Goal: Transaction & Acquisition: Purchase product/service

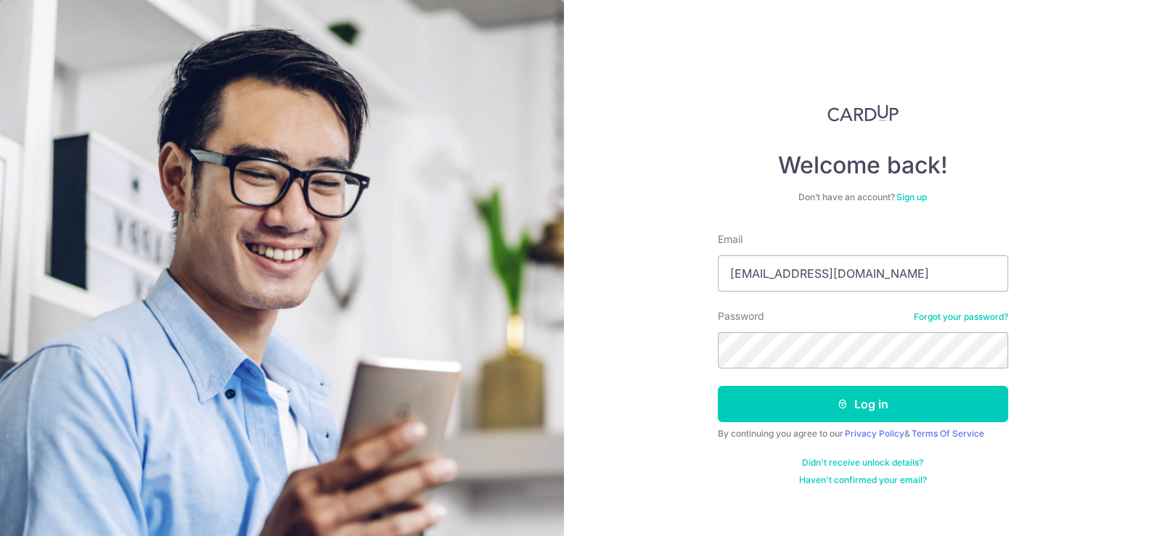
type input "[EMAIL_ADDRESS][DOMAIN_NAME]"
click at [718, 386] on button "Log in" at bounding box center [863, 404] width 290 height 36
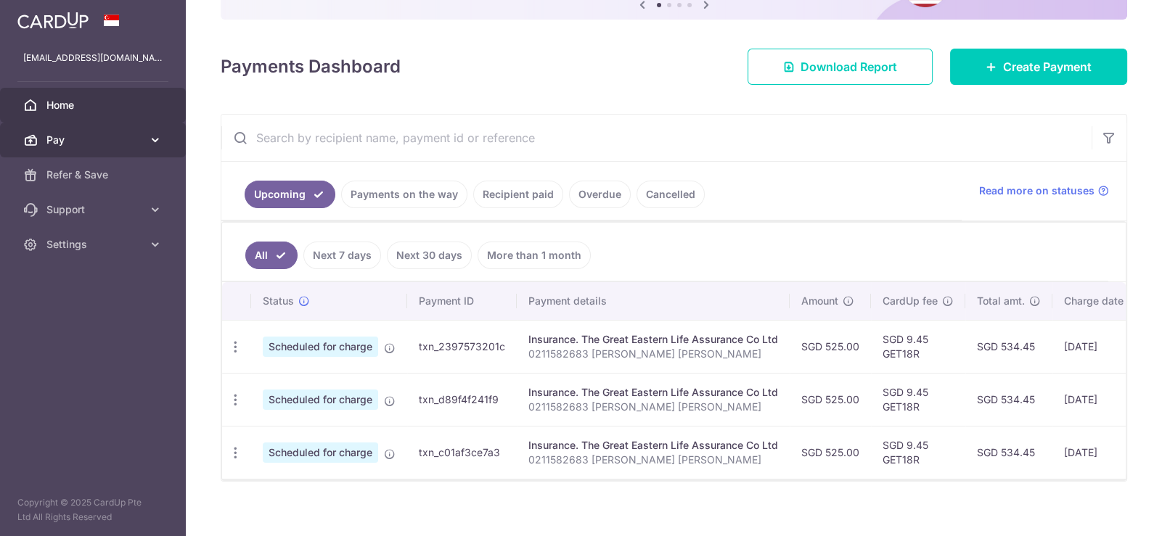
click at [121, 144] on span "Pay" at bounding box center [94, 140] width 96 height 15
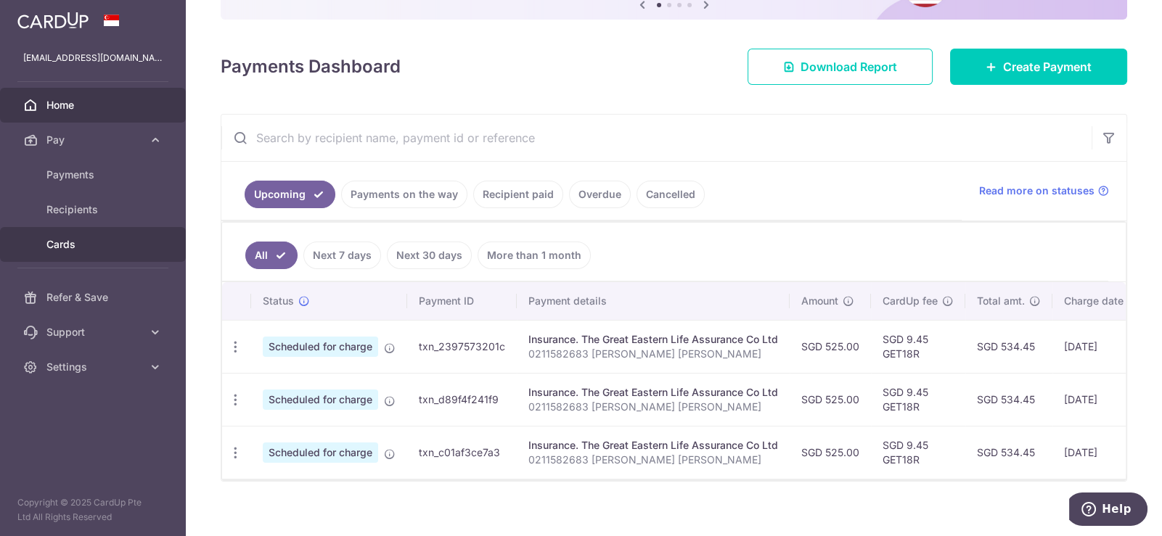
click at [76, 242] on span "Cards" at bounding box center [94, 244] width 96 height 15
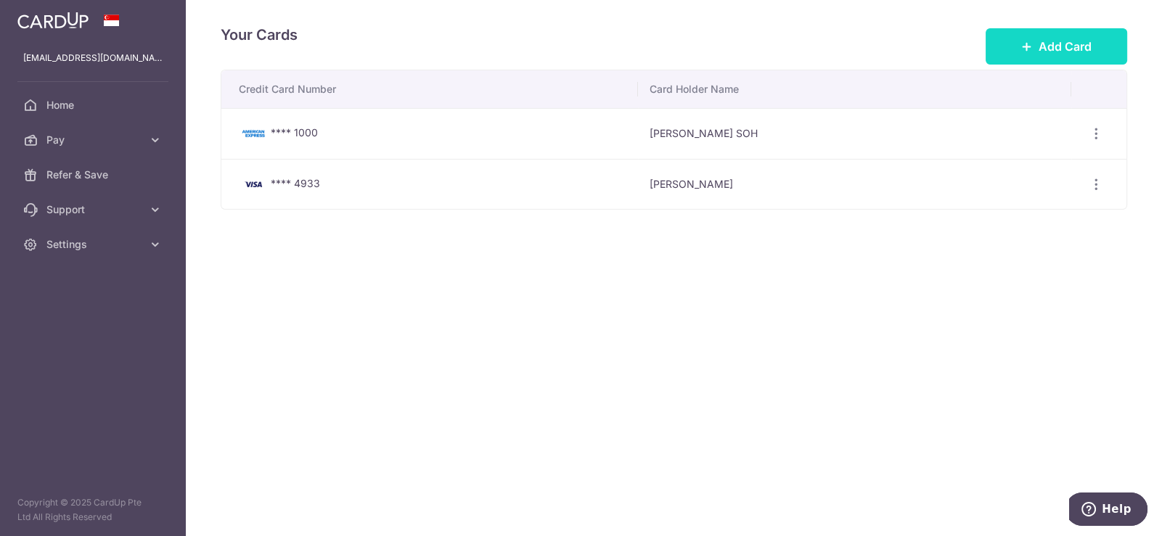
click at [1056, 43] on span "Add Card" at bounding box center [1065, 46] width 53 height 17
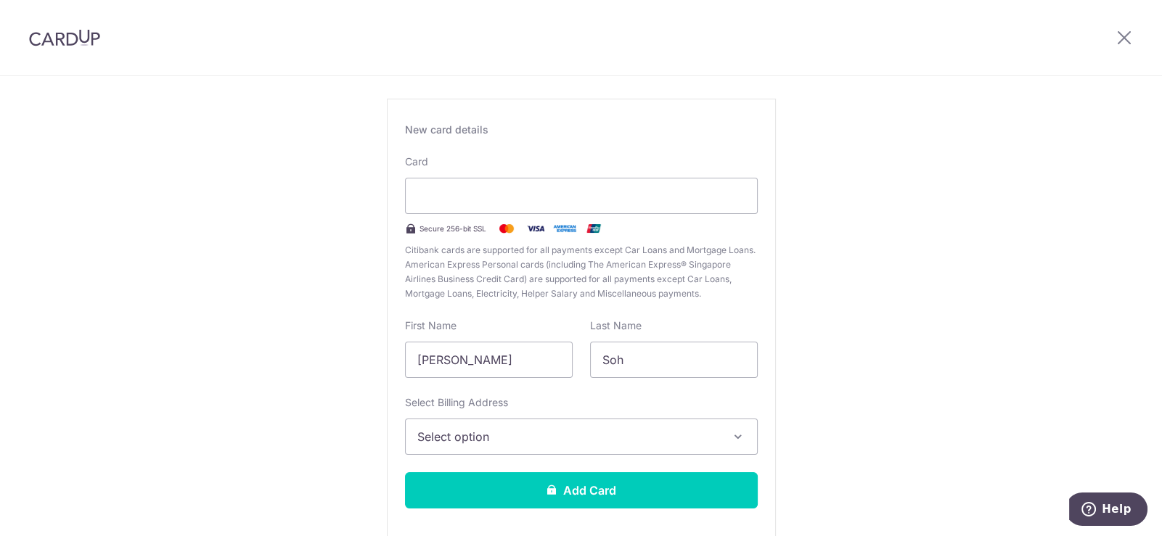
scroll to position [144, 0]
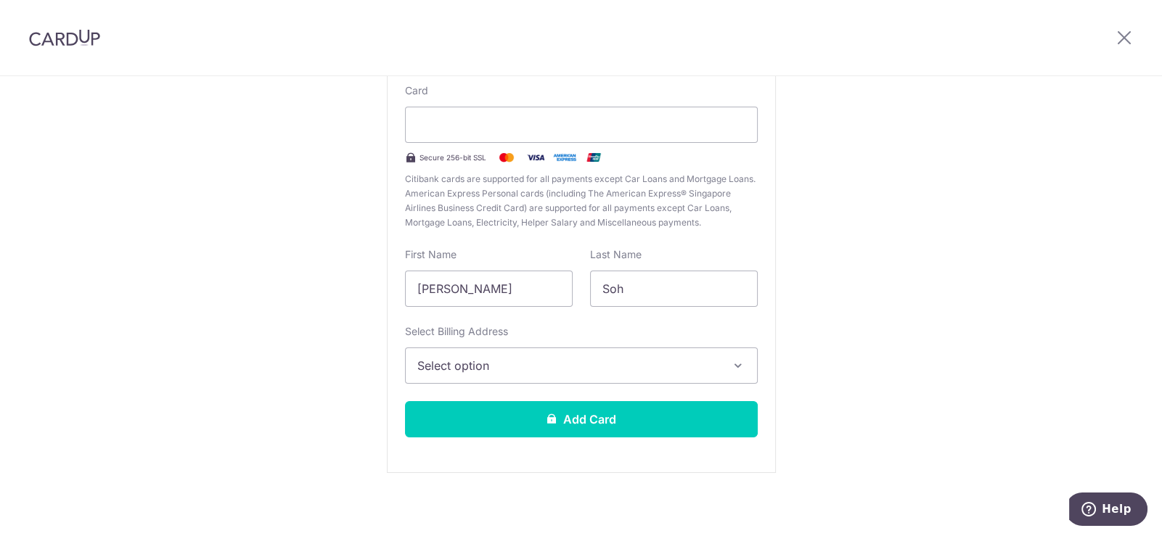
click at [584, 359] on span "Select option" at bounding box center [568, 365] width 302 height 17
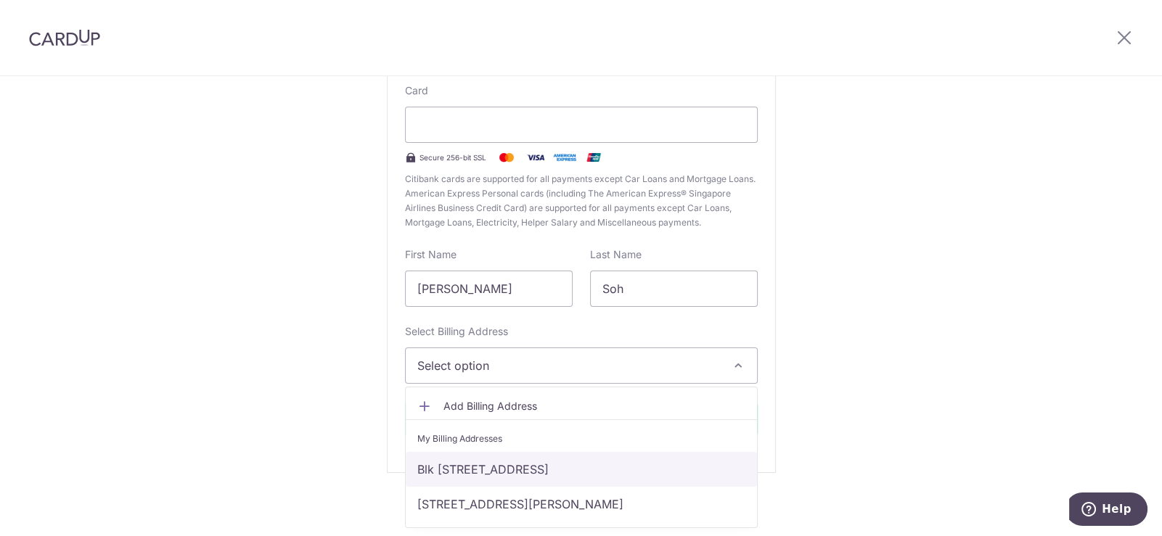
click at [573, 458] on link "Blk [STREET_ADDRESS]" at bounding box center [581, 469] width 351 height 35
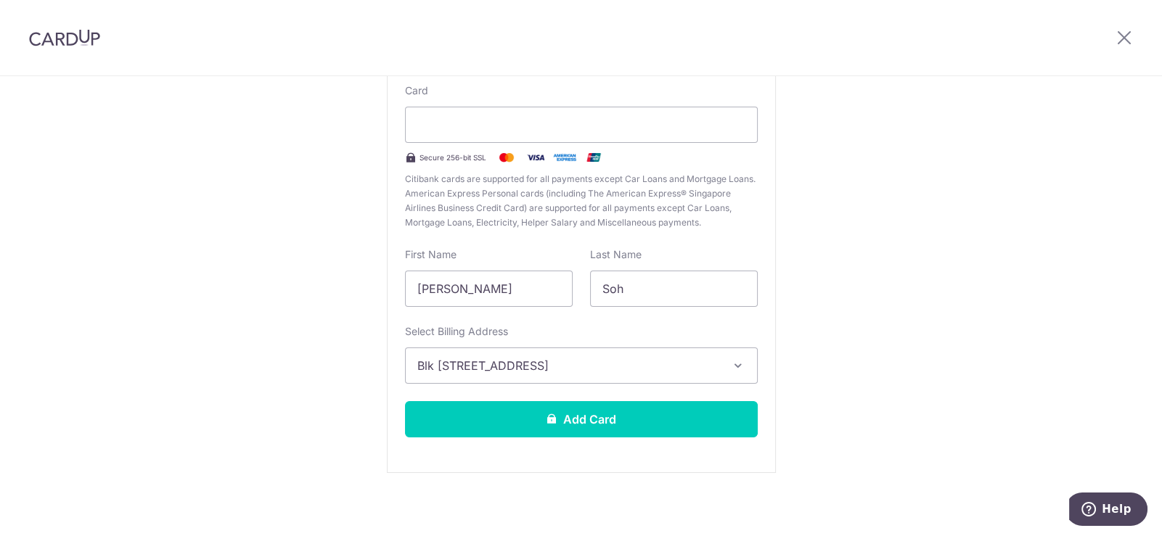
click at [1032, 229] on div "New Card Details New card details Card Secure 256-bit SSL Citibank cards are su…" at bounding box center [581, 237] width 1162 height 610
click at [1007, 216] on div "New Card Details New card details Card Secure 256-bit SSL Citibank cards are su…" at bounding box center [581, 237] width 1162 height 610
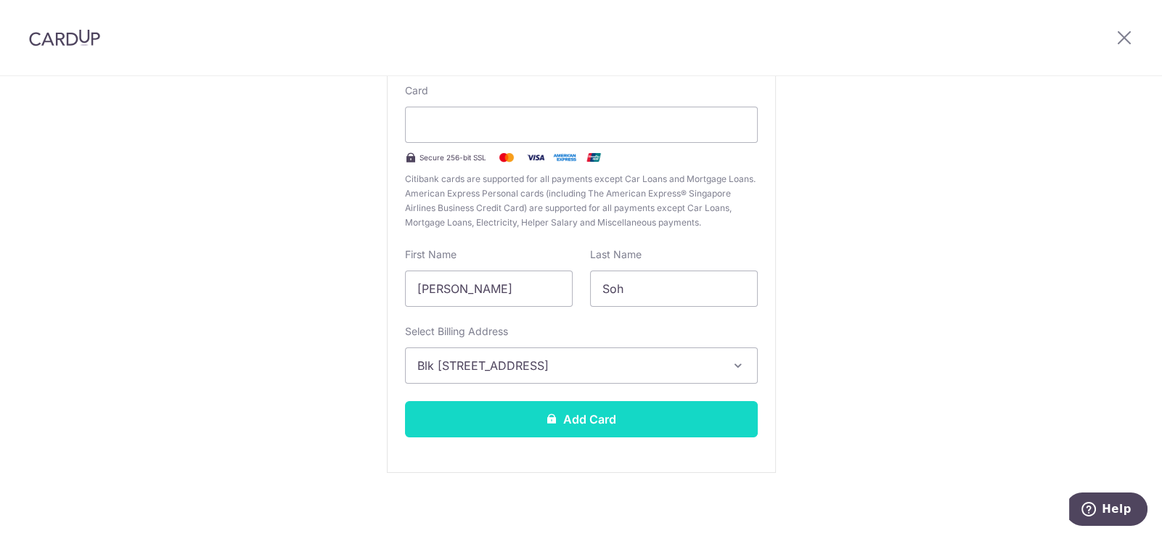
click at [640, 425] on button "Add Card" at bounding box center [581, 419] width 353 height 36
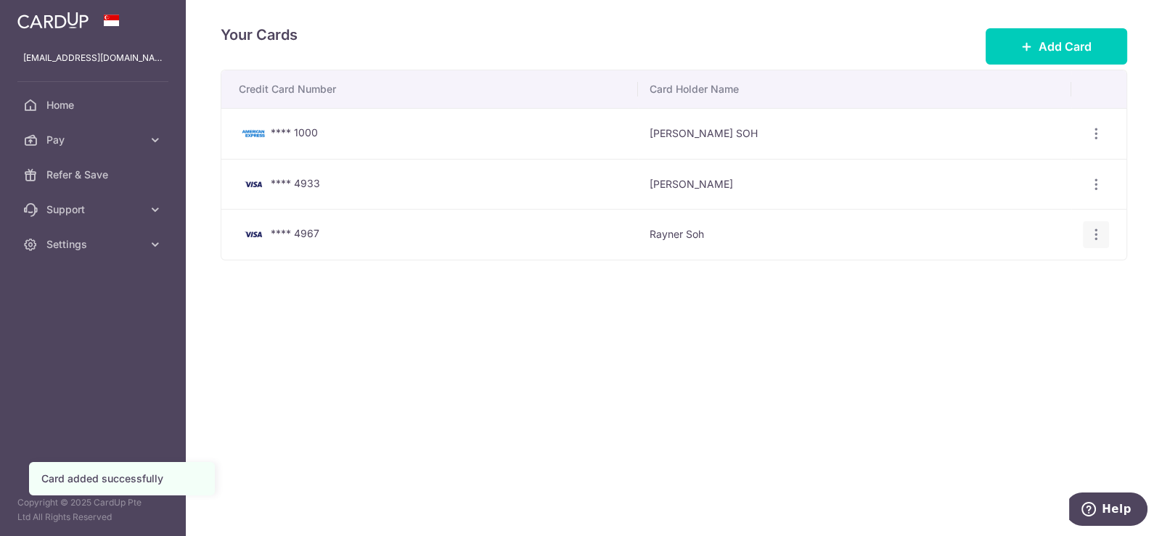
click at [1100, 229] on icon "button" at bounding box center [1096, 234] width 15 height 15
click at [759, 316] on div "Credit Card Number Card Holder Name **** 1000 [PERSON_NAME] SOH View/Edit [GEOG…" at bounding box center [674, 210] width 907 height 281
click at [89, 134] on span "Pay" at bounding box center [94, 140] width 96 height 15
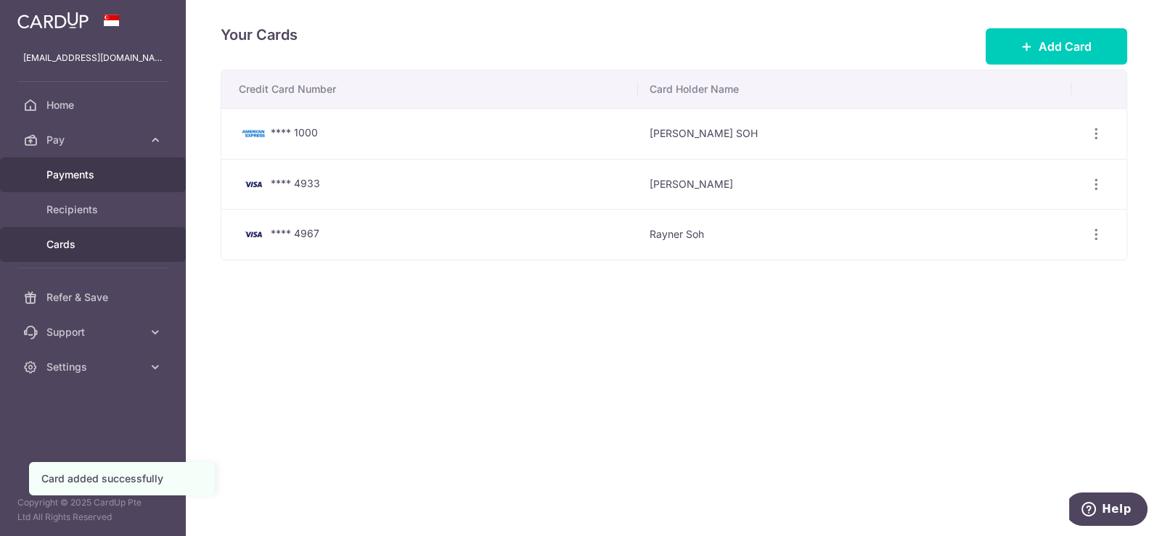
click at [115, 181] on span "Payments" at bounding box center [94, 175] width 96 height 15
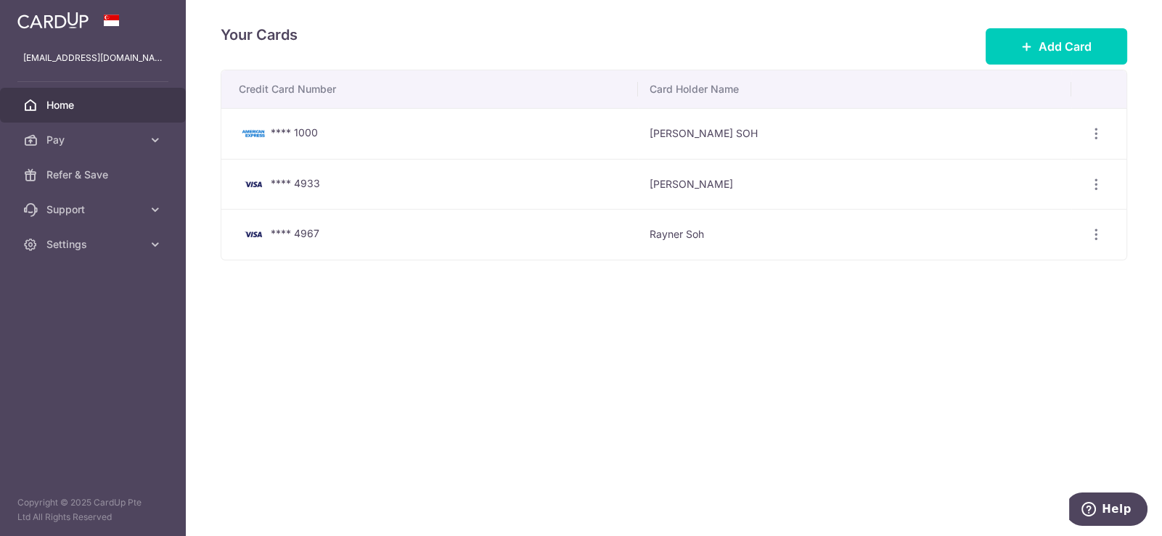
click at [71, 99] on span "Home" at bounding box center [94, 105] width 96 height 15
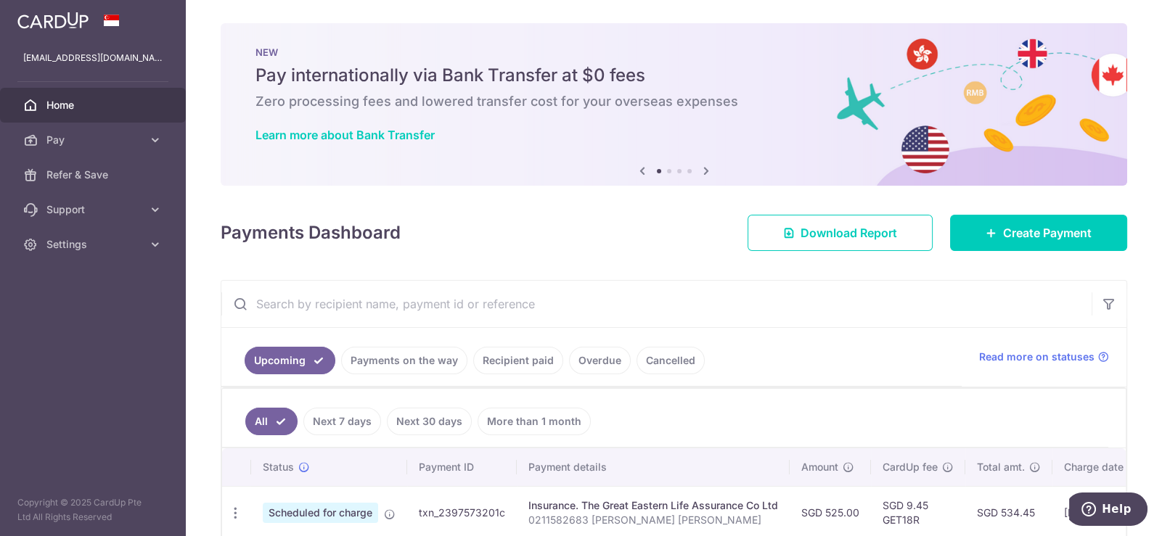
scroll to position [184, 0]
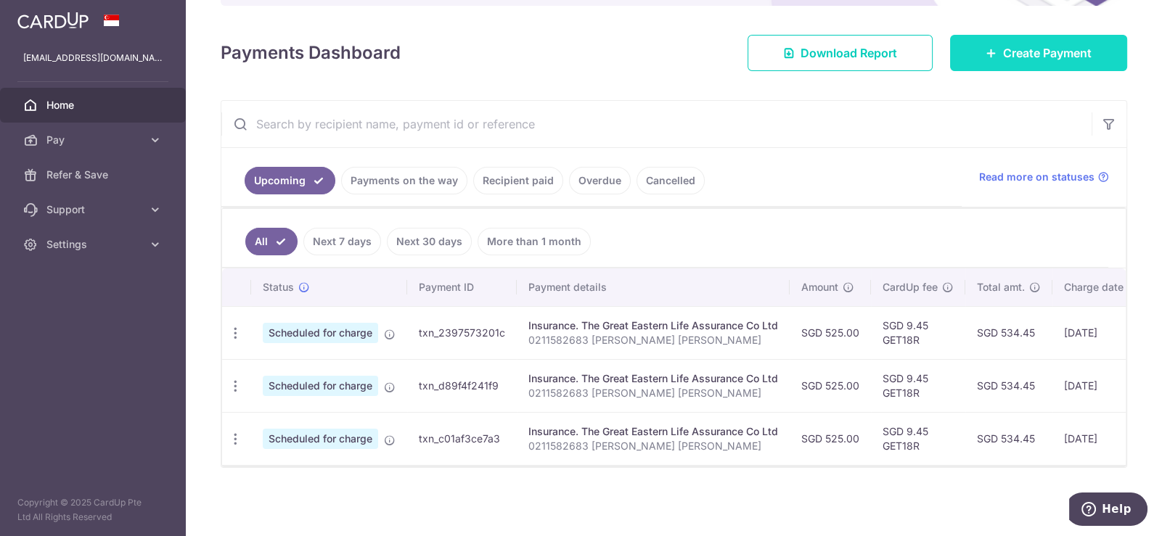
click at [1006, 44] on span "Create Payment" at bounding box center [1047, 52] width 89 height 17
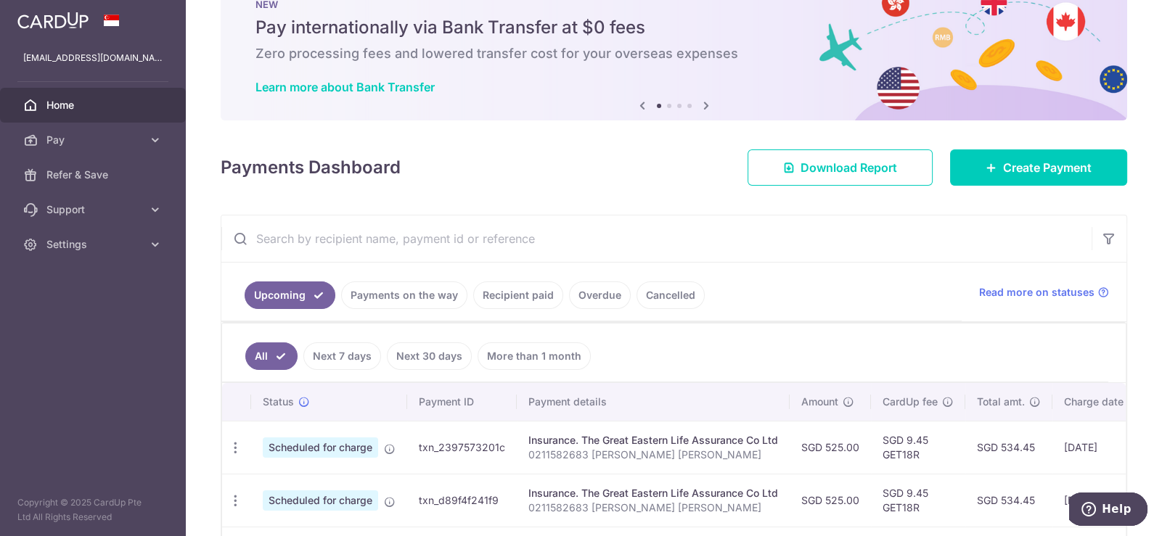
scroll to position [72, 0]
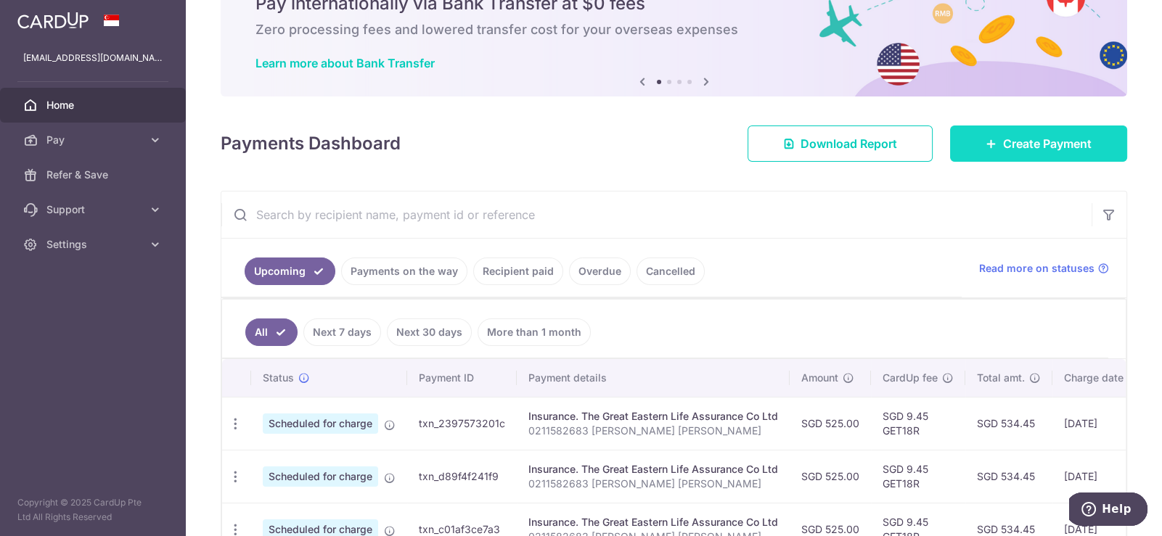
click at [1027, 155] on link "Create Payment" at bounding box center [1038, 144] width 177 height 36
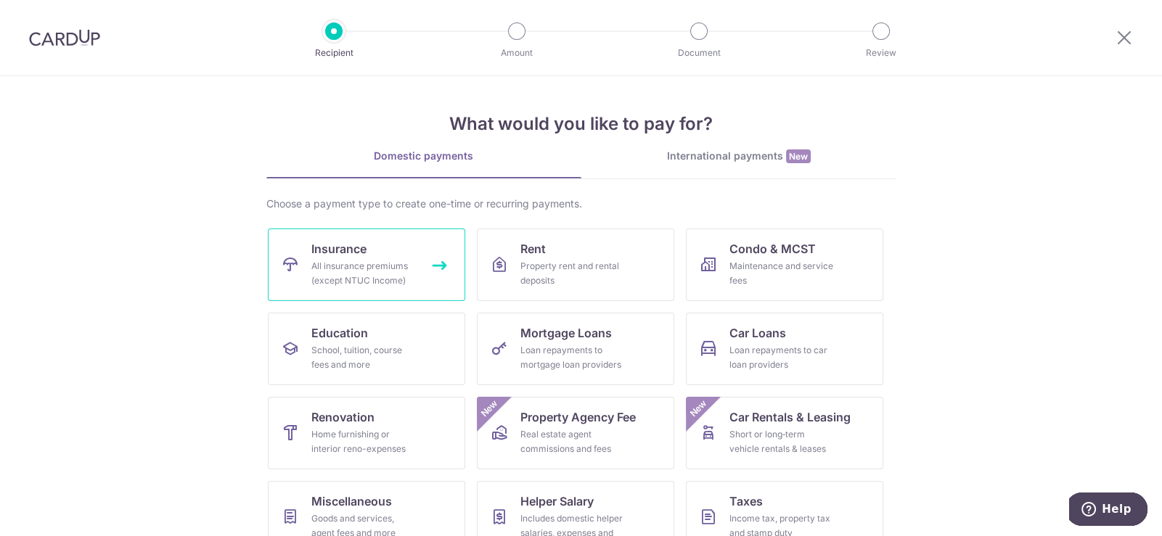
click at [412, 270] on link "Insurance All insurance premiums (except NTUC Income)" at bounding box center [366, 265] width 197 height 73
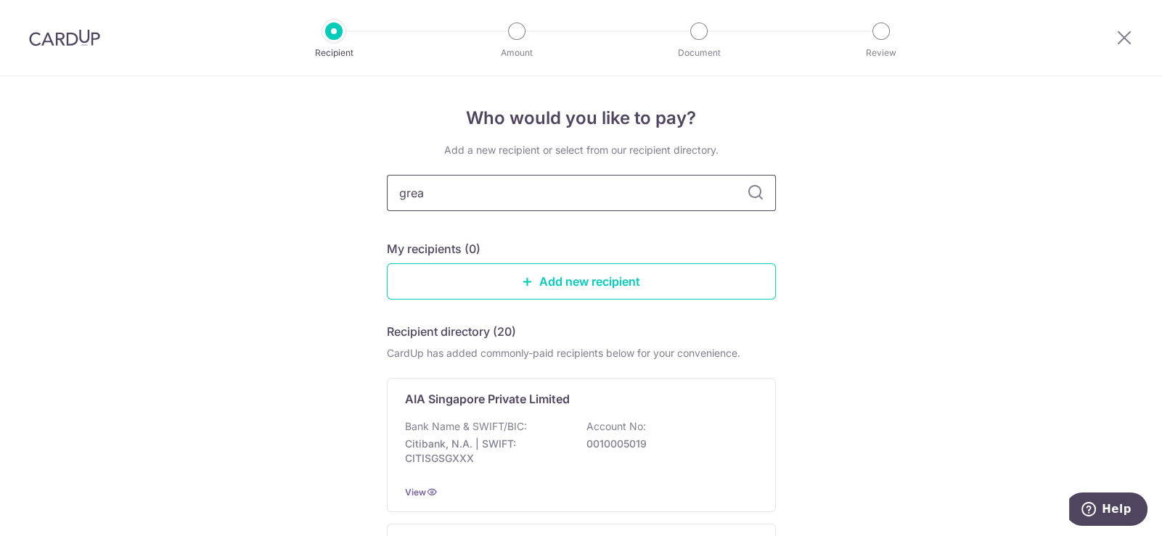
type input "great"
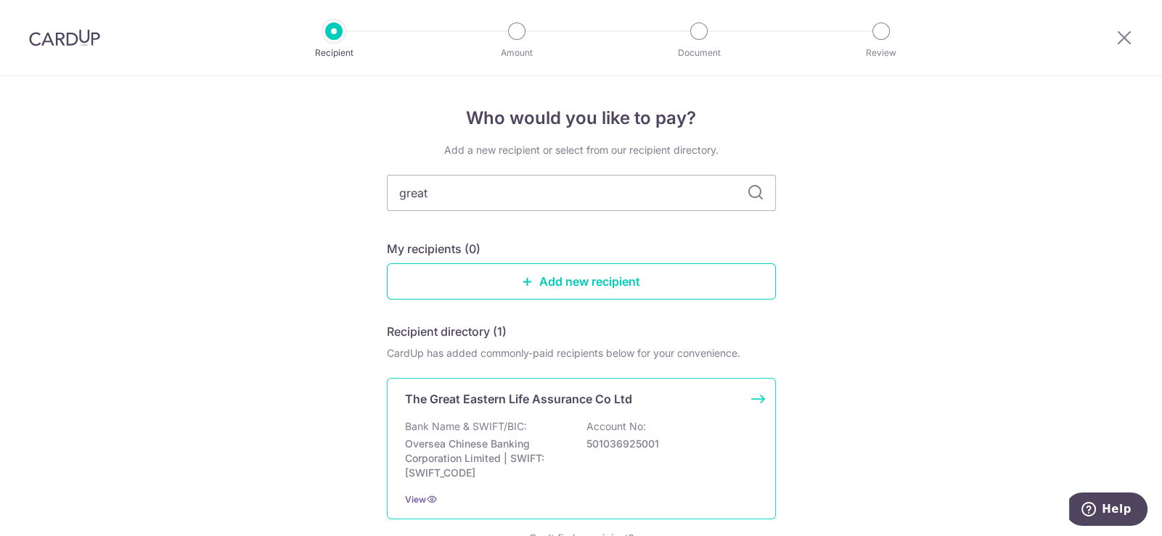
type input "great"
click at [607, 425] on p "Account No:" at bounding box center [617, 427] width 60 height 15
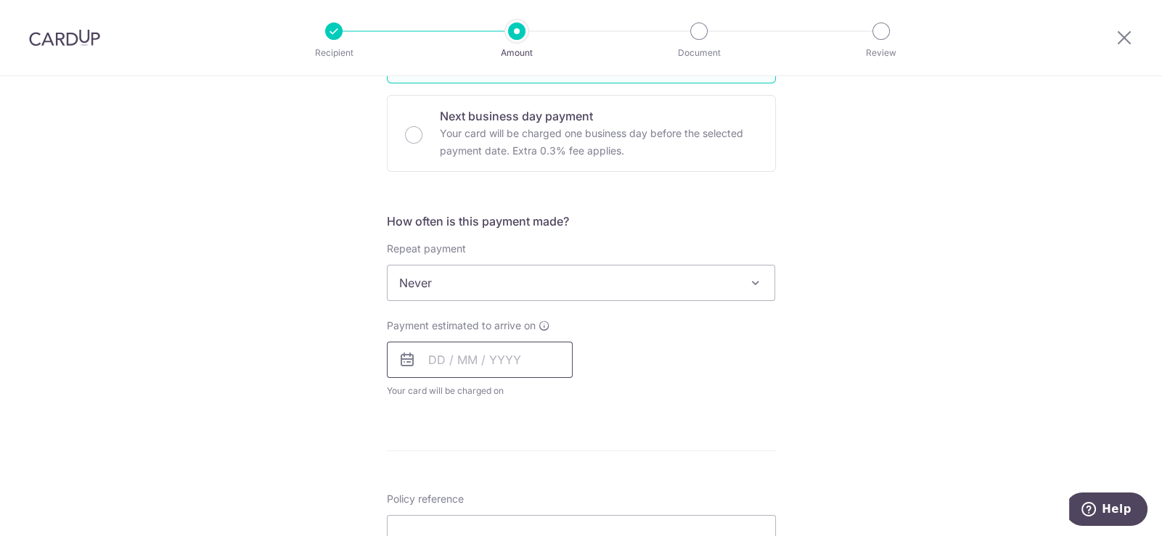
scroll to position [508, 0]
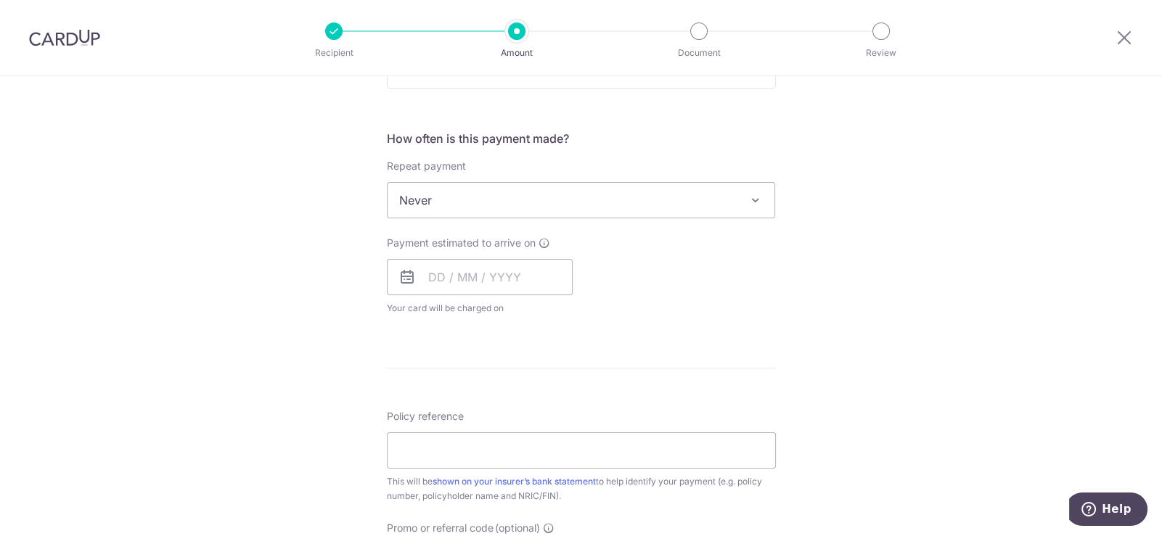
click at [446, 197] on span "Never" at bounding box center [582, 200] width 388 height 35
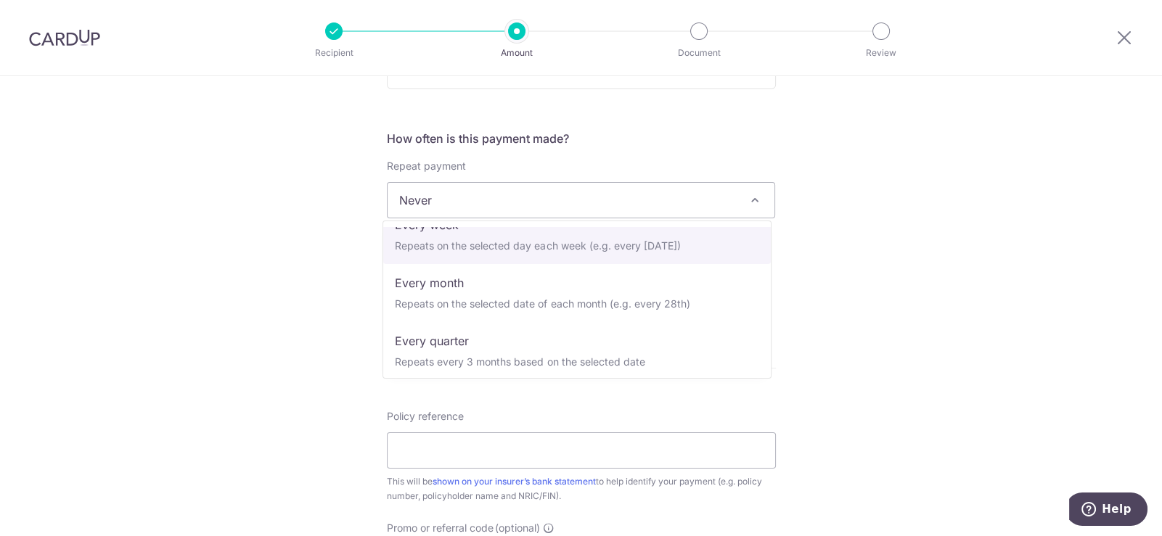
scroll to position [72, 0]
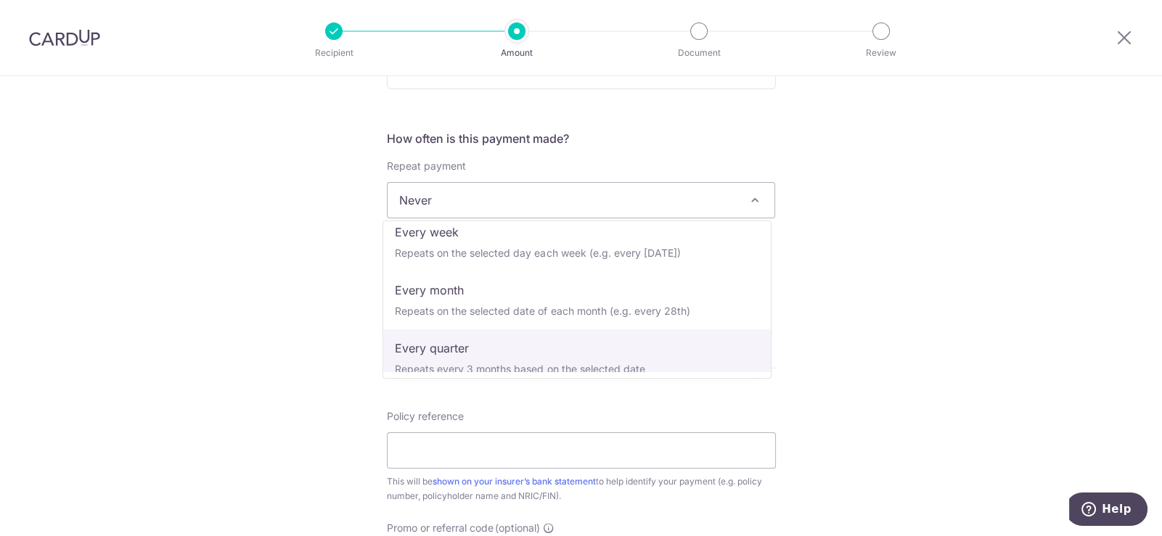
select select "4"
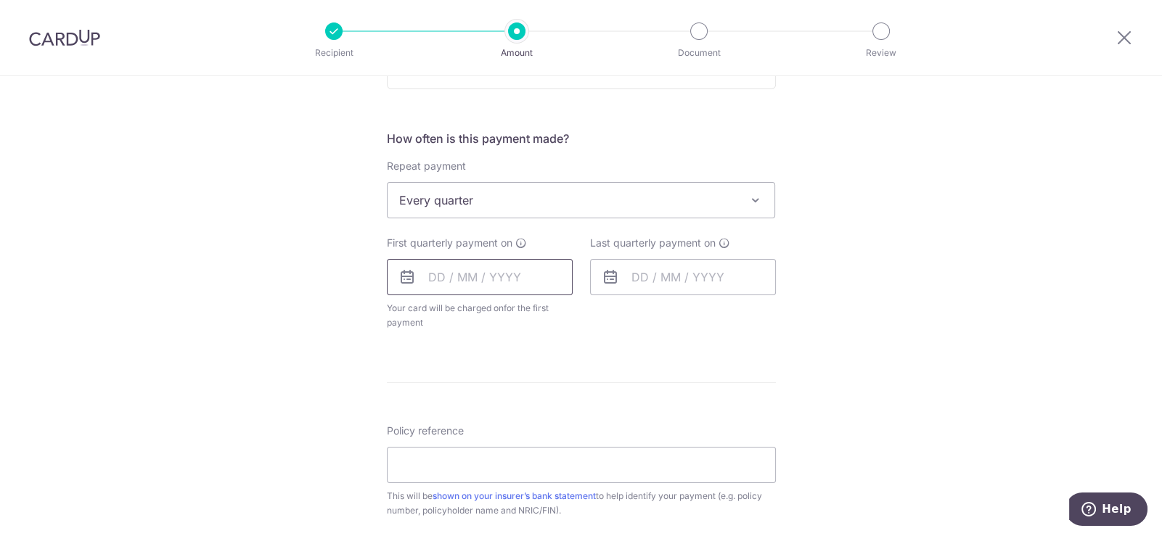
click at [478, 282] on input "text" at bounding box center [480, 277] width 186 height 36
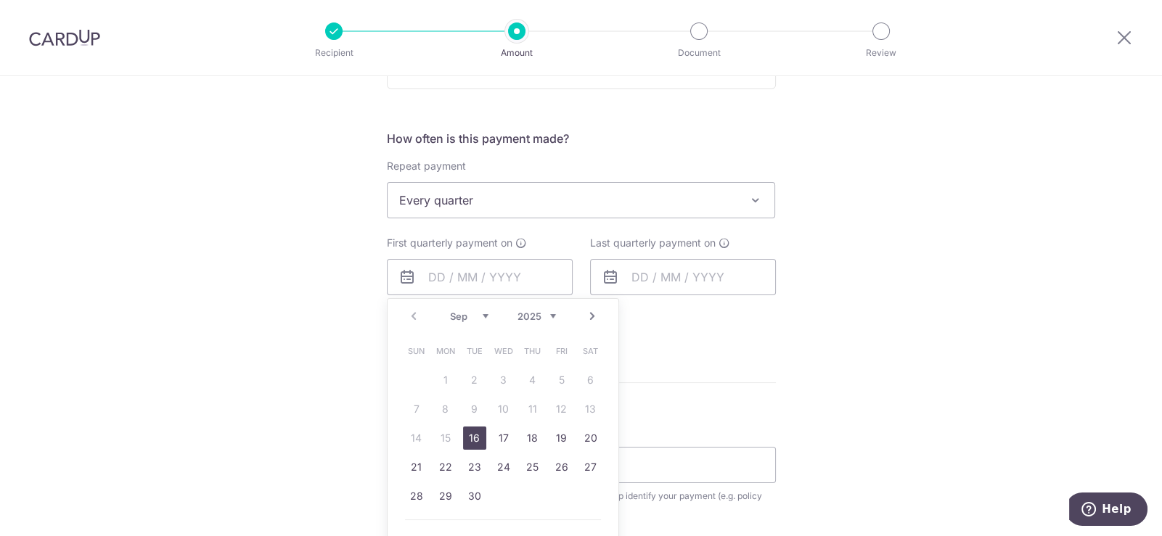
drag, startPoint x: 472, startPoint y: 438, endPoint x: 837, endPoint y: 301, distance: 390.1
click at [472, 438] on link "16" at bounding box center [474, 438] width 23 height 23
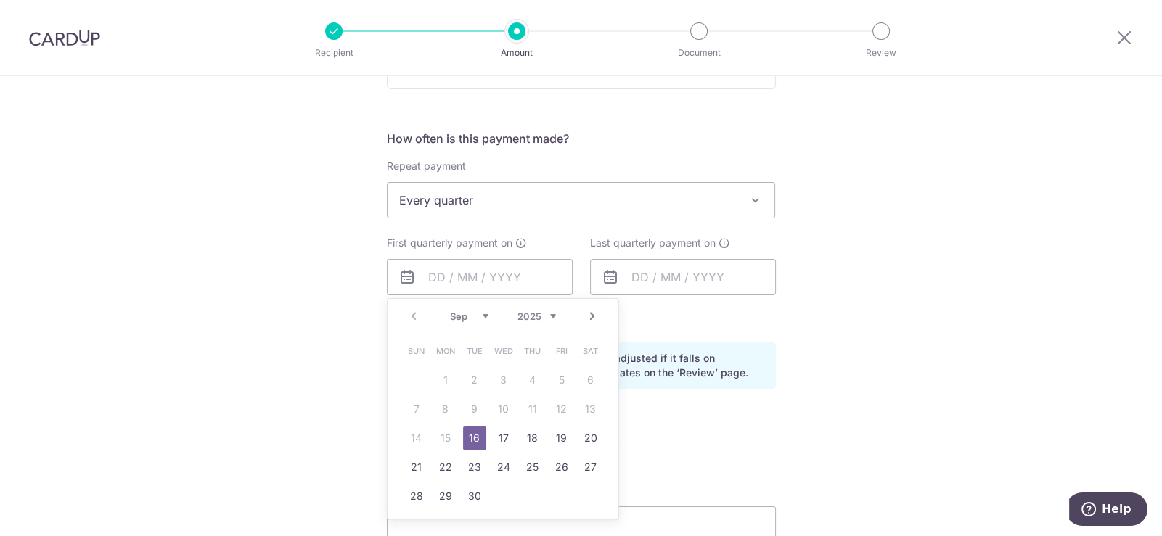
type input "[DATE]"
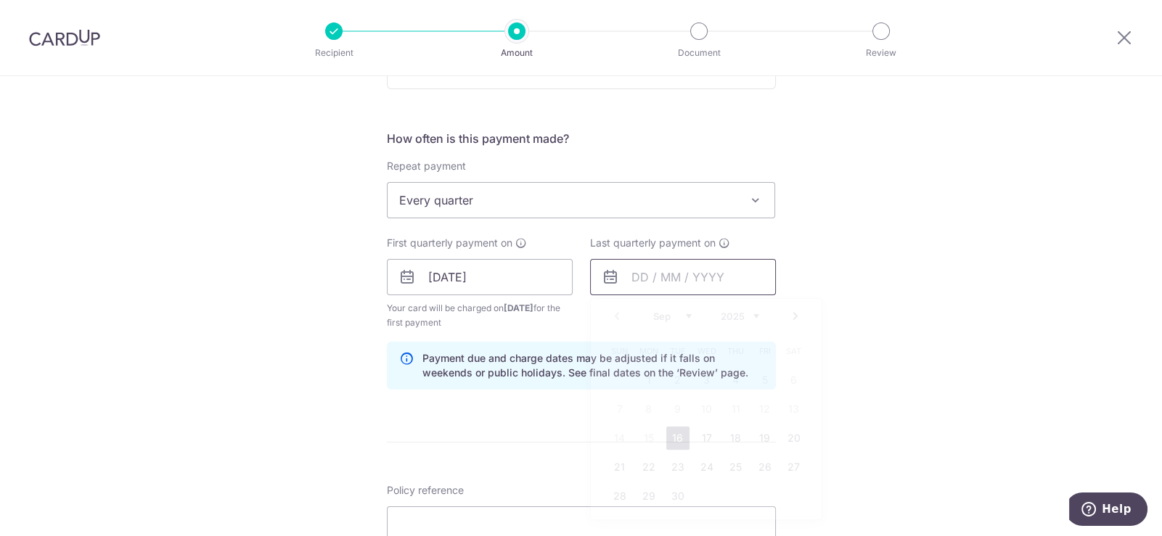
click at [701, 282] on input "text" at bounding box center [683, 277] width 186 height 36
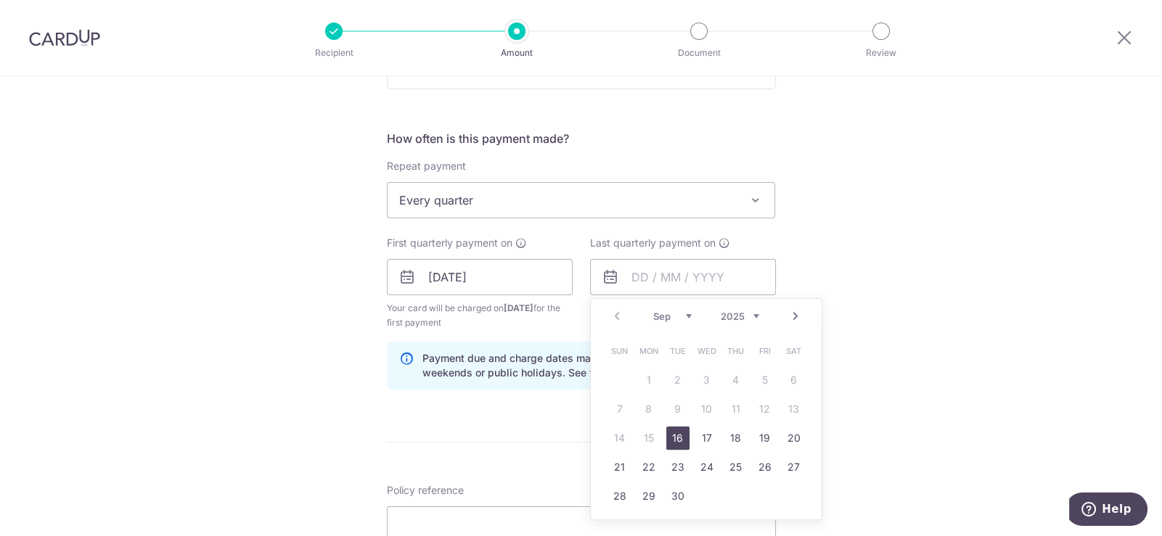
click at [795, 319] on link "Next" at bounding box center [795, 316] width 17 height 17
click at [759, 488] on link "28" at bounding box center [764, 496] width 23 height 23
type input "[DATE]"
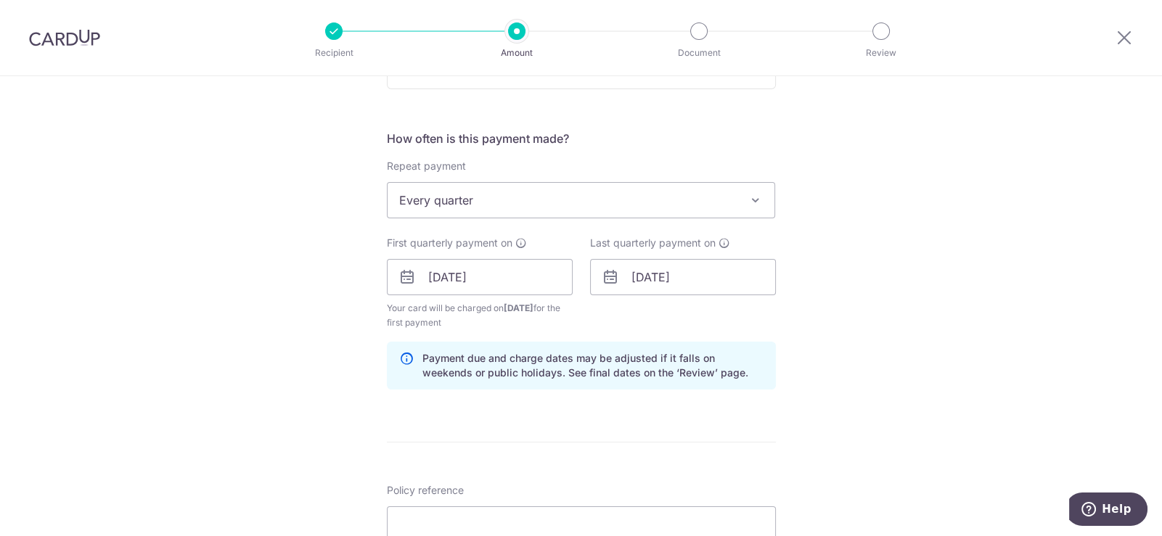
click at [916, 273] on div "Tell us more about your payment Enter payment amount SGD Select Card Select opt…" at bounding box center [581, 261] width 1162 height 1387
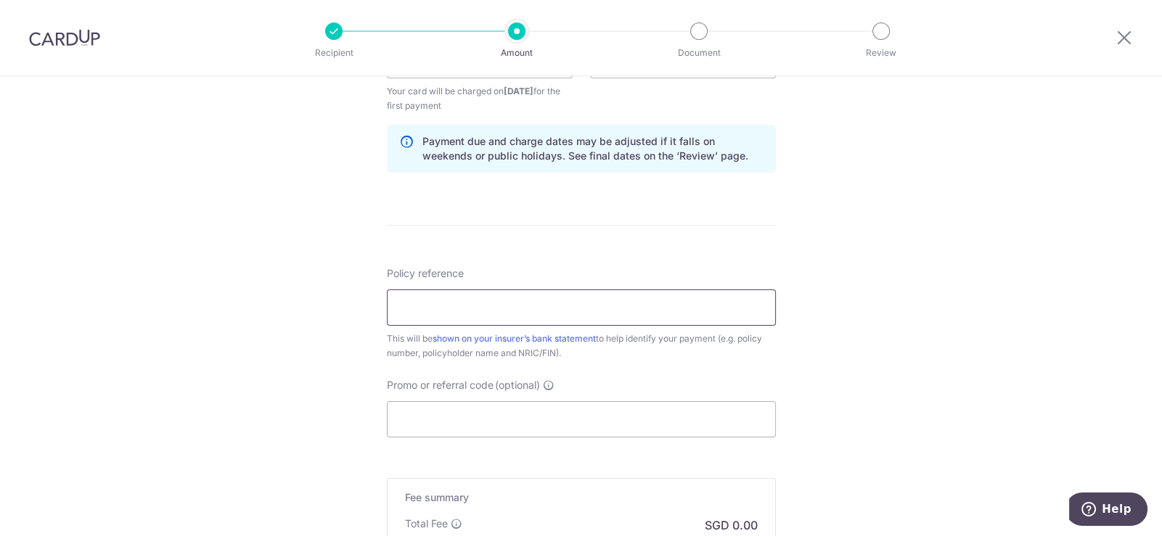
click at [508, 306] on input "Policy reference" at bounding box center [581, 308] width 389 height 36
paste input "0213077131"
type input "0213077131"
click at [877, 362] on div "Tell us more about your payment Enter payment amount SGD Select Card Select opt…" at bounding box center [581, 44] width 1162 height 1387
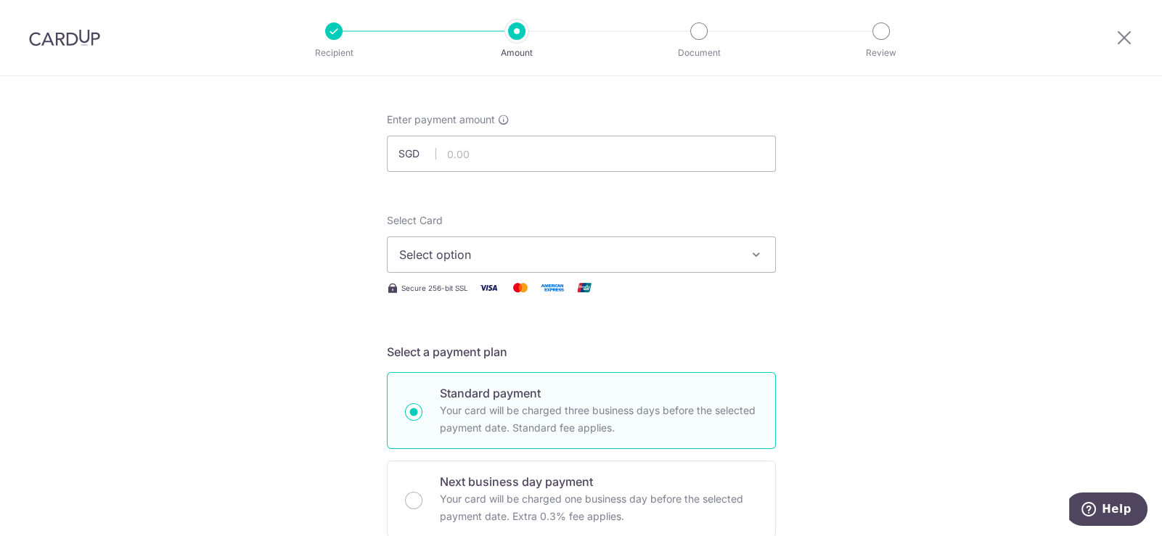
scroll to position [0, 0]
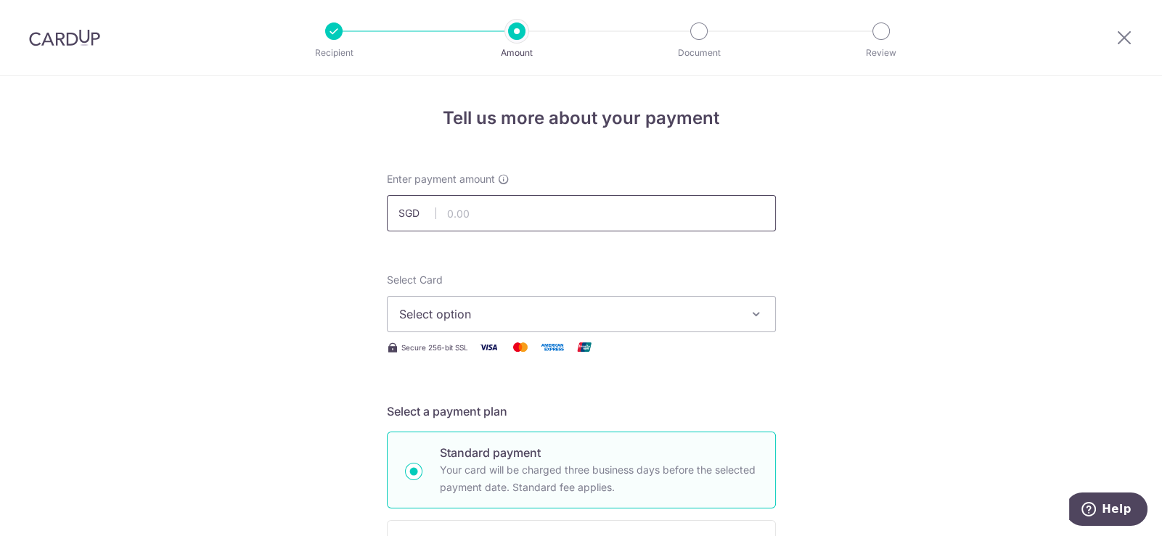
click at [487, 206] on input "text" at bounding box center [581, 213] width 389 height 36
type input "2,400.00"
click at [568, 311] on span "Select option" at bounding box center [568, 314] width 338 height 17
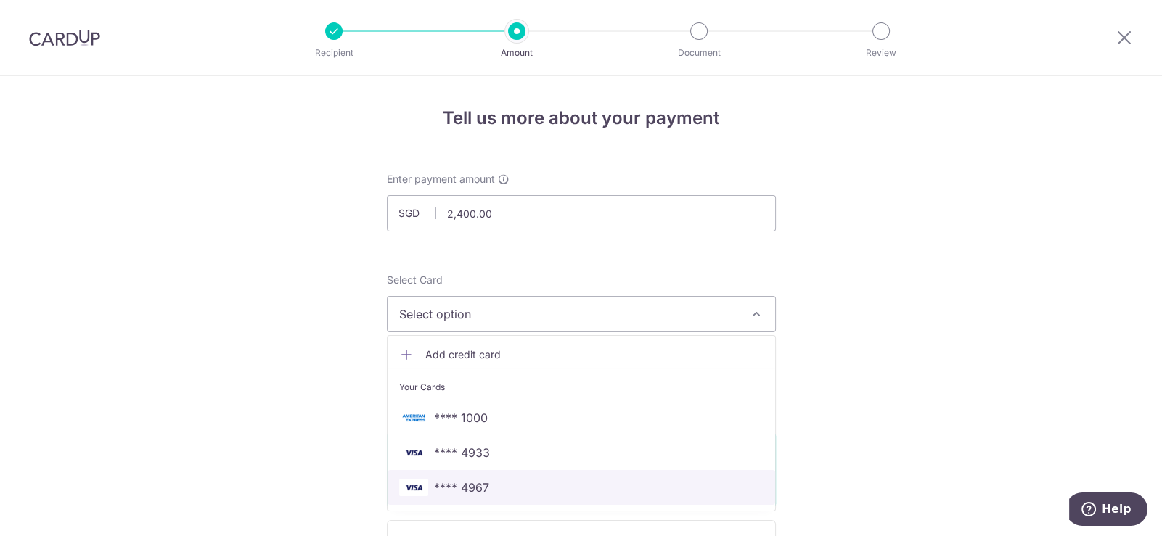
drag, startPoint x: 563, startPoint y: 489, endPoint x: 946, endPoint y: 387, distance: 396.5
click at [563, 489] on span "**** 4967" at bounding box center [581, 487] width 364 height 17
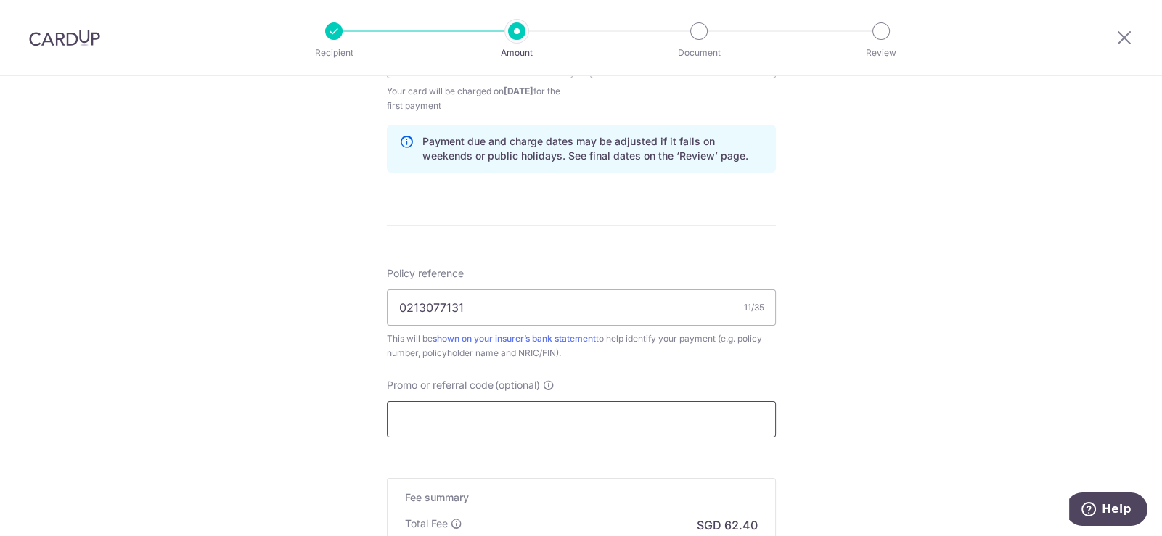
scroll to position [871, 0]
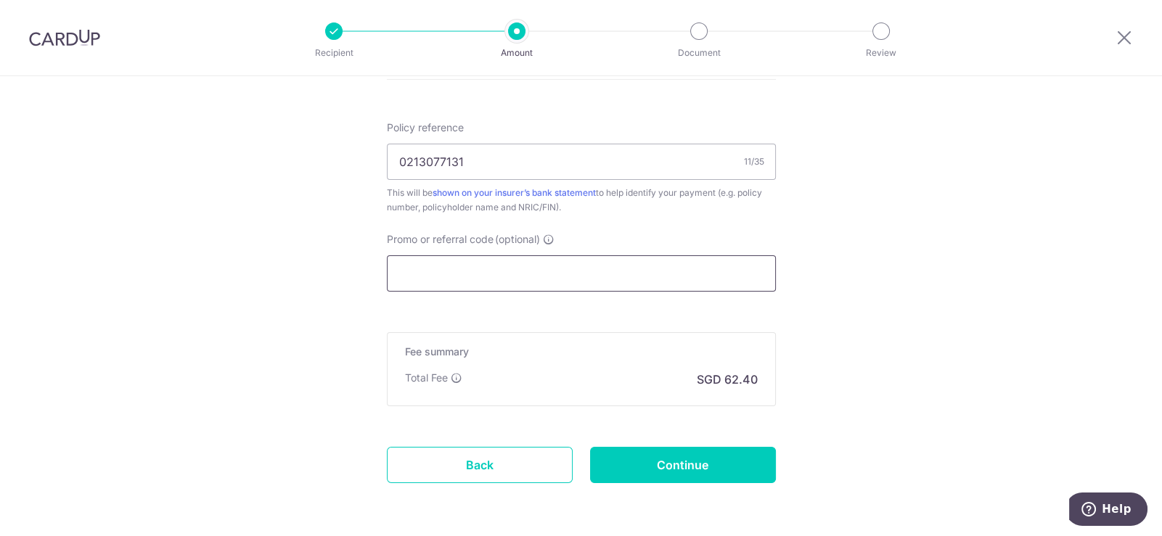
click at [459, 271] on input "Promo or referral code (optional)" at bounding box center [581, 274] width 389 height 36
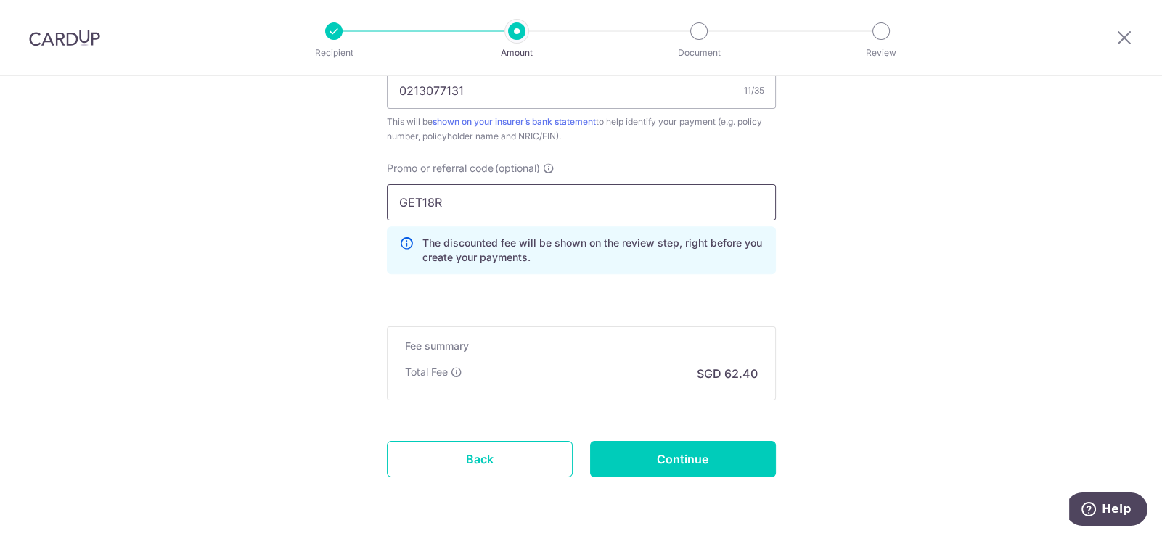
scroll to position [990, 0]
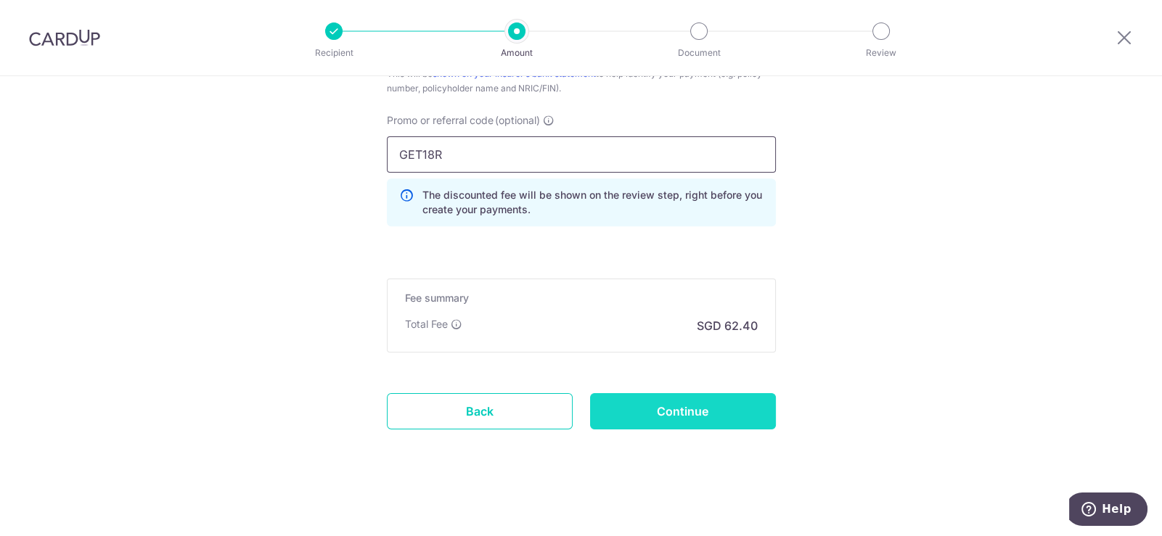
type input "GET18R"
click at [744, 408] on input "Continue" at bounding box center [683, 411] width 186 height 36
type input "Create Schedule"
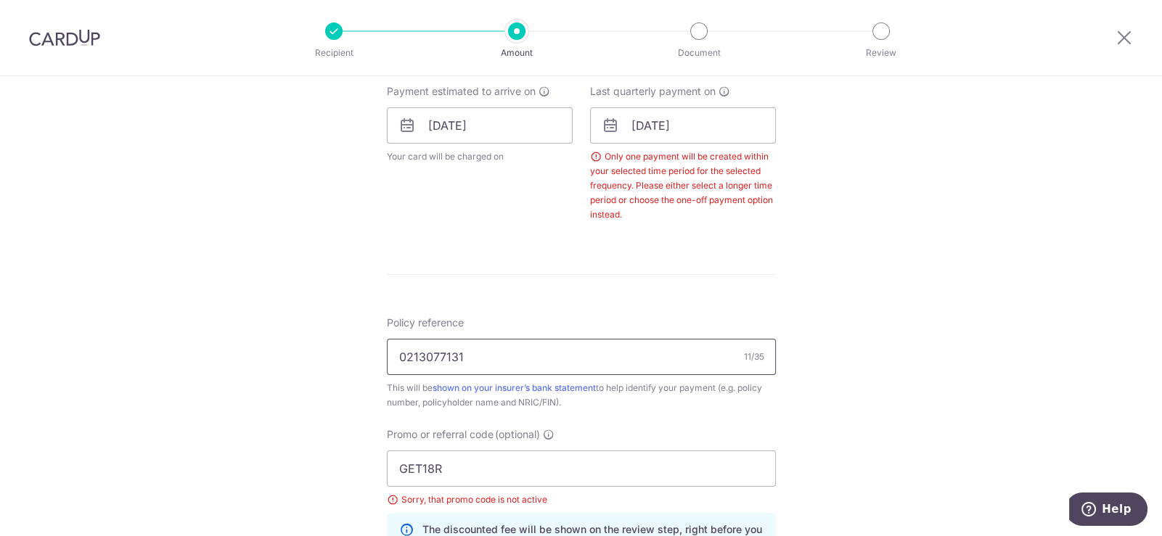
scroll to position [660, 0]
click at [445, 460] on input "GET18R" at bounding box center [581, 469] width 389 height 36
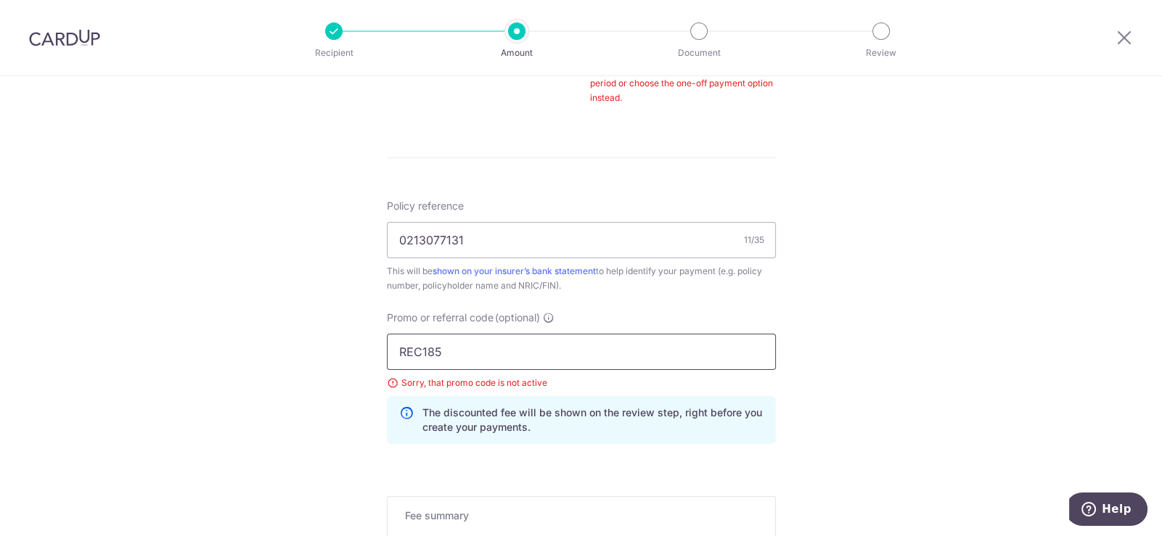
type input "REC185"
click at [919, 336] on div "Tell us more about your payment Enter payment amount SGD 2,400.00 2400.00 Selec…" at bounding box center [581, 27] width 1162 height 1457
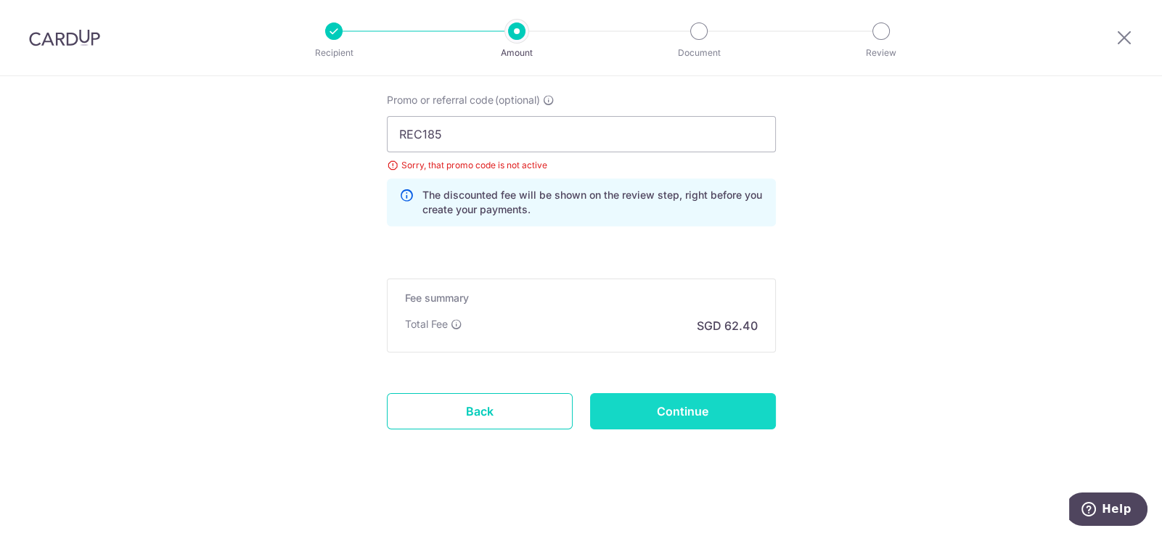
click at [743, 400] on input "Continue" at bounding box center [683, 411] width 186 height 36
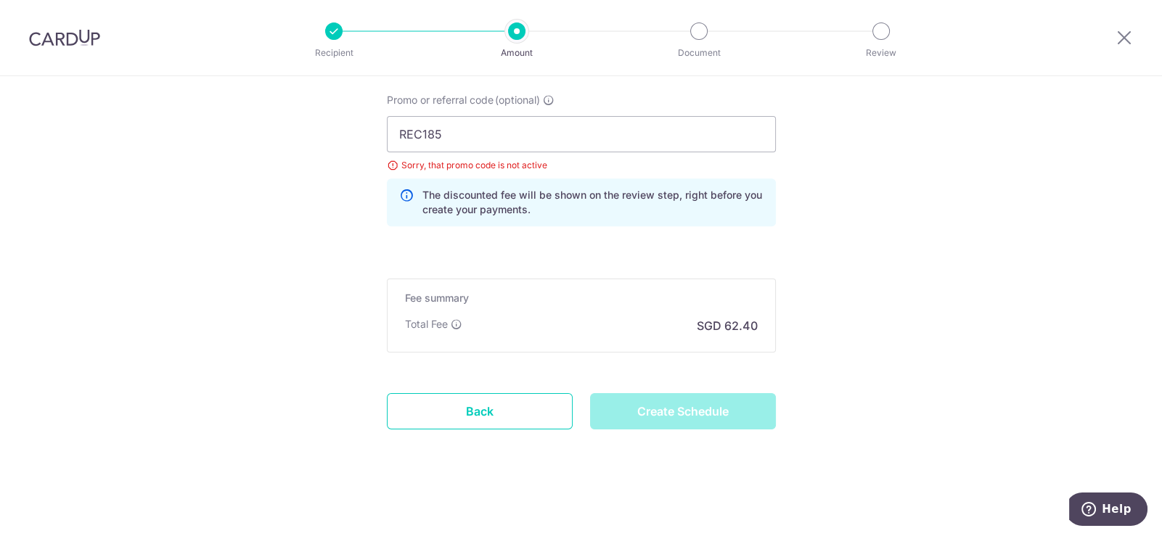
type input "Create Schedule"
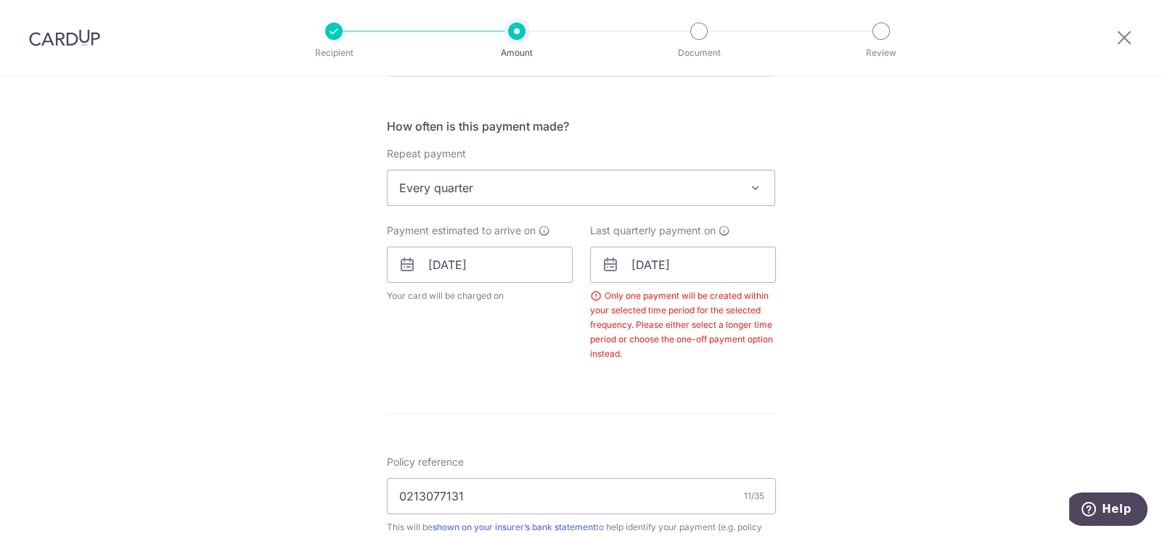
scroll to position [514, 0]
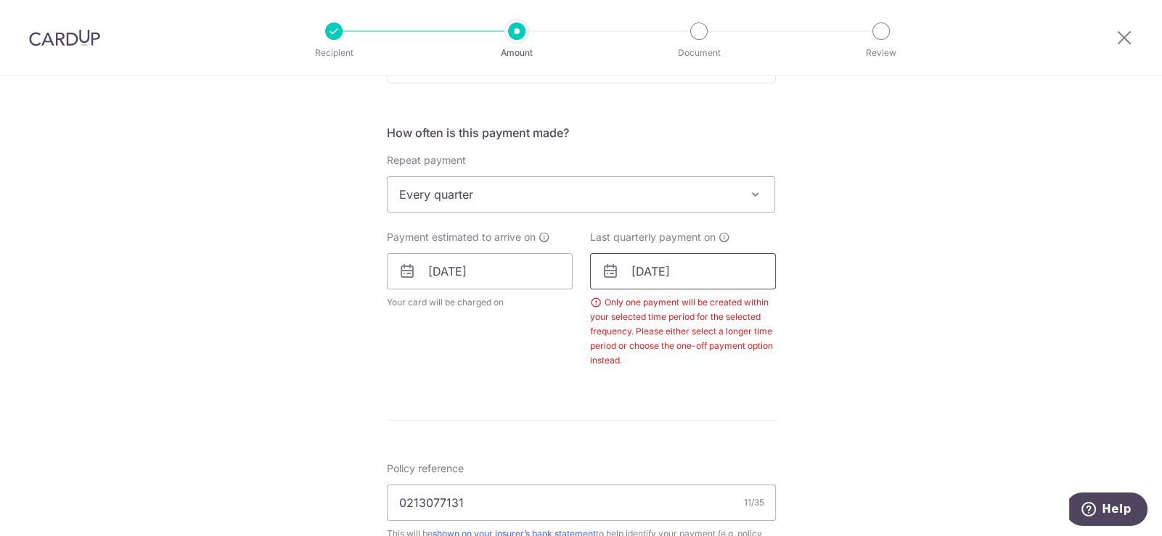
click at [728, 265] on input "28/11/2025" at bounding box center [683, 271] width 186 height 36
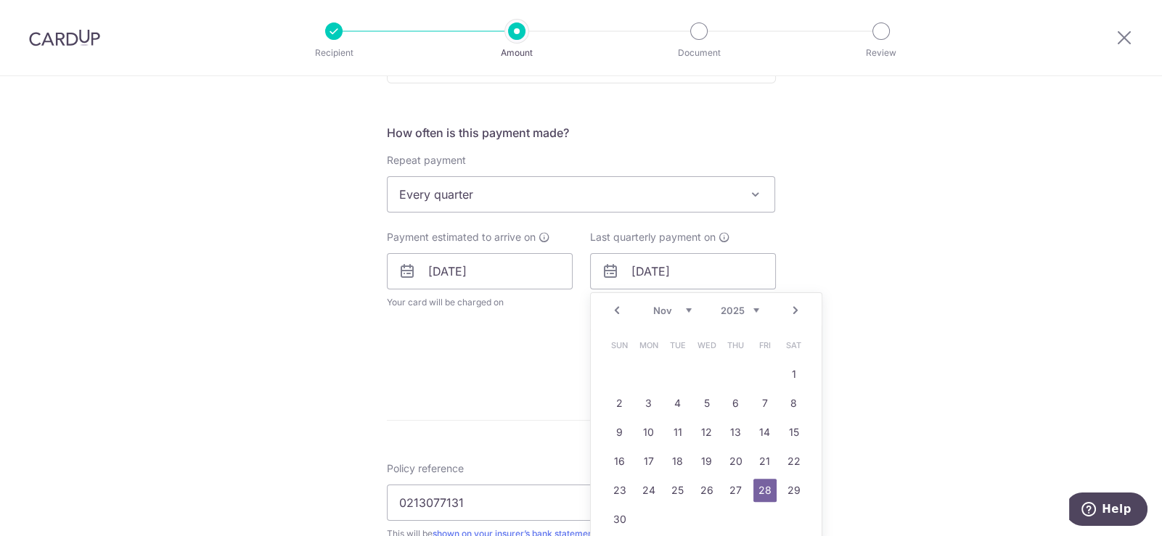
click at [704, 187] on span "Every quarter" at bounding box center [582, 194] width 388 height 35
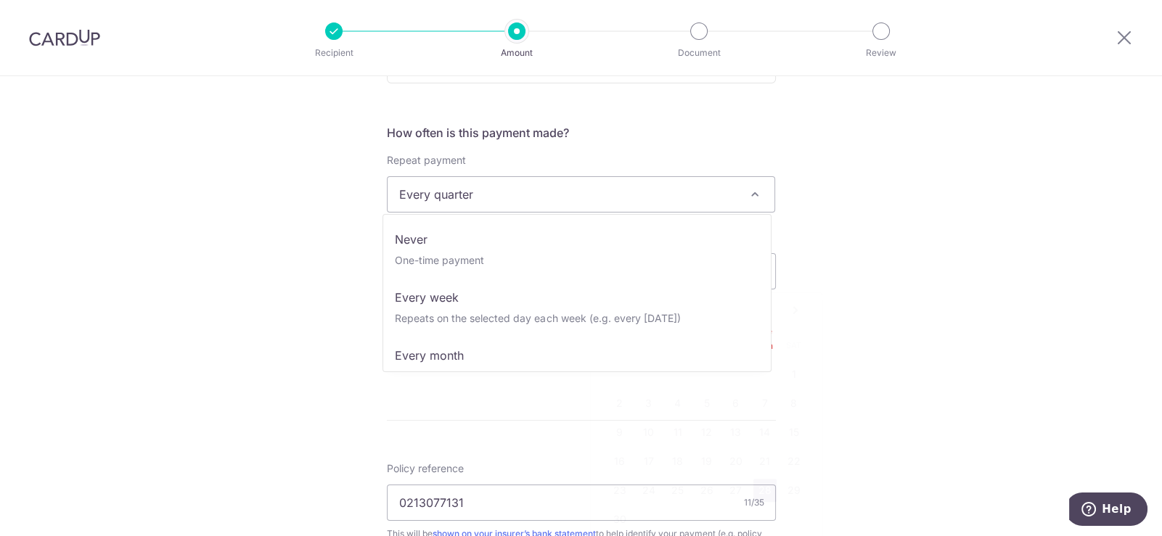
scroll to position [58, 0]
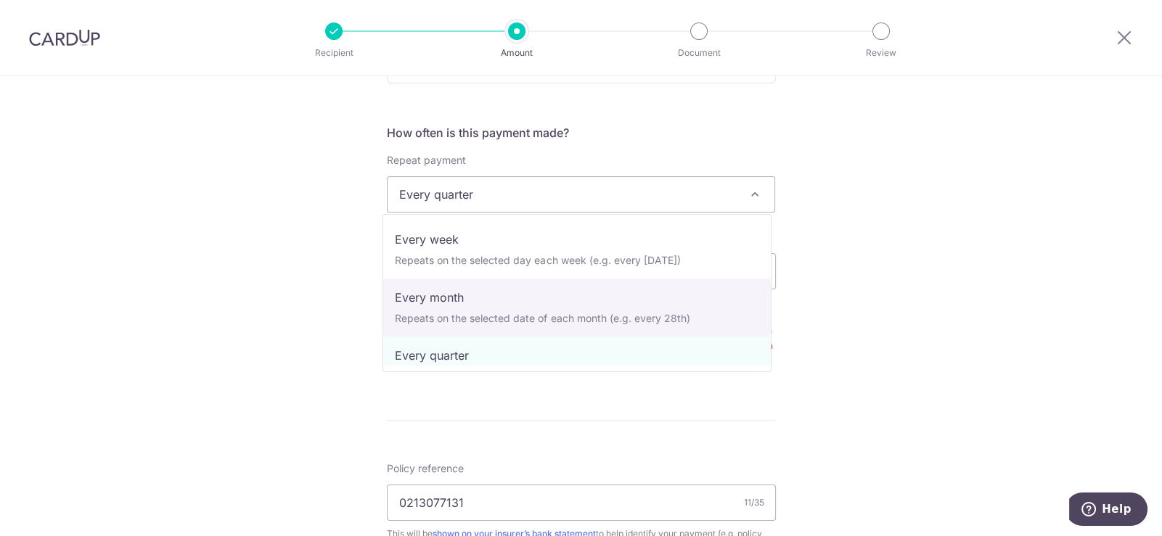
select select "3"
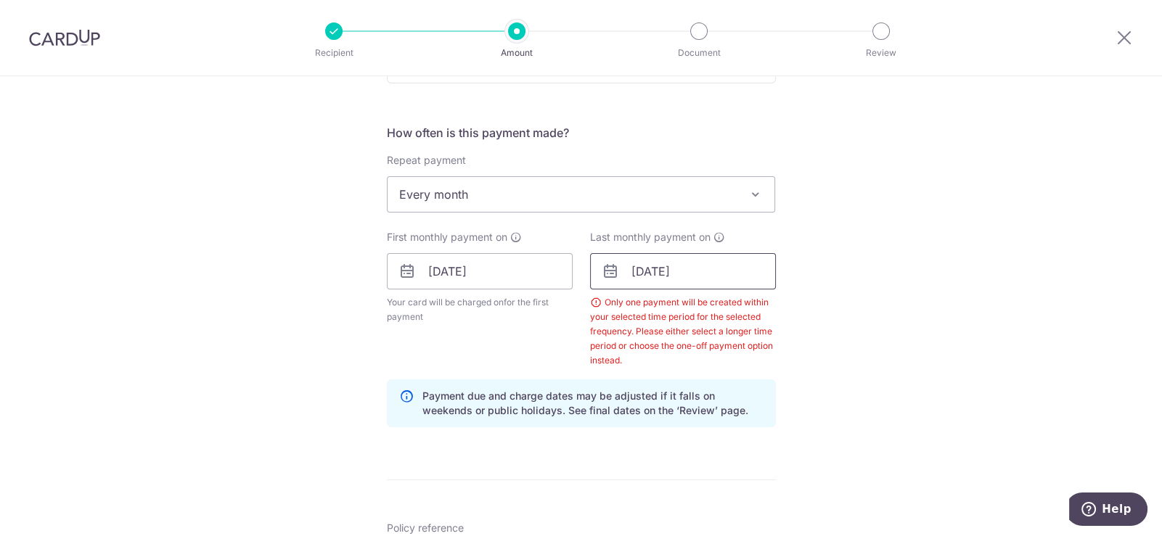
click at [705, 271] on input "28/11/2025" at bounding box center [683, 271] width 186 height 36
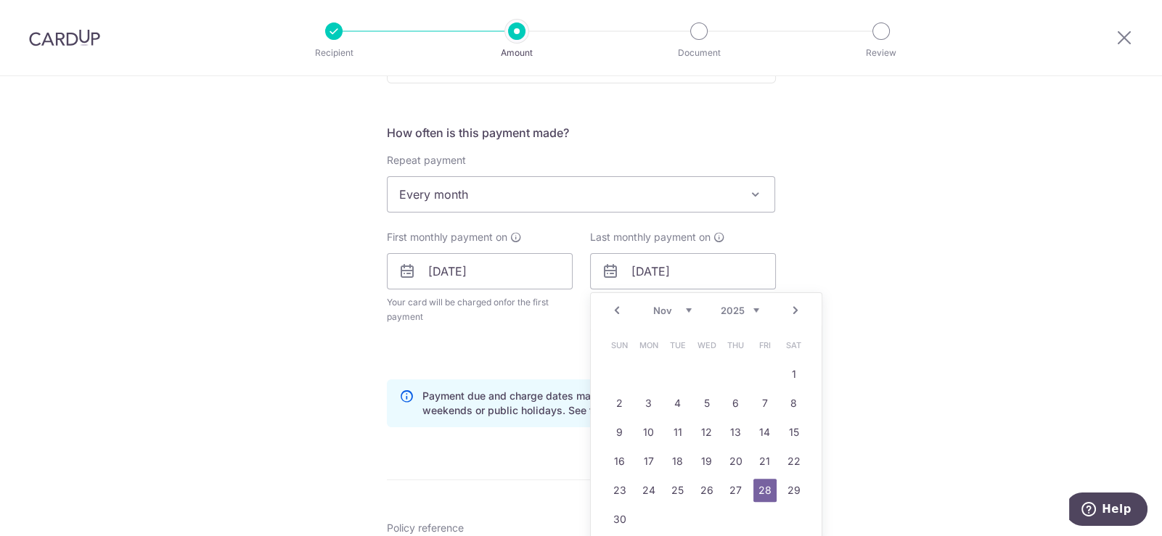
click at [608, 304] on link "Prev" at bounding box center [616, 310] width 17 height 17
click at [761, 491] on link "31" at bounding box center [764, 490] width 23 height 23
type input "31/10/2025"
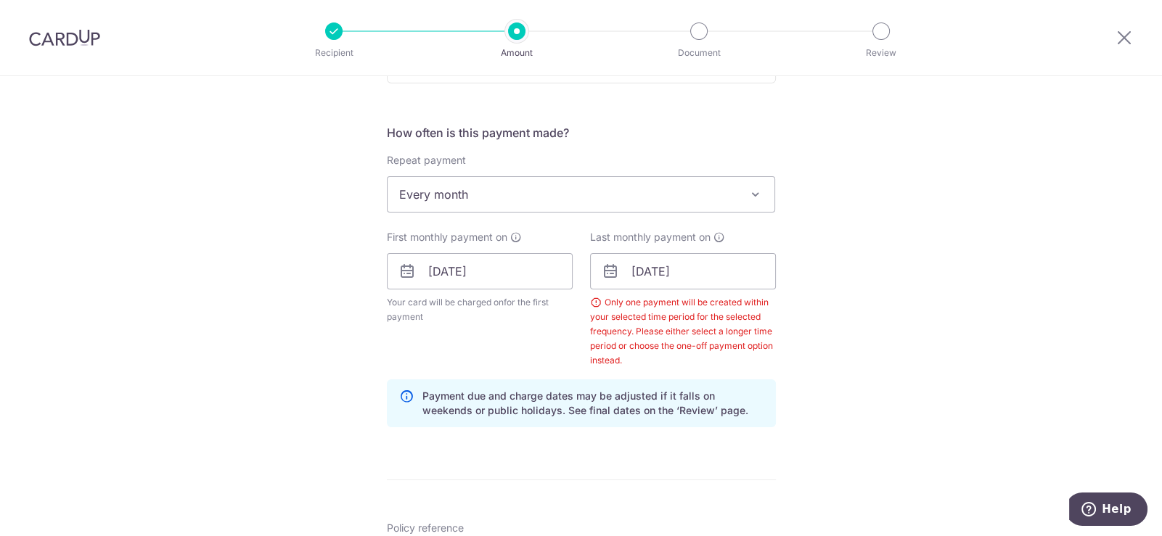
click at [886, 356] on div "Tell us more about your payment Enter payment amount SGD 2,400.00 2400.00 Selec…" at bounding box center [581, 310] width 1162 height 1496
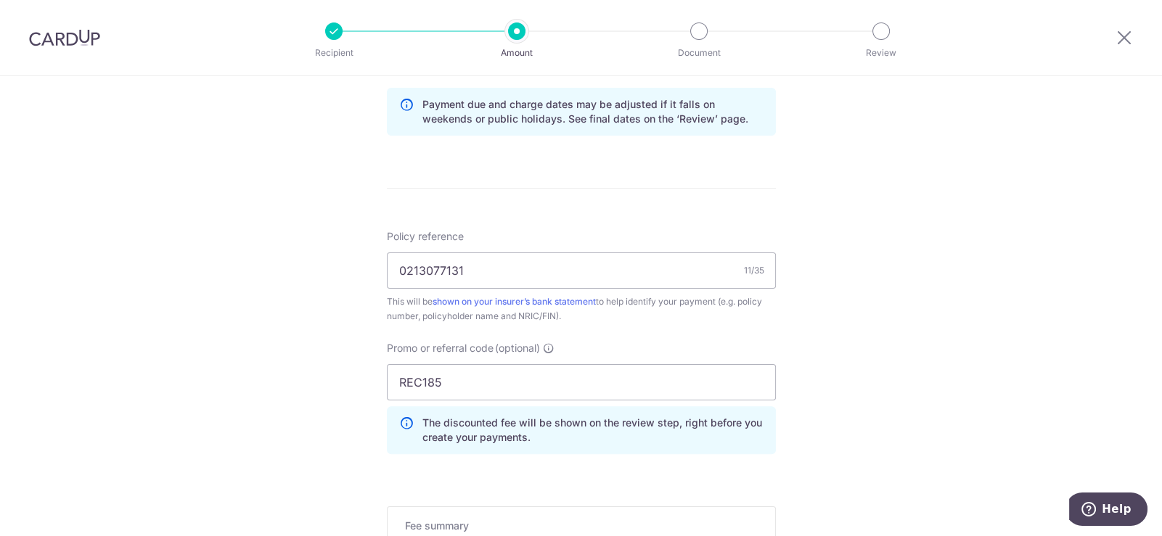
scroll to position [949, 0]
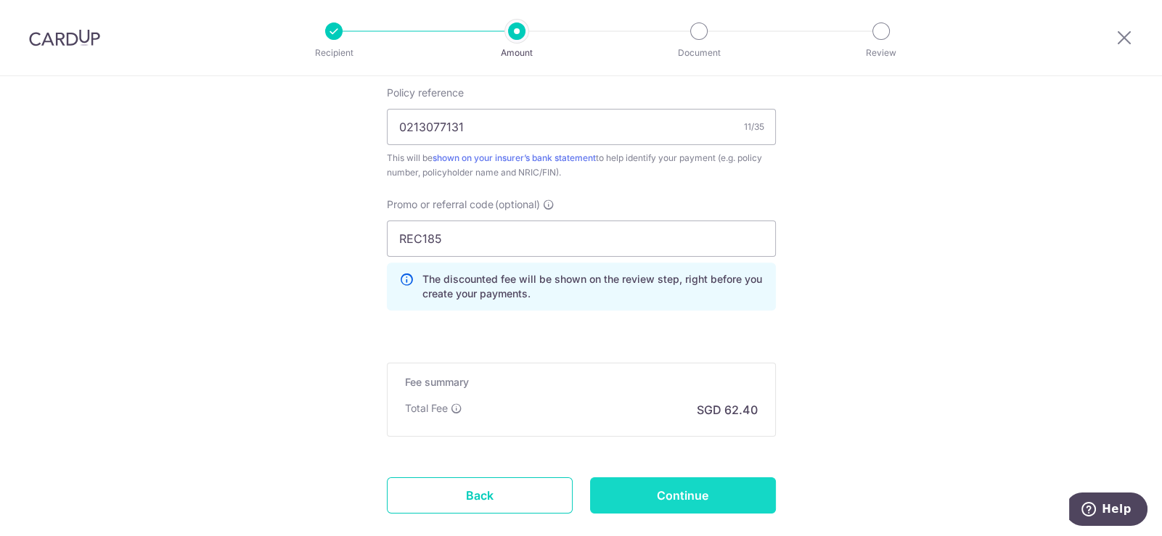
click at [734, 478] on input "Continue" at bounding box center [683, 496] width 186 height 36
type input "Create Schedule"
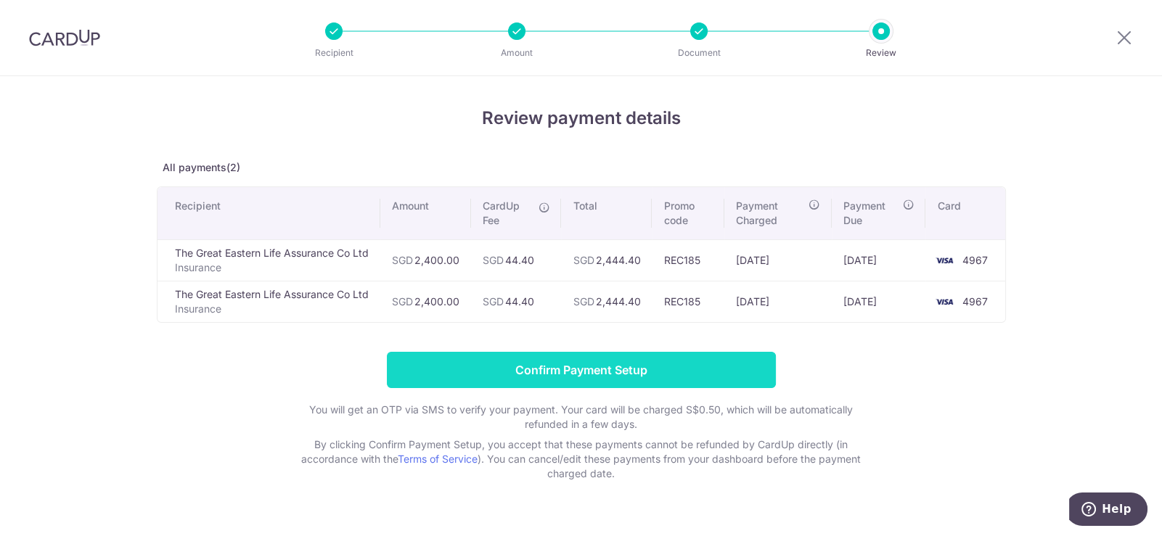
click at [701, 370] on input "Confirm Payment Setup" at bounding box center [581, 370] width 389 height 36
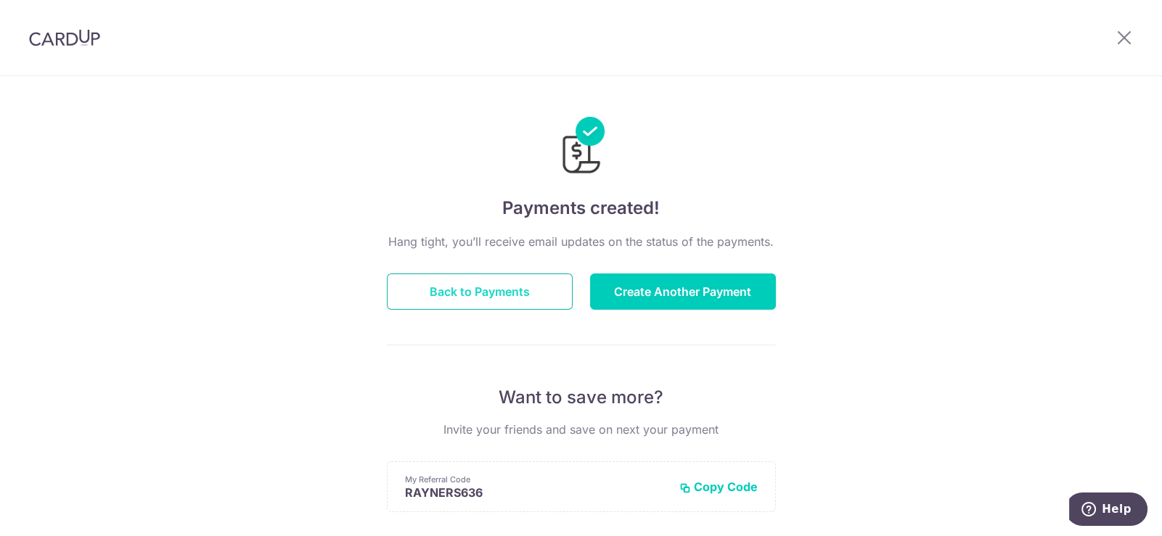
click at [451, 285] on button "Back to Payments" at bounding box center [480, 292] width 186 height 36
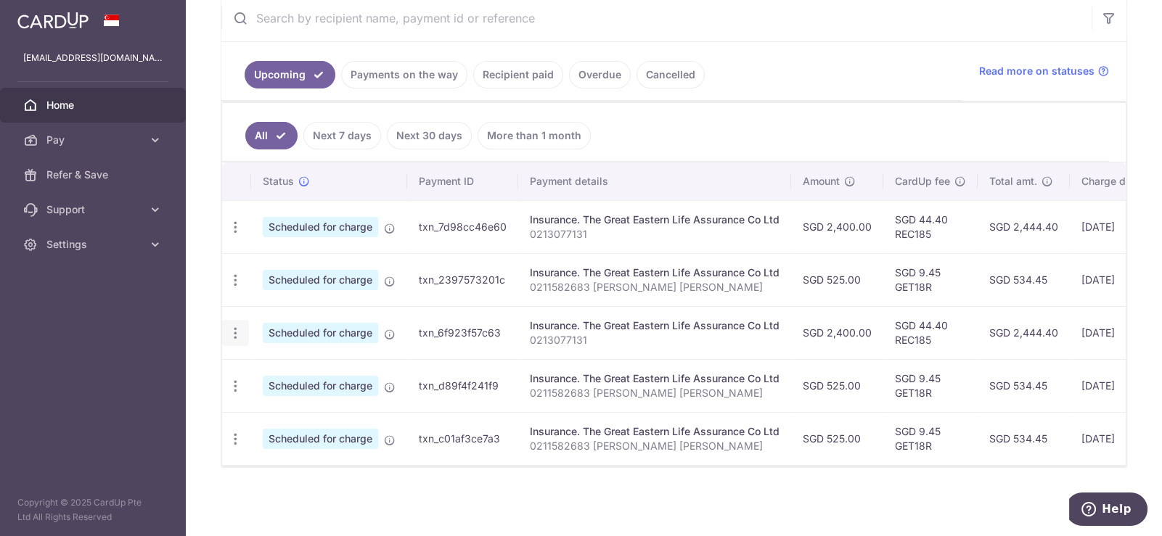
click at [243, 326] on div "Update payment Cancel payment" at bounding box center [235, 333] width 27 height 27
click at [233, 327] on icon "button" at bounding box center [235, 333] width 15 height 15
click at [664, 495] on div "× Pause Schedule Pause all future payments in this series Pause just this one p…" at bounding box center [674, 268] width 976 height 536
click at [234, 326] on icon "button" at bounding box center [235, 333] width 15 height 15
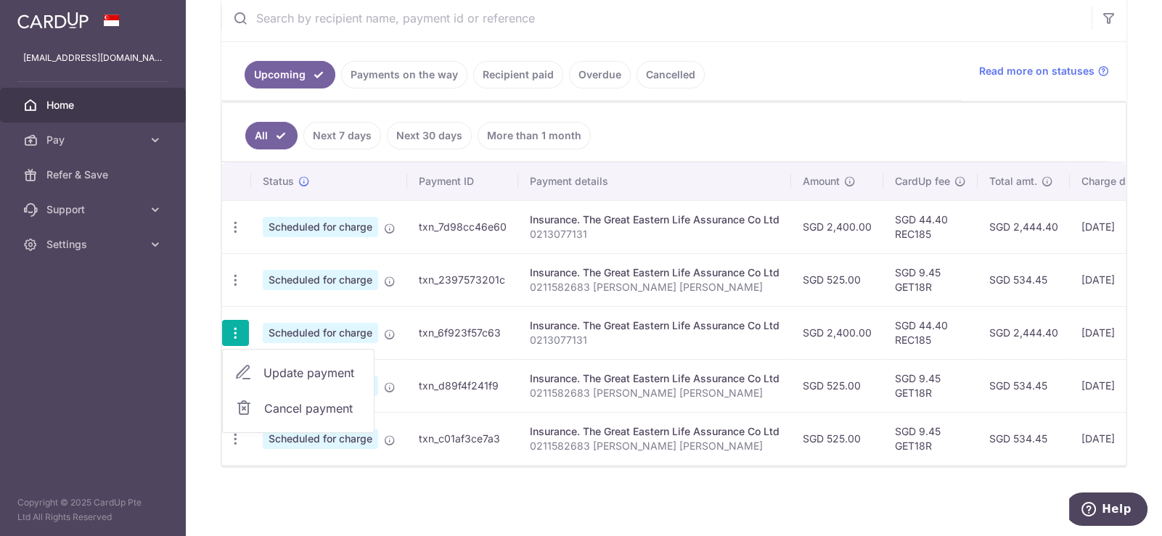
click at [343, 356] on link "Update payment" at bounding box center [298, 373] width 151 height 35
radio input "true"
type input "2,400.00"
type input "[DATE]"
type input "0213077131"
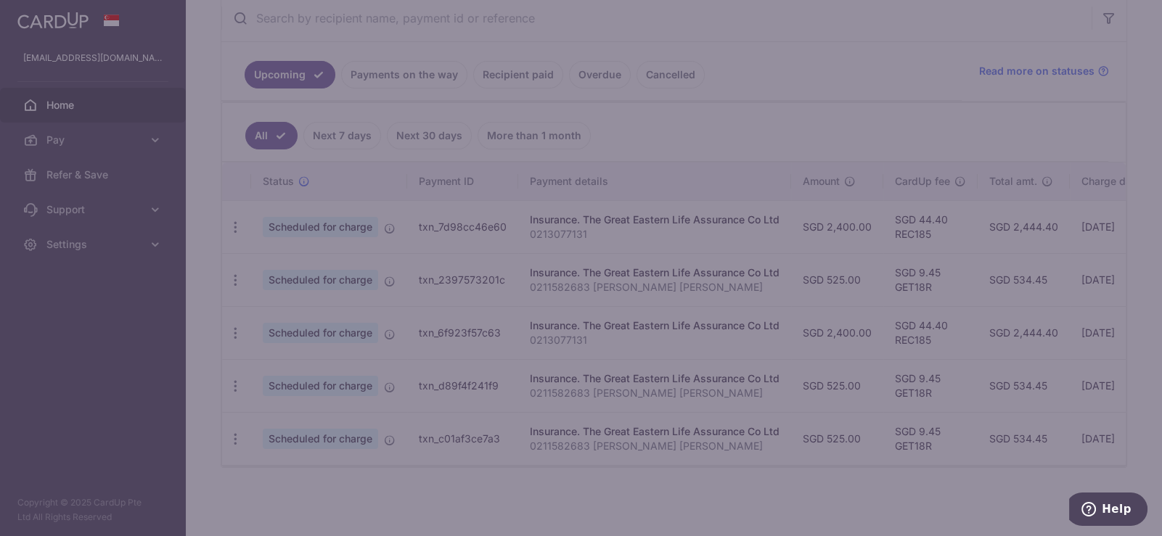
type input "REC185"
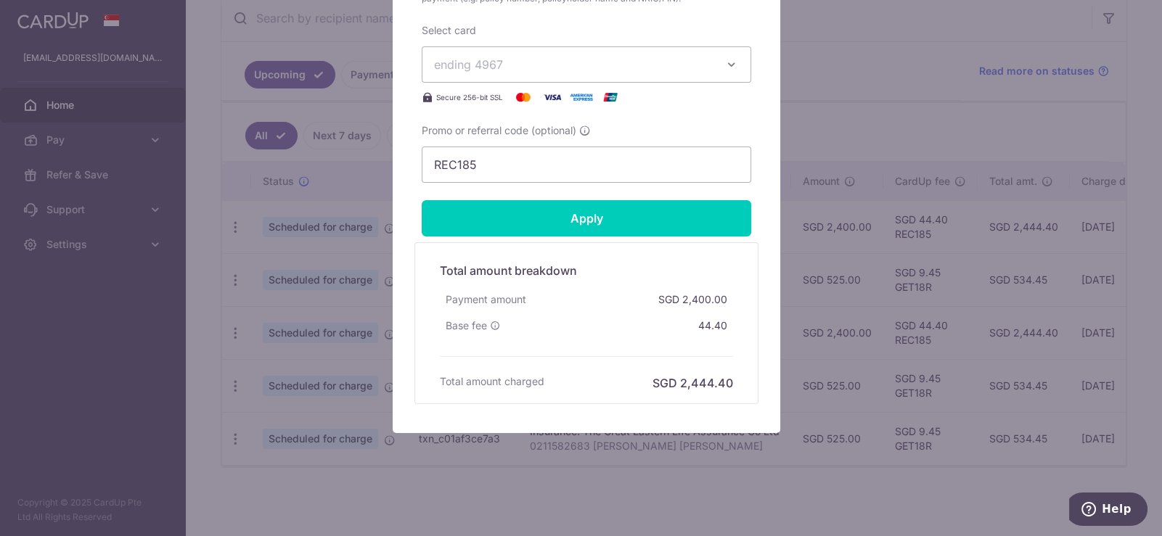
scroll to position [275, 0]
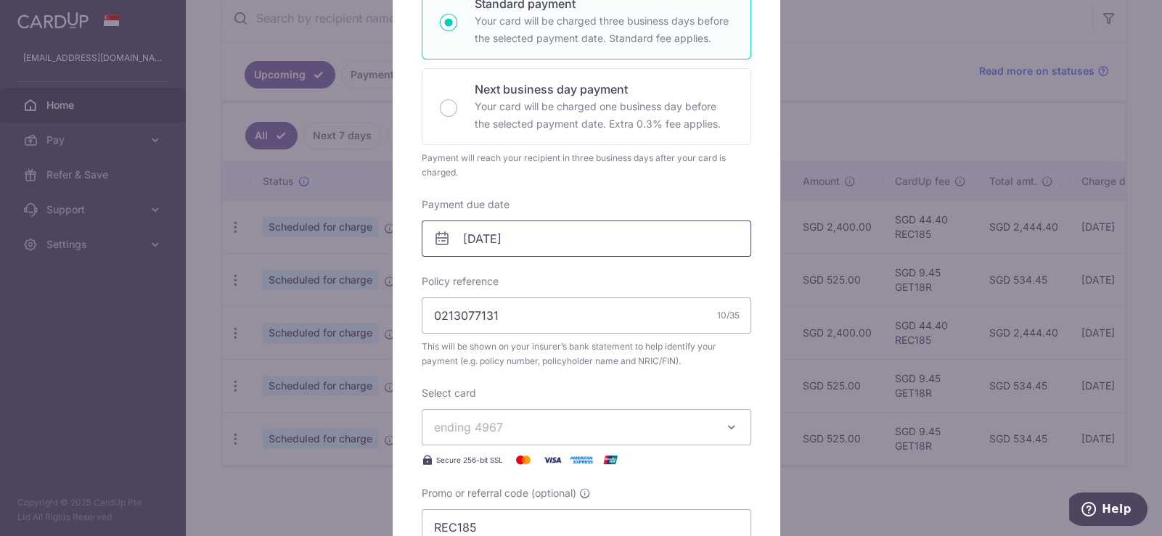
click at [579, 232] on input "[DATE]" at bounding box center [587, 239] width 330 height 36
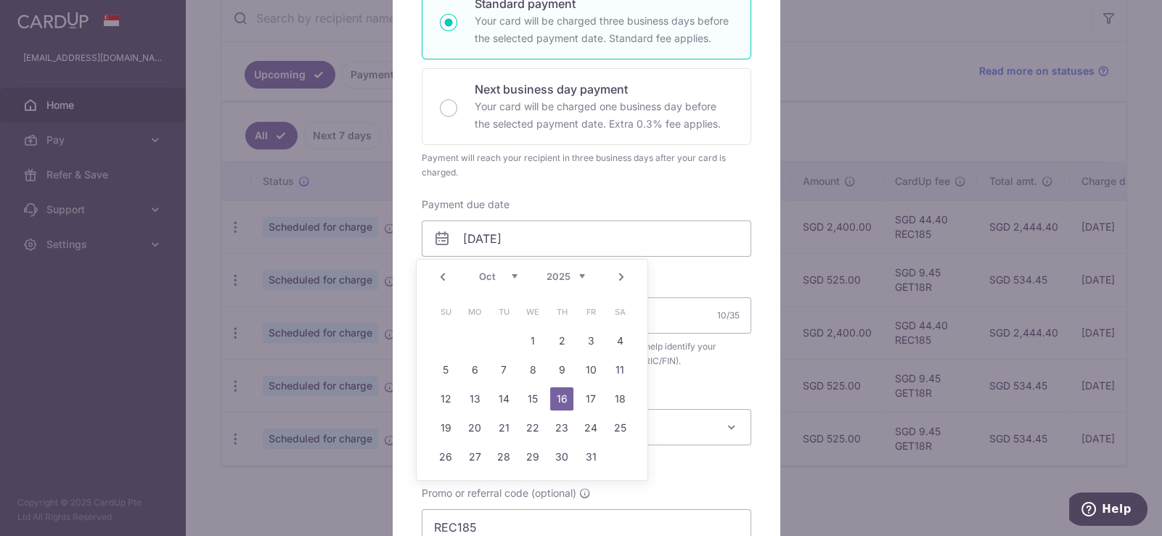
click at [621, 274] on link "Next" at bounding box center [621, 277] width 17 height 17
click at [446, 283] on link "Prev" at bounding box center [442, 277] width 17 height 17
click at [745, 187] on div "Enter payment amount 2,400.00 2400.00 SGD To change the payment amount, please …" at bounding box center [587, 217] width 330 height 658
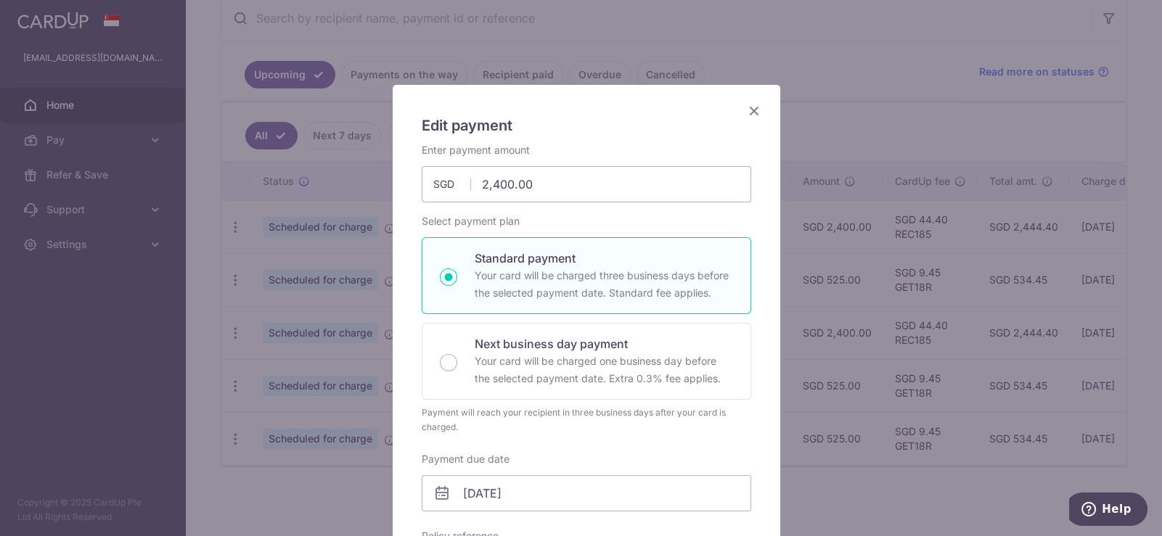
scroll to position [0, 0]
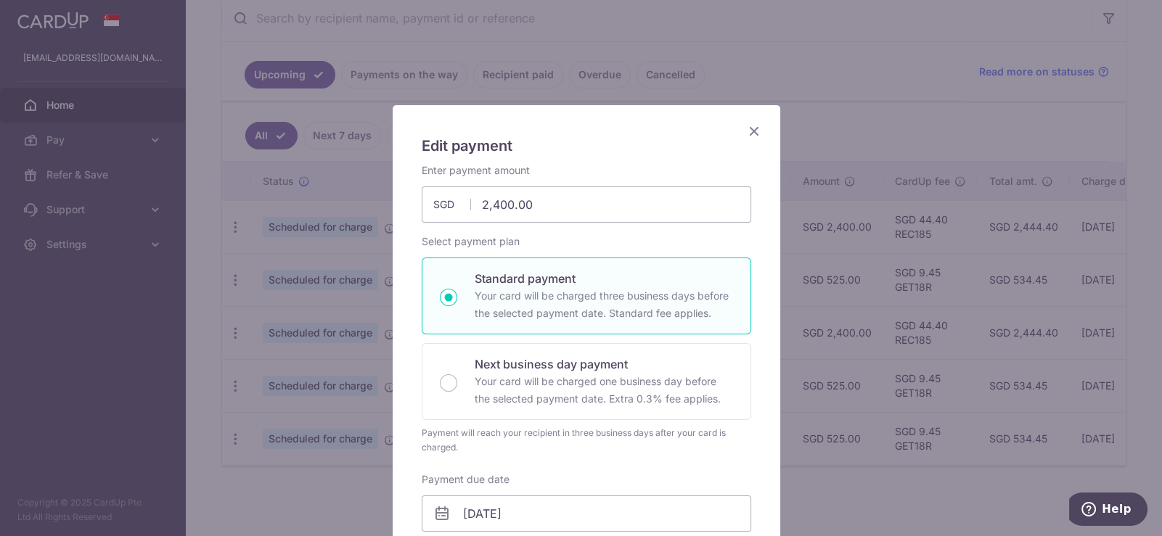
click at [750, 130] on icon "Close" at bounding box center [754, 131] width 17 height 18
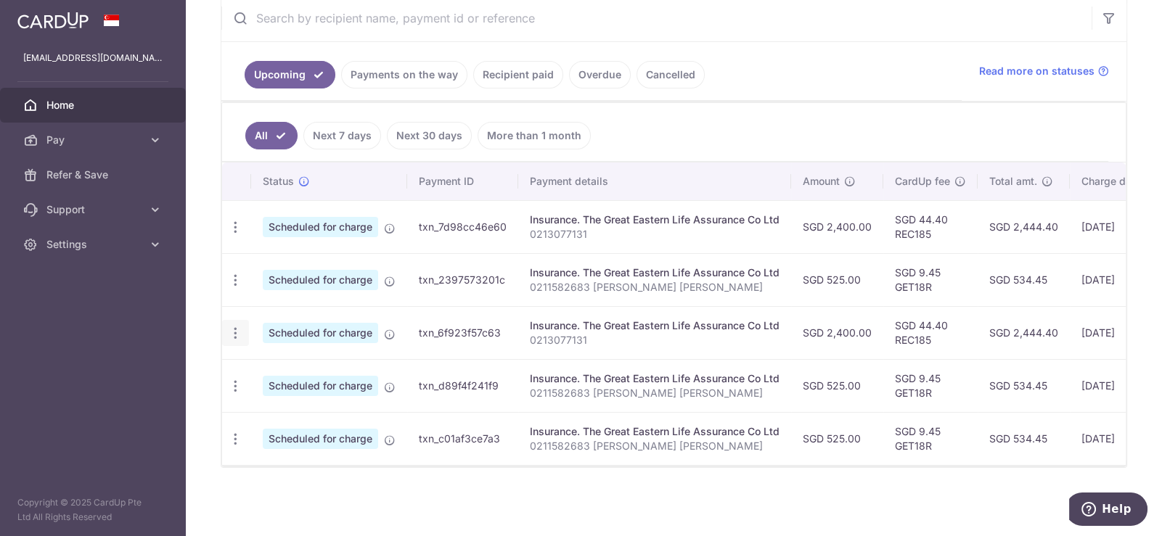
click at [232, 328] on icon "button" at bounding box center [235, 333] width 15 height 15
click at [330, 364] on span "Update payment" at bounding box center [313, 372] width 99 height 17
radio input "true"
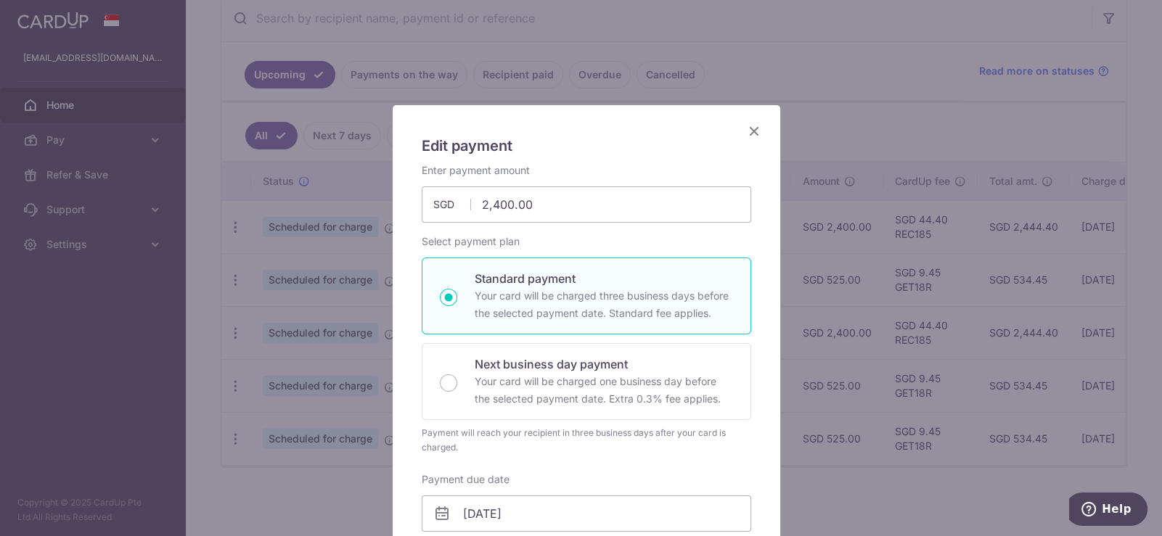
click at [752, 130] on icon "Close" at bounding box center [754, 131] width 17 height 18
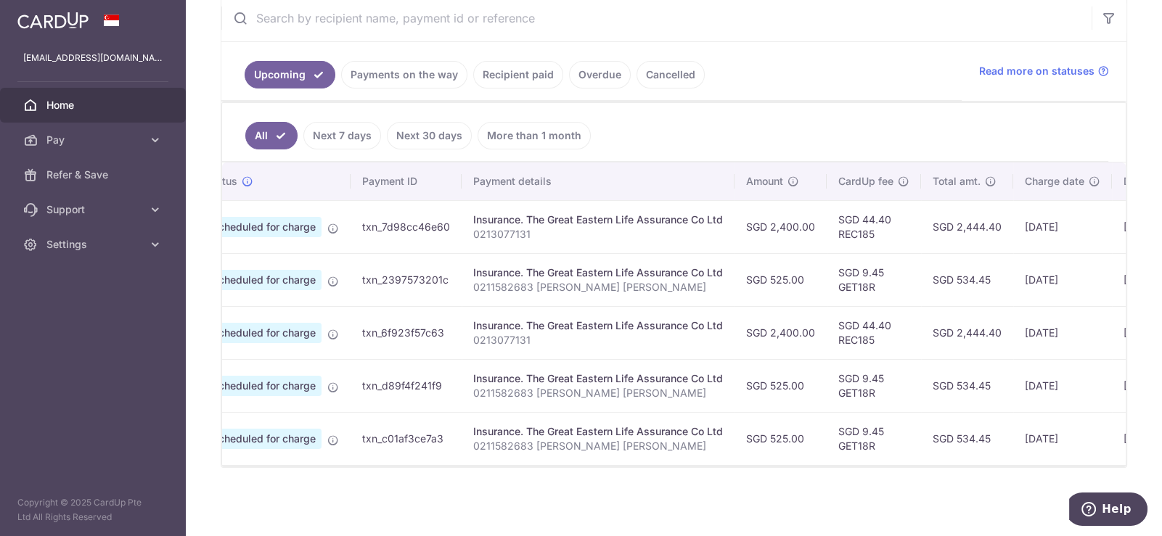
scroll to position [0, 236]
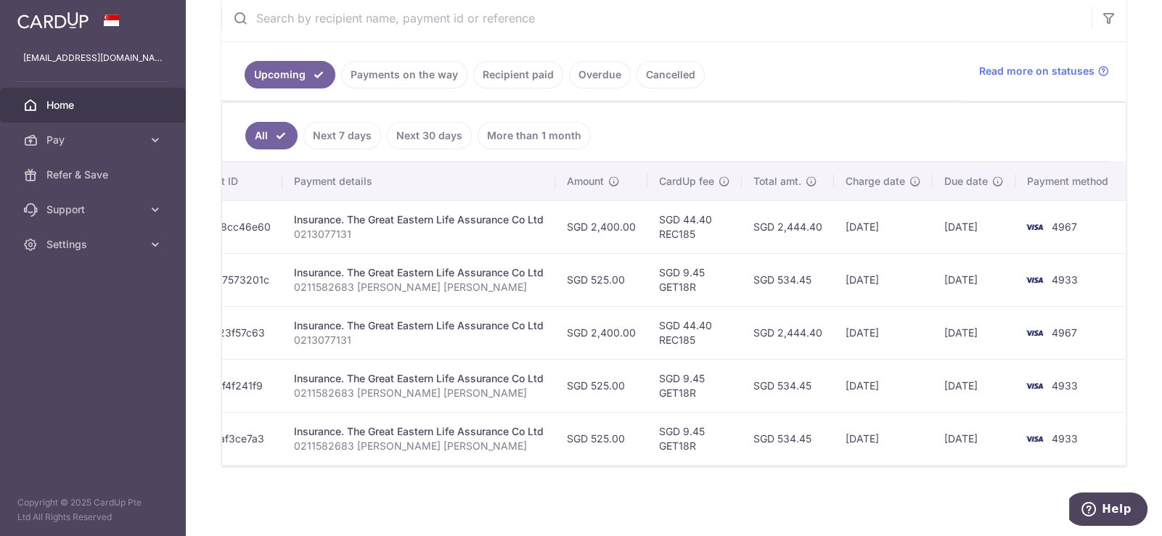
click at [1146, 256] on div "× Pause Schedule Pause all future payments in this series Pause just this one p…" at bounding box center [674, 268] width 976 height 536
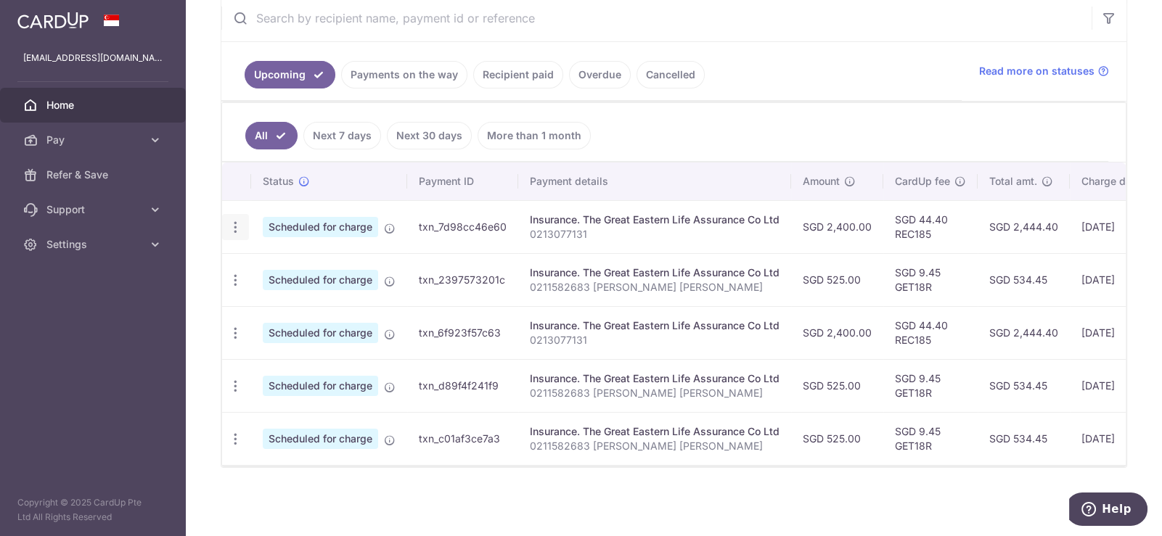
click at [240, 220] on icon "button" at bounding box center [235, 227] width 15 height 15
click at [290, 258] on span "Update payment" at bounding box center [313, 266] width 99 height 17
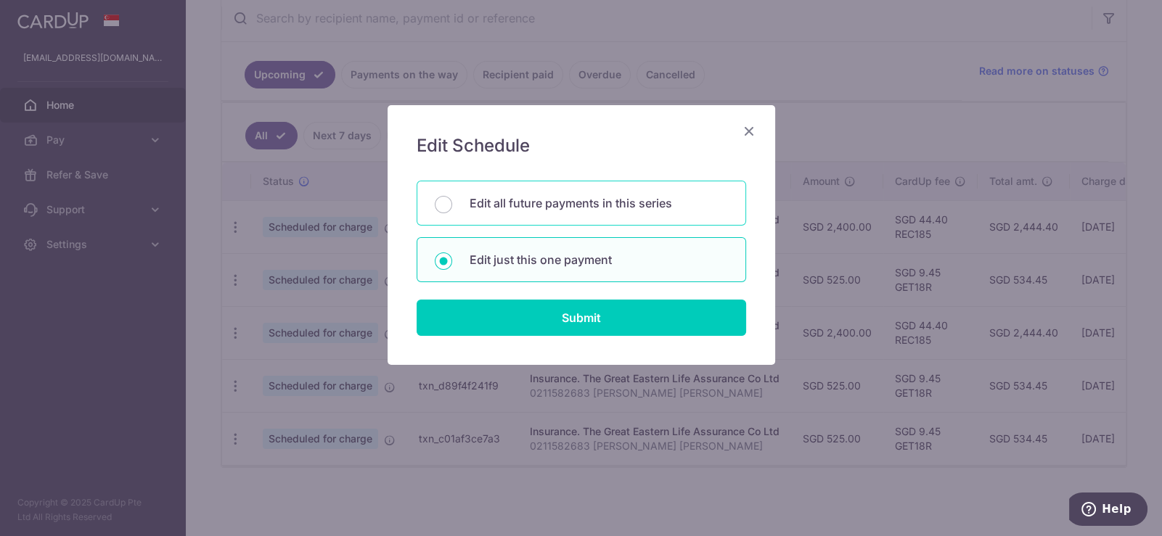
click at [630, 203] on p "Edit all future payments in this series" at bounding box center [599, 203] width 258 height 17
click at [452, 203] on input "Edit all future payments in this series" at bounding box center [443, 204] width 17 height 17
click at [581, 264] on p "Edit just this one payment" at bounding box center [599, 259] width 258 height 17
click at [452, 264] on input "Edit just this one payment" at bounding box center [443, 261] width 17 height 17
radio input "false"
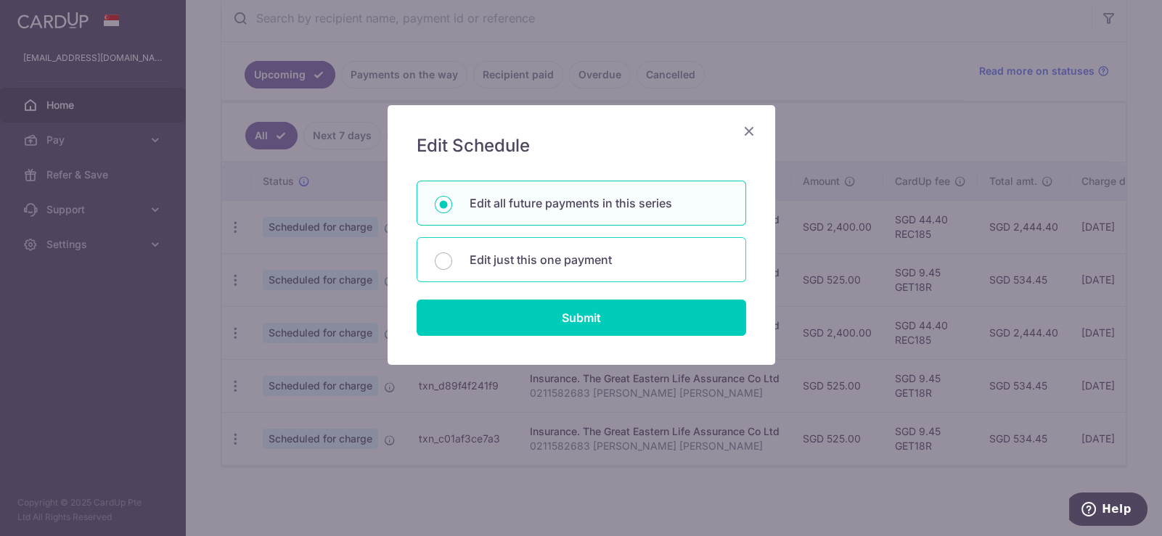
radio input "true"
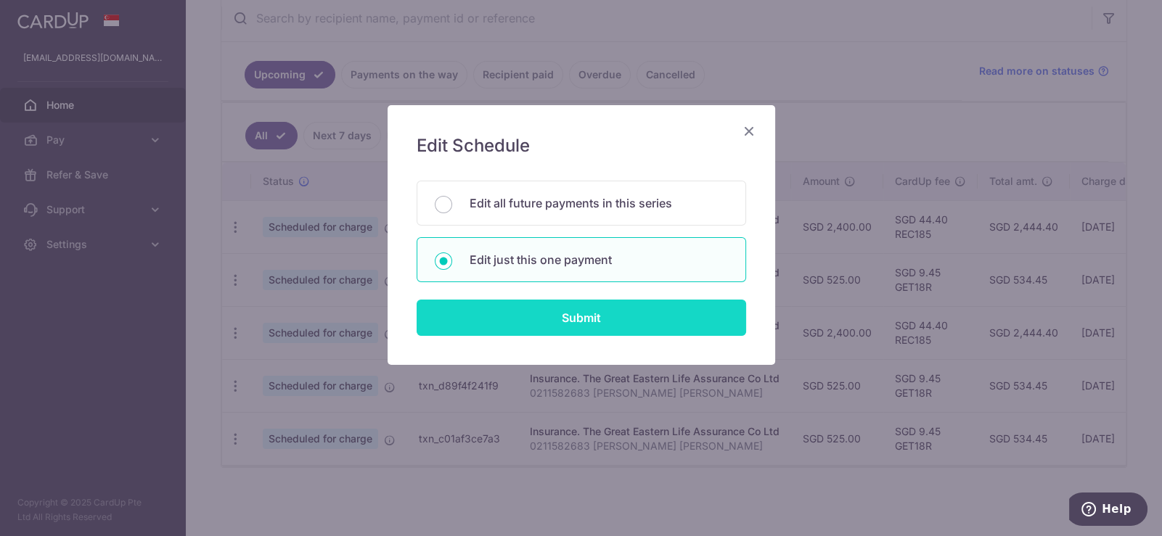
click at [613, 326] on input "Submit" at bounding box center [582, 318] width 330 height 36
radio input "true"
type input "16/09/2025"
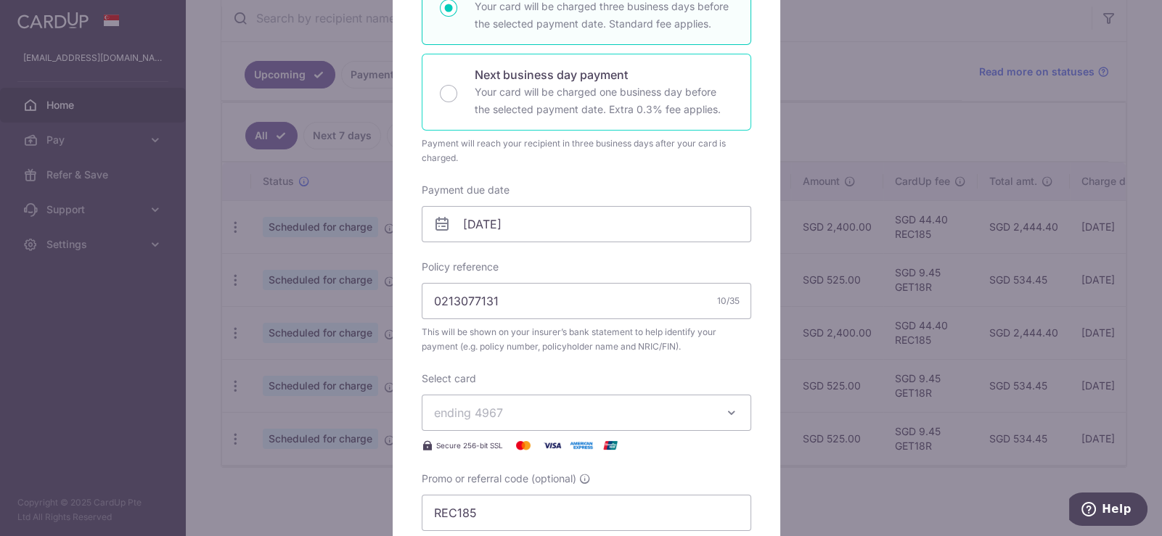
scroll to position [290, 0]
click at [559, 294] on input "0213077131" at bounding box center [587, 301] width 330 height 36
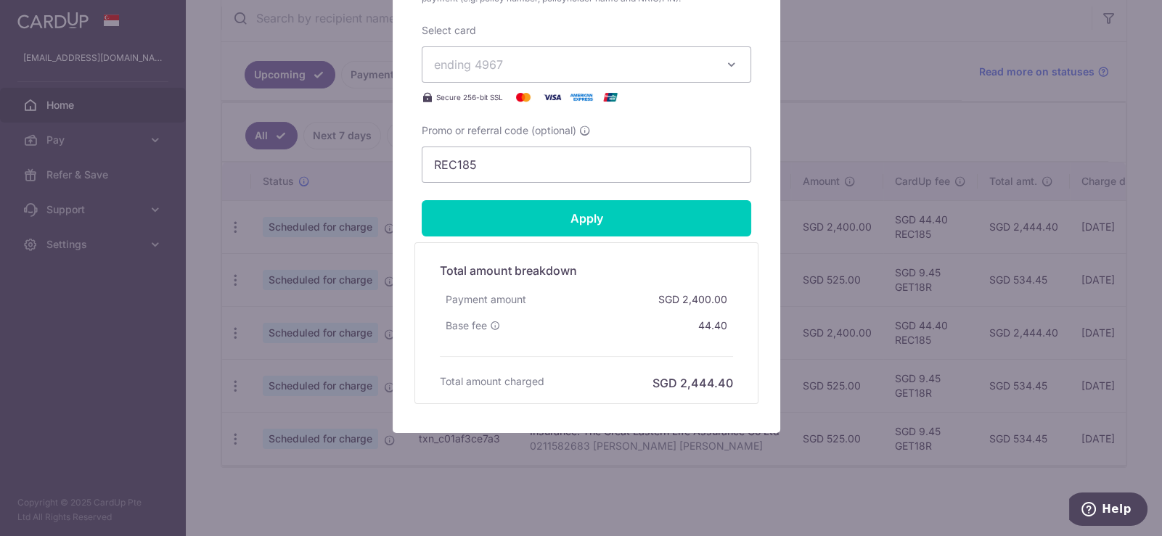
scroll to position [493, 0]
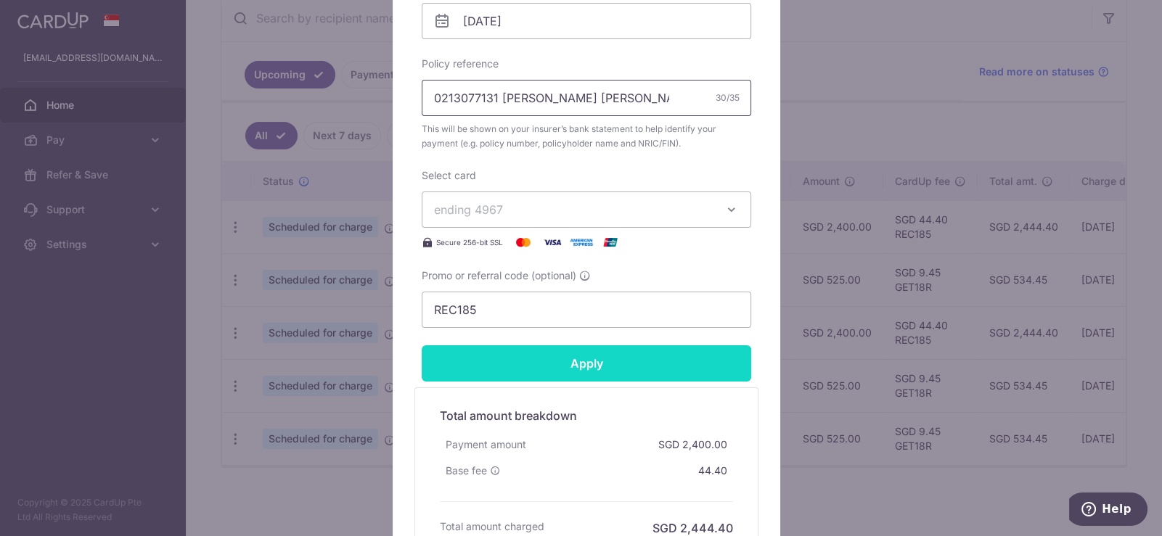
type input "0213077131 SOH JIA QING RAYNER"
click at [704, 365] on input "Apply" at bounding box center [587, 364] width 330 height 36
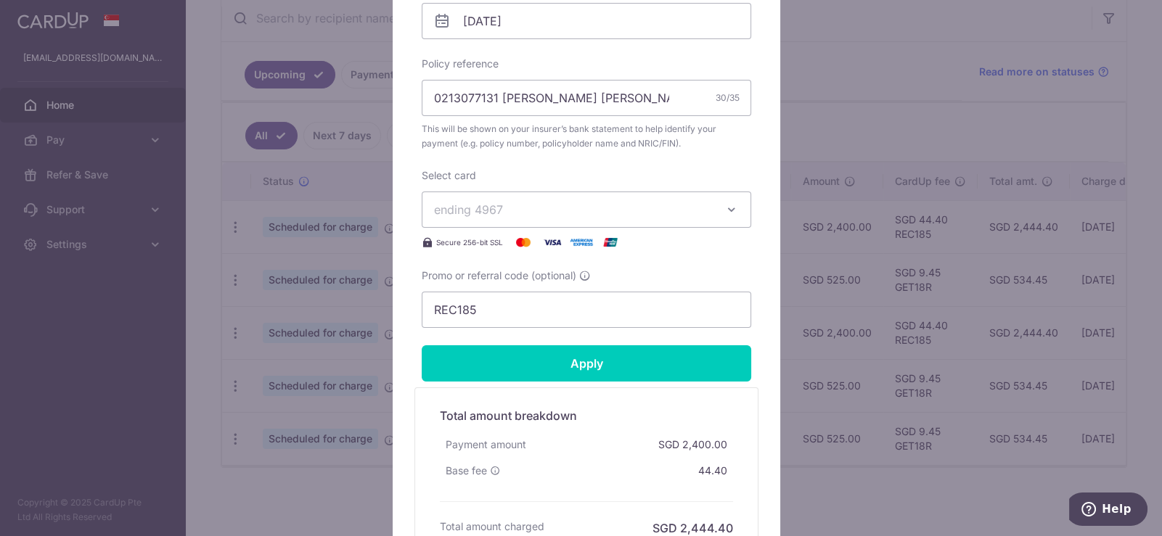
type input "Successfully Applied"
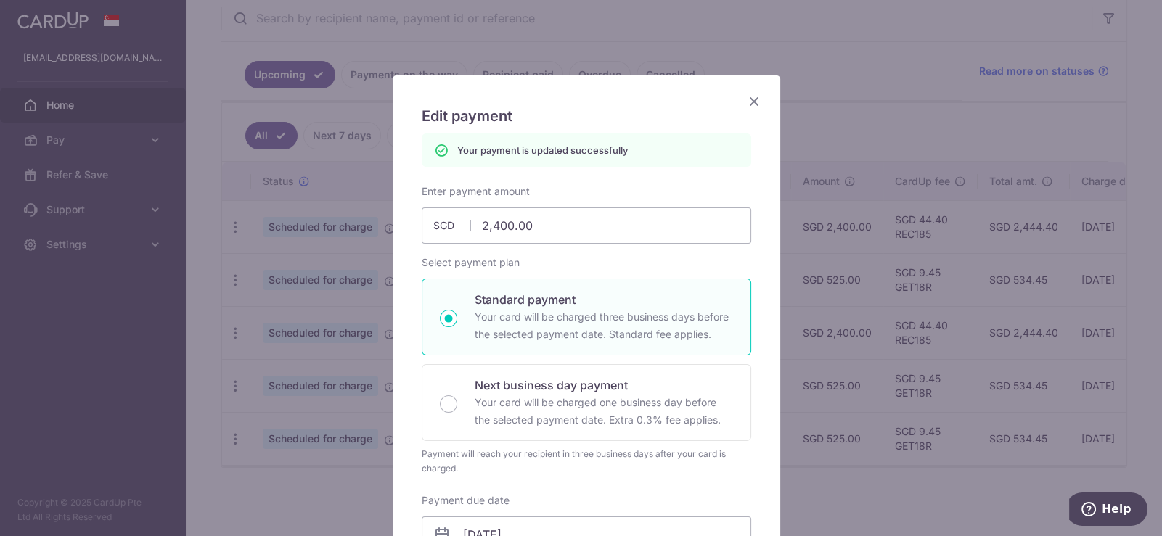
scroll to position [72, 0]
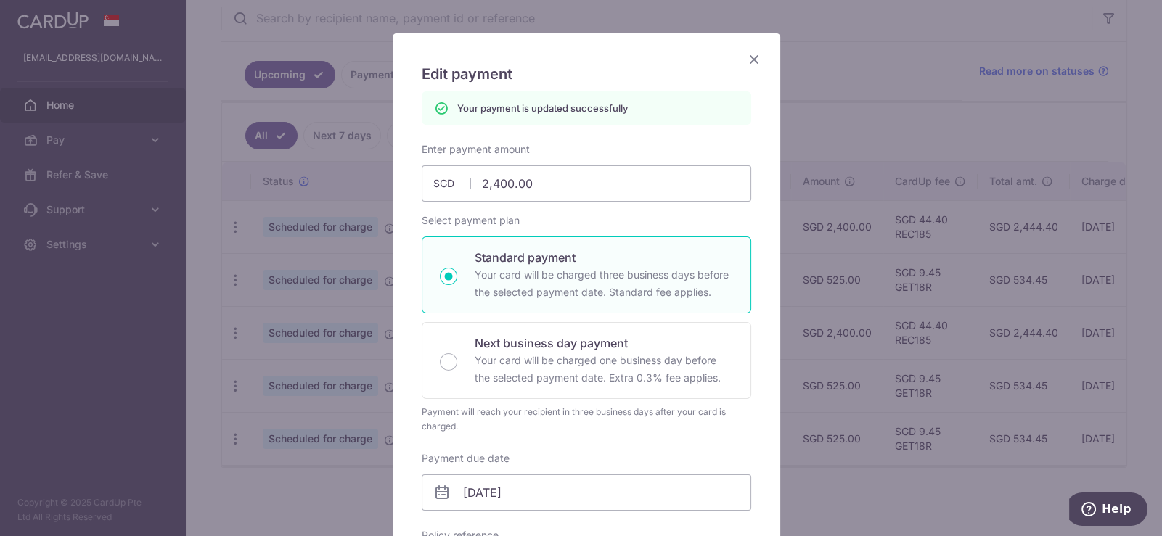
click at [753, 53] on icon "Close" at bounding box center [754, 59] width 17 height 18
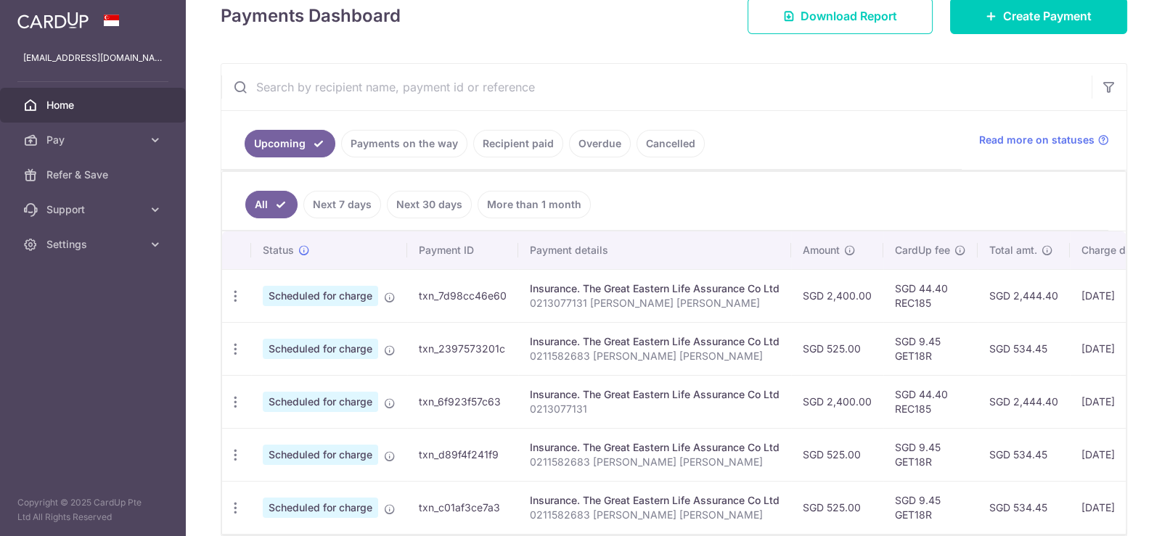
scroll to position [218, 0]
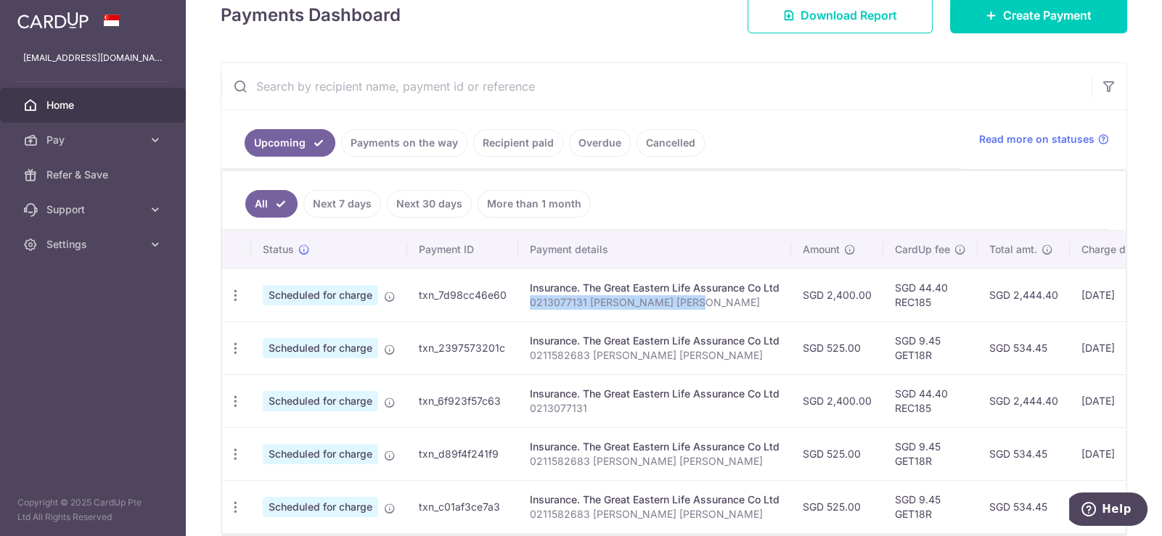
drag, startPoint x: 523, startPoint y: 301, endPoint x: 707, endPoint y: 309, distance: 183.9
click at [707, 309] on td "Insurance. The Great Eastern Life Assurance Co Ltd 0213077131 [PERSON_NAME] [PE…" at bounding box center [654, 295] width 273 height 53
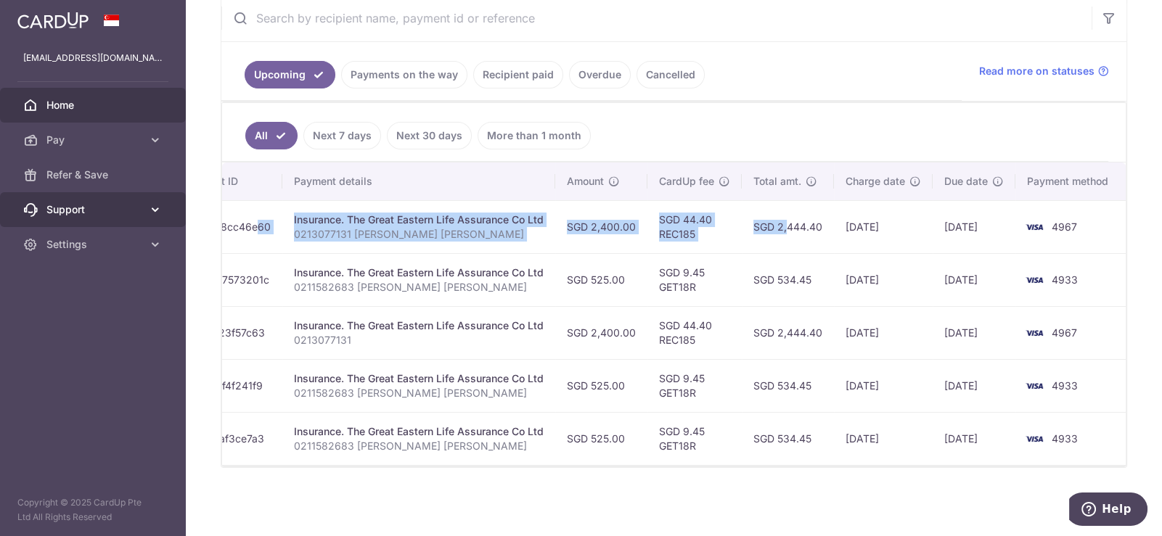
scroll to position [0, 0]
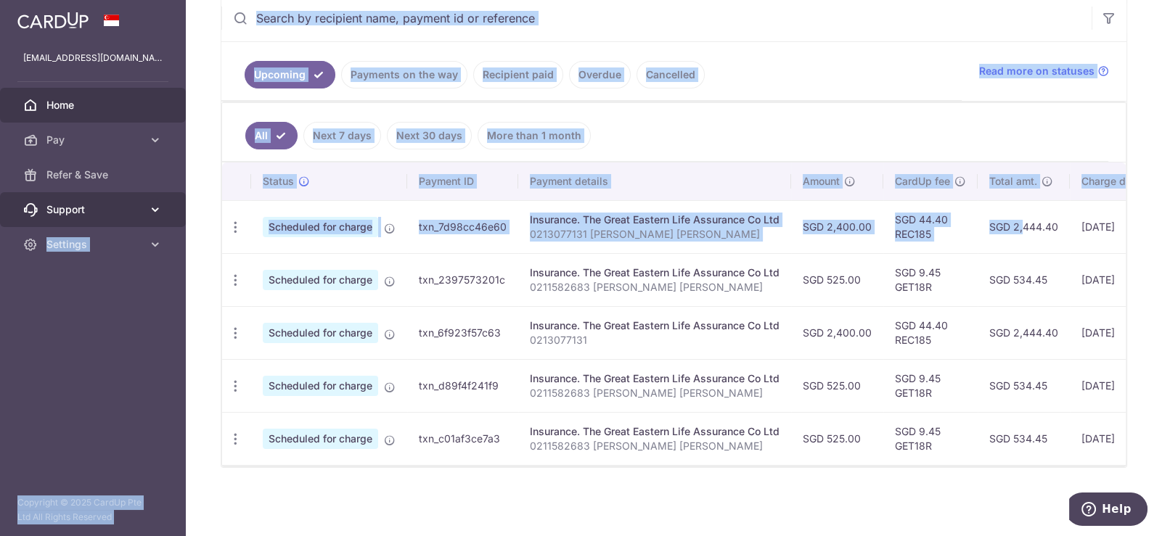
drag, startPoint x: 992, startPoint y: 224, endPoint x: 168, endPoint y: 212, distance: 824.0
click at [168, 212] on main "[EMAIL_ADDRESS][DOMAIN_NAME] Home Pay Payments Recipients Cards Refer & Save Su…" at bounding box center [581, 268] width 1162 height 536
click at [715, 79] on ul "Upcoming Payments on the way Recipient paid Overdue Cancelled" at bounding box center [591, 71] width 740 height 59
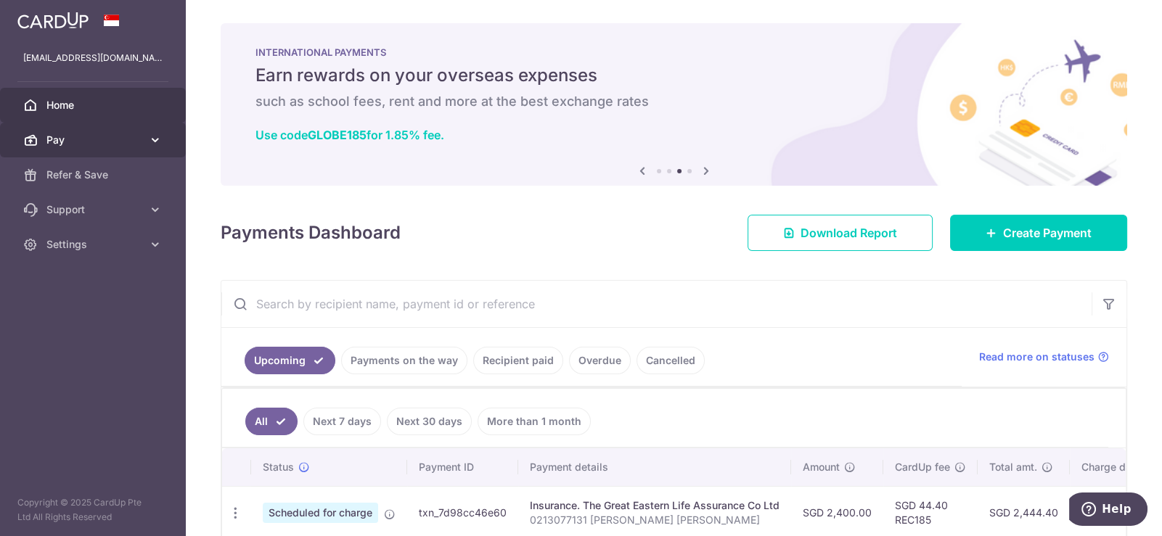
click at [83, 136] on span "Pay" at bounding box center [94, 140] width 96 height 15
click at [109, 133] on span "Pay" at bounding box center [94, 140] width 96 height 15
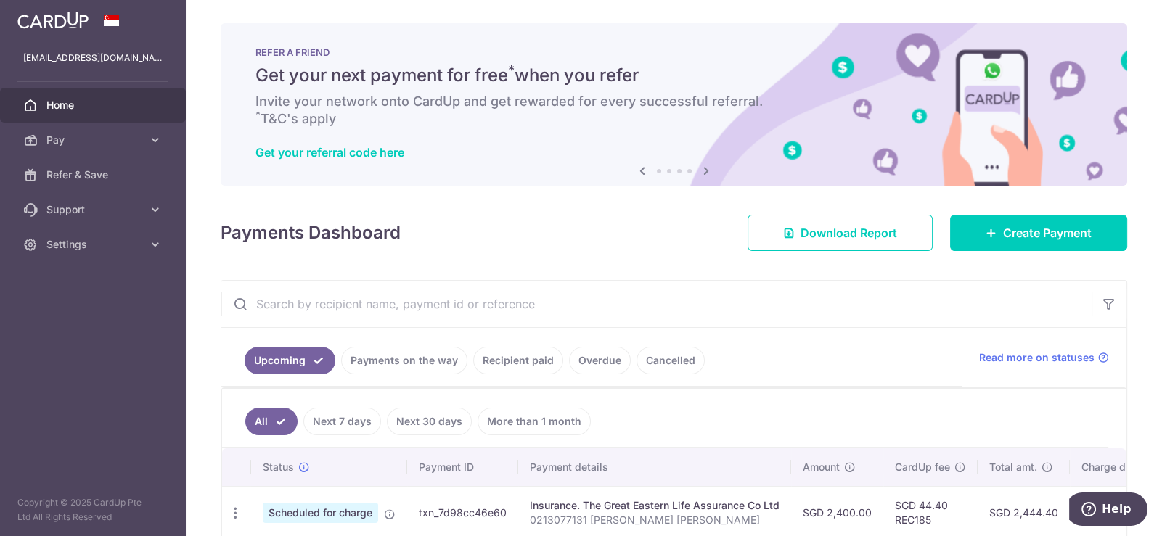
click at [1025, 209] on div "Payments Dashboard Download Report Create Payment" at bounding box center [674, 230] width 907 height 42
click at [1038, 233] on span "Create Payment" at bounding box center [1047, 232] width 89 height 17
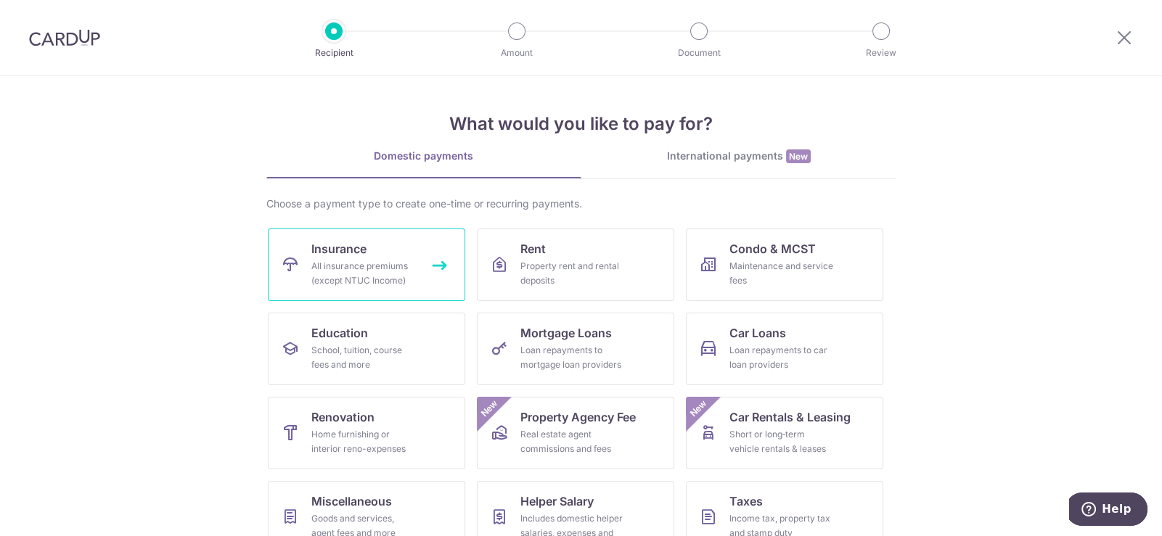
click at [388, 247] on link "Insurance All insurance premiums (except NTUC Income)" at bounding box center [366, 265] width 197 height 73
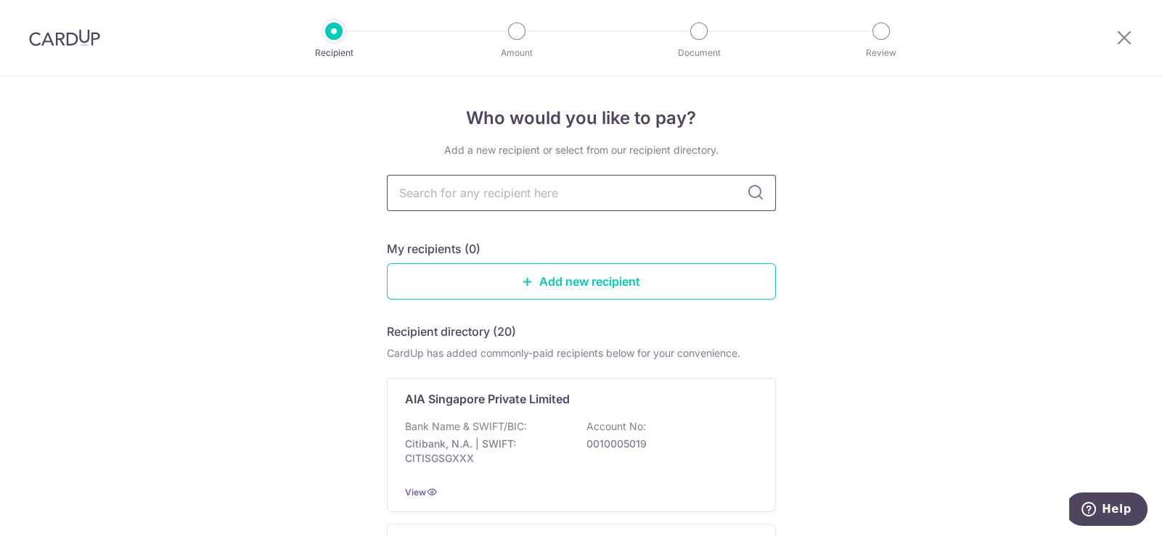
click at [450, 202] on input "text" at bounding box center [581, 193] width 389 height 36
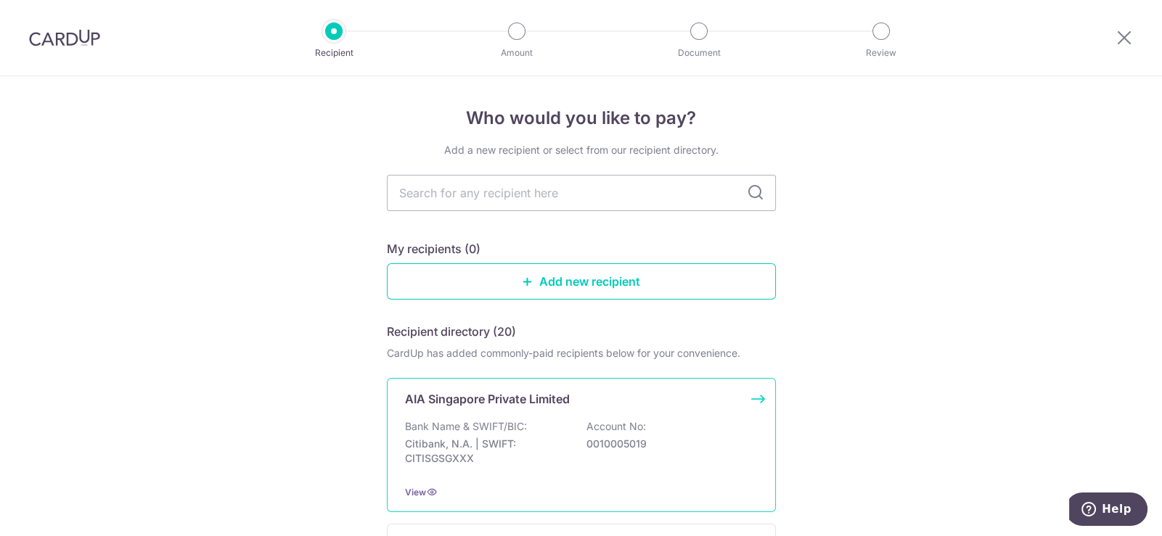
click at [550, 403] on p "AIA Singapore Private Limited" at bounding box center [487, 399] width 165 height 17
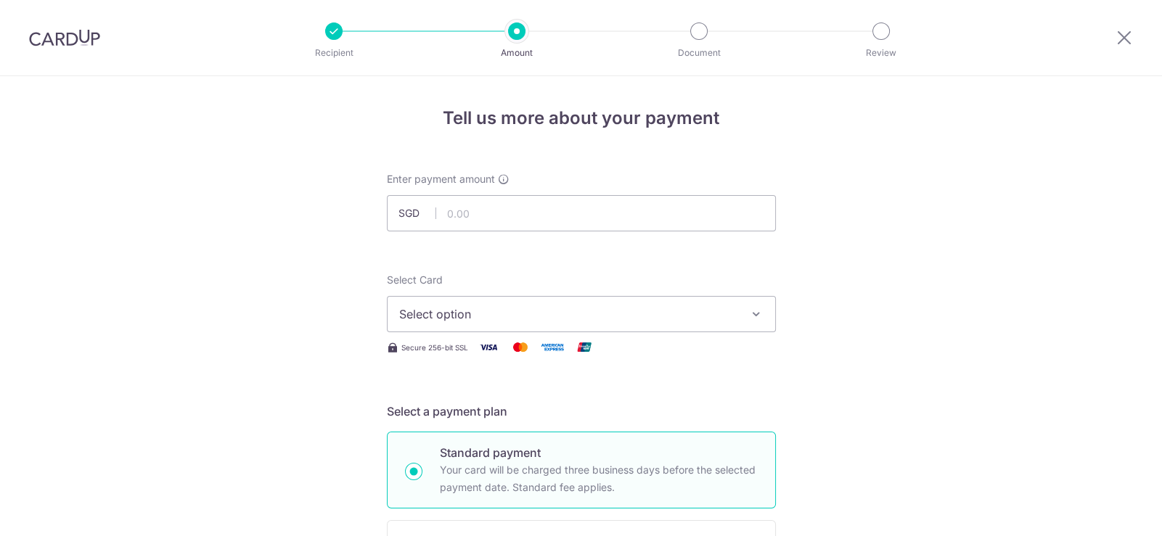
scroll to position [508, 0]
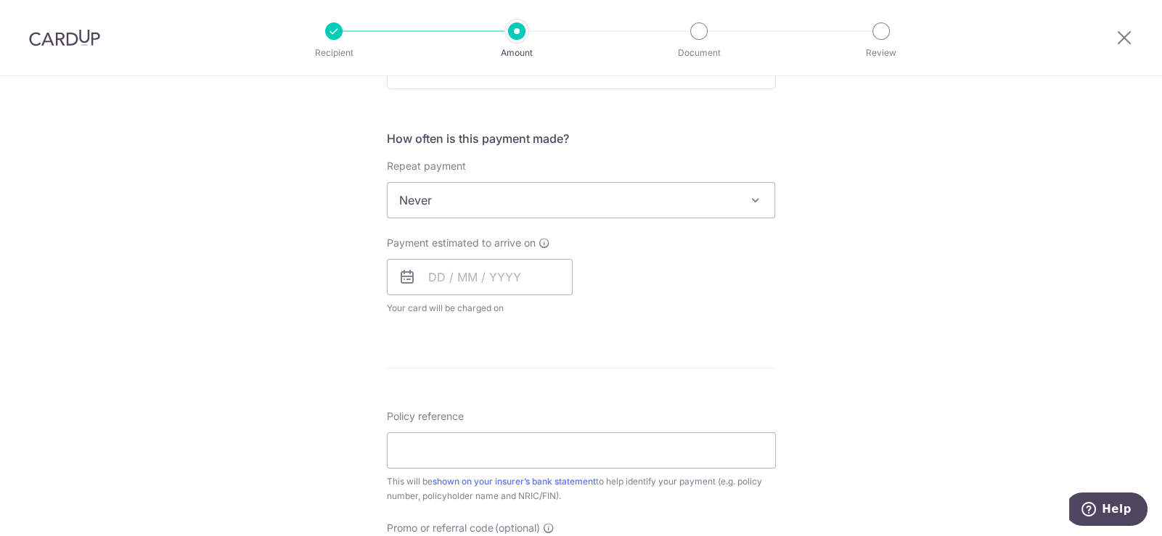
click at [555, 200] on span "Never" at bounding box center [582, 200] width 388 height 35
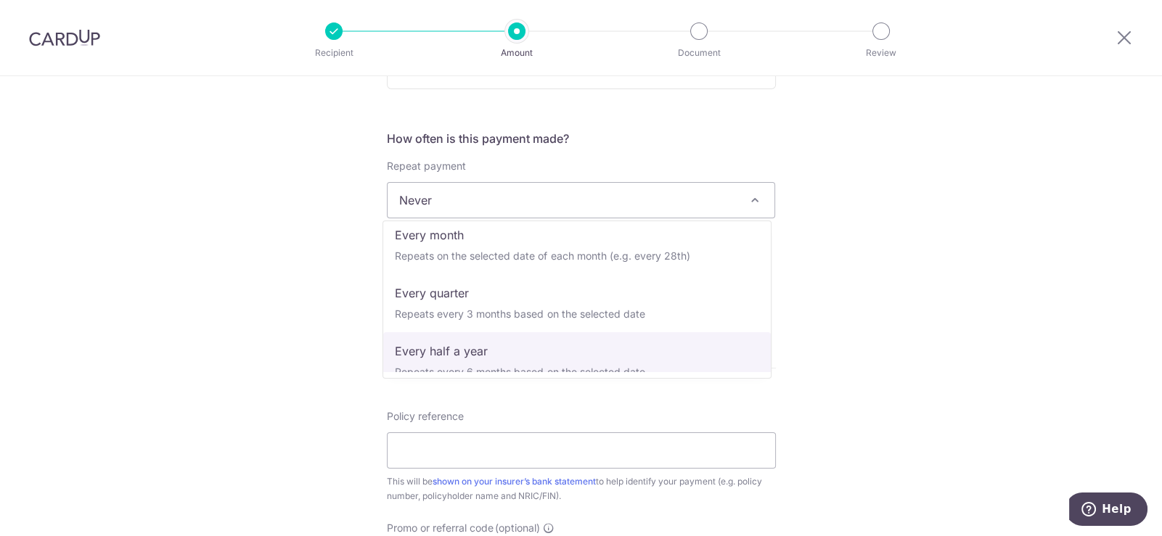
scroll to position [0, 0]
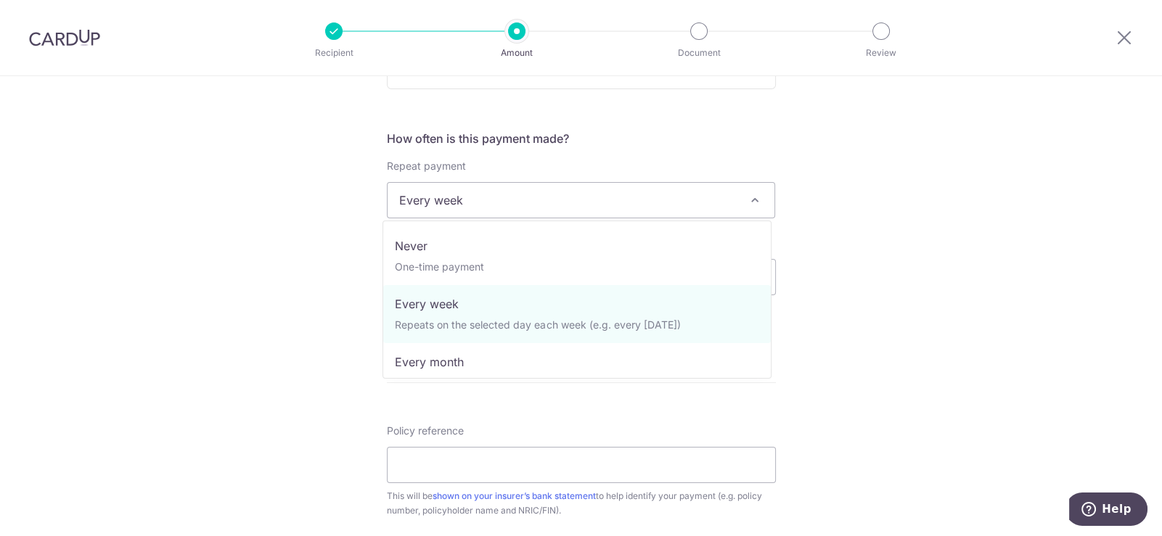
click at [472, 192] on span "Every week" at bounding box center [582, 200] width 388 height 35
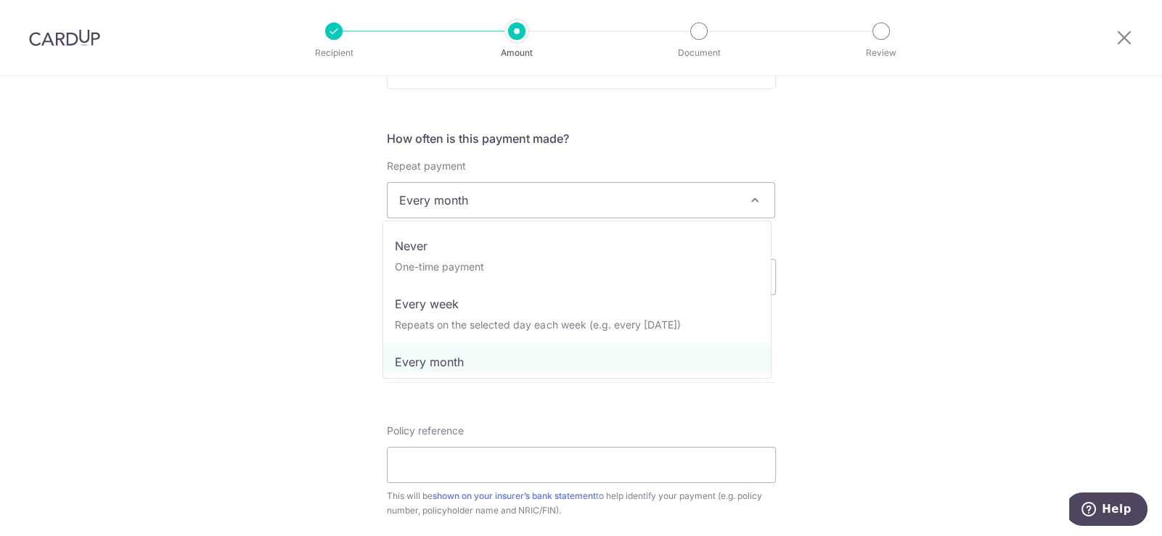
click at [632, 190] on span "Every month" at bounding box center [582, 200] width 388 height 35
click at [1001, 203] on div "Tell us more about your payment Enter payment amount SGD Select Card Select opt…" at bounding box center [581, 232] width 1162 height 1328
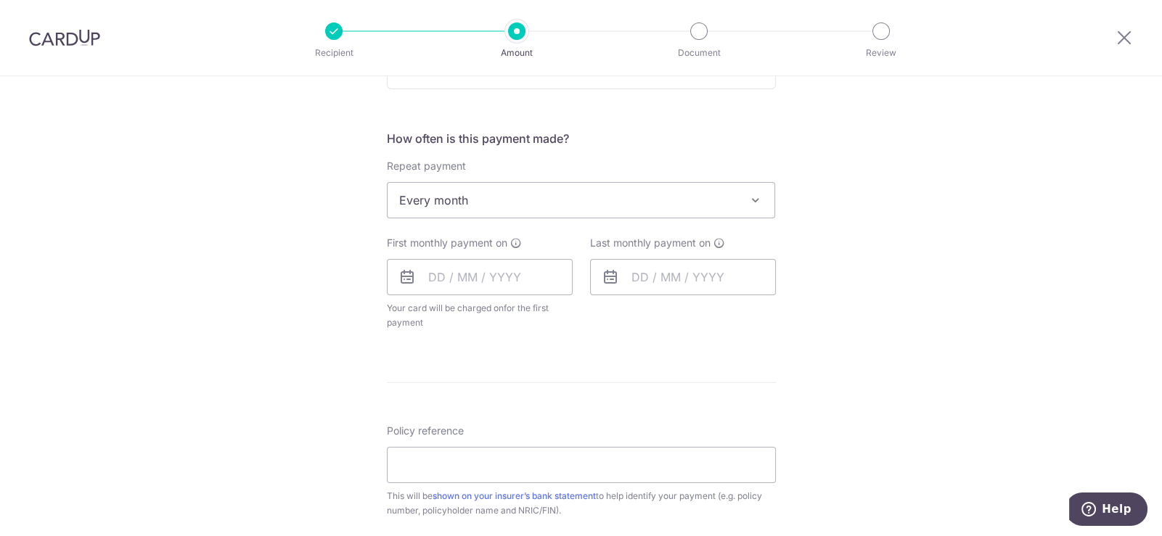
click at [522, 205] on span "Every month" at bounding box center [582, 200] width 388 height 35
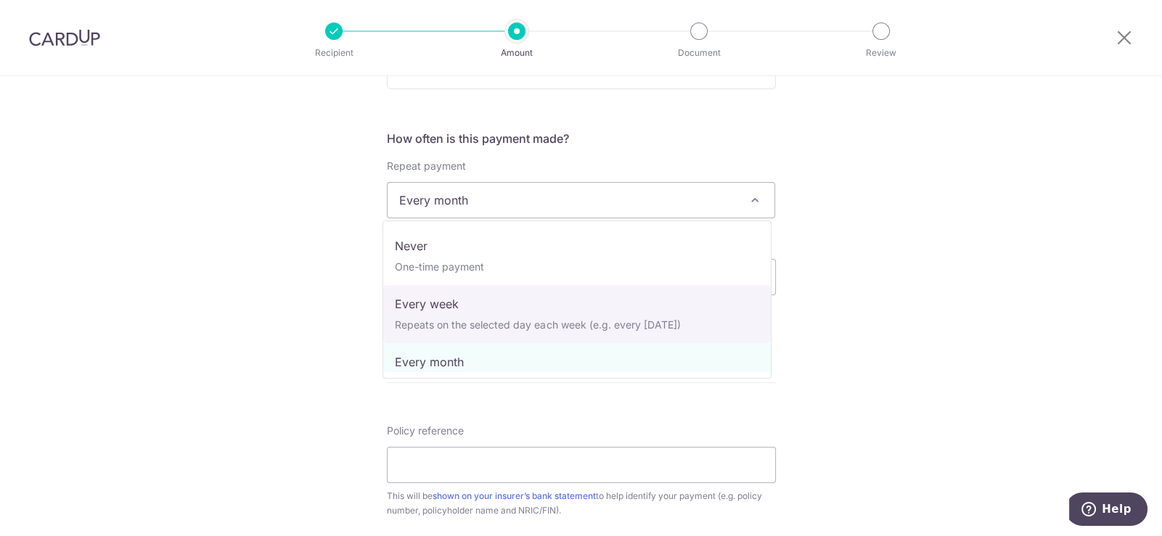
select select "2"
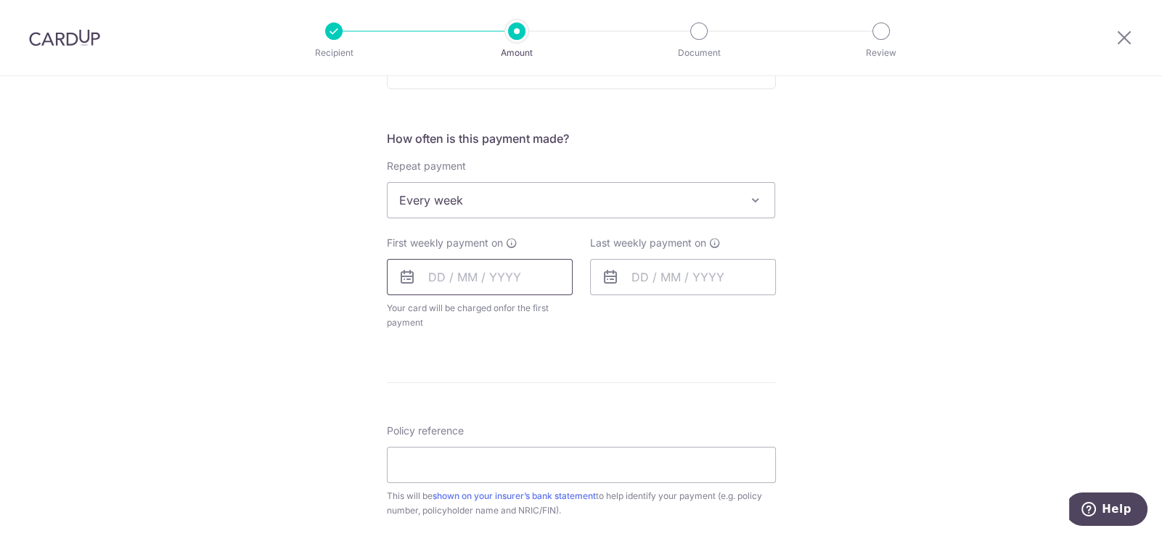
click at [457, 275] on input "text" at bounding box center [480, 277] width 186 height 36
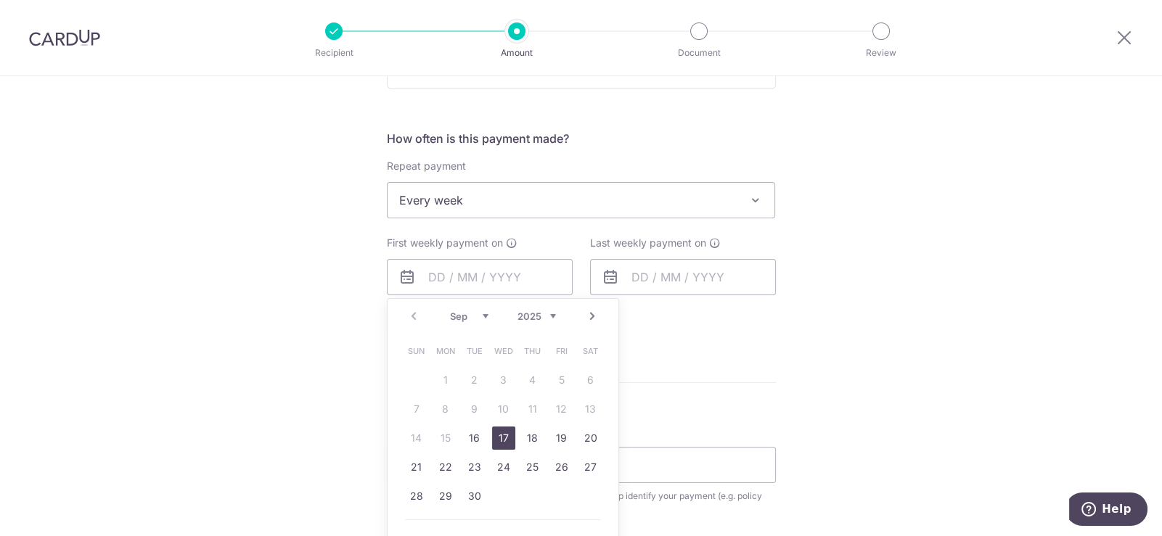
click at [505, 435] on link "17" at bounding box center [503, 438] width 23 height 23
type input "17/09/2025"
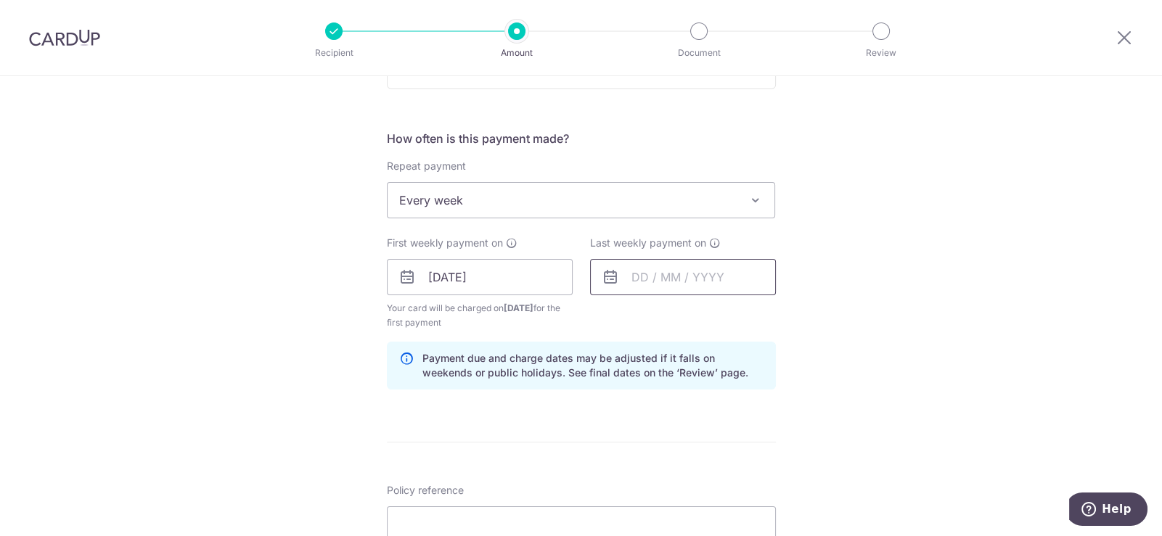
click at [664, 279] on input "text" at bounding box center [683, 277] width 186 height 36
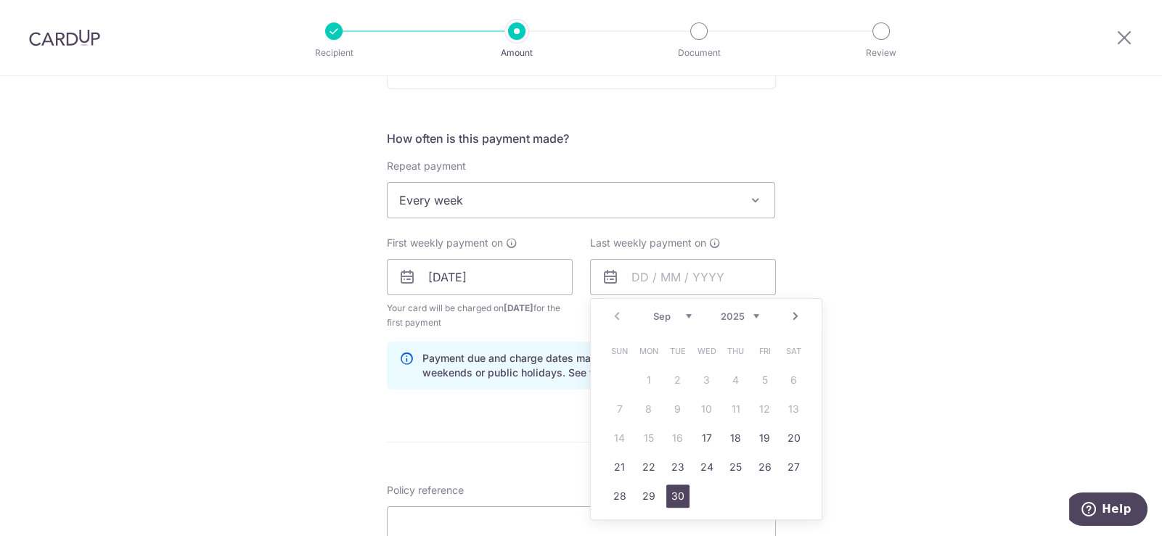
click at [679, 486] on link "30" at bounding box center [677, 496] width 23 height 23
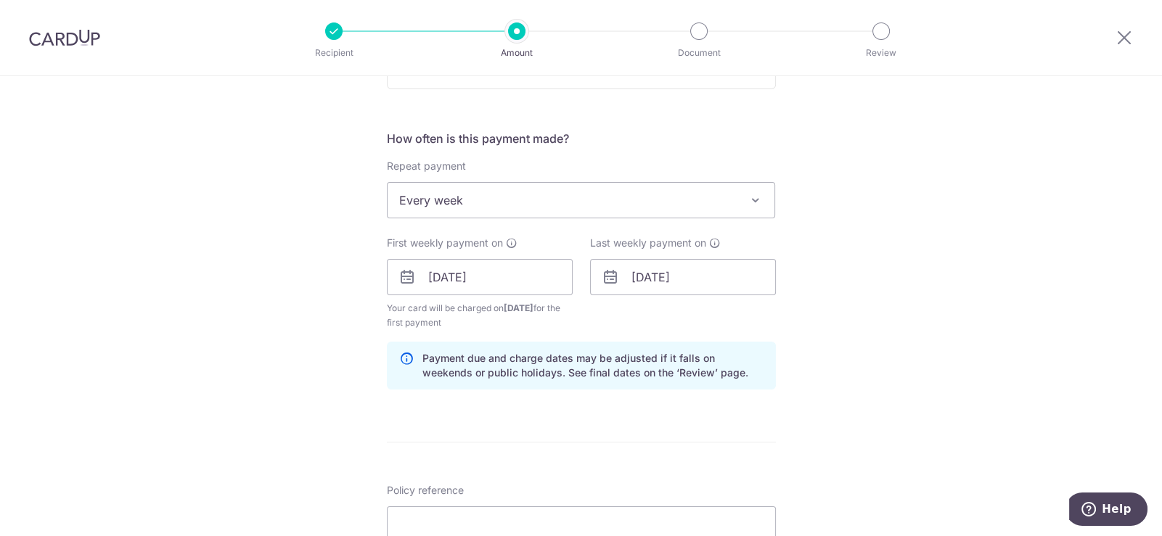
click at [867, 257] on div "Tell us more about your payment Enter payment amount SGD Select Card Select opt…" at bounding box center [581, 261] width 1162 height 1387
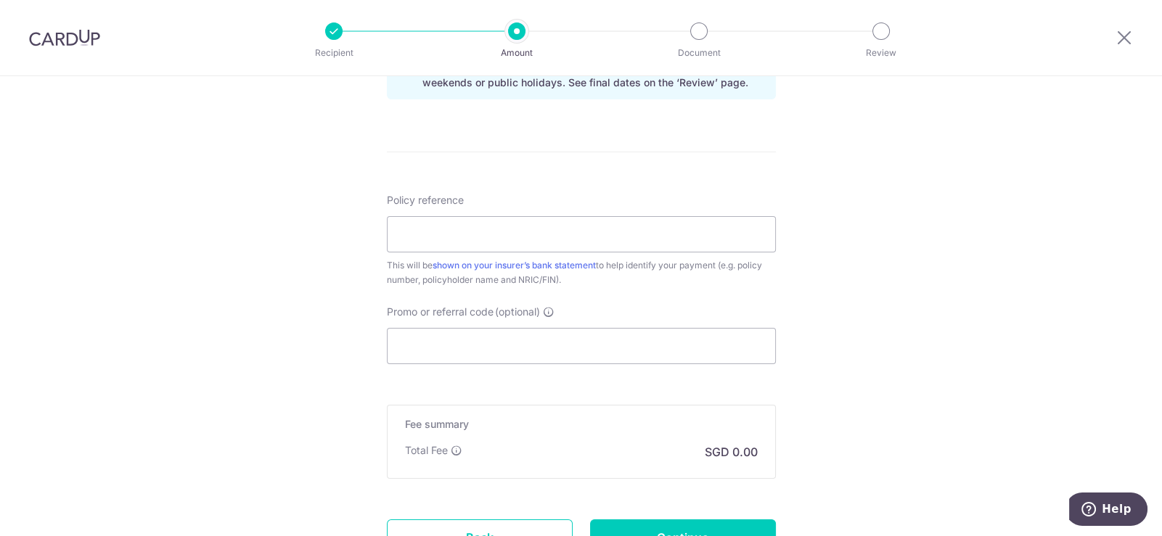
scroll to position [508, 0]
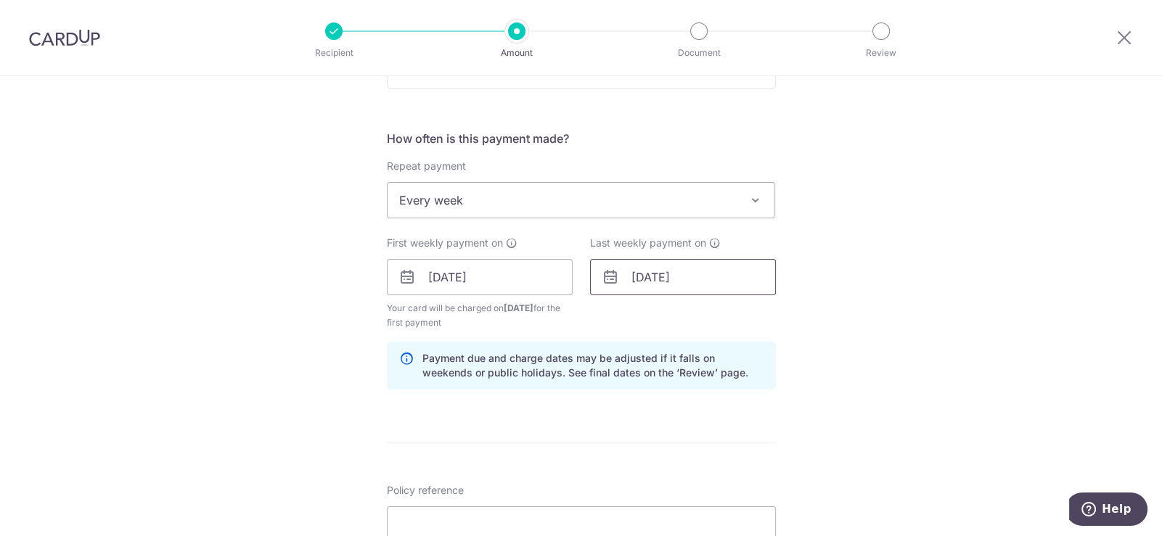
click at [721, 266] on input "30/09/2025" at bounding box center [683, 277] width 186 height 36
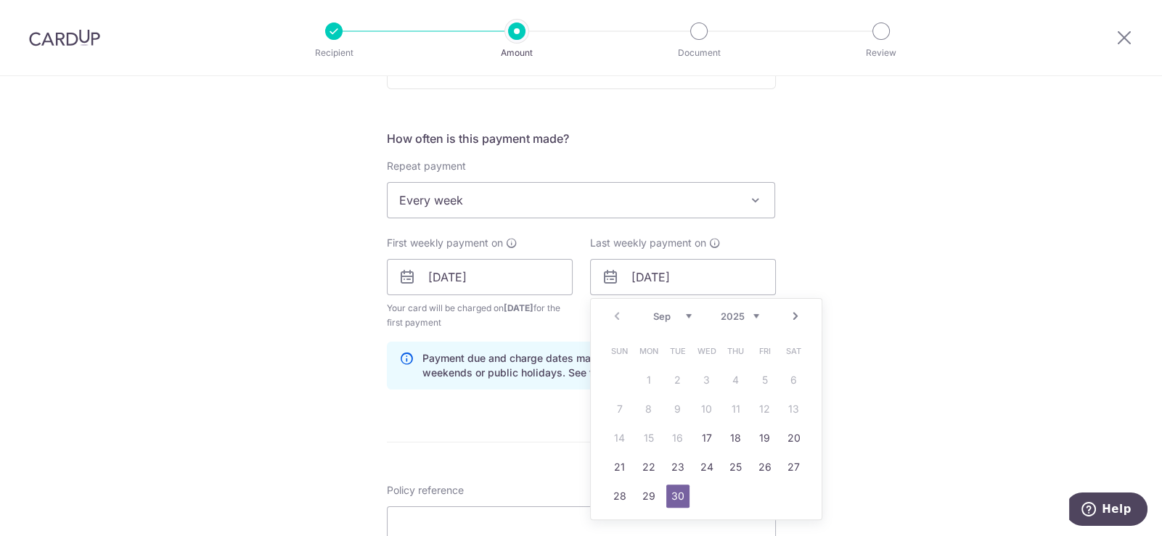
click at [911, 363] on div "Tell us more about your payment Enter payment amount SGD Select Card Select opt…" at bounding box center [581, 261] width 1162 height 1387
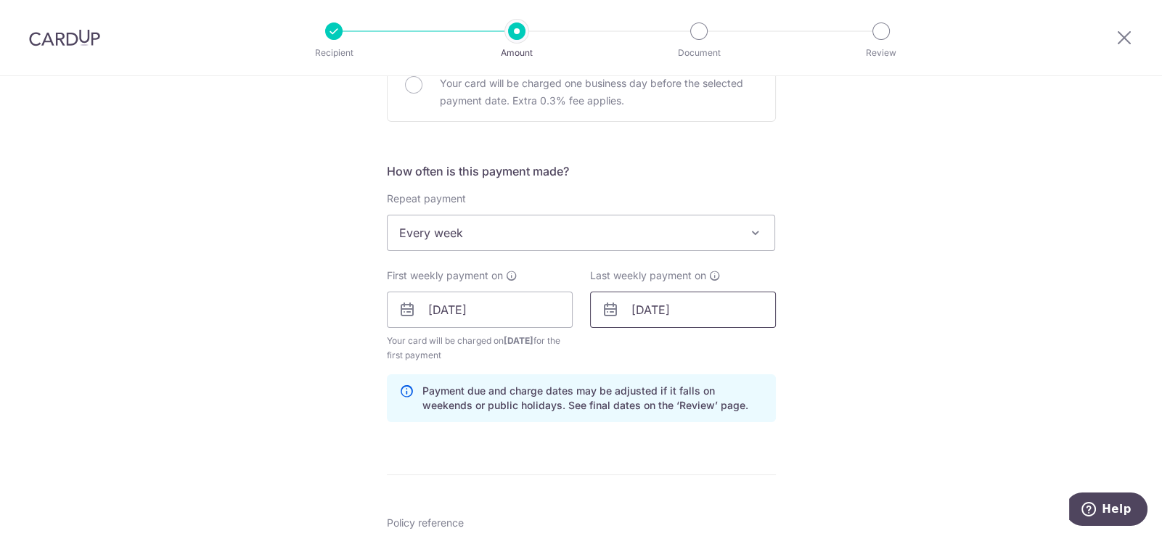
scroll to position [489, 0]
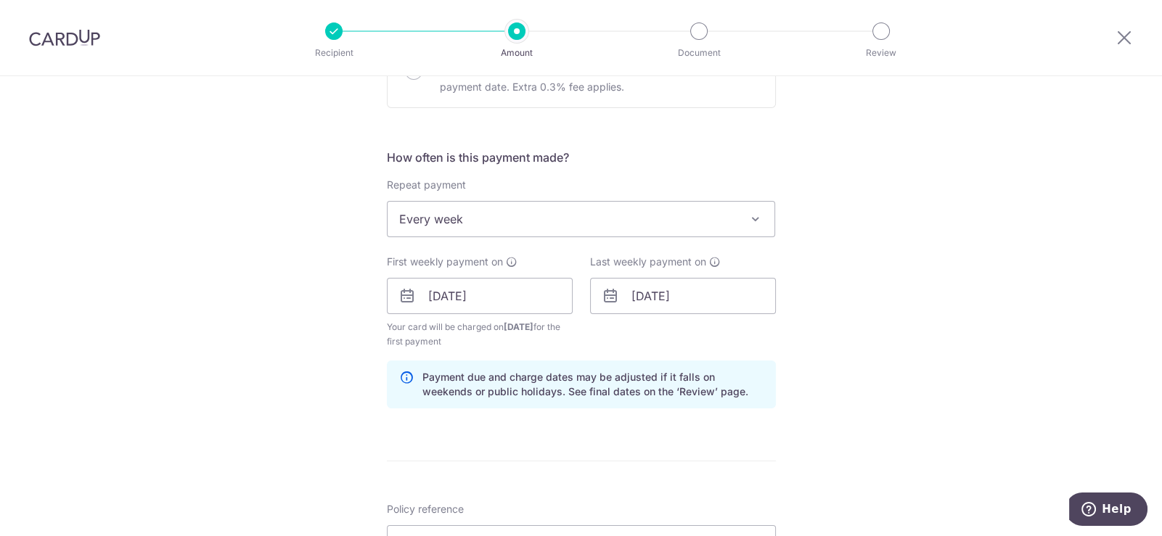
click at [557, 215] on span "Every week" at bounding box center [582, 219] width 388 height 35
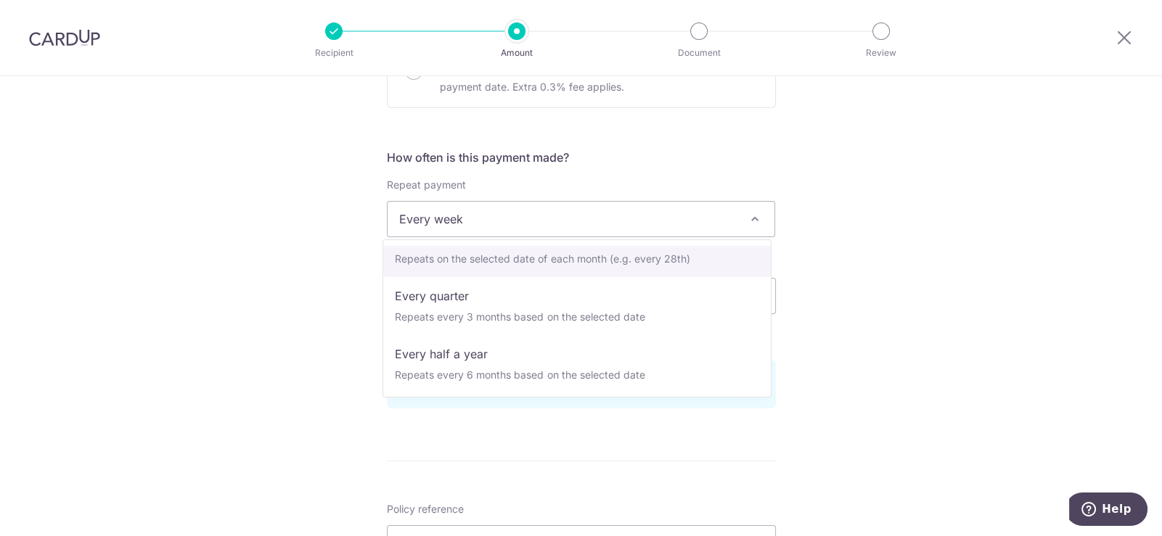
scroll to position [203, 0]
click at [873, 195] on div "Tell us more about your payment Enter payment amount SGD Select Card Select opt…" at bounding box center [581, 280] width 1162 height 1387
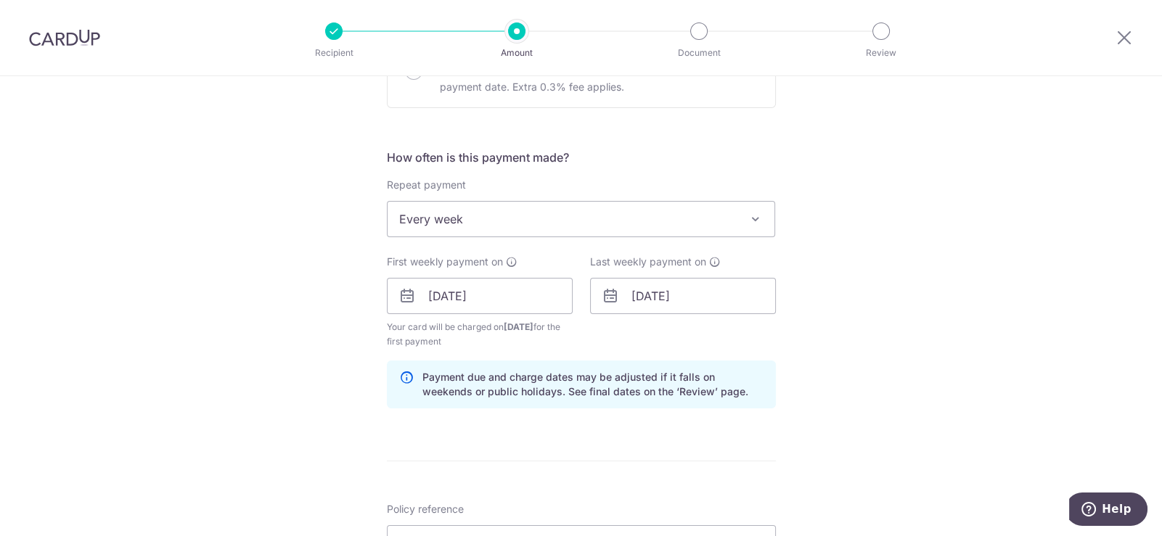
click at [725, 226] on span "Every week" at bounding box center [582, 219] width 388 height 35
click at [720, 197] on div "Repeat payment Never Every week Every month Every quarter Every half a year Eve…" at bounding box center [581, 208] width 389 height 60
click at [740, 204] on span "Every week" at bounding box center [582, 219] width 388 height 35
click at [860, 165] on div "Tell us more about your payment Enter payment amount SGD Select Card Select opt…" at bounding box center [581, 280] width 1162 height 1387
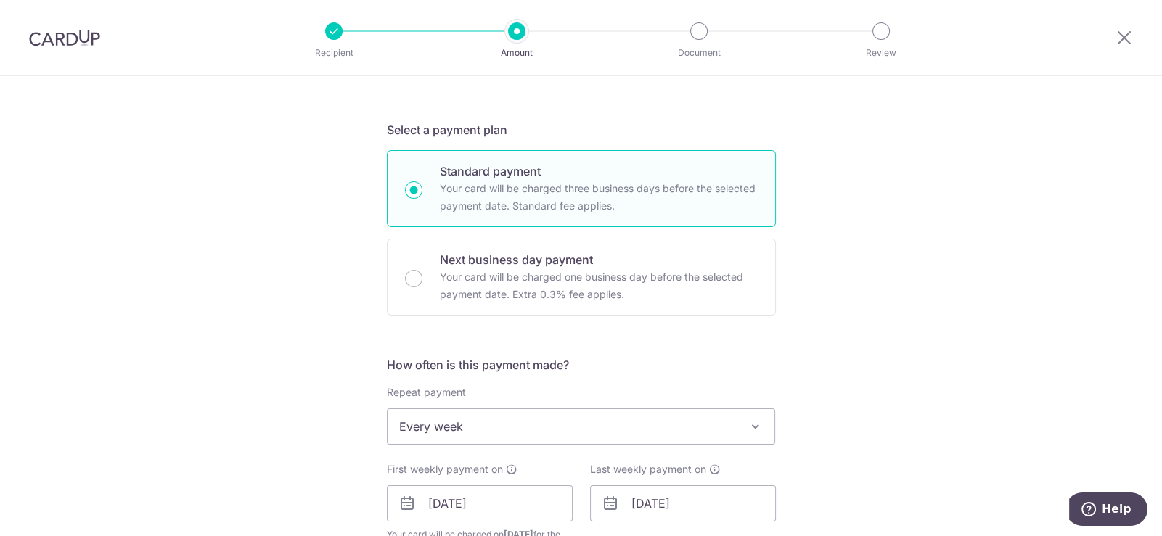
scroll to position [436, 0]
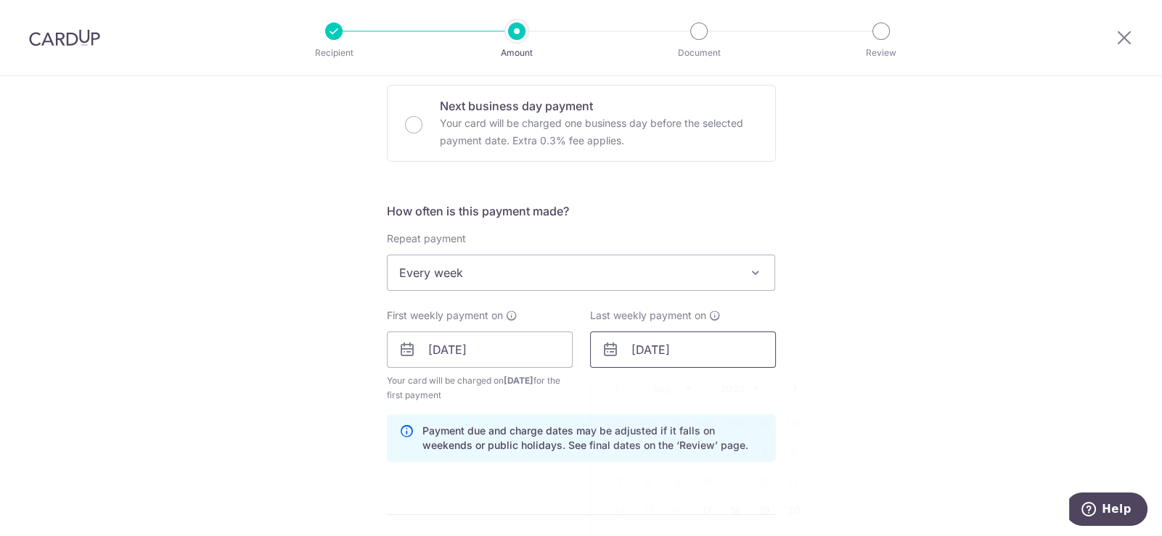
click at [740, 340] on input "30/09/2025" at bounding box center [683, 350] width 186 height 36
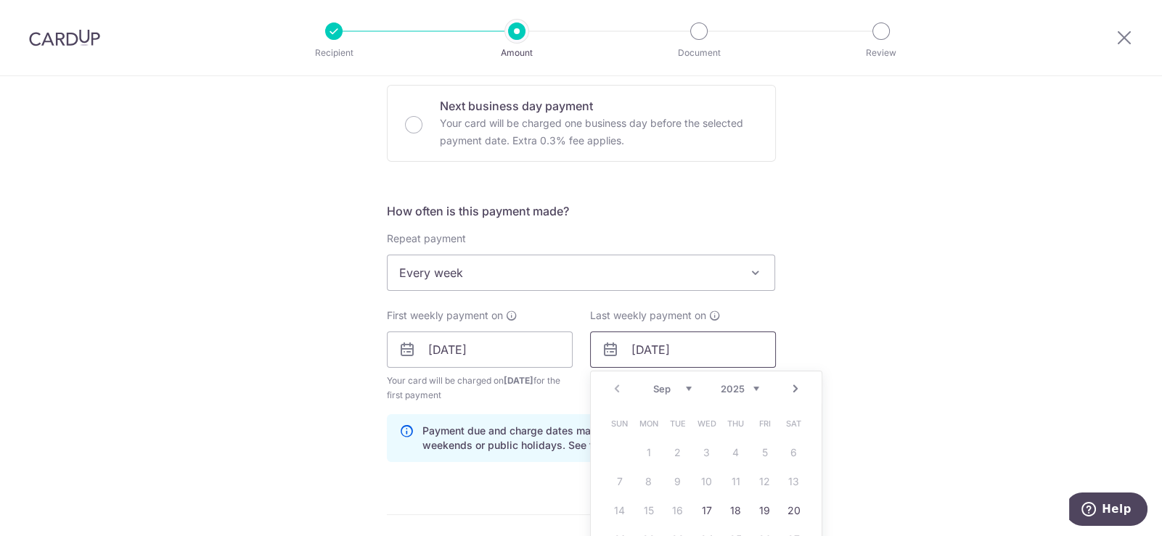
scroll to position [653, 0]
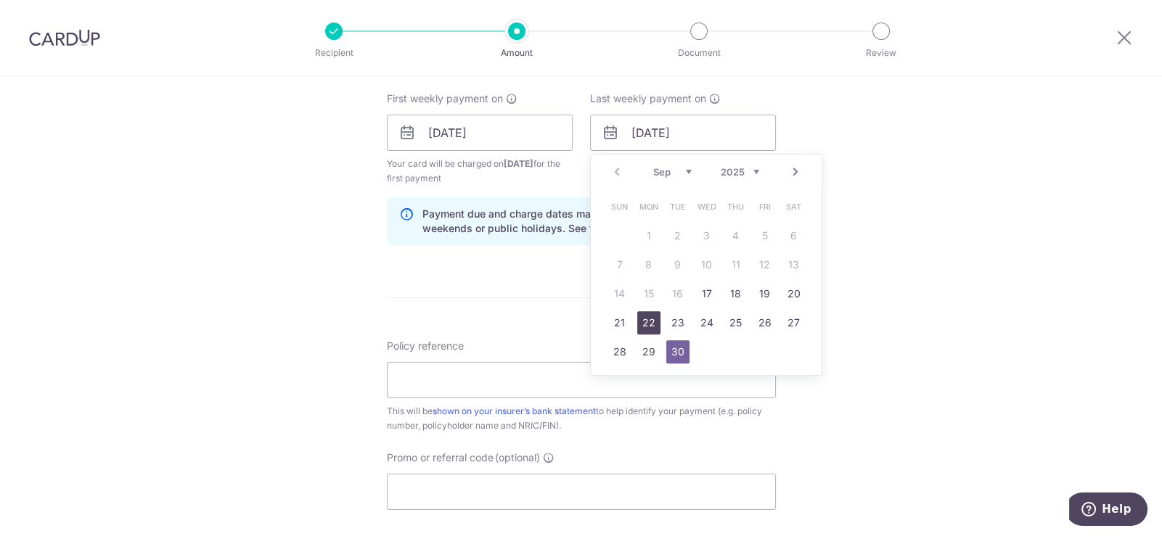
click at [646, 320] on link "22" at bounding box center [648, 322] width 23 height 23
type input "22/09/2025"
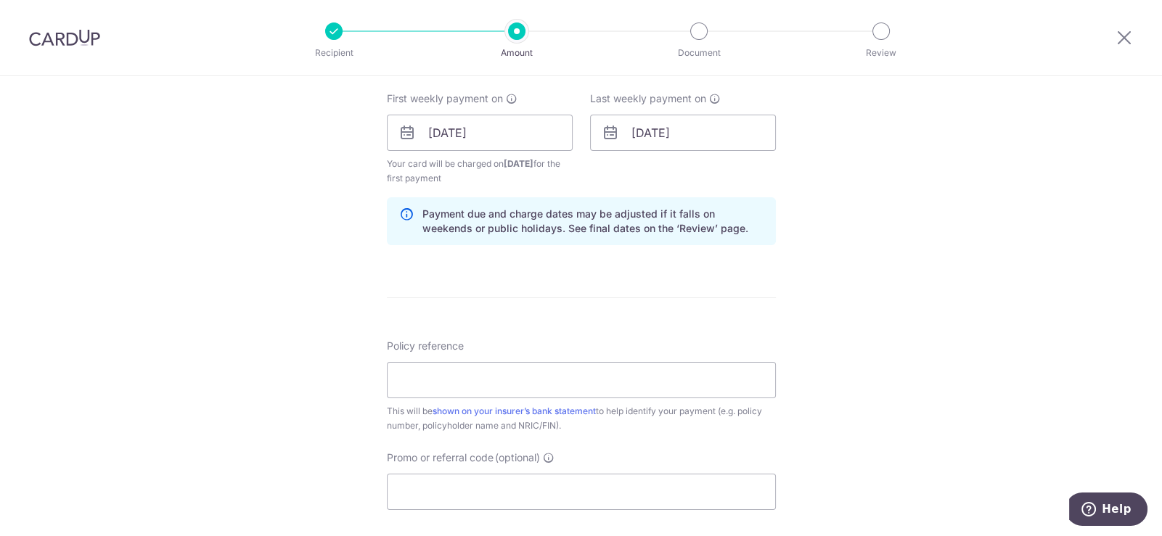
click at [917, 271] on div "Tell us more about your payment Enter payment amount SGD Select Card Select opt…" at bounding box center [581, 117] width 1162 height 1387
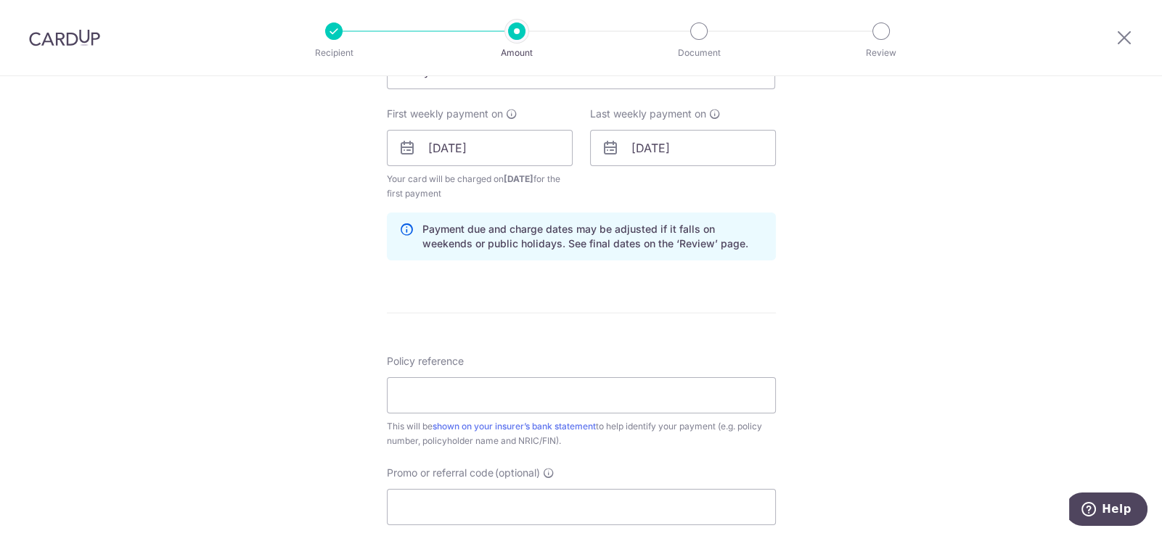
scroll to position [489, 0]
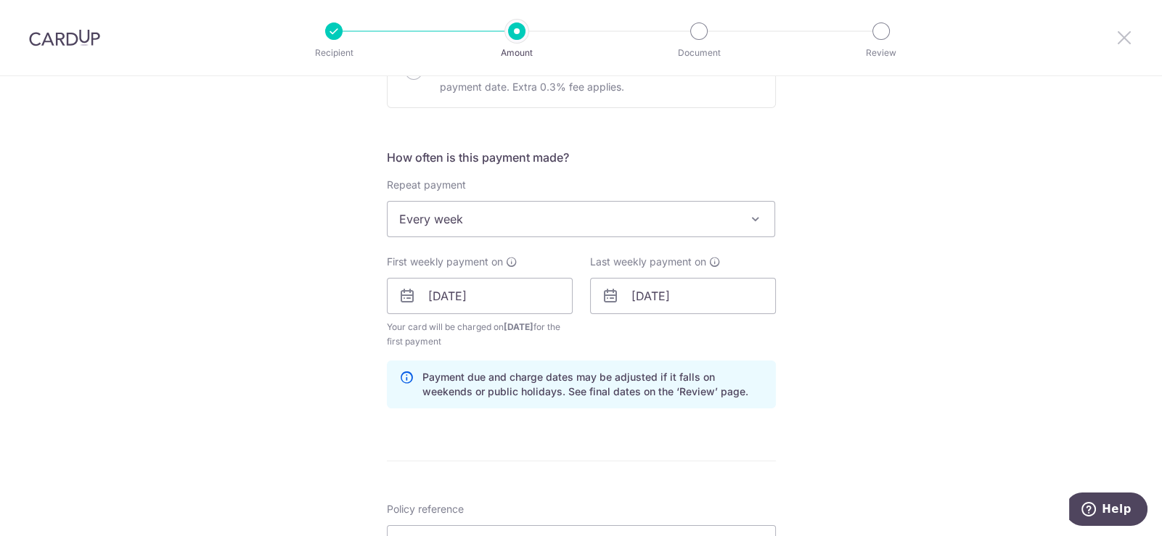
click at [1123, 42] on icon at bounding box center [1124, 37] width 17 height 18
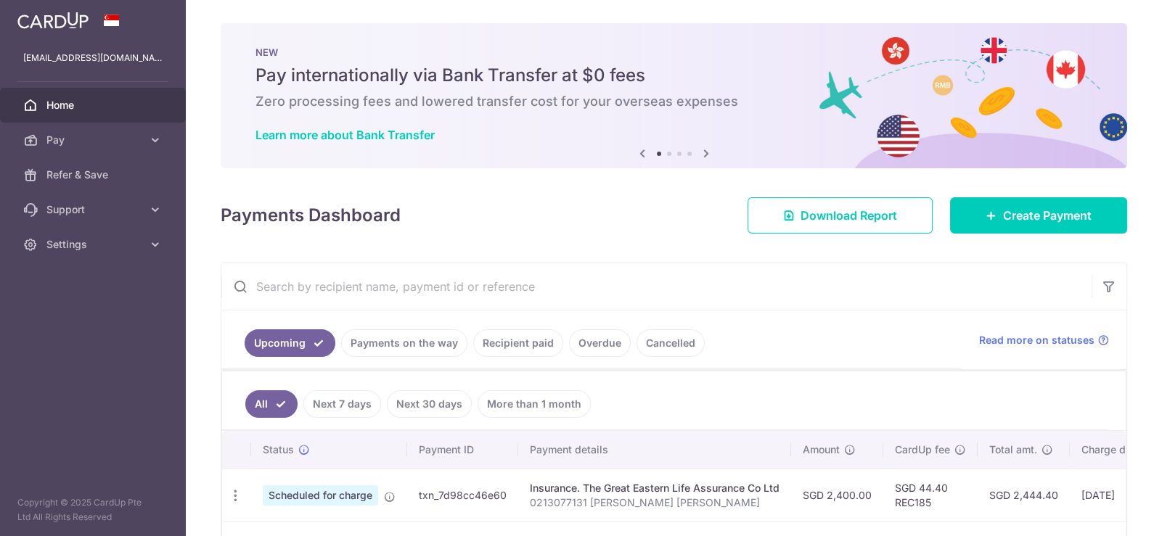
click at [631, 87] on div "NEW Pay internationally via Bank Transfer at $0 fees Zero processing fees and l…" at bounding box center [674, 95] width 907 height 145
click at [1034, 209] on span "Create Payment" at bounding box center [1047, 215] width 89 height 17
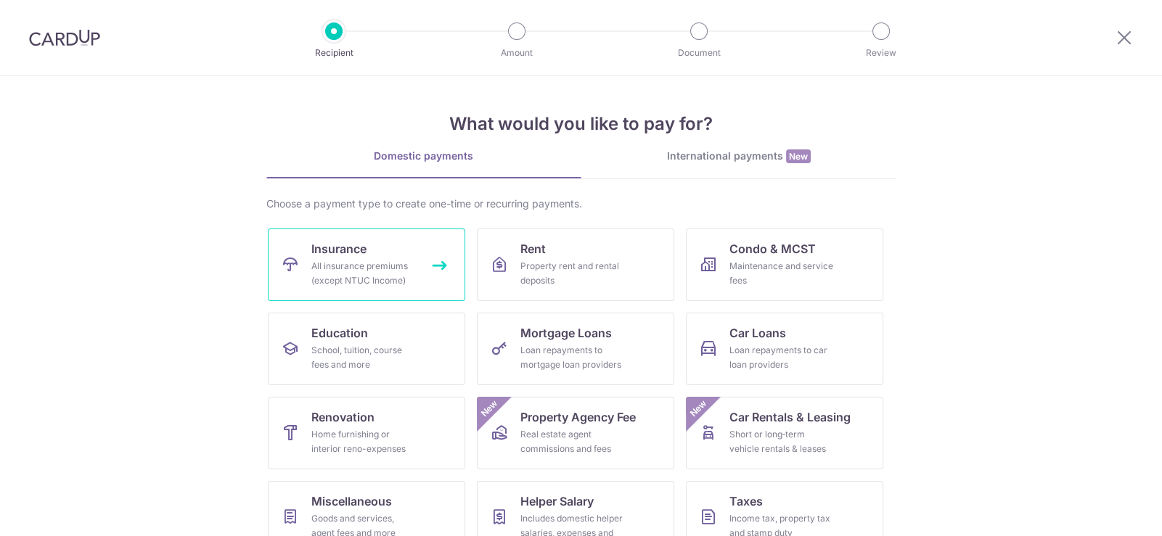
click at [414, 242] on link "Insurance All insurance premiums (except NTUC Income)" at bounding box center [366, 265] width 197 height 73
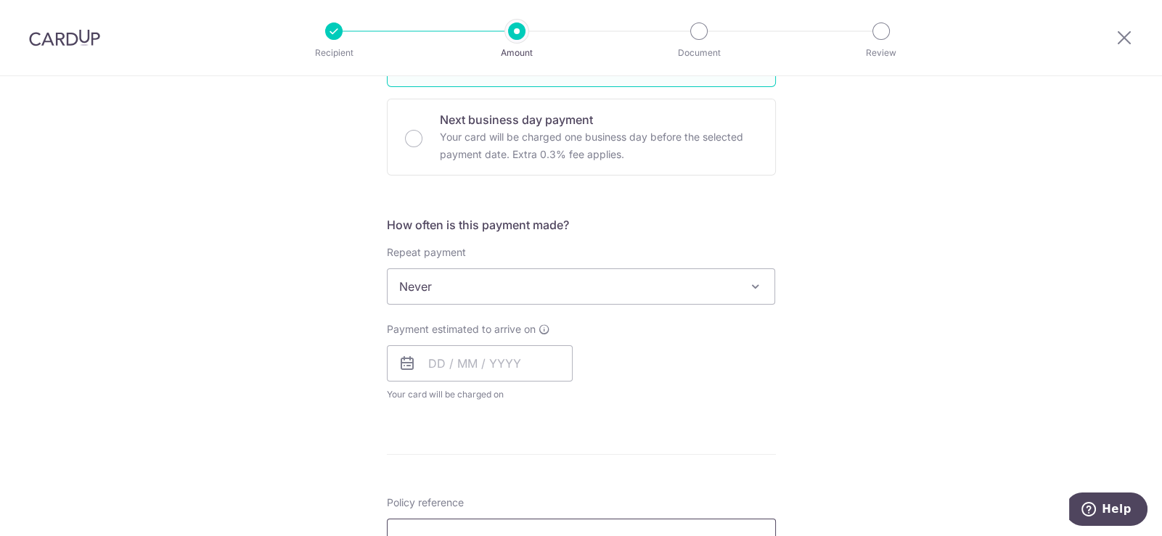
scroll to position [580, 0]
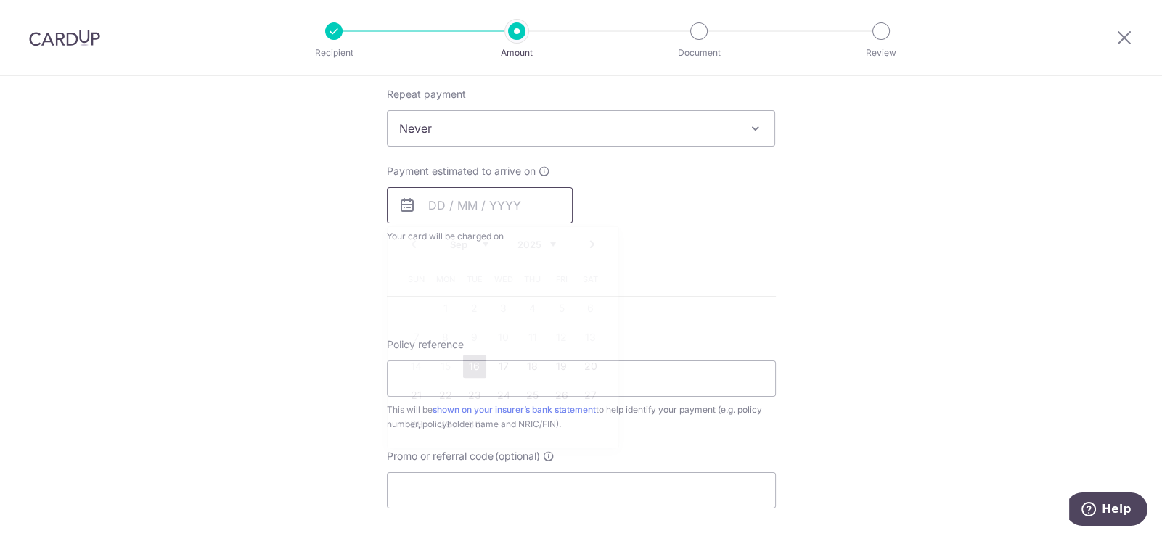
click at [486, 189] on input "text" at bounding box center [480, 205] width 186 height 36
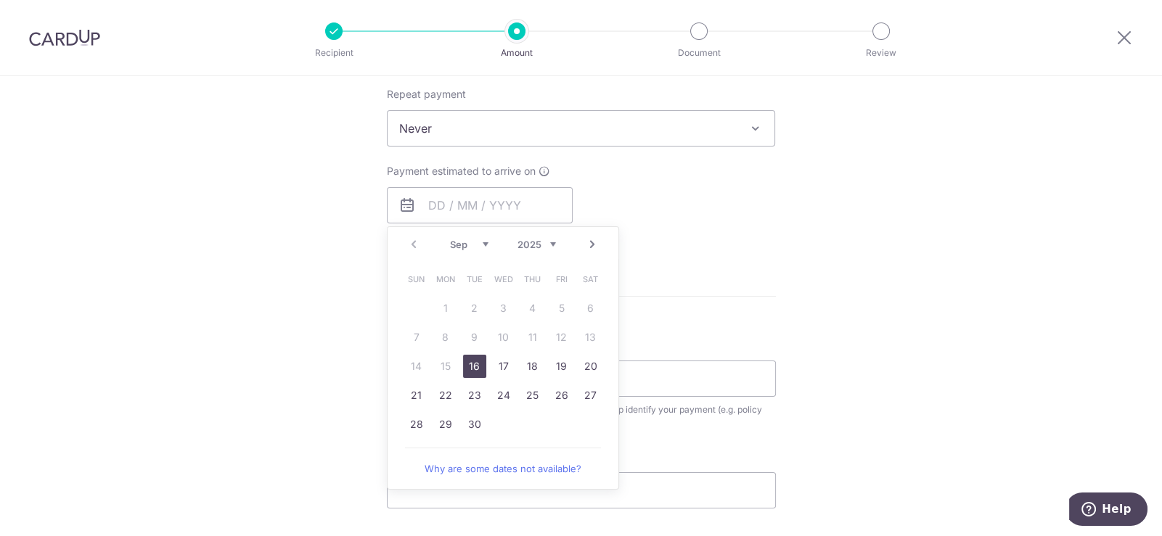
click at [587, 244] on link "Next" at bounding box center [592, 244] width 17 height 17
click at [463, 393] on link "23" at bounding box center [474, 395] width 23 height 23
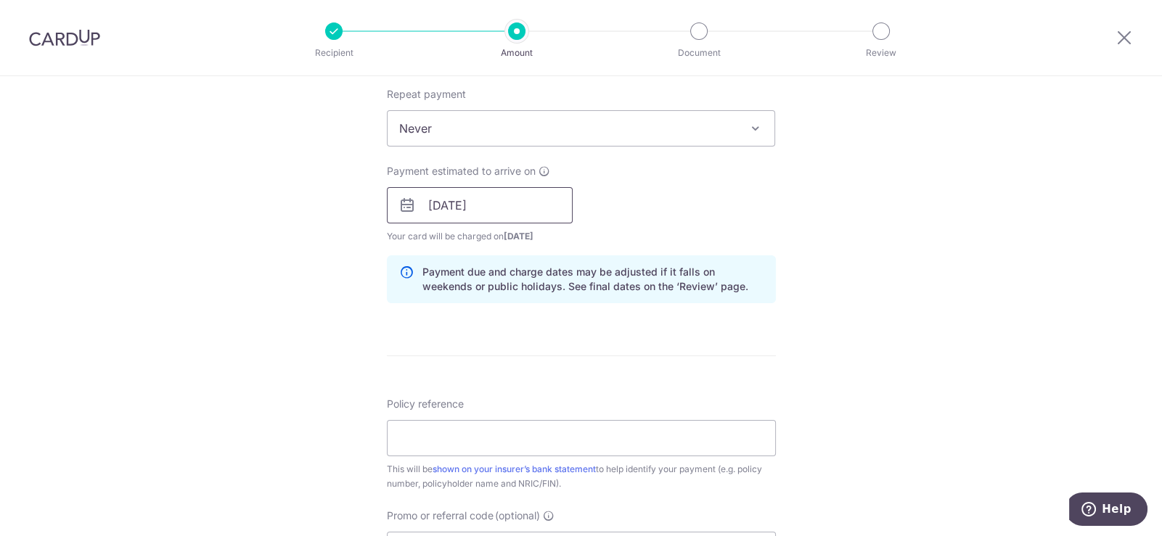
click at [503, 213] on input "[DATE]" at bounding box center [480, 205] width 186 height 36
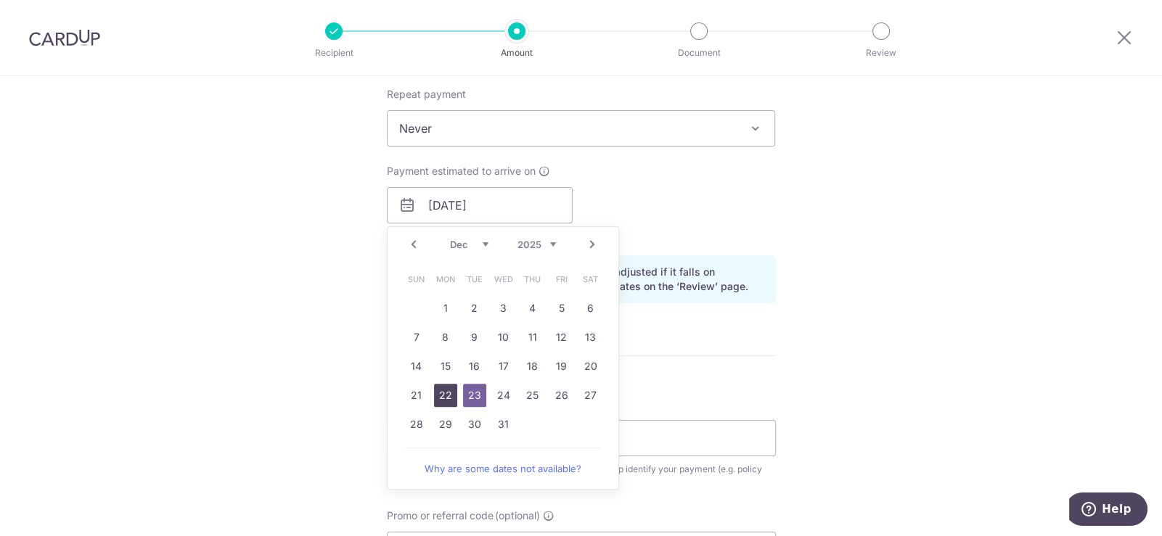
click at [446, 393] on link "22" at bounding box center [445, 395] width 23 height 23
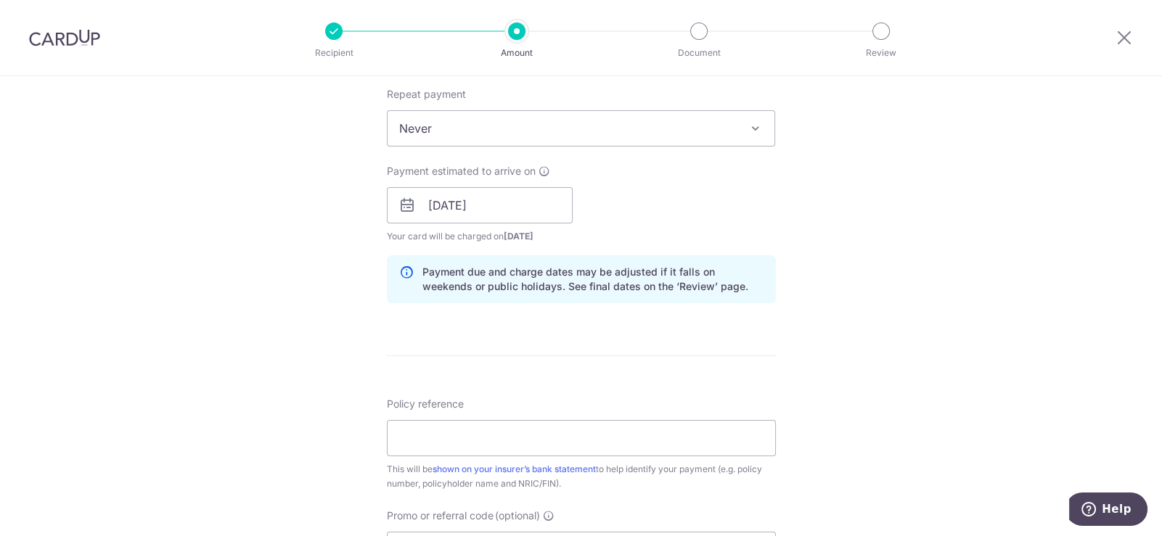
click at [828, 265] on div "Tell us more about your payment Enter payment amount SGD Select Card Select opt…" at bounding box center [581, 182] width 1162 height 1373
click at [521, 211] on input "22/12/2025" at bounding box center [480, 205] width 186 height 36
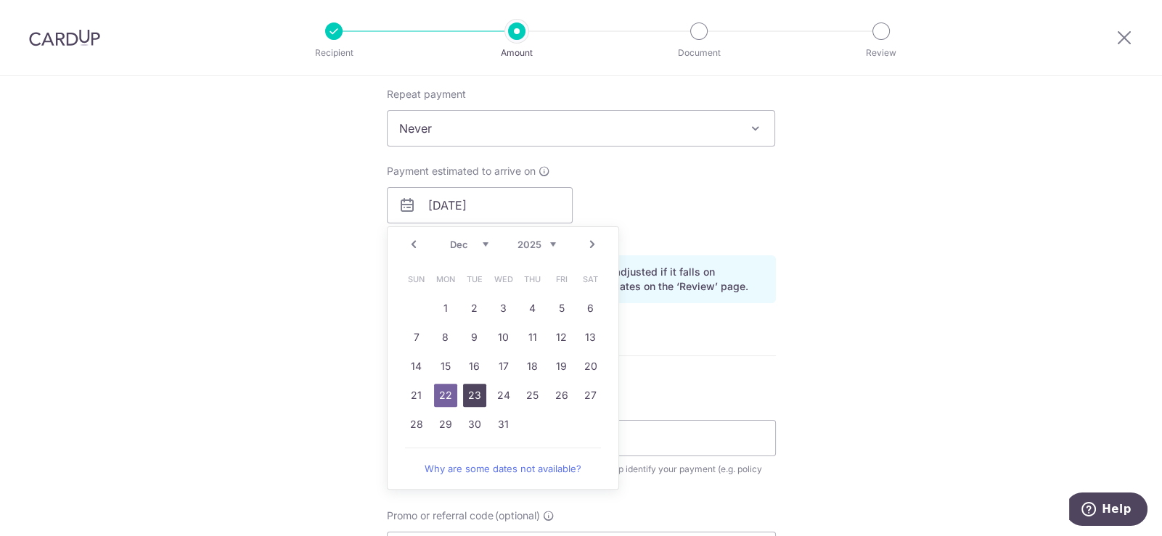
click at [473, 396] on link "23" at bounding box center [474, 395] width 23 height 23
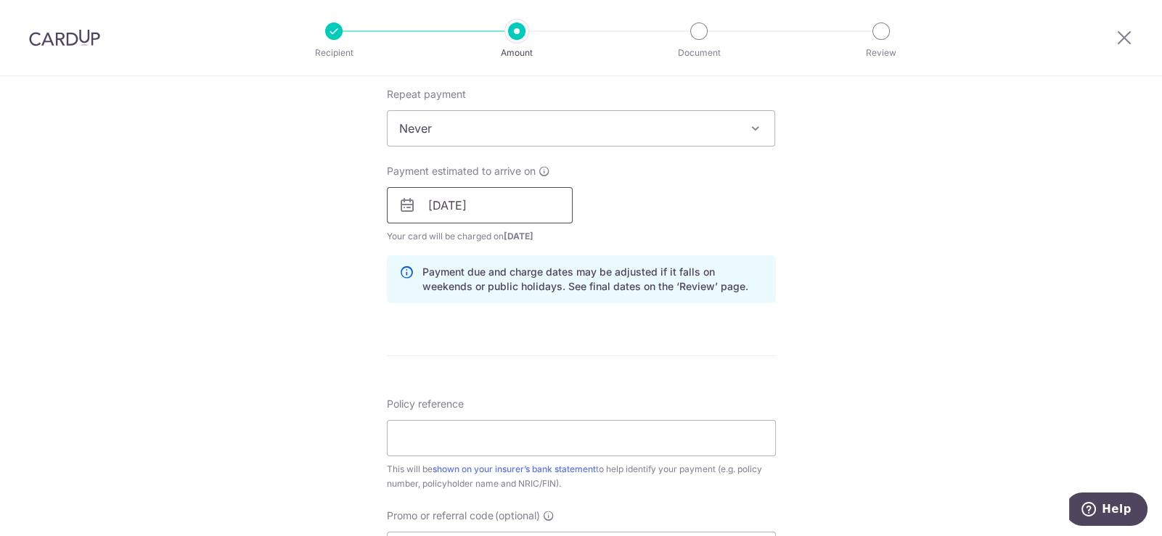
click at [513, 209] on input "23/12/2025" at bounding box center [480, 205] width 186 height 36
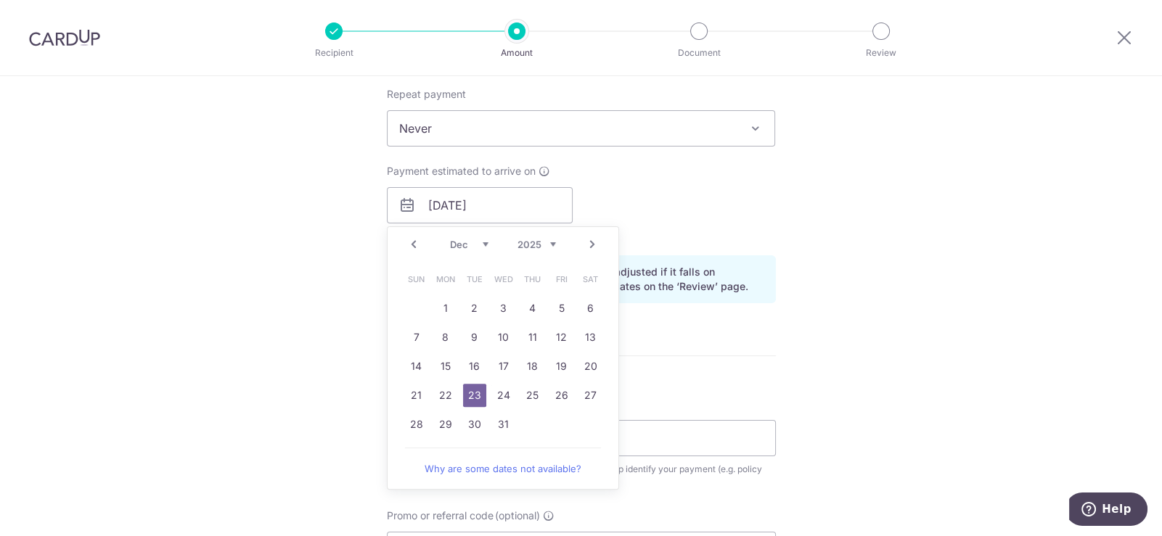
click at [726, 353] on form "Enter payment amount SGD Select Card Select option Add credit card Your Cards *…" at bounding box center [581, 196] width 389 height 1209
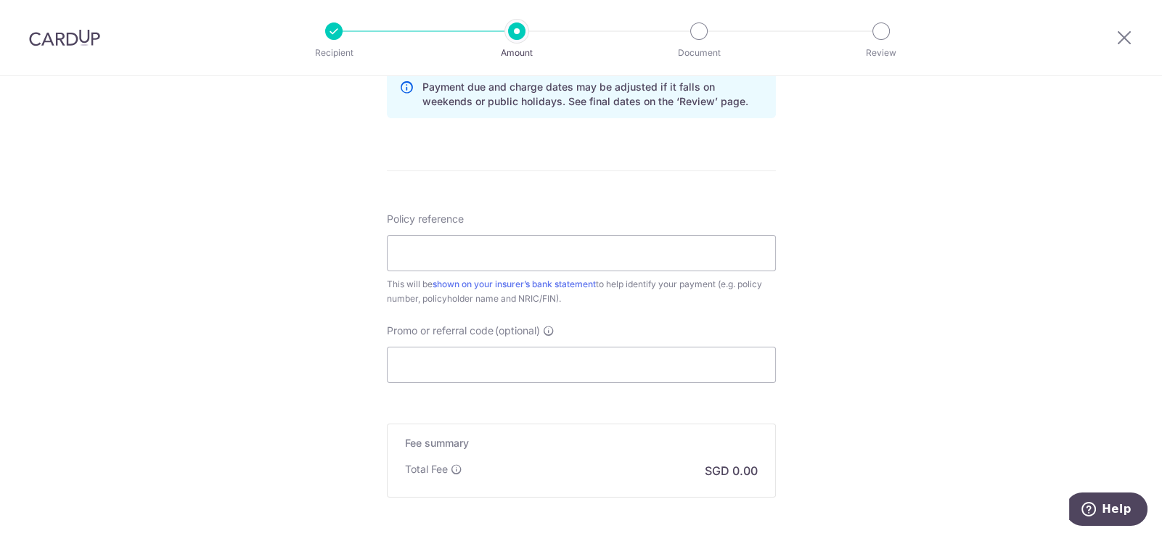
scroll to position [547, 0]
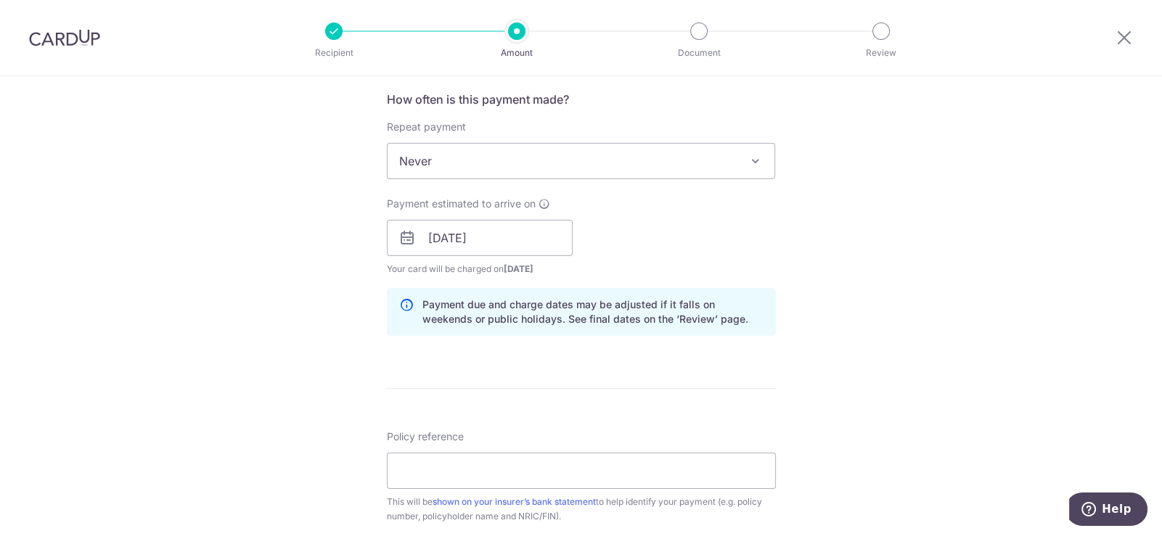
click at [410, 304] on div "Payment due and charge dates may be adjusted if it falls on weekends or public …" at bounding box center [581, 312] width 389 height 48
click at [403, 304] on icon at bounding box center [406, 312] width 15 height 29
click at [403, 301] on icon at bounding box center [406, 312] width 15 height 29
click at [511, 245] on input "23/12/2025" at bounding box center [480, 238] width 186 height 36
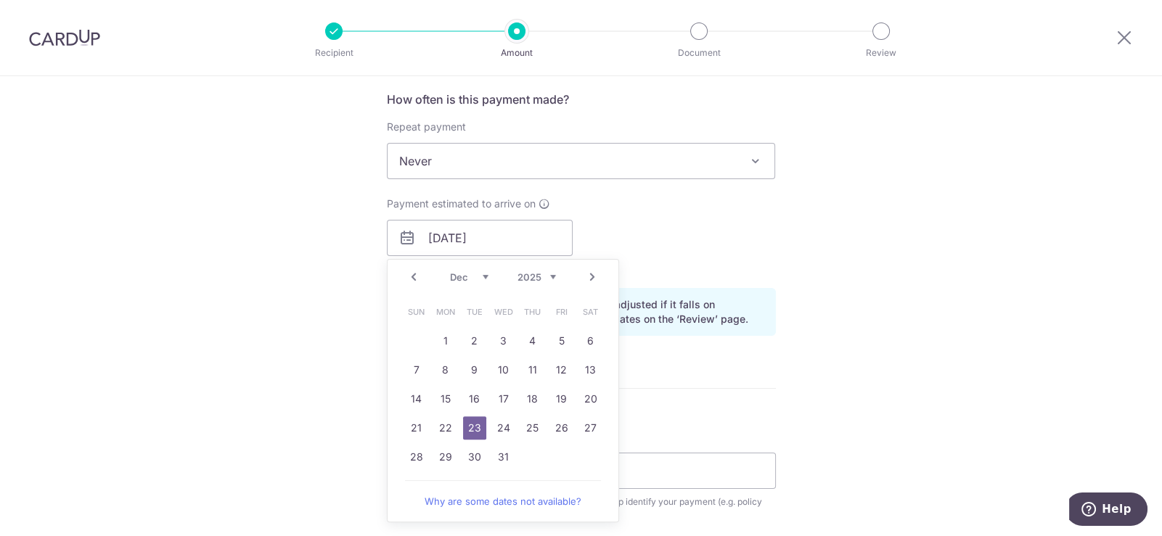
click at [825, 362] on div "Tell us more about your payment Enter payment amount SGD Select Card Select opt…" at bounding box center [581, 215] width 1162 height 1373
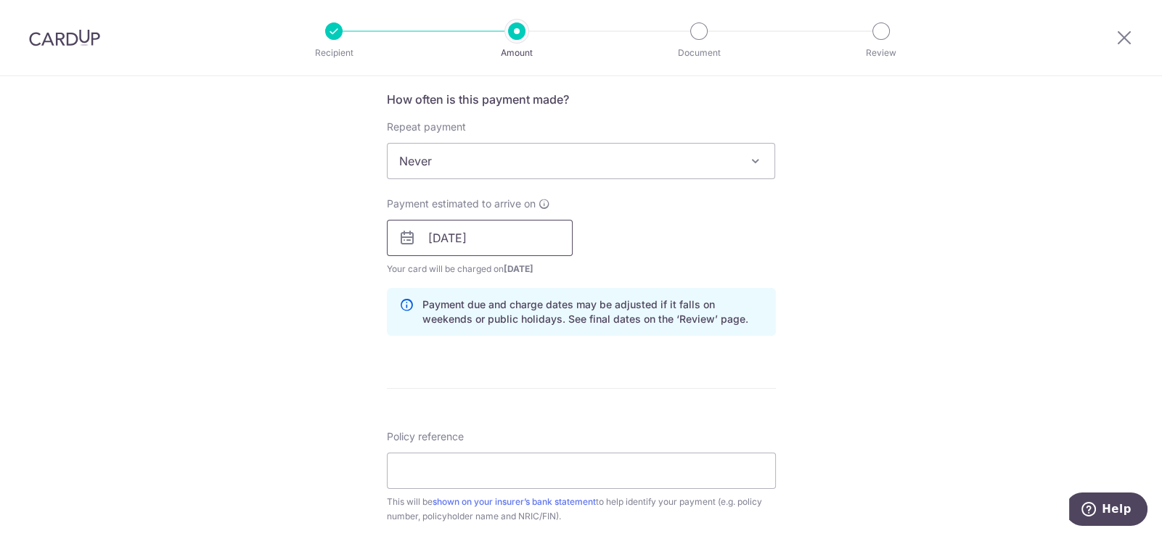
click at [524, 251] on input "23/12/2025" at bounding box center [480, 238] width 186 height 36
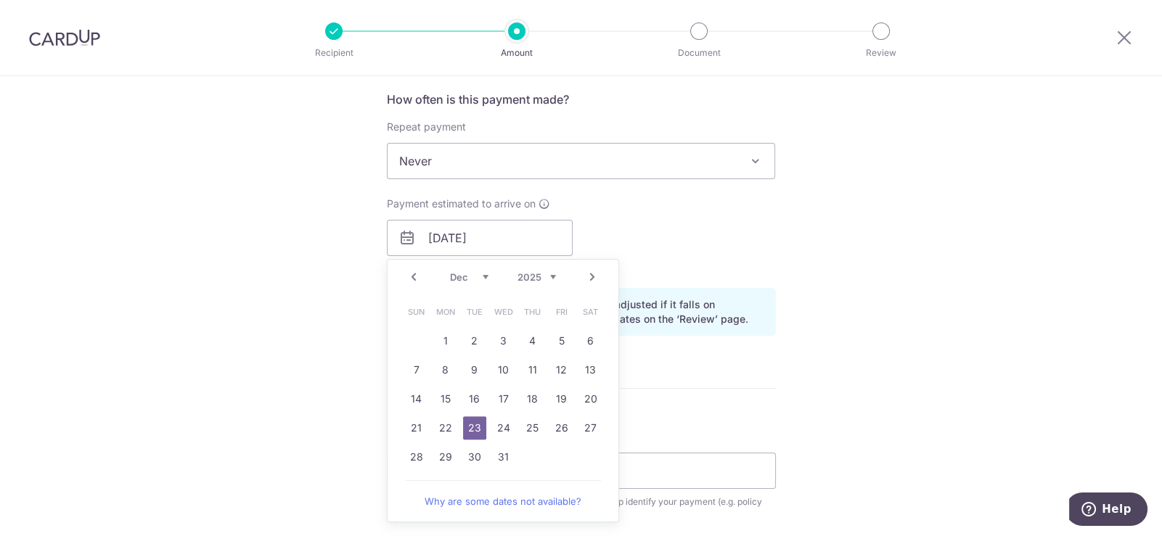
click at [795, 393] on div "Tell us more about your payment Enter payment amount SGD Select Card Select opt…" at bounding box center [581, 215] width 1162 height 1373
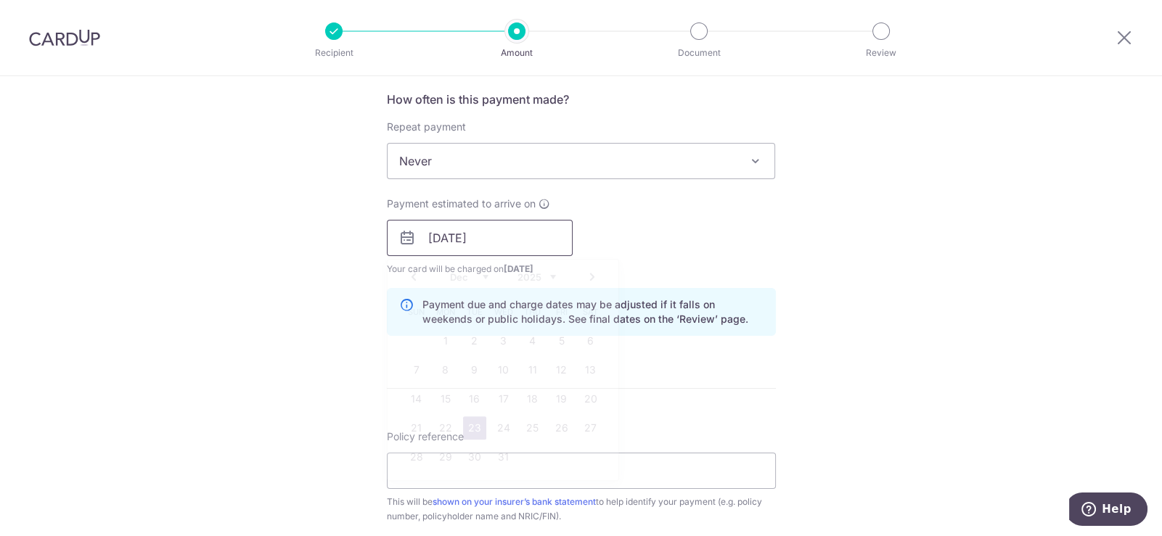
click at [517, 234] on input "23/12/2025" at bounding box center [480, 238] width 186 height 36
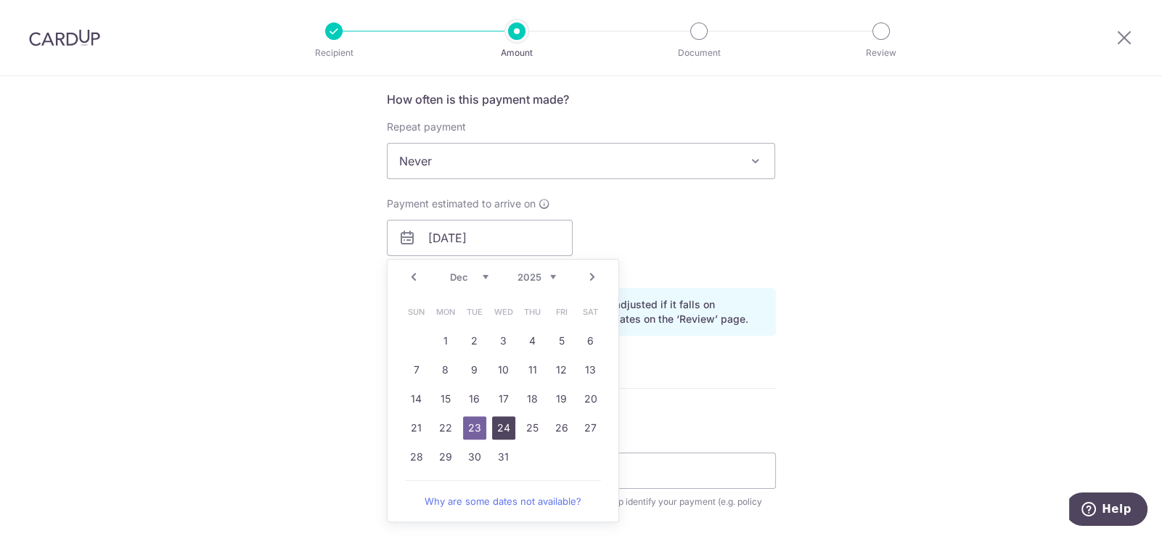
click at [505, 425] on link "24" at bounding box center [503, 428] width 23 height 23
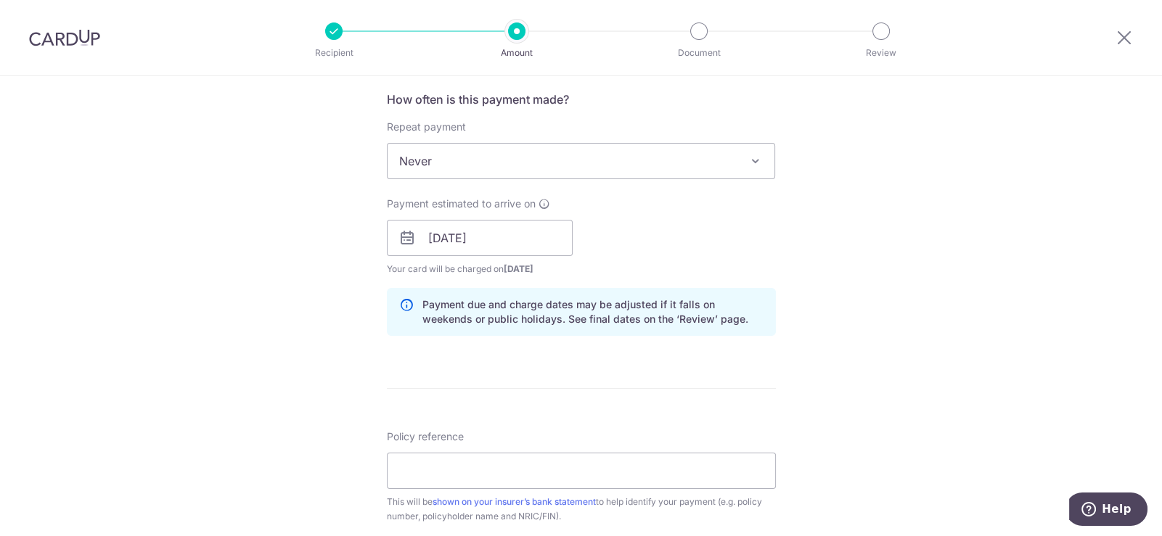
click at [857, 354] on div "Tell us more about your payment Enter payment amount SGD Select Card Select opt…" at bounding box center [581, 215] width 1162 height 1373
click at [523, 241] on input "24/12/2025" at bounding box center [480, 238] width 186 height 36
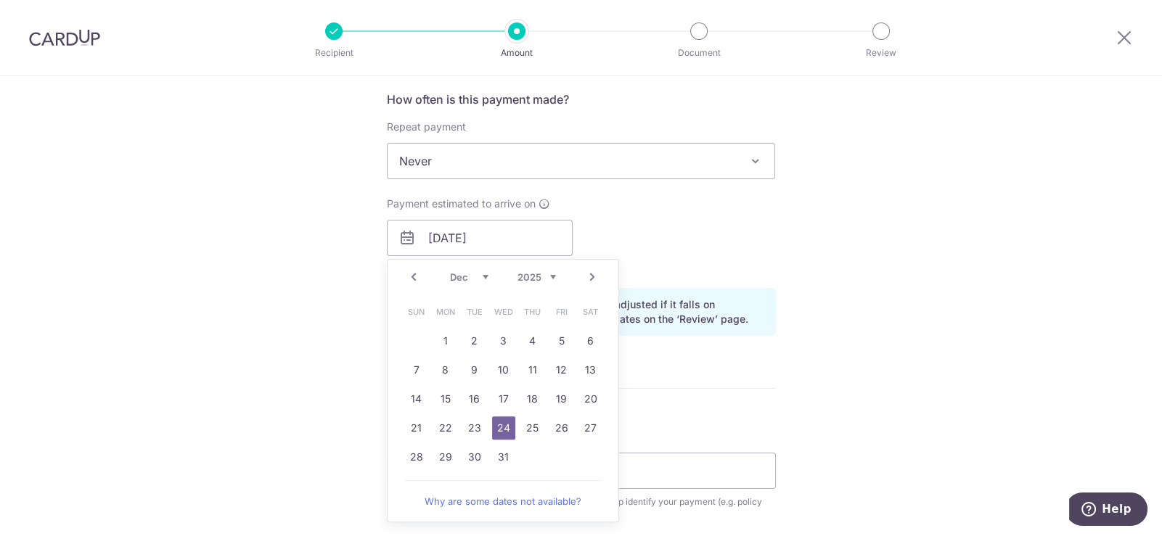
click at [809, 368] on div "Tell us more about your payment Enter payment amount SGD Select Card Select opt…" at bounding box center [581, 215] width 1162 height 1373
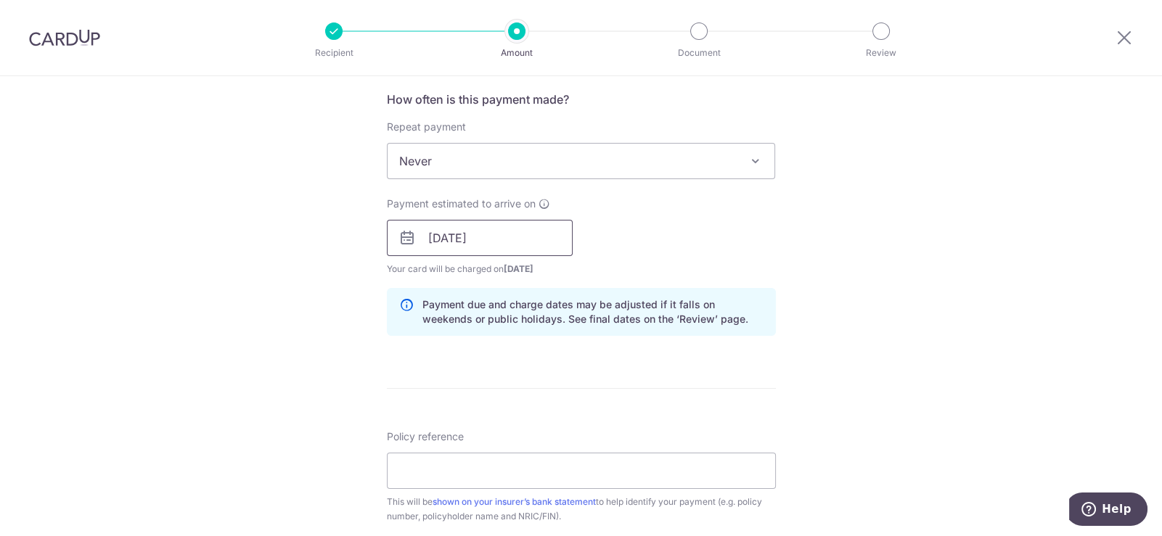
click at [510, 243] on input "24/12/2025" at bounding box center [480, 238] width 186 height 36
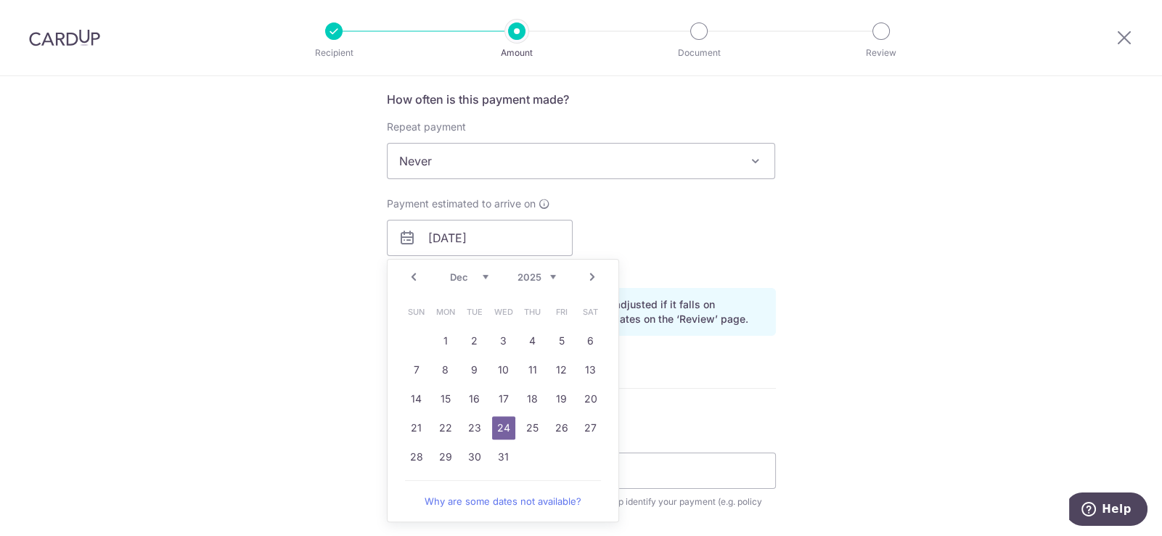
click at [940, 323] on div "Tell us more about your payment Enter payment amount SGD Select Card Select opt…" at bounding box center [581, 215] width 1162 height 1373
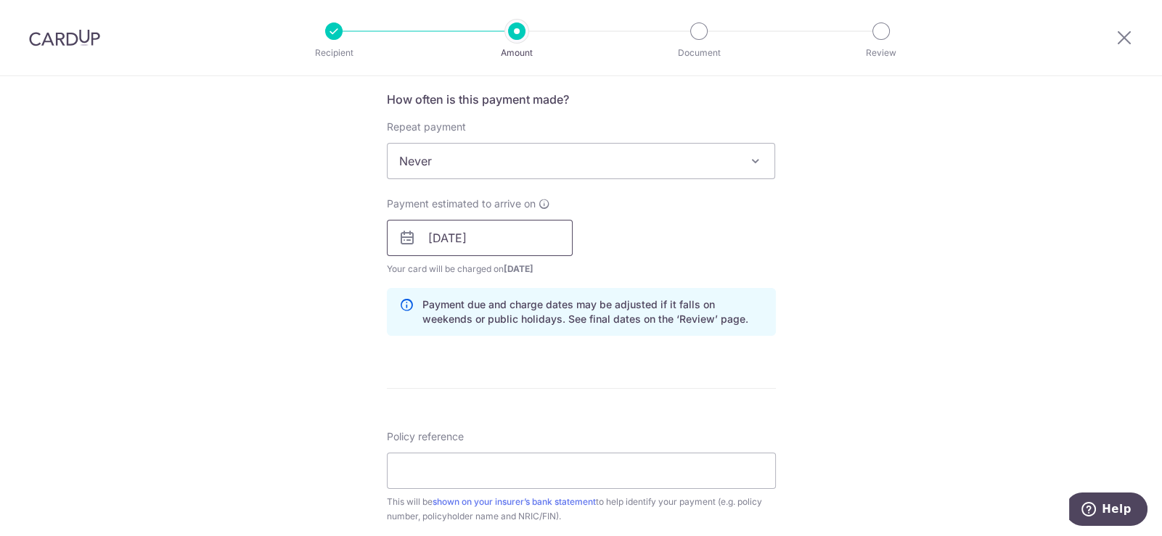
click at [505, 240] on input "24/12/2025" at bounding box center [480, 238] width 186 height 36
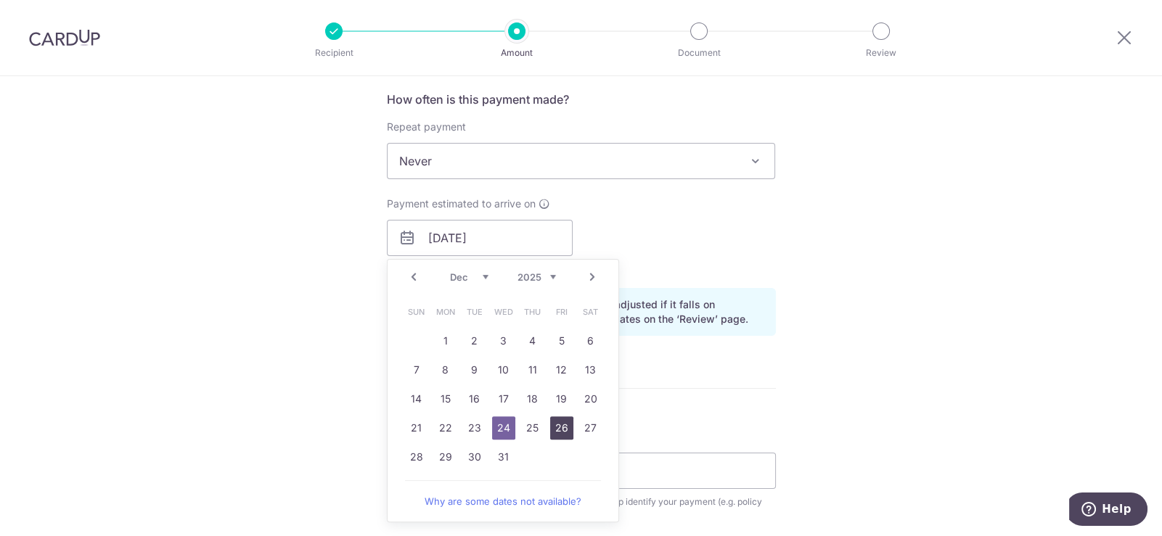
drag, startPoint x: 557, startPoint y: 422, endPoint x: 792, endPoint y: 397, distance: 236.6
click at [557, 422] on link "26" at bounding box center [561, 428] width 23 height 23
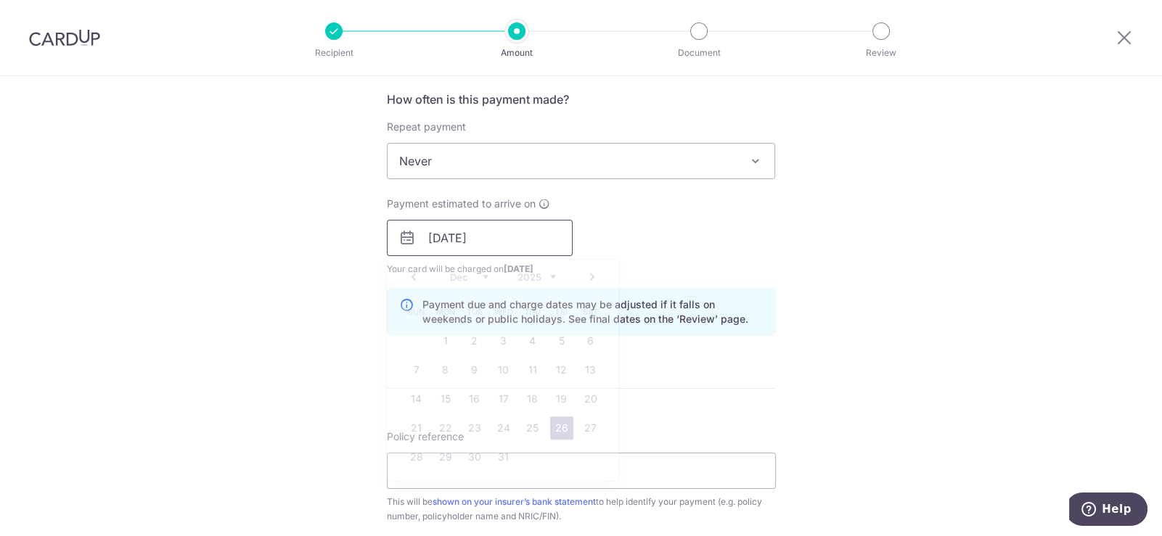
click at [491, 238] on input "26/12/2025" at bounding box center [480, 238] width 186 height 36
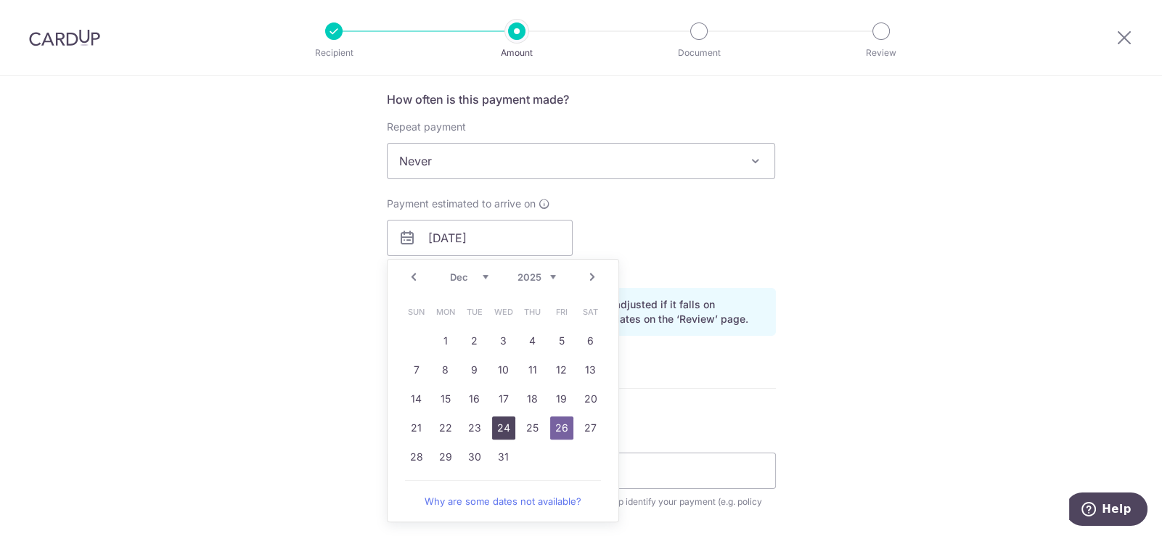
click at [502, 434] on link "24" at bounding box center [503, 428] width 23 height 23
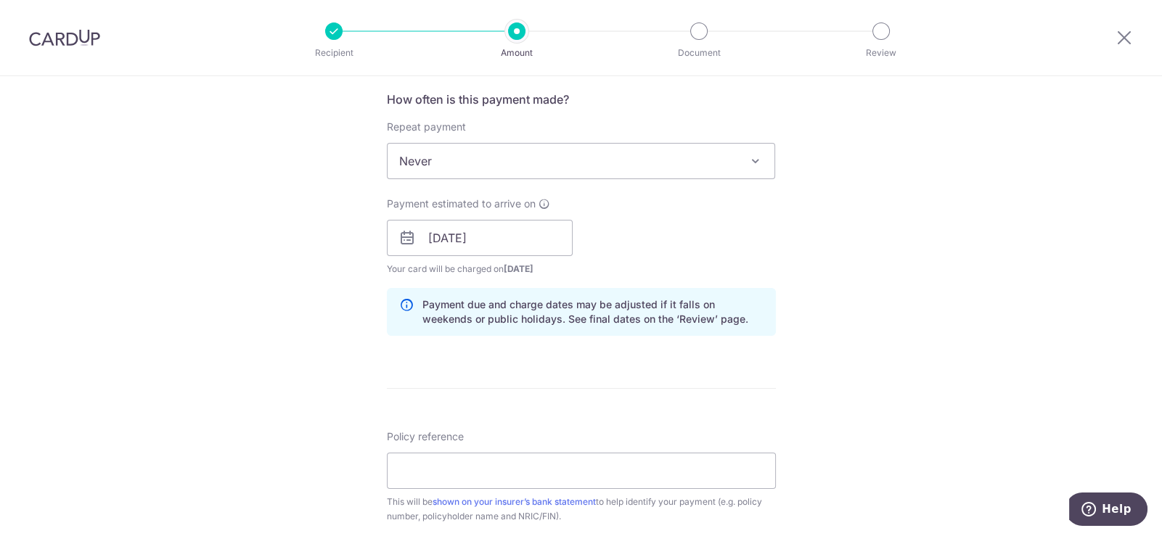
click at [932, 314] on div "Tell us more about your payment Enter payment amount SGD Select Card Select opt…" at bounding box center [581, 215] width 1162 height 1373
click at [853, 205] on div "Tell us more about your payment Enter payment amount SGD Select Card Select opt…" at bounding box center [581, 215] width 1162 height 1373
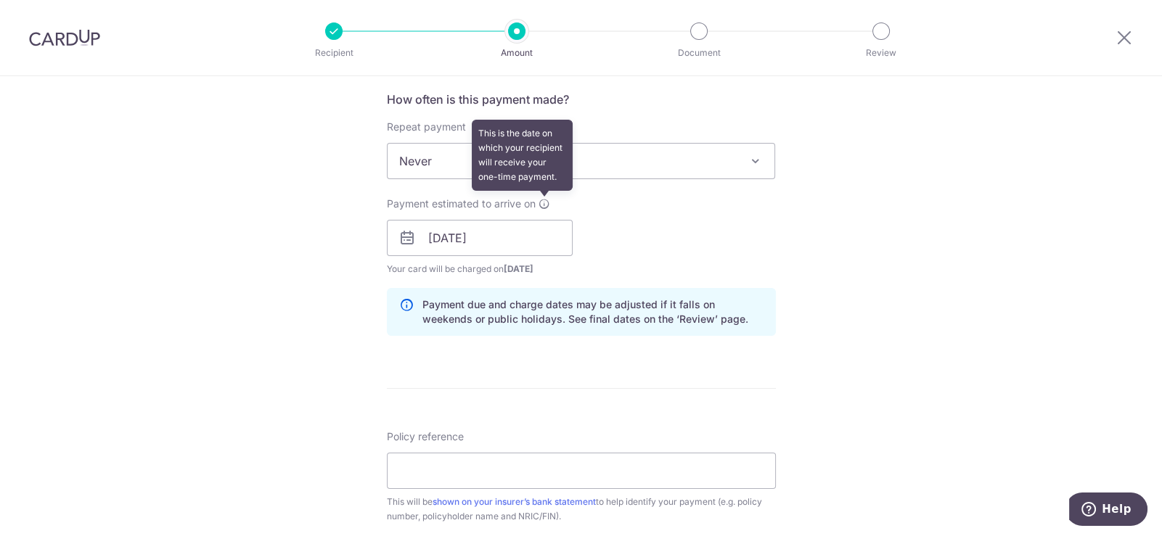
click at [544, 199] on icon at bounding box center [545, 204] width 12 height 12
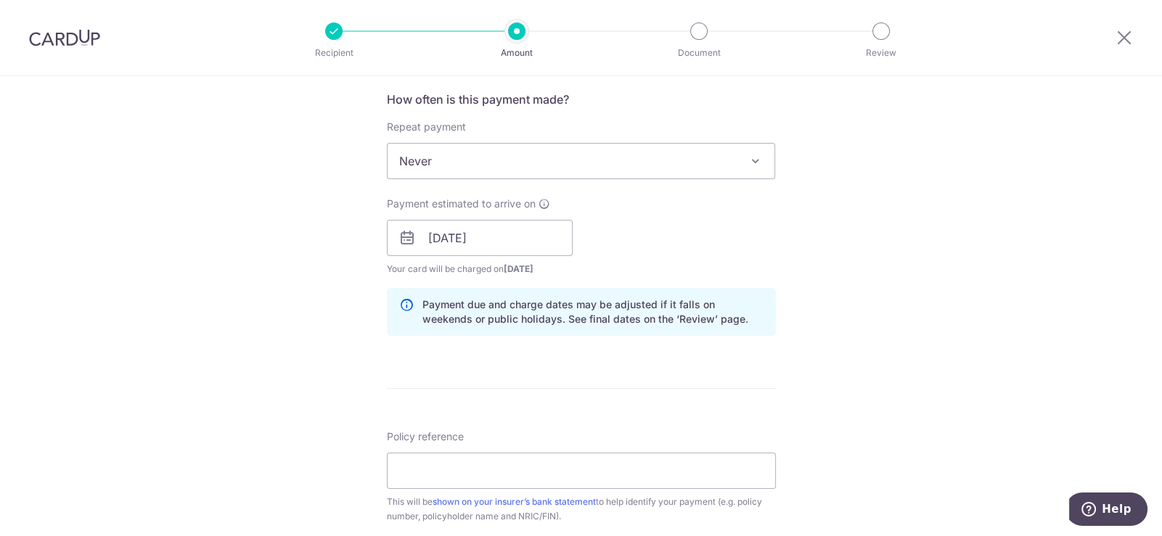
click at [904, 200] on div "Tell us more about your payment Enter payment amount SGD Select Card Select opt…" at bounding box center [581, 215] width 1162 height 1373
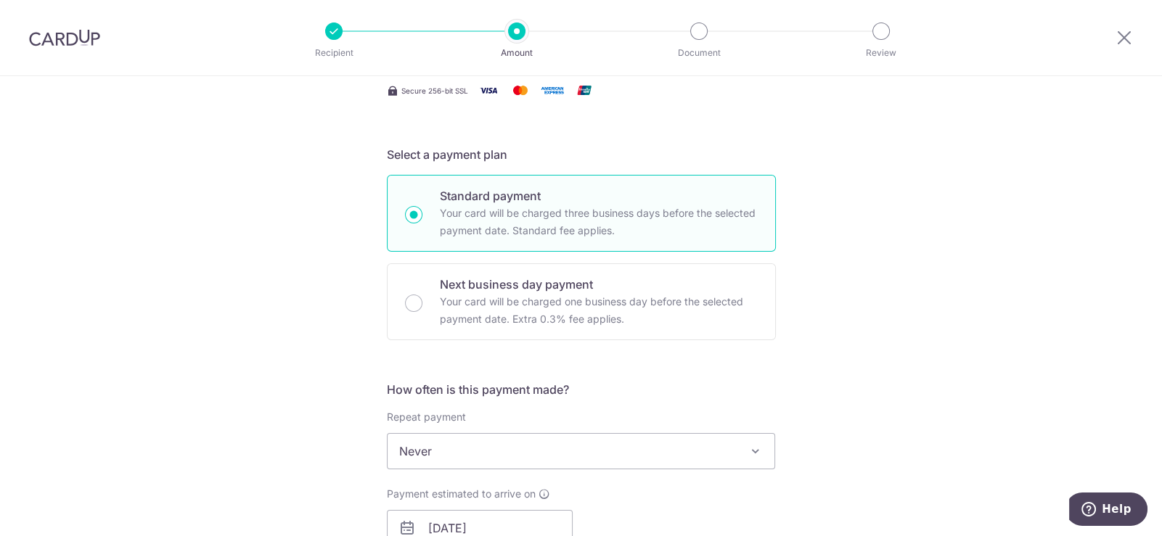
click at [808, 234] on div "Tell us more about your payment Enter payment amount SGD Select Card Select opt…" at bounding box center [581, 505] width 1162 height 1373
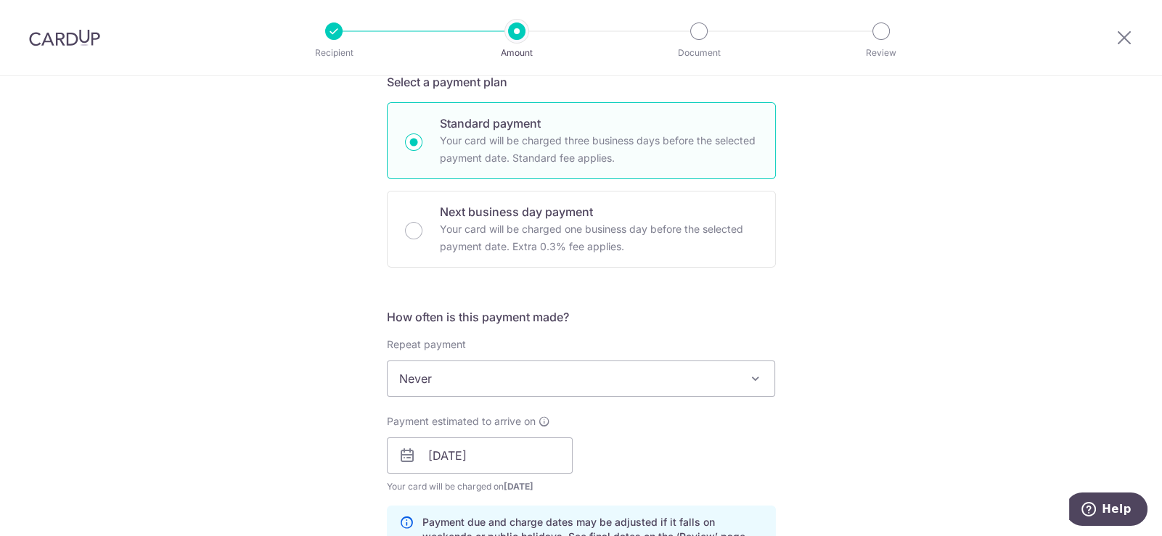
scroll to position [475, 0]
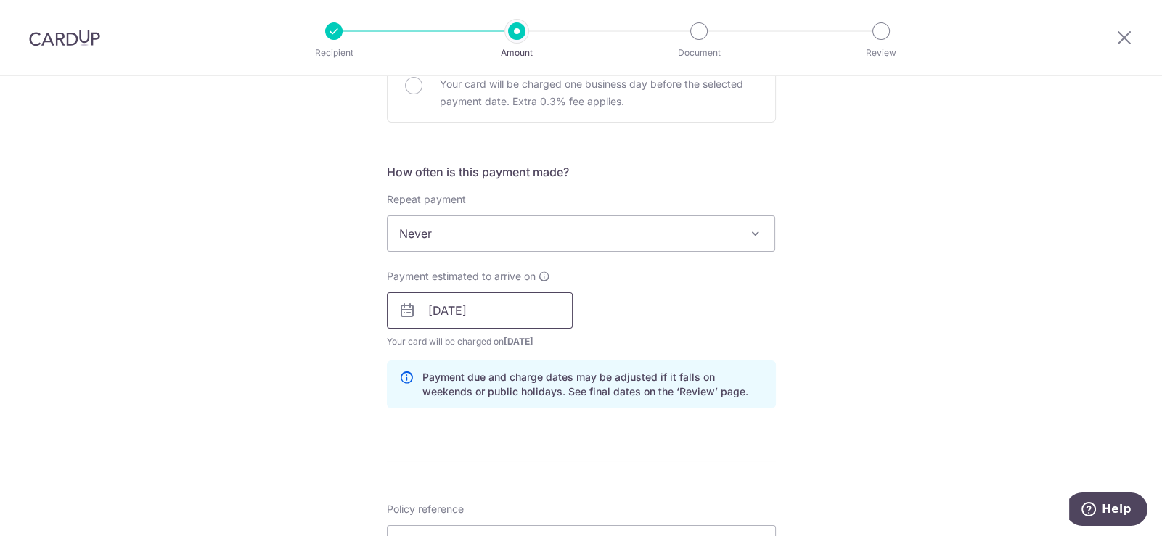
click at [484, 321] on input "24/12/2025" at bounding box center [480, 311] width 186 height 36
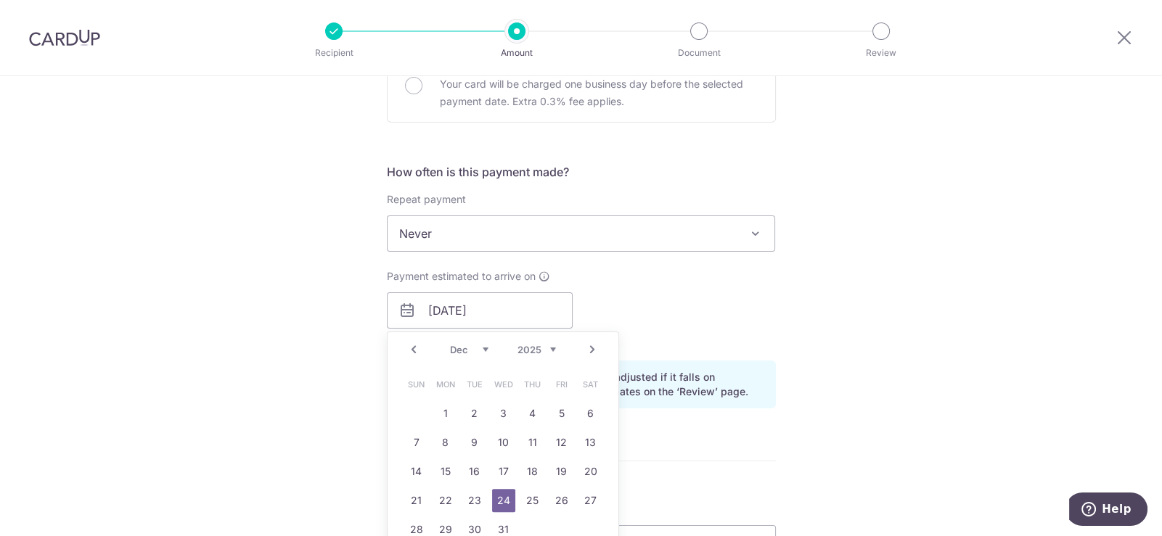
click at [587, 350] on link "Next" at bounding box center [592, 349] width 17 height 17
drag, startPoint x: 561, startPoint y: 499, endPoint x: 850, endPoint y: 295, distance: 353.2
click at [561, 499] on link "23" at bounding box center [561, 500] width 23 height 23
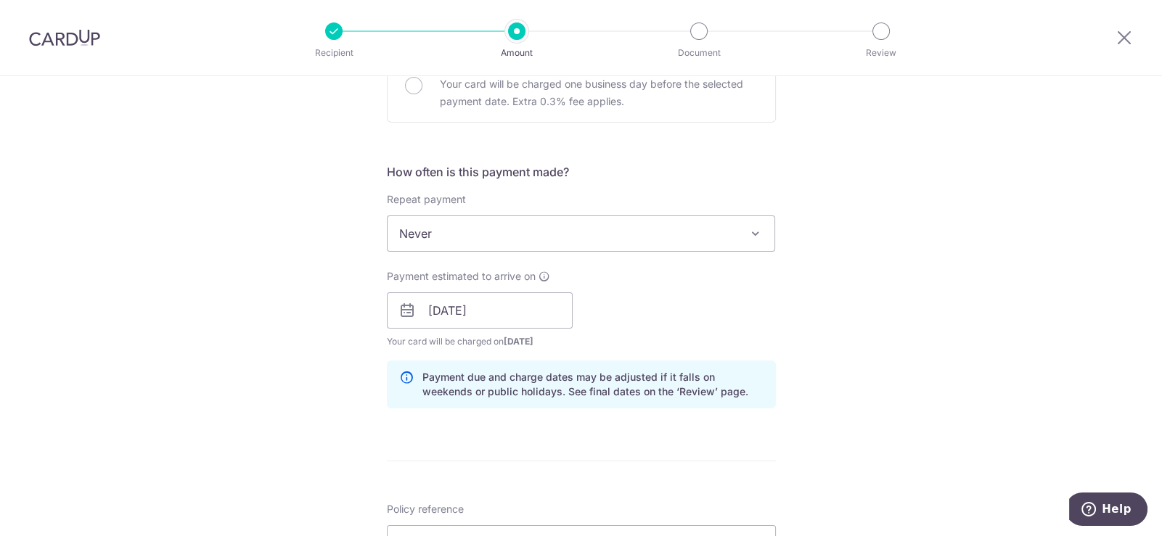
click at [851, 295] on div "Tell us more about your payment Enter payment amount SGD Select Card Select opt…" at bounding box center [581, 287] width 1162 height 1373
click at [510, 316] on input "23/01/2026" at bounding box center [480, 311] width 186 height 36
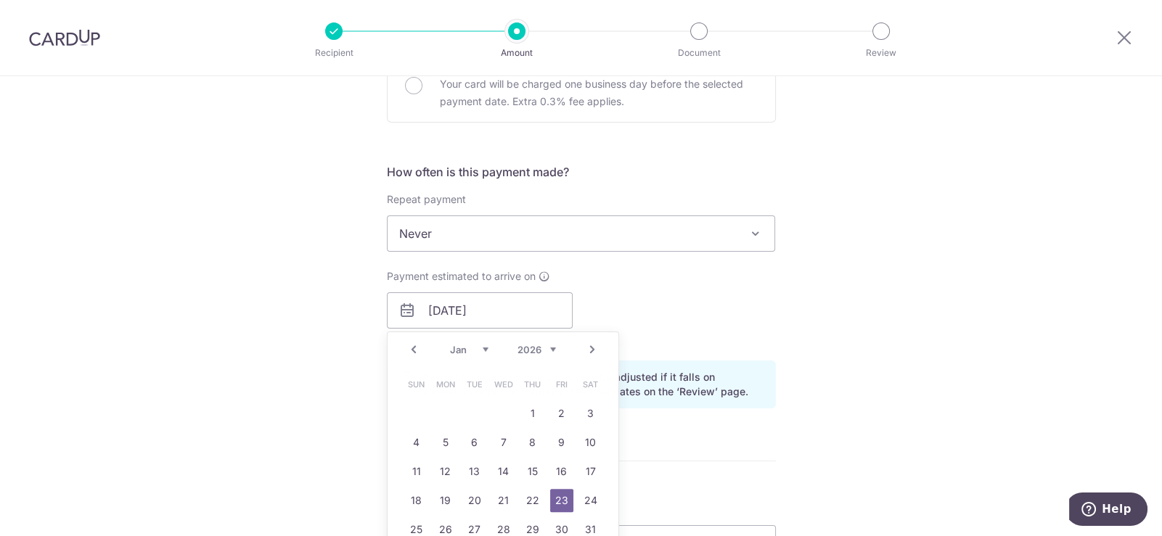
click at [907, 292] on div "Tell us more about your payment Enter payment amount SGD Select Card Select opt…" at bounding box center [581, 287] width 1162 height 1373
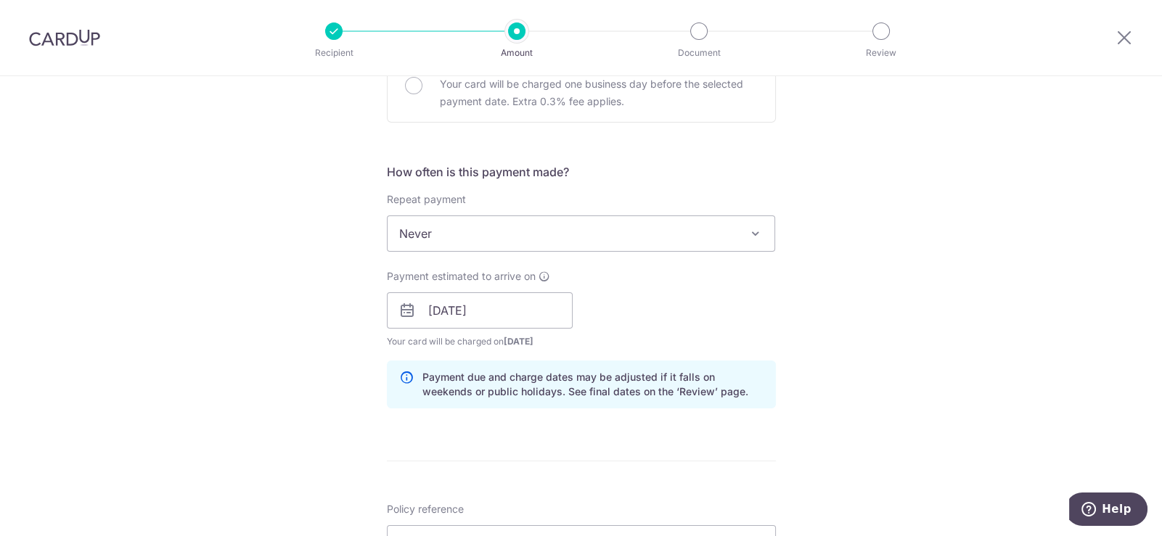
scroll to position [330, 0]
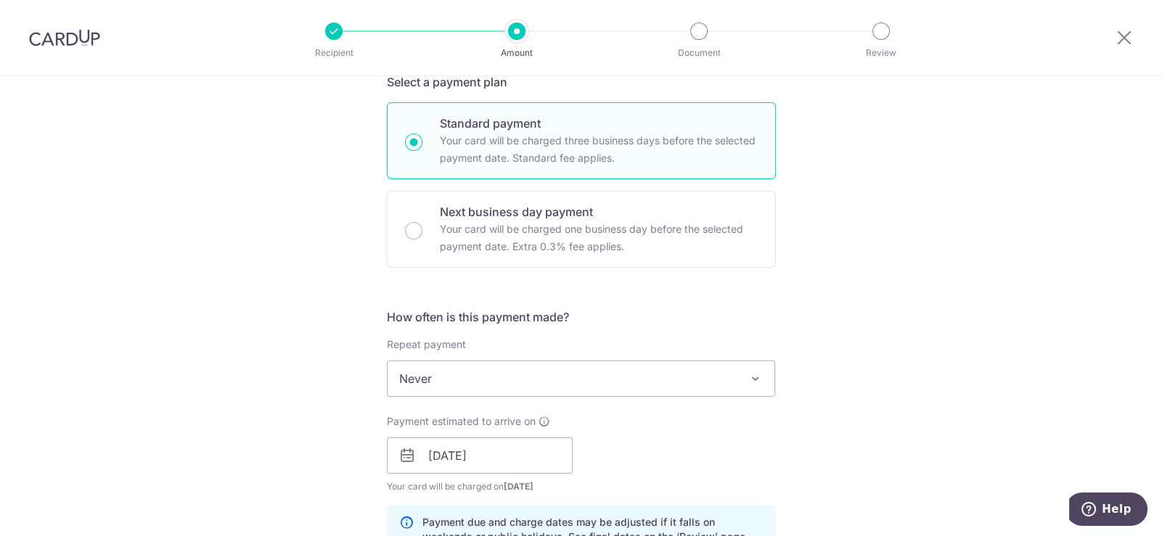
click at [615, 393] on span "Never" at bounding box center [582, 379] width 388 height 35
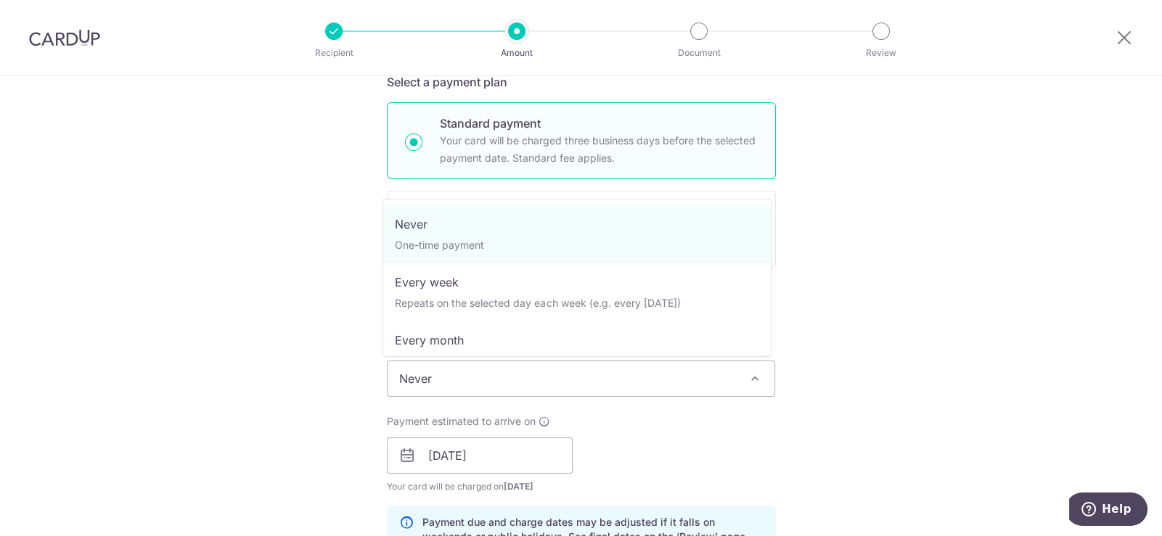
click at [689, 381] on span "Never" at bounding box center [582, 379] width 388 height 35
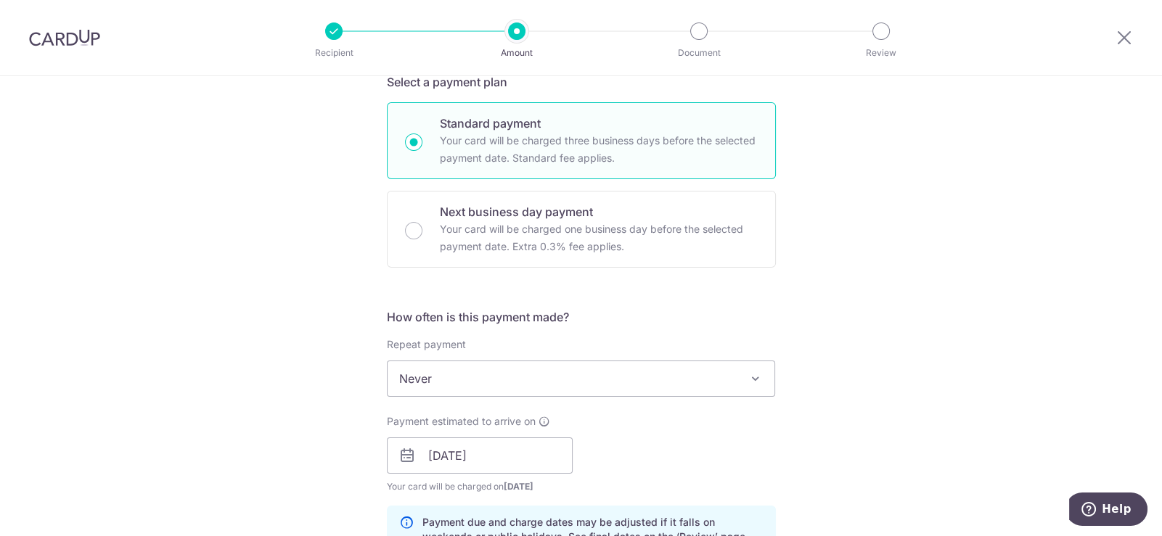
click at [689, 381] on span "Never" at bounding box center [582, 379] width 388 height 35
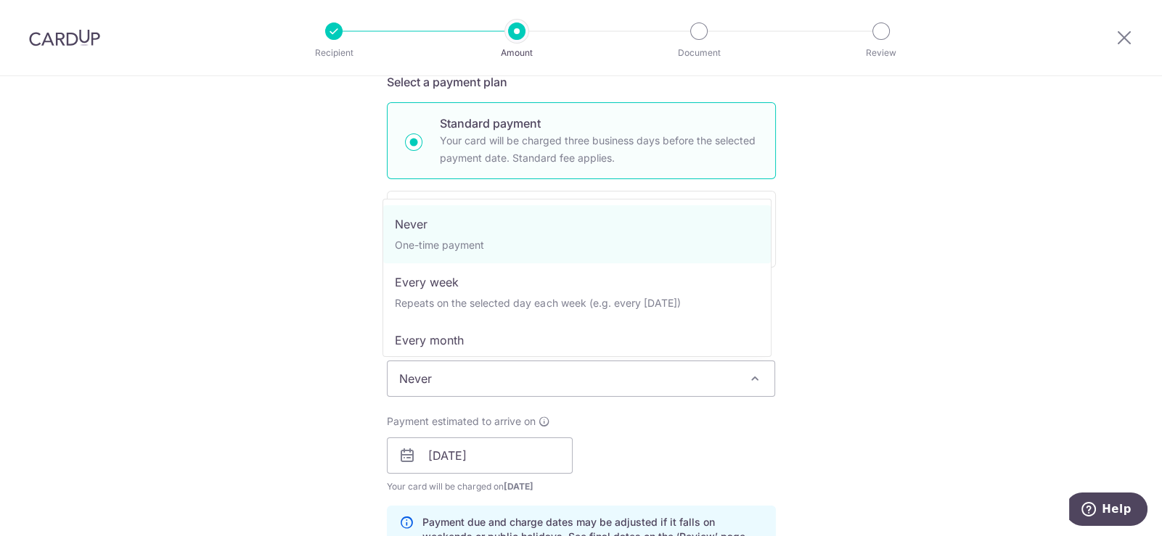
click at [889, 311] on div "Tell us more about your payment Enter payment amount SGD Select Card Select opt…" at bounding box center [581, 433] width 1162 height 1373
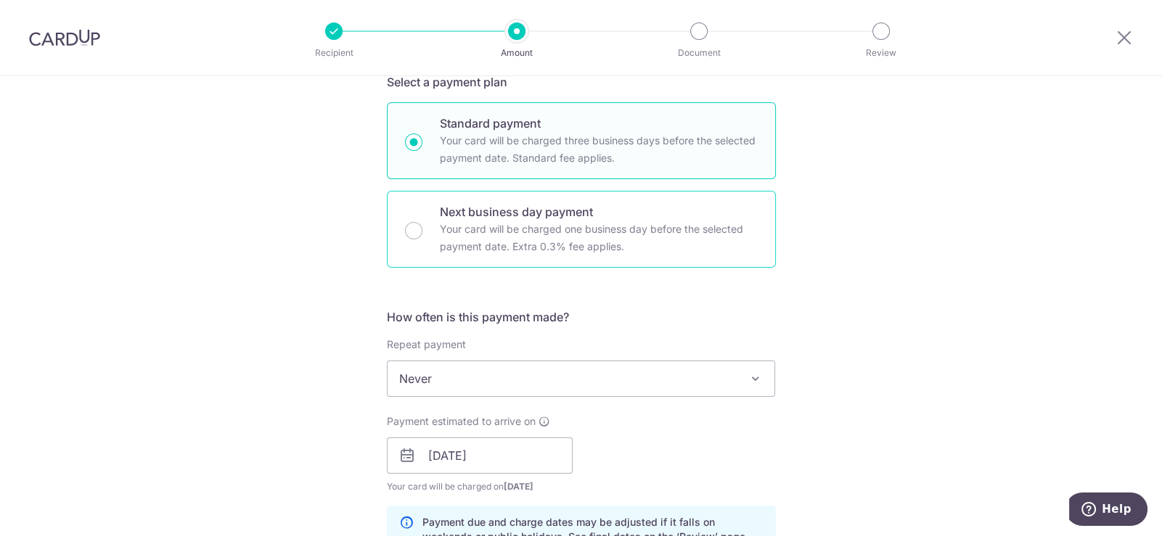
scroll to position [0, 0]
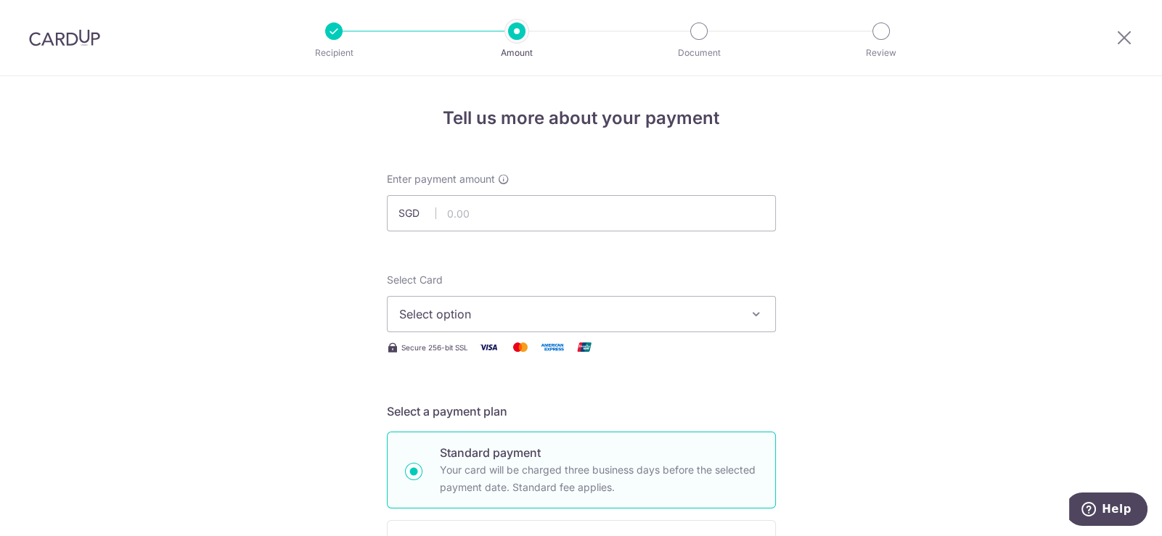
click at [590, 314] on span "Select option" at bounding box center [568, 314] width 338 height 17
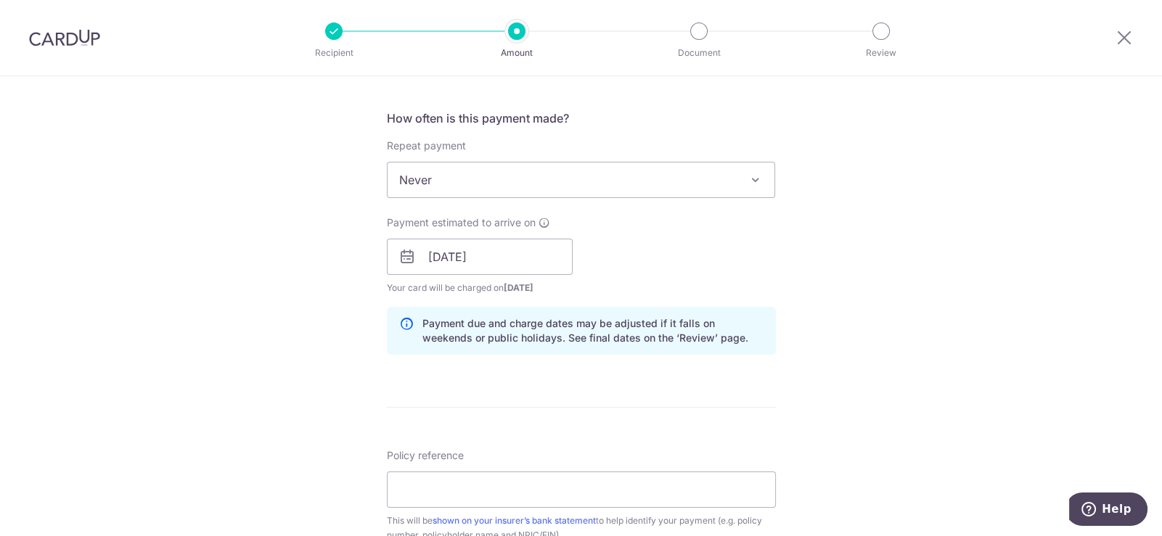
scroll to position [580, 0]
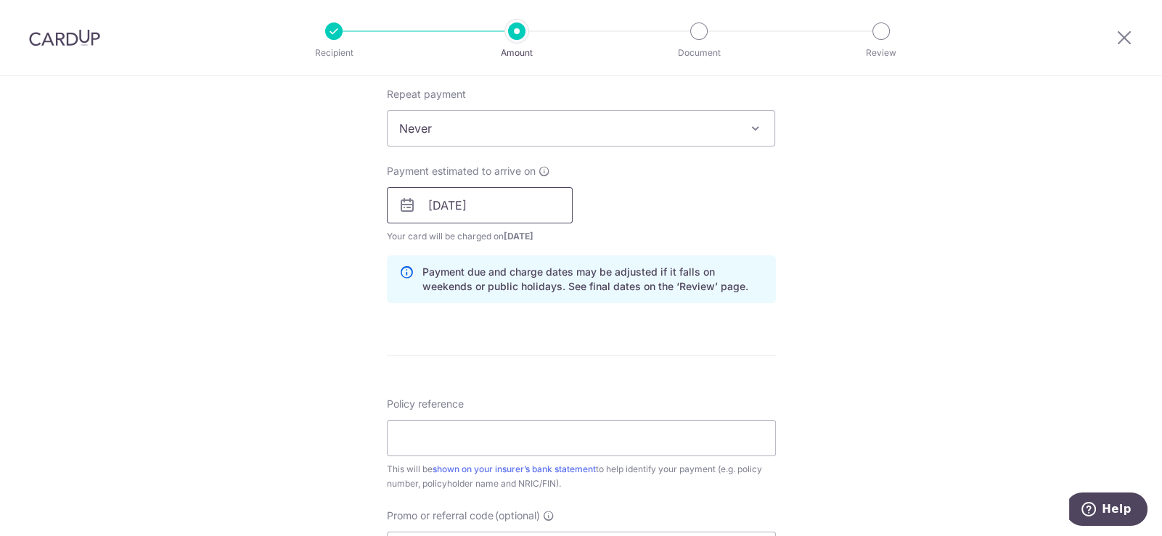
click at [494, 213] on input "23/01/2026" at bounding box center [480, 205] width 186 height 36
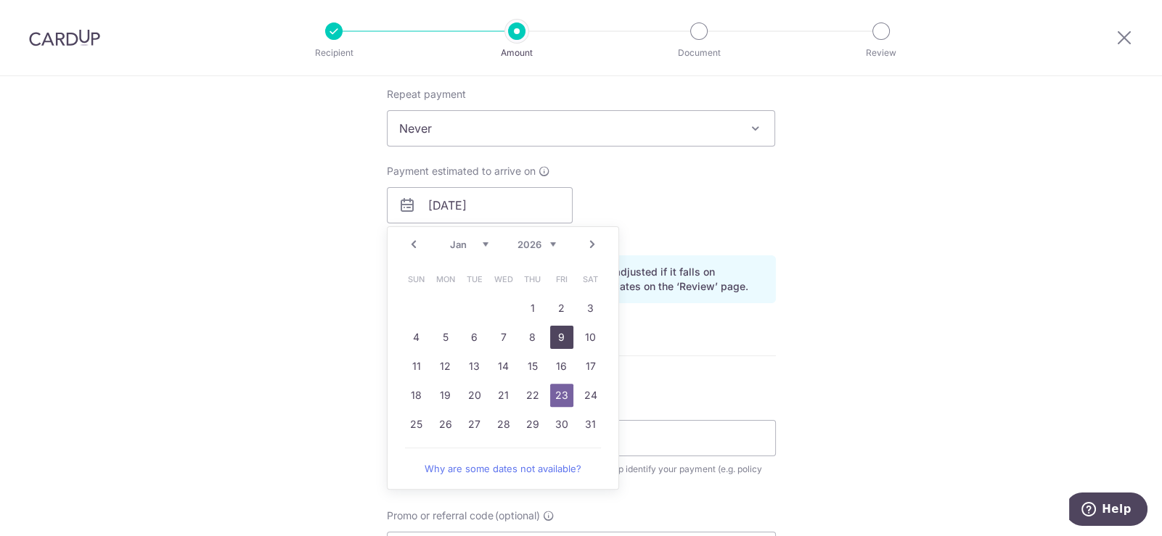
click at [565, 335] on link "9" at bounding box center [561, 337] width 23 height 23
type input "09/01/2026"
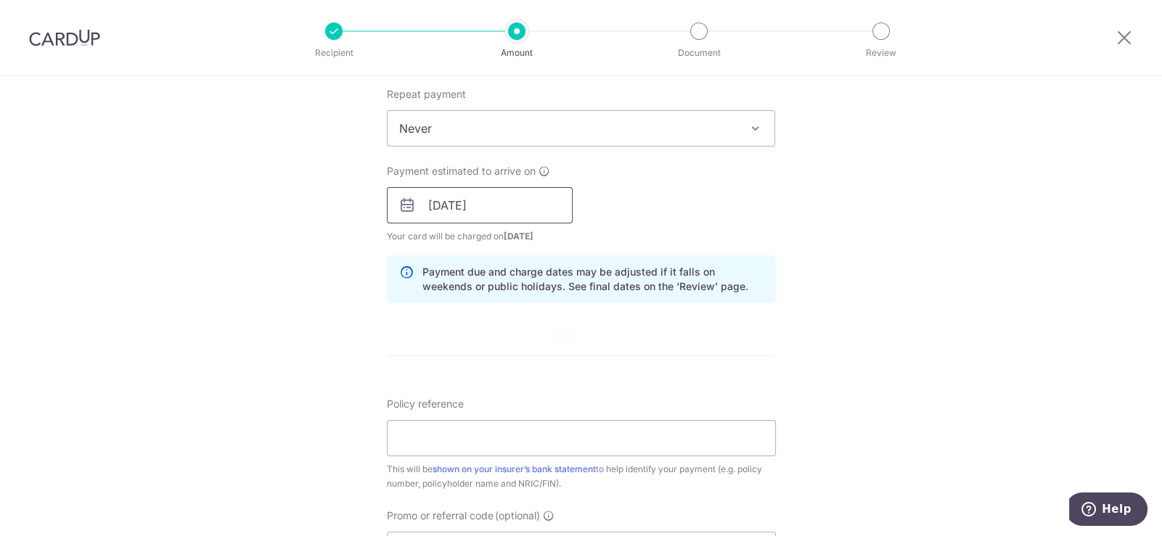
click at [510, 211] on input "09/01/2026" at bounding box center [480, 205] width 186 height 36
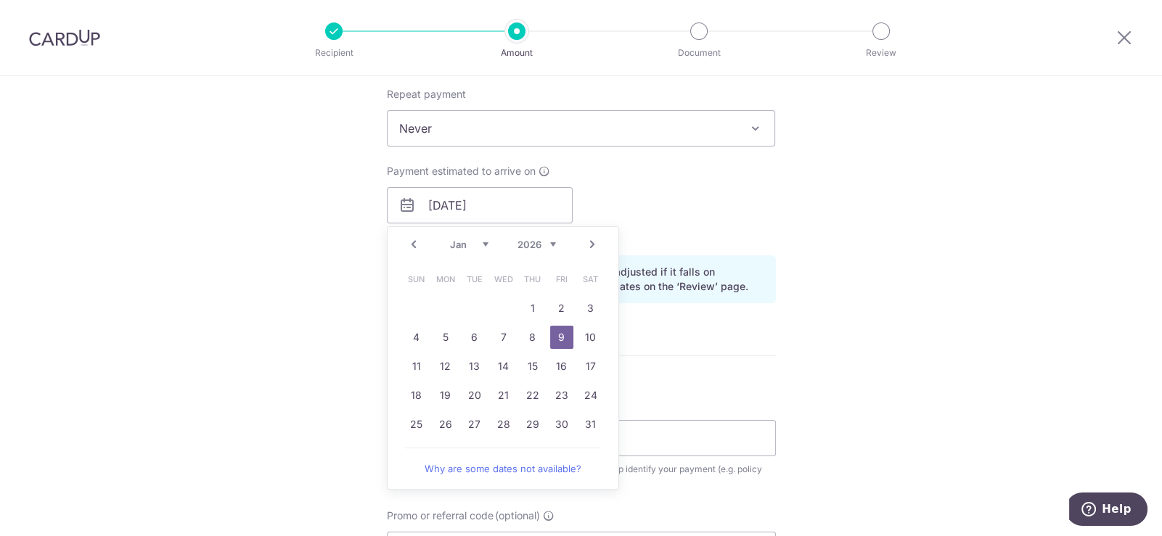
click at [156, 169] on div "Tell us more about your payment Enter payment amount SGD Select Card Select opt…" at bounding box center [581, 182] width 1162 height 1373
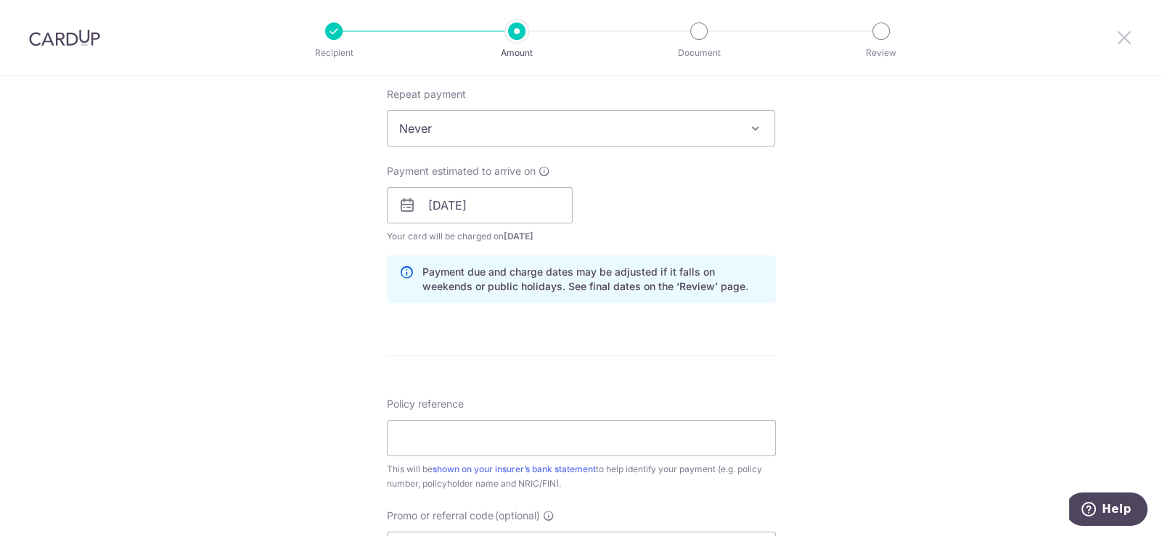
drag, startPoint x: 1130, startPoint y: 36, endPoint x: 646, endPoint y: 57, distance: 484.7
click at [1130, 36] on icon at bounding box center [1124, 37] width 17 height 18
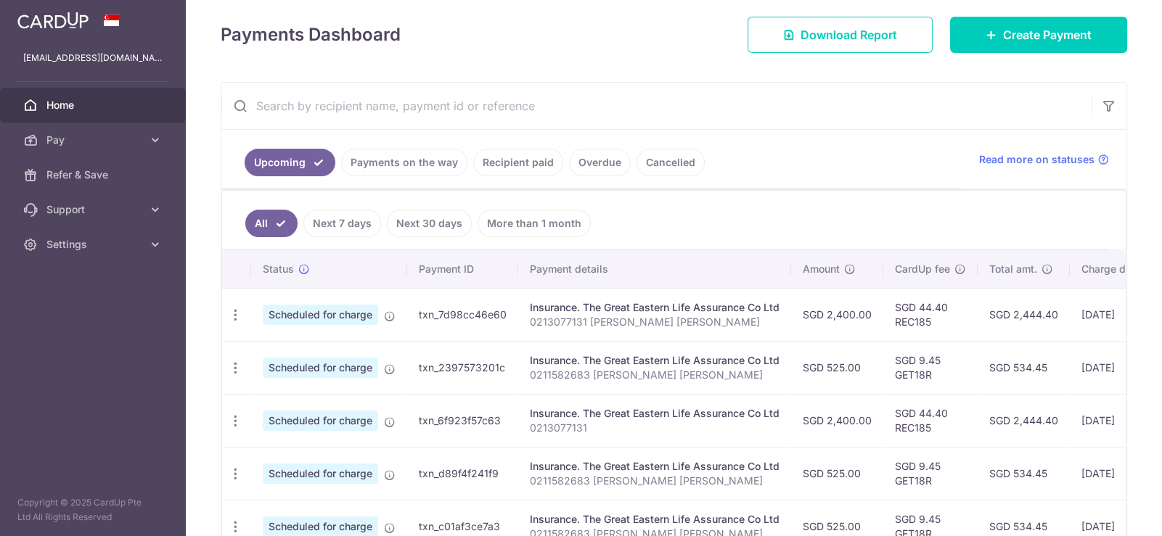
scroll to position [272, 0]
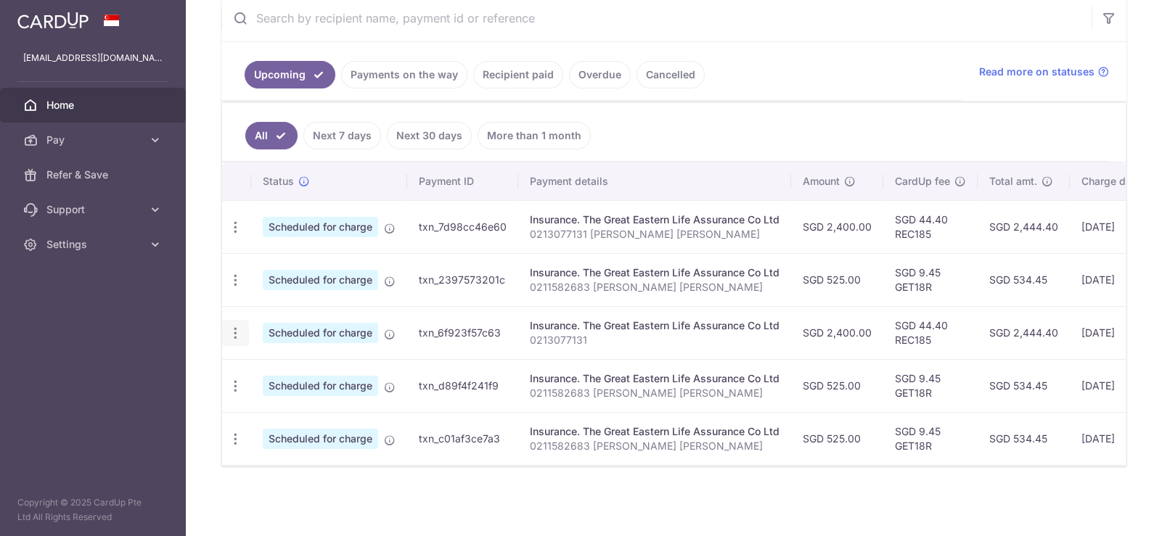
click at [242, 327] on icon "button" at bounding box center [235, 333] width 15 height 15
click at [342, 364] on span "Update payment" at bounding box center [313, 372] width 99 height 17
radio input "true"
type input "2,400.00"
type input "16/10/2025"
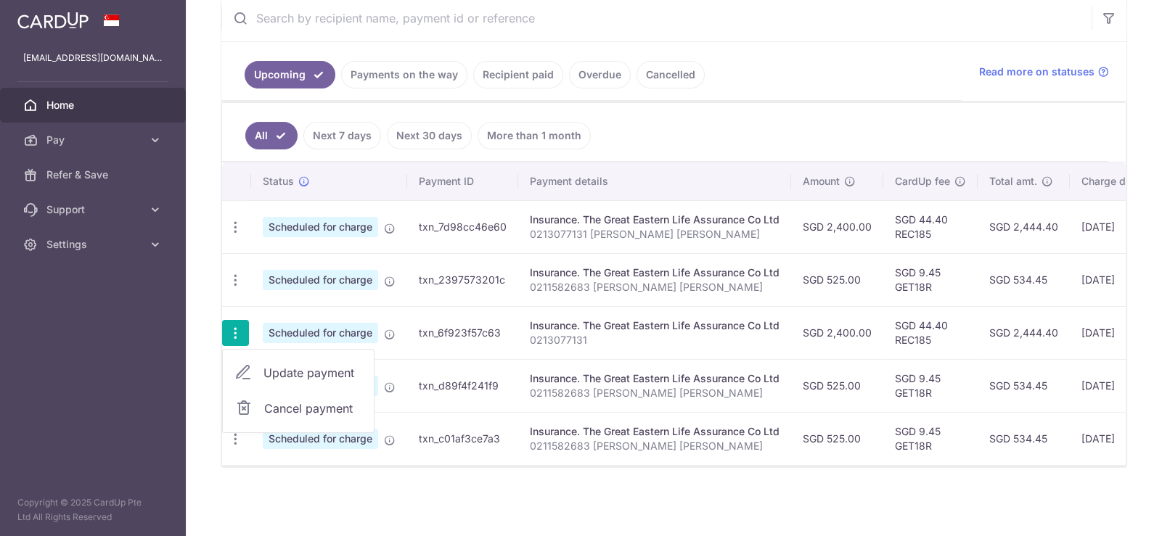
type input "0213077131"
type input "REC185"
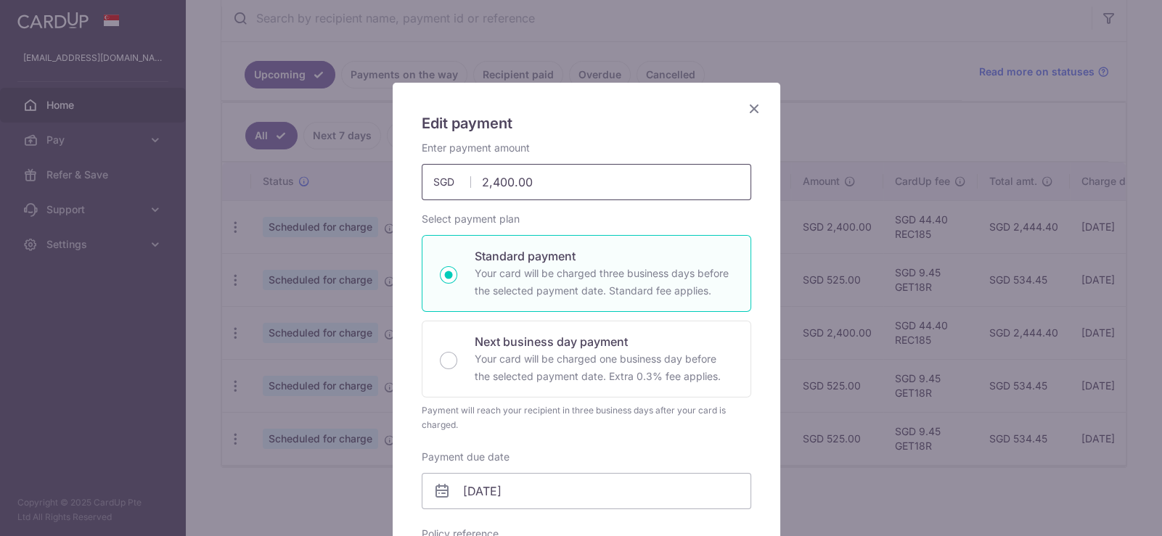
scroll to position [0, 0]
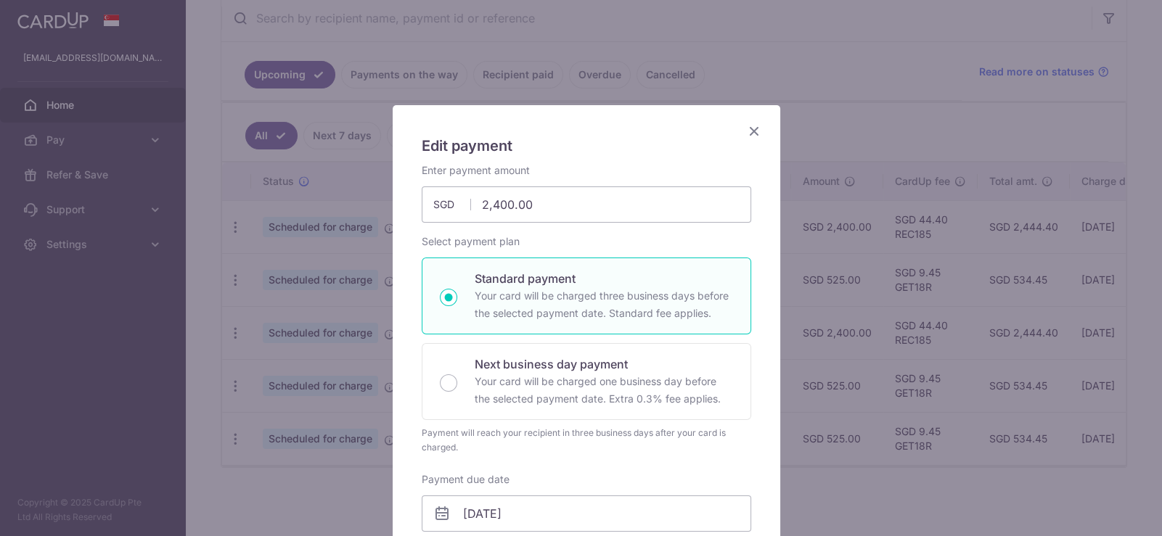
click at [755, 125] on icon "Close" at bounding box center [754, 131] width 17 height 18
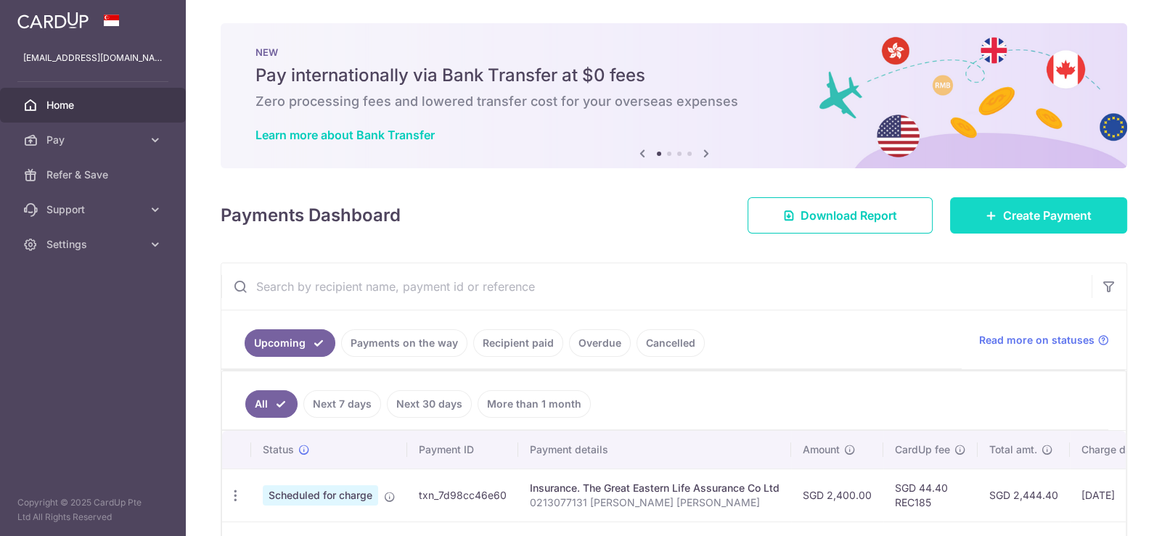
click at [1029, 224] on span "Create Payment" at bounding box center [1047, 215] width 89 height 17
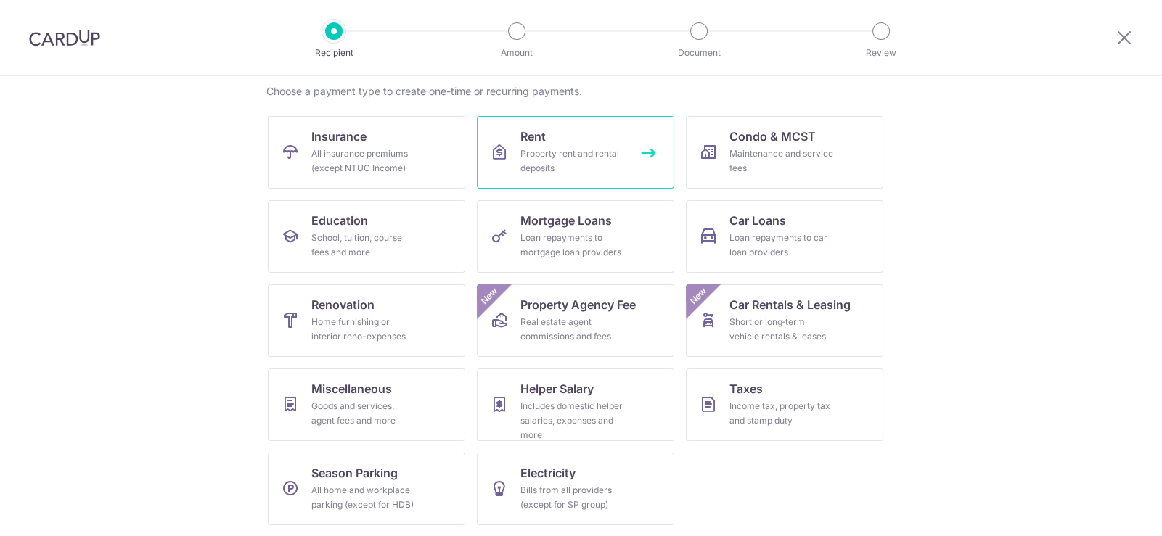
scroll to position [40, 0]
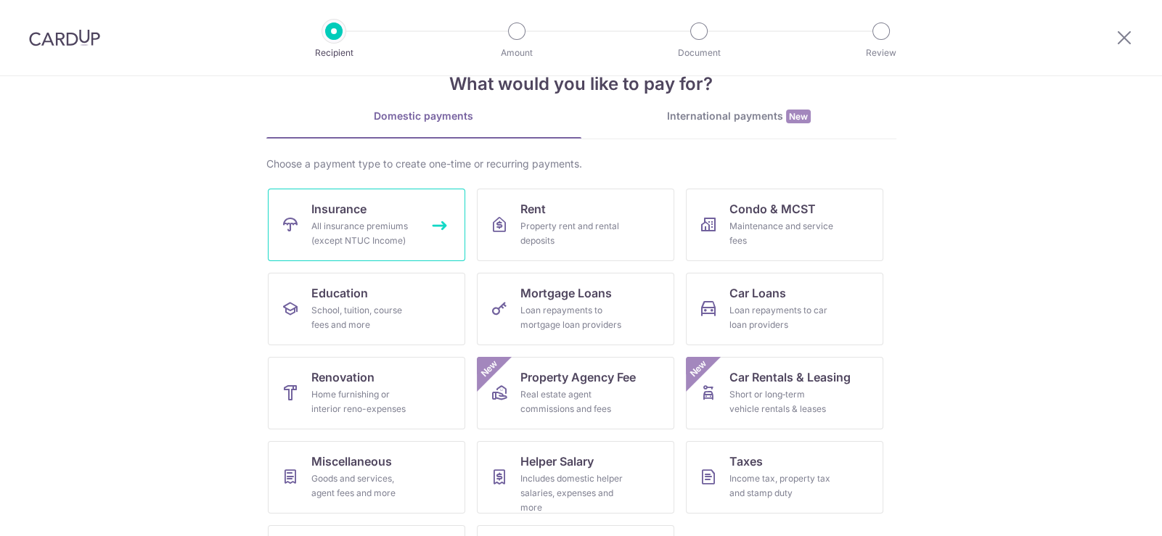
click at [414, 214] on link "Insurance All insurance premiums (except NTUC Income)" at bounding box center [366, 225] width 197 height 73
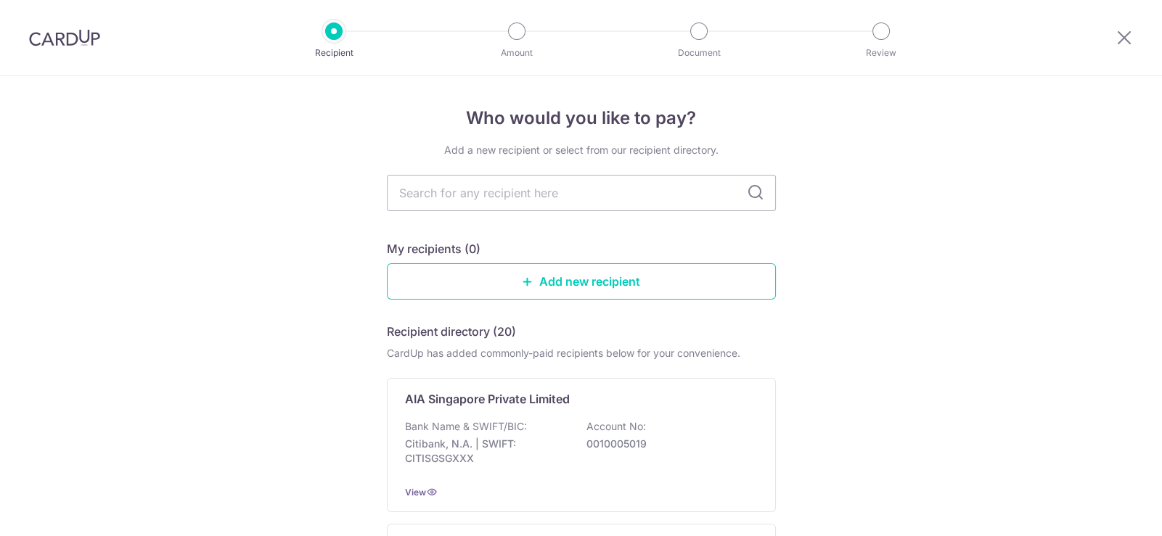
scroll to position [72, 0]
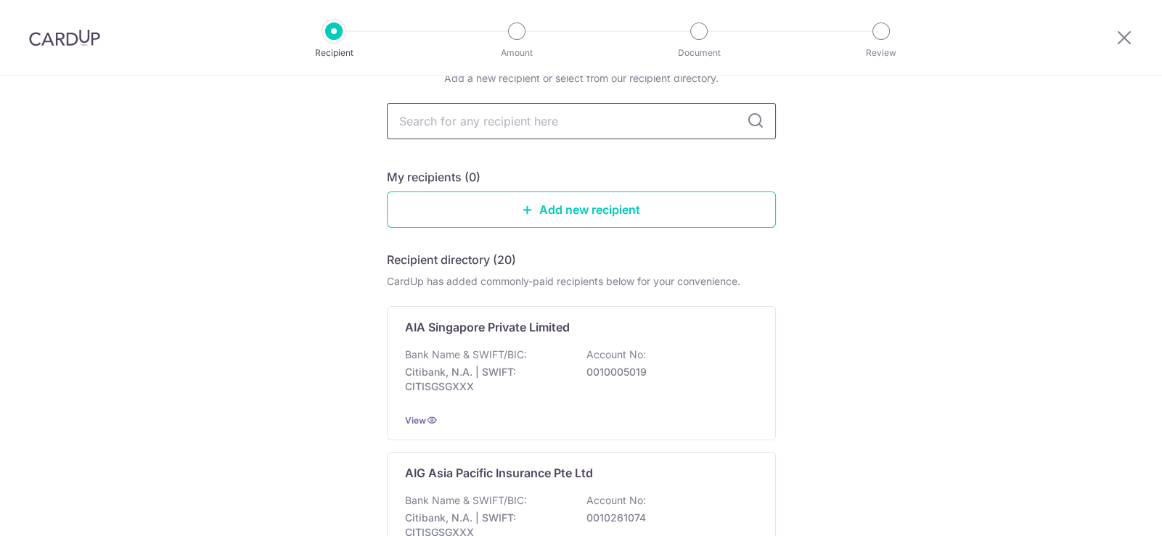
click at [482, 112] on input "text" at bounding box center [581, 121] width 389 height 36
type input "great"
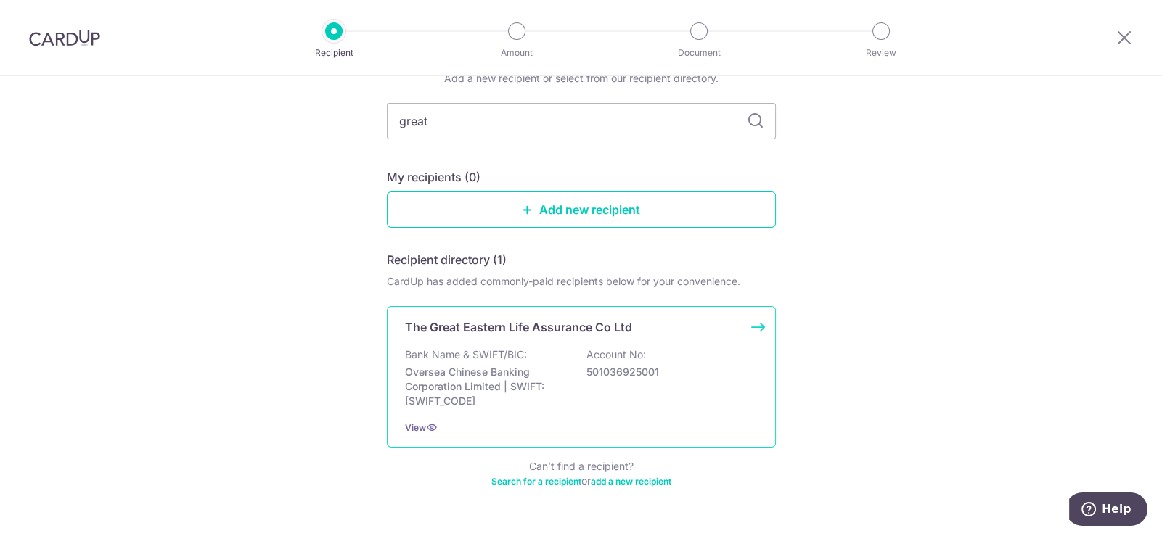
click at [576, 363] on div "Bank Name & SWIFT/BIC: Oversea Chinese Banking Corporation Limited | SWIFT: [SW…" at bounding box center [581, 378] width 353 height 61
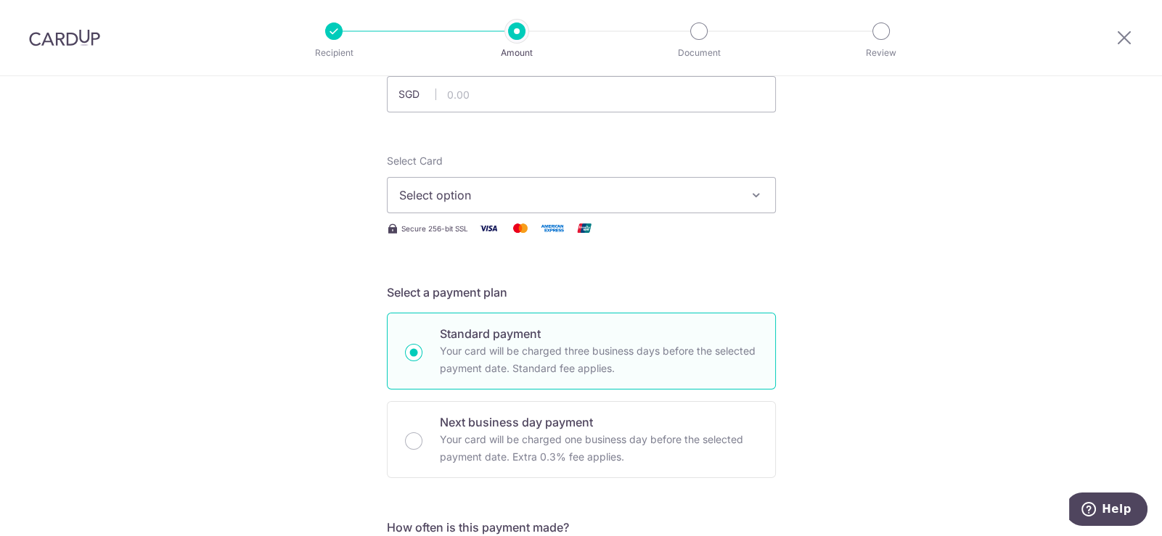
scroll to position [508, 0]
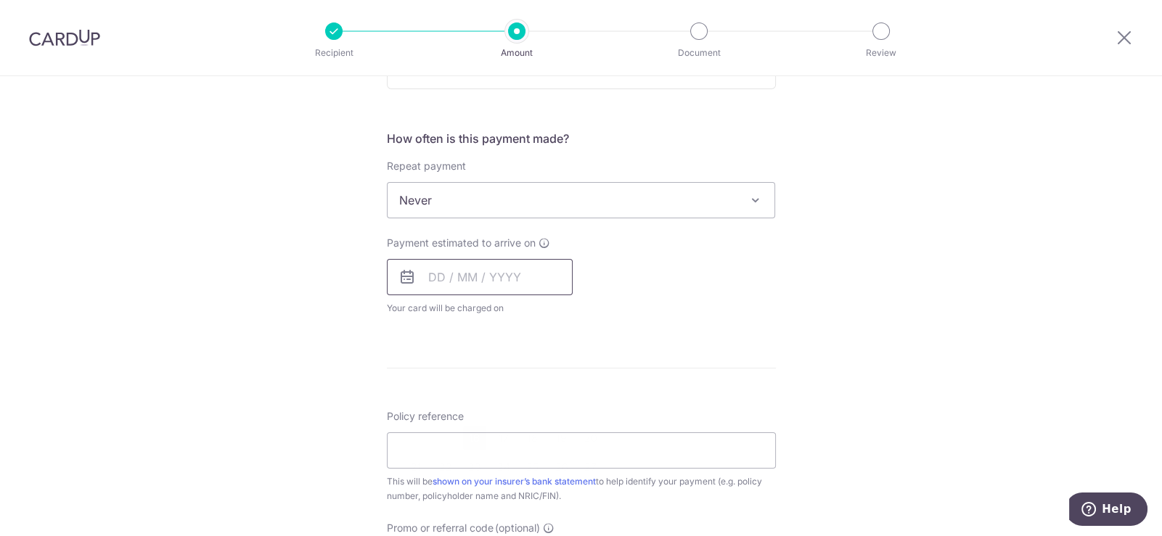
click at [468, 261] on input "text" at bounding box center [480, 277] width 186 height 36
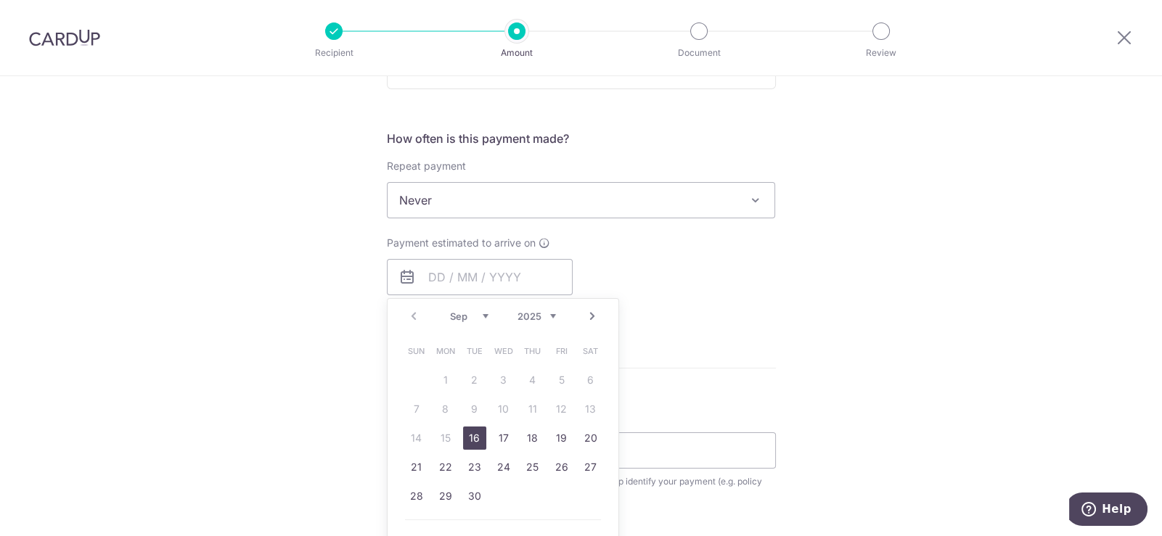
click at [589, 317] on link "Next" at bounding box center [592, 316] width 17 height 17
click at [589, 316] on link "Next" at bounding box center [592, 316] width 17 height 17
click at [590, 316] on link "Next" at bounding box center [592, 316] width 17 height 17
click at [566, 435] on link "19" at bounding box center [561, 438] width 23 height 23
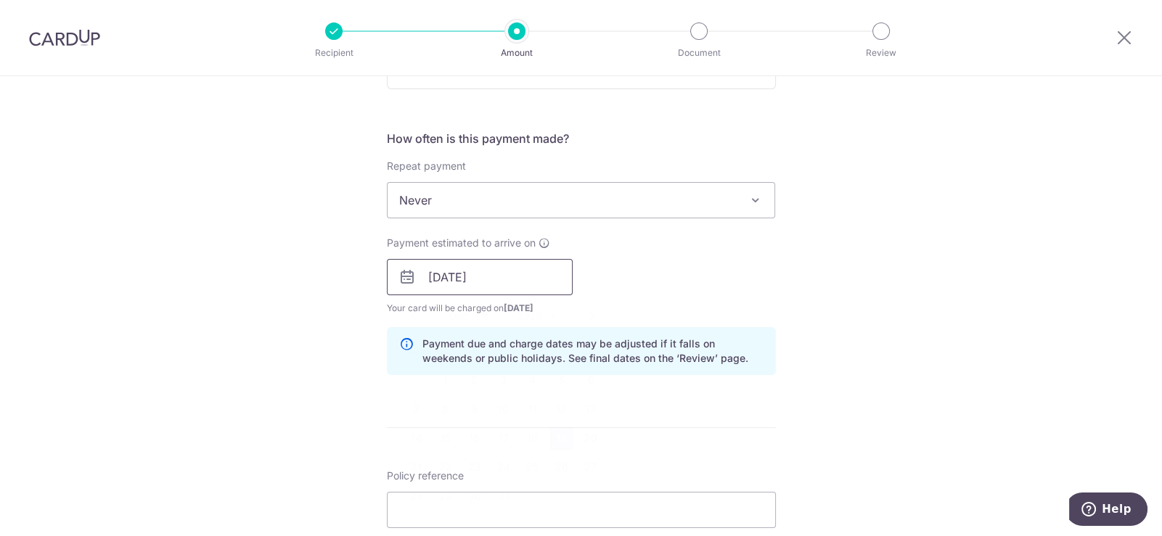
click at [487, 269] on input "[DATE]" at bounding box center [480, 277] width 186 height 36
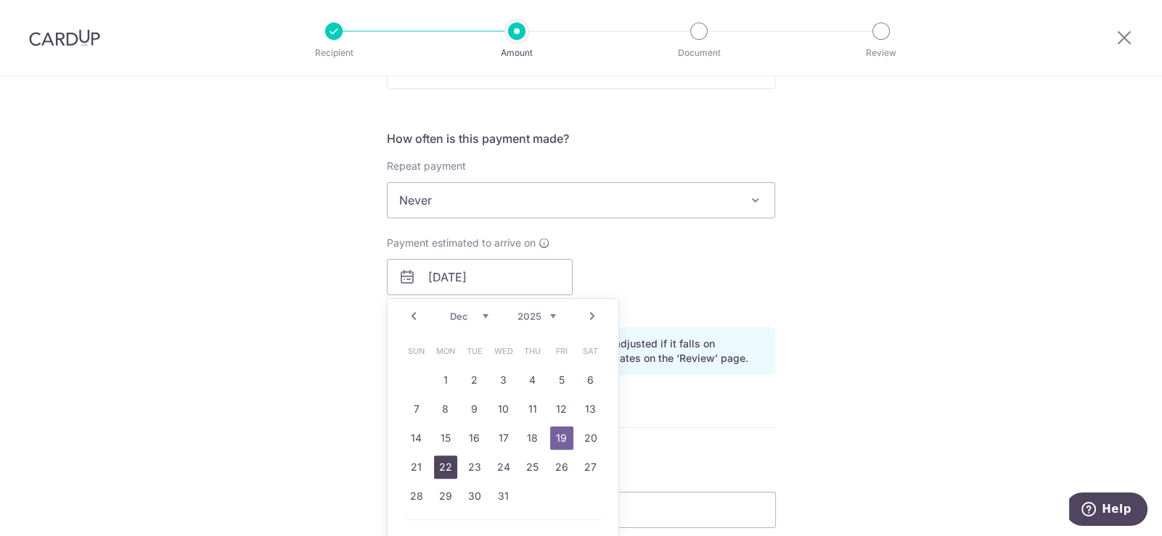
click at [442, 470] on link "22" at bounding box center [445, 467] width 23 height 23
type input "[DATE]"
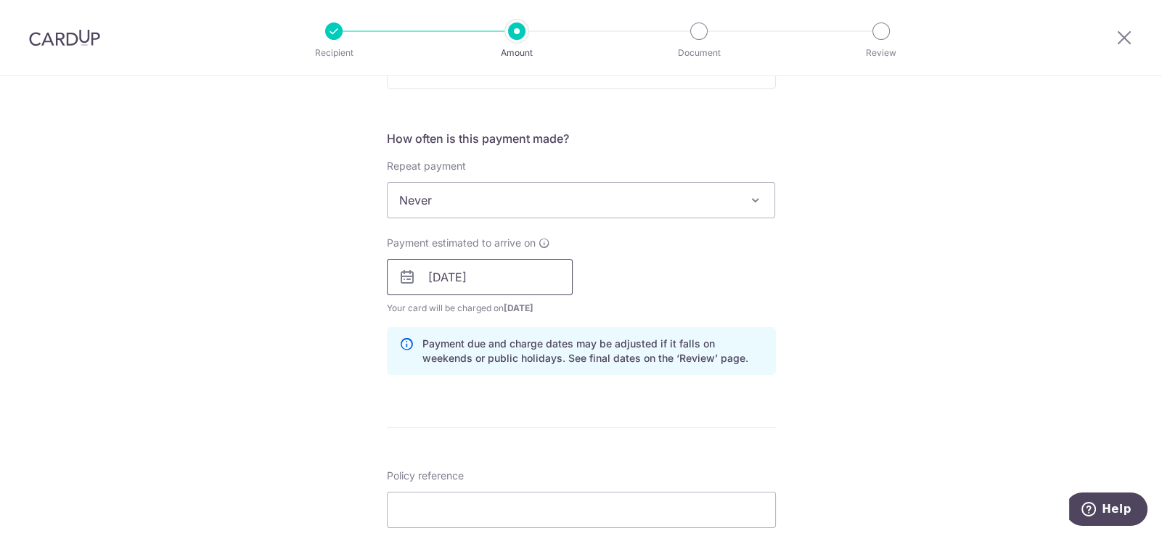
click at [524, 282] on input "[DATE]" at bounding box center [480, 277] width 186 height 36
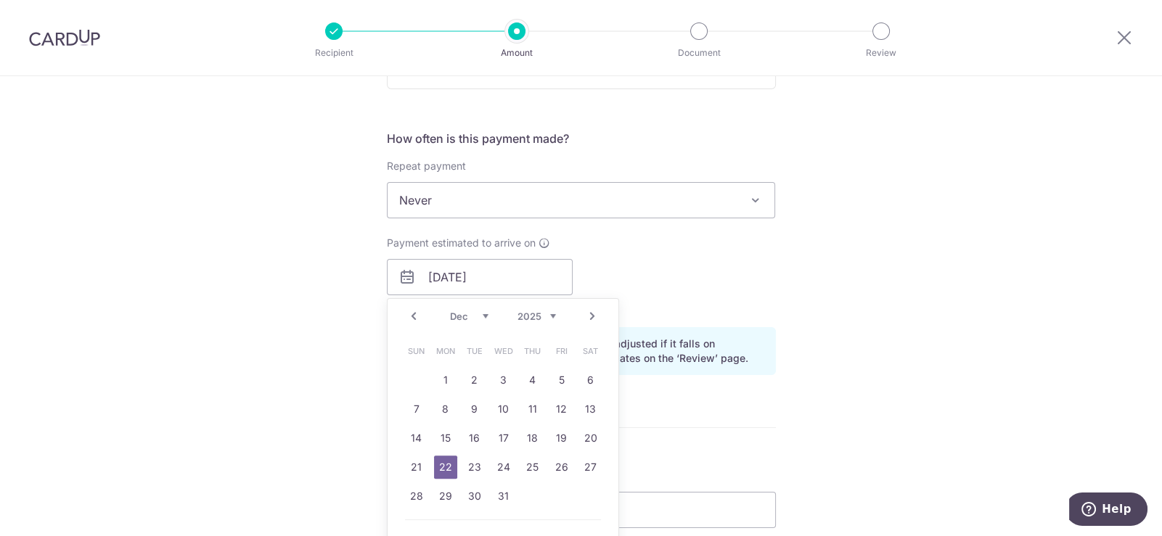
click at [857, 304] on div "Tell us more about your payment Enter payment amount SGD Select Card Select opt…" at bounding box center [581, 254] width 1162 height 1373
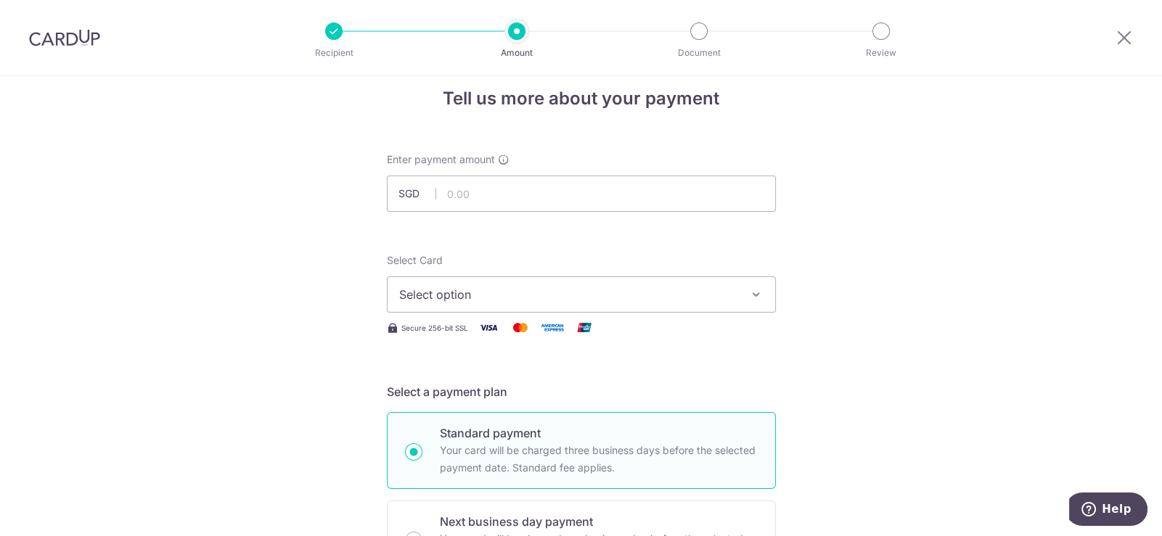
scroll to position [0, 0]
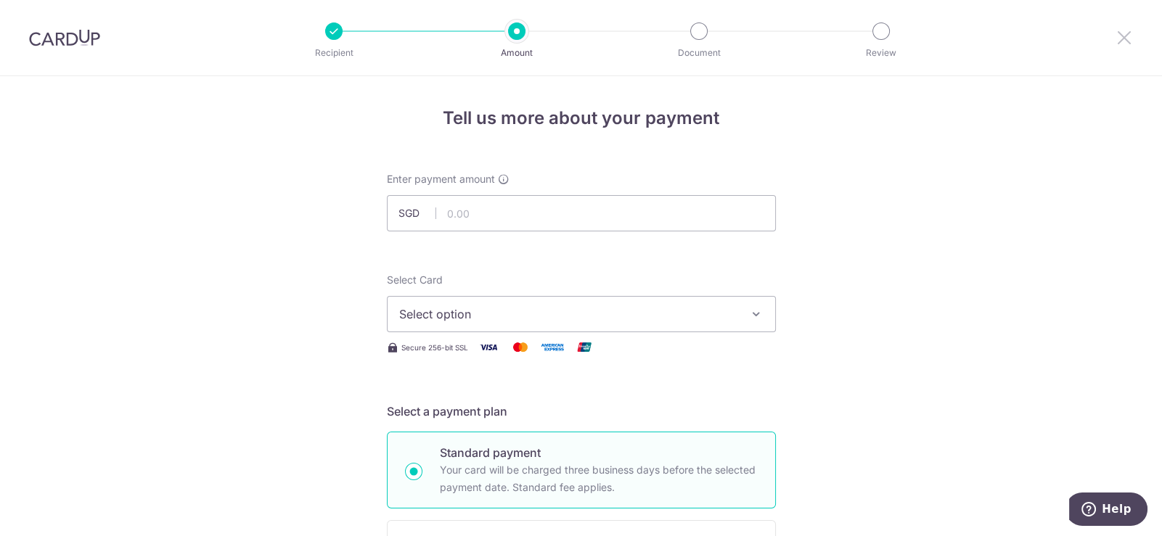
click at [1127, 28] on icon at bounding box center [1124, 37] width 17 height 18
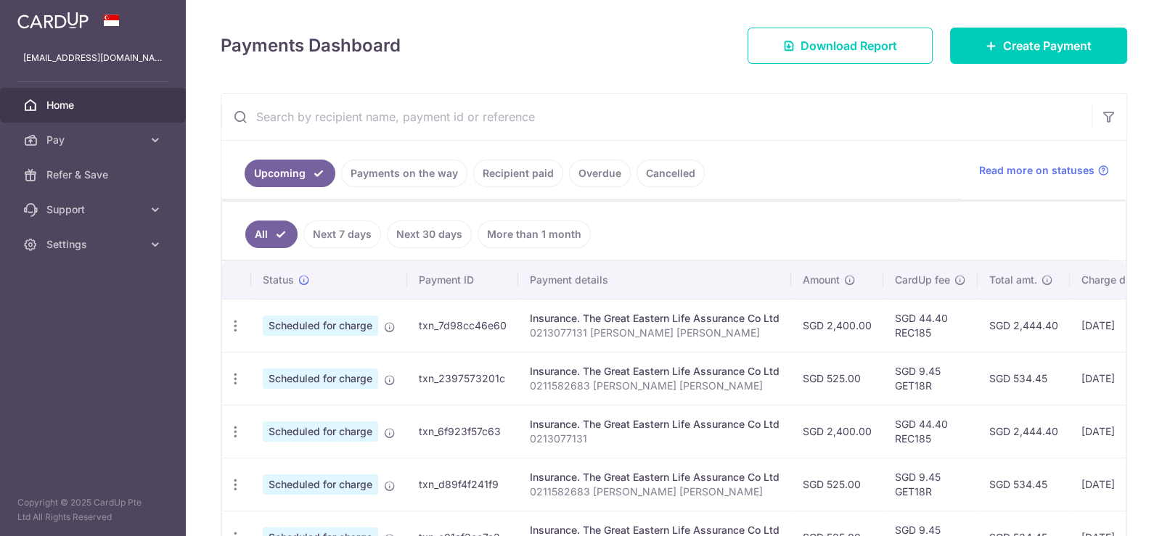
scroll to position [218, 0]
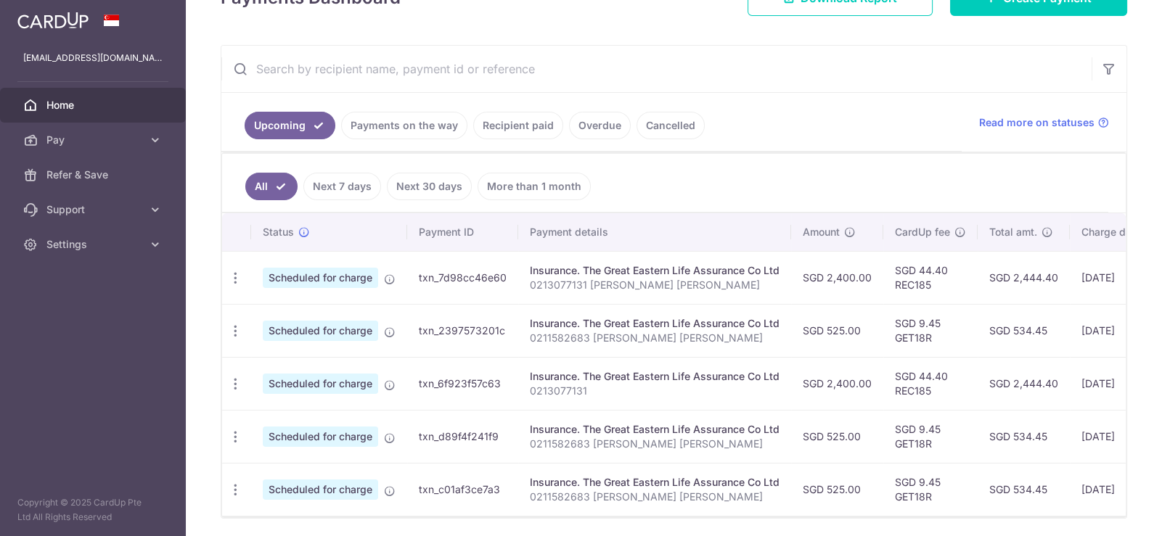
click at [219, 279] on div "× Pause Schedule Pause all future payments in this series Pause just this one p…" at bounding box center [674, 268] width 976 height 536
click at [230, 274] on icon "button" at bounding box center [235, 278] width 15 height 15
click at [319, 309] on span "Update payment" at bounding box center [313, 317] width 99 height 17
radio input "true"
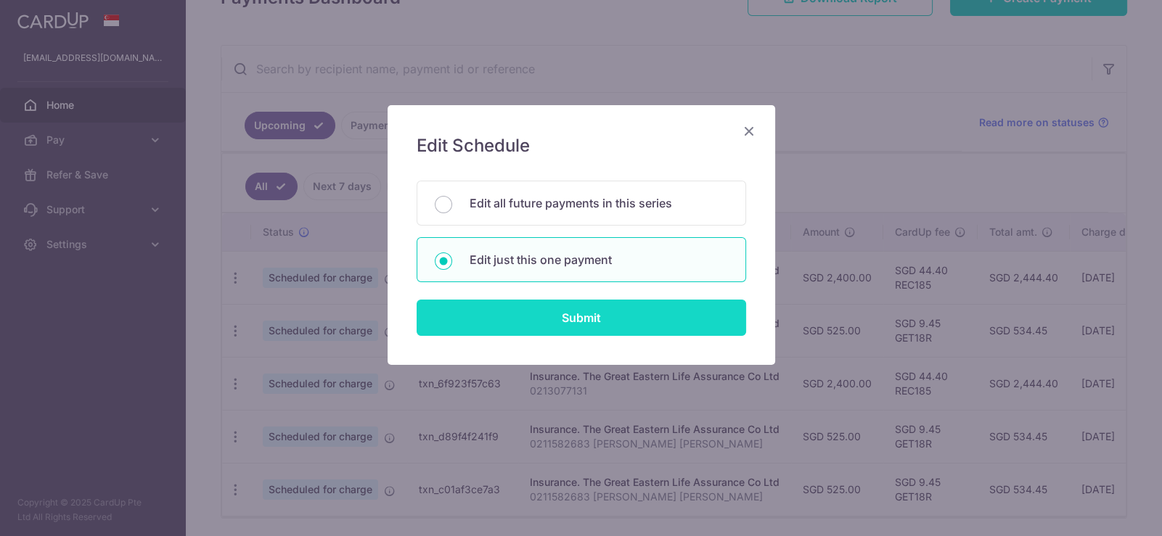
click at [614, 323] on input "Submit" at bounding box center [582, 318] width 330 height 36
radio input "true"
type input "2,400.00"
type input "[DATE]"
type input "0213077131 [PERSON_NAME] [PERSON_NAME]"
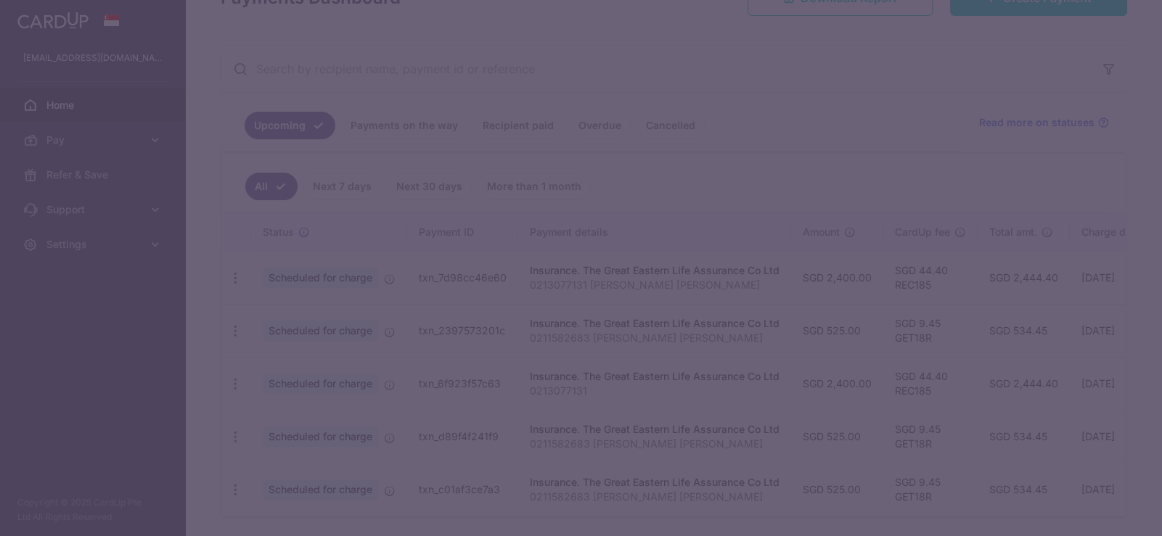
type input "REC185"
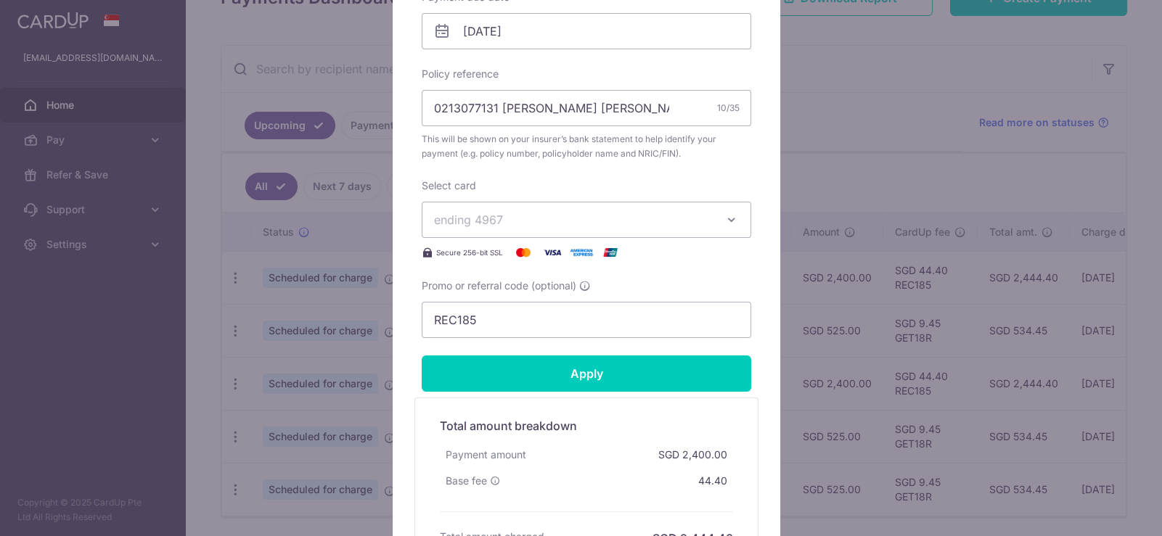
scroll to position [508, 0]
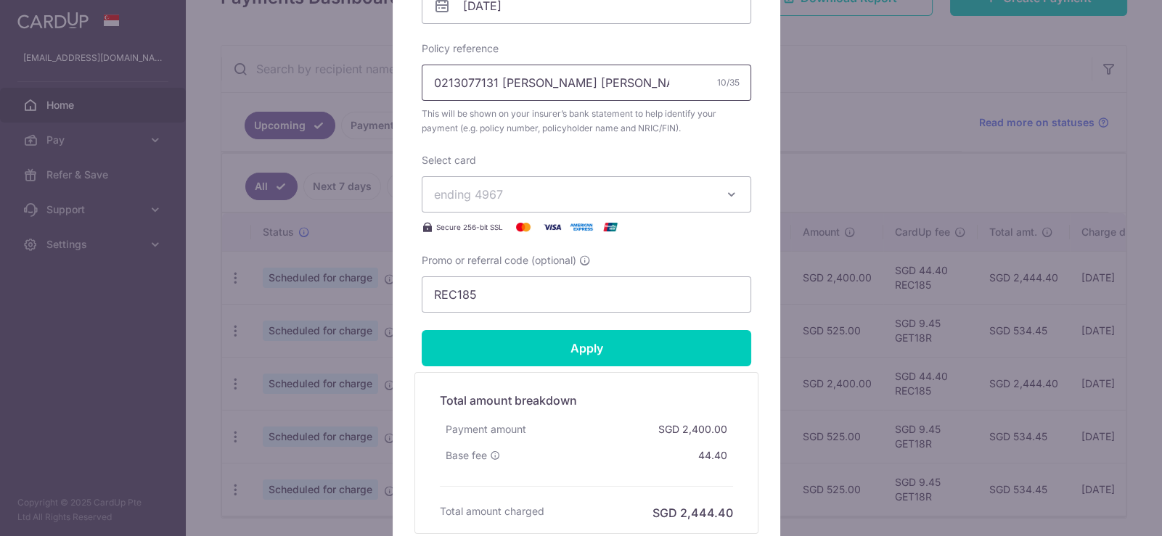
click at [652, 88] on input "0213077131 [PERSON_NAME] [PERSON_NAME]" at bounding box center [587, 83] width 330 height 36
drag, startPoint x: 669, startPoint y: 81, endPoint x: 396, endPoint y: 75, distance: 273.0
click at [396, 75] on div "Edit payment By clicking apply, you will make changes to all payments to The Gr…" at bounding box center [587, 80] width 388 height 966
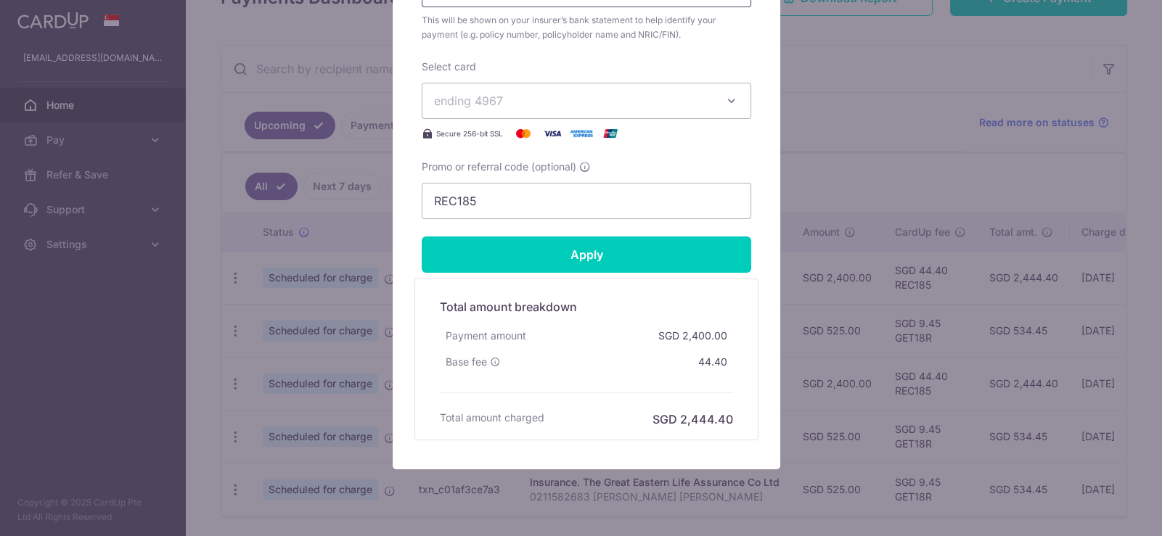
scroll to position [565, 0]
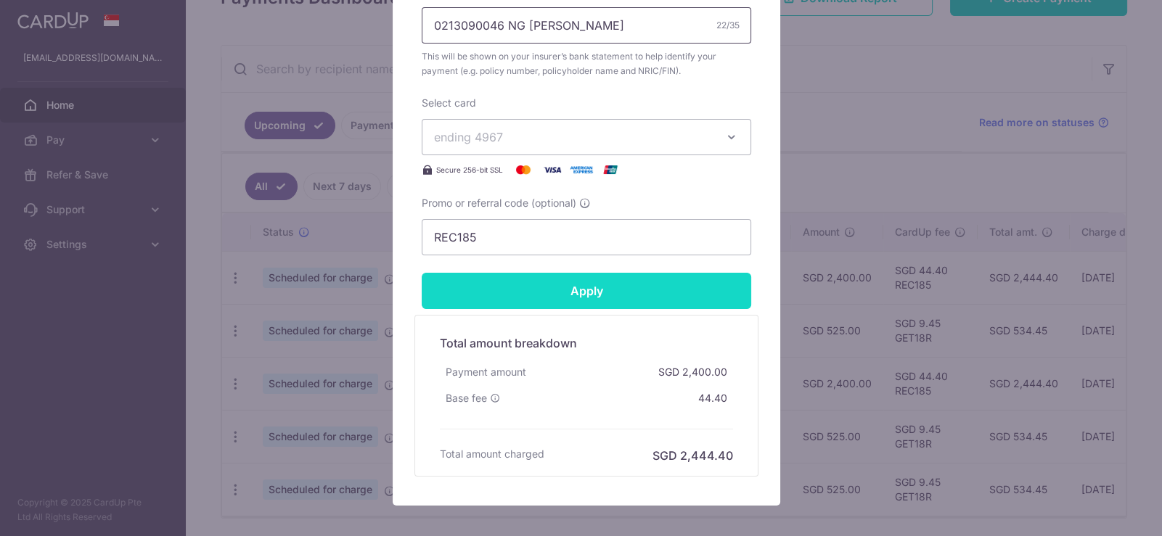
type input "0213090046 NG [PERSON_NAME]"
click at [618, 282] on input "Apply" at bounding box center [587, 291] width 330 height 36
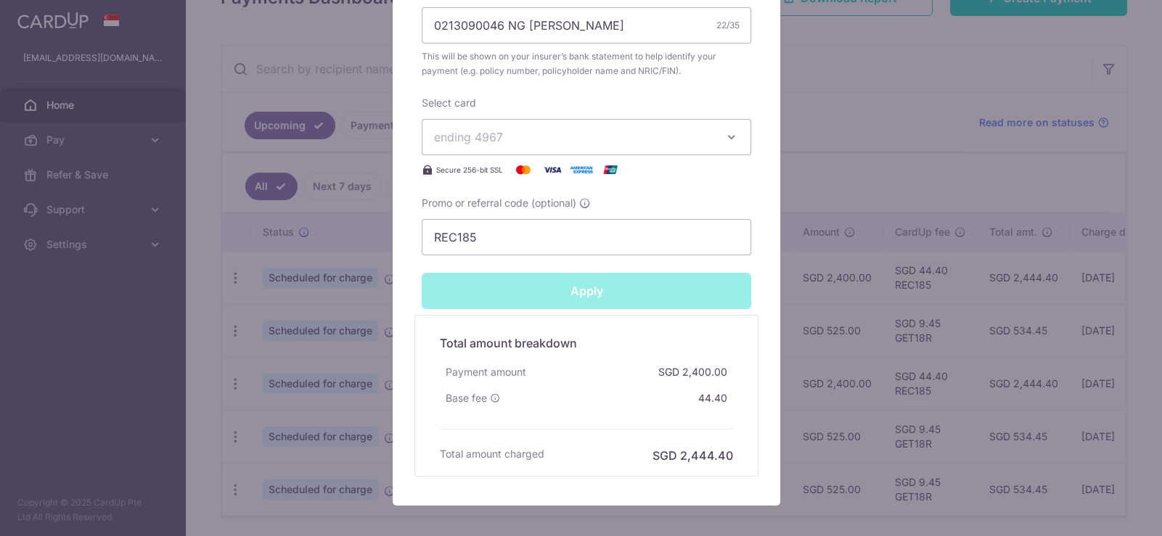
type input "Successfully Applied"
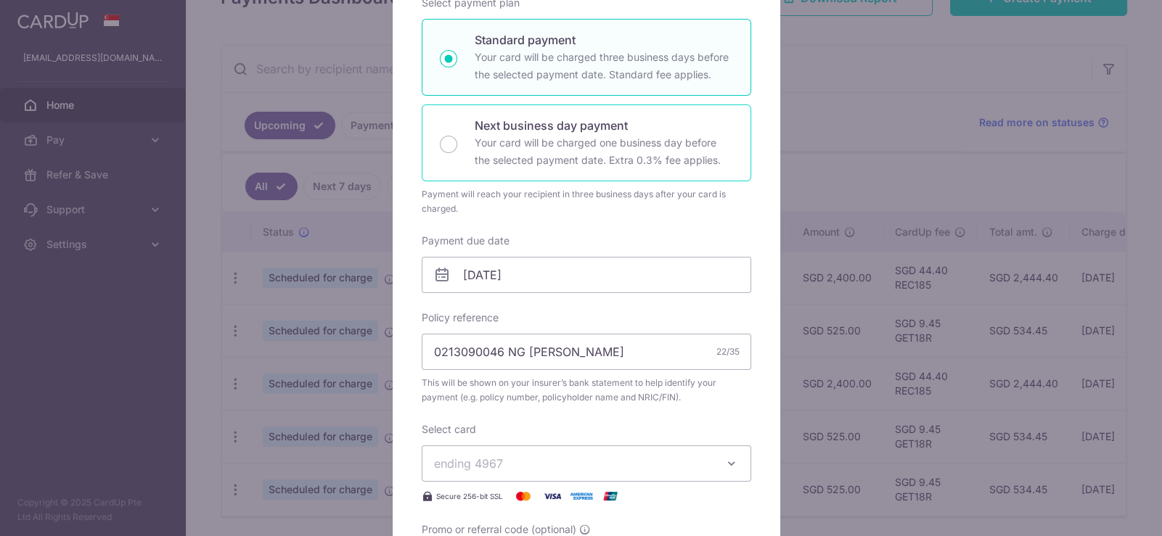
scroll to position [0, 0]
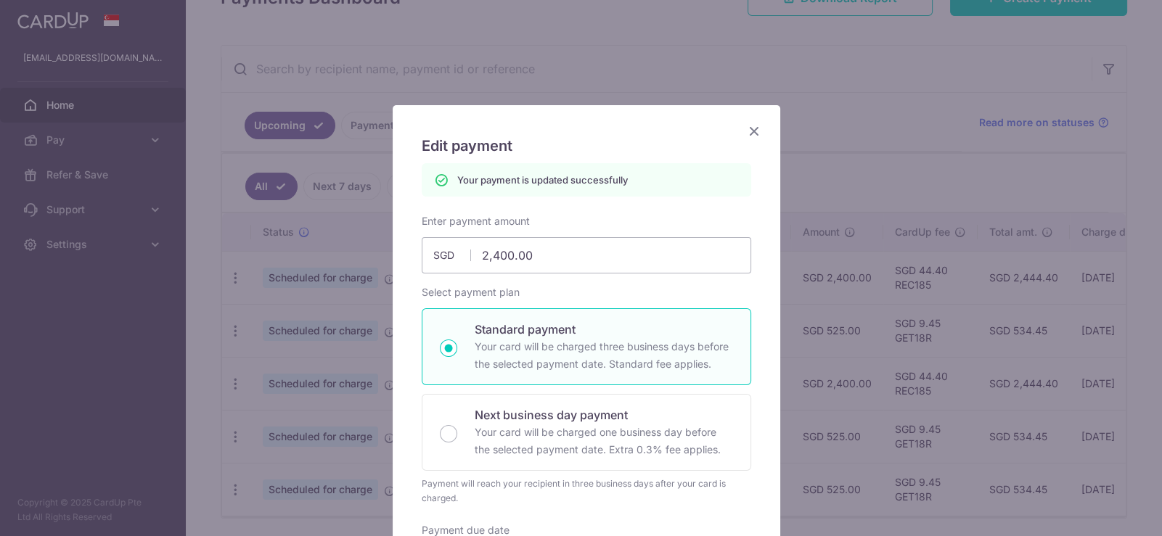
click at [751, 133] on icon "Close" at bounding box center [754, 131] width 17 height 18
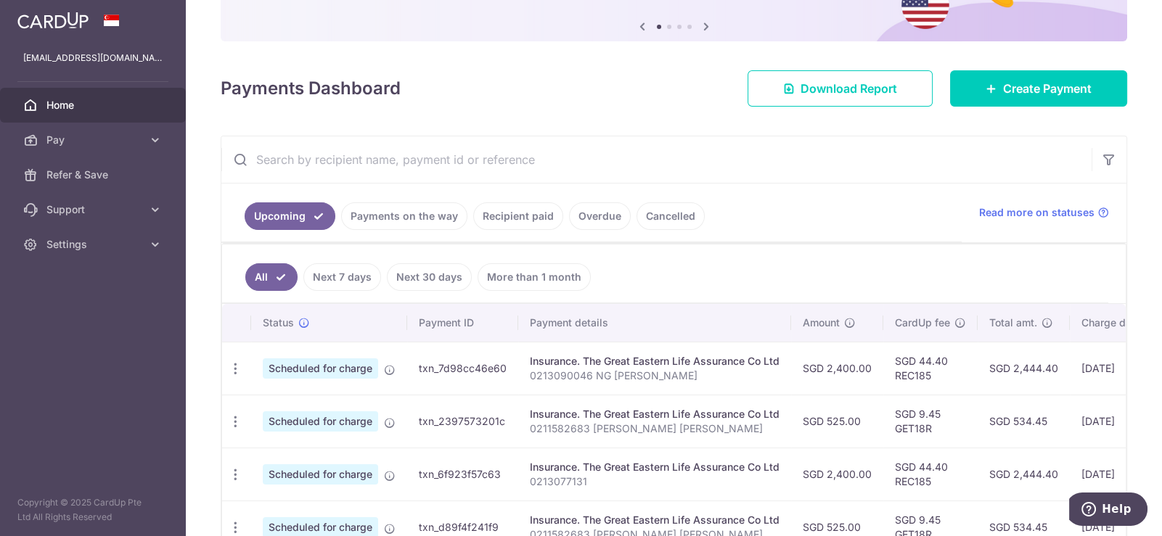
click at [793, 252] on ul "All Next 7 days Next 30 days More than 1 month" at bounding box center [665, 274] width 886 height 59
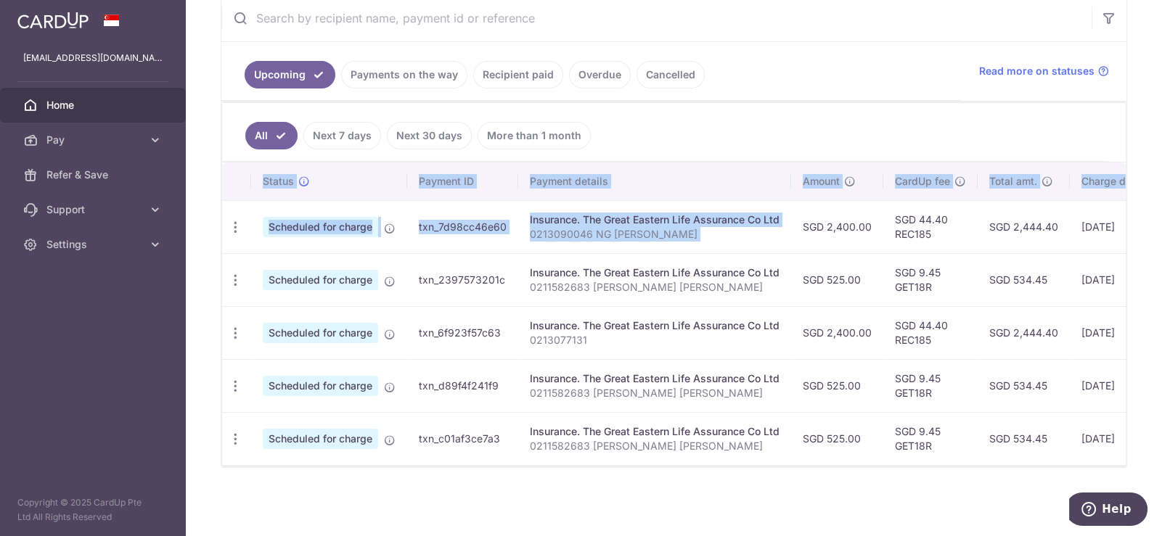
drag, startPoint x: 806, startPoint y: 226, endPoint x: 189, endPoint y: 240, distance: 617.2
click at [189, 240] on div "× Pause Schedule Pause all future payments in this series Pause just this one p…" at bounding box center [674, 268] width 976 height 536
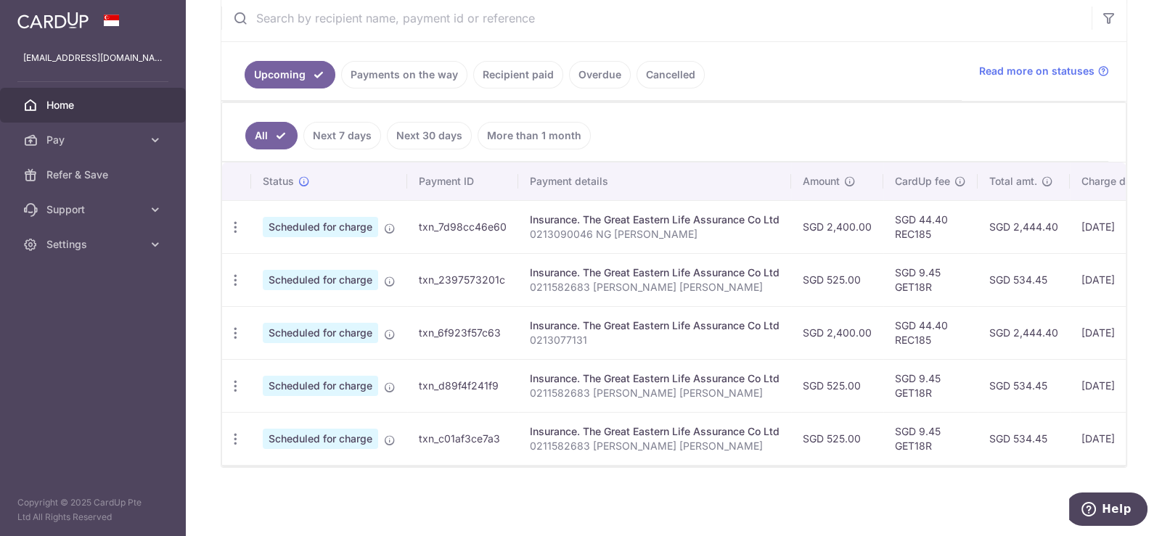
click at [657, 289] on td "Insurance. The Great Eastern Life Assurance Co Ltd 0211582683 [PERSON_NAME] [PE…" at bounding box center [654, 279] width 273 height 53
click at [708, 103] on ul "All Next 7 days Next 30 days More than 1 month" at bounding box center [665, 132] width 886 height 59
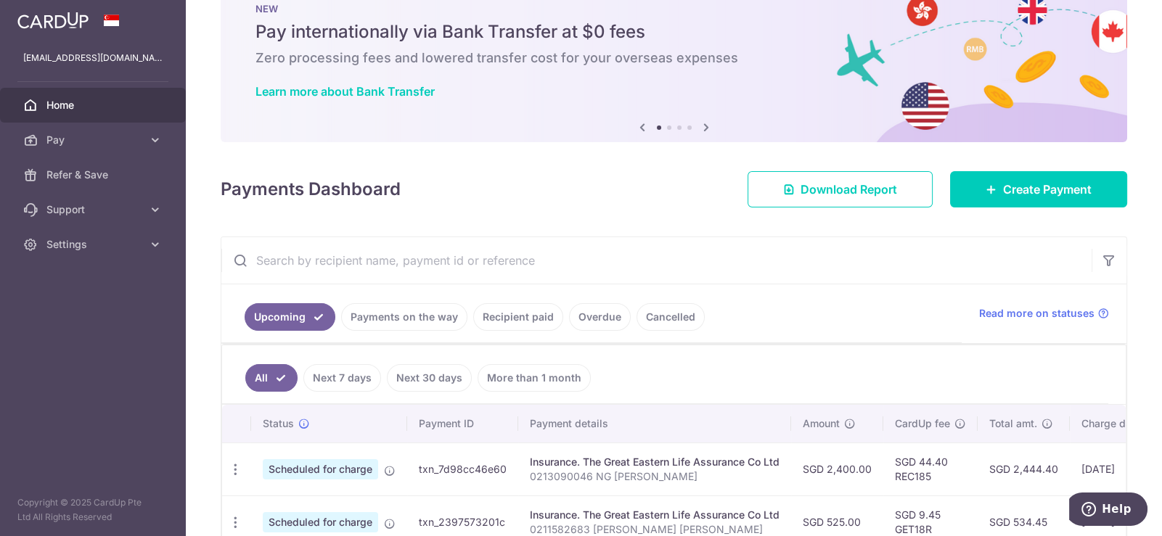
scroll to position [72, 0]
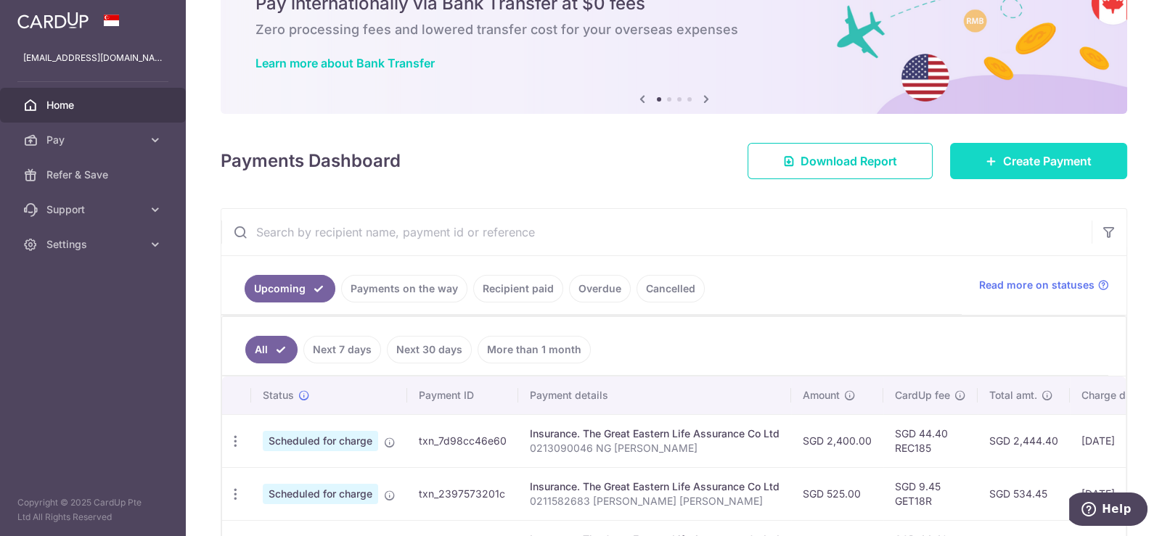
click at [1013, 153] on span "Create Payment" at bounding box center [1047, 160] width 89 height 17
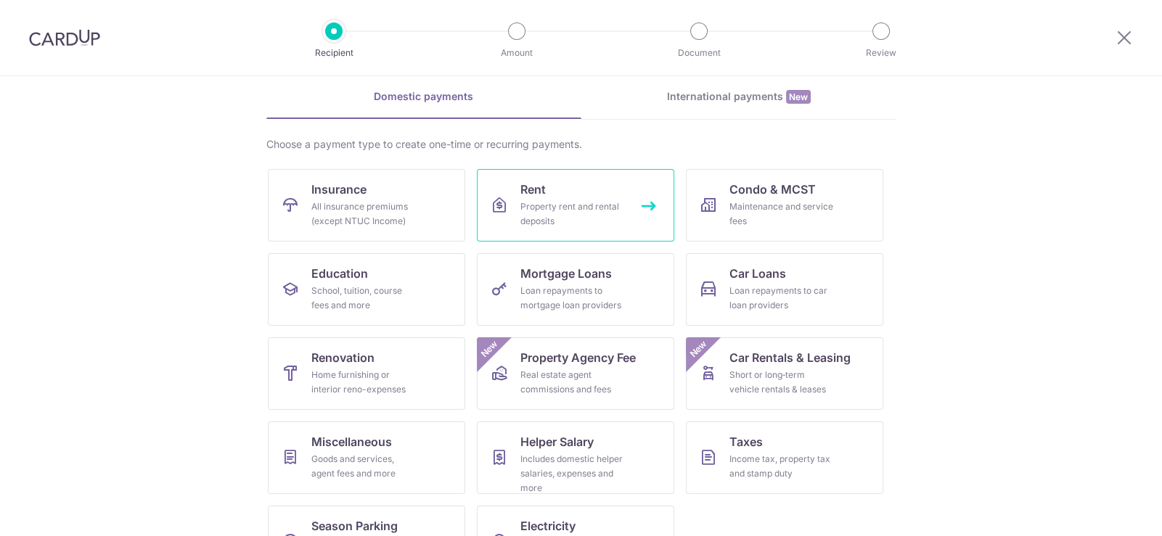
scroll to position [113, 0]
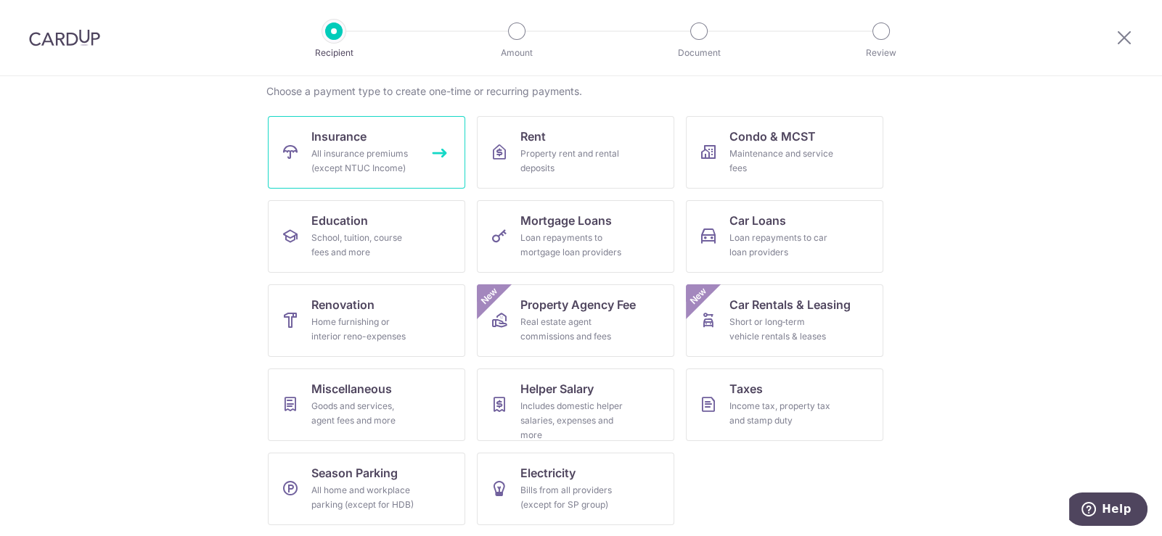
click at [379, 152] on div "All insurance premiums (except NTUC Income)" at bounding box center [363, 161] width 105 height 29
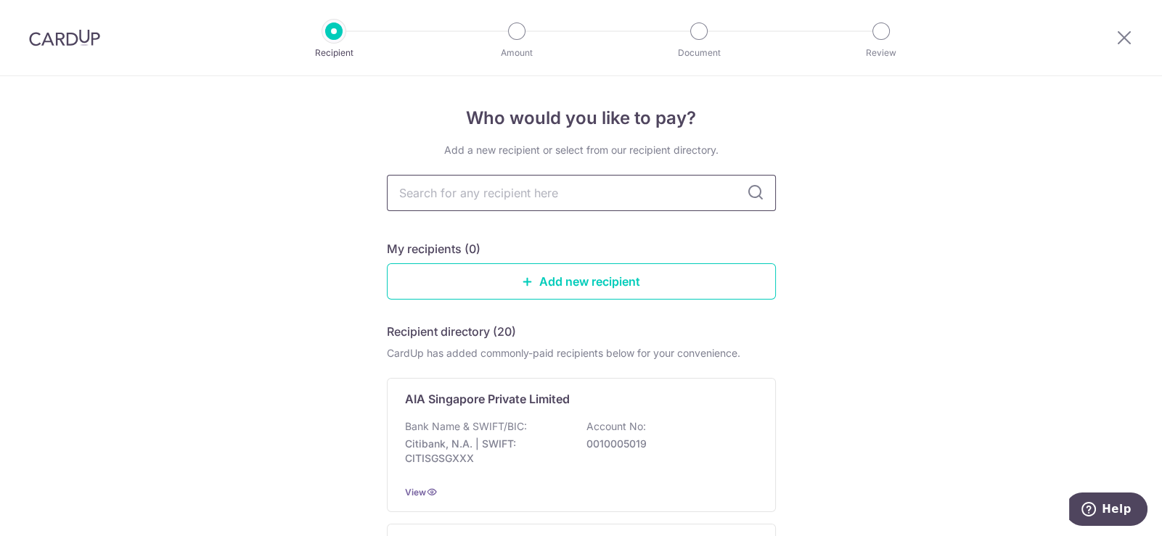
click at [575, 186] on input "text" at bounding box center [581, 193] width 389 height 36
type input "[PERSON_NAME]"
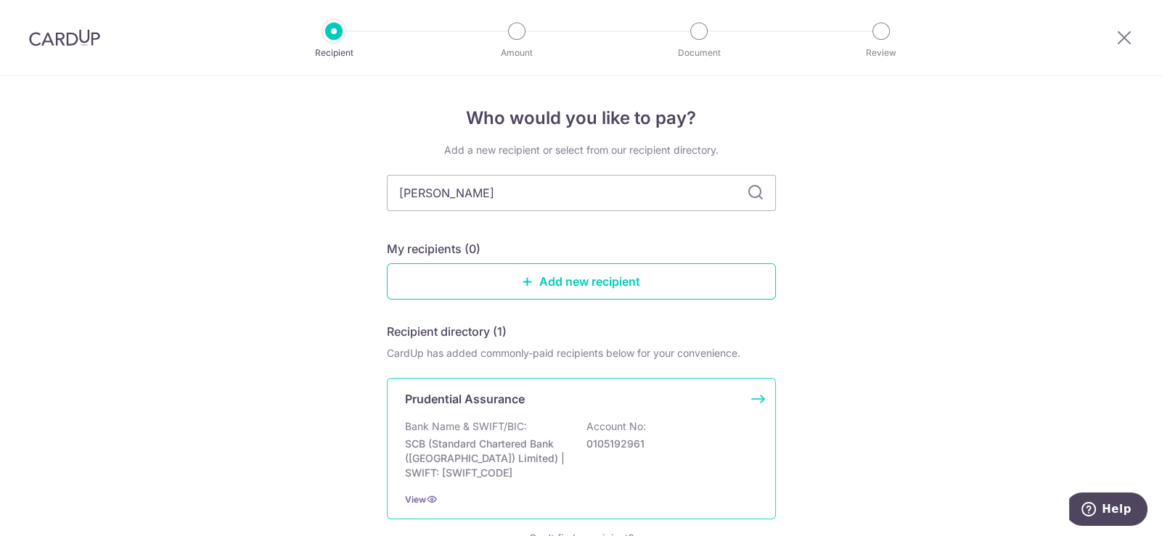
click at [629, 407] on div "Prudential Assurance Bank Name & SWIFT/BIC: SCB (Standard Chartered Bank (Singa…" at bounding box center [581, 449] width 389 height 142
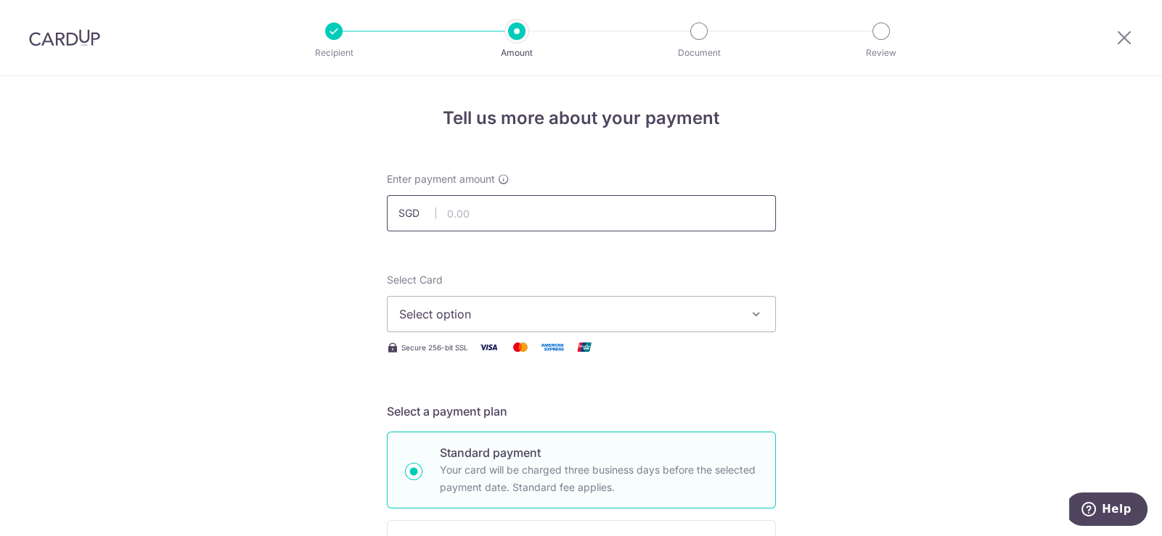
click at [472, 222] on input "text" at bounding box center [581, 213] width 389 height 36
click at [469, 319] on span "Select option" at bounding box center [568, 314] width 338 height 17
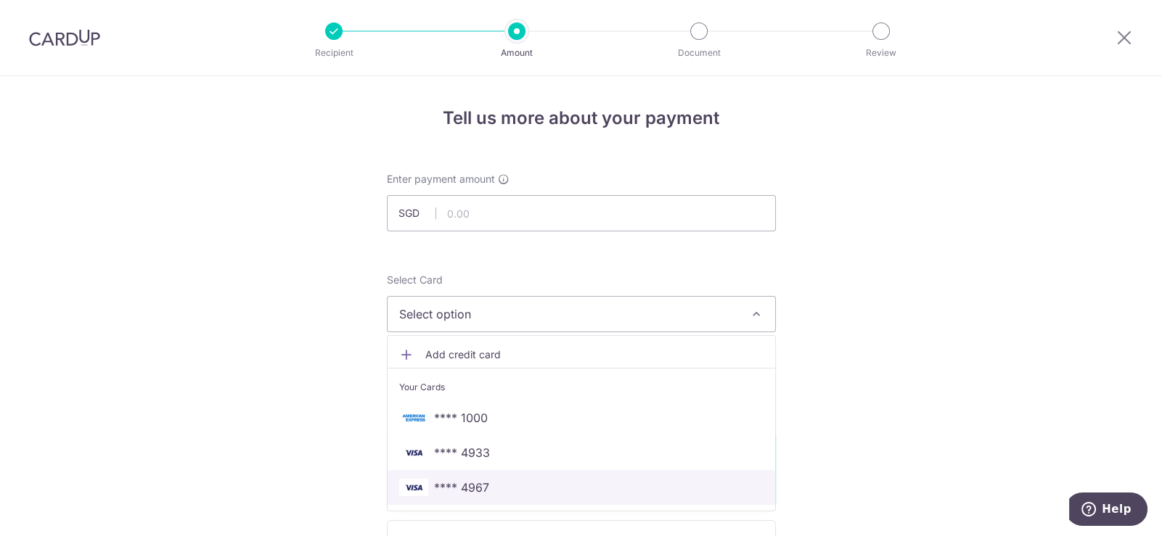
drag, startPoint x: 511, startPoint y: 486, endPoint x: 526, endPoint y: 428, distance: 60.0
click at [511, 486] on span "**** 4967" at bounding box center [581, 487] width 364 height 17
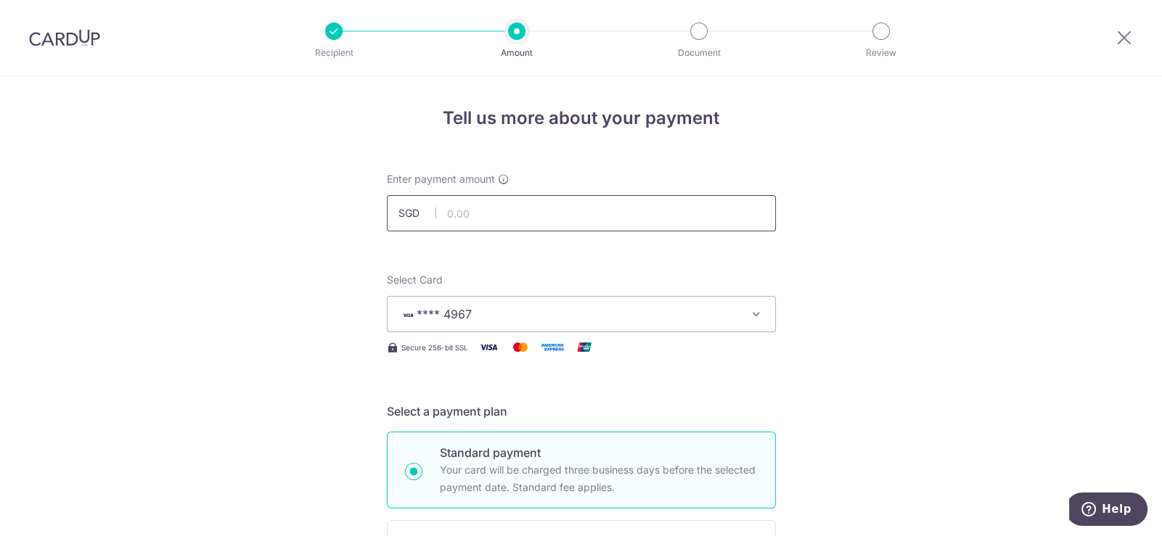
click at [491, 210] on input "text" at bounding box center [581, 213] width 389 height 36
type input "6"
type input "5,984.72"
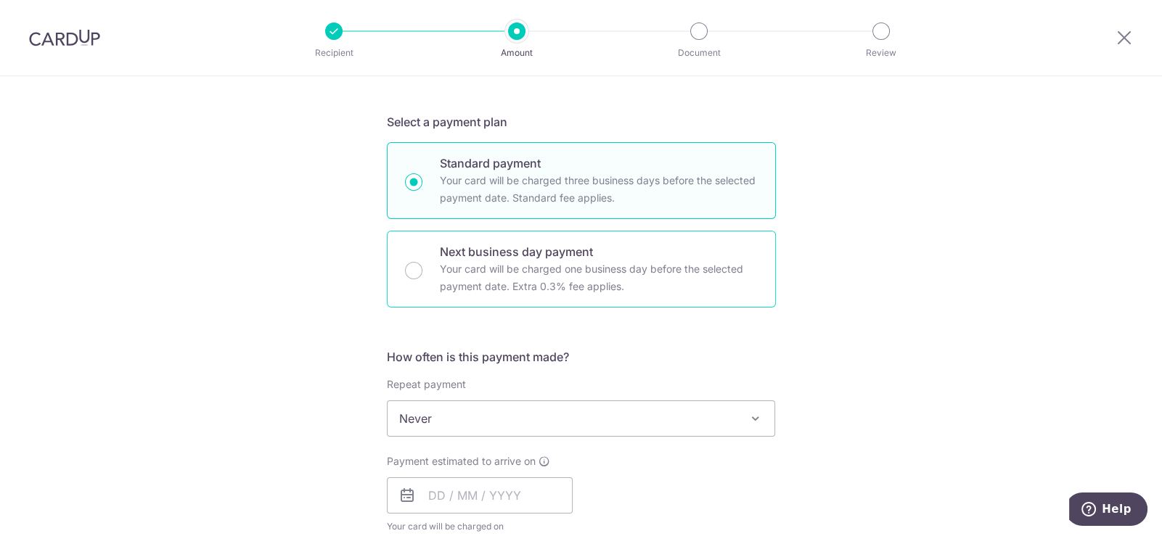
scroll to position [290, 0]
click at [555, 422] on span "Never" at bounding box center [582, 418] width 388 height 35
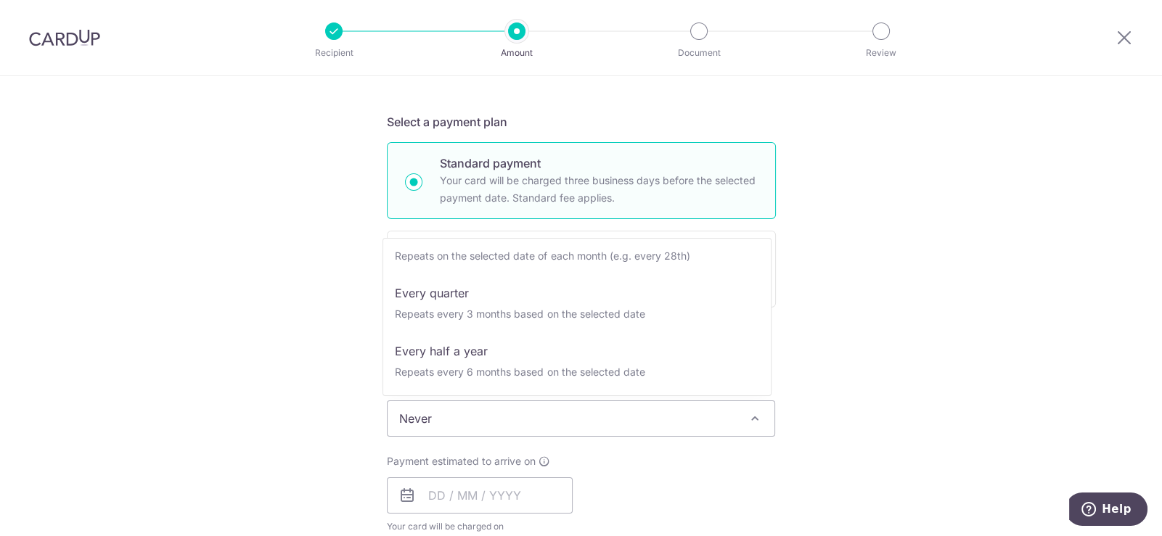
scroll to position [144, 0]
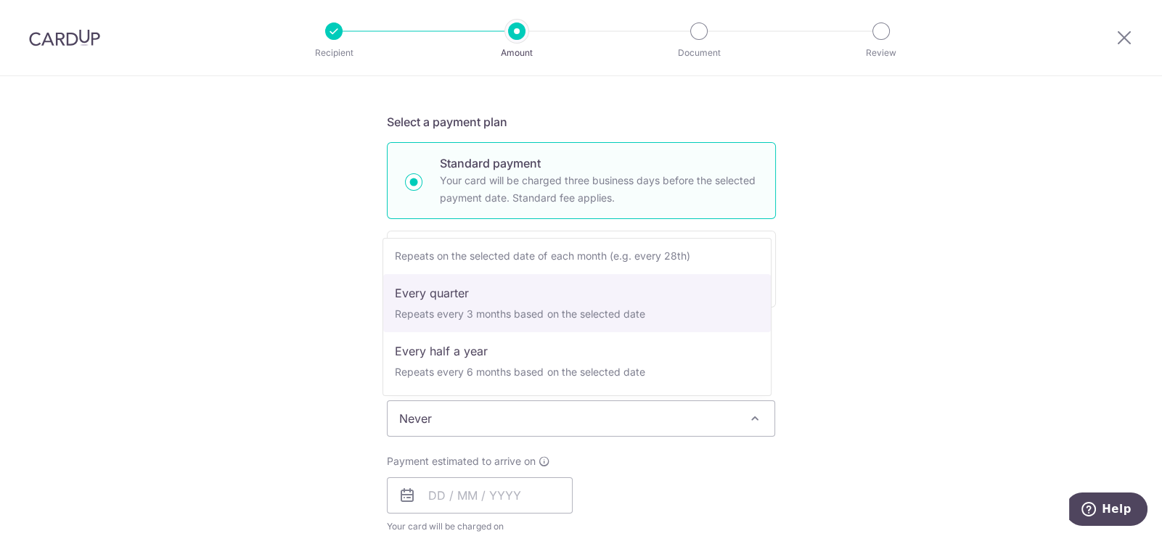
select select "4"
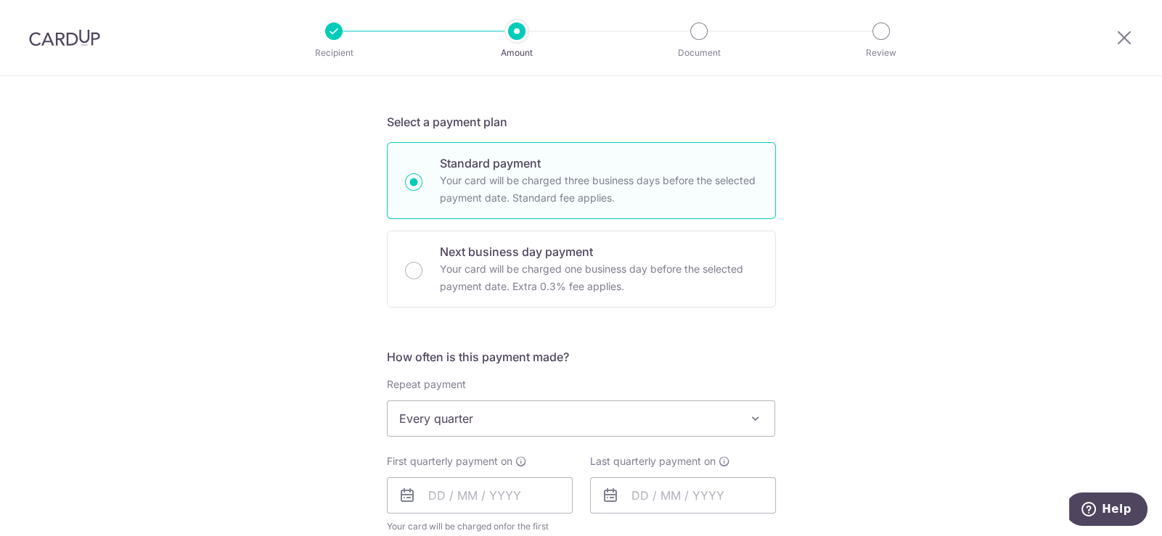
click at [942, 308] on div "Tell us more about your payment Enter payment amount SGD 5,984.72 5984.72 Selec…" at bounding box center [581, 451] width 1162 height 1328
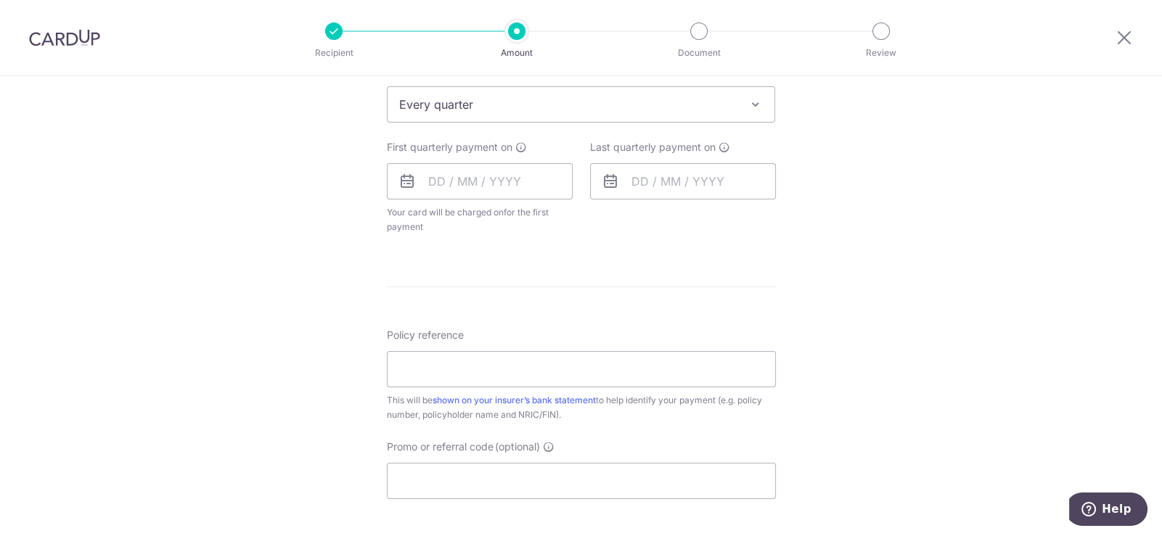
scroll to position [653, 0]
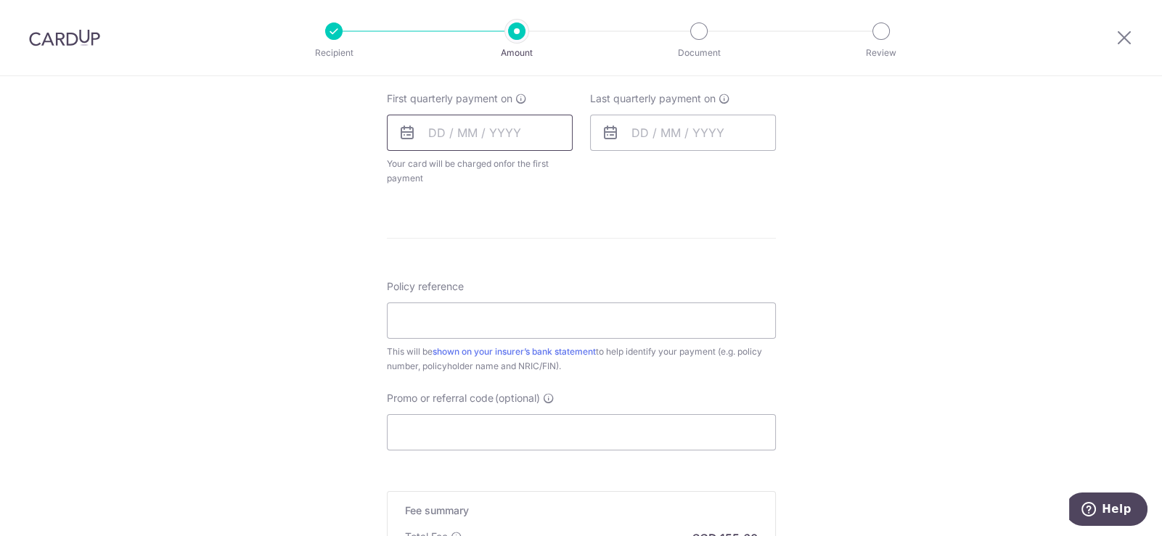
click at [480, 149] on input "text" at bounding box center [480, 133] width 186 height 36
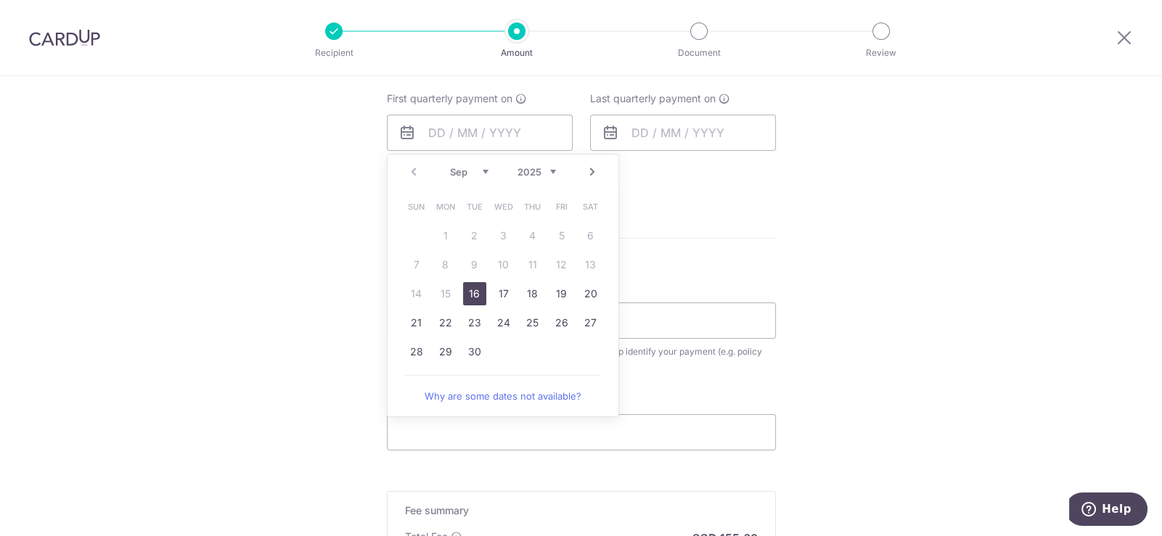
click at [589, 159] on div "Prev Next Sep Oct Nov [DATE] 2026 2027 2028 2029 2030 2031 2032 2033 2034 2035" at bounding box center [503, 172] width 231 height 35
click at [588, 165] on link "Next" at bounding box center [592, 171] width 17 height 17
click at [559, 256] on link "12" at bounding box center [561, 264] width 23 height 23
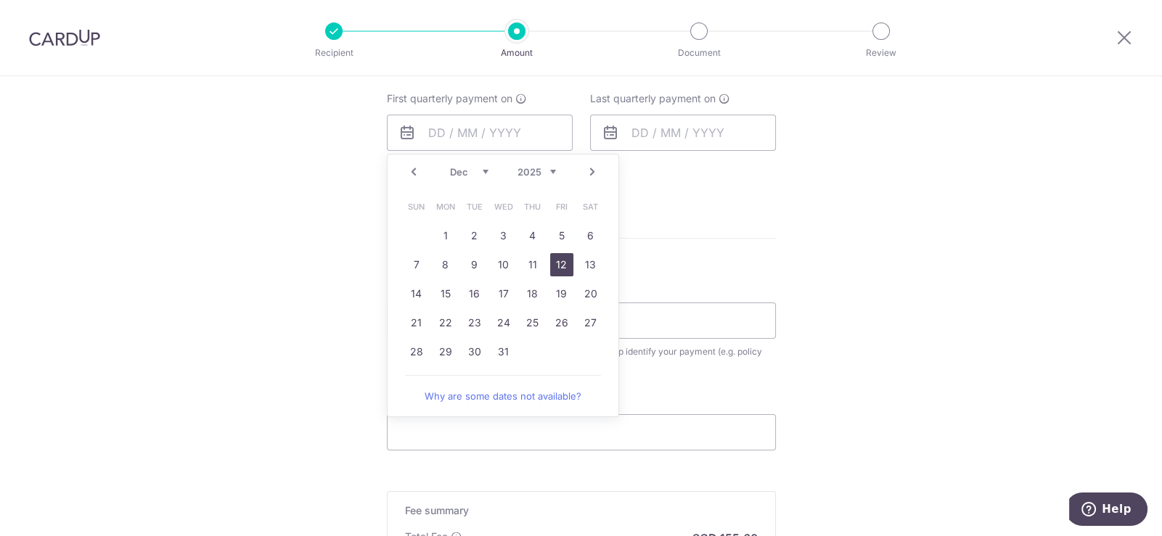
type input "[DATE]"
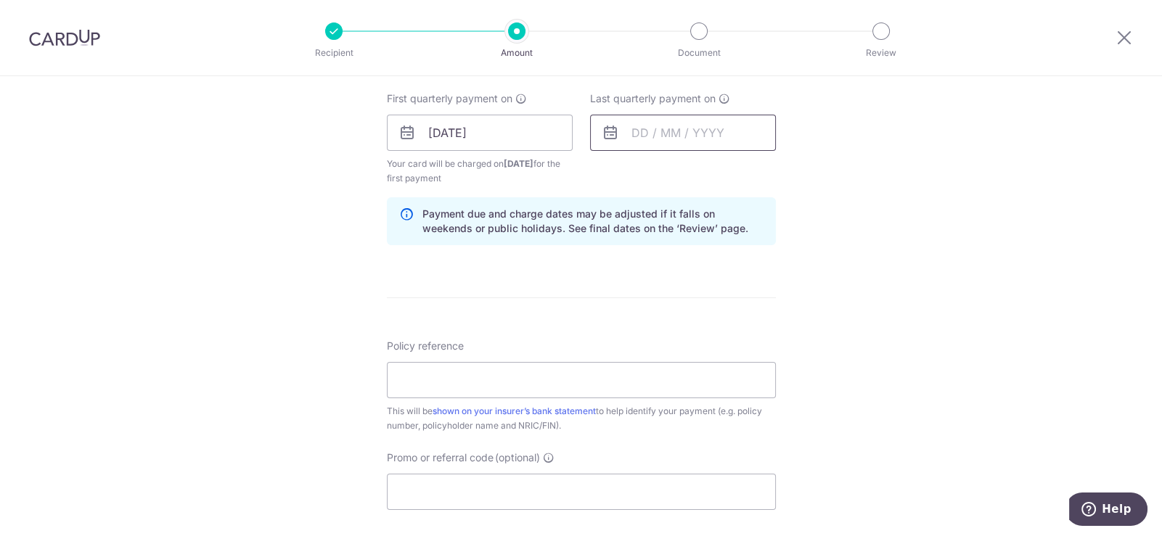
click at [732, 115] on input "text" at bounding box center [683, 133] width 186 height 36
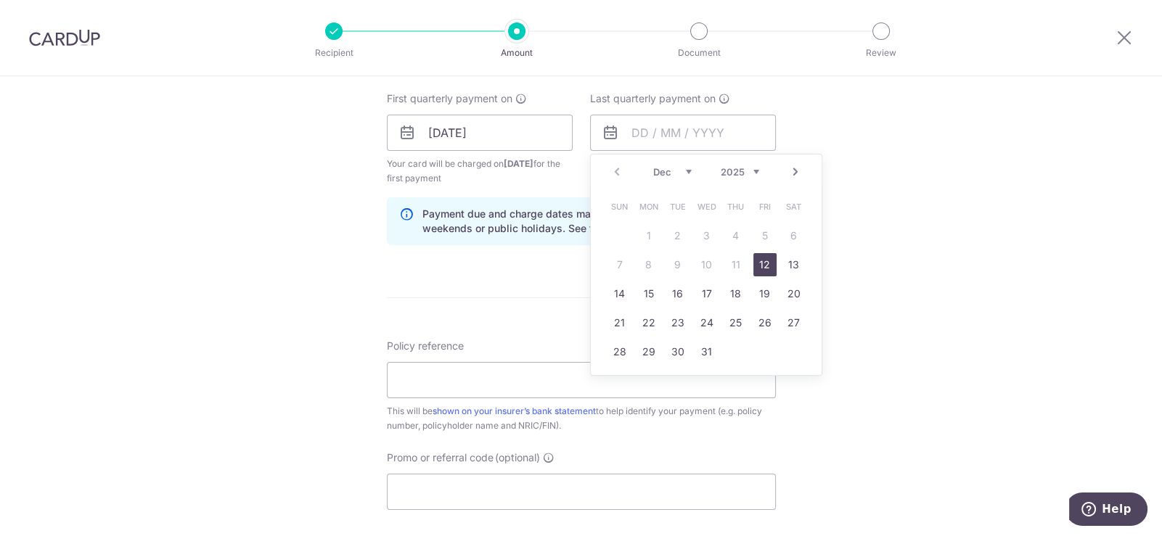
click at [787, 173] on link "Next" at bounding box center [795, 171] width 17 height 17
click at [730, 268] on link "12" at bounding box center [735, 264] width 23 height 23
type input "[DATE]"
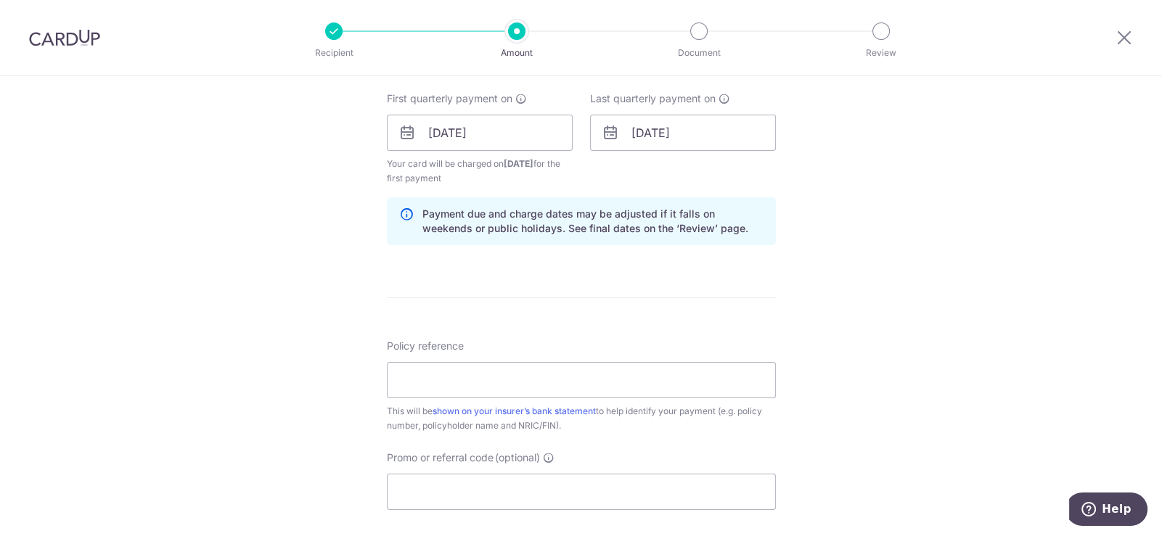
scroll to position [925, 0]
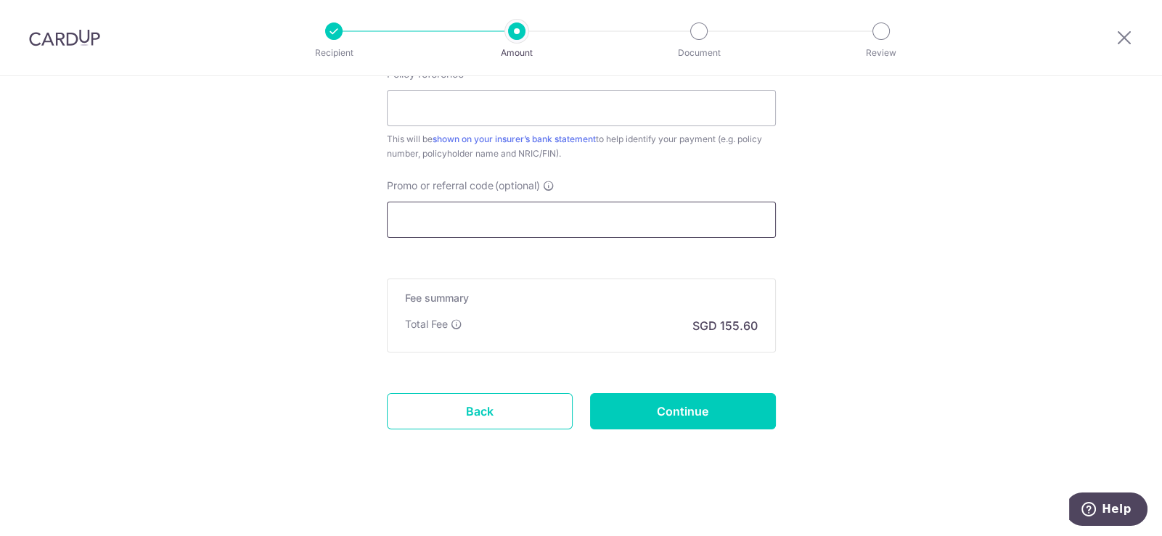
click at [467, 224] on input "Promo or referral code (optional)" at bounding box center [581, 220] width 389 height 36
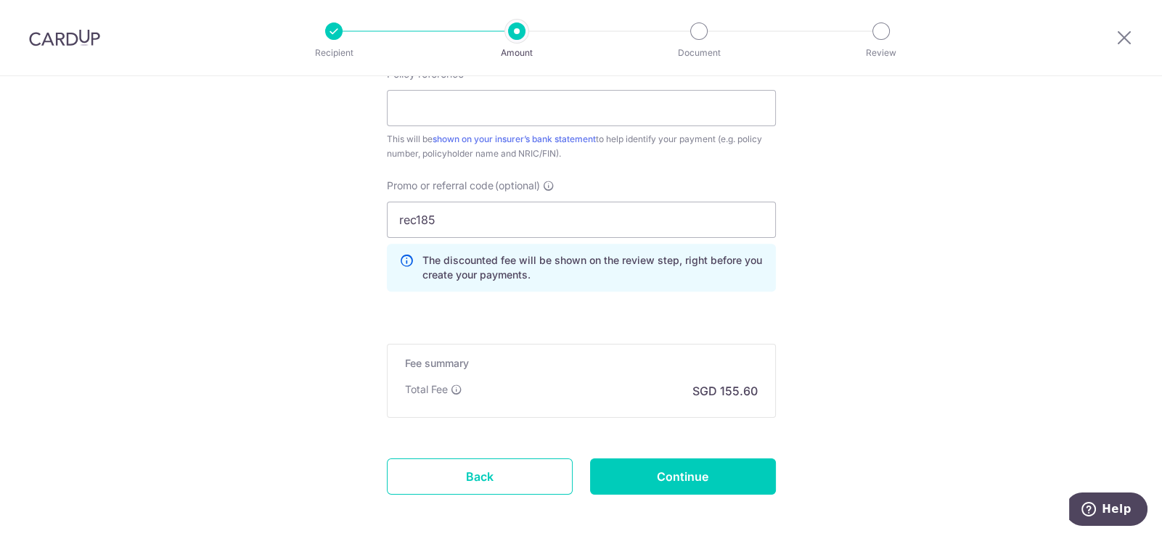
click at [414, 221] on input "rec185" at bounding box center [581, 220] width 389 height 36
type input "REC185"
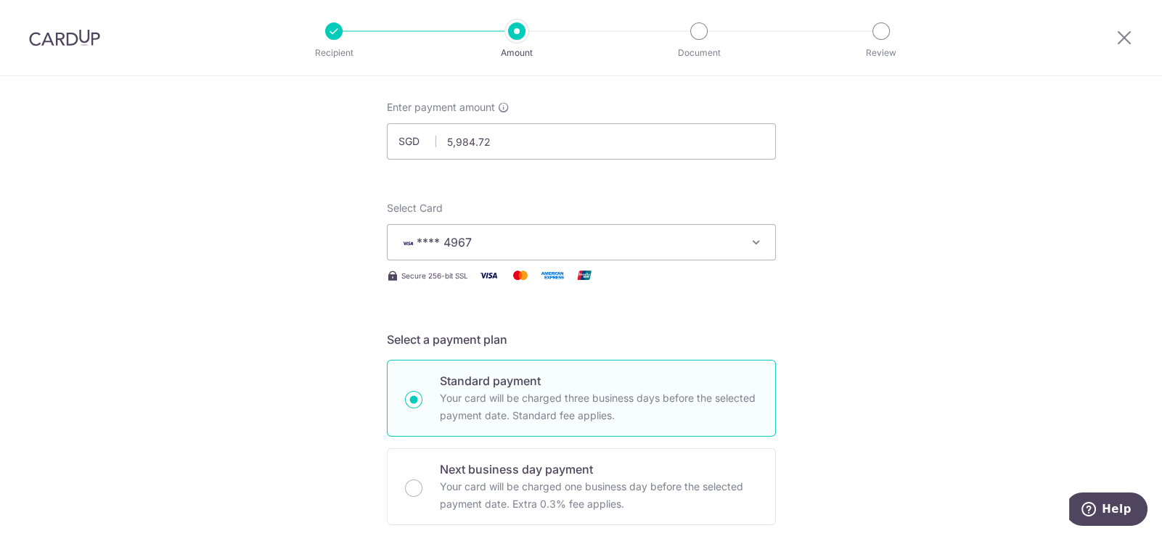
scroll to position [436, 0]
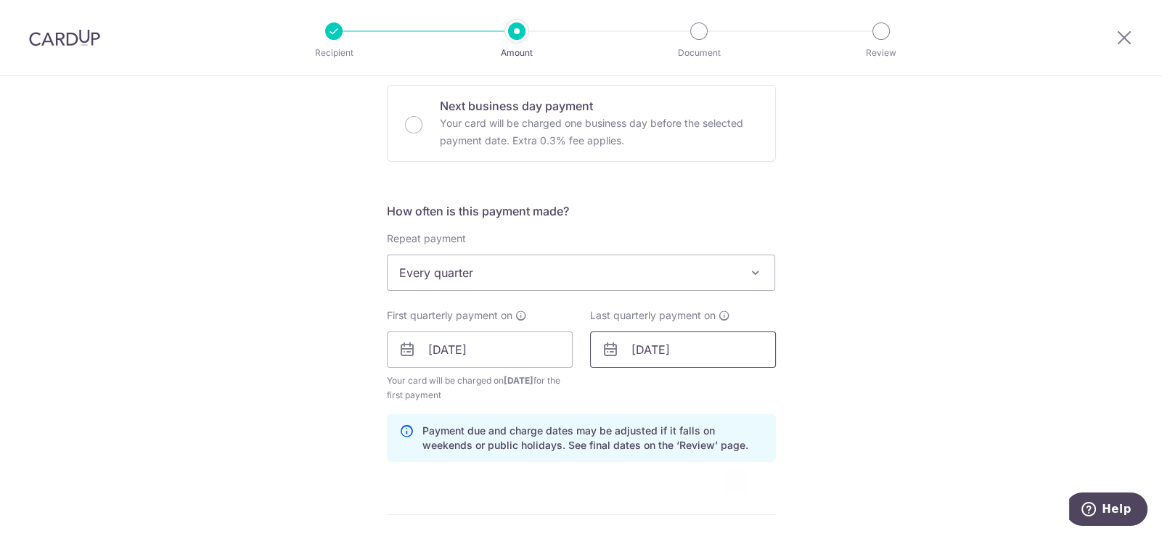
click at [707, 351] on input "[DATE]" at bounding box center [683, 350] width 186 height 36
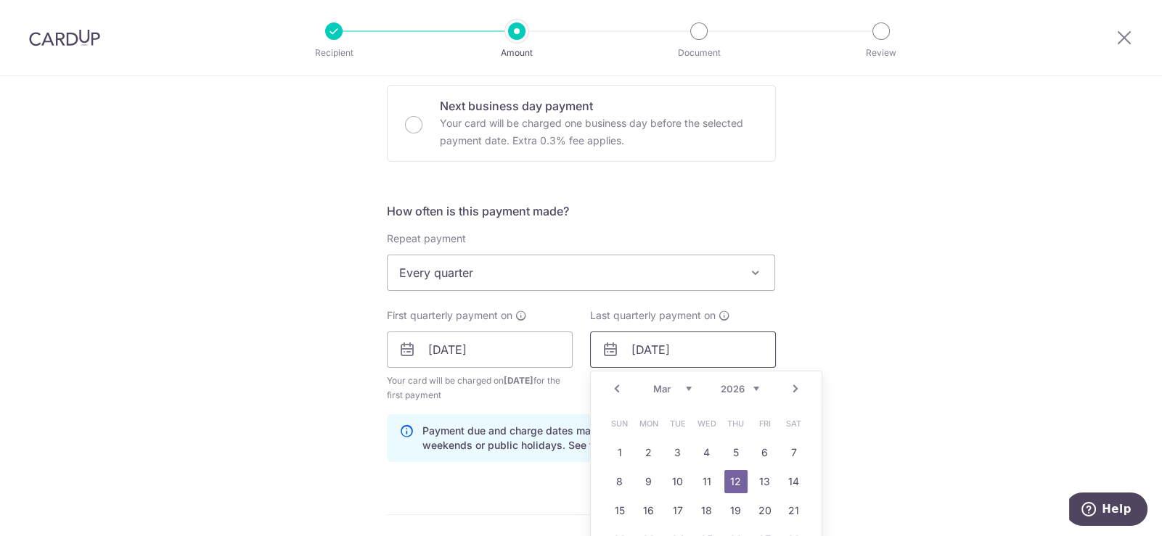
click at [716, 348] on input "[DATE]" at bounding box center [683, 350] width 186 height 36
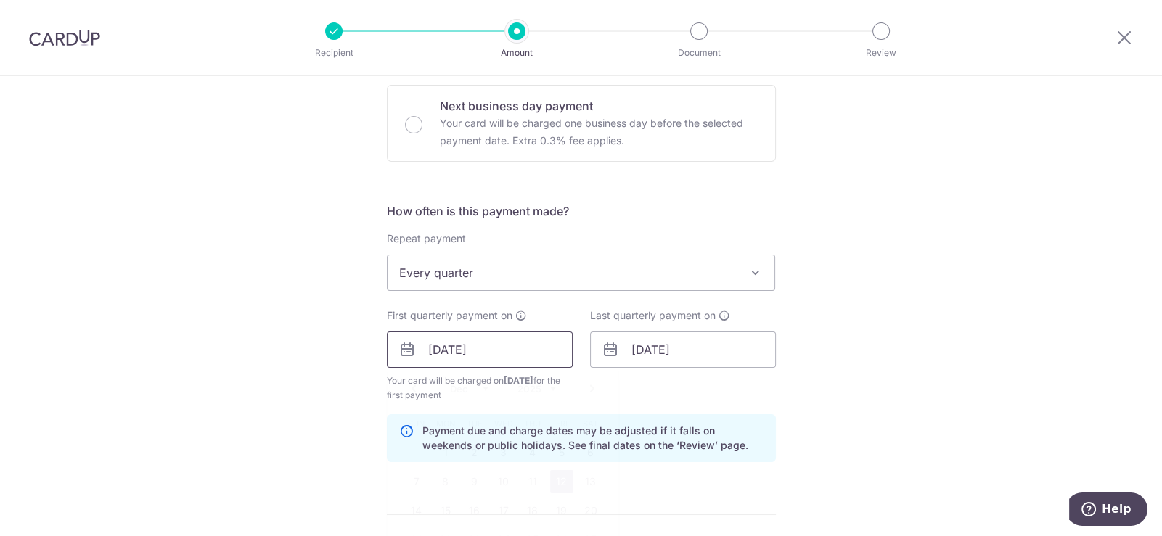
click at [526, 352] on input "[DATE]" at bounding box center [480, 350] width 186 height 36
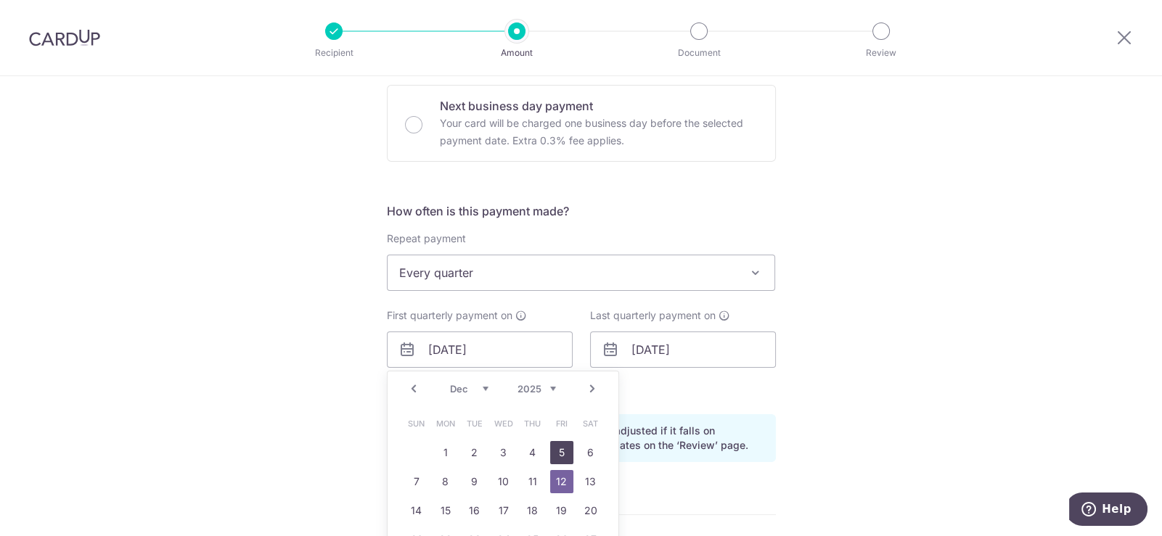
drag, startPoint x: 568, startPoint y: 446, endPoint x: 706, endPoint y: 377, distance: 153.9
click at [568, 446] on link "5" at bounding box center [561, 452] width 23 height 23
type input "[DATE]"
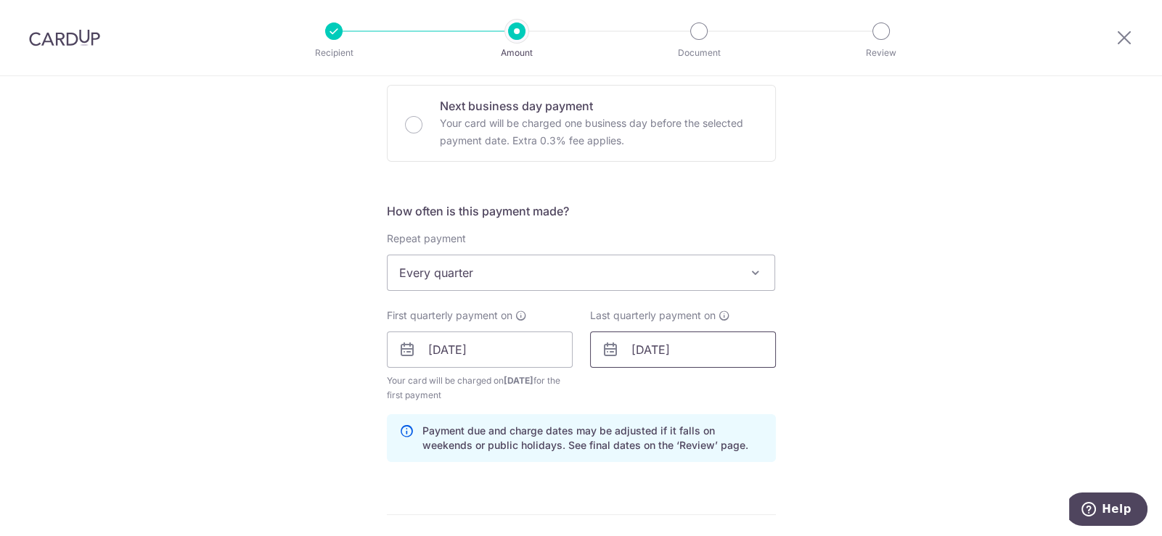
click at [710, 352] on input "[DATE]" at bounding box center [683, 350] width 186 height 36
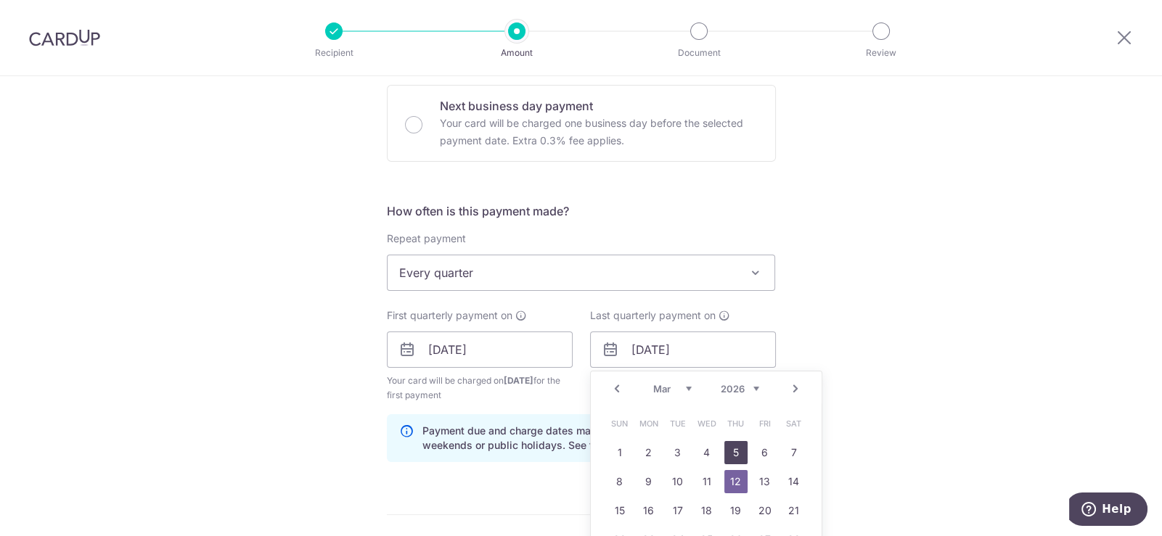
click at [741, 448] on link "5" at bounding box center [735, 452] width 23 height 23
type input "[DATE]"
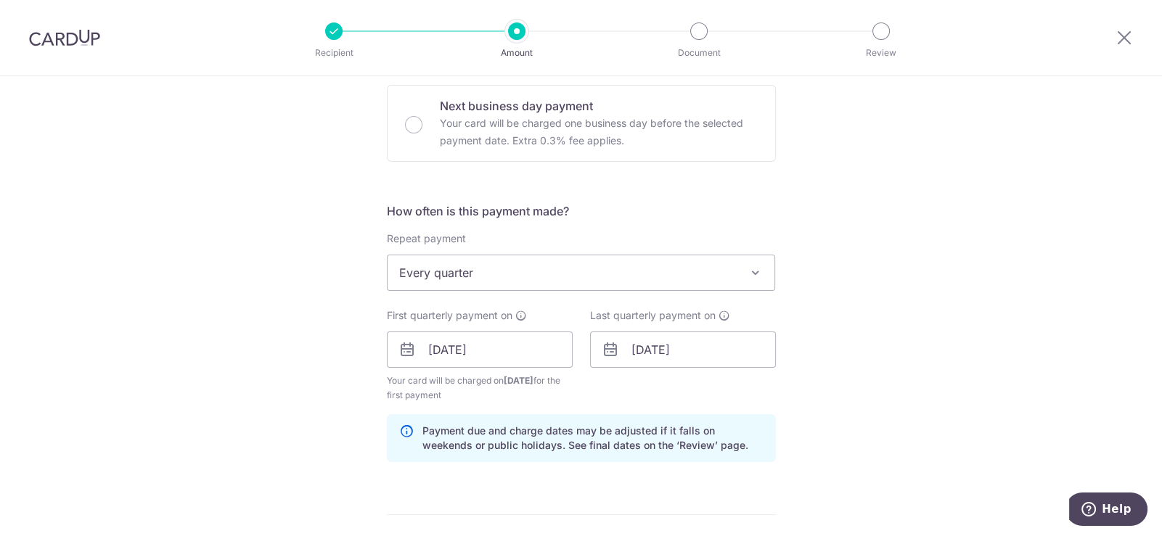
click at [930, 327] on div "Tell us more about your payment Enter payment amount SGD 5,984.72 5984.72 Selec…" at bounding box center [581, 367] width 1162 height 1453
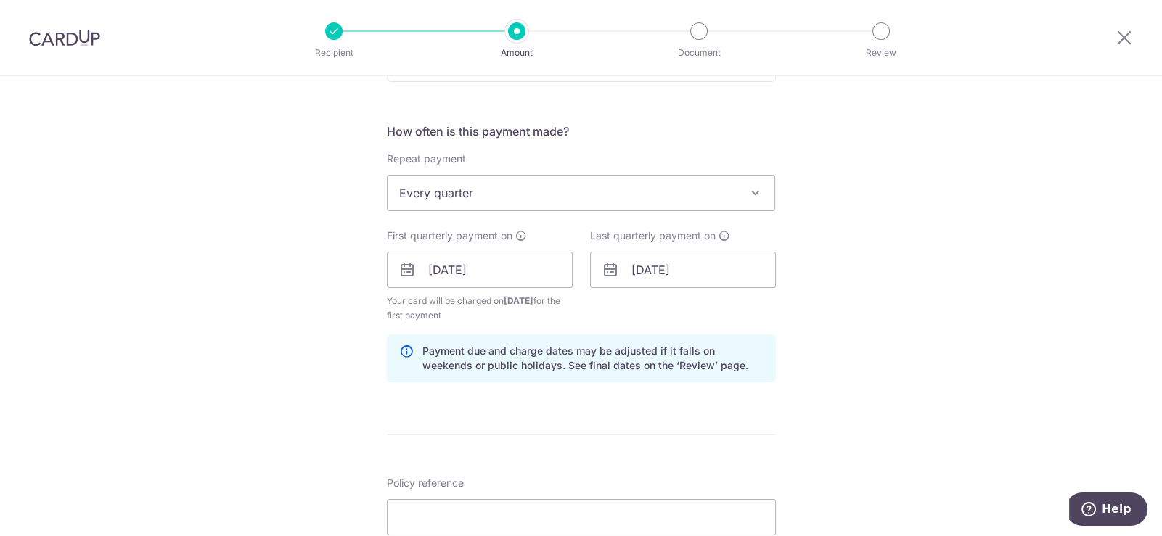
scroll to position [508, 0]
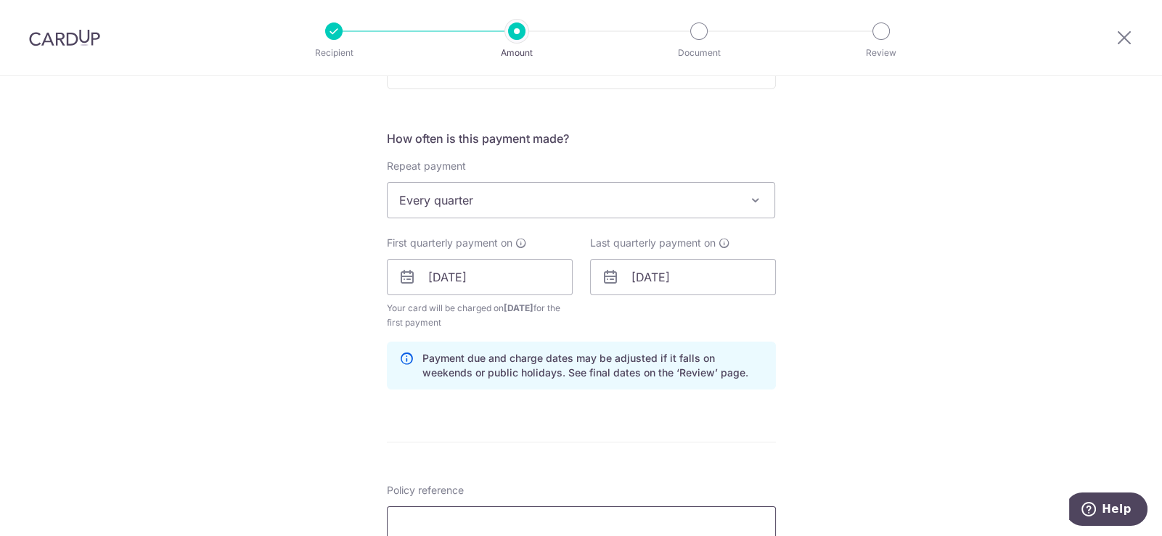
click at [436, 512] on input "Policy reference" at bounding box center [581, 525] width 389 height 36
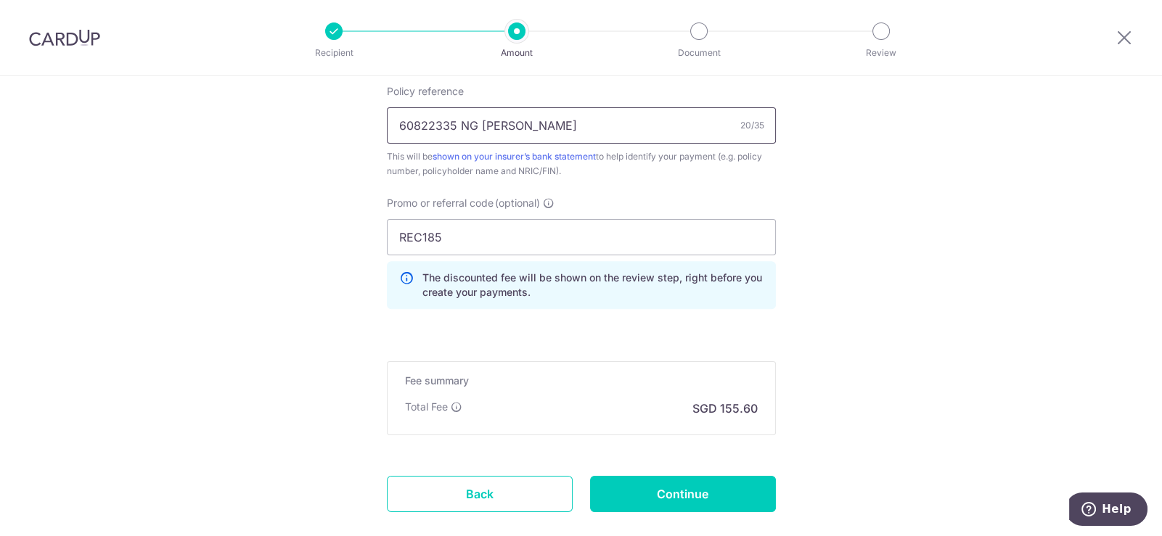
scroll to position [918, 0]
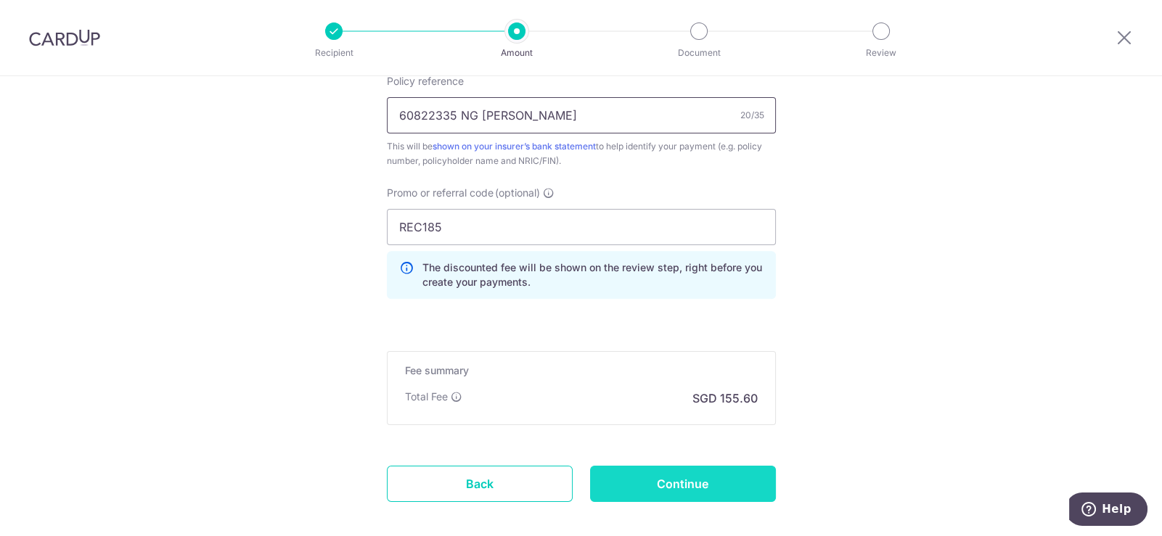
type input "60822335 NG [PERSON_NAME]"
click at [694, 481] on input "Continue" at bounding box center [683, 484] width 186 height 36
type input "Create Schedule"
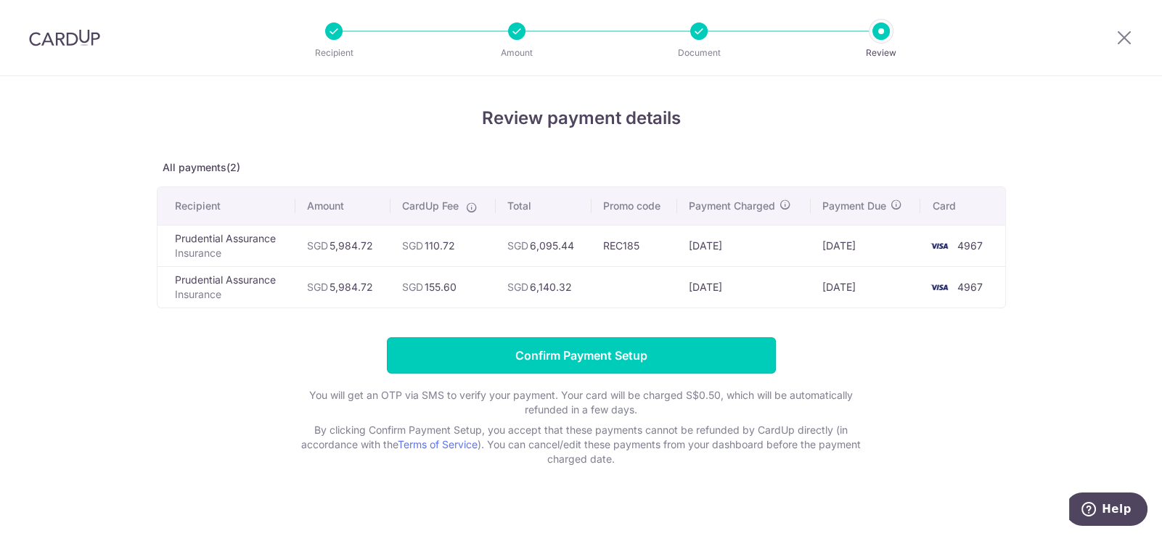
click at [617, 350] on input "Confirm Payment Setup" at bounding box center [581, 356] width 389 height 36
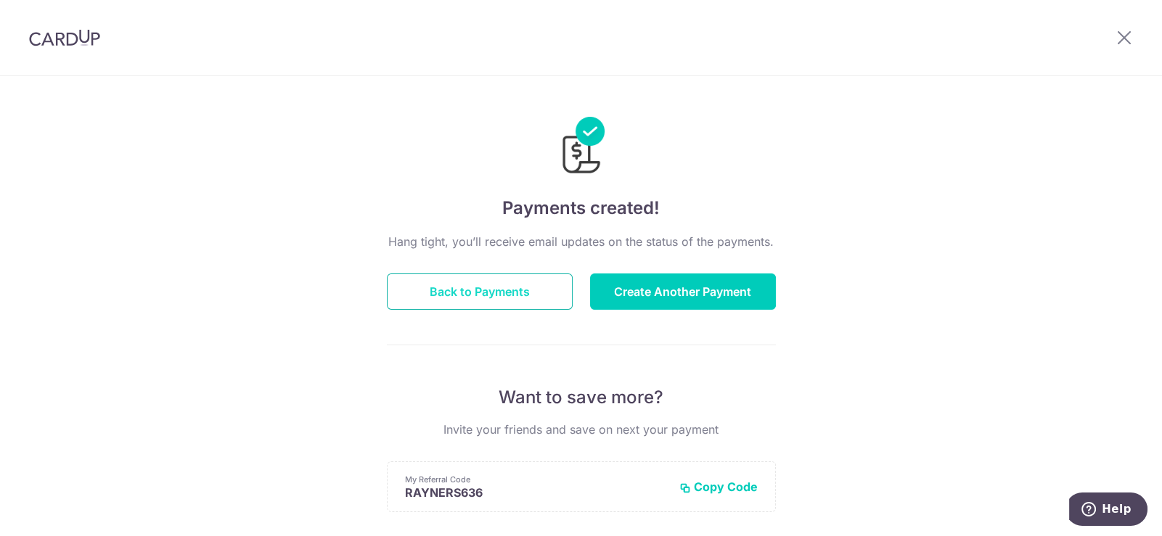
click at [472, 297] on button "Back to Payments" at bounding box center [480, 292] width 186 height 36
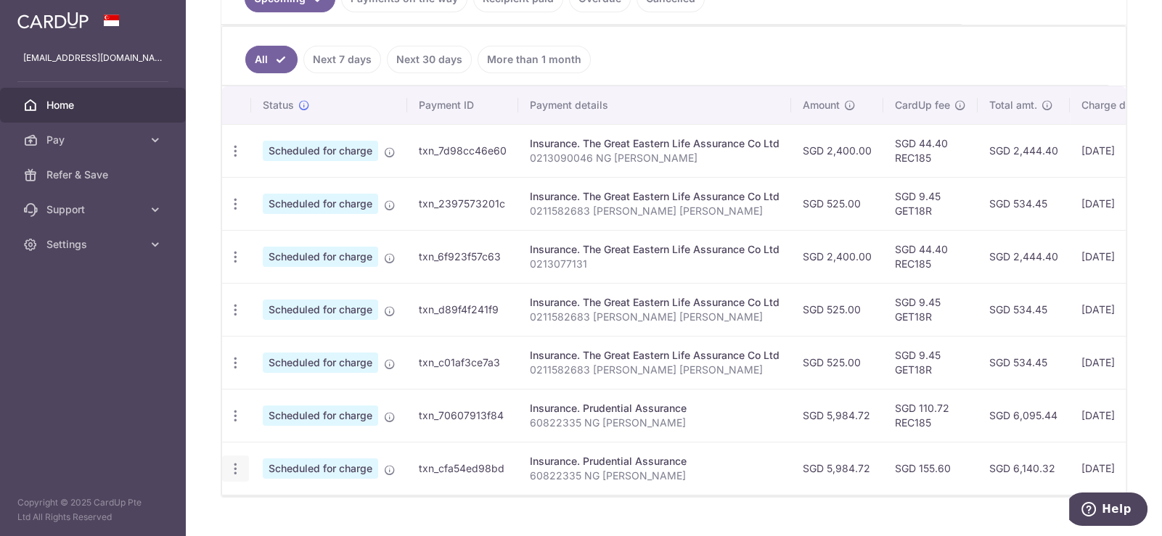
click at [232, 469] on icon "button" at bounding box center [235, 469] width 15 height 15
click at [309, 514] on span "Update payment" at bounding box center [313, 508] width 99 height 17
radio input "true"
type input "5,984.72"
type input "[DATE]"
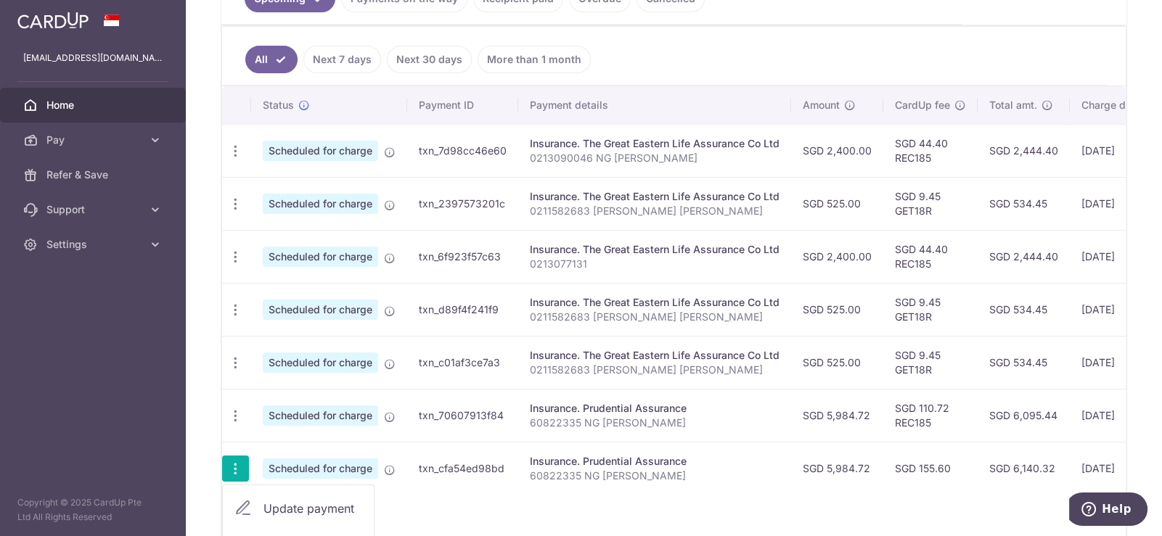
type input "60822335 NG [PERSON_NAME]"
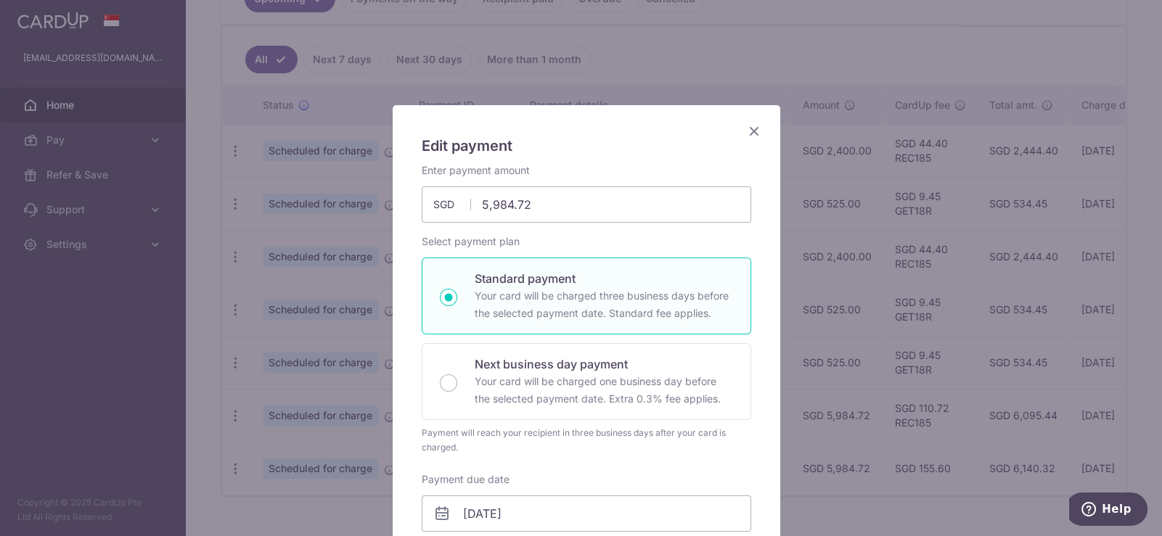
click at [753, 128] on icon "Close" at bounding box center [754, 131] width 17 height 18
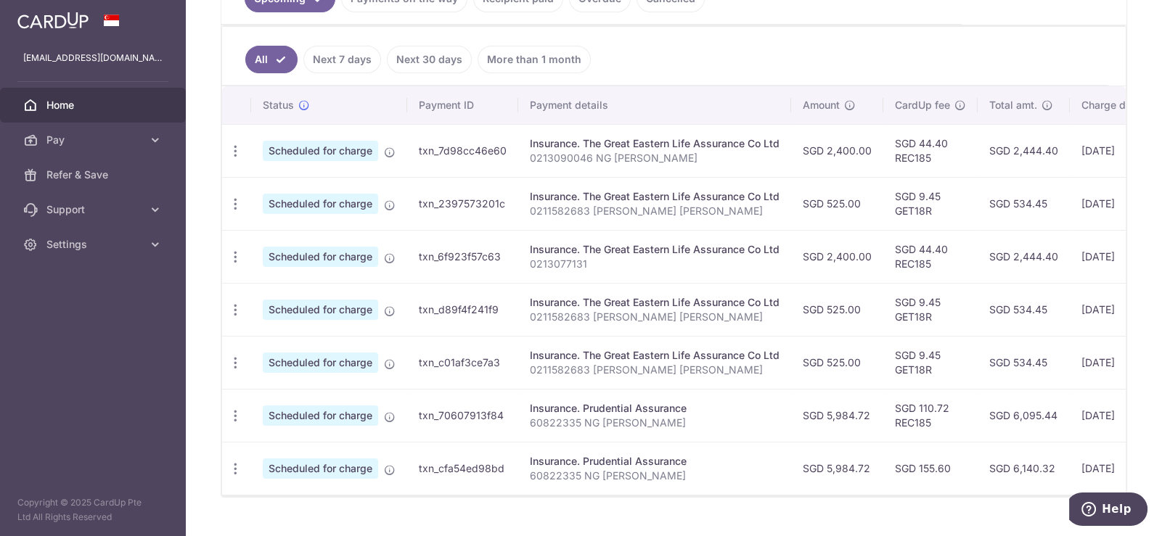
click at [722, 38] on ul "All Next 7 days Next 30 days More than 1 month" at bounding box center [665, 56] width 886 height 59
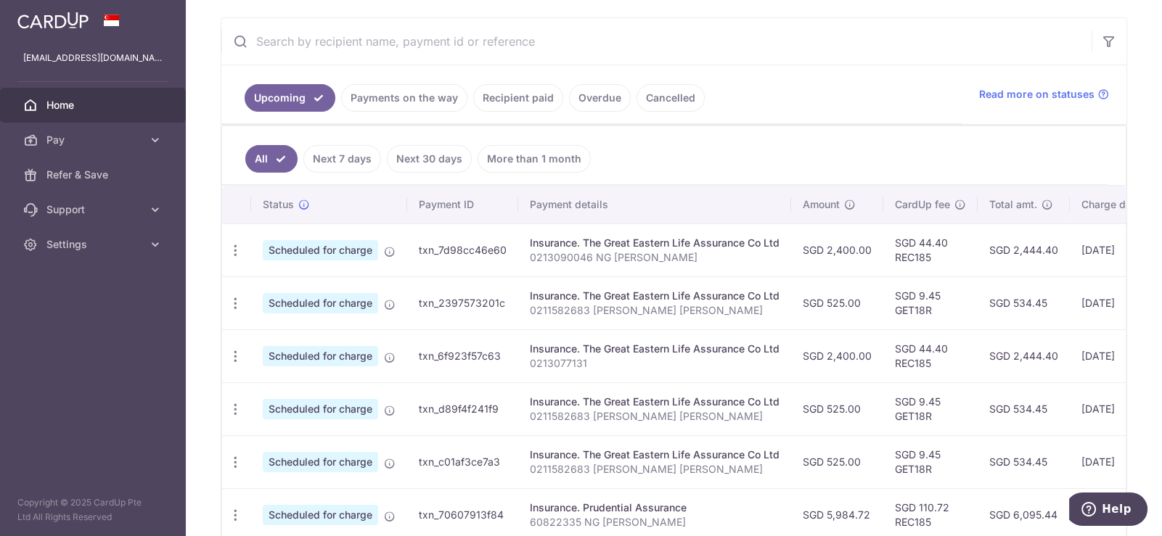
scroll to position [250, 0]
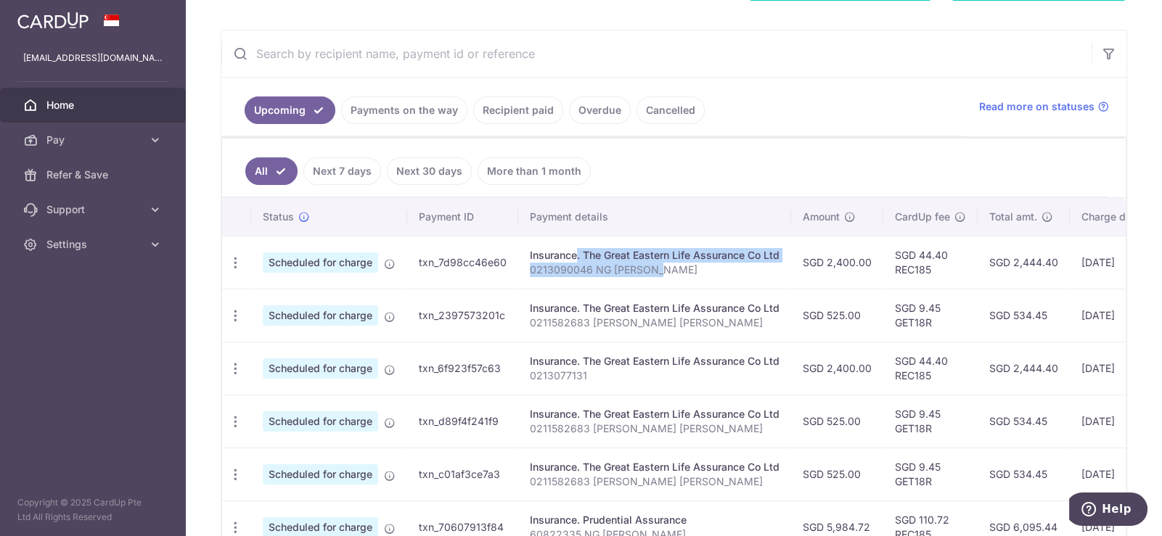
drag, startPoint x: 693, startPoint y: 264, endPoint x: 527, endPoint y: 259, distance: 166.3
click at [527, 259] on td "Insurance. The Great Eastern Life Assurance Co Ltd 0213090046 NG SIEW HUA" at bounding box center [654, 262] width 273 height 53
click at [650, 253] on div "Insurance. The Great Eastern Life Assurance Co Ltd" at bounding box center [655, 255] width 250 height 15
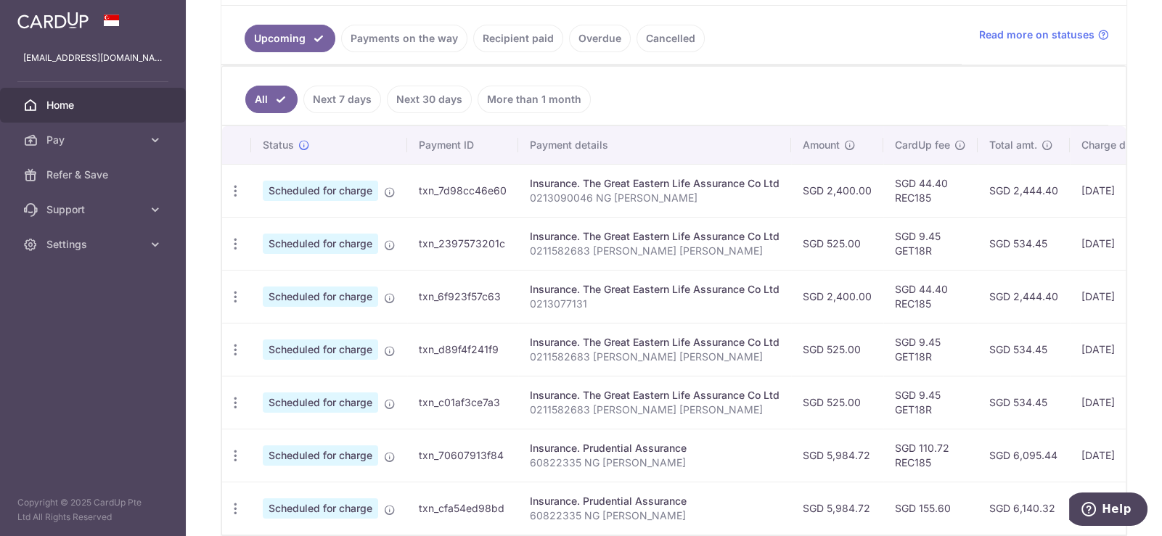
scroll to position [396, 0]
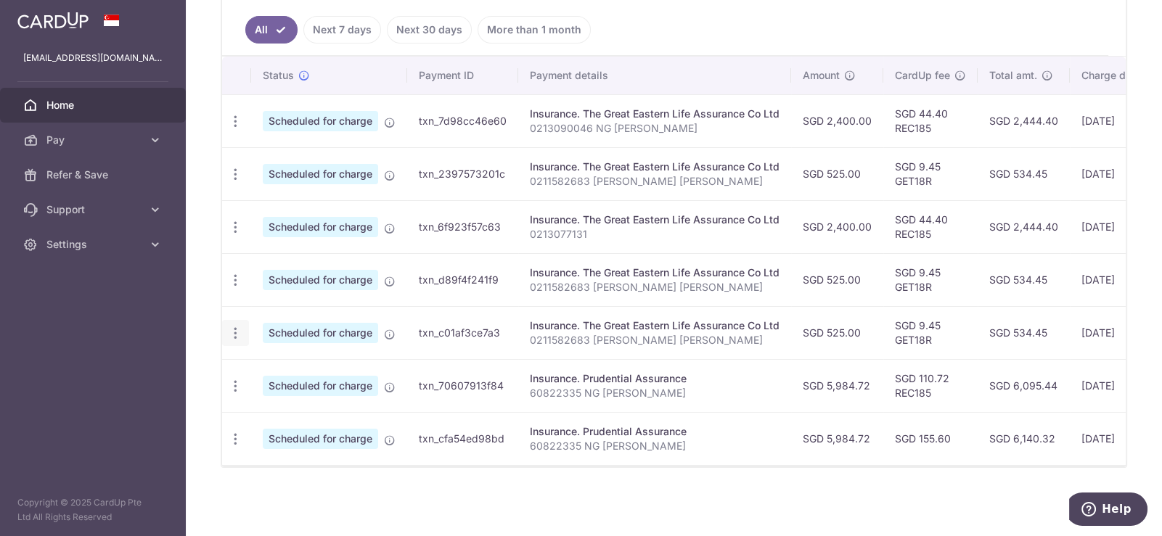
click at [225, 326] on div "Update payment Cancel payment" at bounding box center [235, 333] width 27 height 27
click at [235, 326] on icon "button" at bounding box center [235, 333] width 15 height 15
click at [319, 368] on span "Update payment" at bounding box center [313, 372] width 99 height 17
type input "525.00"
radio input "true"
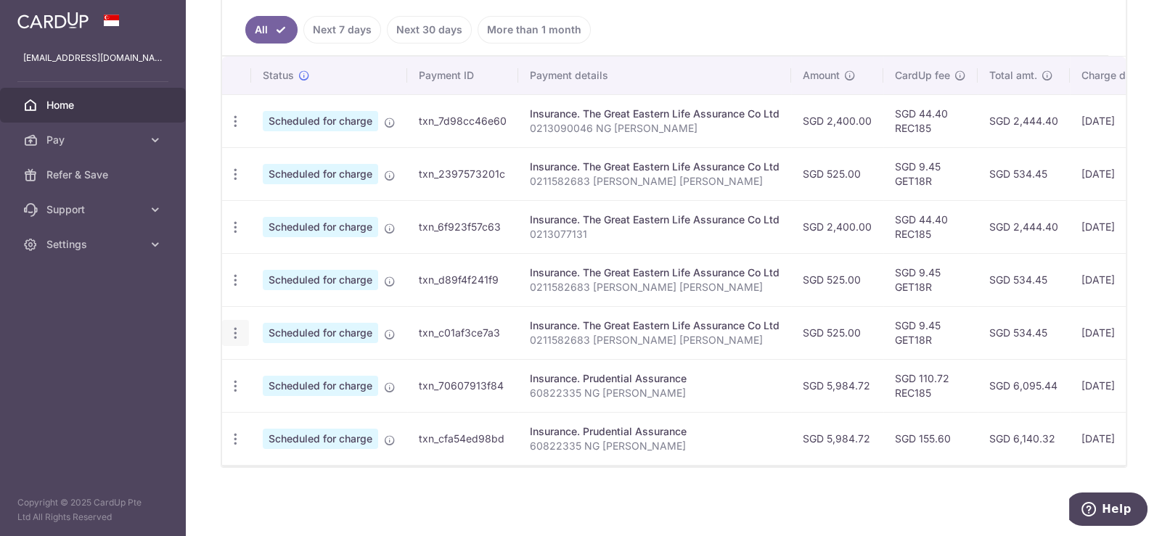
type input "20/11/2025"
type input "0211582683 SOH JIA QING RAYNER"
type input "GET18R"
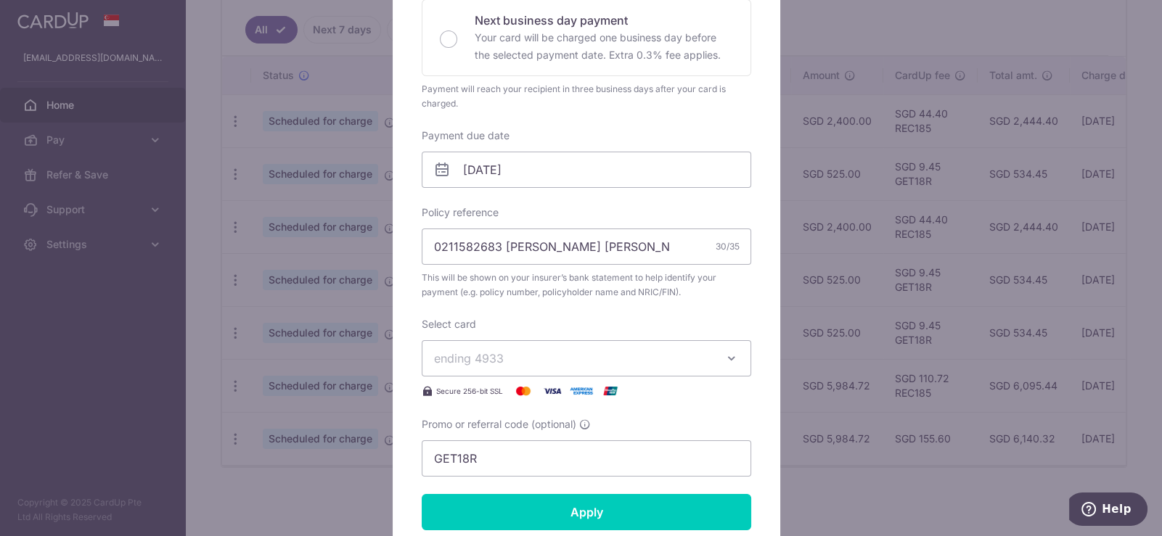
scroll to position [362, 0]
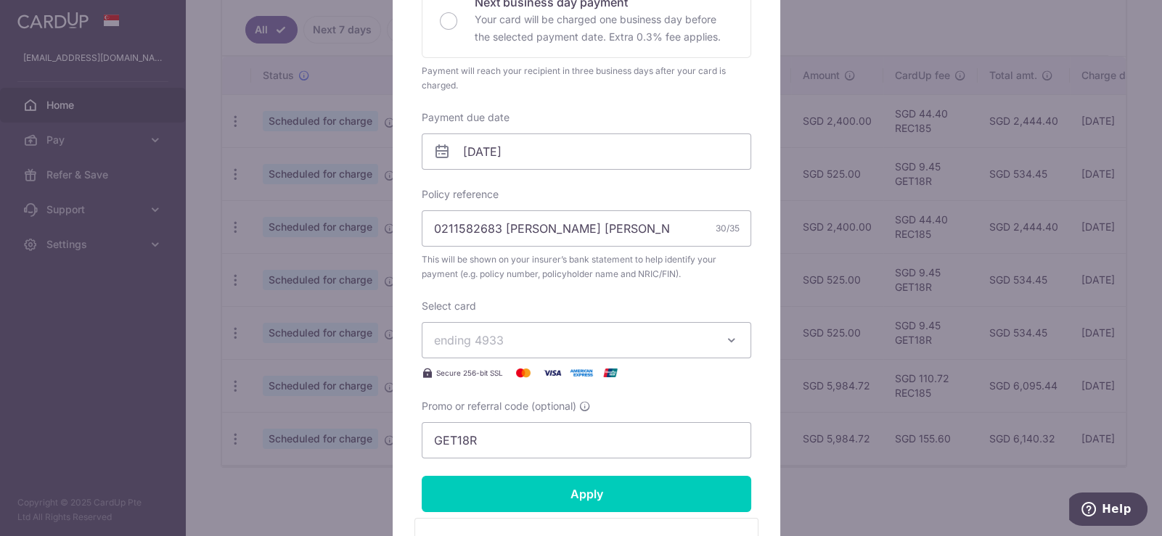
click at [725, 342] on icon "button" at bounding box center [731, 340] width 15 height 15
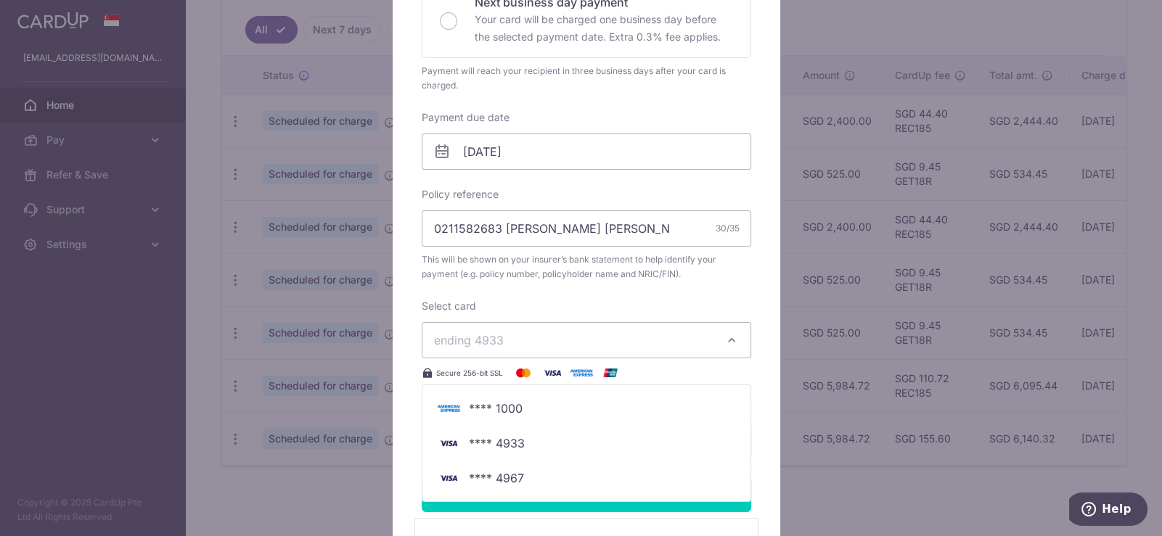
click at [758, 297] on div "Edit payment By clicking apply, you will make changes to all payments to The Gr…" at bounding box center [587, 226] width 388 height 966
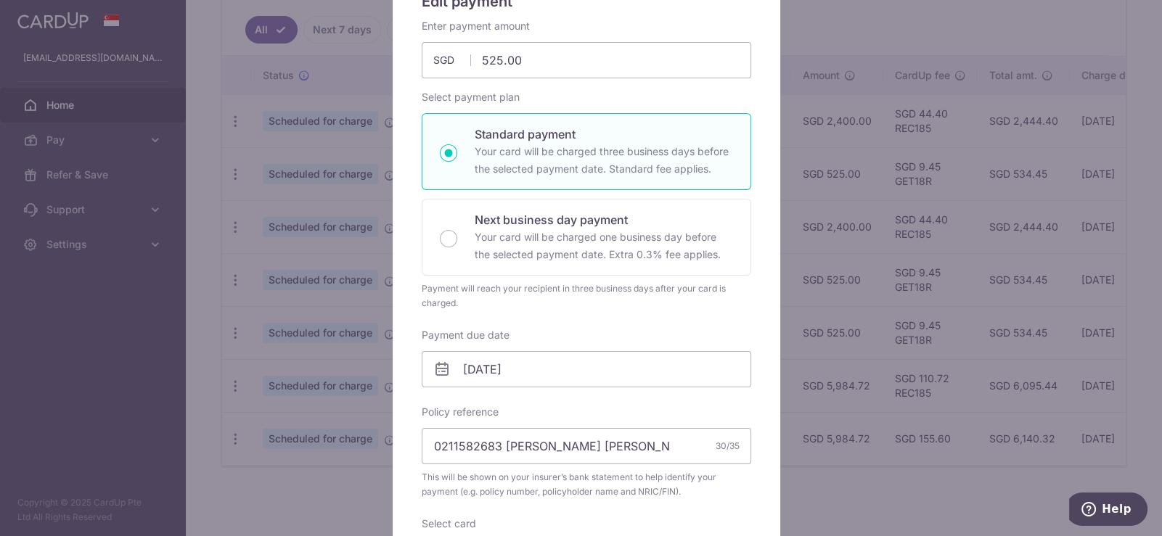
scroll to position [0, 0]
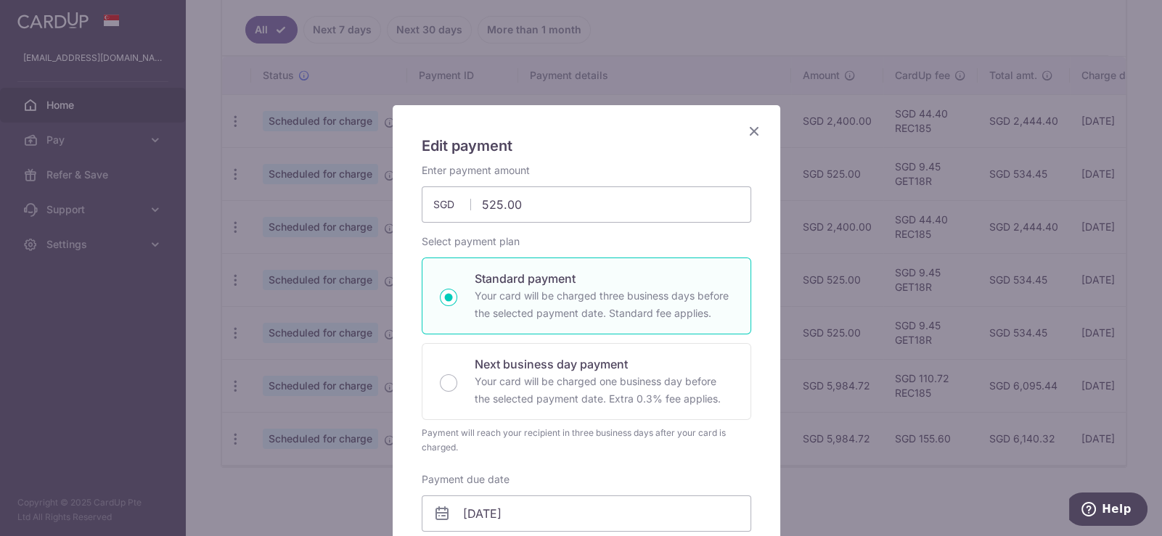
click at [746, 126] on icon "Close" at bounding box center [754, 131] width 17 height 18
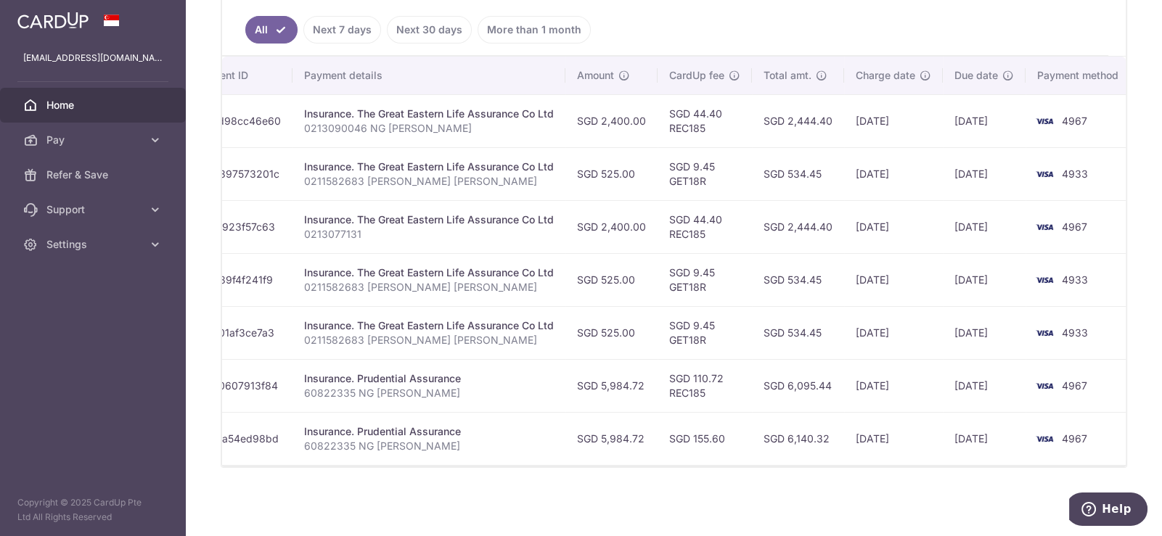
scroll to position [0, 236]
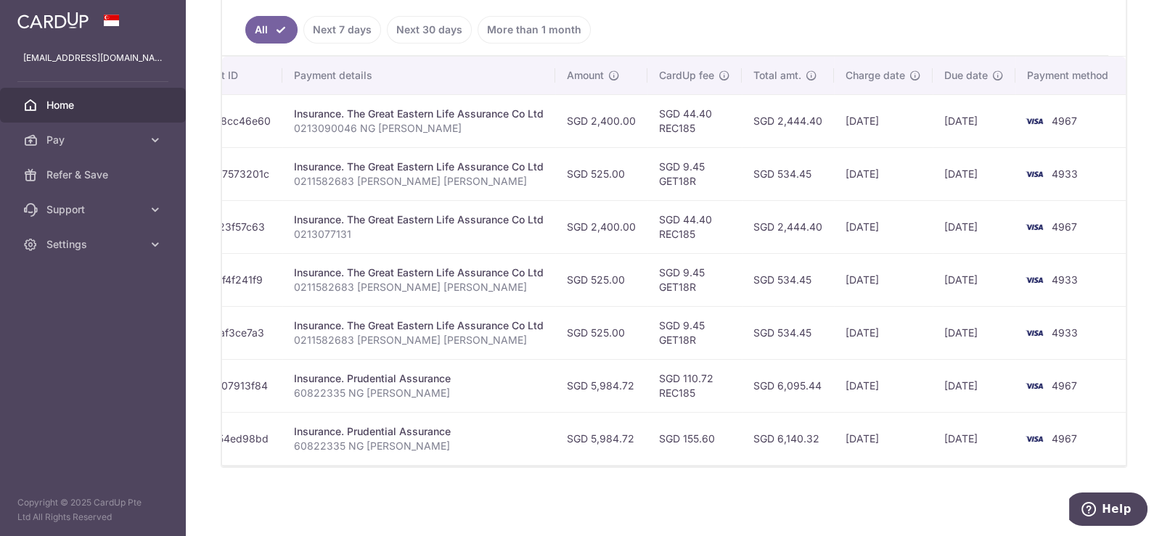
click at [710, 488] on div "× Pause Schedule Pause all future payments in this series Pause just this one p…" at bounding box center [674, 268] width 976 height 536
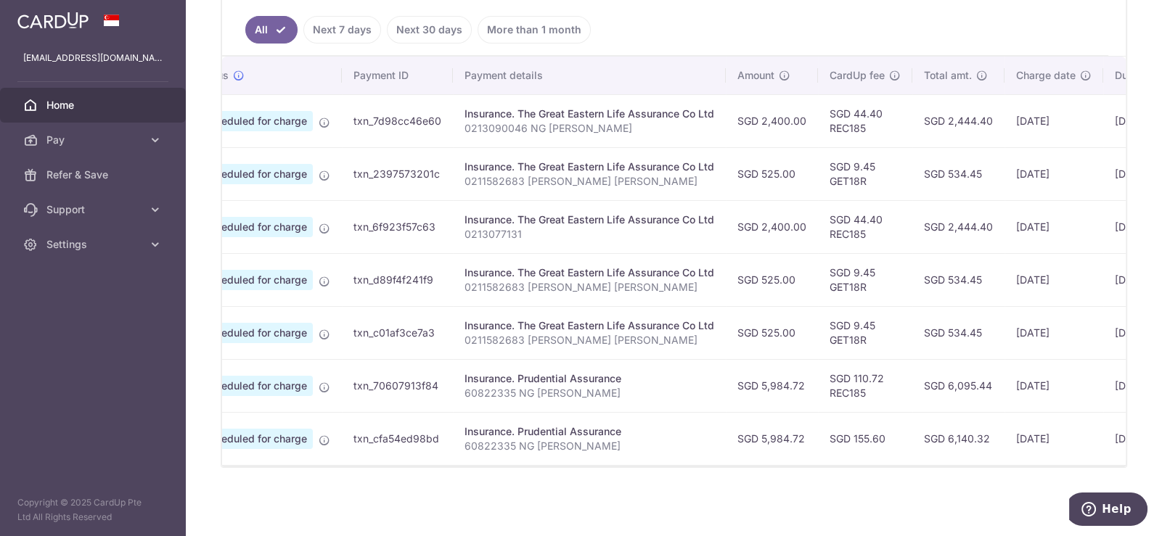
scroll to position [0, 0]
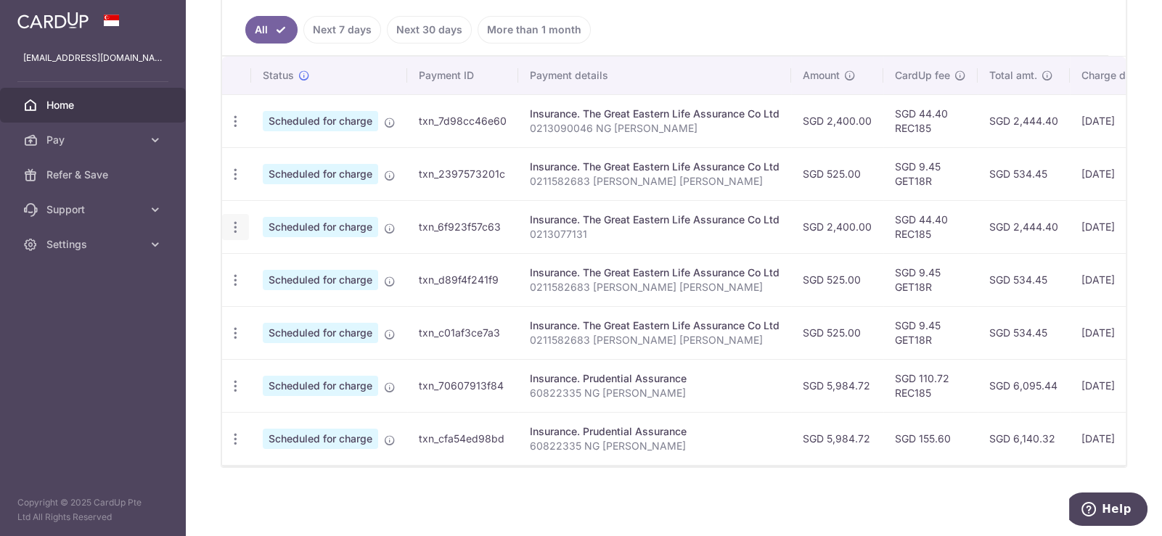
click at [237, 220] on icon "button" at bounding box center [235, 227] width 15 height 15
click at [323, 258] on span "Update payment" at bounding box center [313, 266] width 99 height 17
type input "2,400.00"
radio input "true"
type input "16/10/2025"
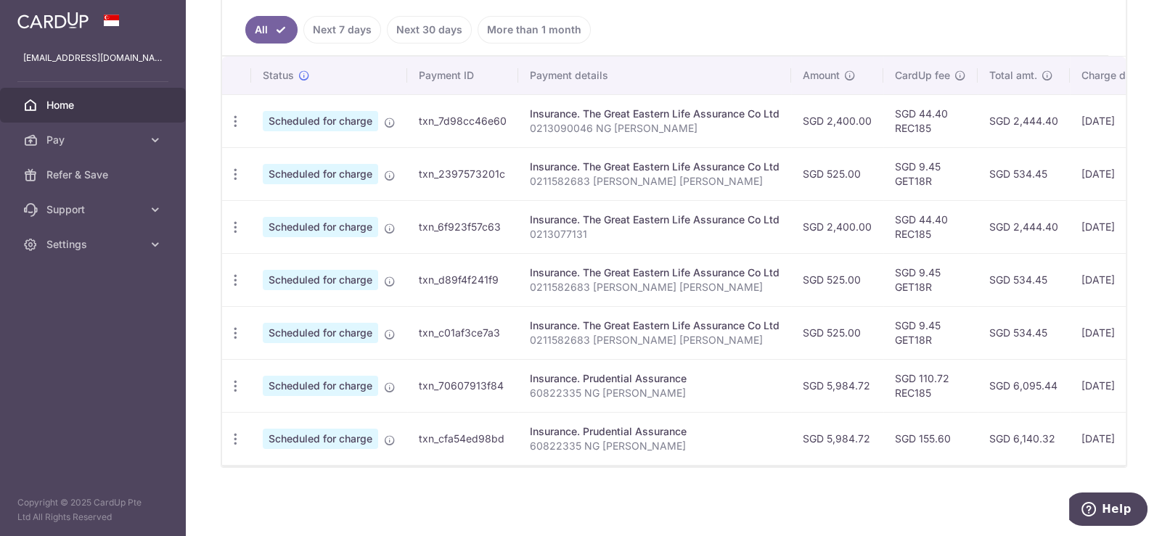
type input "0213077131"
type input "REC185"
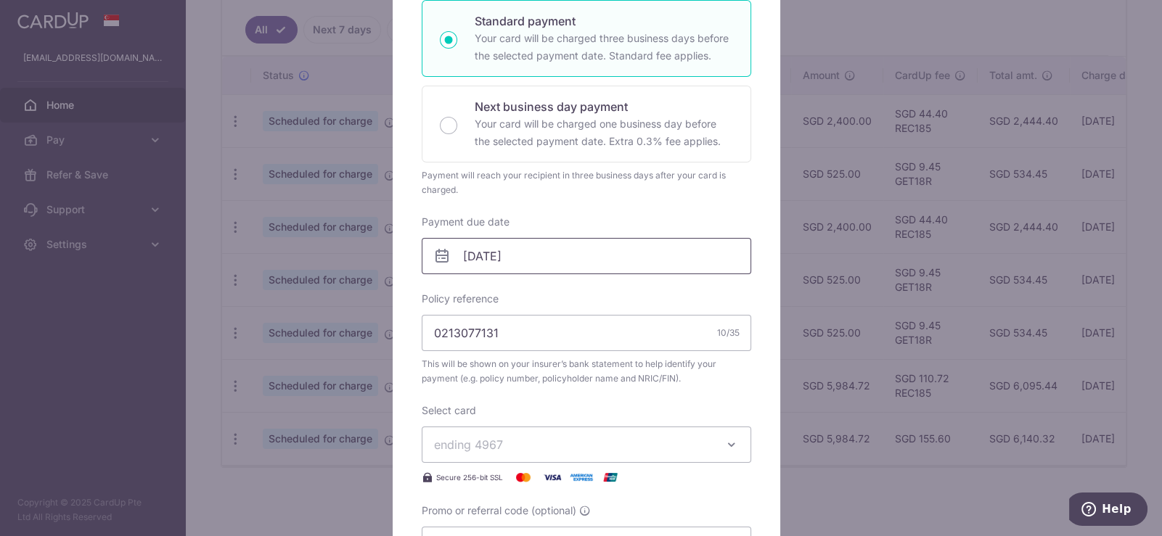
scroll to position [218, 0]
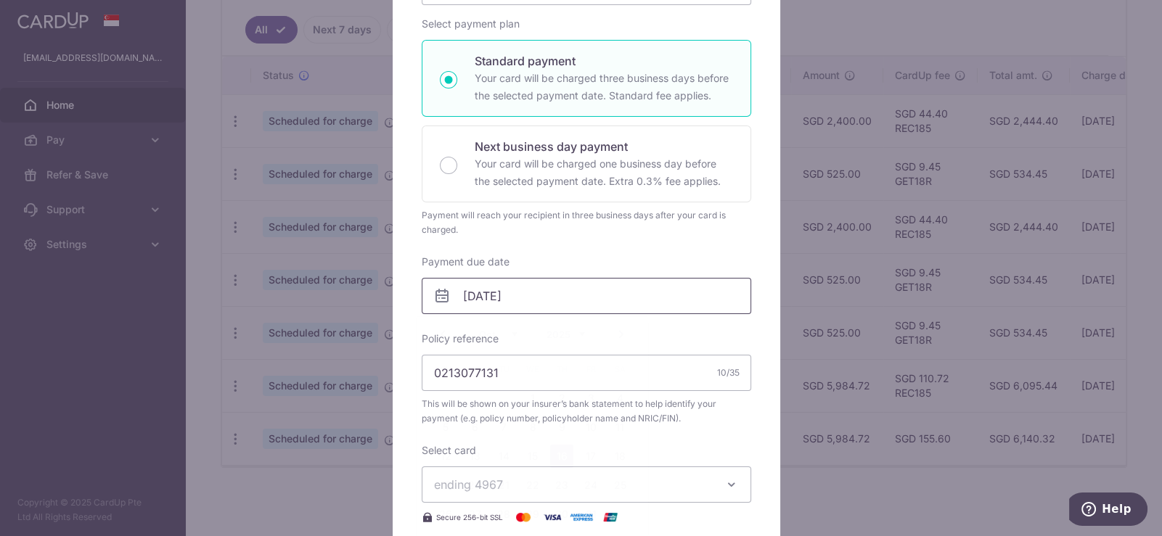
click at [585, 301] on input "16/10/2025" at bounding box center [587, 296] width 330 height 36
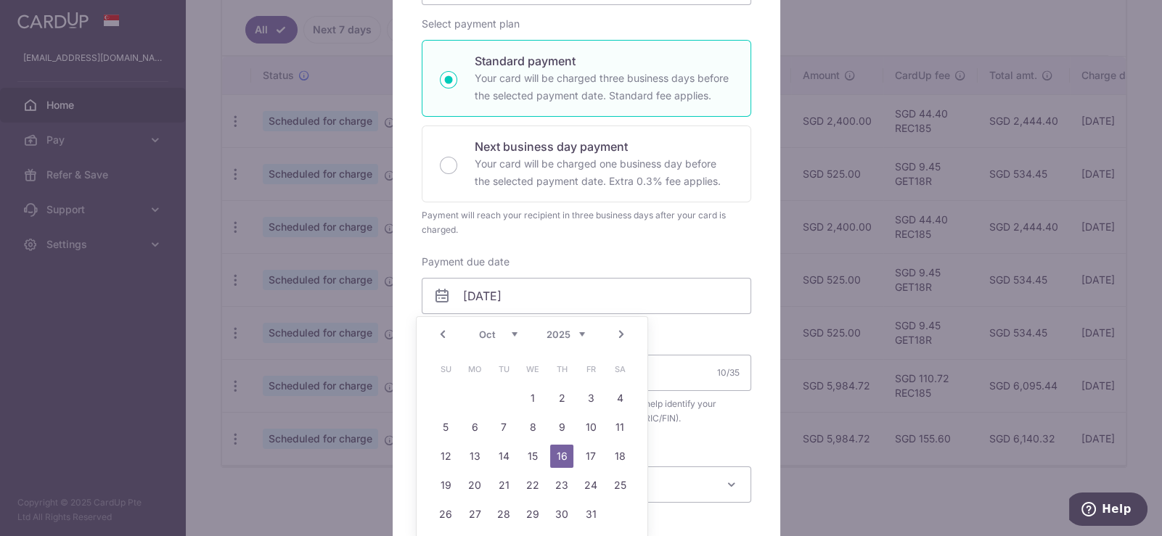
click at [634, 336] on div "Prev Next Sep Oct Nov Dec 2025 2026 2027 2028 2029 2030 2031 2032 2033 2034 2035" at bounding box center [532, 334] width 231 height 35
click at [613, 330] on link "Next" at bounding box center [621, 334] width 17 height 17
click at [584, 482] on link "26" at bounding box center [590, 485] width 23 height 23
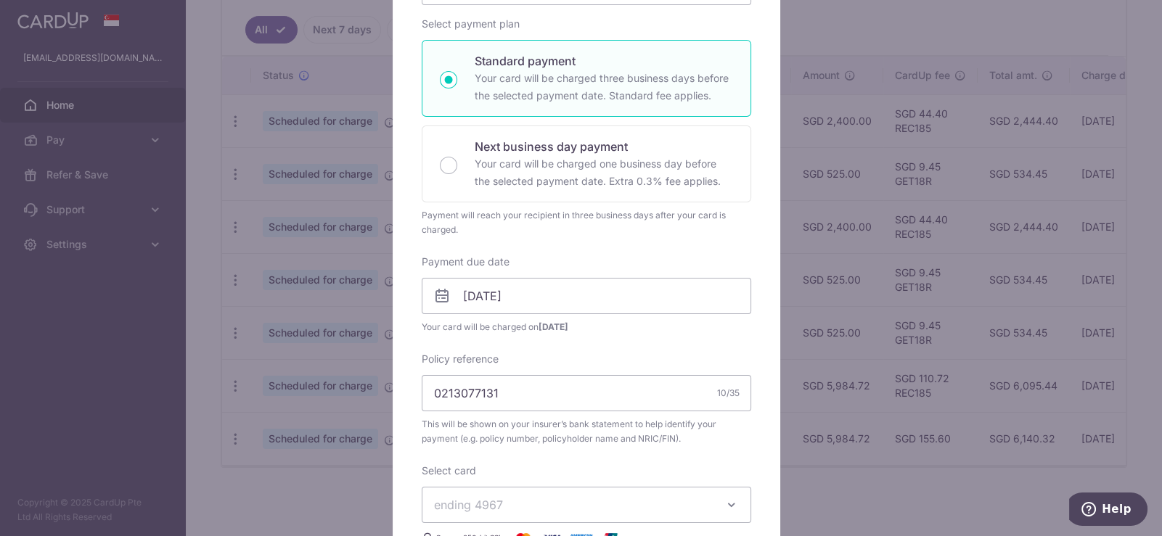
scroll to position [290, 0]
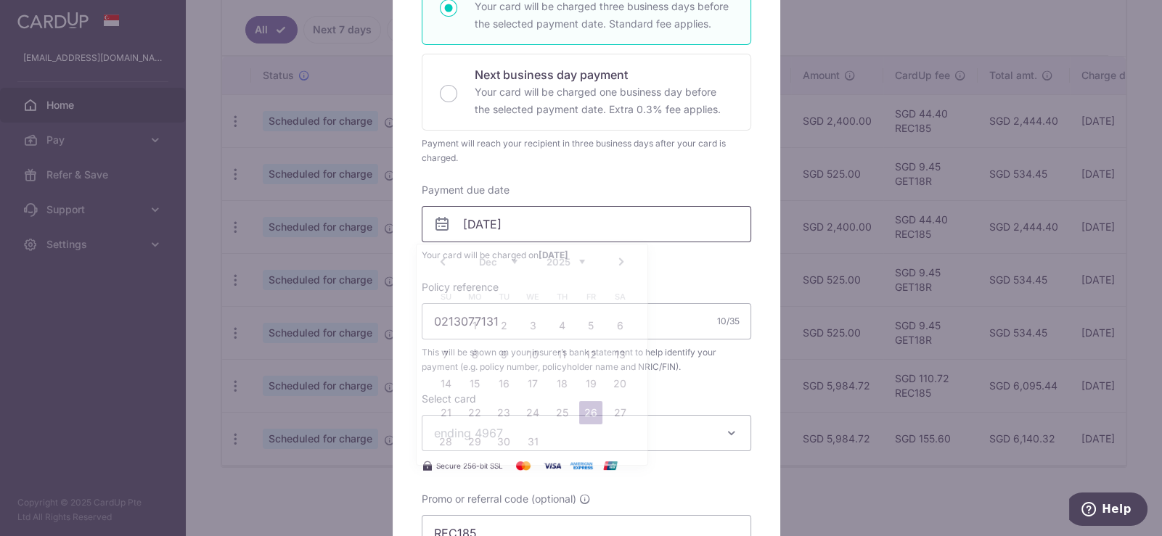
click at [573, 212] on input "26/12/2025" at bounding box center [587, 224] width 330 height 36
click at [527, 412] on link "24" at bounding box center [532, 412] width 23 height 23
type input "24/12/2025"
click at [539, 333] on input "0213077131" at bounding box center [587, 321] width 330 height 36
type input "0213077131 [PERSON_NAME] [PERSON_NAME]"
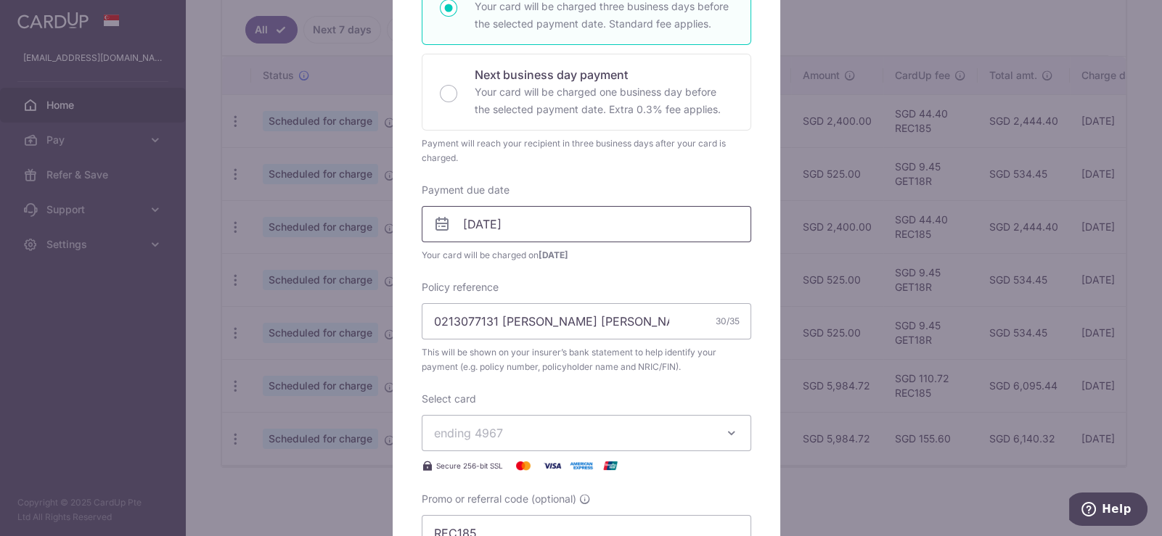
click at [538, 229] on input "[DATE]" at bounding box center [587, 224] width 330 height 36
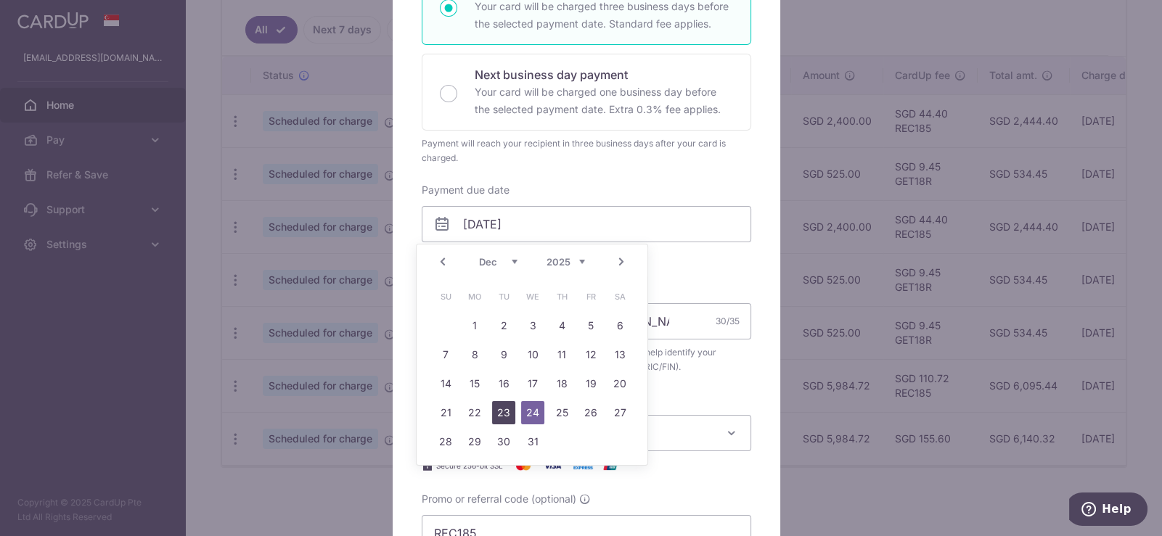
click at [508, 415] on link "23" at bounding box center [503, 412] width 23 height 23
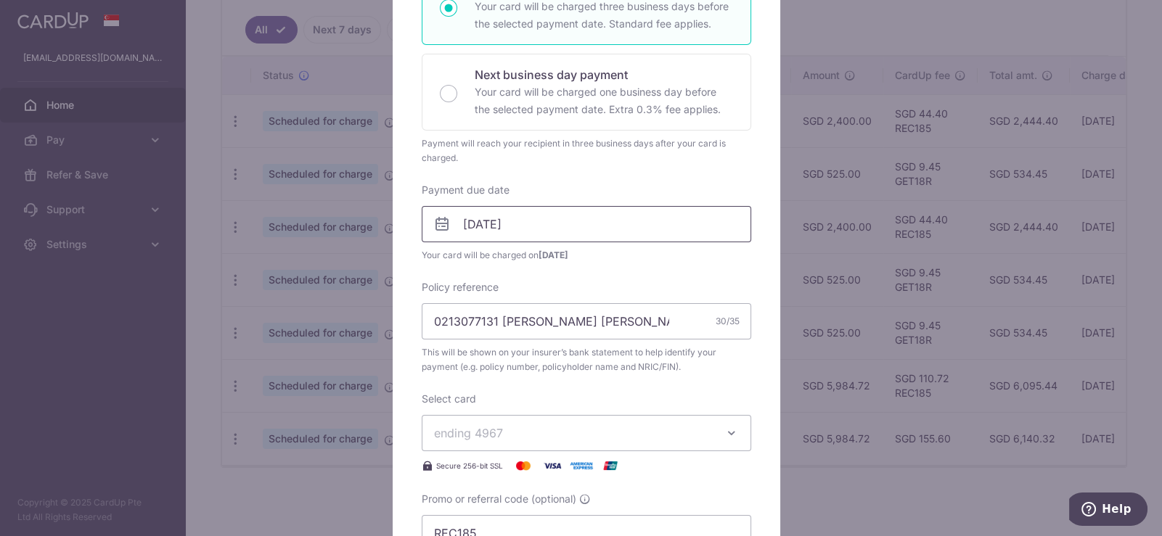
click at [577, 224] on input "23/12/2025" at bounding box center [587, 224] width 330 height 36
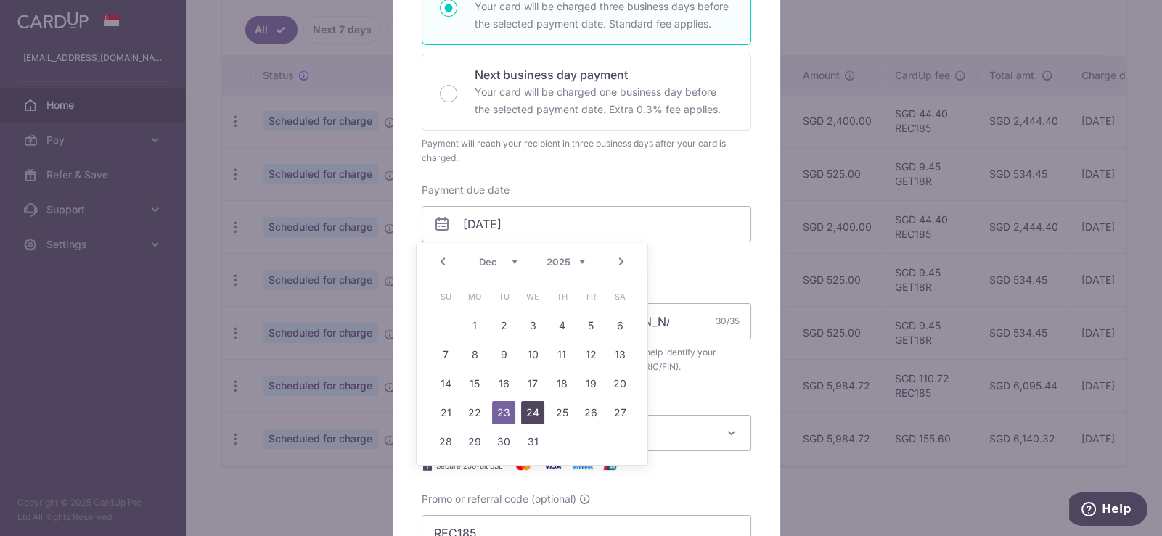
click at [534, 409] on link "24" at bounding box center [532, 412] width 23 height 23
type input "[DATE]"
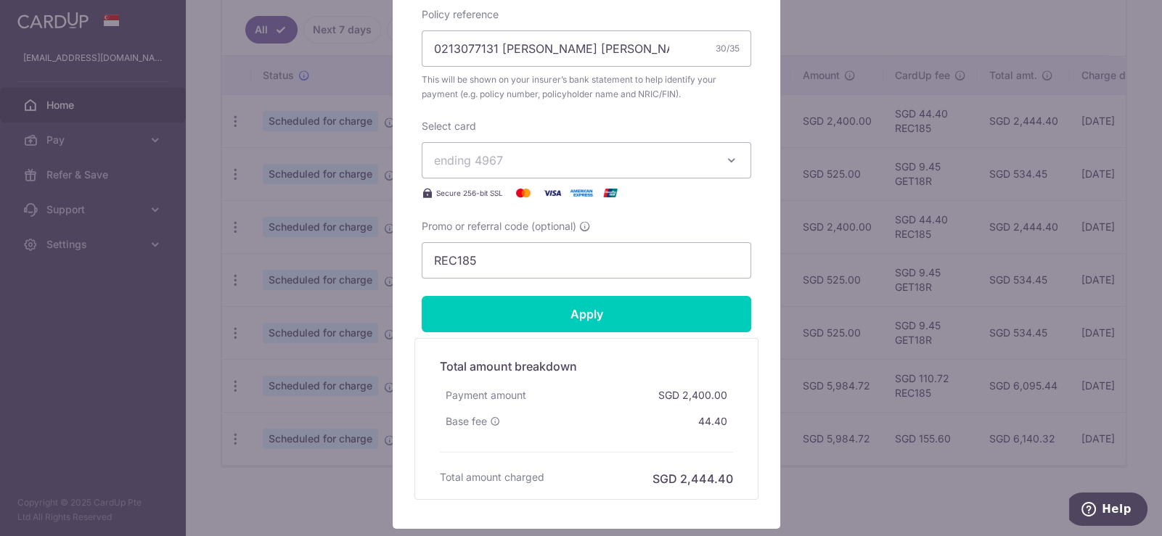
scroll to position [658, 0]
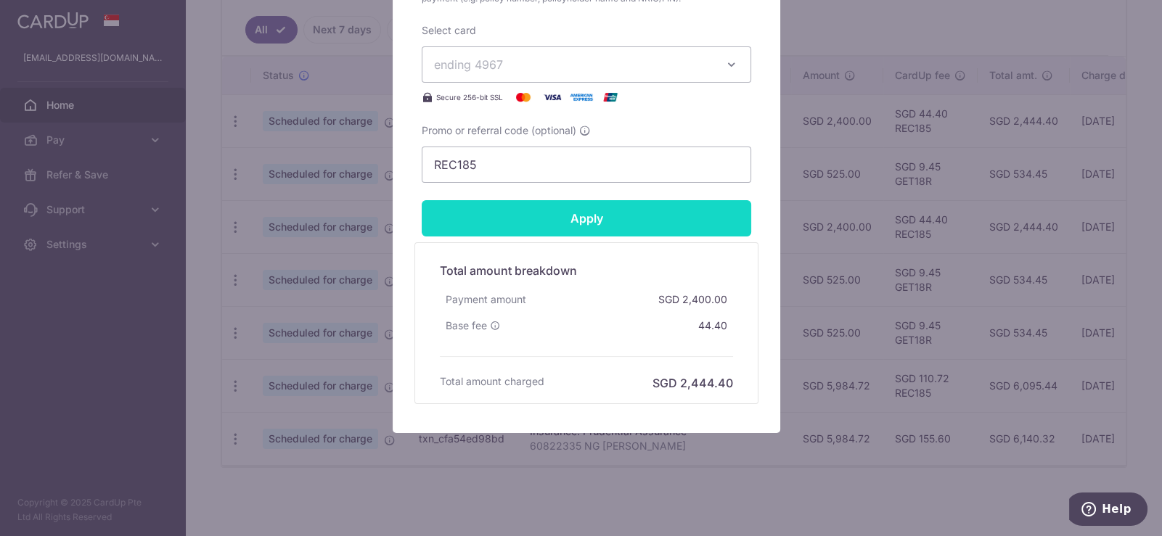
click at [693, 212] on input "Apply" at bounding box center [587, 218] width 330 height 36
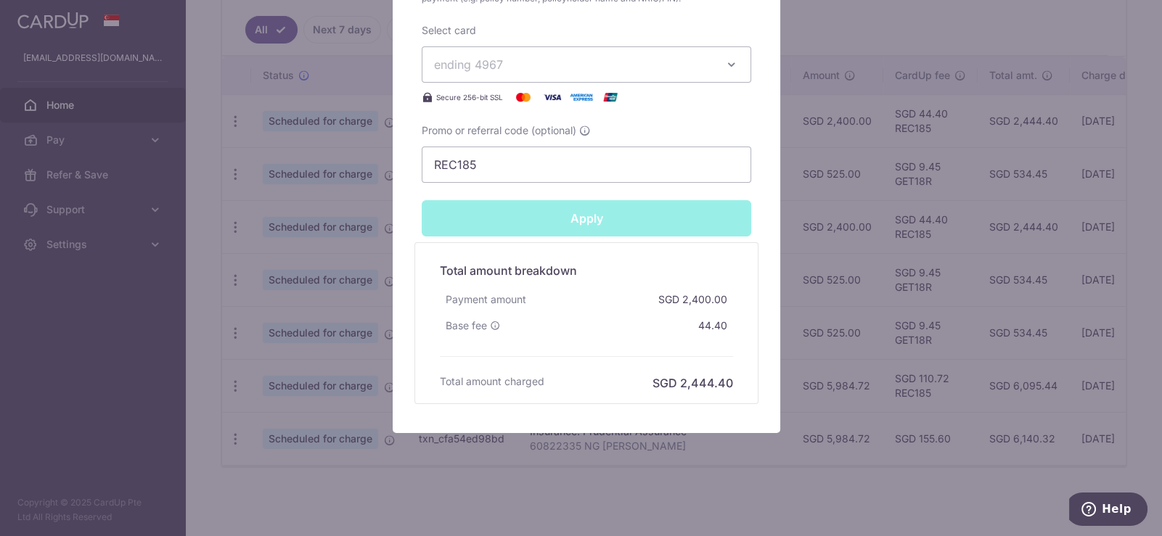
type input "Successfully Applied"
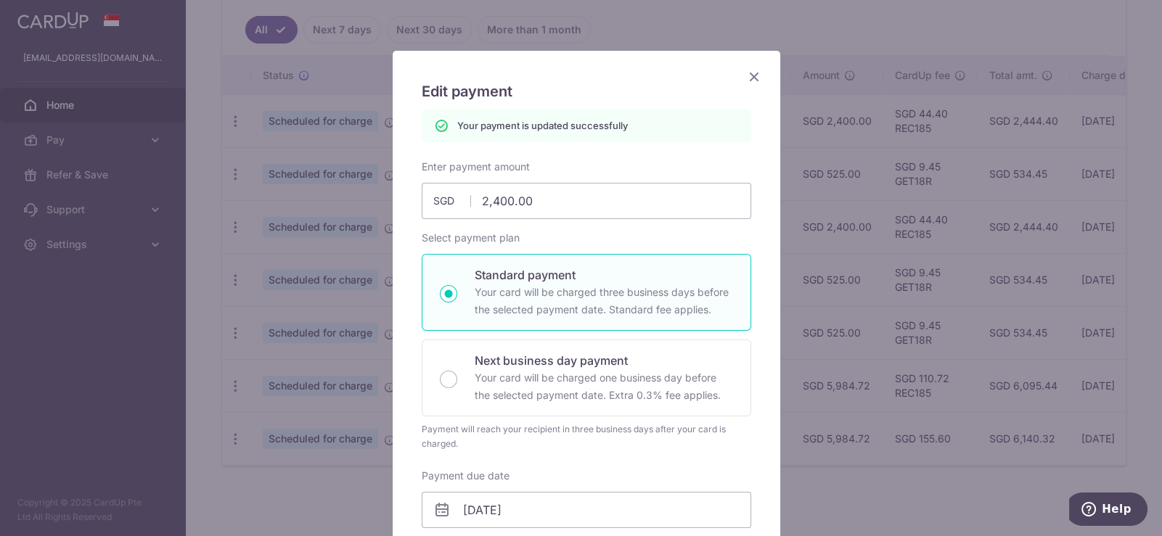
scroll to position [0, 0]
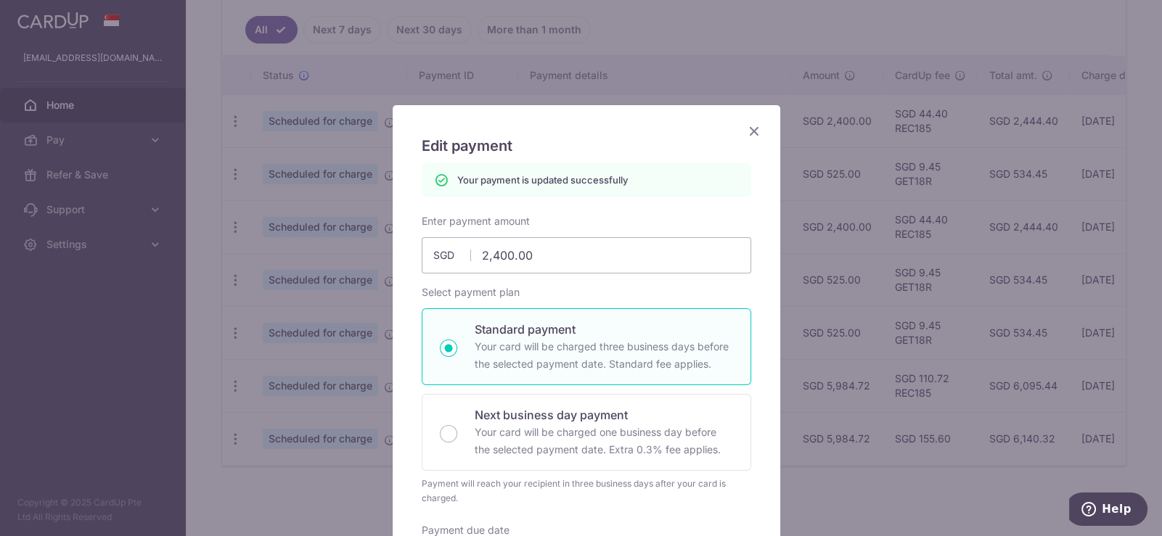
click at [755, 126] on icon "Close" at bounding box center [754, 131] width 17 height 18
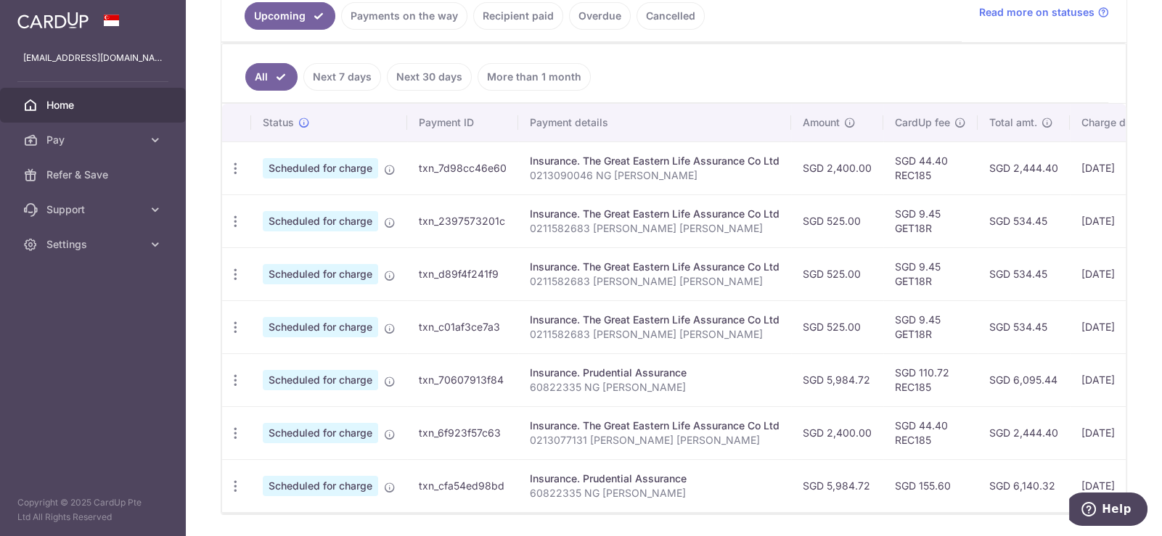
scroll to position [396, 0]
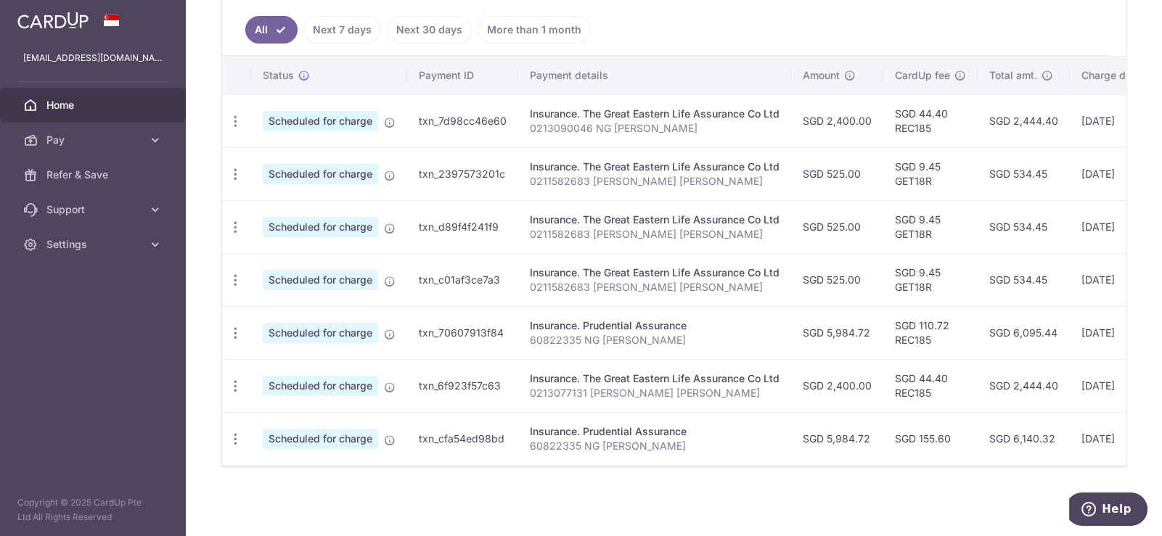
click at [365, 491] on div "× Pause Schedule Pause all future payments in this series Pause just this one p…" at bounding box center [674, 268] width 976 height 536
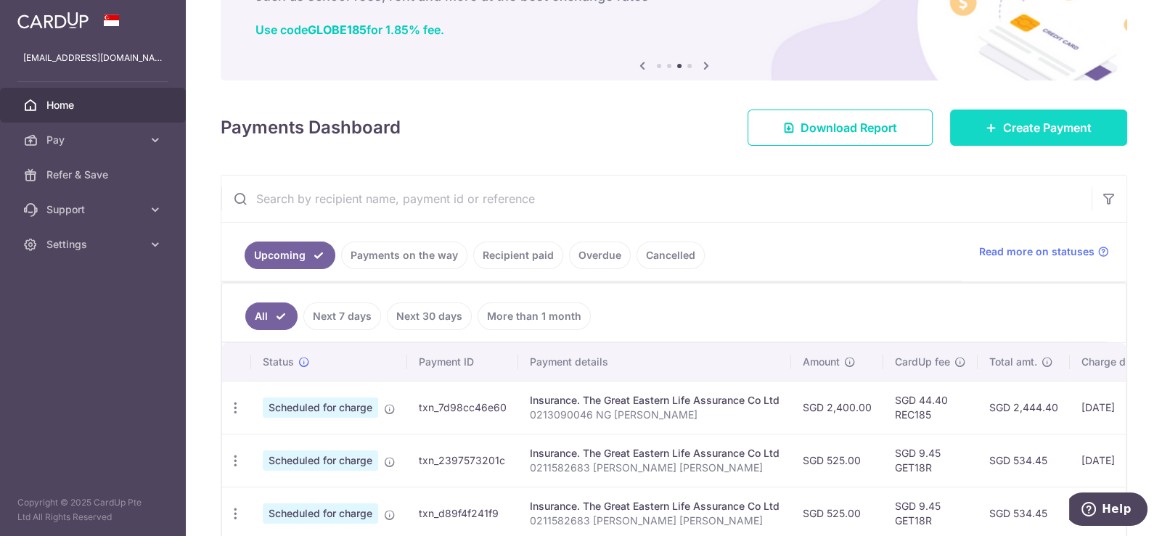
click at [1021, 139] on link "Create Payment" at bounding box center [1038, 128] width 177 height 36
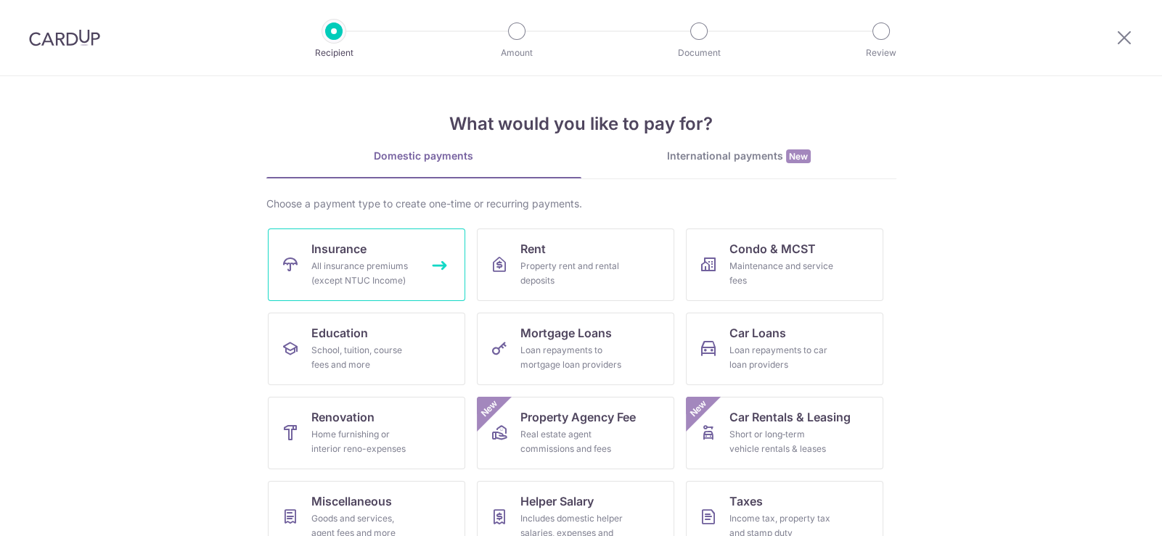
click at [389, 243] on link "Insurance All insurance premiums (except NTUC Income)" at bounding box center [366, 265] width 197 height 73
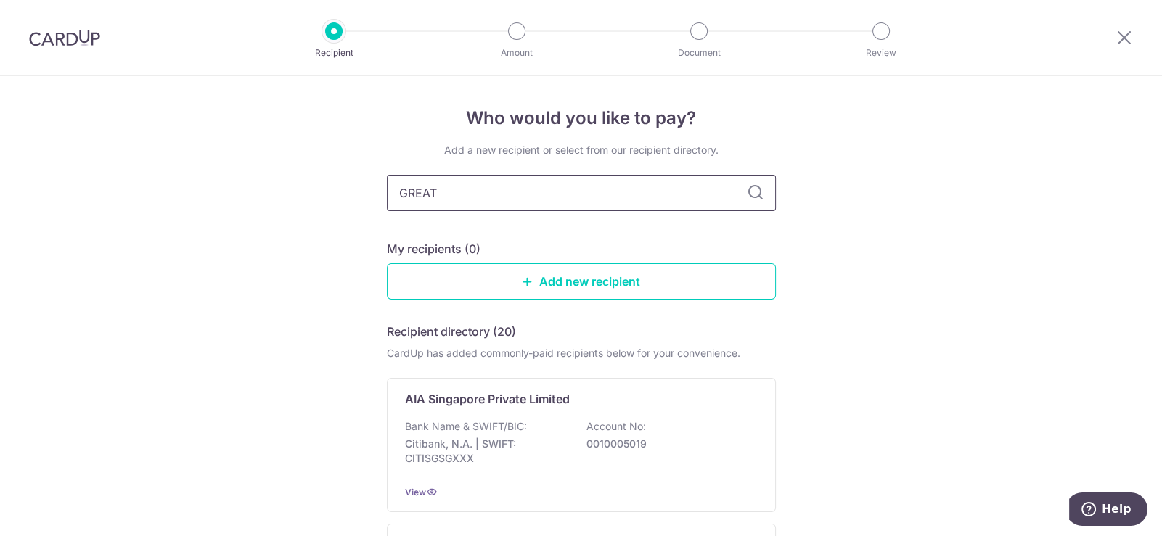
type input "GREAT E"
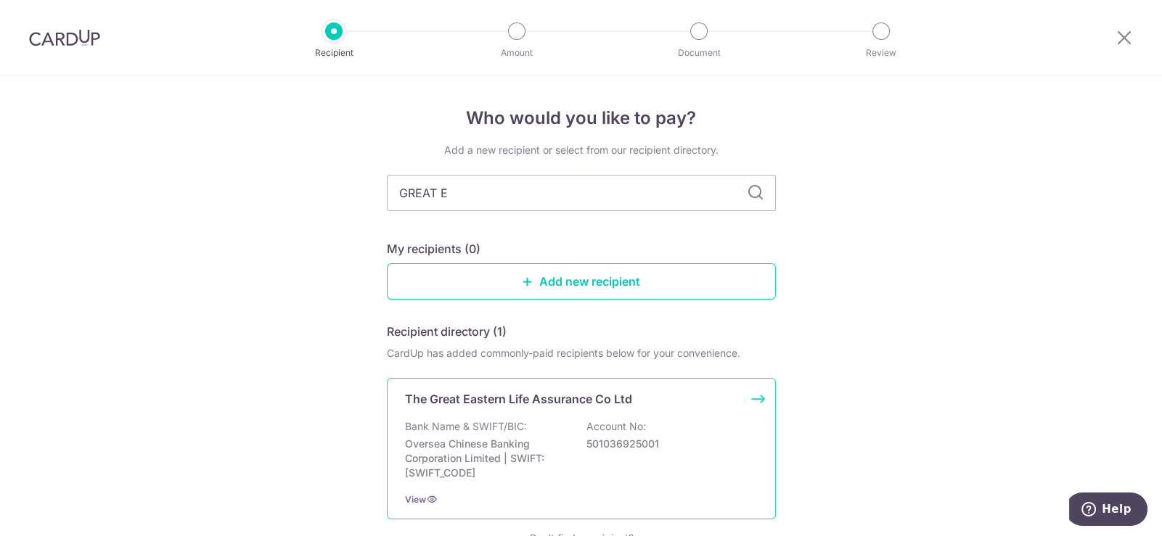
click at [597, 413] on div "The Great Eastern Life Assurance Co Ltd Bank Name & SWIFT/BIC: Oversea Chinese …" at bounding box center [581, 449] width 389 height 142
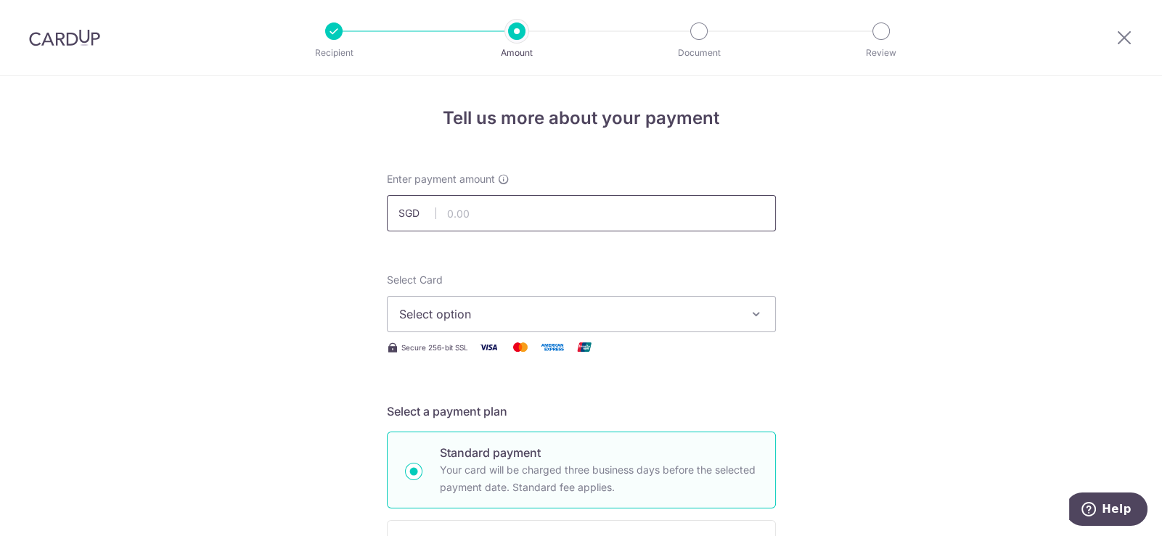
click at [497, 222] on input "text" at bounding box center [581, 213] width 389 height 36
type input "493.05"
click at [541, 307] on span "Select option" at bounding box center [568, 314] width 338 height 17
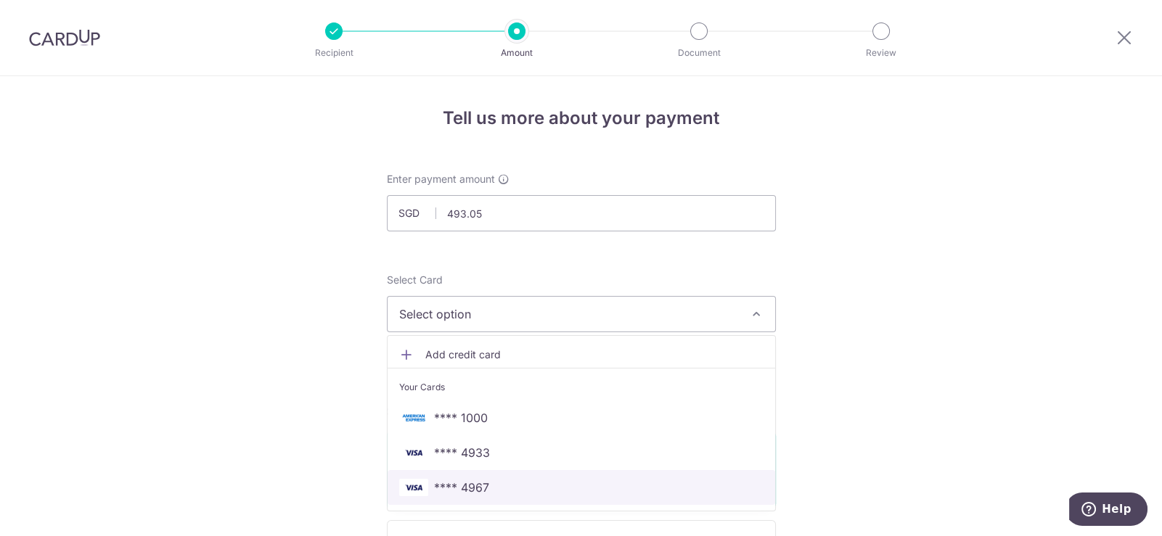
drag, startPoint x: 587, startPoint y: 484, endPoint x: 570, endPoint y: 472, distance: 20.8
click at [587, 484] on span "**** 4967" at bounding box center [581, 487] width 364 height 17
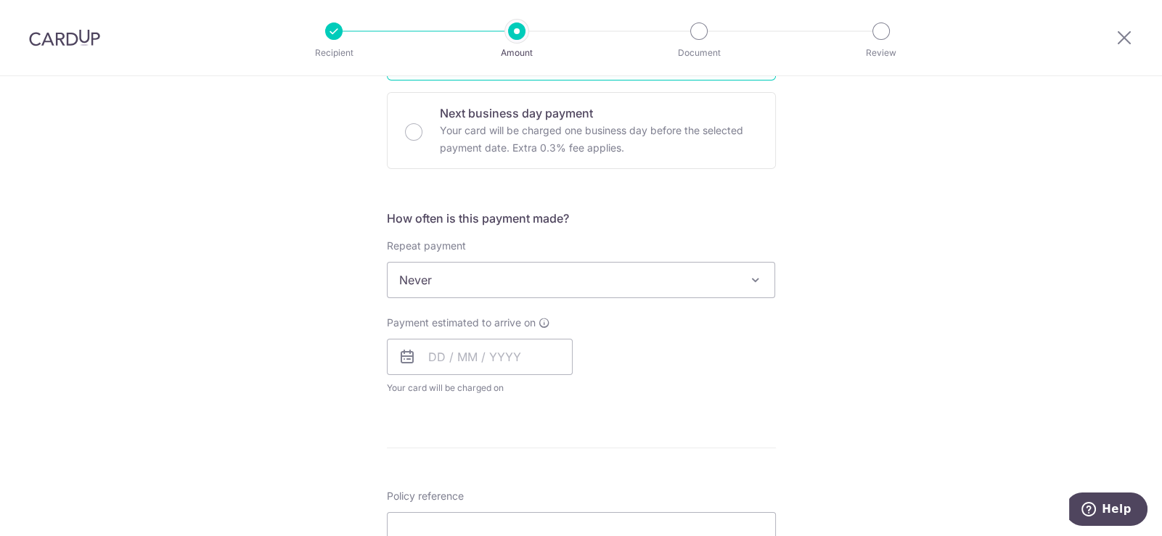
scroll to position [436, 0]
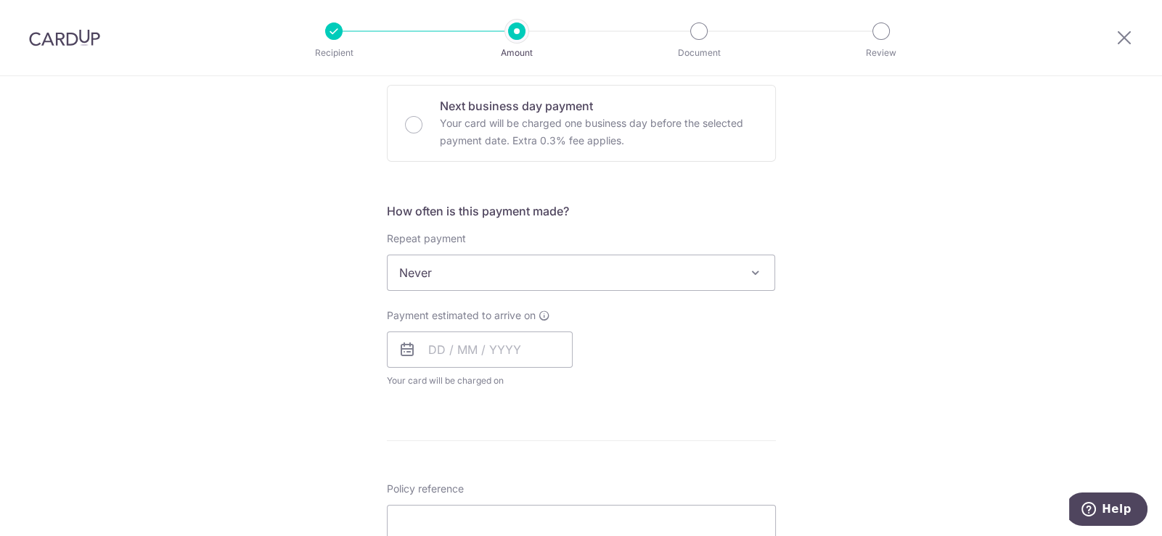
click at [462, 245] on div "Repeat payment Never Every week Every month Every quarter Every half a year Eve…" at bounding box center [581, 262] width 389 height 60
click at [489, 264] on span "Never" at bounding box center [582, 273] width 388 height 35
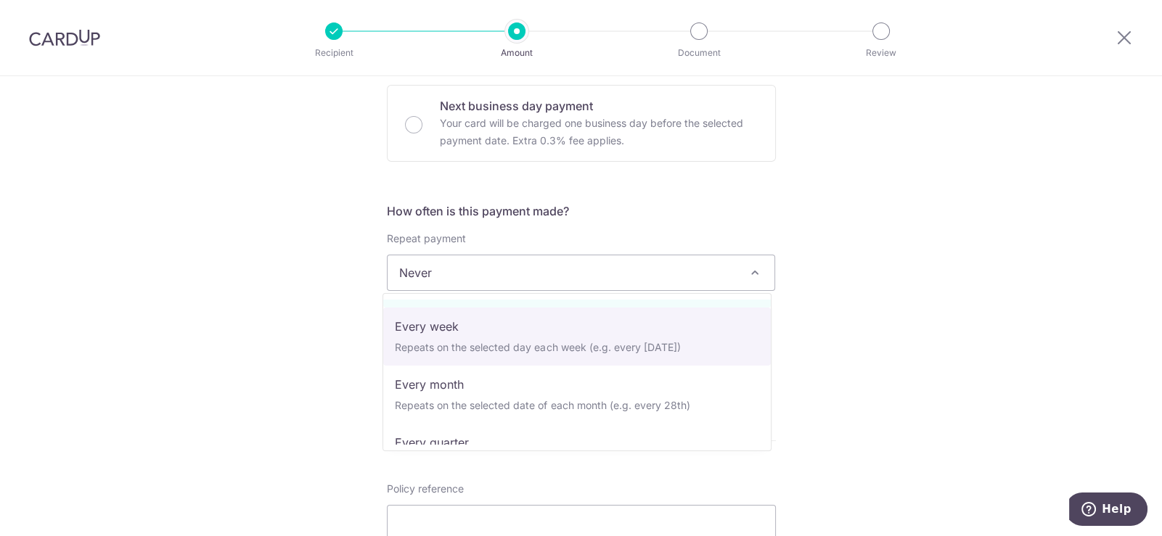
scroll to position [72, 0]
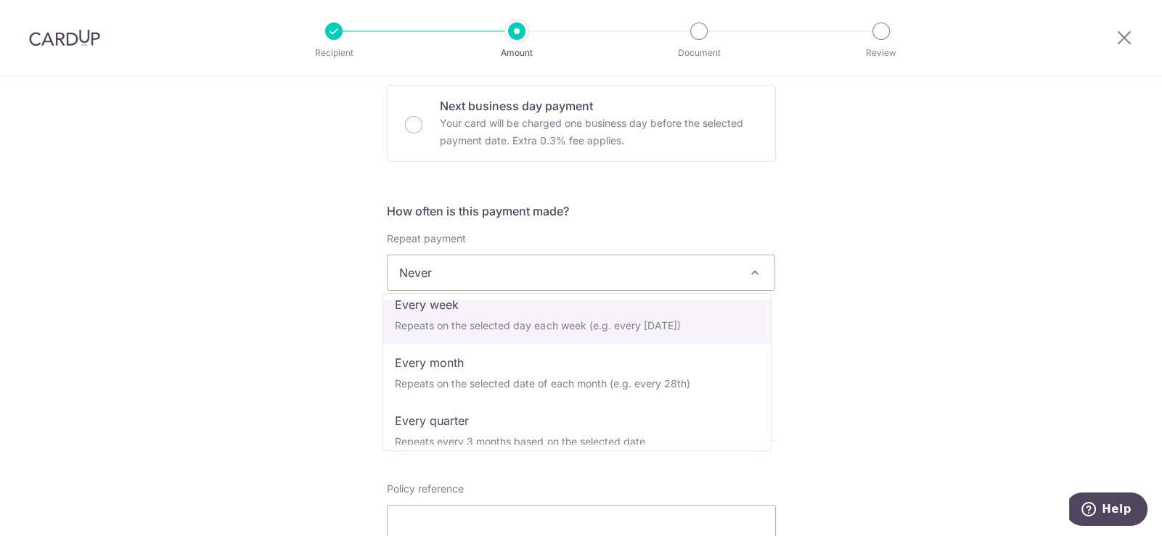
select select "2"
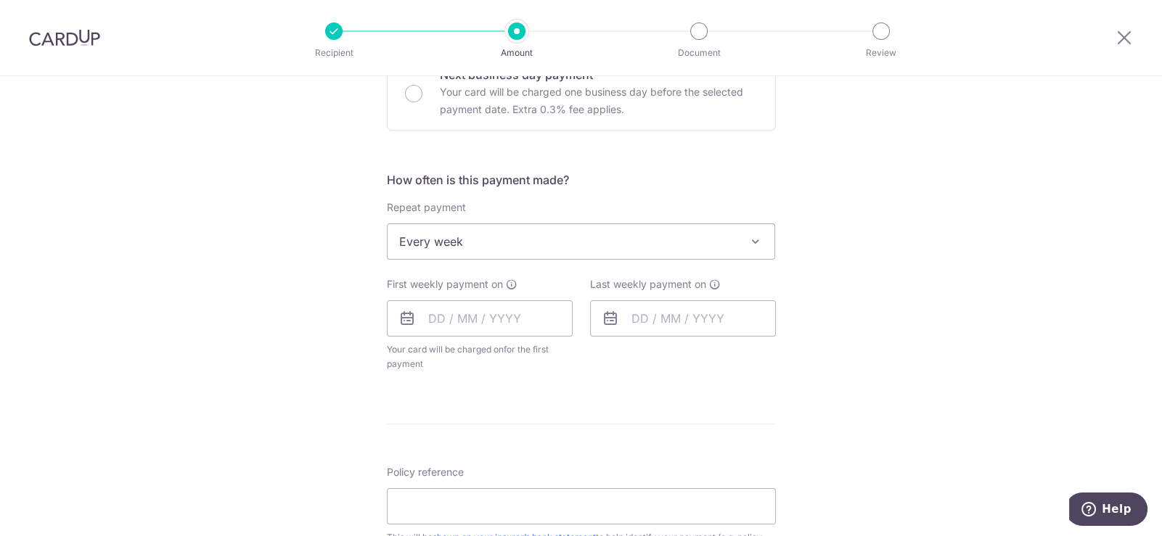
scroll to position [508, 0]
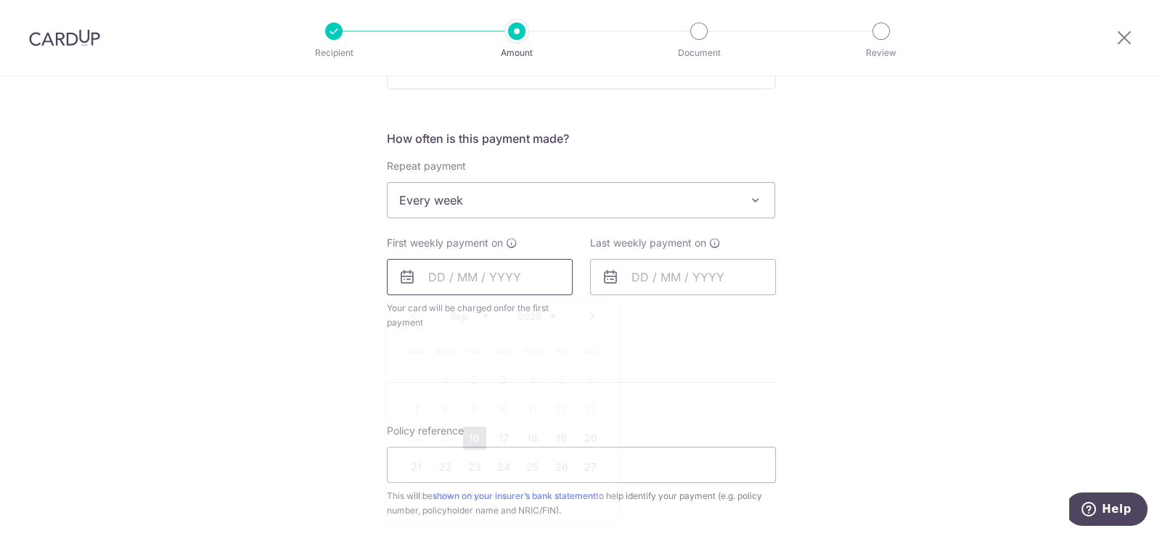
click at [491, 270] on input "text" at bounding box center [480, 277] width 186 height 36
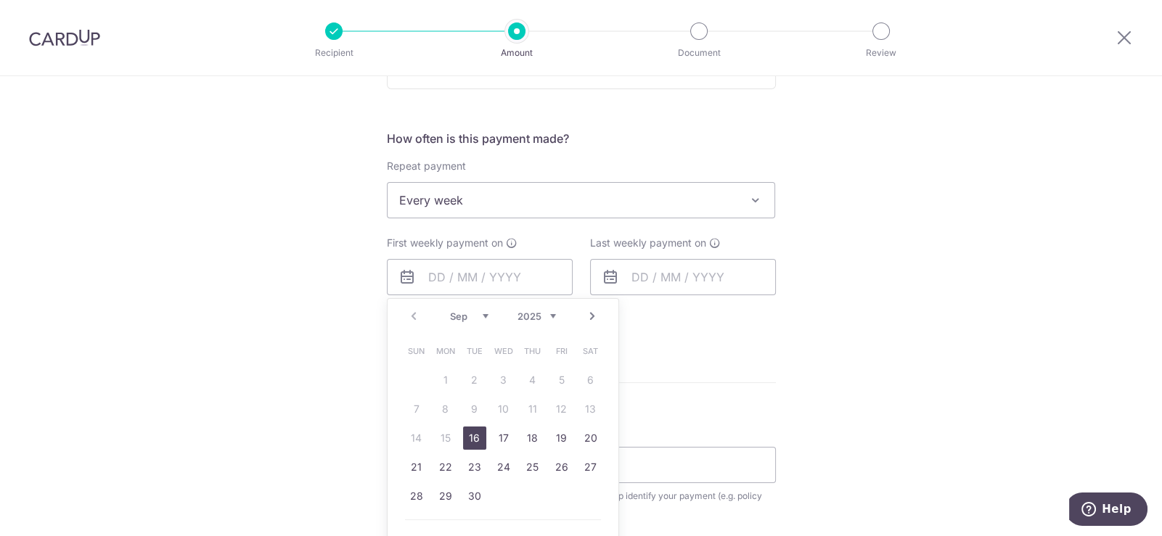
click at [584, 315] on link "Next" at bounding box center [592, 316] width 17 height 17
click at [528, 470] on link "23" at bounding box center [532, 467] width 23 height 23
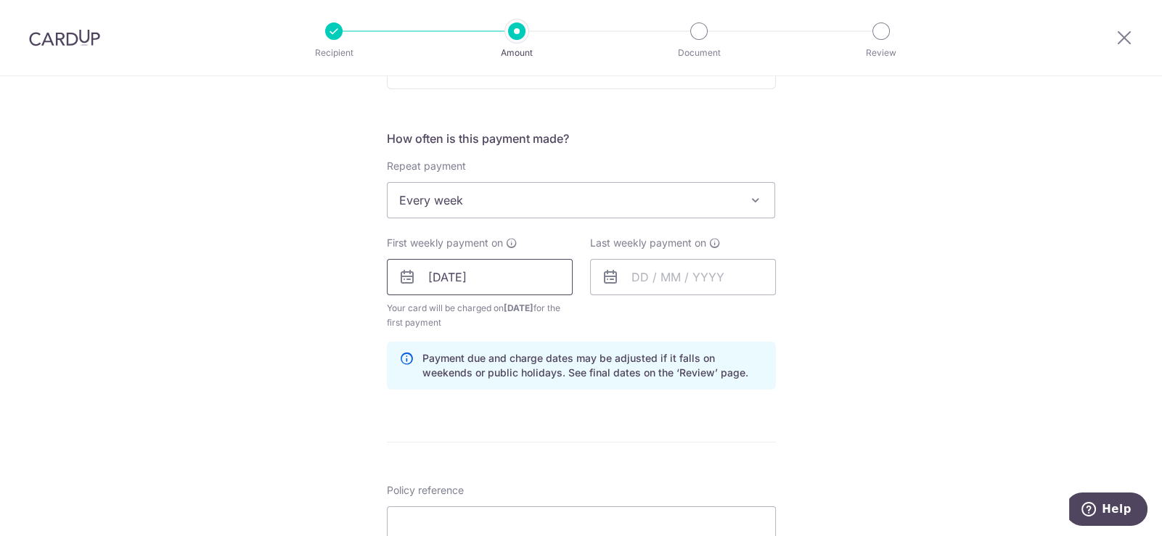
click at [505, 285] on input "[DATE]" at bounding box center [480, 277] width 186 height 36
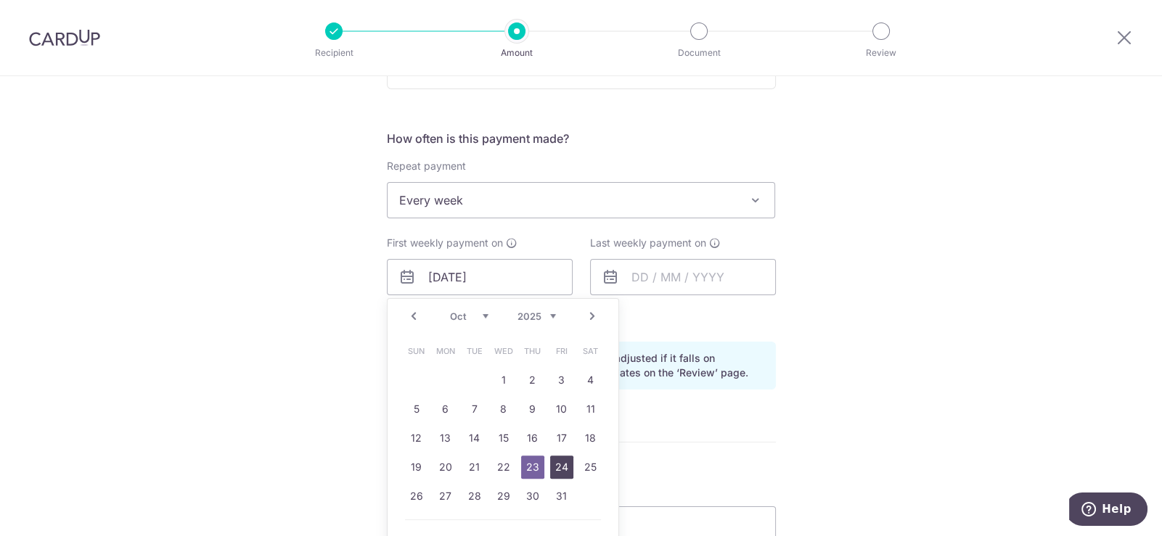
click at [561, 464] on link "24" at bounding box center [561, 467] width 23 height 23
type input "[DATE]"
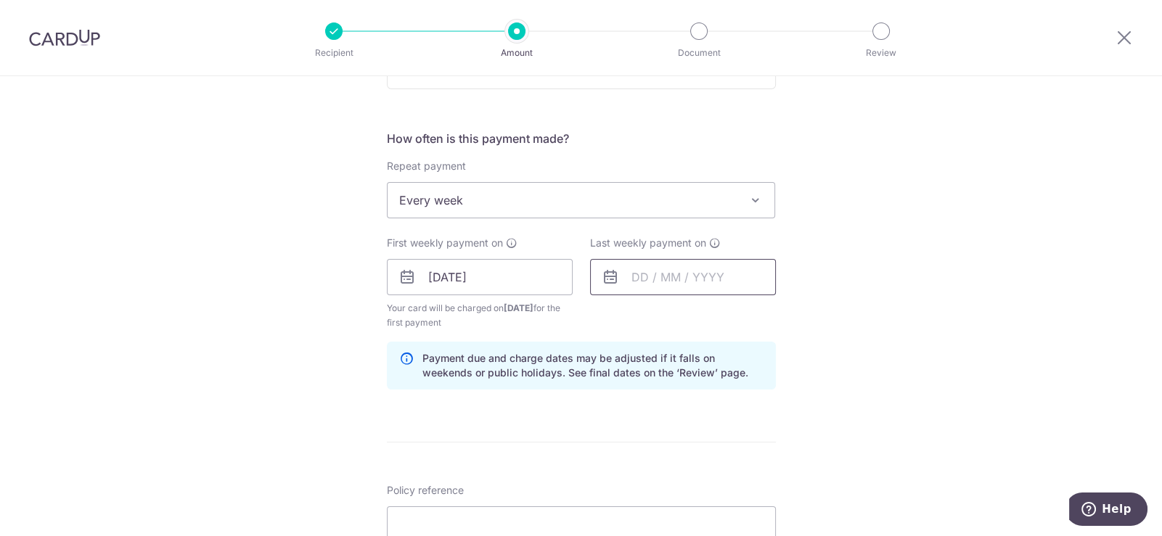
click at [646, 286] on input "text" at bounding box center [683, 277] width 186 height 36
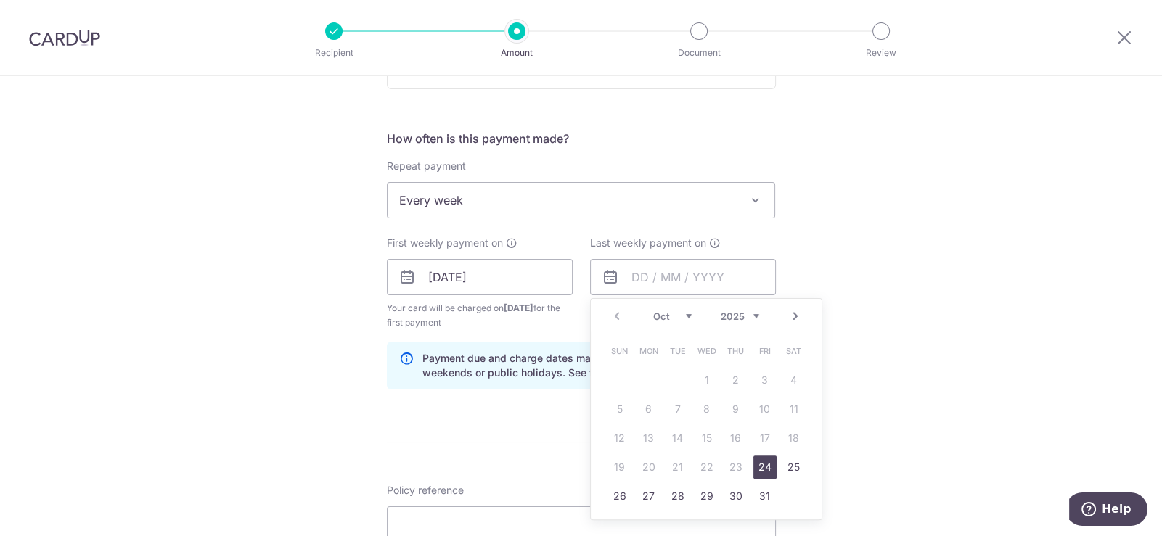
click at [788, 316] on link "Next" at bounding box center [795, 316] width 17 height 17
click at [613, 313] on link "Prev" at bounding box center [616, 316] width 17 height 17
click at [792, 317] on link "Next" at bounding box center [795, 316] width 17 height 17
click at [762, 405] on link "7" at bounding box center [764, 409] width 23 height 23
type input "[DATE]"
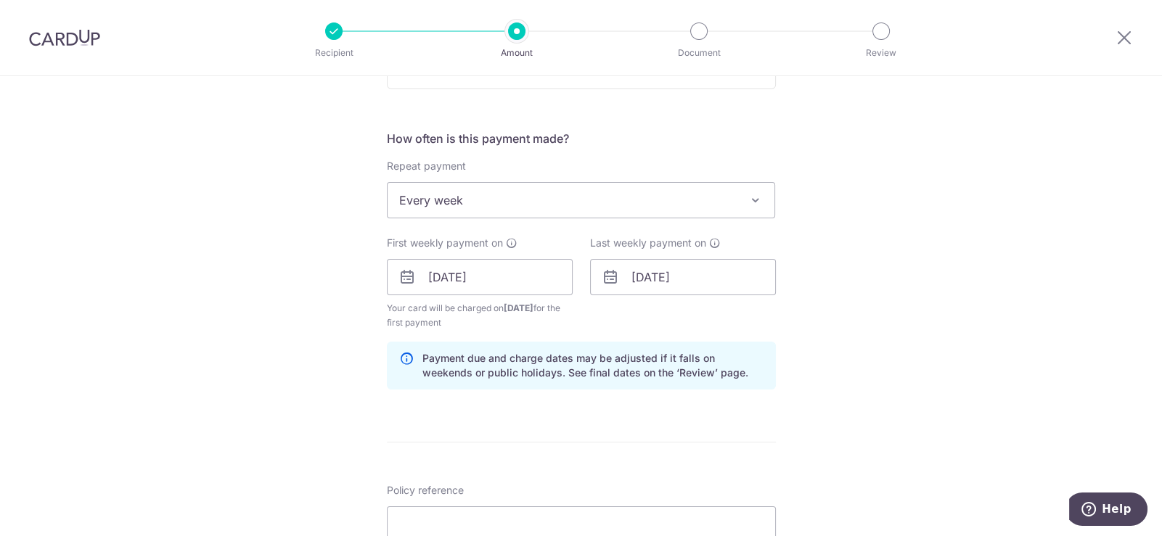
click at [907, 326] on div "Tell us more about your payment Enter payment amount SGD 493.05 493.05 Select C…" at bounding box center [581, 261] width 1162 height 1387
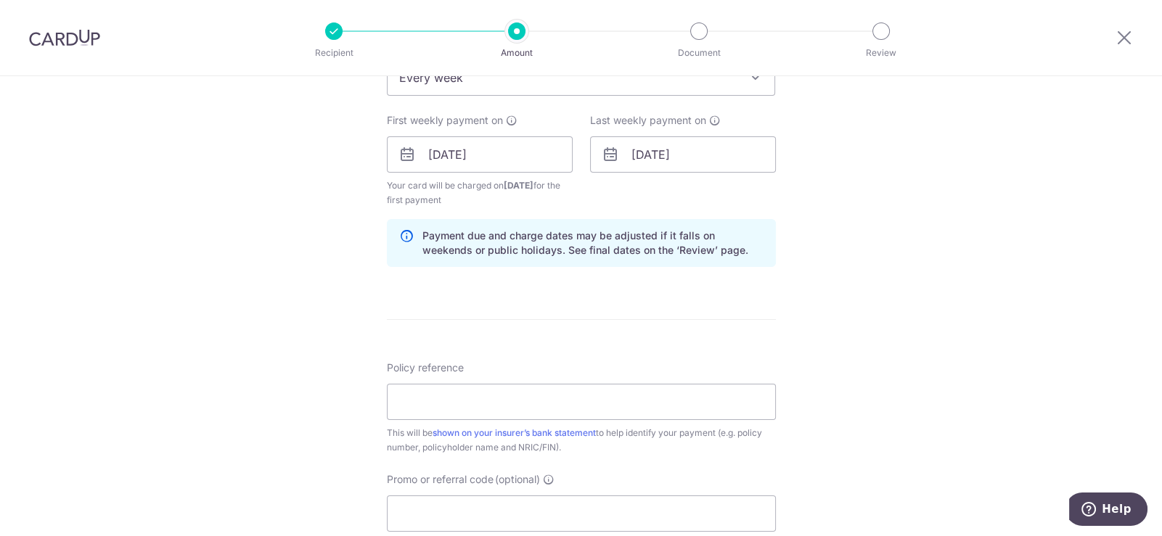
scroll to position [653, 0]
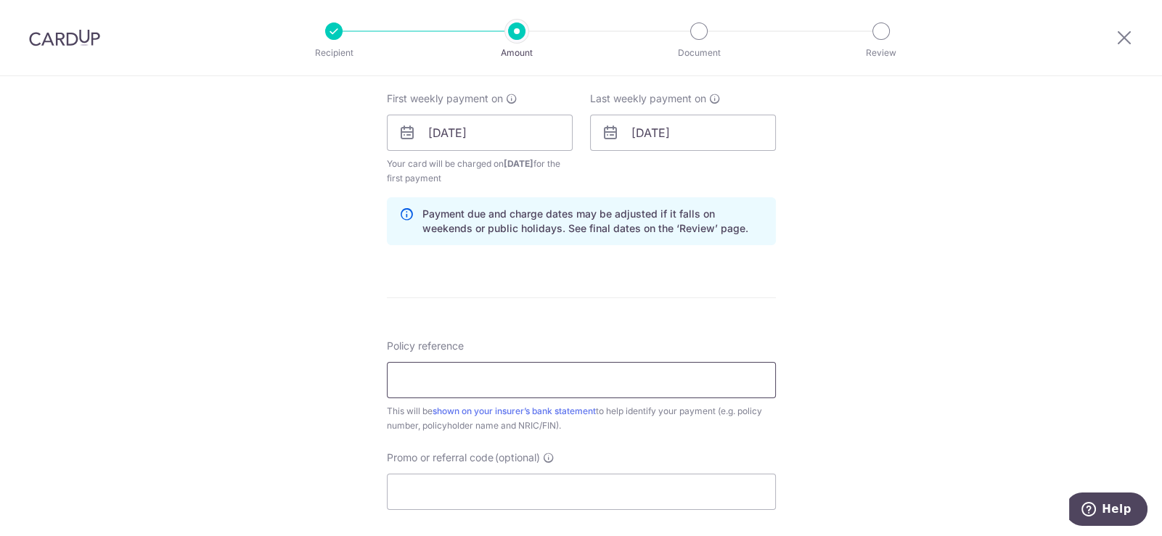
click at [521, 380] on input "Policy reference" at bounding box center [581, 380] width 389 height 36
paste input "0204762727"
type input "0204762727 [PERSON_NAME] [PERSON_NAME]"
click at [547, 475] on input "Promo or referral code (optional)" at bounding box center [581, 492] width 389 height 36
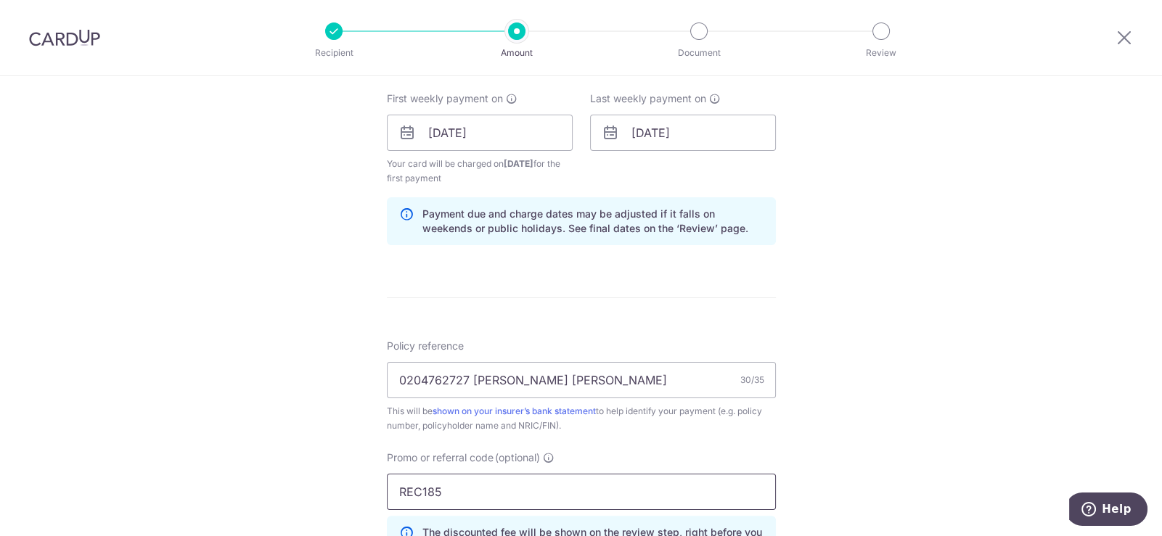
type input "REC185"
click at [987, 285] on div "Tell us more about your payment Enter payment amount SGD 493.05 493.05 Select C…" at bounding box center [581, 150] width 1162 height 1453
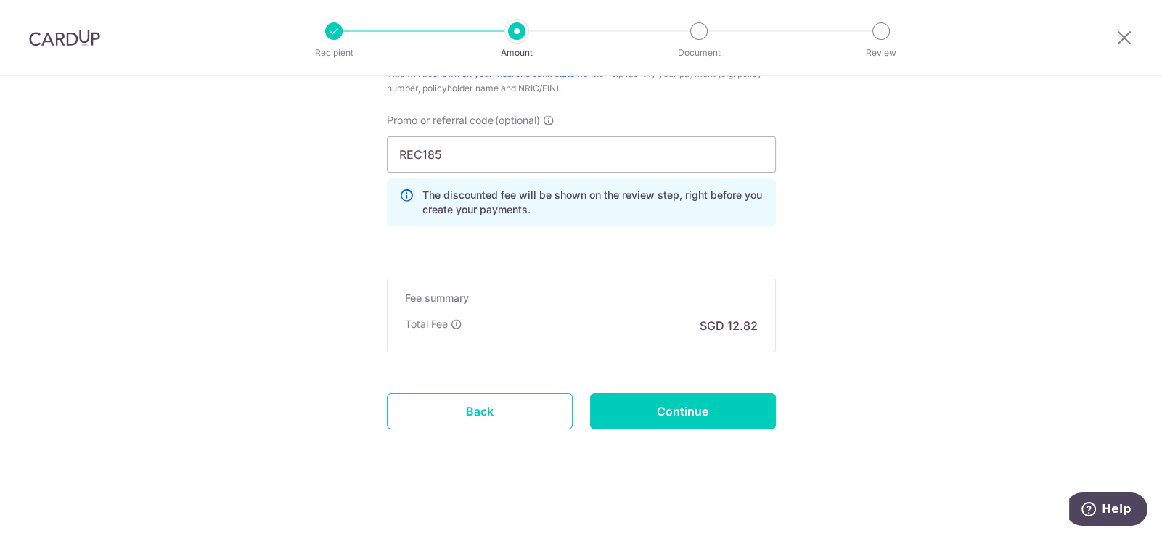
scroll to position [990, 0]
click at [741, 404] on input "Continue" at bounding box center [683, 411] width 186 height 36
type input "Create Schedule"
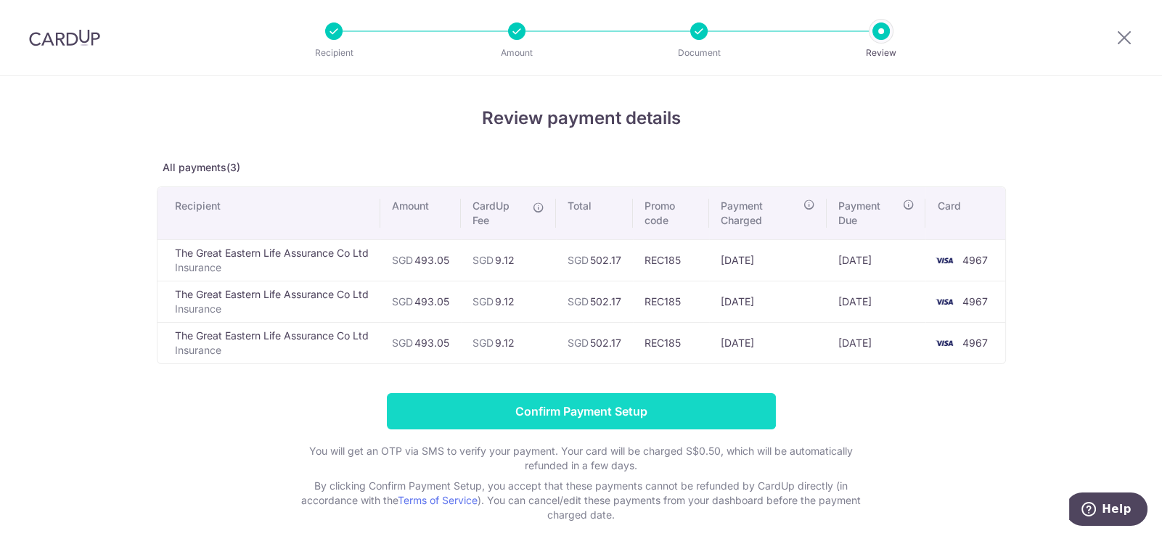
click at [646, 404] on input "Confirm Payment Setup" at bounding box center [581, 411] width 389 height 36
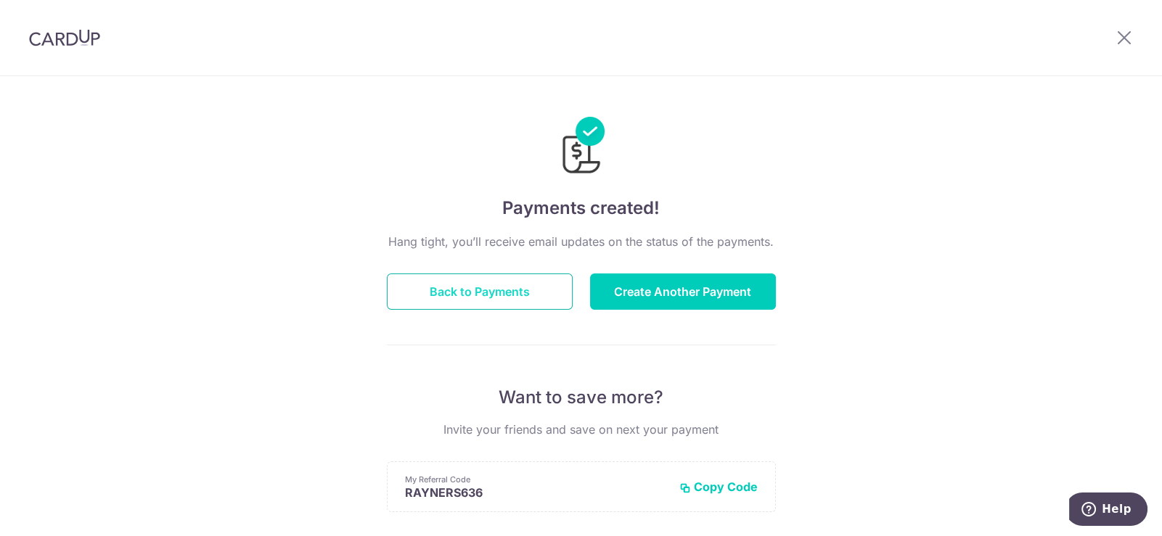
click at [518, 291] on button "Back to Payments" at bounding box center [480, 292] width 186 height 36
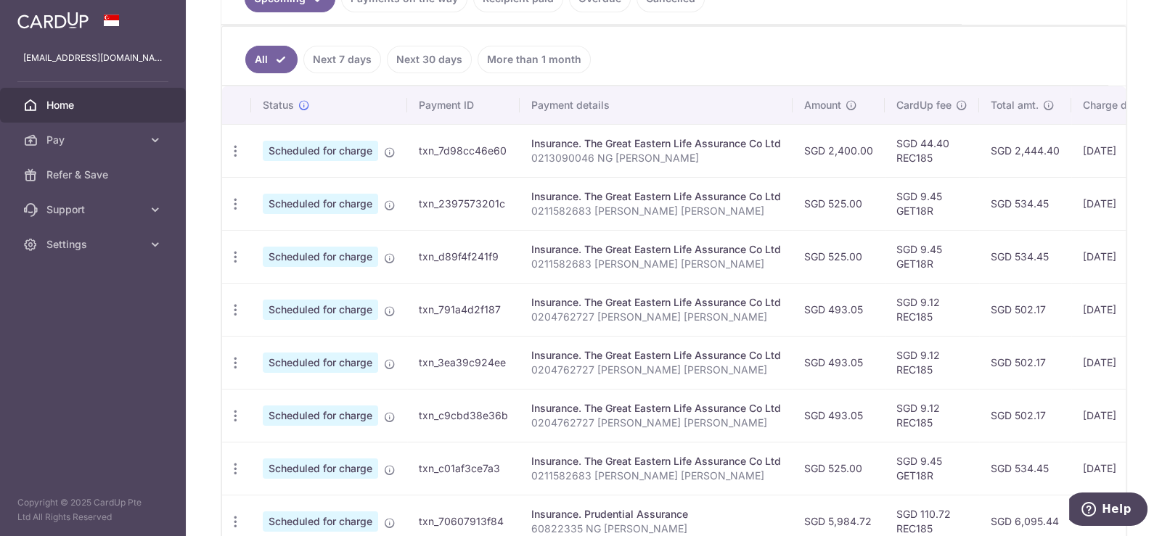
scroll to position [0, 57]
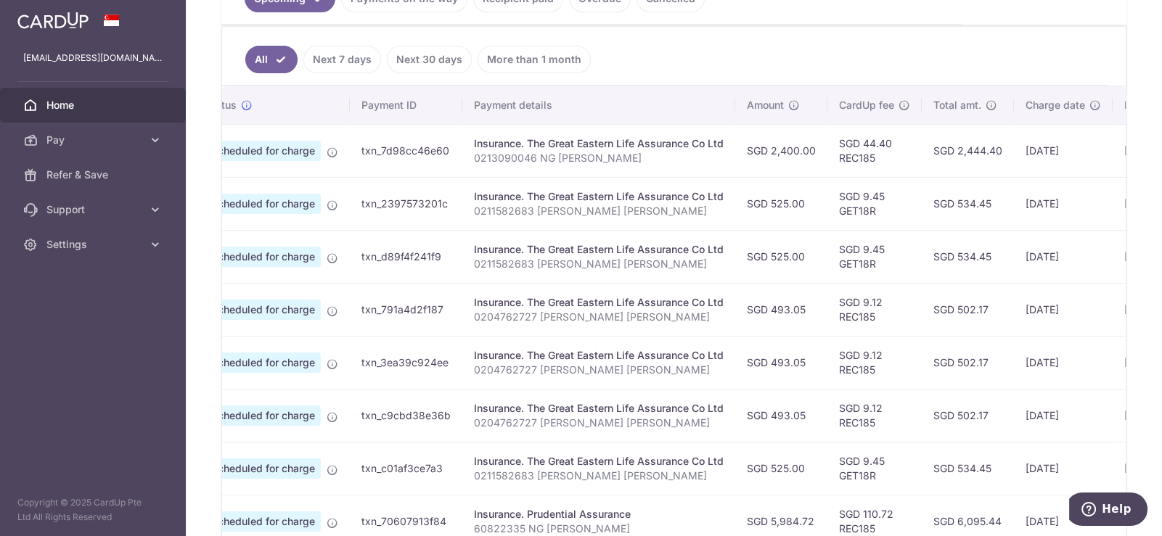
drag, startPoint x: 902, startPoint y: 364, endPoint x: 1114, endPoint y: 360, distance: 212.7
click at [1114, 360] on tr "Update payment Cancel payment Scheduled for charge txn_3ea39c924ee Insurance. T…" at bounding box center [735, 362] width 1141 height 53
click at [912, 351] on td "SGD 9.12 REC185" at bounding box center [875, 362] width 94 height 53
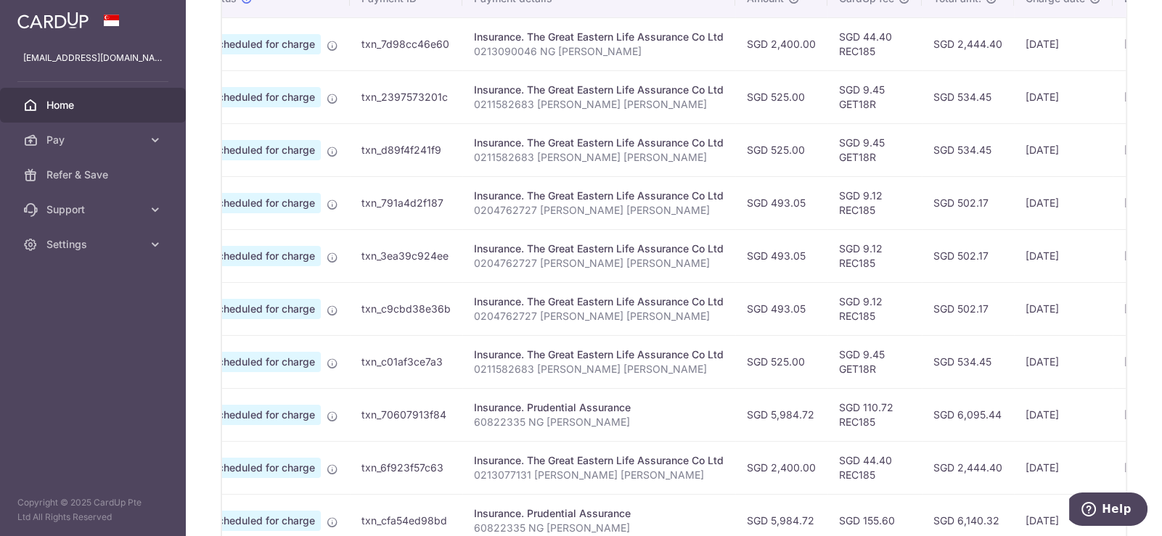
scroll to position [436, 0]
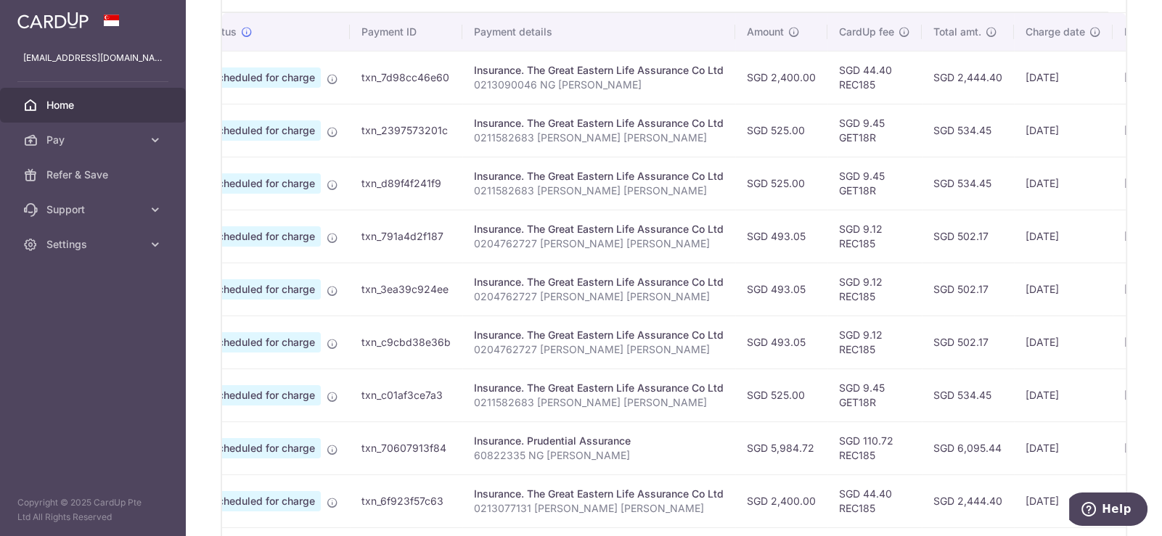
drag, startPoint x: 508, startPoint y: 360, endPoint x: 675, endPoint y: 362, distance: 167.0
click at [675, 362] on tr "Update payment Cancel payment Scheduled for charge txn_c9cbd38e36b Insurance. T…" at bounding box center [735, 342] width 1141 height 53
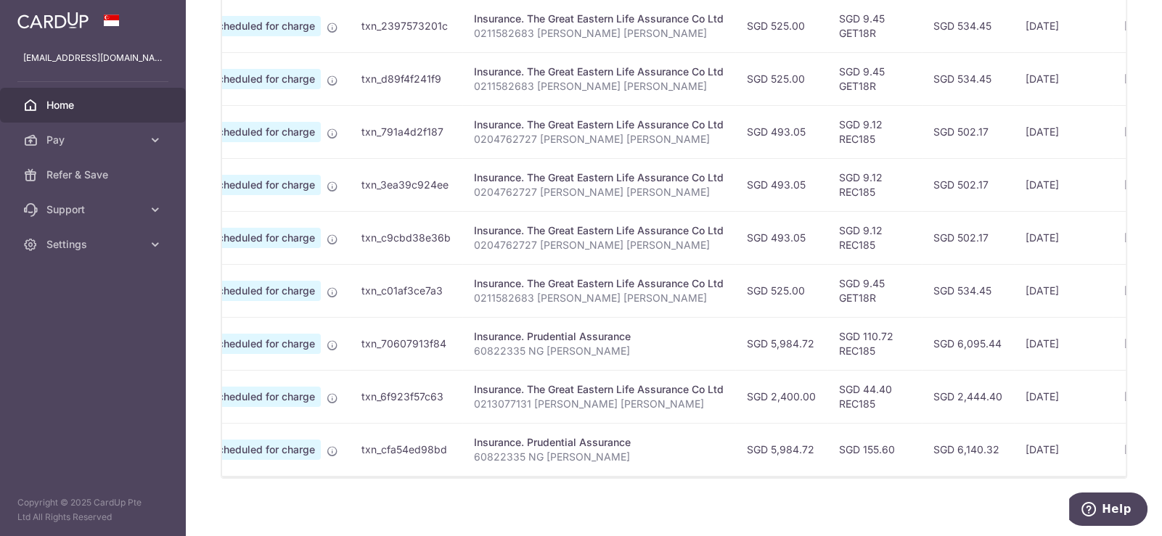
scroll to position [555, 0]
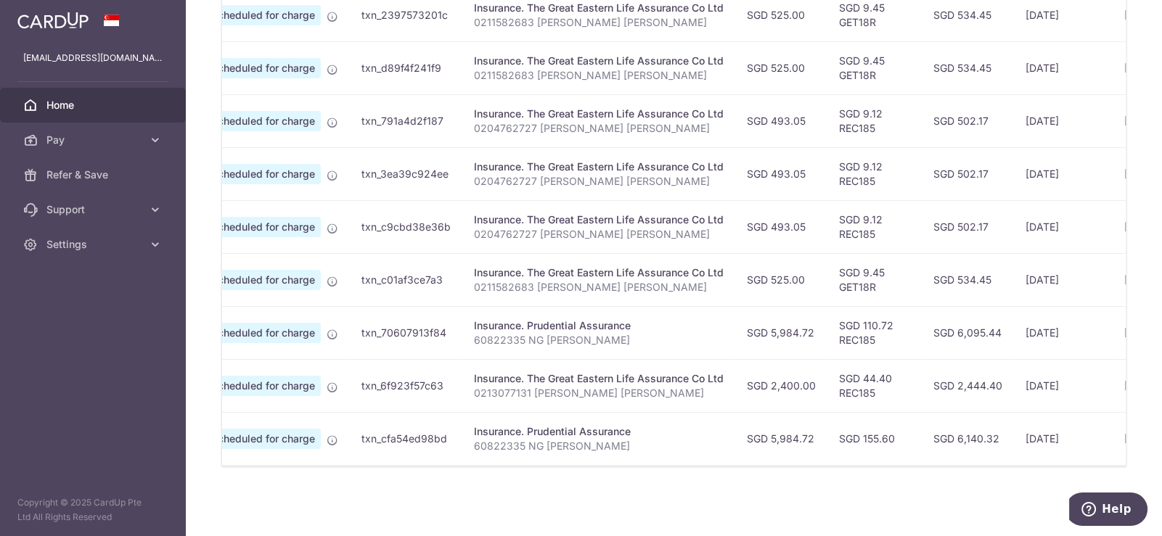
drag, startPoint x: 545, startPoint y: 457, endPoint x: 430, endPoint y: 455, distance: 114.7
click at [430, 455] on tr "Update payment Cancel payment Scheduled for charge txn_cfa54ed98bd Insurance. P…" at bounding box center [735, 438] width 1141 height 53
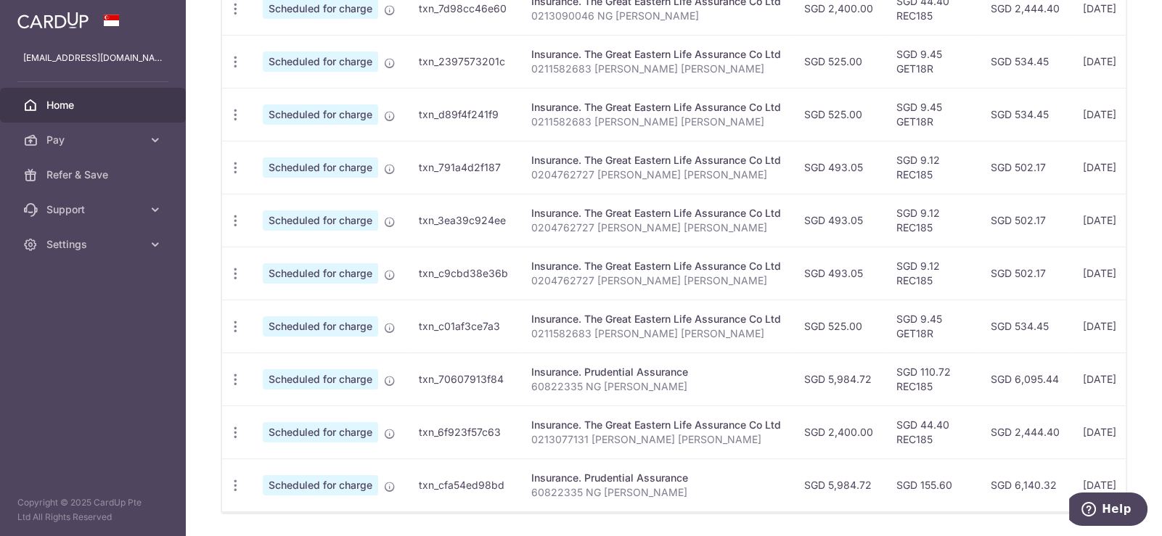
scroll to position [482, 0]
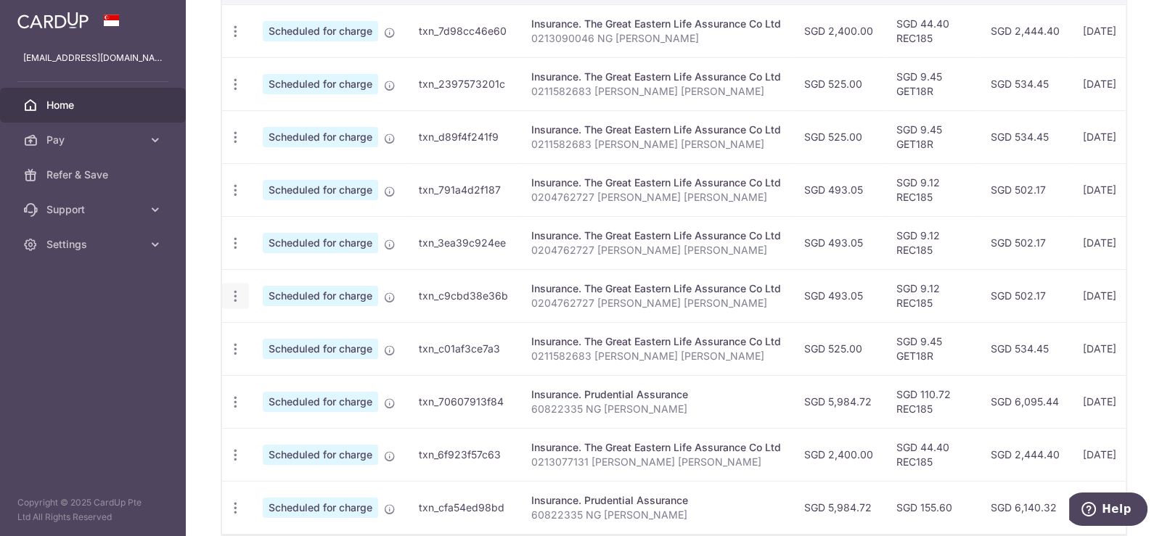
click at [237, 289] on icon "button" at bounding box center [235, 296] width 15 height 15
click at [308, 328] on span "Update payment" at bounding box center [313, 335] width 99 height 17
radio input "true"
type input "493.05"
type input "[DATE]"
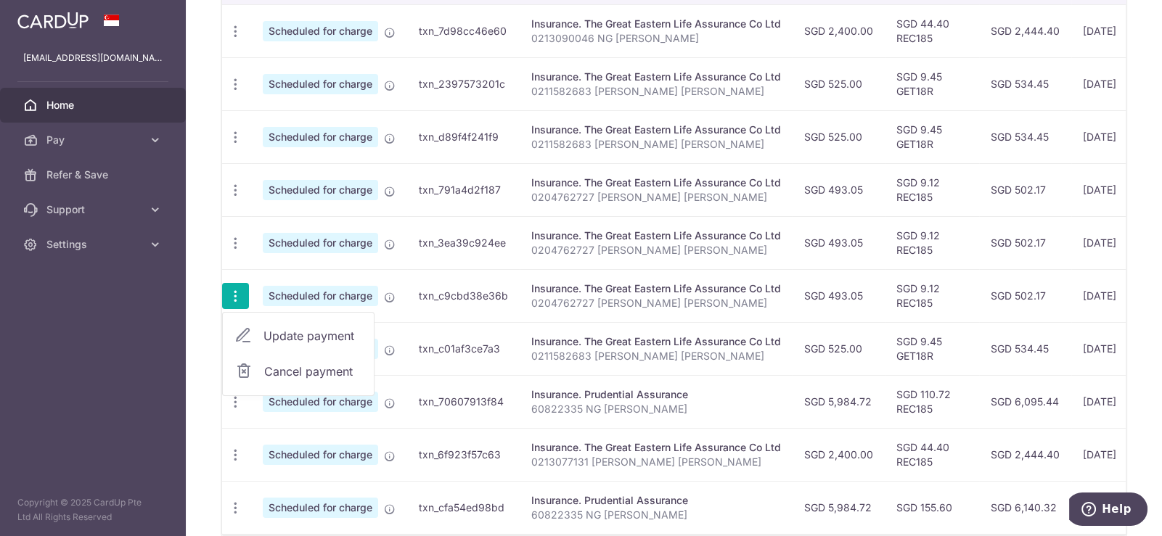
type input "0204762727 [PERSON_NAME] [PERSON_NAME]"
type input "REC185"
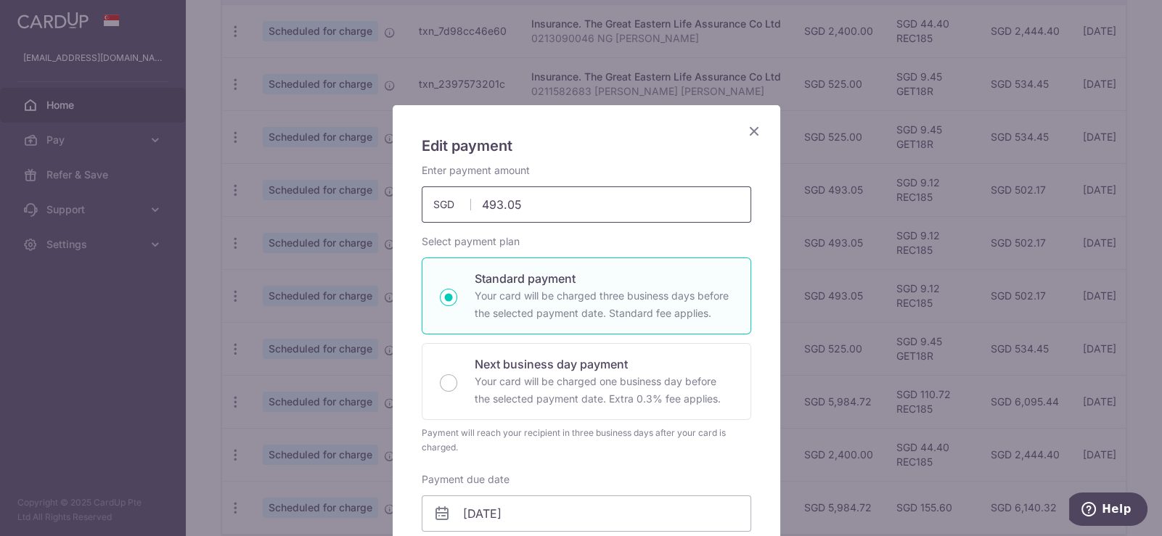
drag, startPoint x: 533, startPoint y: 205, endPoint x: 377, endPoint y: 192, distance: 156.0
click at [377, 192] on div "Edit payment By clicking apply, you will make changes to all payments to The Gr…" at bounding box center [581, 268] width 1162 height 536
type input "257.52"
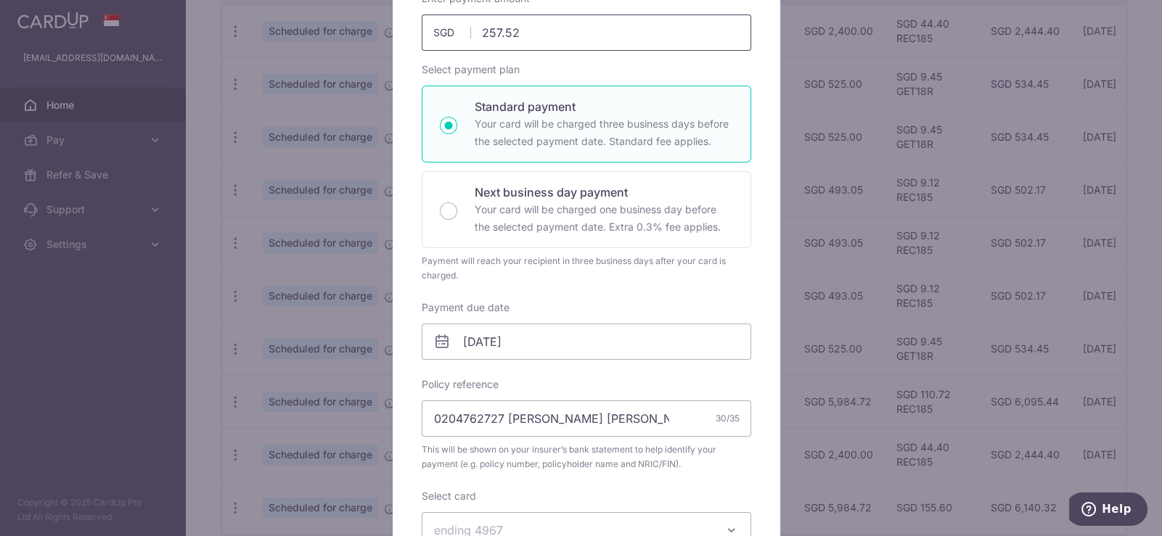
scroll to position [218, 0]
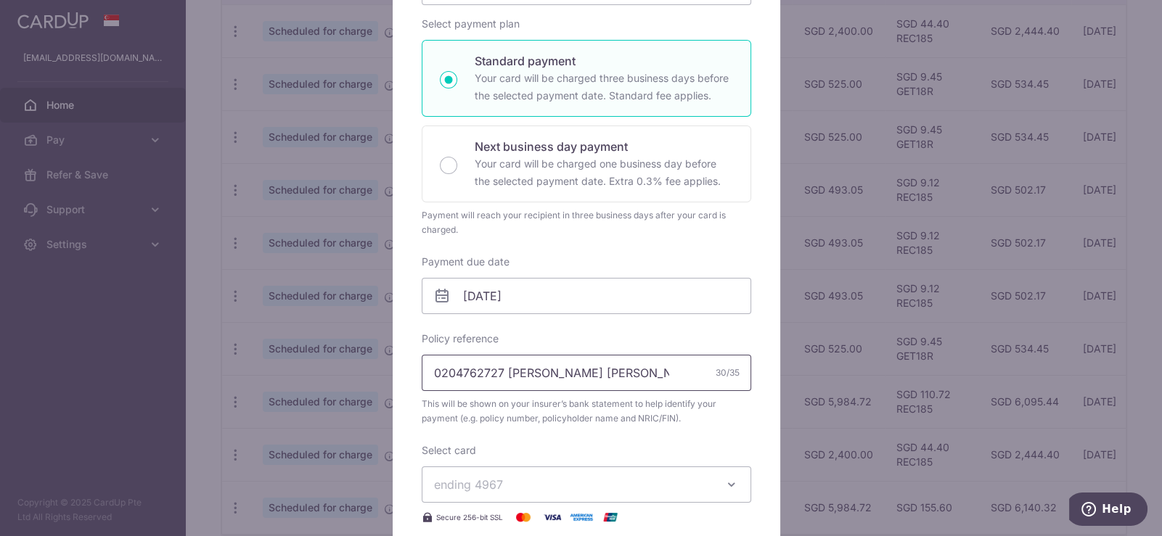
drag, startPoint x: 497, startPoint y: 375, endPoint x: 393, endPoint y: 362, distance: 104.5
click at [393, 362] on div "Edit payment By clicking apply, you will make changes to all payments to The Gr…" at bounding box center [587, 370] width 388 height 966
paste input "52103798"
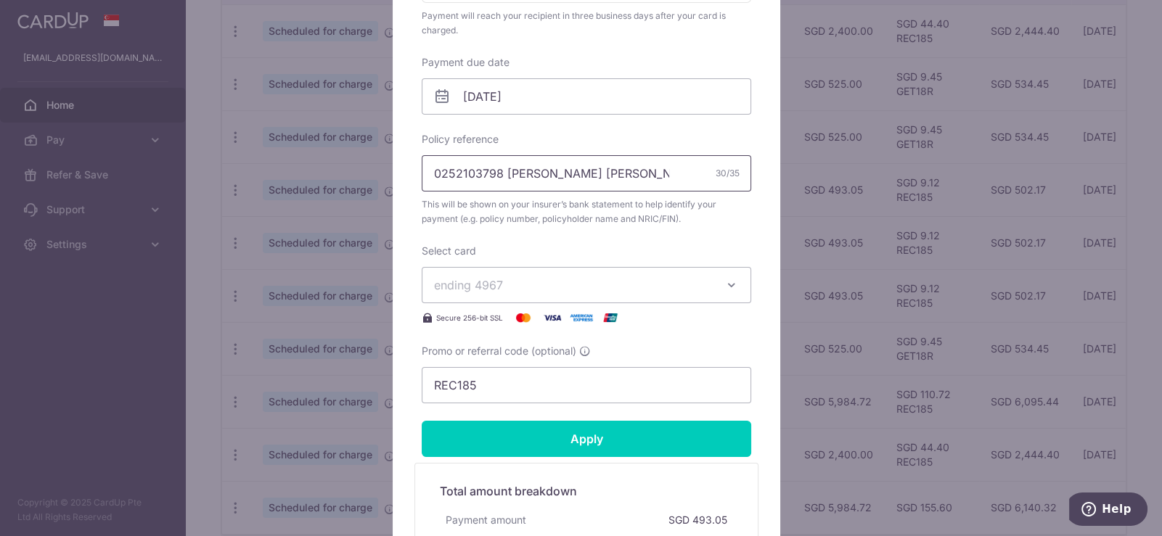
scroll to position [565, 0]
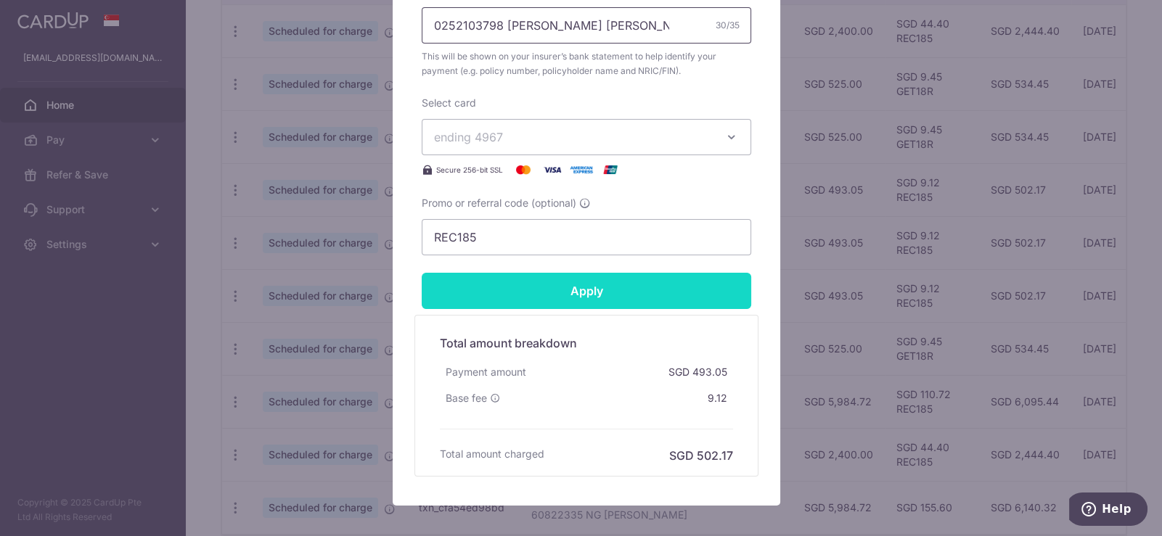
type input "0252103798 [PERSON_NAME] [PERSON_NAME]"
click at [673, 297] on input "Apply" at bounding box center [587, 291] width 330 height 36
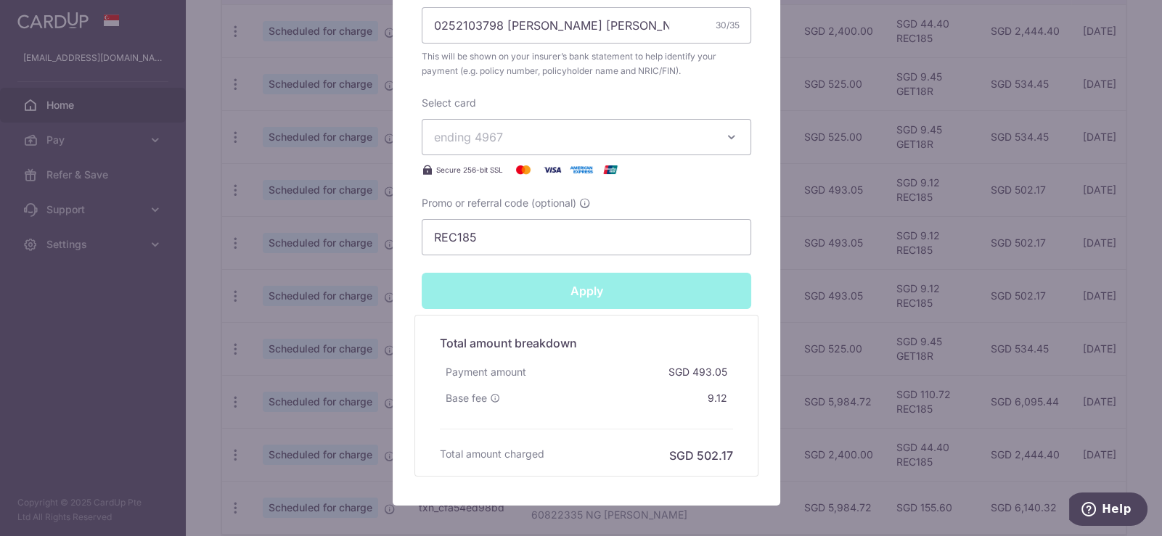
type input "Successfully Applied"
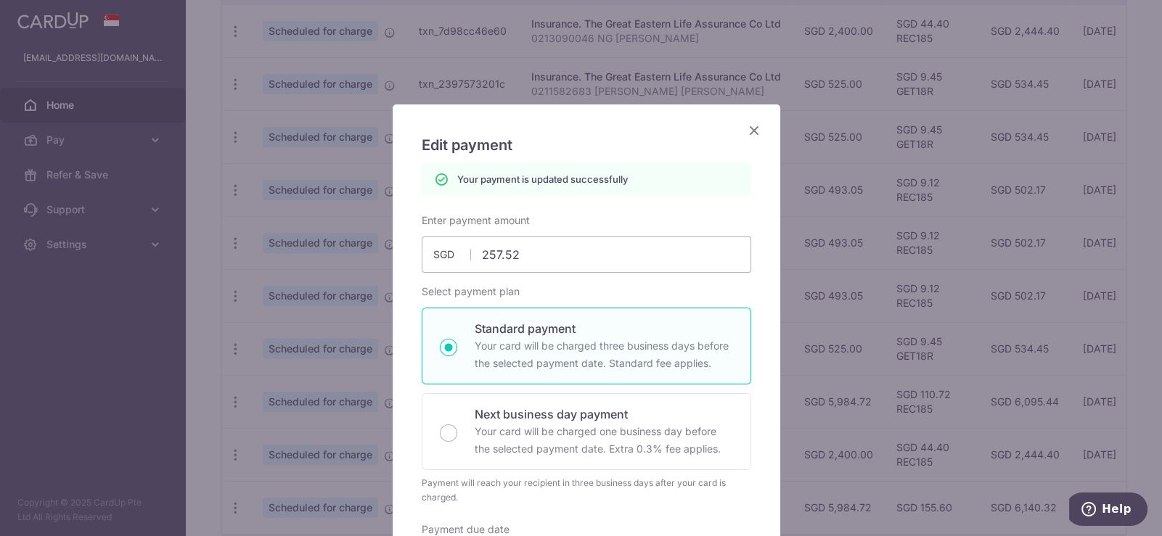
scroll to position [0, 0]
click at [748, 133] on icon "Close" at bounding box center [754, 131] width 17 height 18
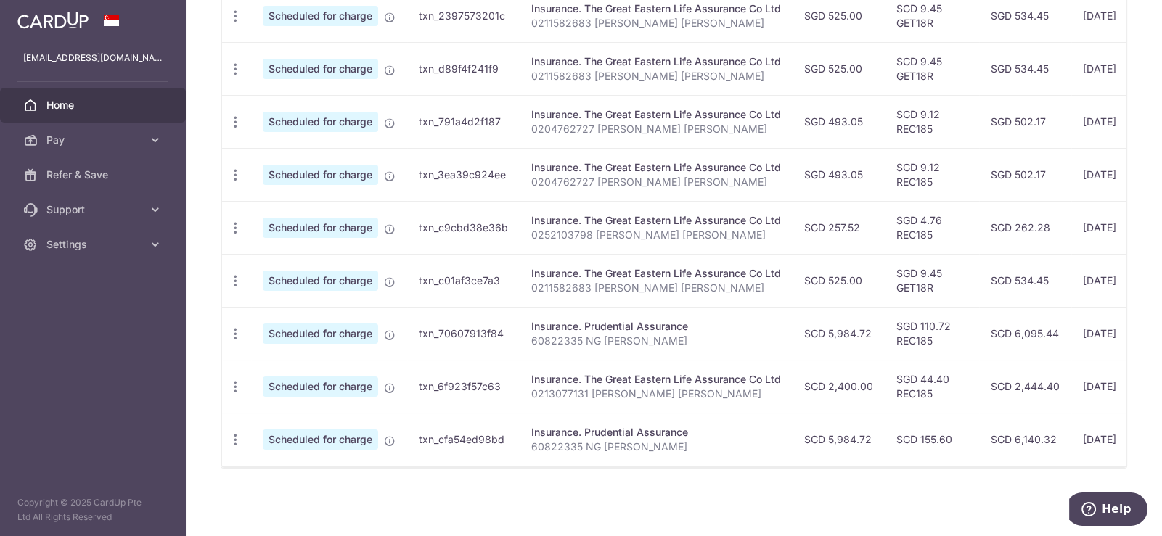
scroll to position [482, 0]
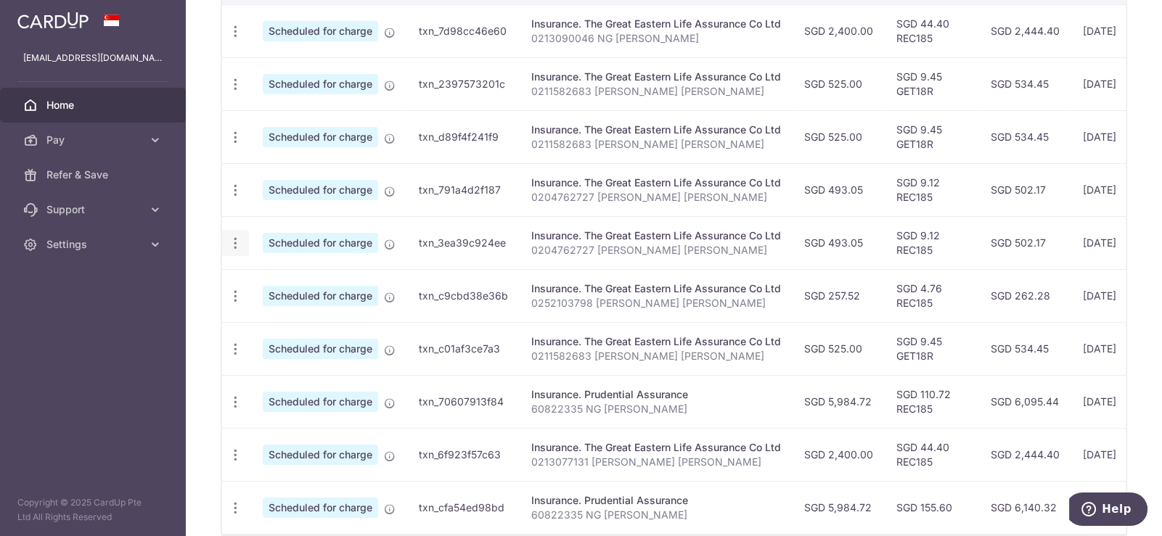
click at [234, 236] on icon "button" at bounding box center [235, 243] width 15 height 15
click at [350, 279] on span "Update payment" at bounding box center [313, 282] width 99 height 17
radio input "true"
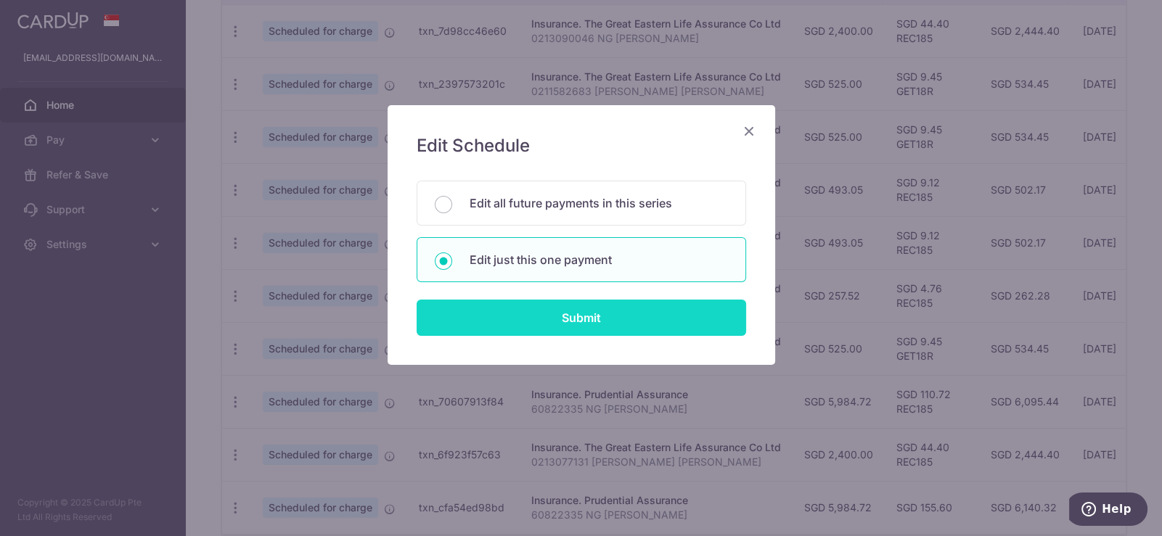
click at [653, 320] on input "Submit" at bounding box center [582, 318] width 330 height 36
radio input "true"
type input "493.05"
type input "[DATE]"
type input "0204762727 [PERSON_NAME] [PERSON_NAME]"
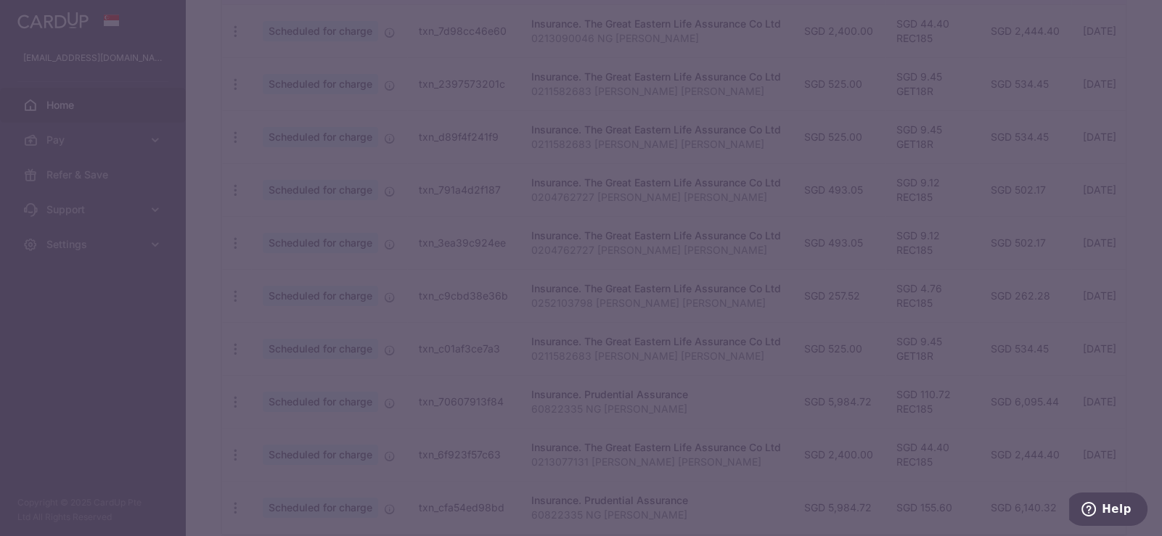
type input "REC185"
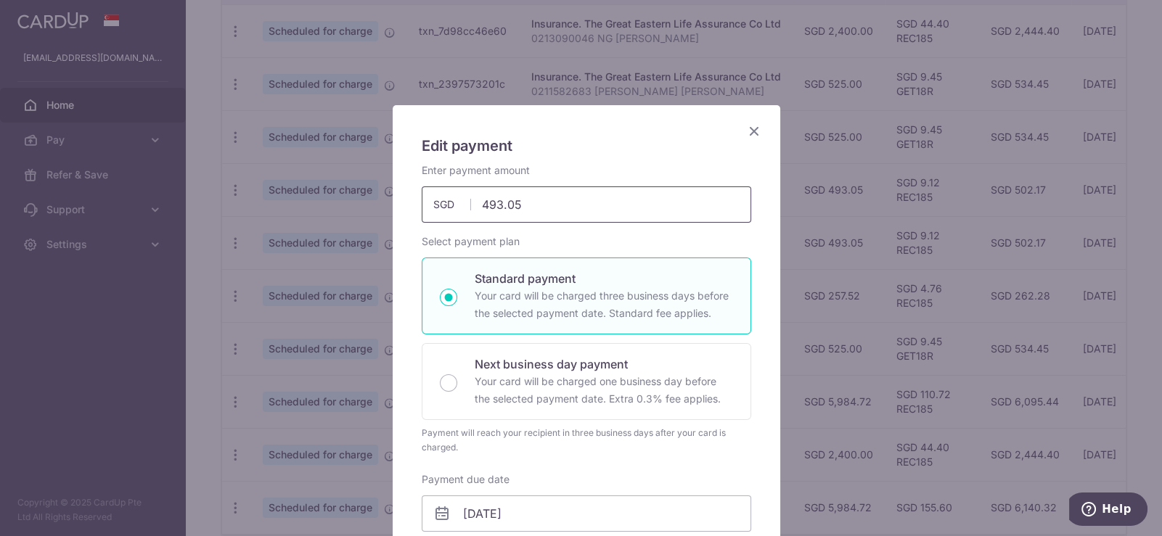
drag, startPoint x: 566, startPoint y: 215, endPoint x: 396, endPoint y: 191, distance: 172.3
type input "807.75"
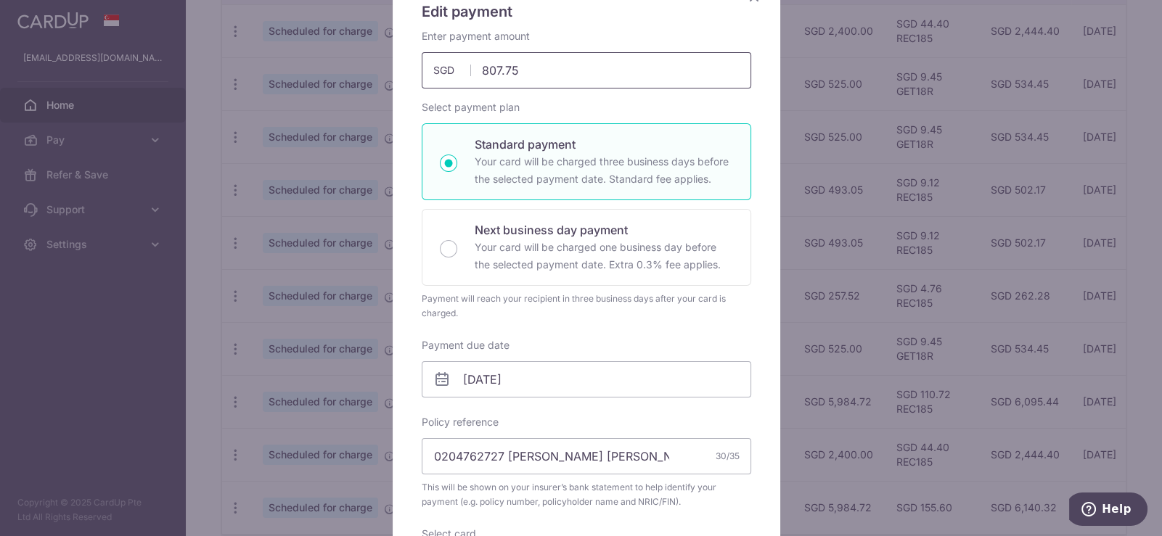
scroll to position [144, 0]
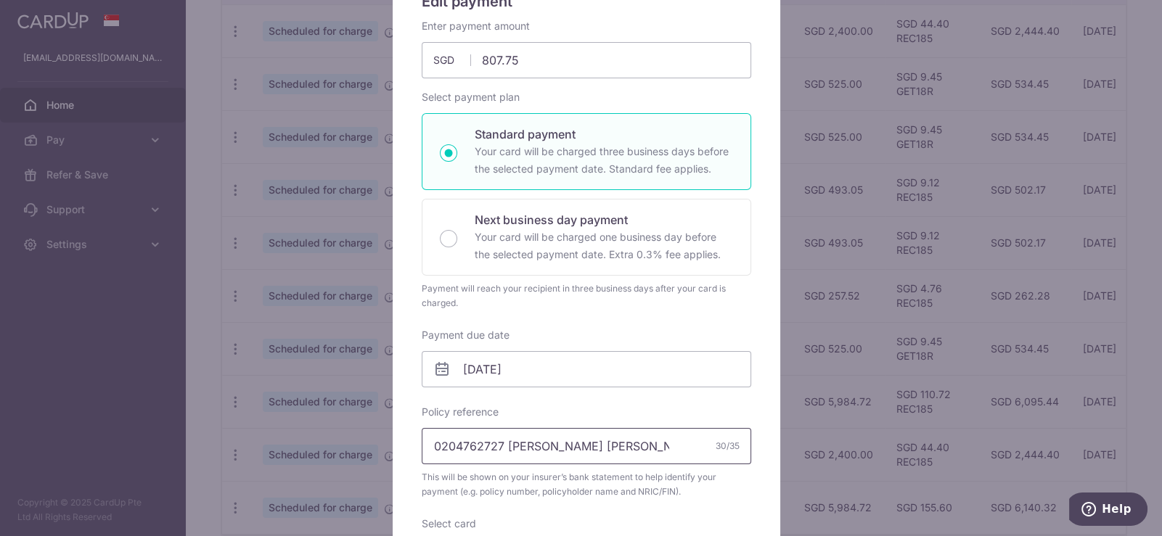
drag, startPoint x: 499, startPoint y: 448, endPoint x: 387, endPoint y: 429, distance: 114.1
click at [393, 429] on div "Edit payment By clicking apply, you will make changes to all payments to The Gr…" at bounding box center [587, 444] width 388 height 966
paste input "42872504"
type input "0242872504 [PERSON_NAME] [PERSON_NAME]"
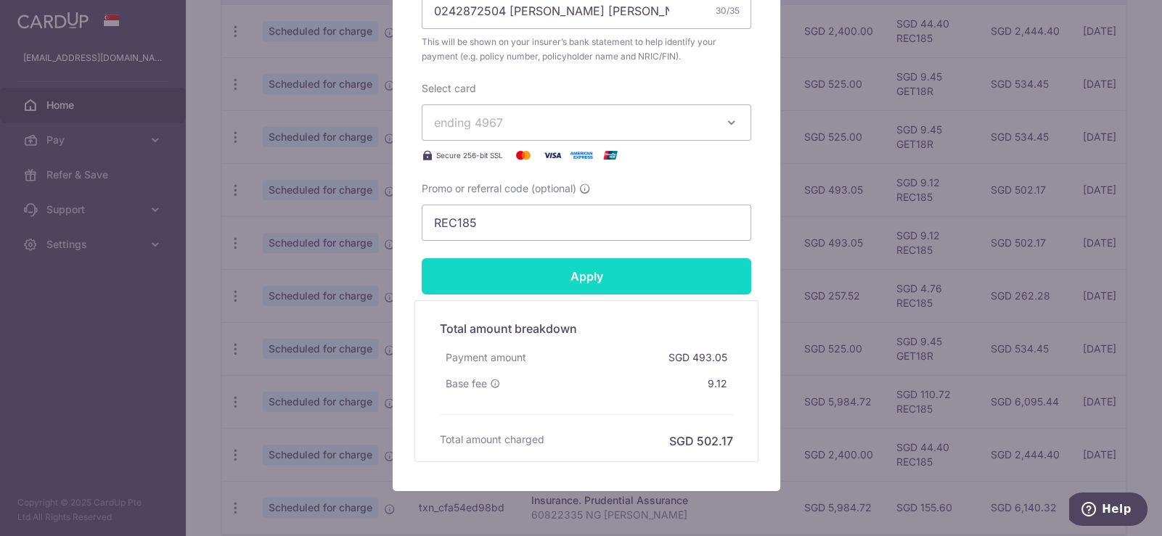
click at [625, 275] on input "Apply" at bounding box center [587, 276] width 330 height 36
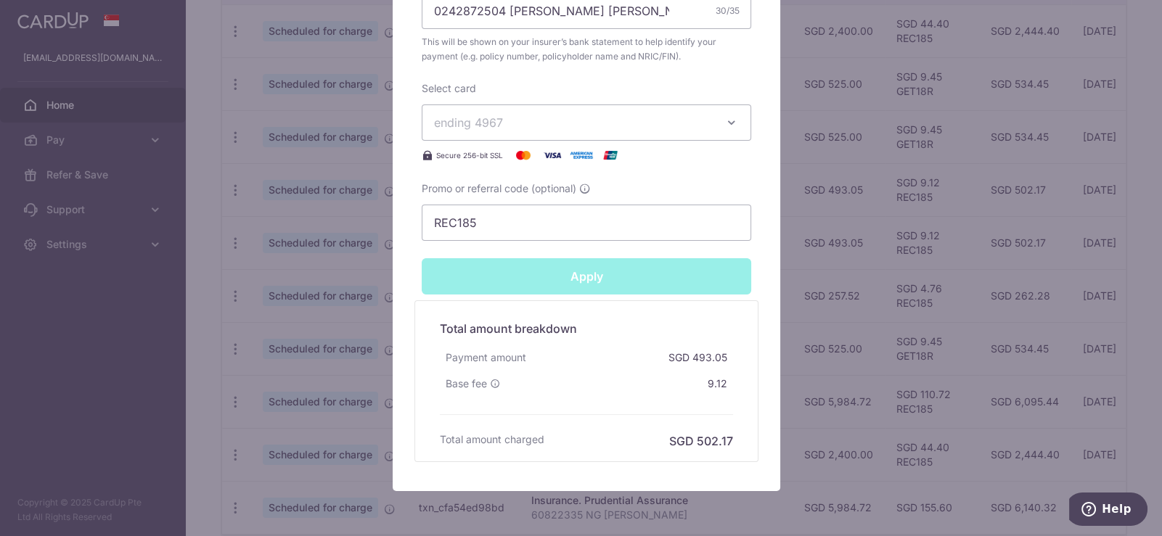
type input "Successfully Applied"
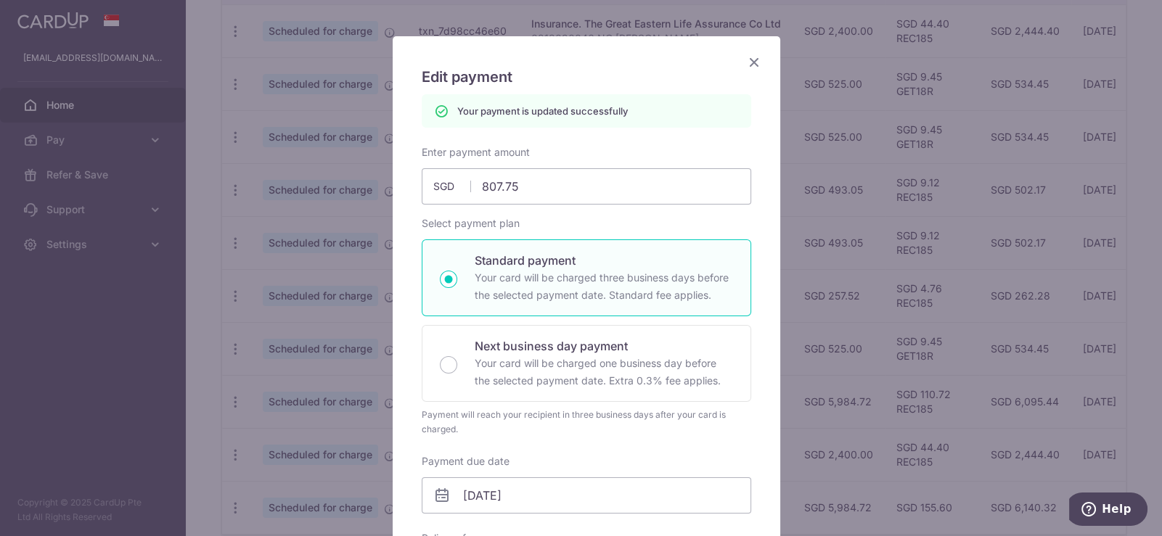
scroll to position [0, 0]
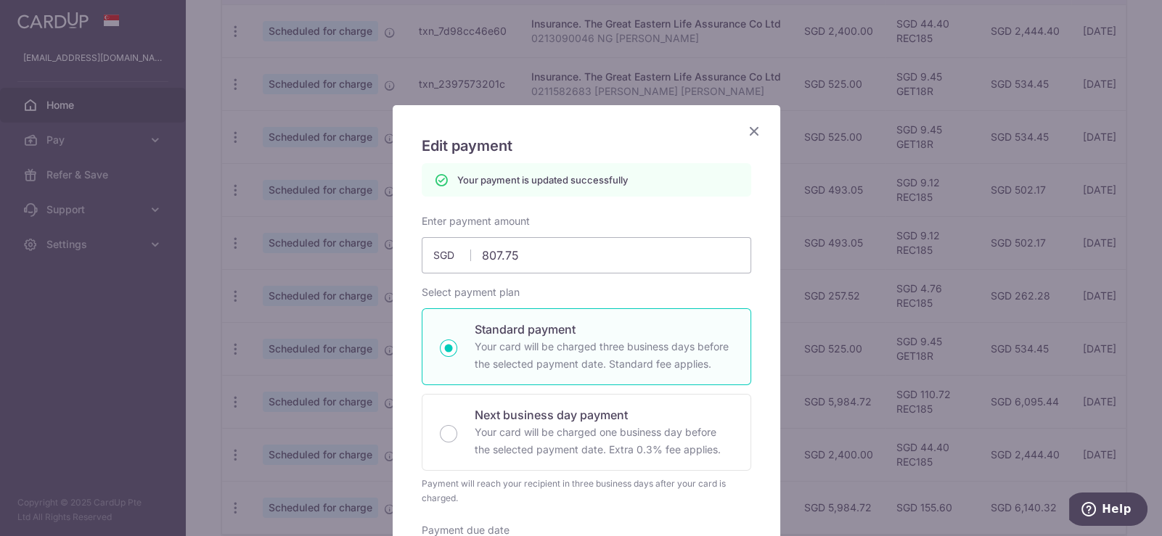
click at [750, 130] on icon "Close" at bounding box center [754, 131] width 17 height 18
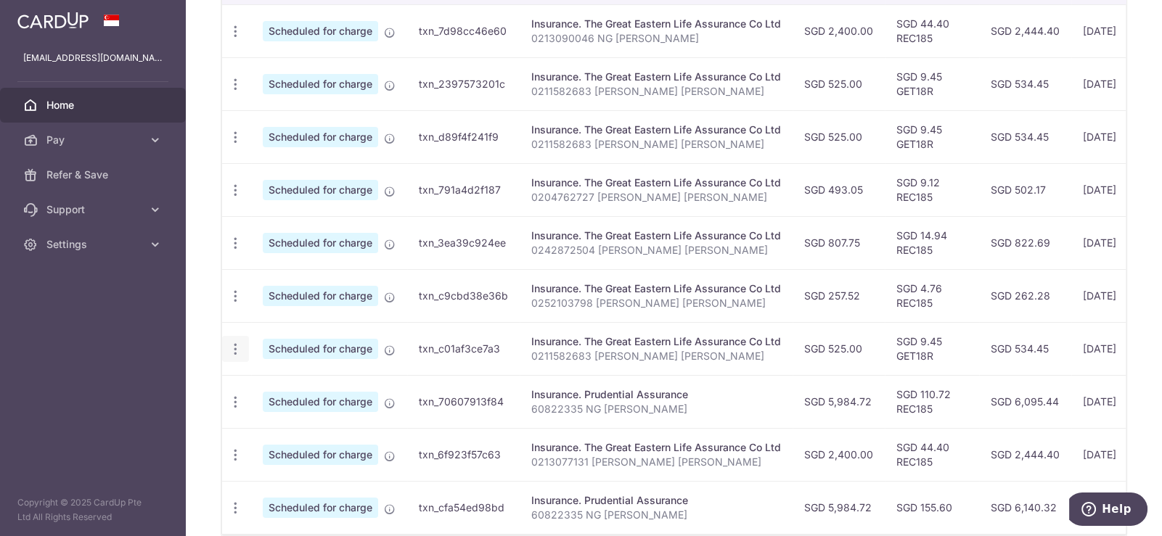
click at [240, 344] on icon "button" at bounding box center [235, 349] width 15 height 15
click at [348, 388] on span "Update payment" at bounding box center [313, 388] width 99 height 17
radio input "true"
type input "525.00"
type input "[DATE]"
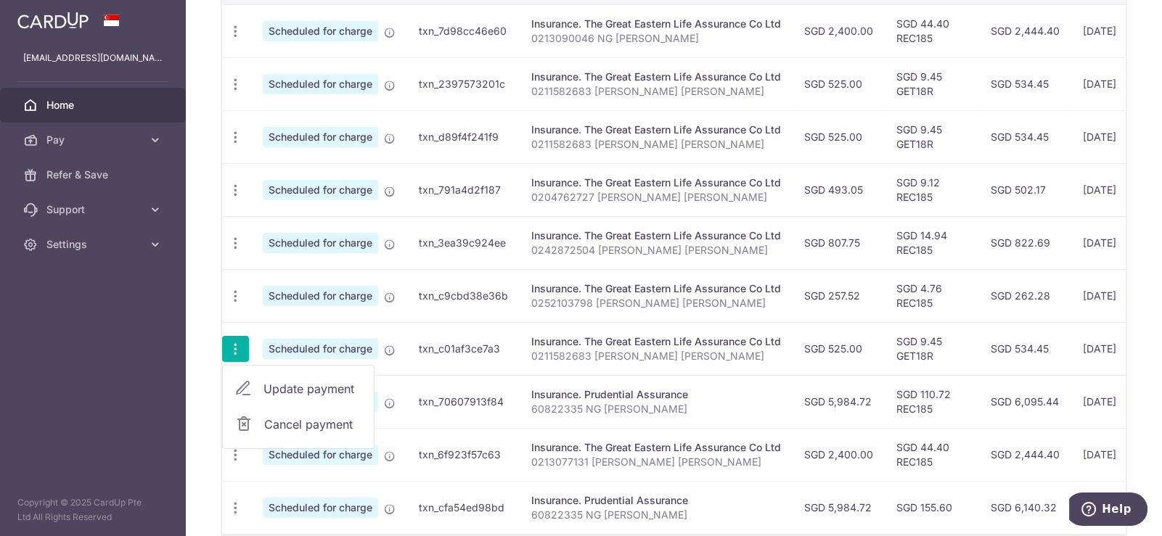
type input "0211582683 [PERSON_NAME] [PERSON_NAME]"
type input "GET18R"
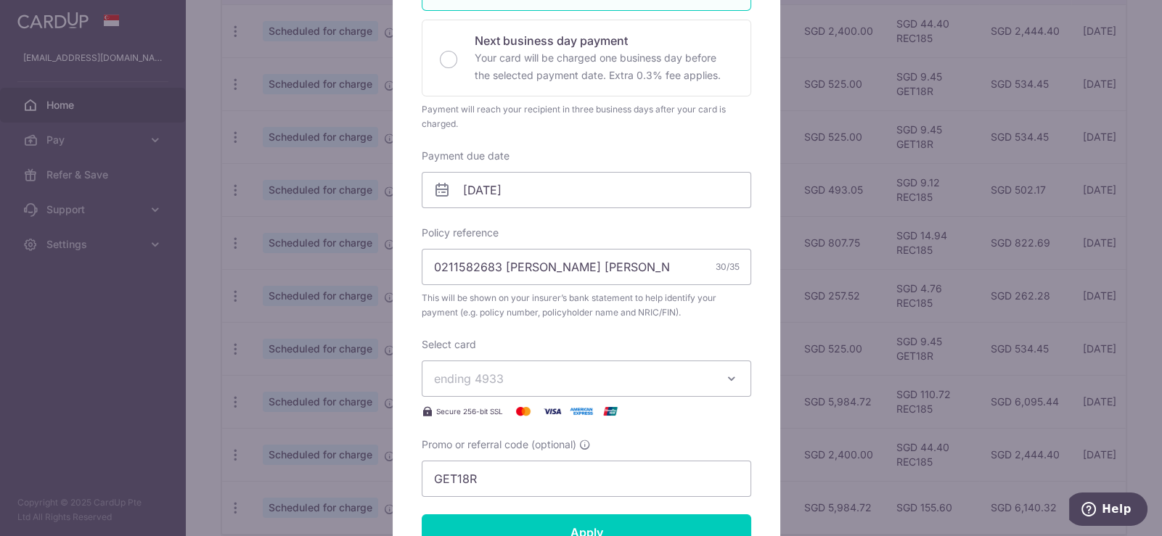
scroll to position [290, 0]
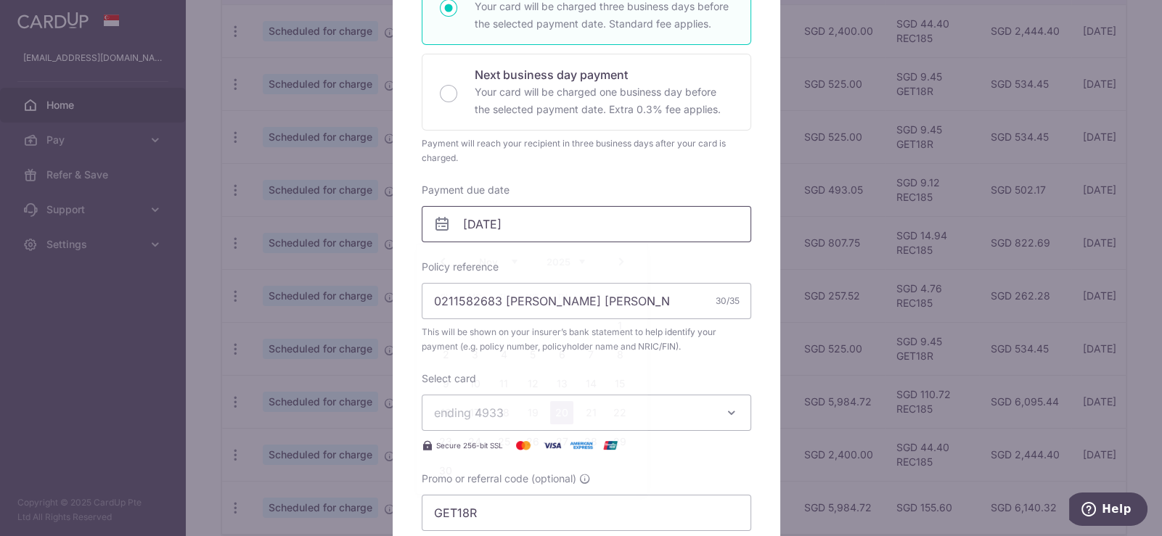
click at [584, 228] on input "[DATE]" at bounding box center [587, 224] width 330 height 36
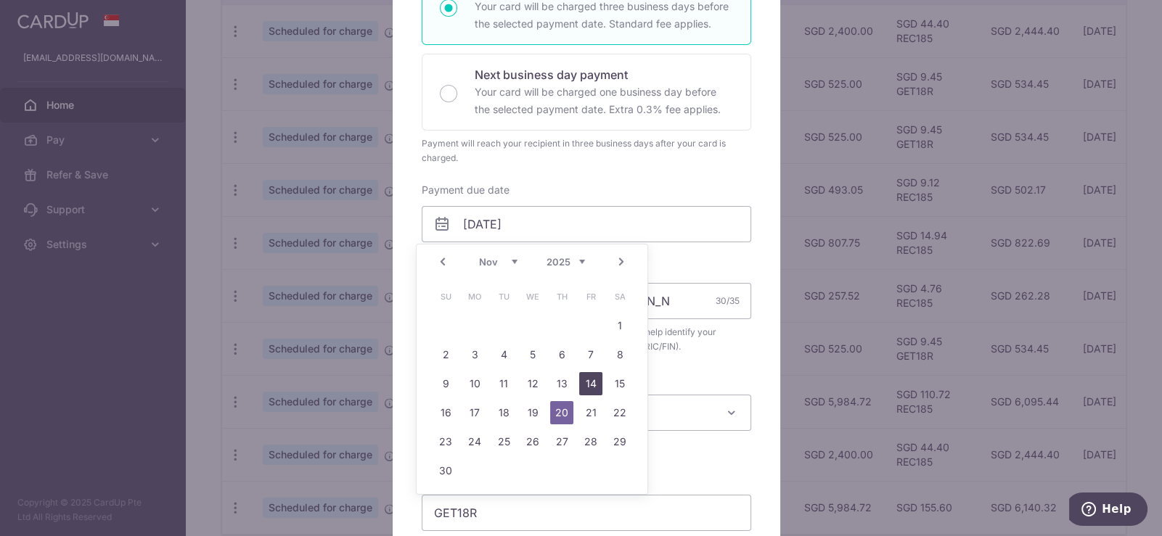
click at [597, 375] on link "14" at bounding box center [590, 383] width 23 height 23
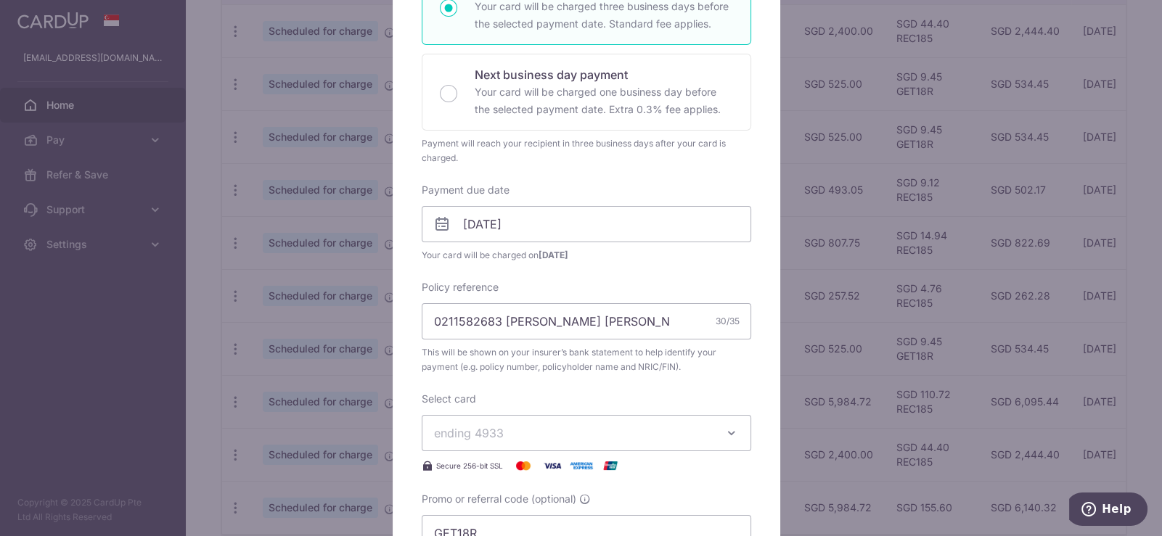
click at [724, 431] on icon "button" at bounding box center [731, 433] width 15 height 15
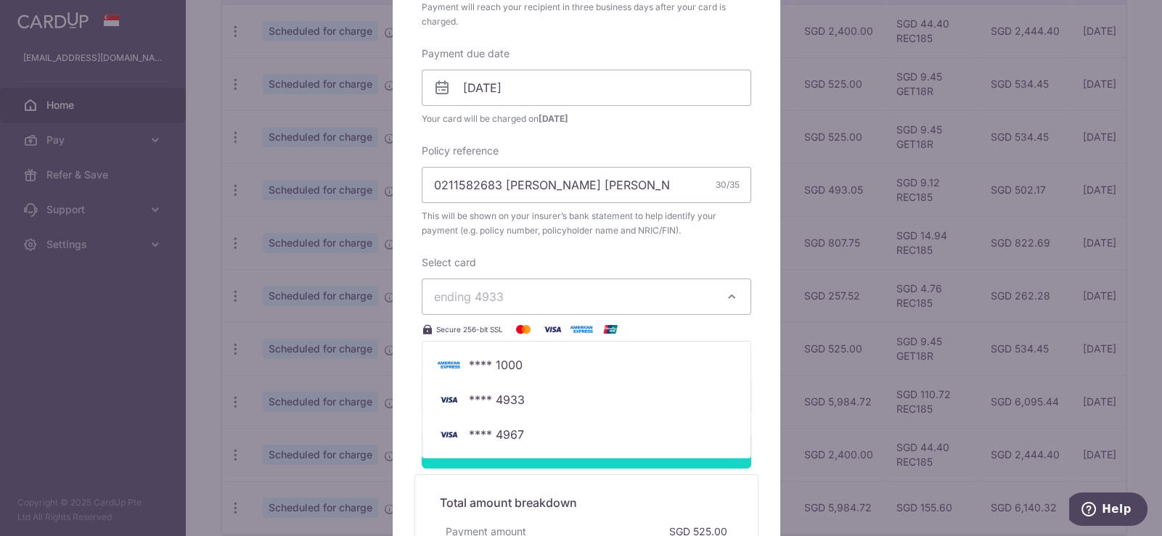
scroll to position [436, 0]
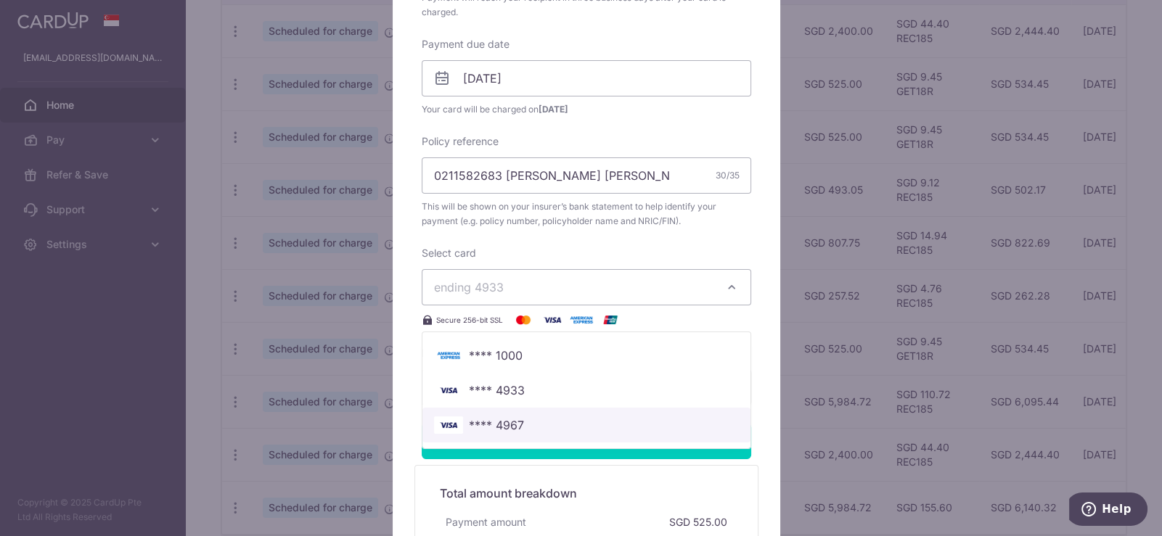
click at [565, 417] on span "**** 4967" at bounding box center [586, 425] width 305 height 17
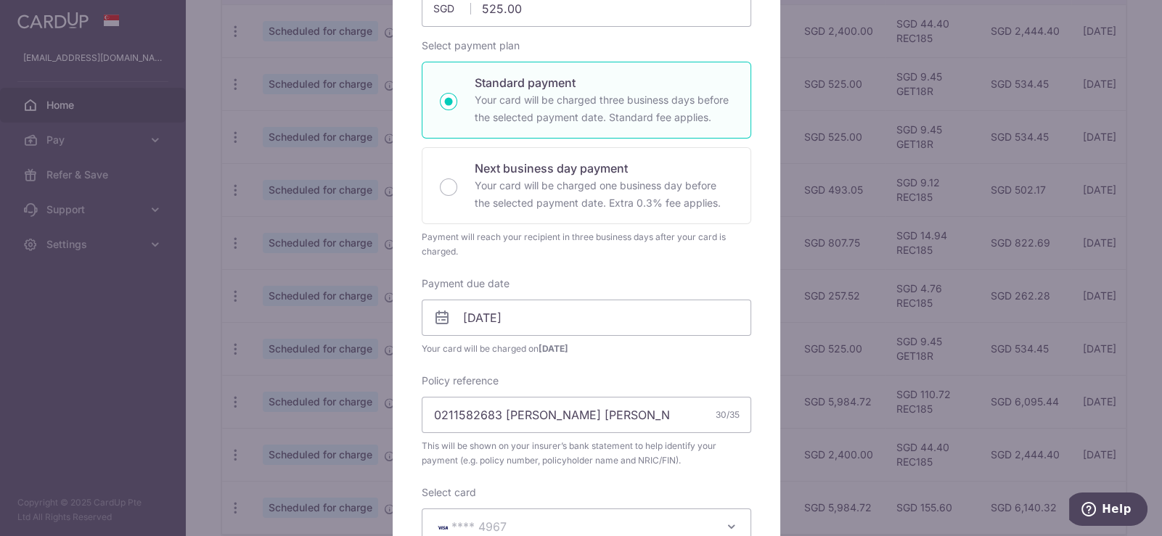
scroll to position [218, 0]
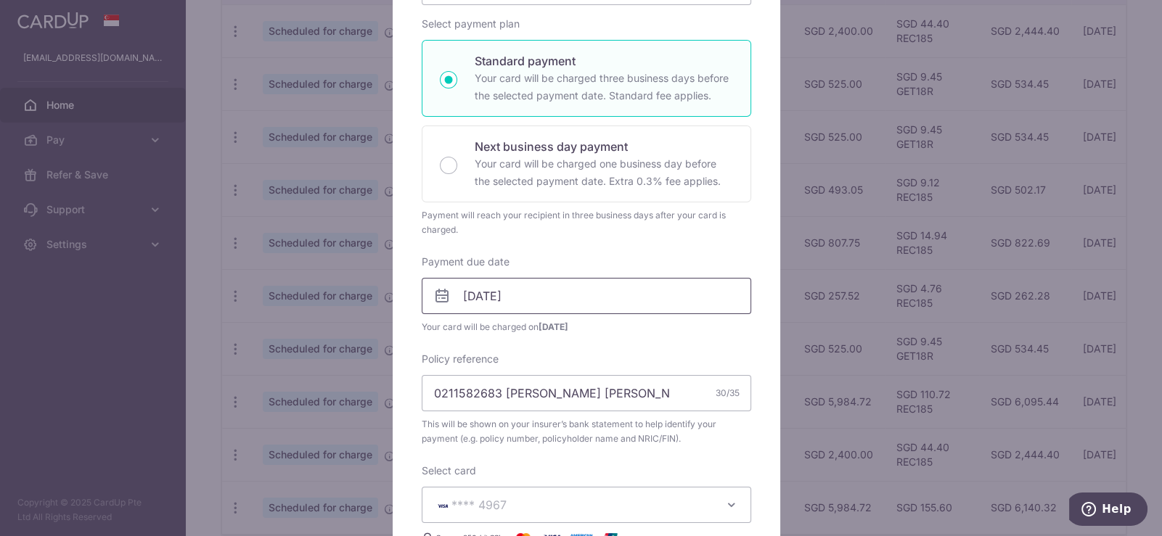
click at [657, 307] on input "14/11/2025" at bounding box center [587, 296] width 330 height 36
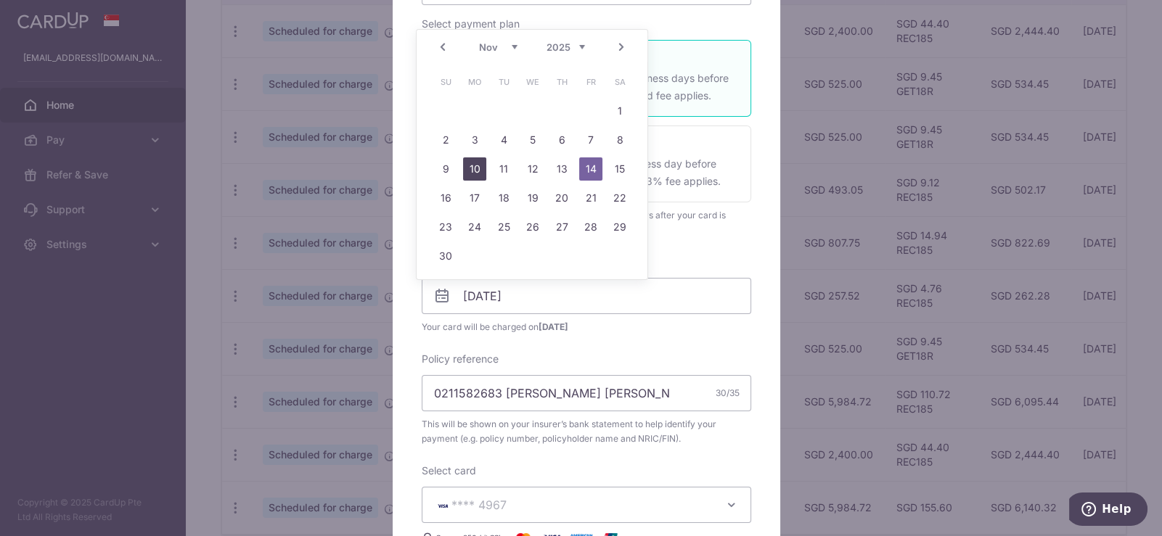
click at [481, 168] on link "10" at bounding box center [474, 169] width 23 height 23
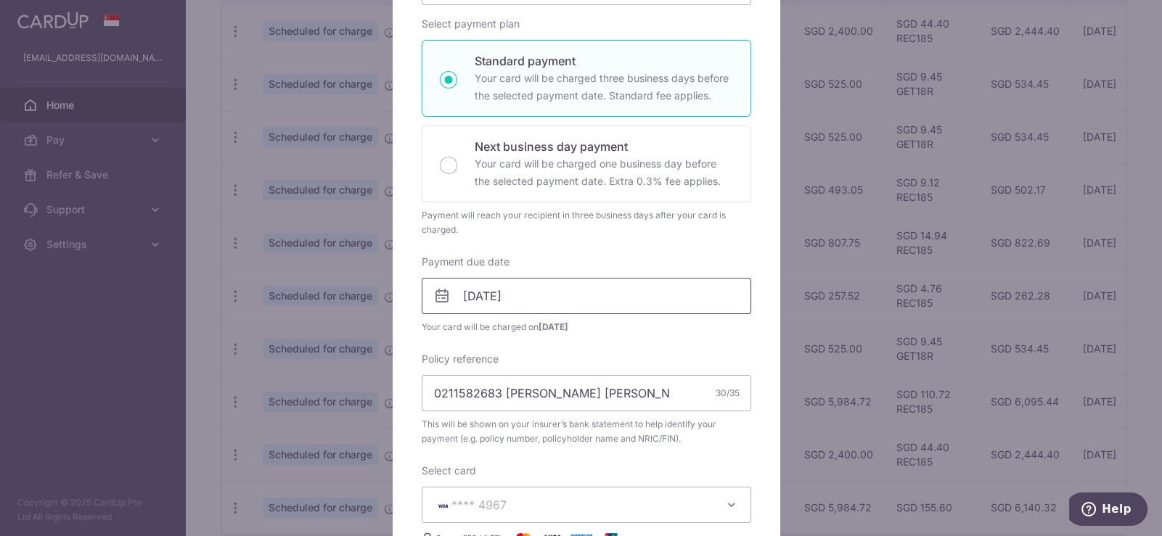
click at [563, 299] on input "[DATE]" at bounding box center [587, 296] width 330 height 36
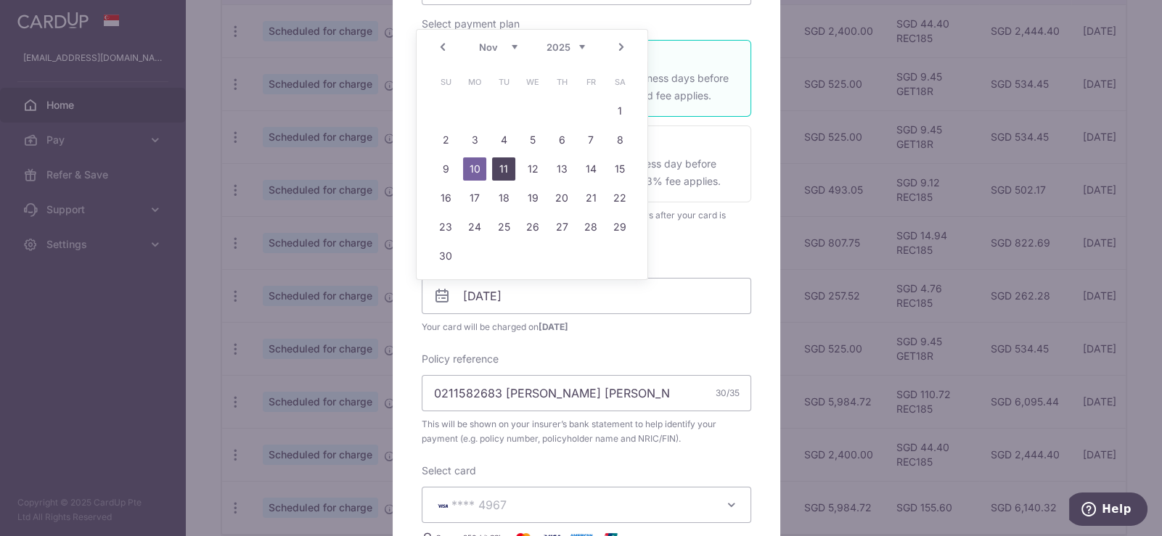
click at [512, 171] on link "11" at bounding box center [503, 169] width 23 height 23
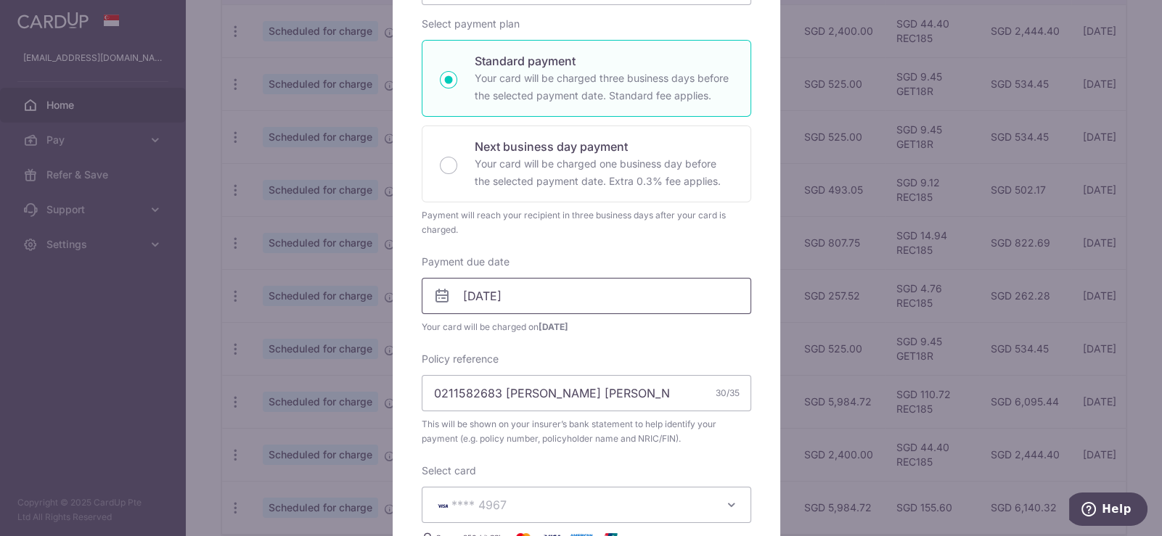
click at [584, 295] on input "11/11/2025" at bounding box center [587, 296] width 330 height 36
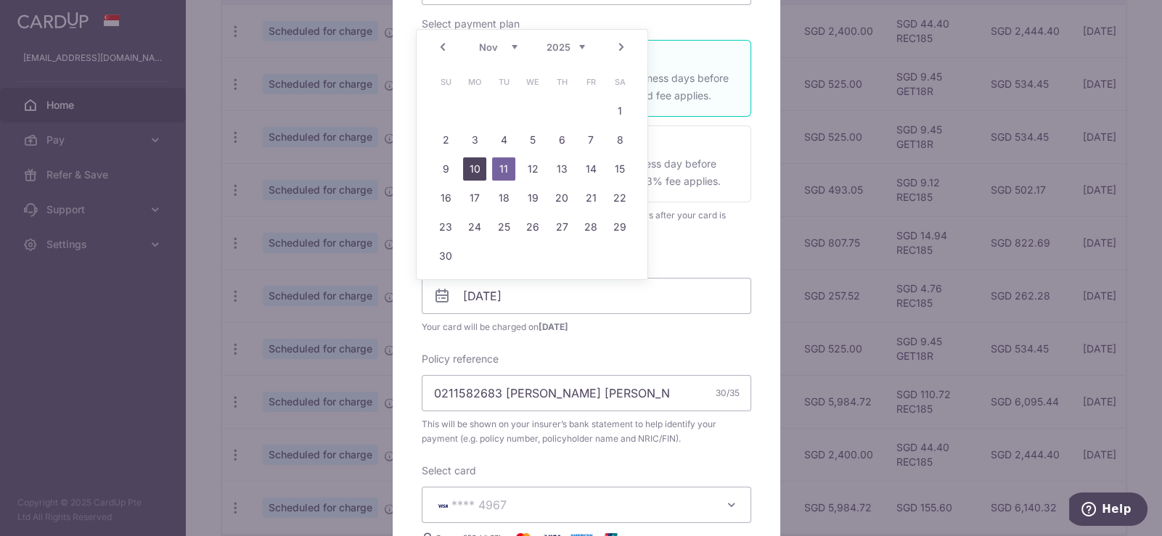
click at [478, 166] on link "10" at bounding box center [474, 169] width 23 height 23
type input "10/11/2025"
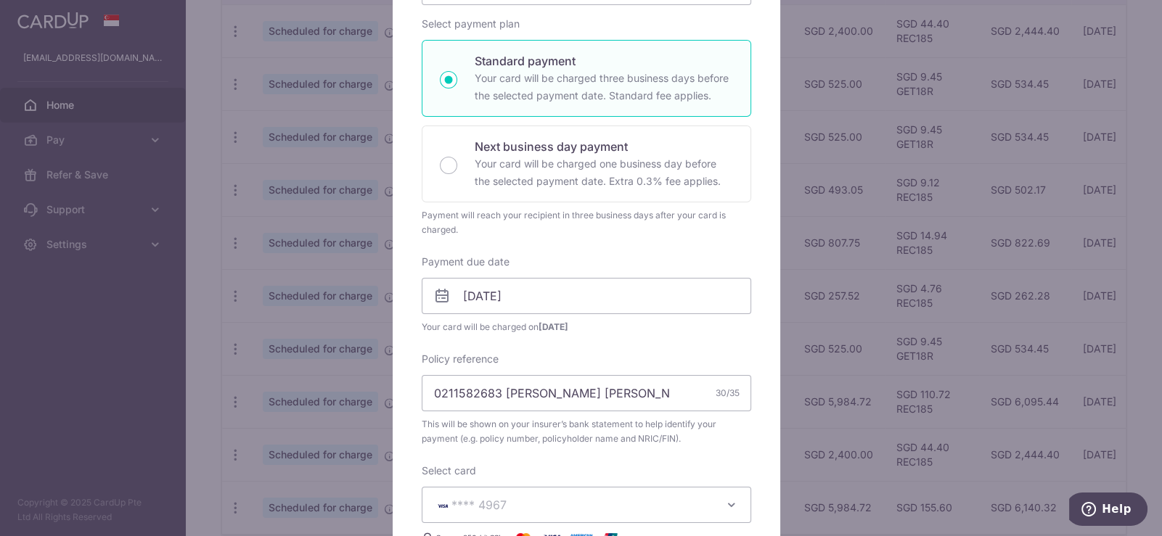
click at [645, 324] on span "Your card will be charged on 05/11/2025" at bounding box center [587, 327] width 330 height 15
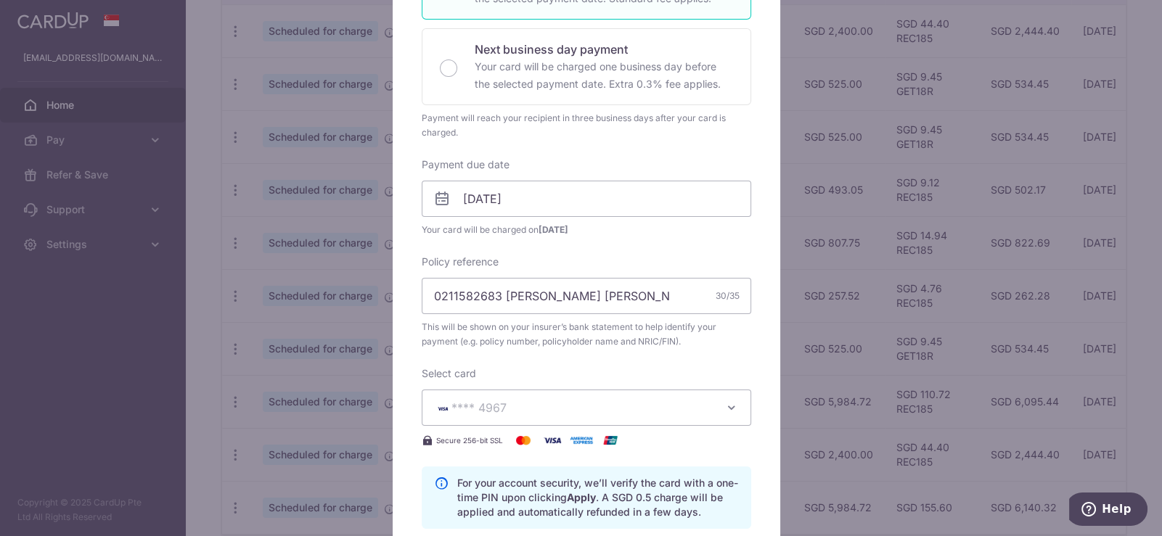
scroll to position [732, 0]
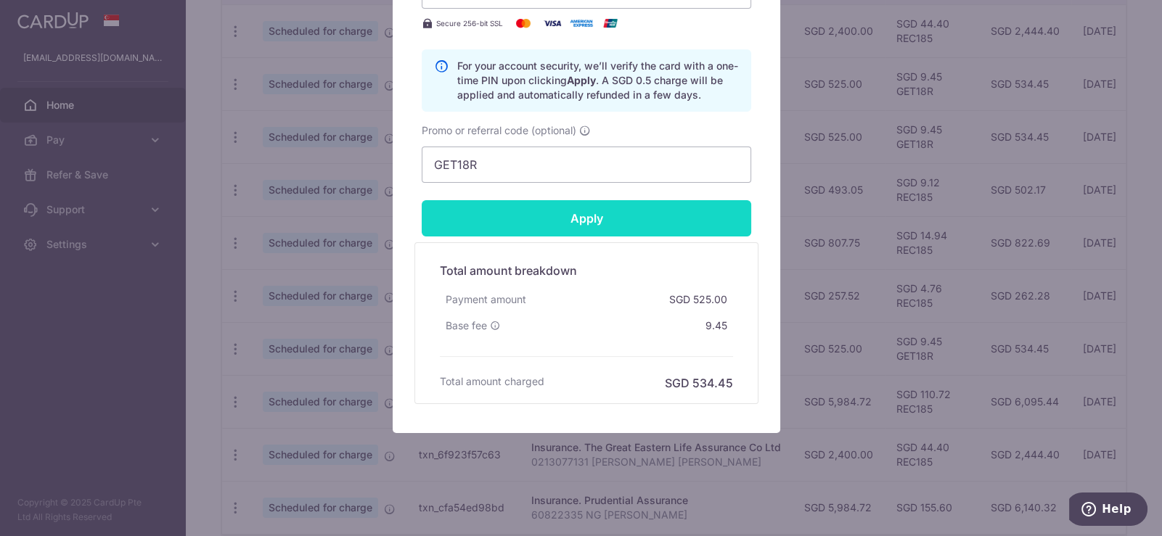
click at [697, 220] on input "Apply" at bounding box center [587, 218] width 330 height 36
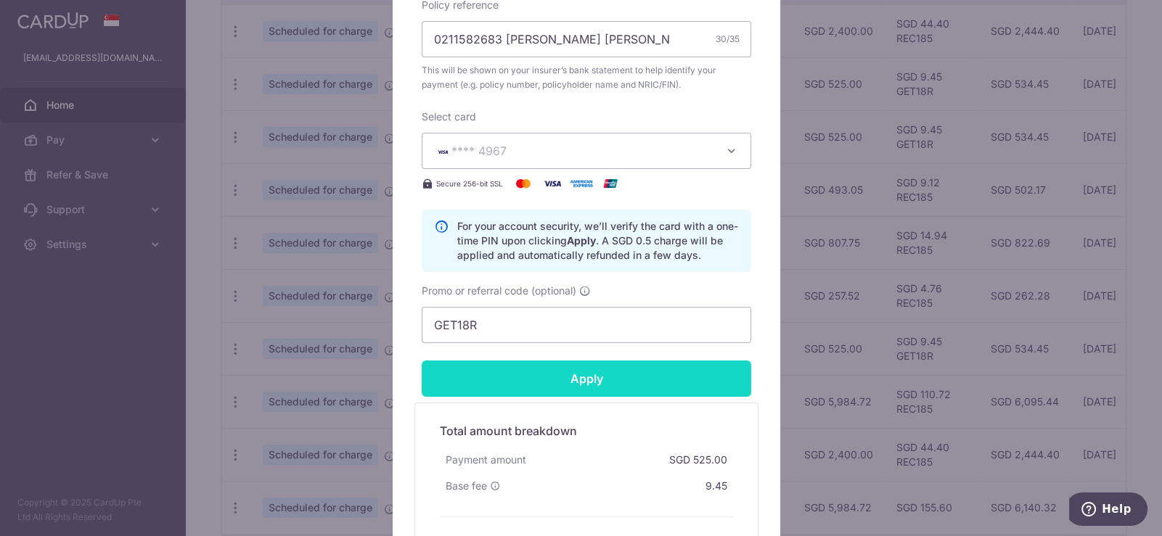
scroll to position [653, 0]
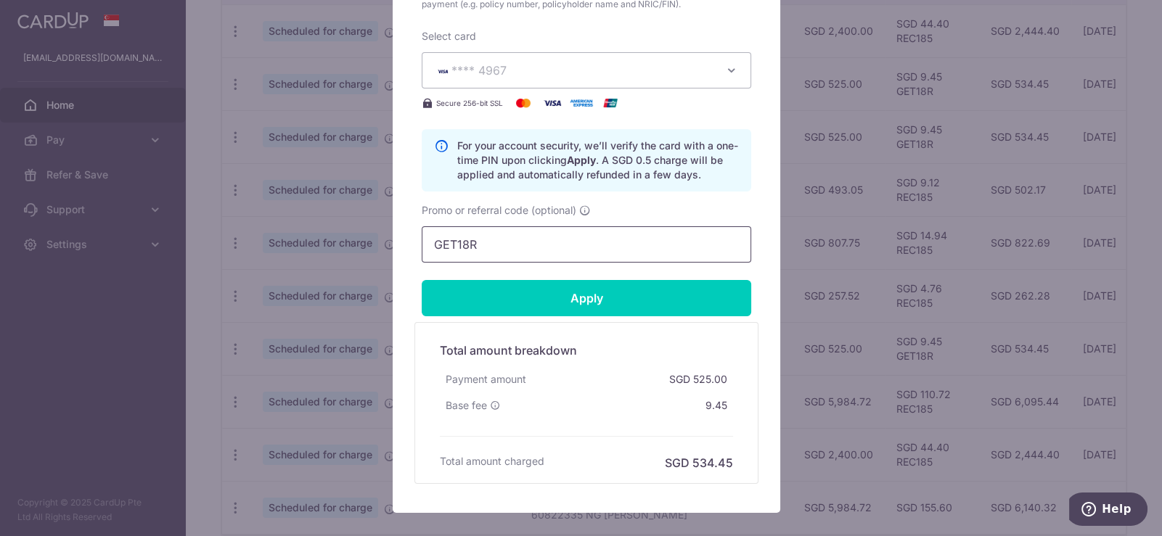
type input "Successfully Applied"
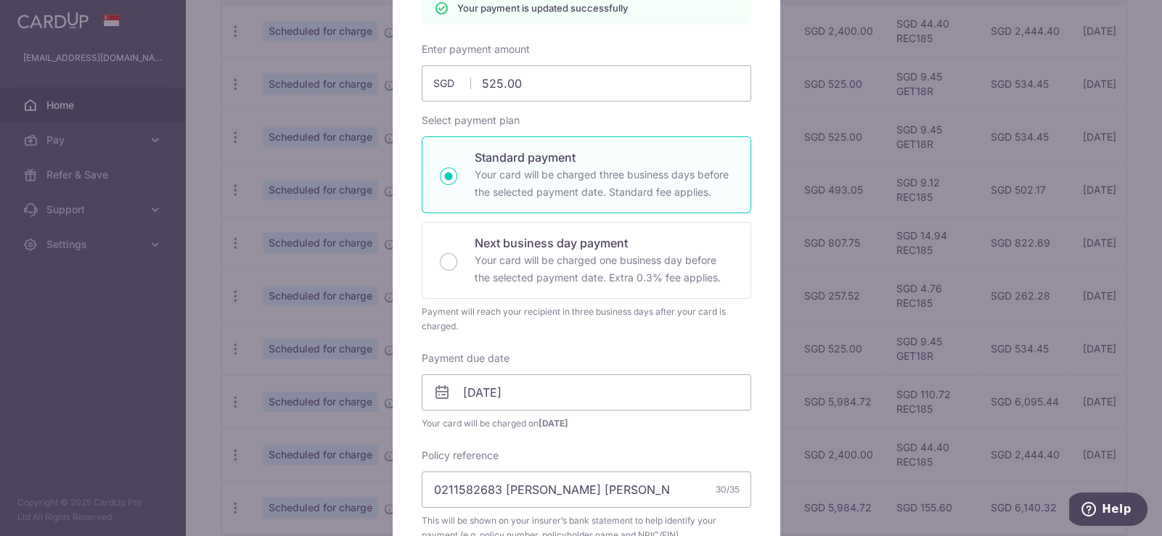
scroll to position [0, 0]
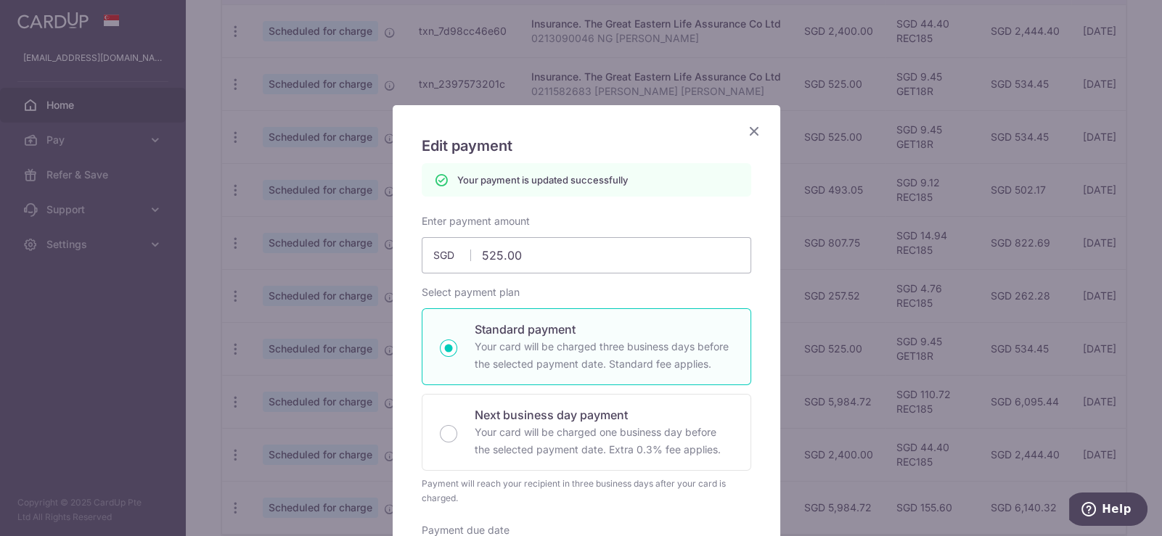
click at [750, 132] on icon "Close" at bounding box center [754, 131] width 17 height 18
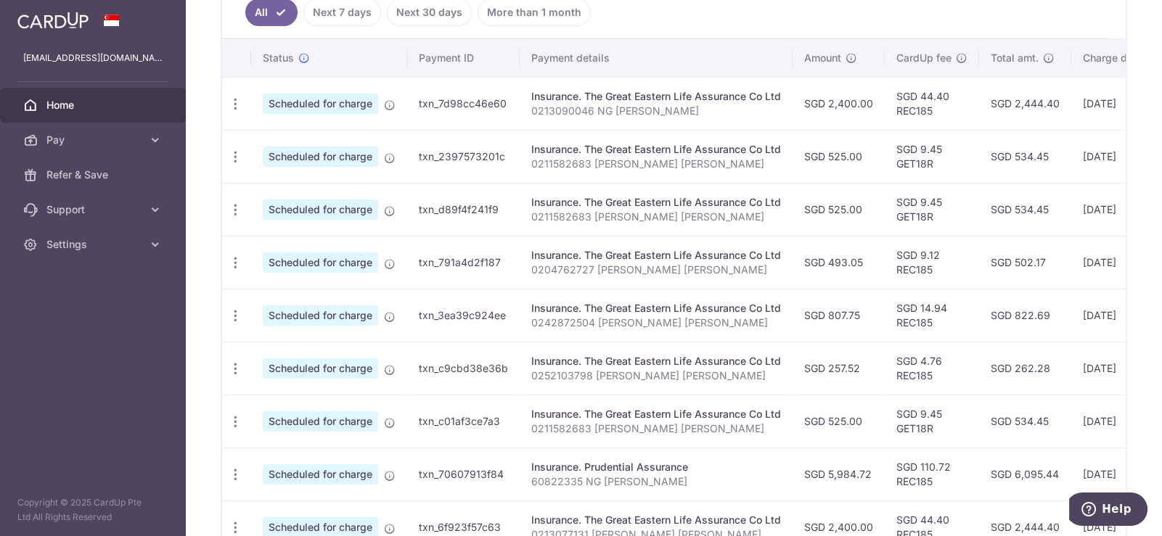
scroll to position [555, 0]
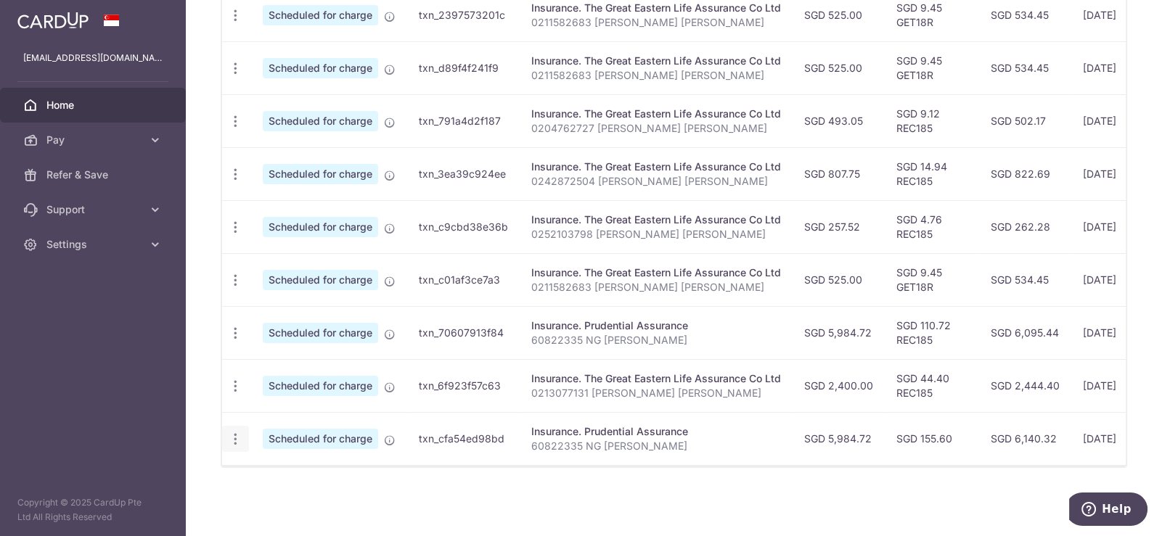
click at [234, 436] on icon "button" at bounding box center [235, 439] width 15 height 15
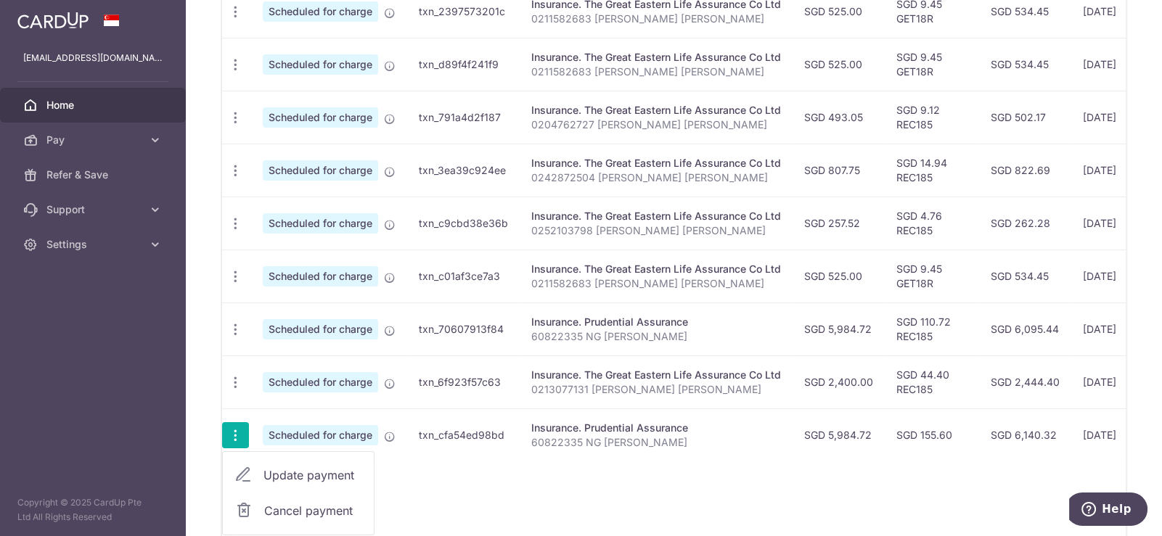
click at [341, 467] on span "Update payment" at bounding box center [313, 475] width 99 height 17
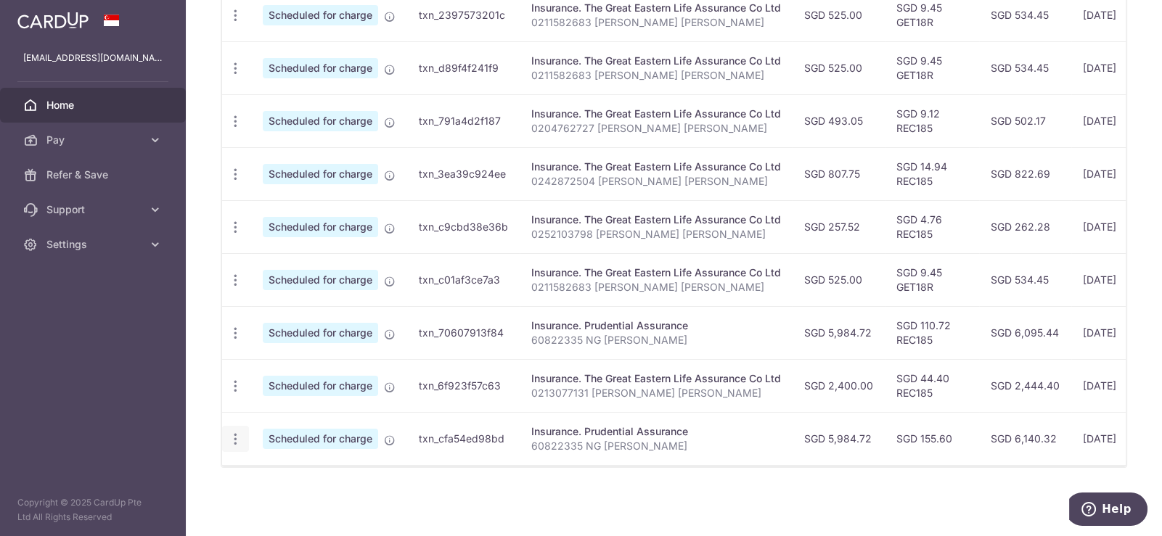
radio input "true"
type input "5,984.72"
type input "05/03/2026"
type input "60822335 NG SIEW HUA"
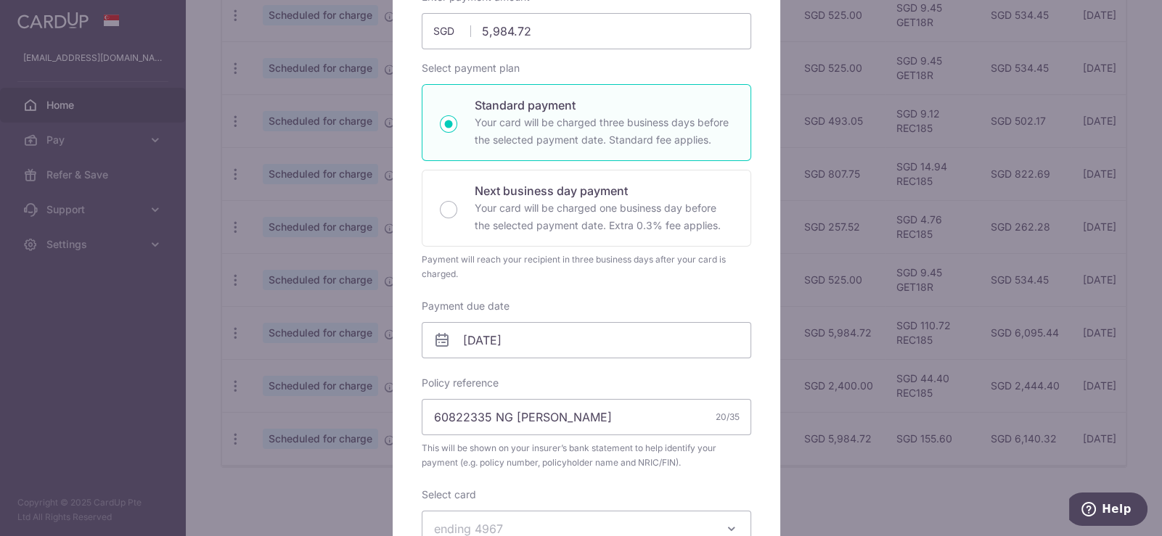
scroll to position [144, 0]
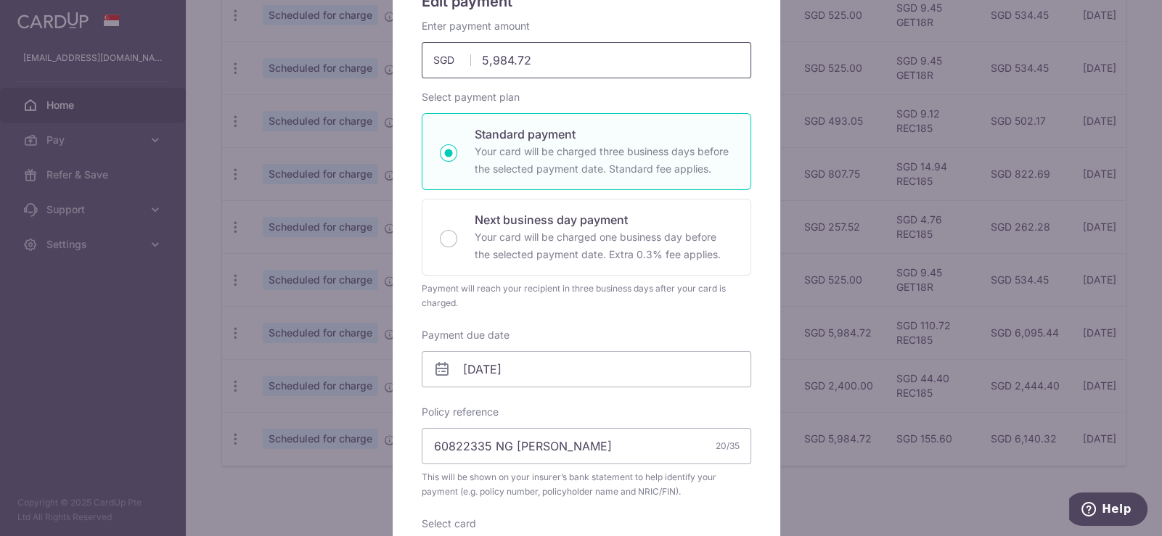
drag, startPoint x: 549, startPoint y: 64, endPoint x: 410, endPoint y: 49, distance: 139.5
click at [413, 49] on div "Enter payment amount 5,984.72 5984.72 SGD To change the payment amount, please …" at bounding box center [586, 49] width 347 height 60
paste input "4,581.34"
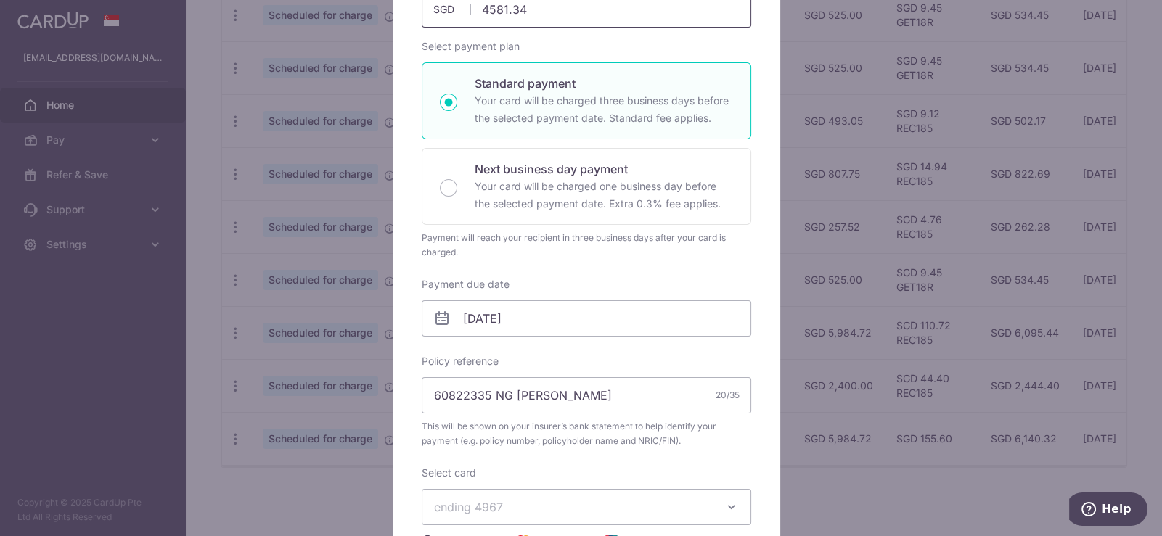
scroll to position [218, 0]
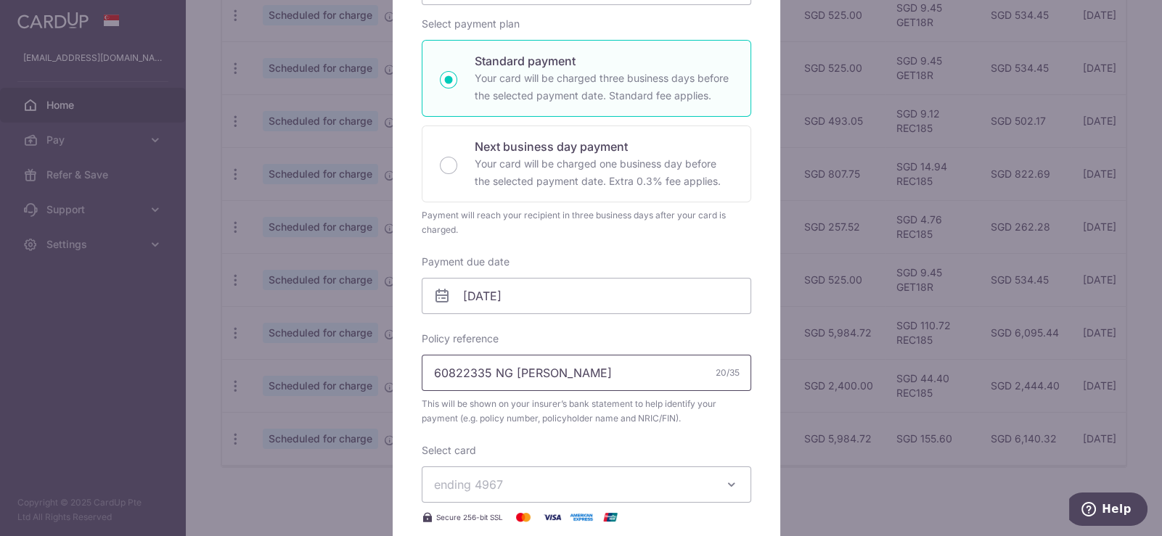
type input "4,581.34"
drag, startPoint x: 489, startPoint y: 376, endPoint x: 395, endPoint y: 382, distance: 94.5
click at [395, 382] on div "Edit payment By clicking apply, you will make changes to all payments to Pruden…" at bounding box center [587, 370] width 388 height 966
paste input "1601011"
drag, startPoint x: 598, startPoint y: 377, endPoint x: 493, endPoint y: 380, distance: 105.3
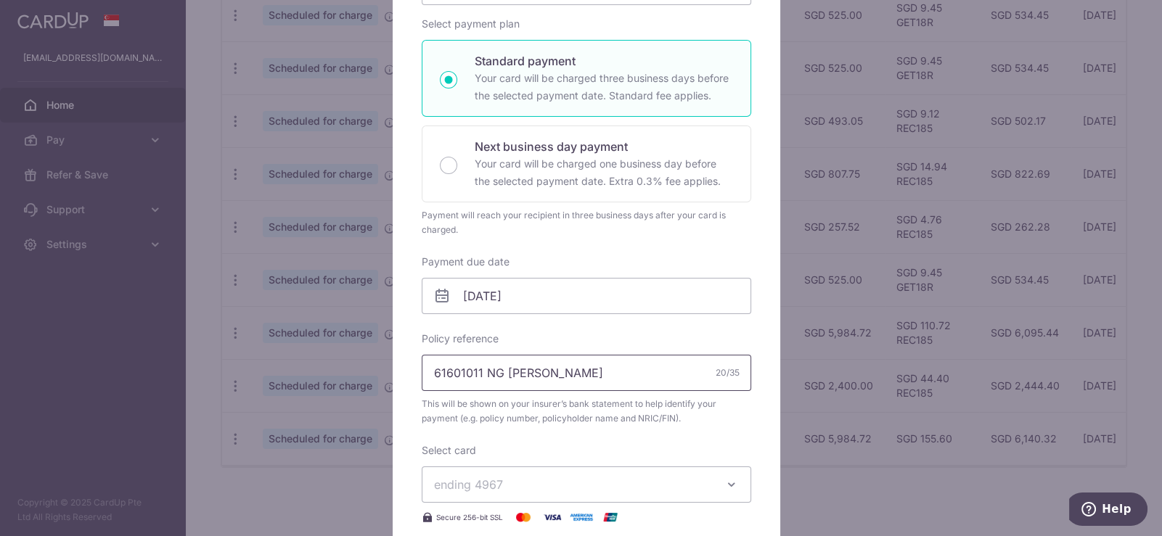
click at [493, 380] on input "61601011 NG SIEW HUA" at bounding box center [587, 373] width 330 height 36
type input "61601011 SOH JIA QING RAYNER"
click at [576, 293] on input "05/03/2026" at bounding box center [587, 296] width 330 height 36
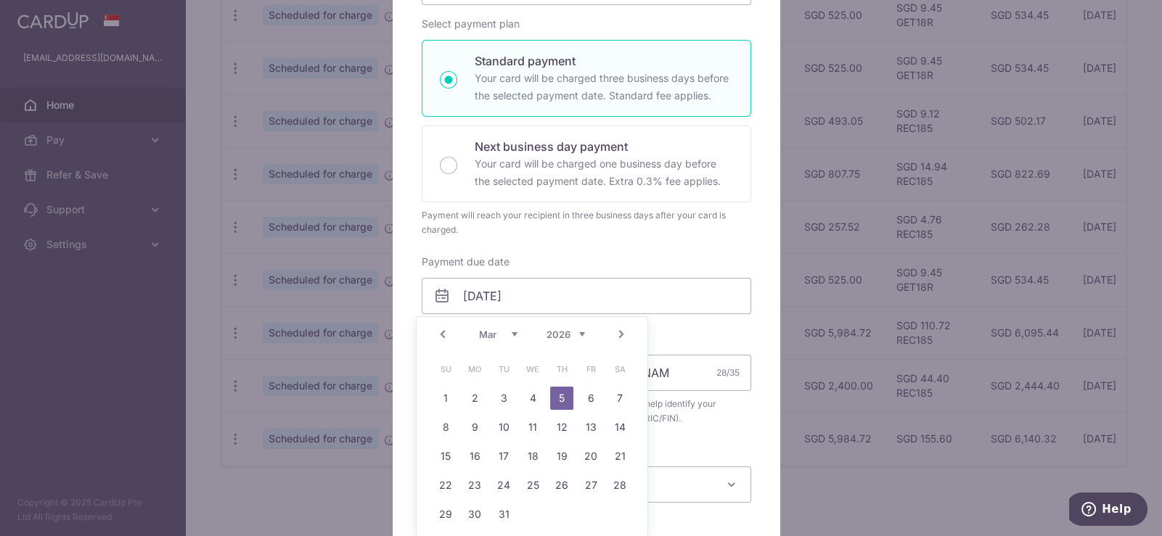
click at [436, 339] on link "Prev" at bounding box center [442, 334] width 17 height 17
click at [528, 391] on link "4" at bounding box center [532, 398] width 23 height 23
type input "04/02/2026"
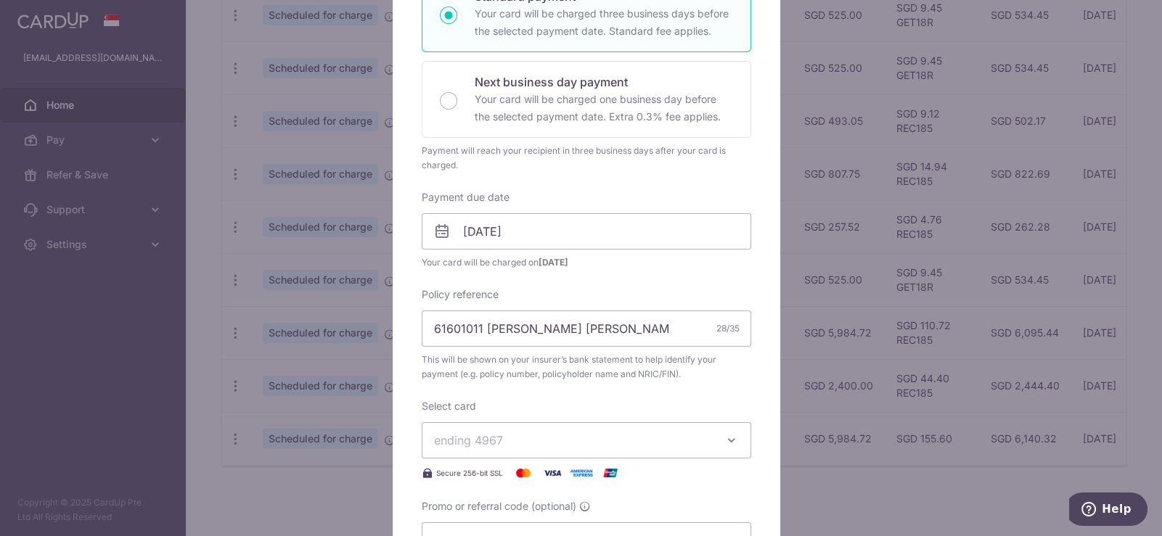
scroll to position [362, 0]
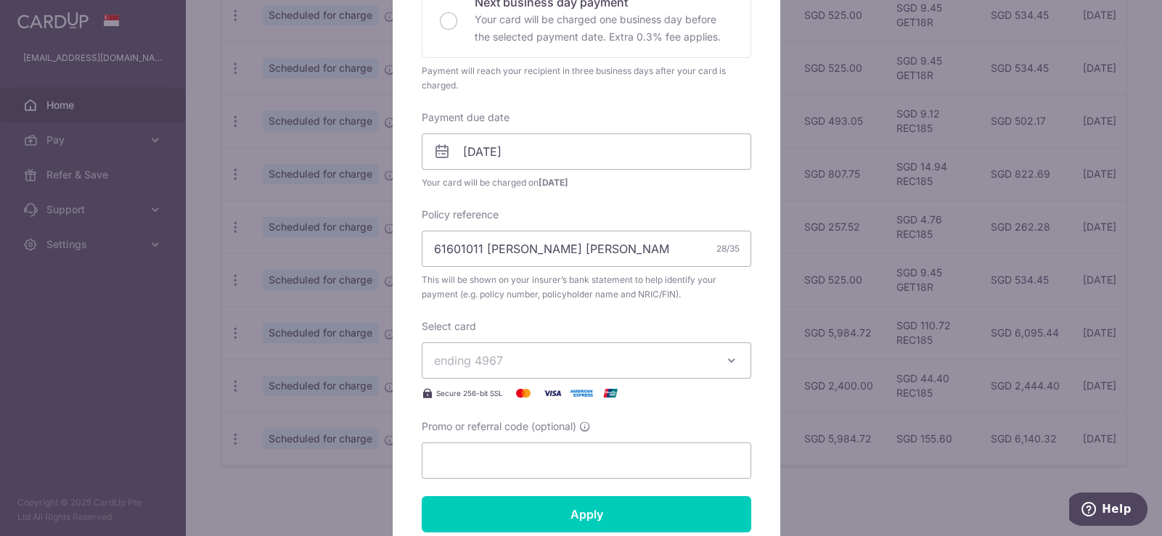
click at [563, 352] on span "ending 4967" at bounding box center [573, 360] width 279 height 17
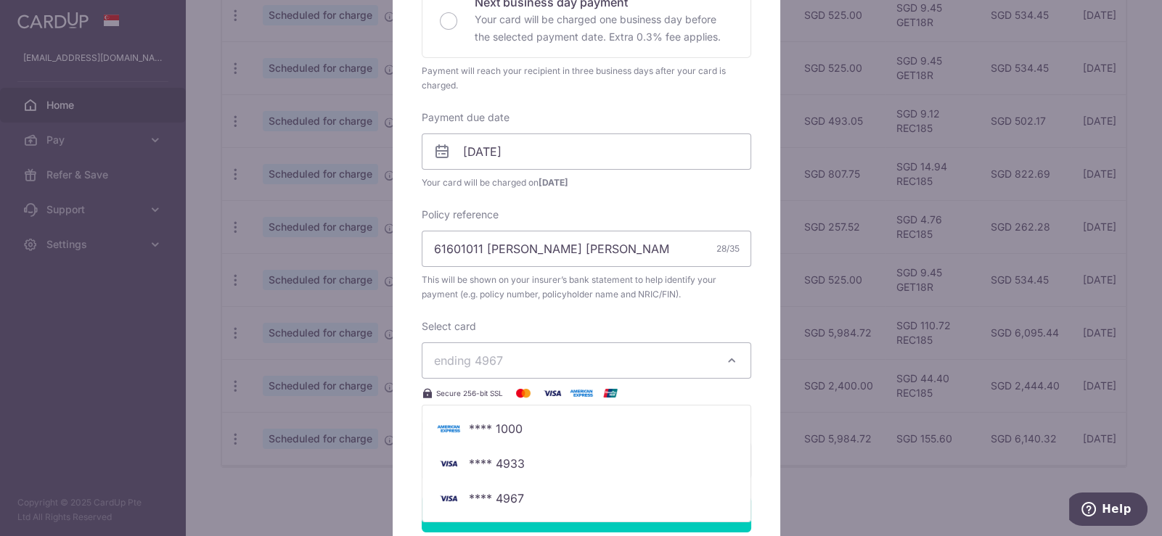
click at [636, 322] on div "Select card ending 4967 **** 1000 **** 4933 **** 4967 Secure 256-bit SSL" at bounding box center [587, 360] width 330 height 83
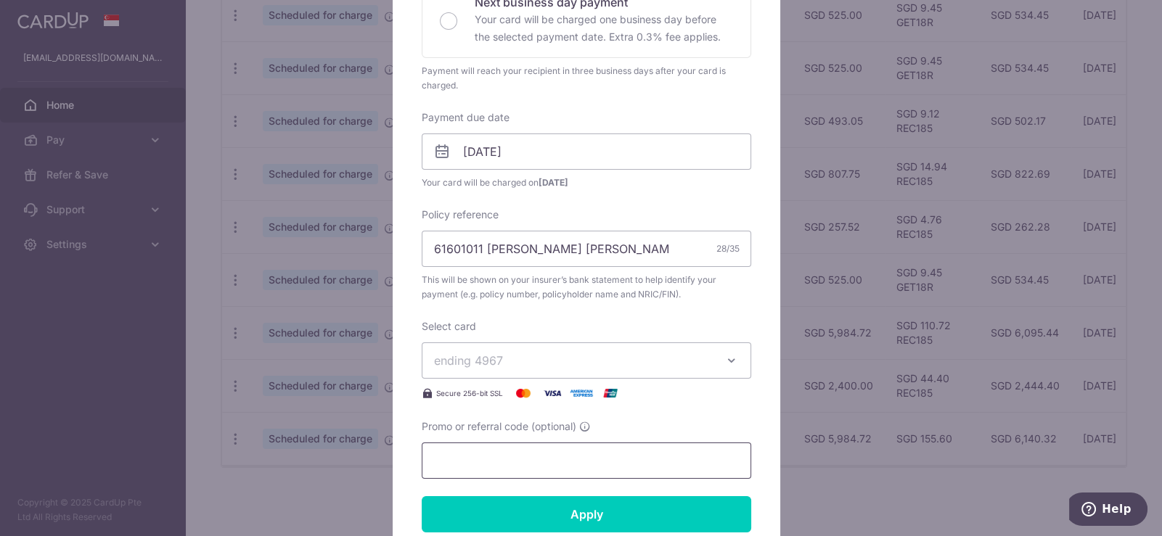
click at [519, 454] on input "Promo or referral code (optional)" at bounding box center [587, 461] width 330 height 36
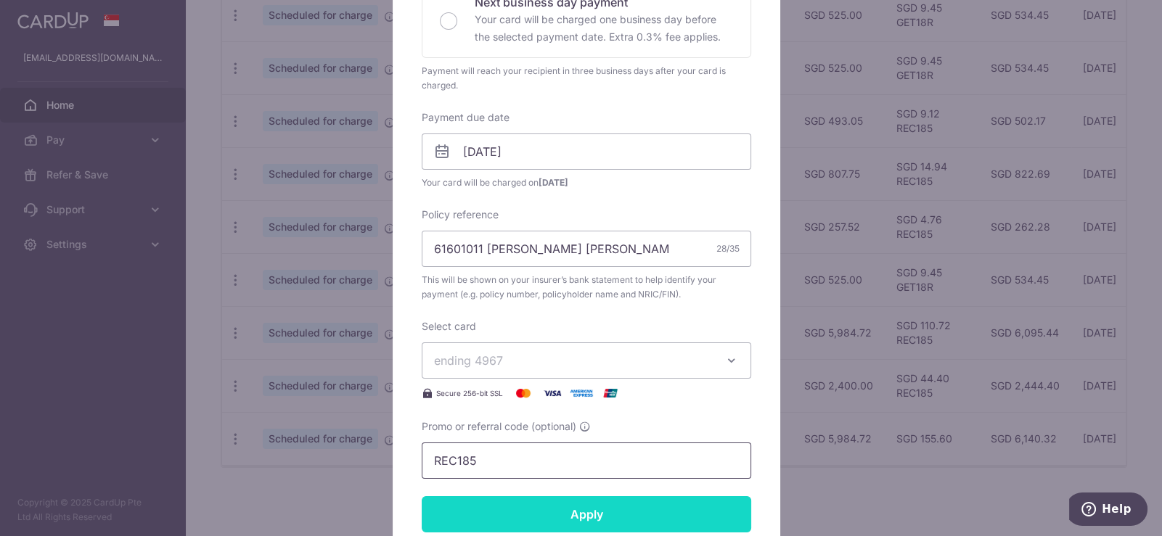
type input "REC185"
click at [615, 515] on input "Apply" at bounding box center [587, 515] width 330 height 36
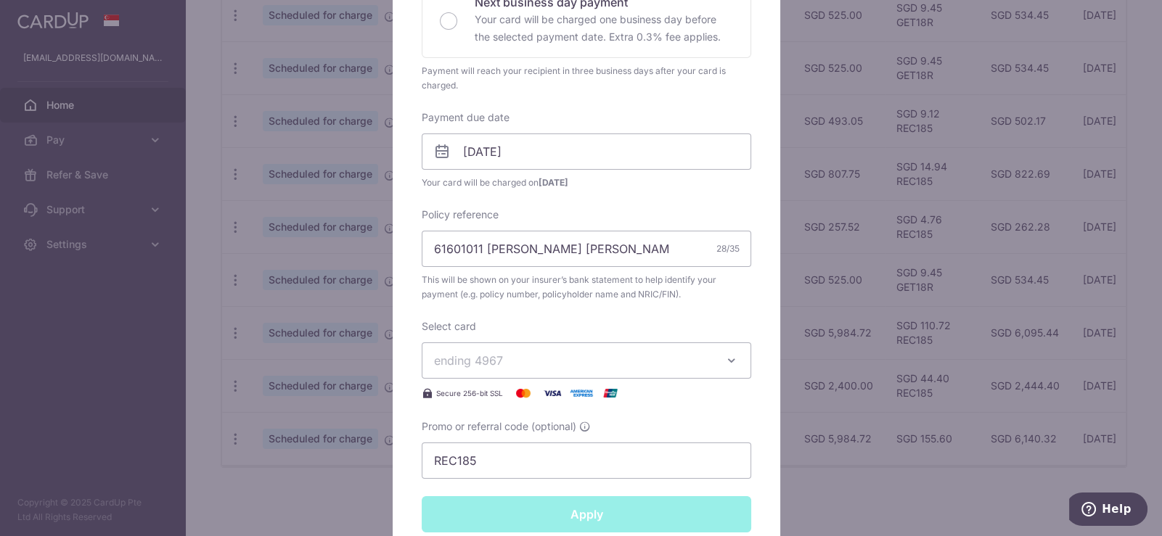
type input "Successfully Applied"
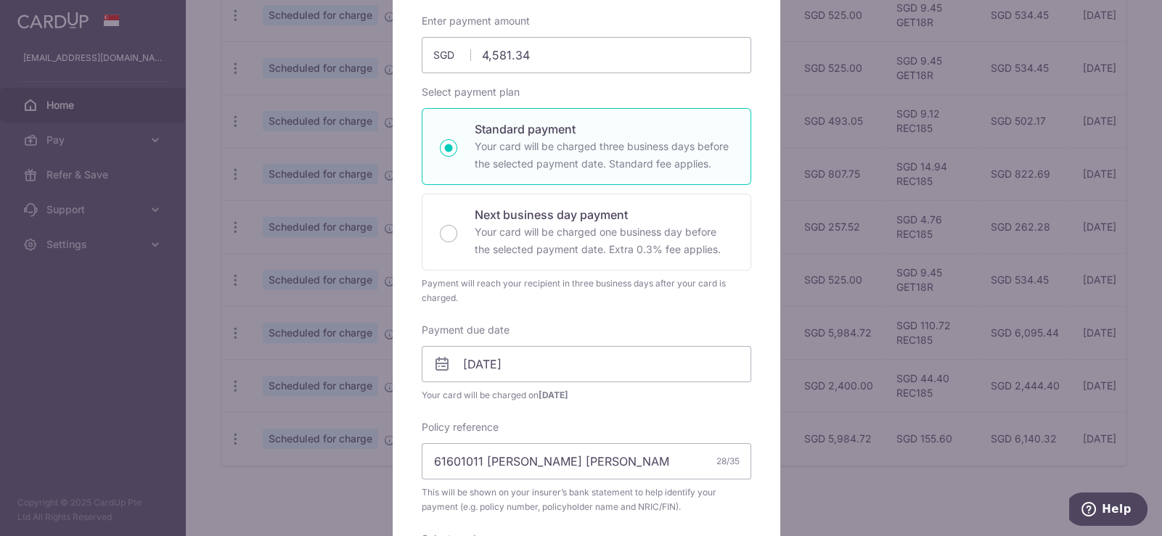
scroll to position [0, 0]
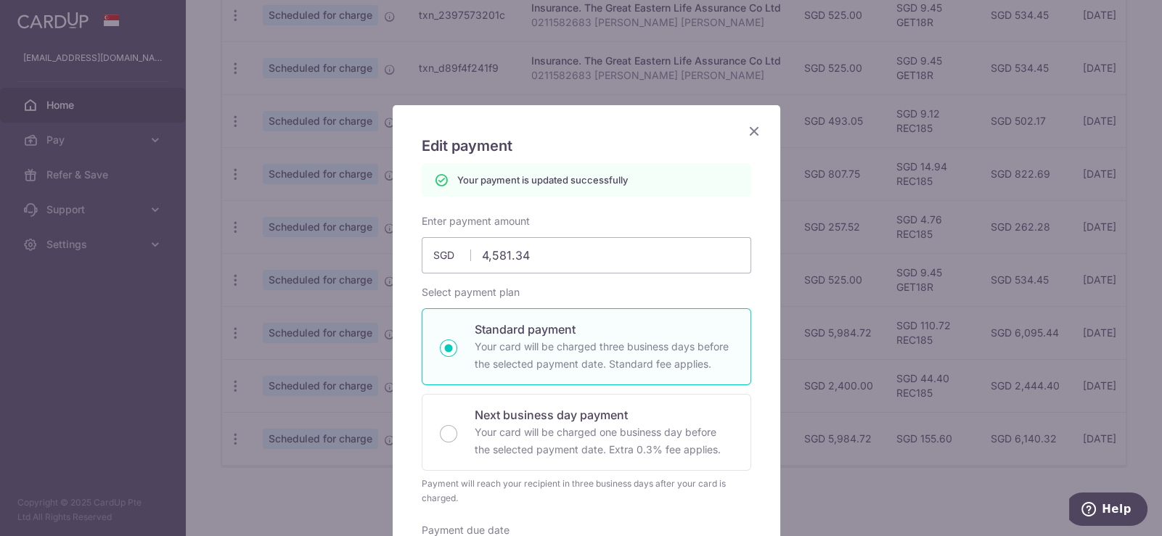
click at [753, 125] on icon "Close" at bounding box center [754, 131] width 17 height 18
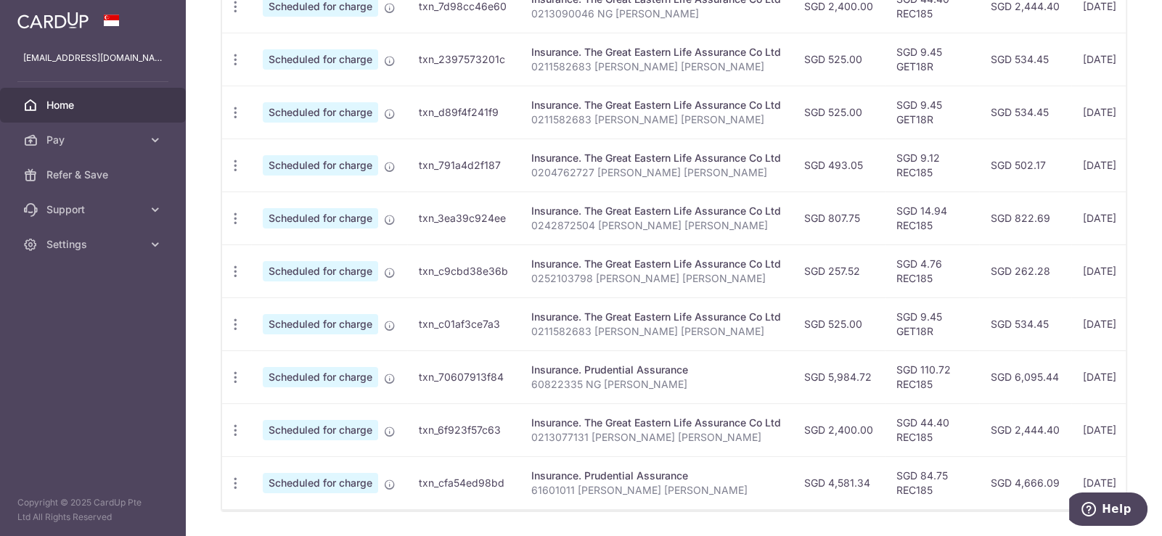
scroll to position [482, 0]
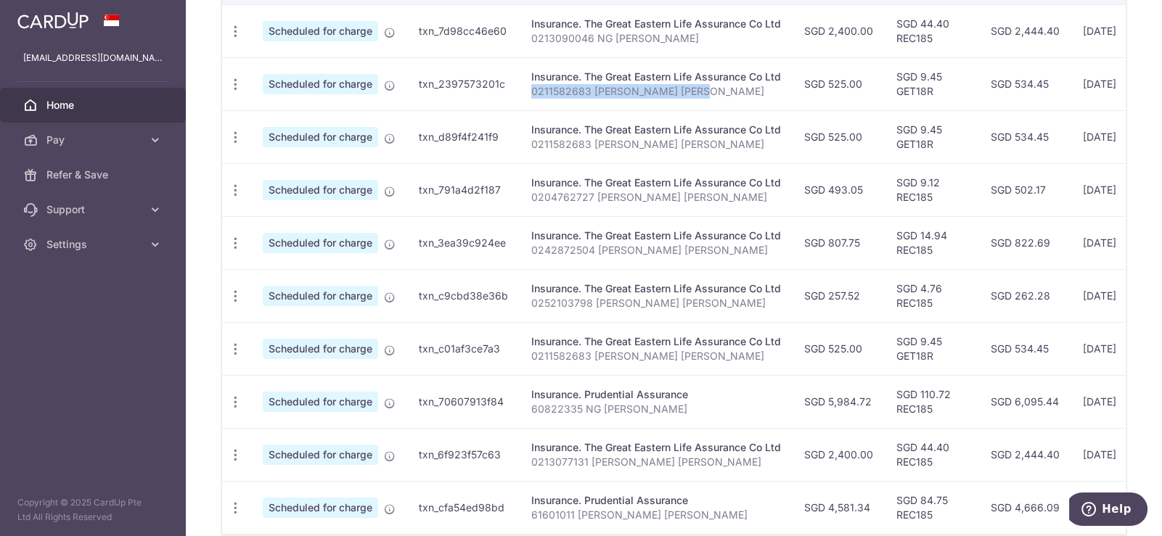
drag, startPoint x: 711, startPoint y: 93, endPoint x: 530, endPoint y: 97, distance: 181.5
click at [530, 97] on td "Insurance. The Great Eastern Life Assurance Co Ltd 0211582683 [PERSON_NAME] [PE…" at bounding box center [656, 83] width 273 height 53
copy p "0211582683 [PERSON_NAME] [PERSON_NAME]"
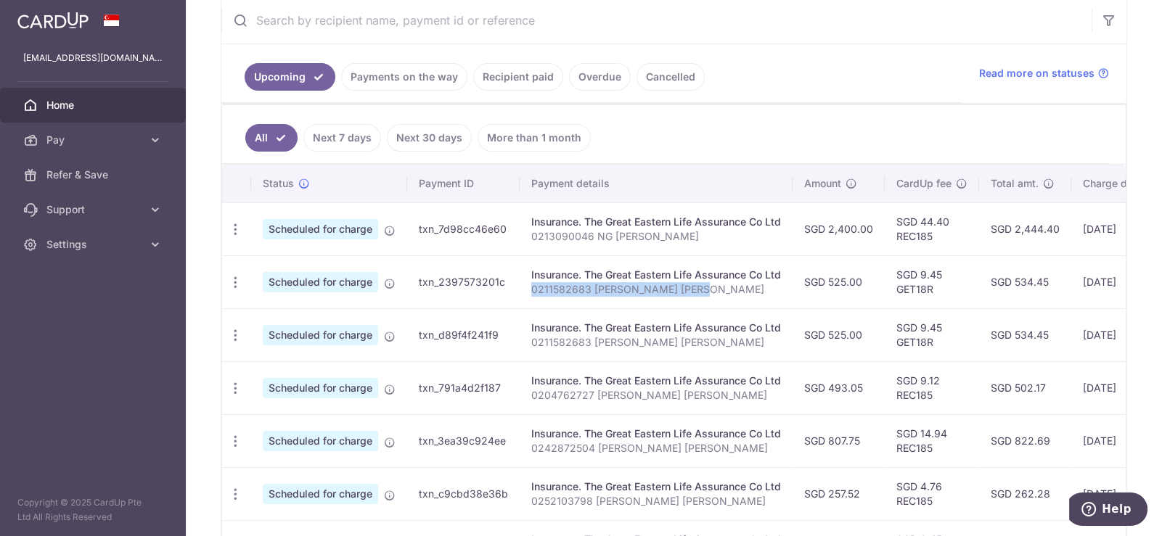
scroll to position [192, 0]
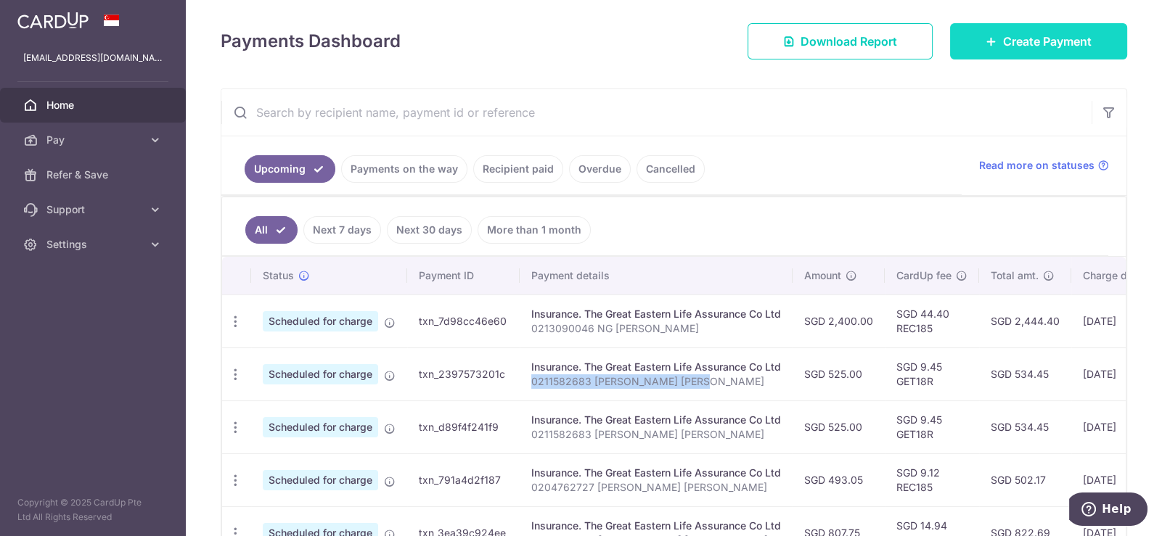
click at [1012, 31] on link "Create Payment" at bounding box center [1038, 41] width 177 height 36
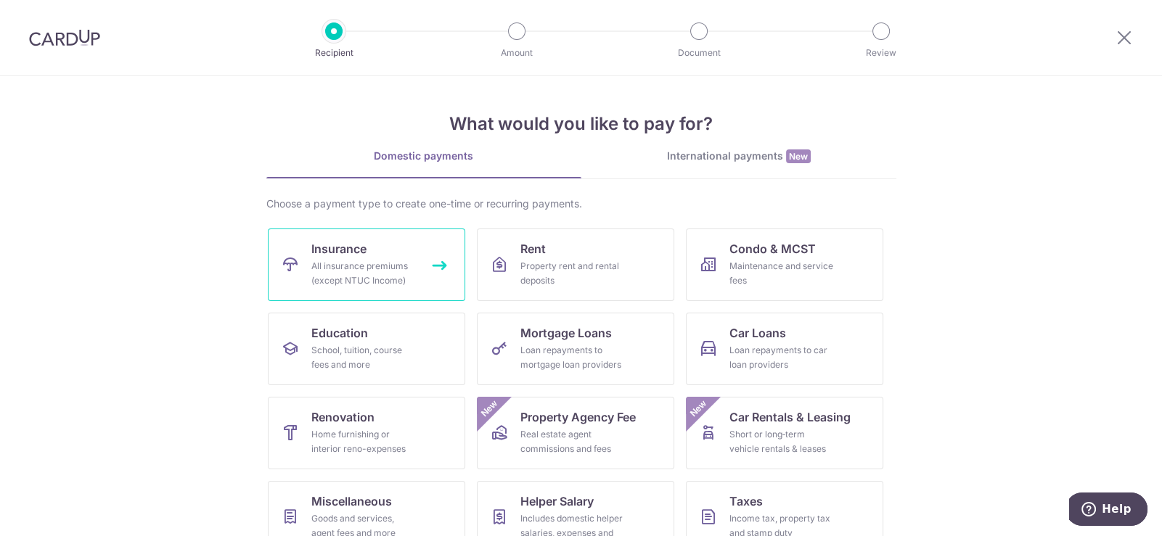
click at [393, 259] on div "All insurance premiums (except NTUC Income)" at bounding box center [363, 273] width 105 height 29
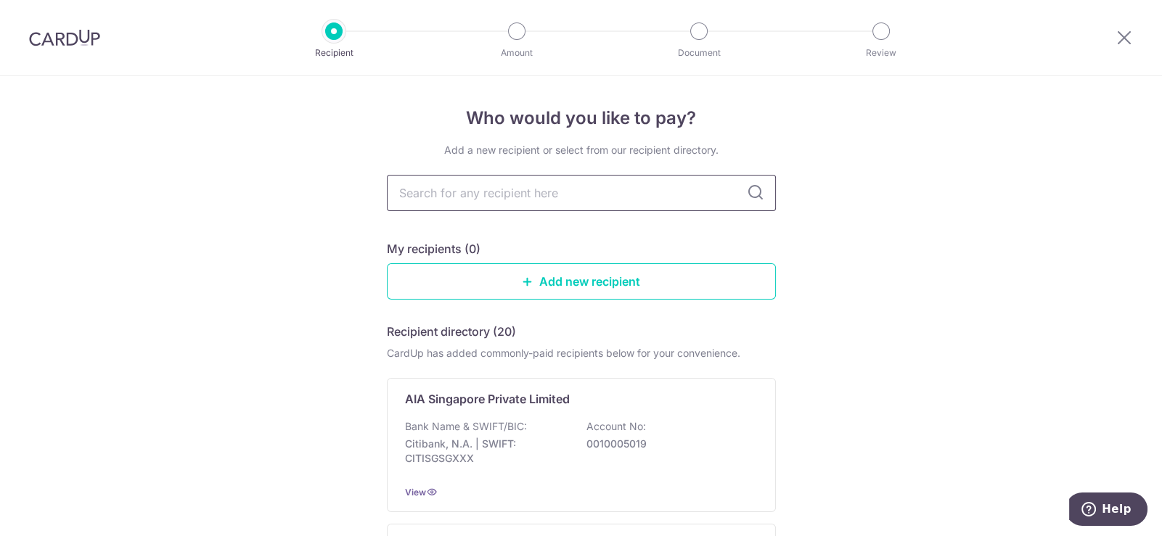
type input "C"
type input "GREAT"
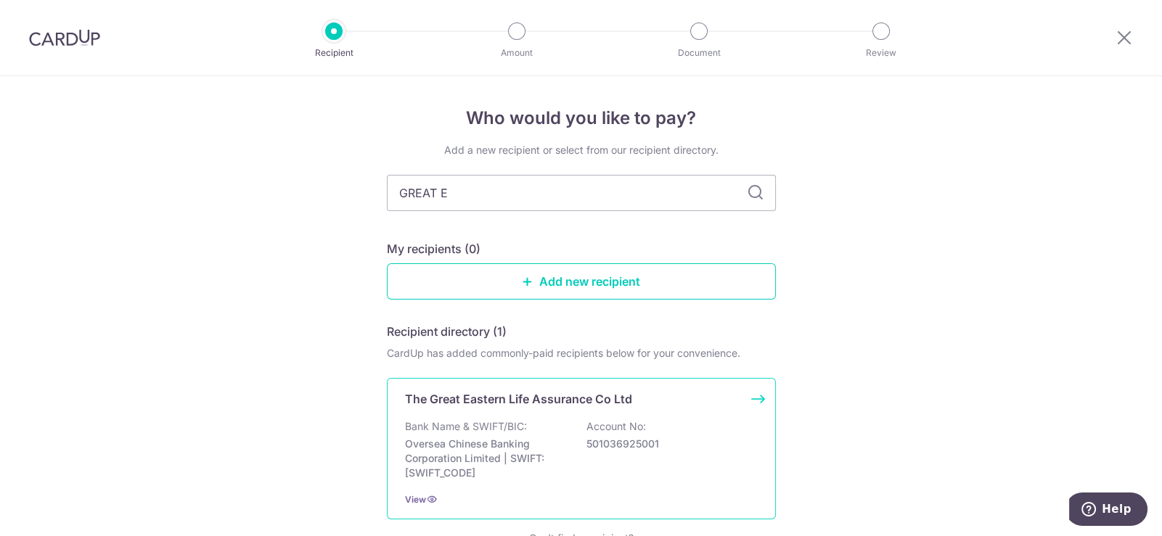
type input "GREAT E"
click at [570, 417] on div "The Great Eastern Life Assurance Co Ltd Bank Name & SWIFT/BIC: Oversea Chinese …" at bounding box center [581, 449] width 389 height 142
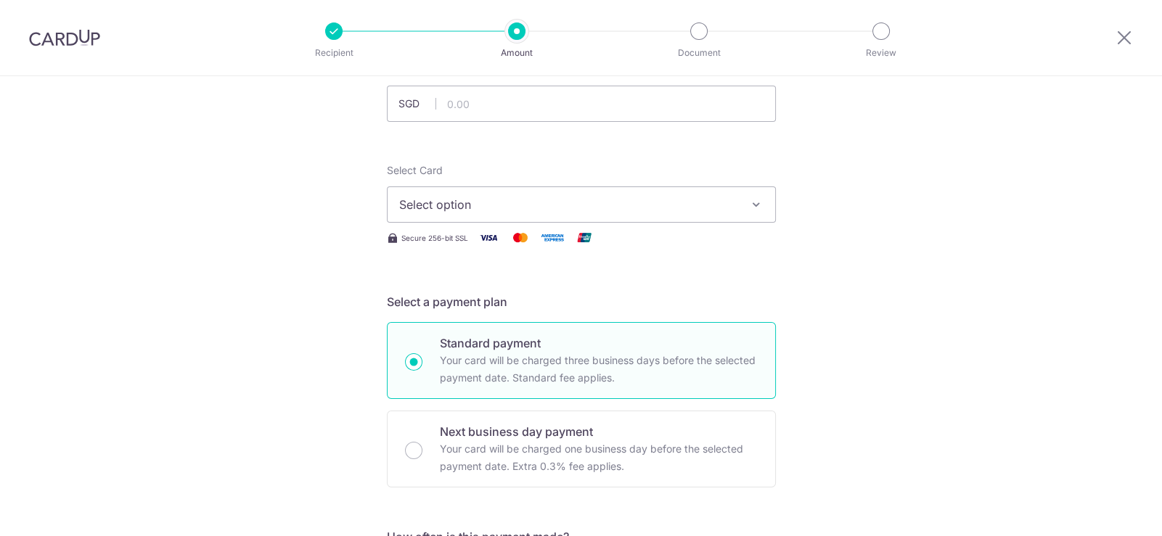
scroll to position [72, 0]
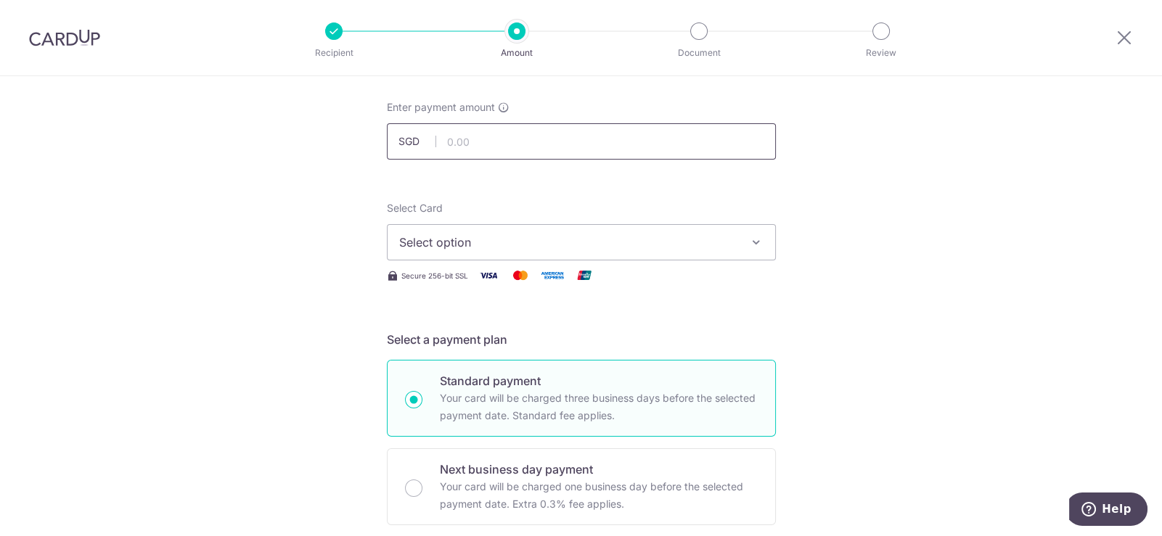
click at [497, 136] on input "text" at bounding box center [581, 141] width 389 height 36
type input "525.00"
click at [510, 232] on button "Select option" at bounding box center [581, 242] width 389 height 36
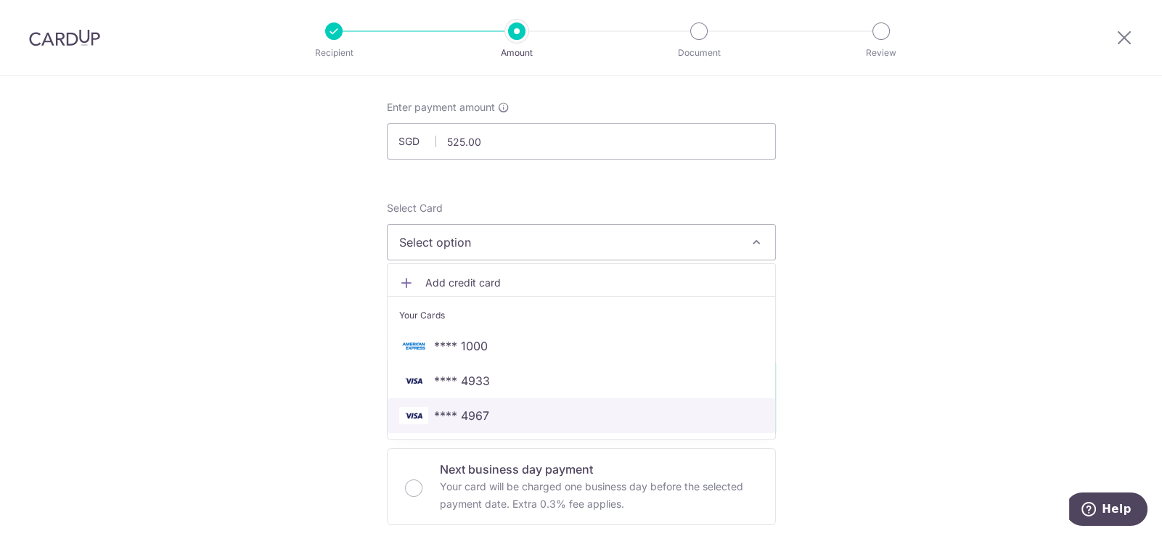
click at [545, 409] on span "**** 4967" at bounding box center [581, 415] width 364 height 17
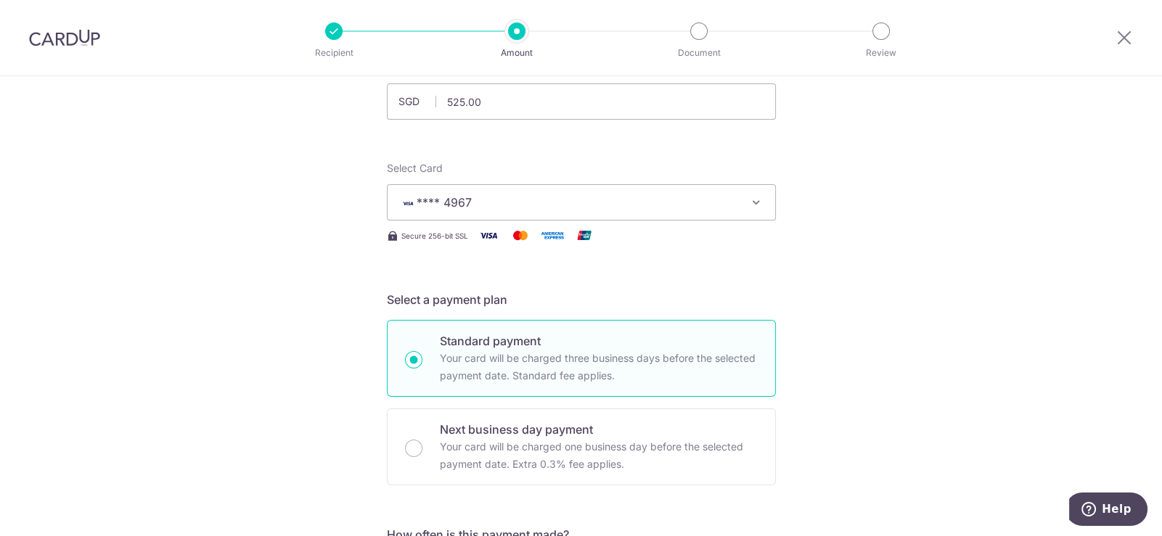
scroll to position [362, 0]
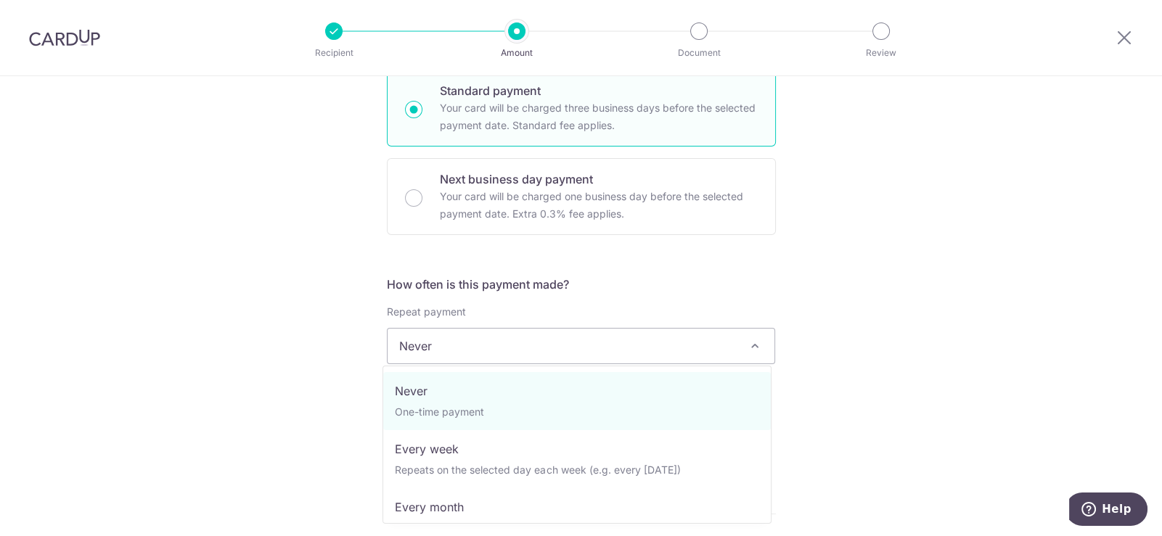
click at [536, 344] on span "Never" at bounding box center [582, 346] width 388 height 35
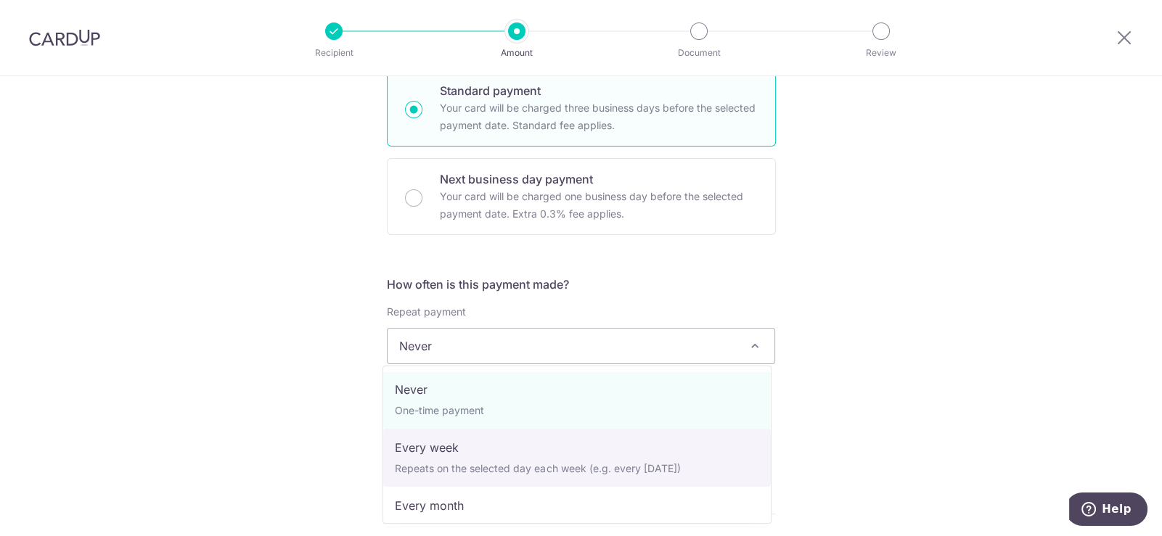
scroll to position [0, 0]
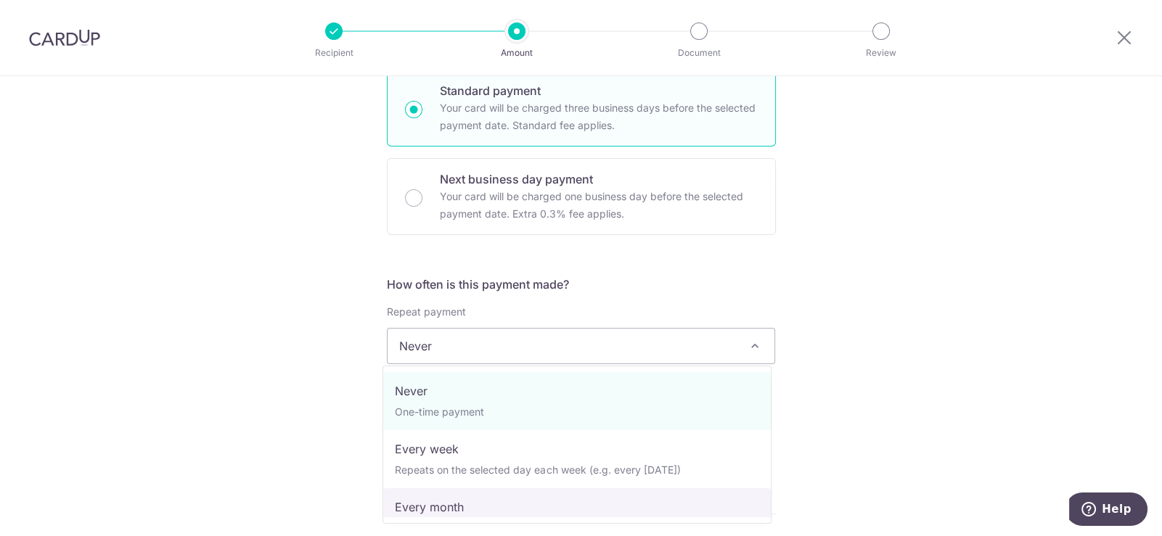
select select "3"
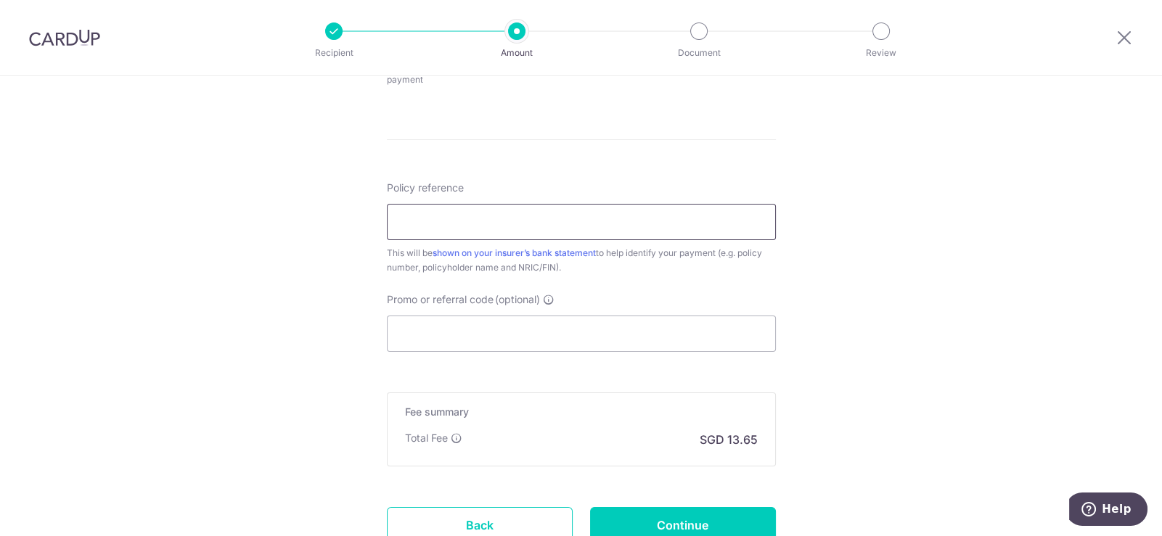
scroll to position [725, 0]
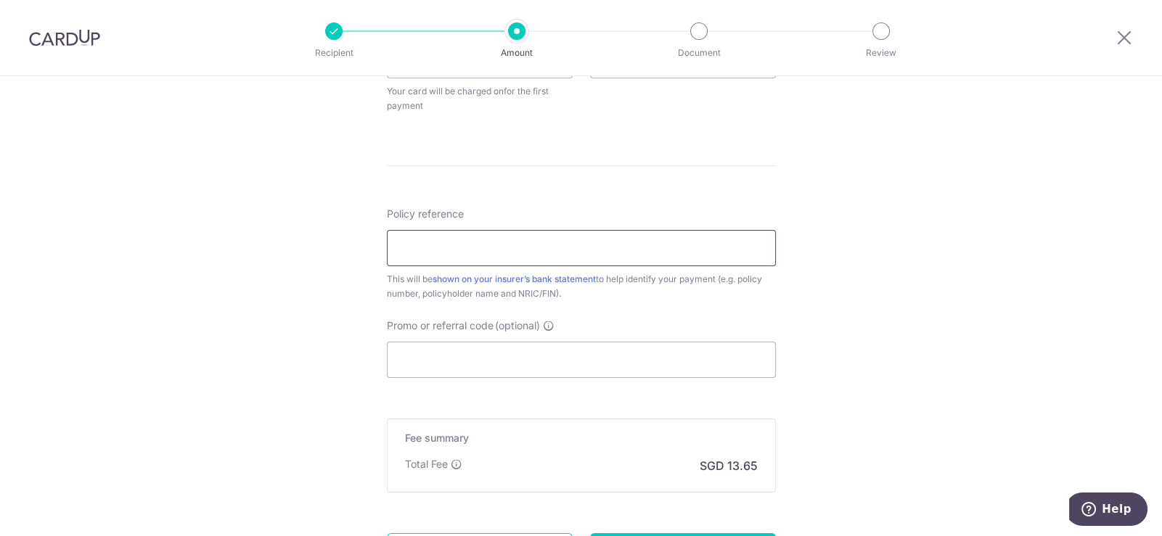
click at [467, 242] on input "Policy reference" at bounding box center [581, 248] width 389 height 36
paste input "0211582683 SOH JIA QING RAYNER"
type input "0211582683 SOH JIA QING RAYNER"
click at [873, 235] on div "Tell us more about your payment Enter payment amount SGD 525.00 525.00 Select C…" at bounding box center [581, 15] width 1162 height 1328
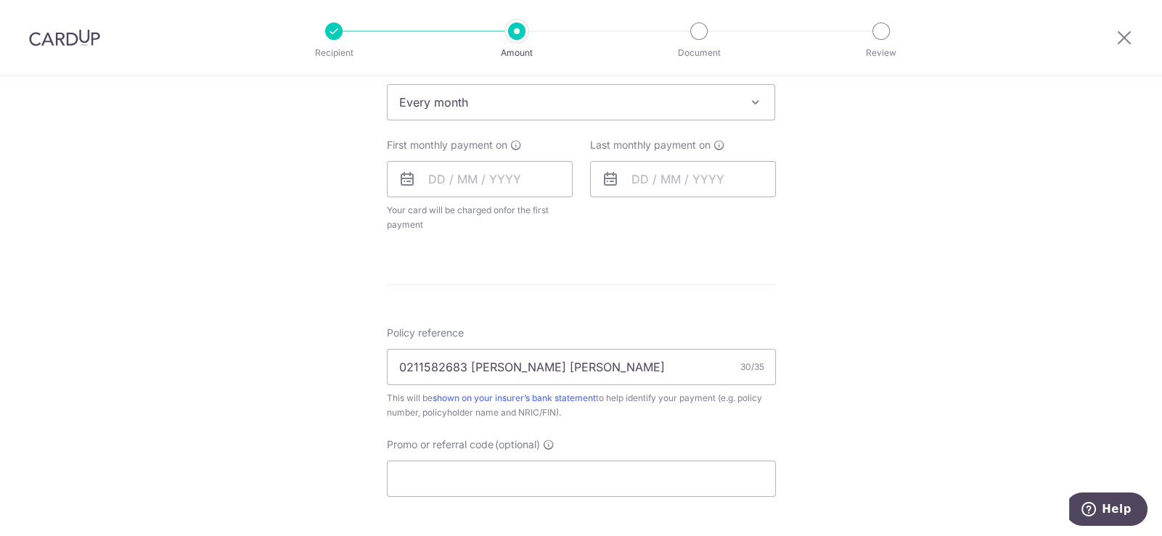
scroll to position [508, 0]
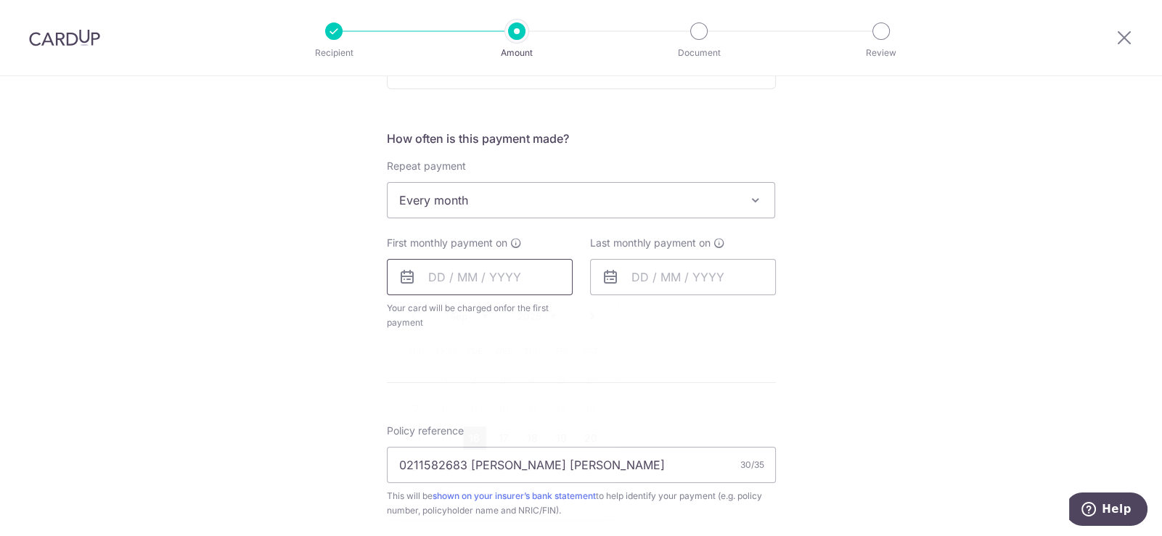
click at [526, 273] on input "text" at bounding box center [480, 277] width 186 height 36
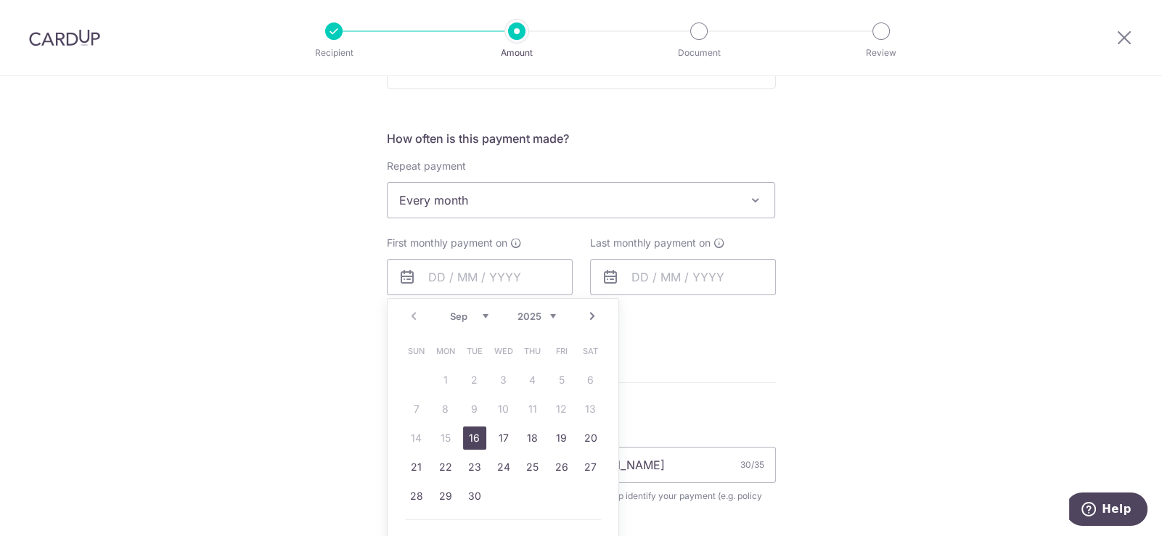
click at [604, 317] on div "Prev Next Sep Oct Nov Dec 2025 2026 2027 2028 2029 2030 2031 2032 2033 2034 2035" at bounding box center [503, 316] width 231 height 35
click at [597, 318] on div "Prev Next Sep Oct Nov Dec 2025 2026 2027 2028 2029 2030 2031 2032 2033 2034 2035" at bounding box center [503, 316] width 231 height 35
click at [592, 316] on link "Next" at bounding box center [592, 316] width 17 height 17
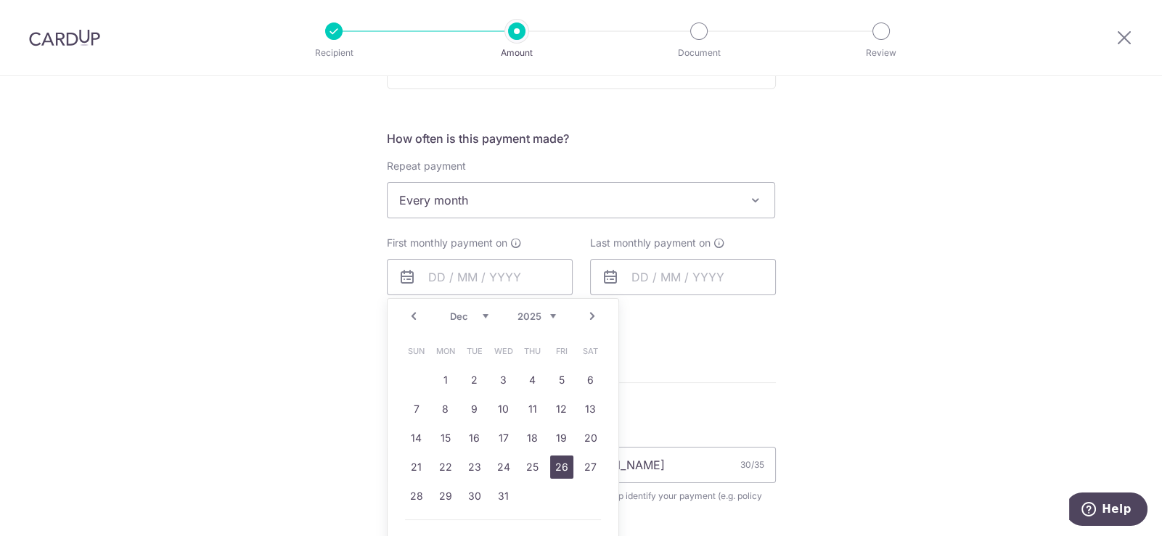
drag, startPoint x: 556, startPoint y: 460, endPoint x: 907, endPoint y: 308, distance: 382.3
click at [556, 460] on link "26" at bounding box center [561, 467] width 23 height 23
type input "26/12/2025"
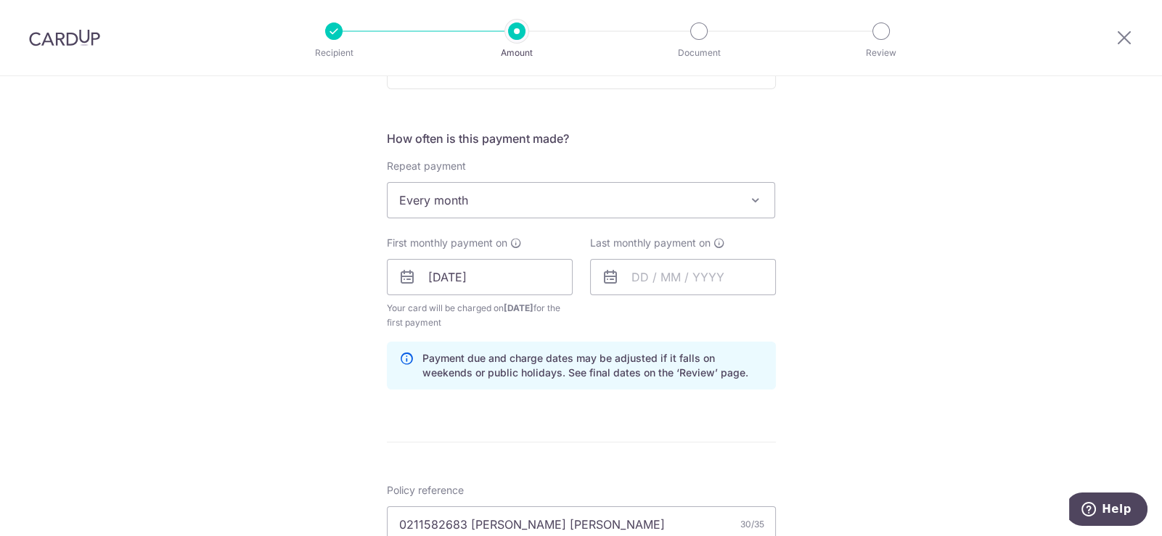
click at [853, 307] on div "Tell us more about your payment Enter payment amount SGD 525.00 525.00 Select C…" at bounding box center [581, 261] width 1162 height 1387
click at [527, 274] on input "26/12/2025" at bounding box center [480, 277] width 186 height 36
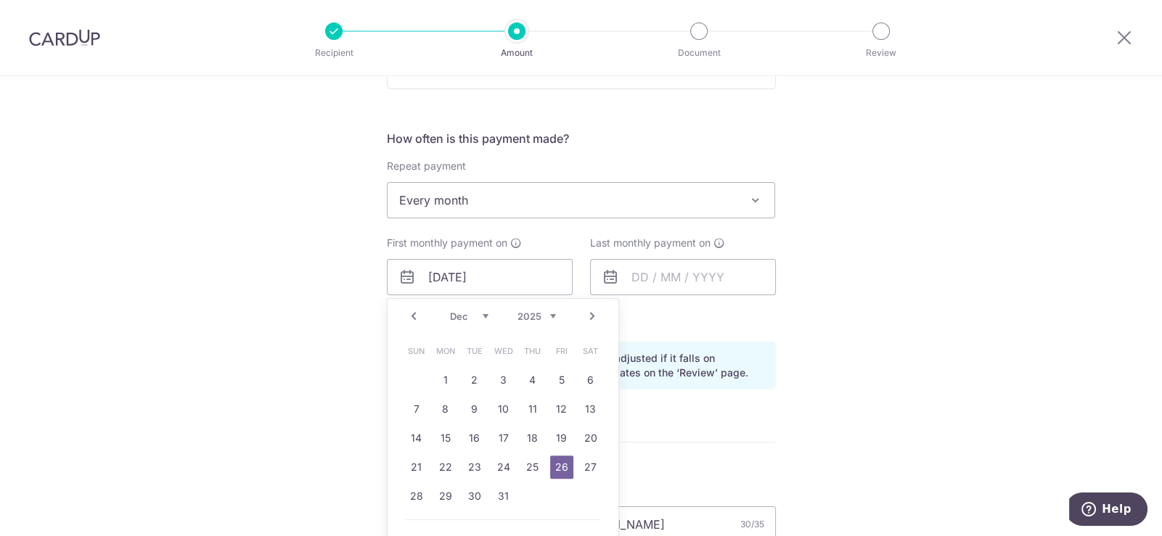
click at [899, 237] on div "Tell us more about your payment Enter payment amount SGD 525.00 525.00 Select C…" at bounding box center [581, 261] width 1162 height 1387
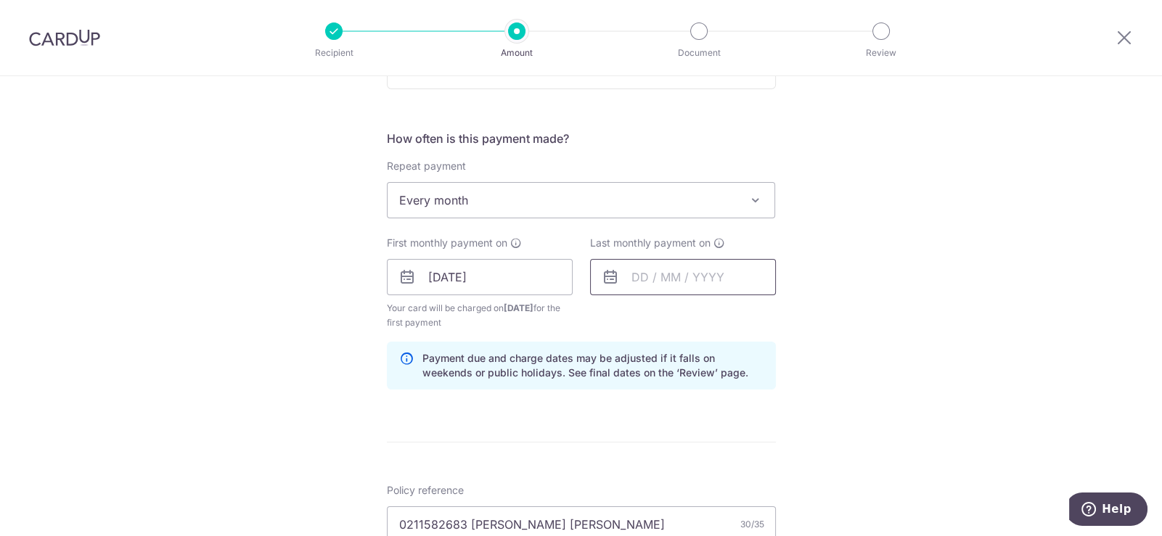
click at [661, 268] on input "text" at bounding box center [683, 277] width 186 height 36
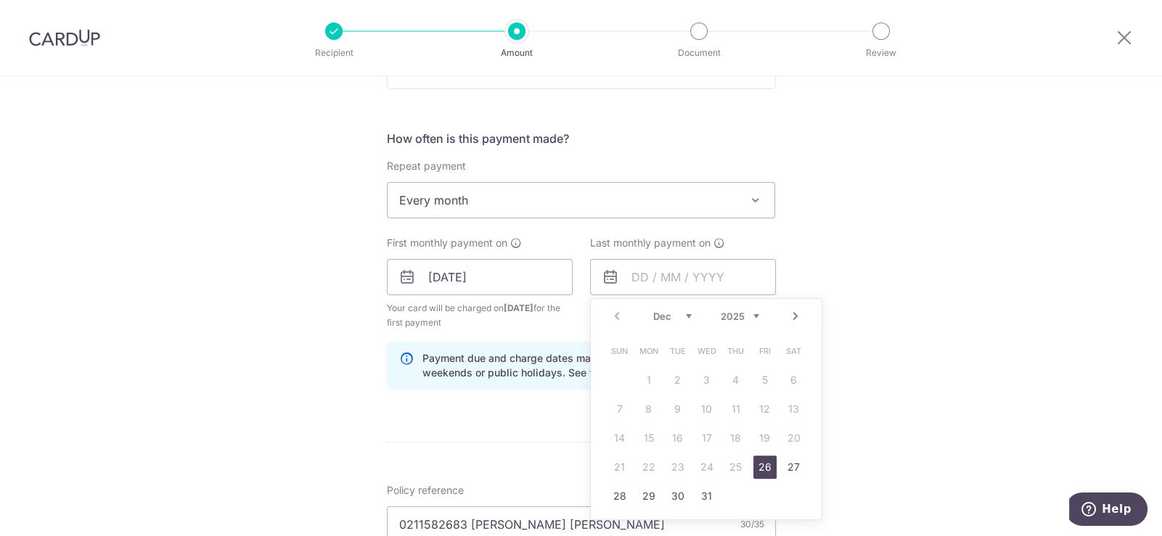
click at [894, 232] on div "Tell us more about your payment Enter payment amount SGD 525.00 525.00 Select C…" at bounding box center [581, 261] width 1162 height 1387
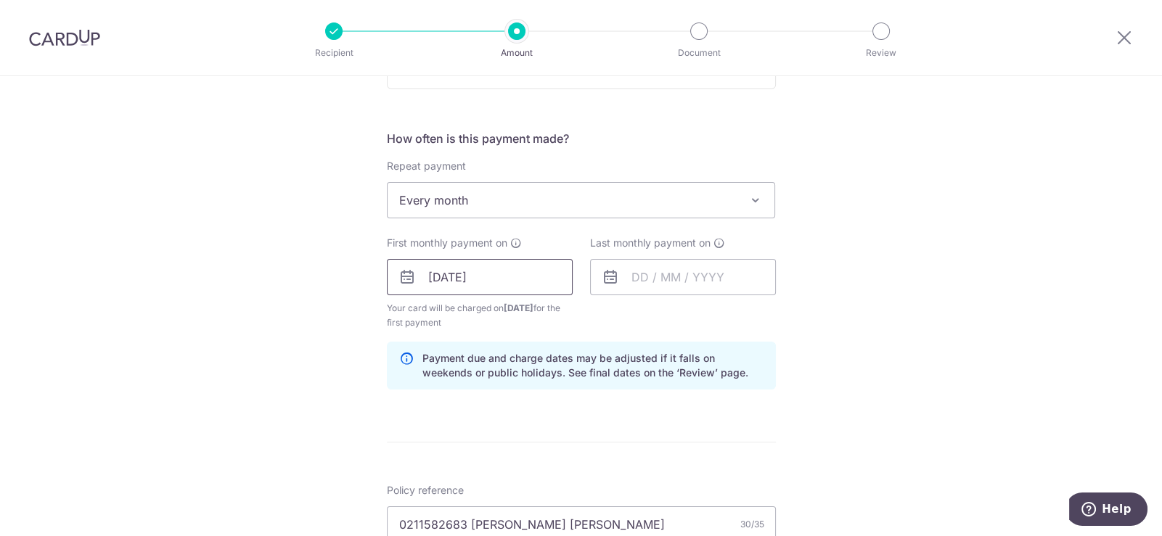
click at [514, 283] on input "26/12/2025" at bounding box center [480, 277] width 186 height 36
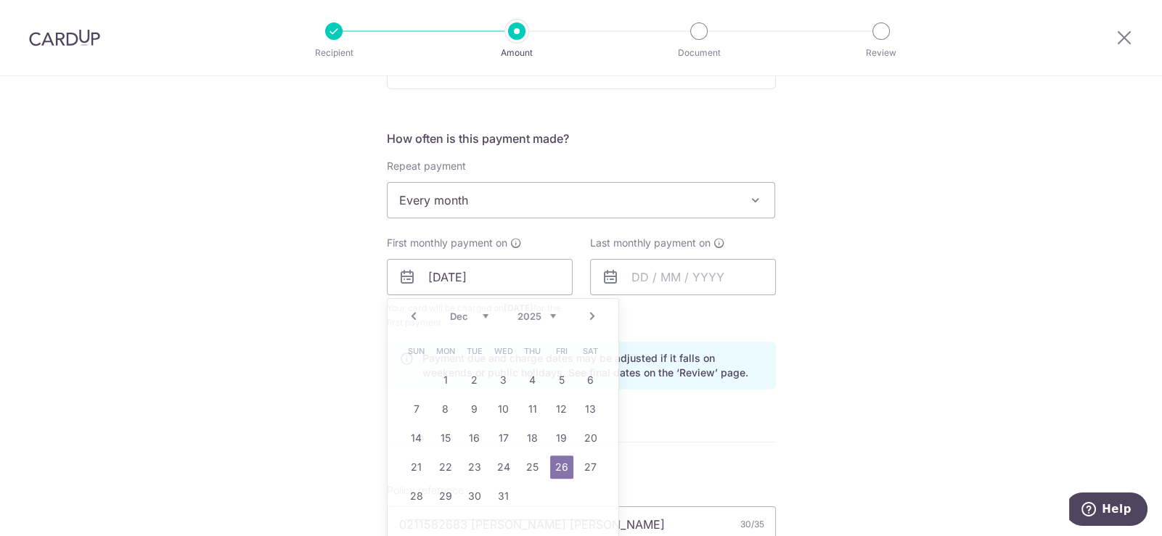
click at [918, 259] on div "Tell us more about your payment Enter payment amount SGD 525.00 525.00 Select C…" at bounding box center [581, 261] width 1162 height 1387
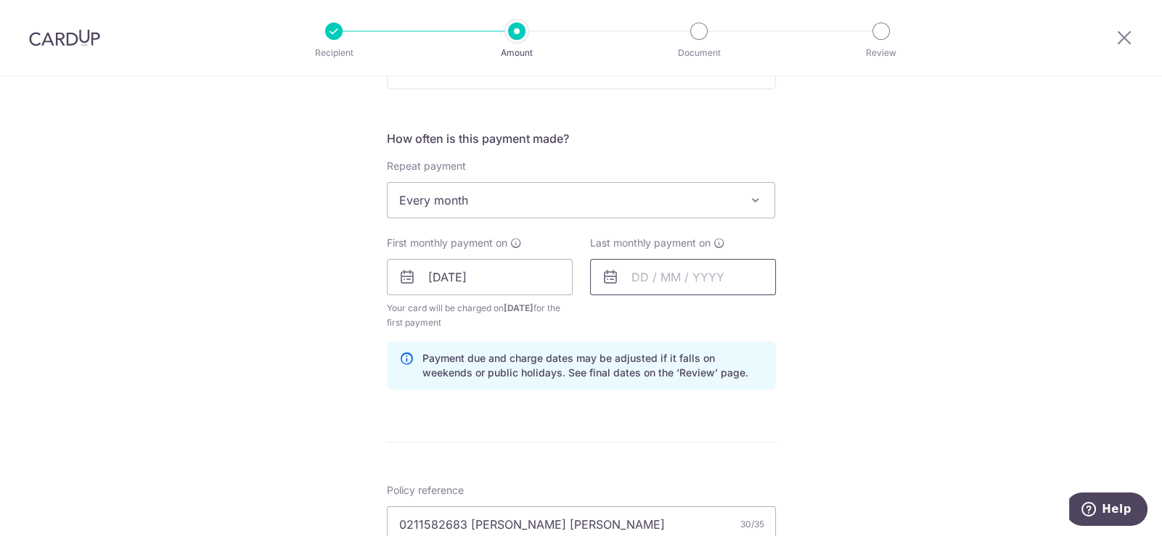
click at [640, 275] on input "text" at bounding box center [683, 277] width 186 height 36
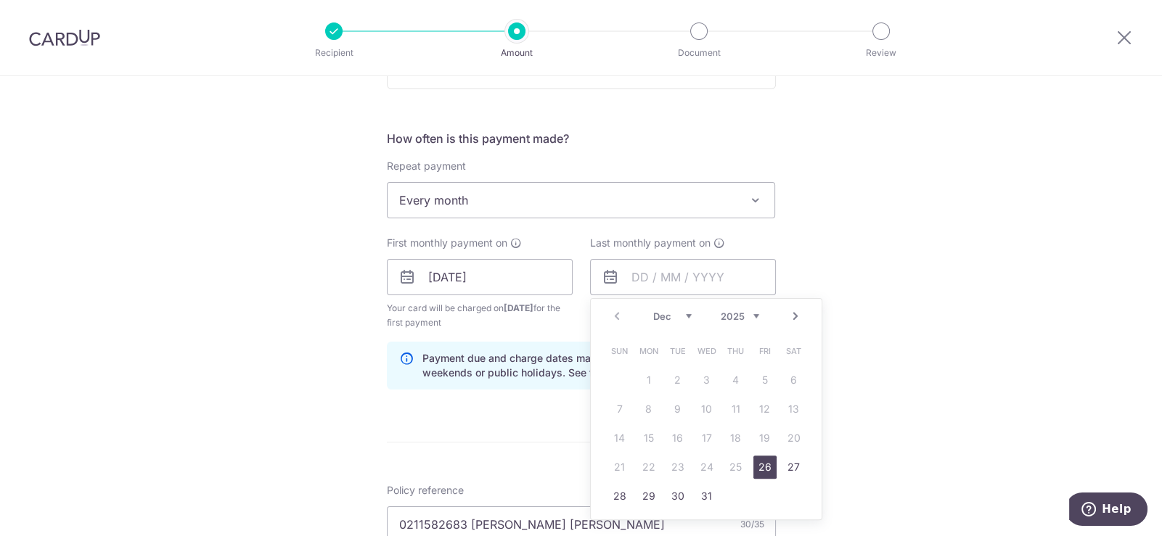
click at [791, 313] on link "Next" at bounding box center [795, 316] width 17 height 17
click at [732, 466] on link "26" at bounding box center [735, 467] width 23 height 23
type input "26/02/2026"
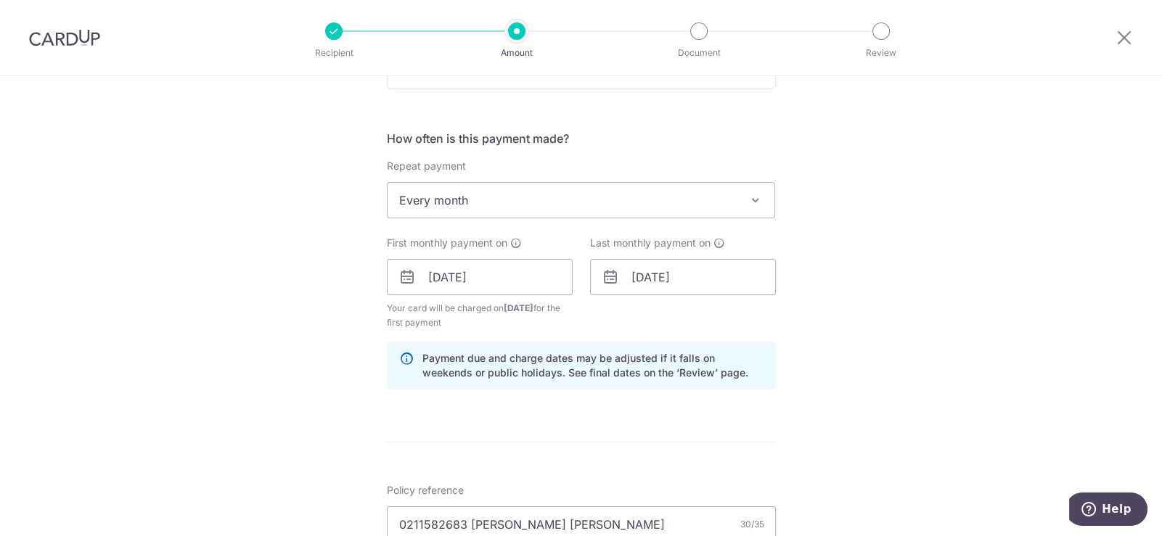
click at [867, 299] on div "Tell us more about your payment Enter payment amount SGD 525.00 525.00 Select C…" at bounding box center [581, 261] width 1162 height 1387
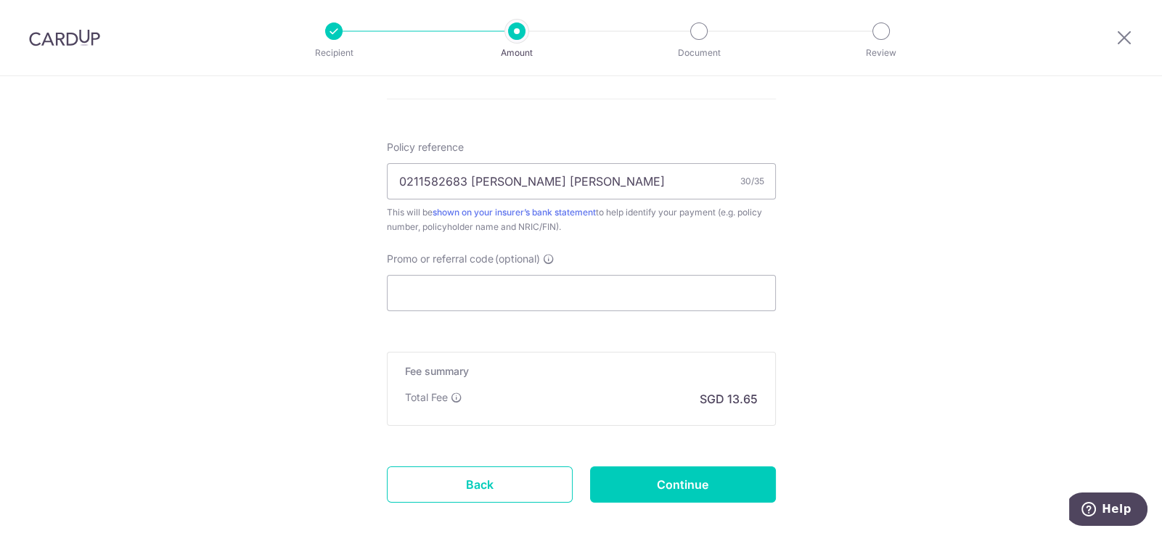
scroll to position [852, 0]
click at [663, 300] on input "Promo or referral code (optional)" at bounding box center [581, 292] width 389 height 36
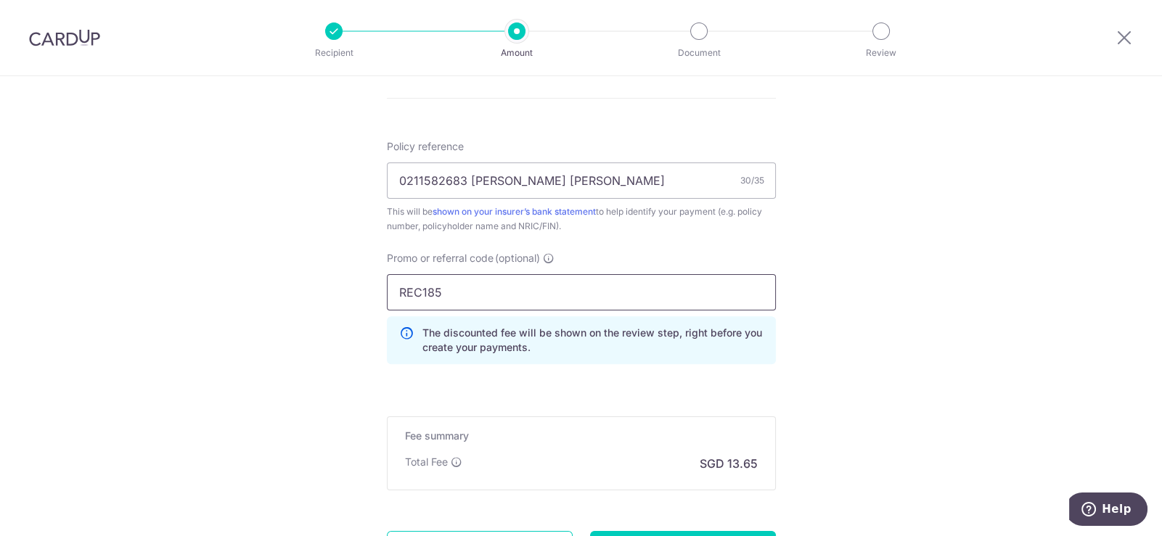
type input "REC185"
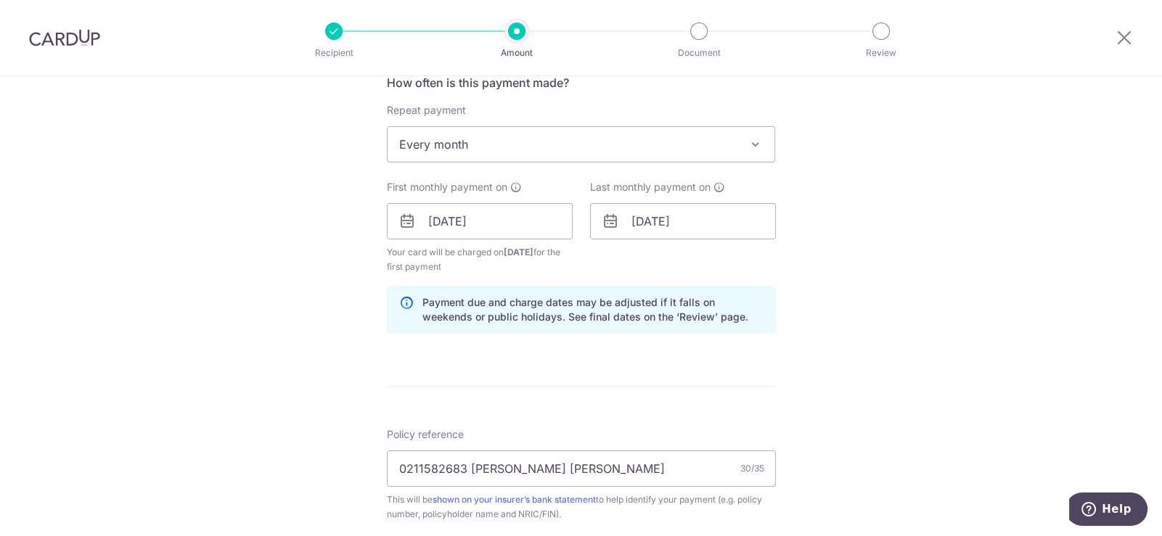
scroll to position [562, 0]
click at [715, 229] on input "26/02/2026" at bounding box center [683, 223] width 186 height 36
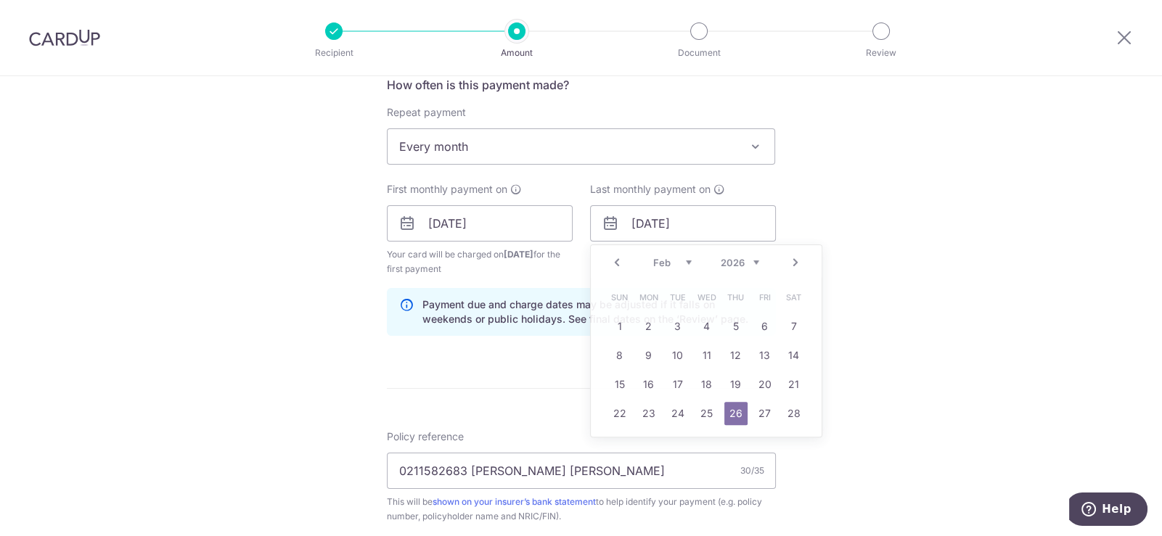
click at [887, 220] on div "Tell us more about your payment Enter payment amount SGD 525.00 525.00 Select C…" at bounding box center [581, 240] width 1162 height 1453
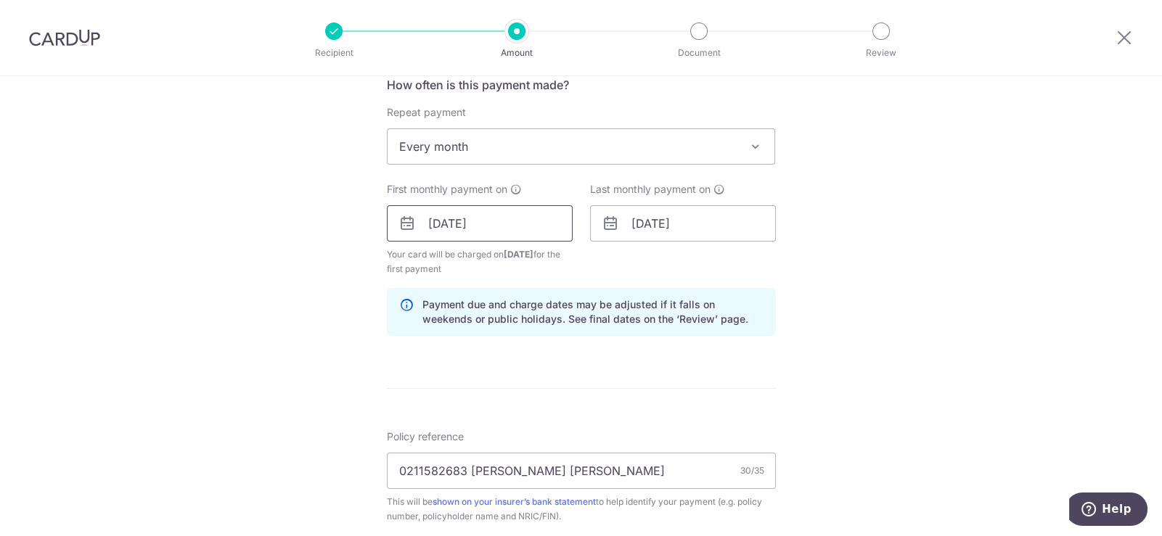
click at [512, 235] on input "26/12/2025" at bounding box center [480, 223] width 186 height 36
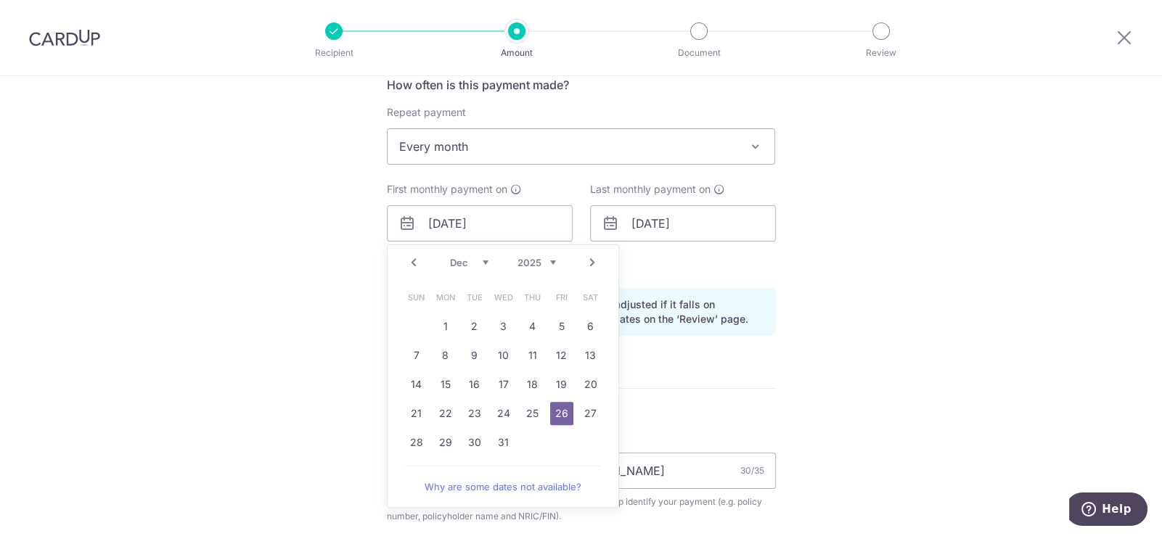
click at [886, 208] on div "Tell us more about your payment Enter payment amount SGD 525.00 525.00 Select C…" at bounding box center [581, 240] width 1162 height 1453
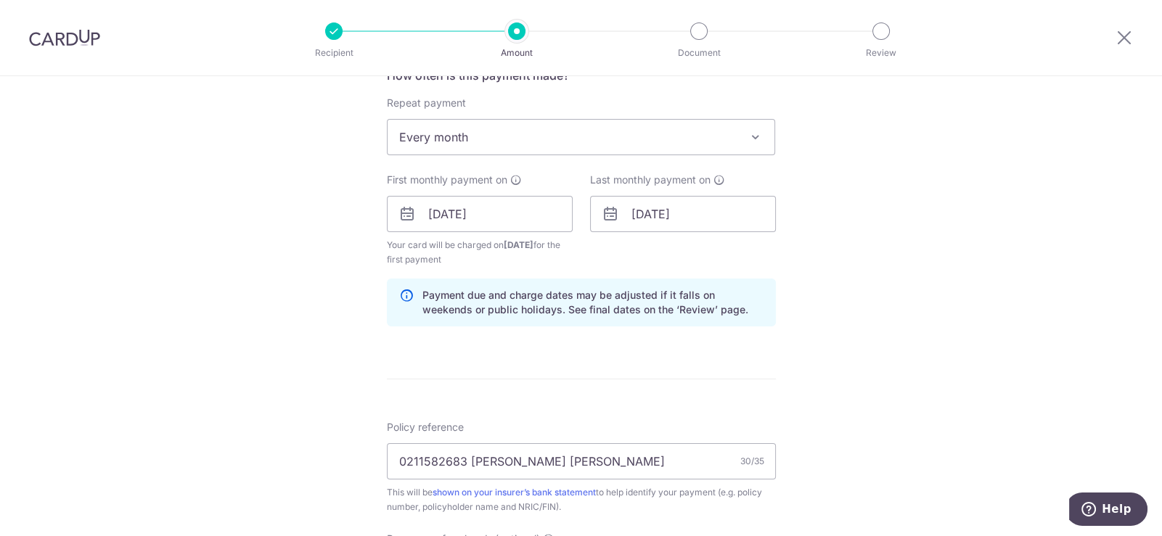
scroll to position [634, 0]
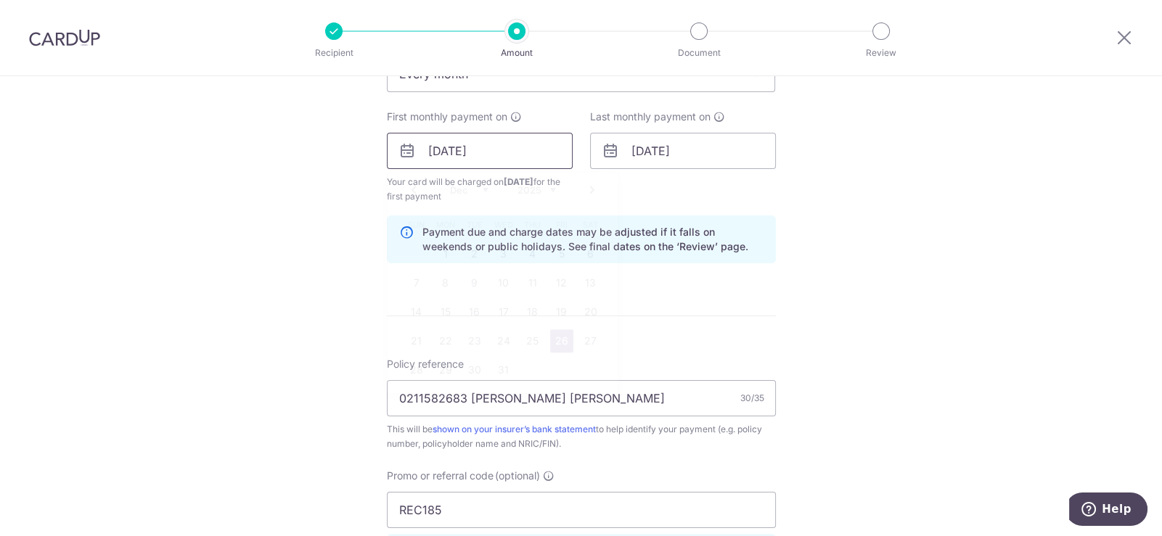
click at [526, 148] on input "26/12/2025" at bounding box center [480, 151] width 186 height 36
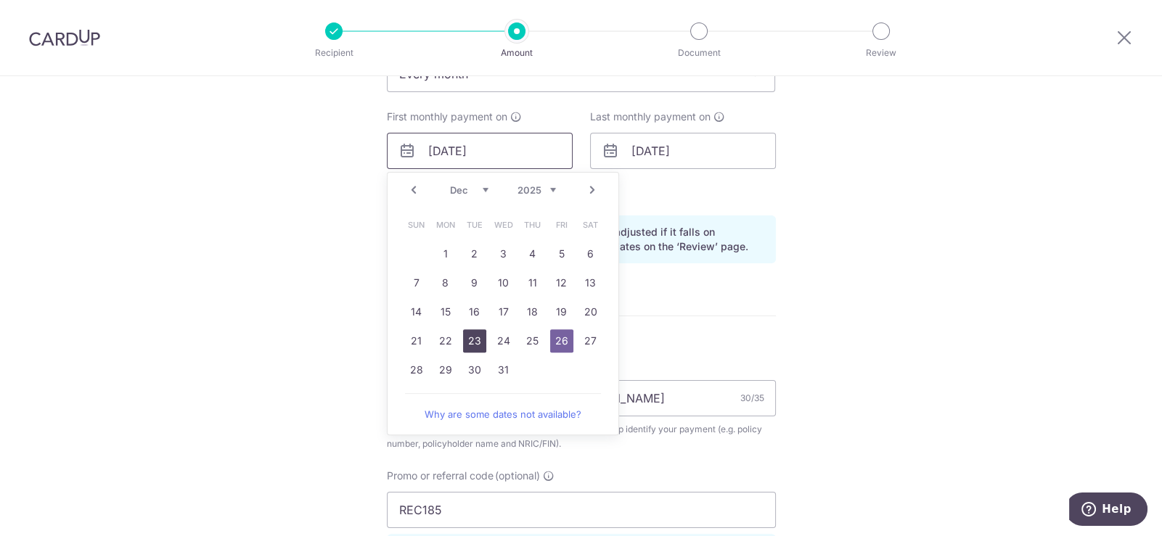
scroll to position [562, 0]
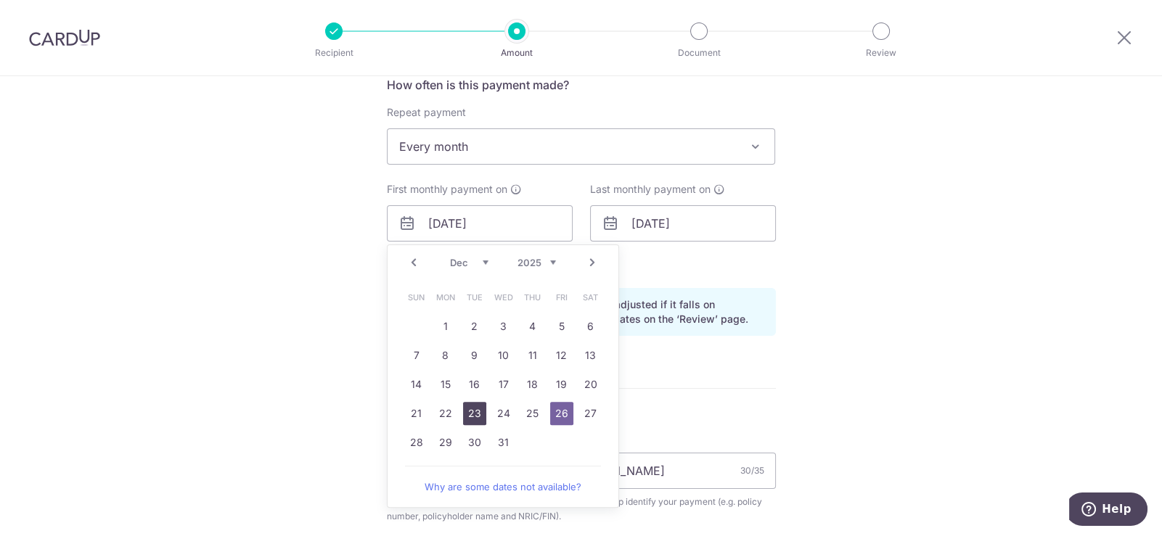
click at [481, 417] on link "23" at bounding box center [474, 413] width 23 height 23
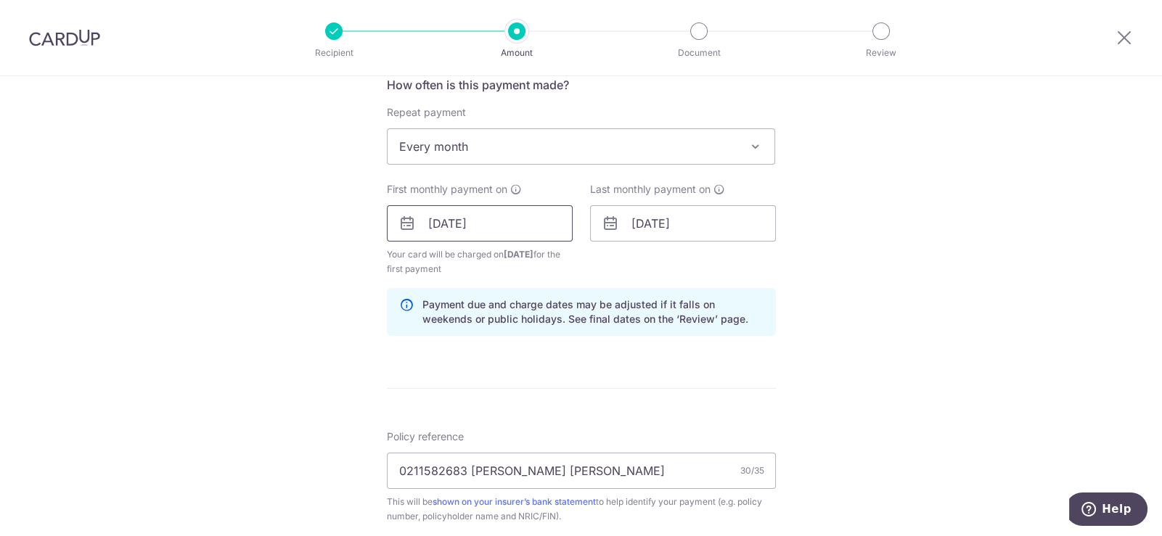
click at [510, 218] on input "23/12/2025" at bounding box center [480, 223] width 186 height 36
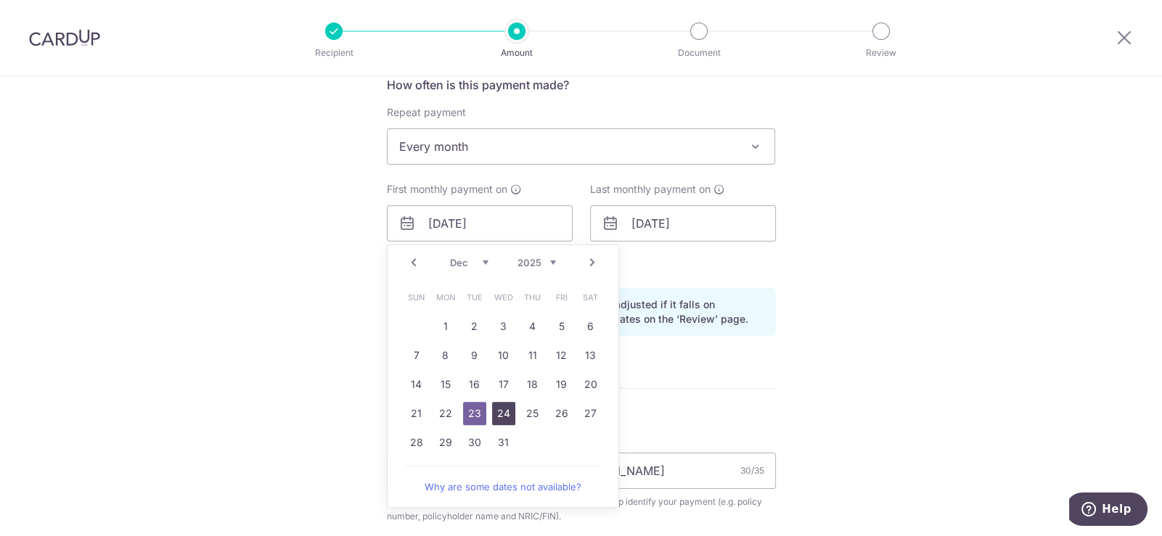
click at [501, 410] on link "24" at bounding box center [503, 413] width 23 height 23
type input "24/12/2025"
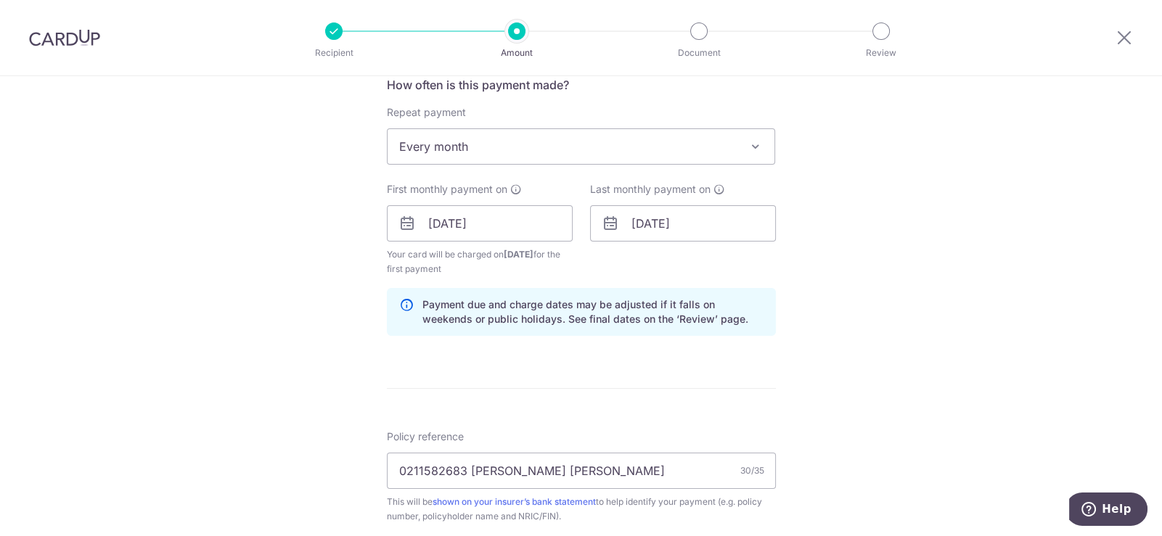
click at [847, 267] on div "Tell us more about your payment Enter payment amount SGD 525.00 525.00 Select C…" at bounding box center [581, 240] width 1162 height 1453
click at [528, 228] on input "24/12/2025" at bounding box center [480, 223] width 186 height 36
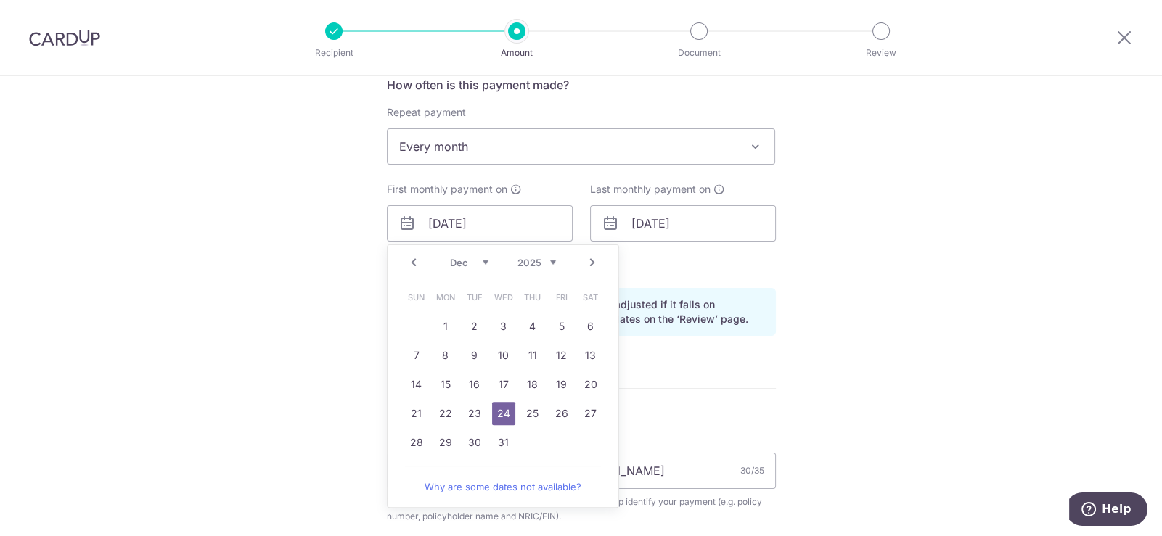
click at [918, 295] on div "Tell us more about your payment Enter payment amount SGD 525.00 525.00 Select C…" at bounding box center [581, 240] width 1162 height 1453
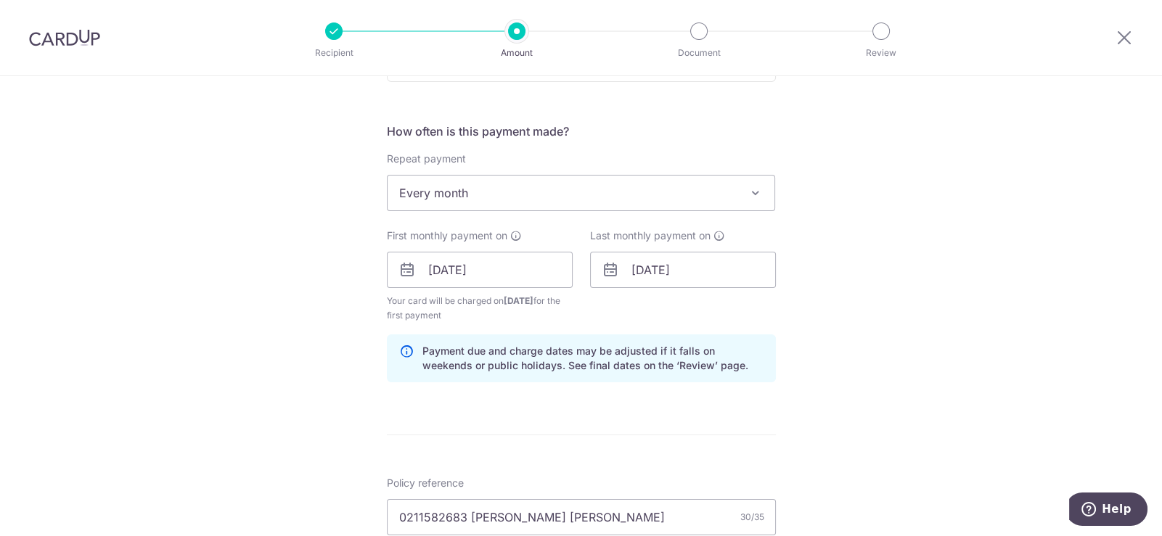
scroll to position [489, 0]
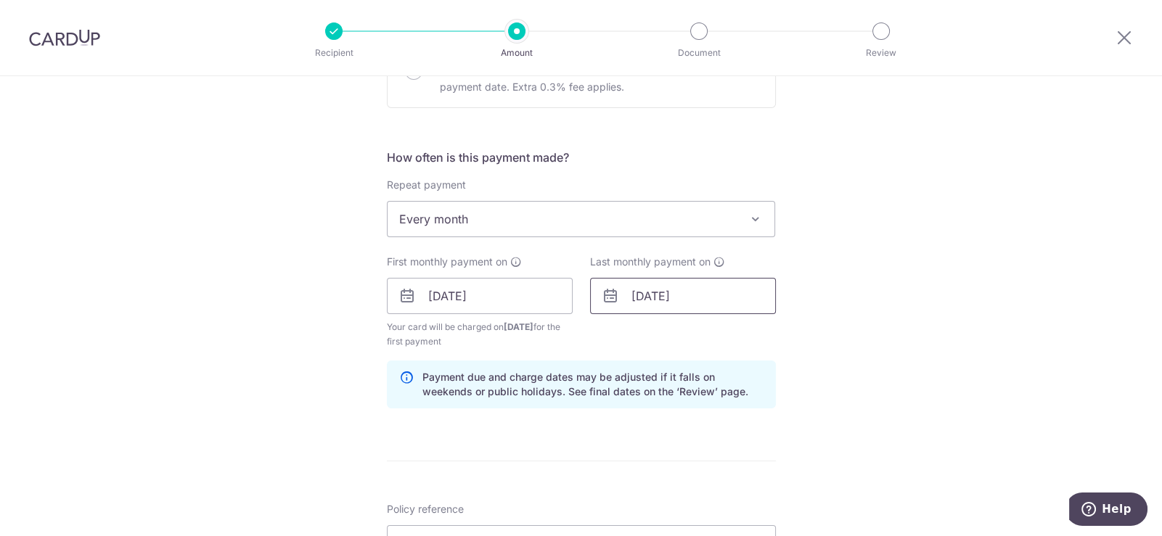
click at [708, 285] on input "26/02/2026" at bounding box center [683, 296] width 186 height 36
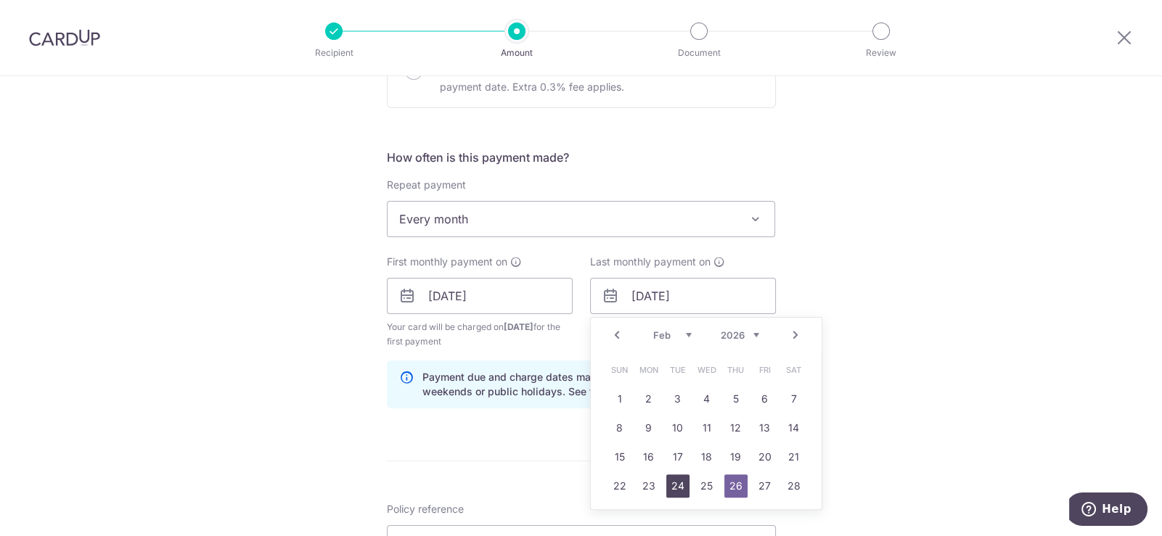
click at [676, 483] on link "24" at bounding box center [677, 486] width 23 height 23
type input "24/02/2026"
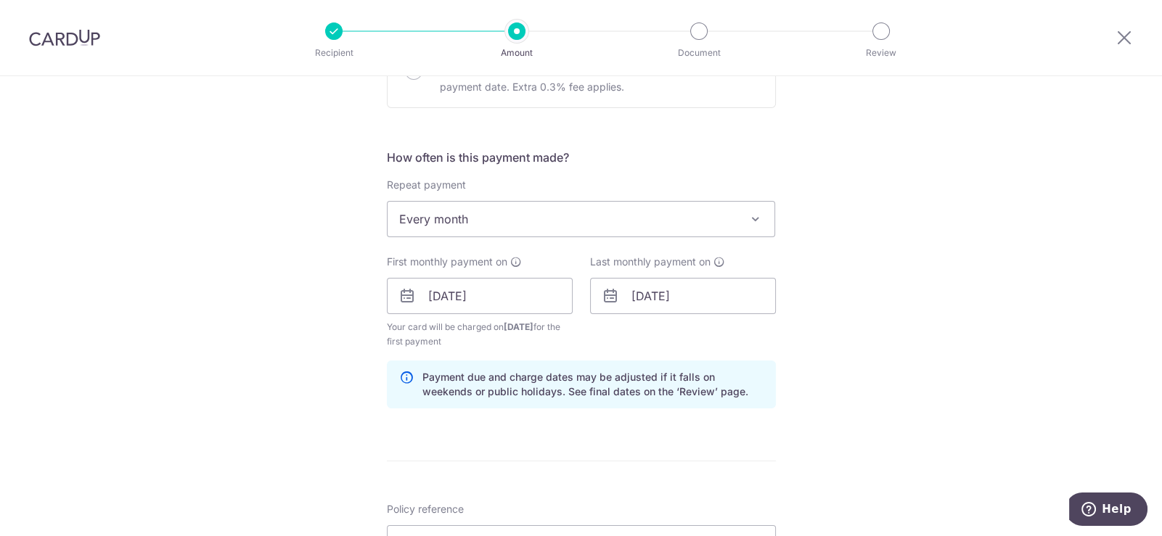
click at [904, 337] on div "Tell us more about your payment Enter payment amount SGD 525.00 525.00 Select C…" at bounding box center [581, 313] width 1162 height 1453
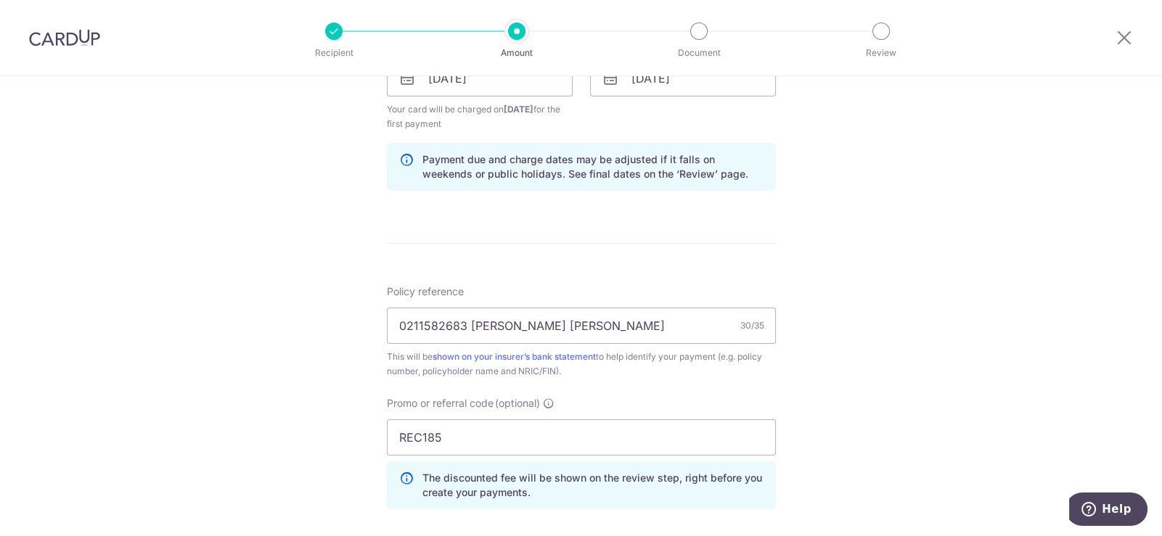
scroll to position [990, 0]
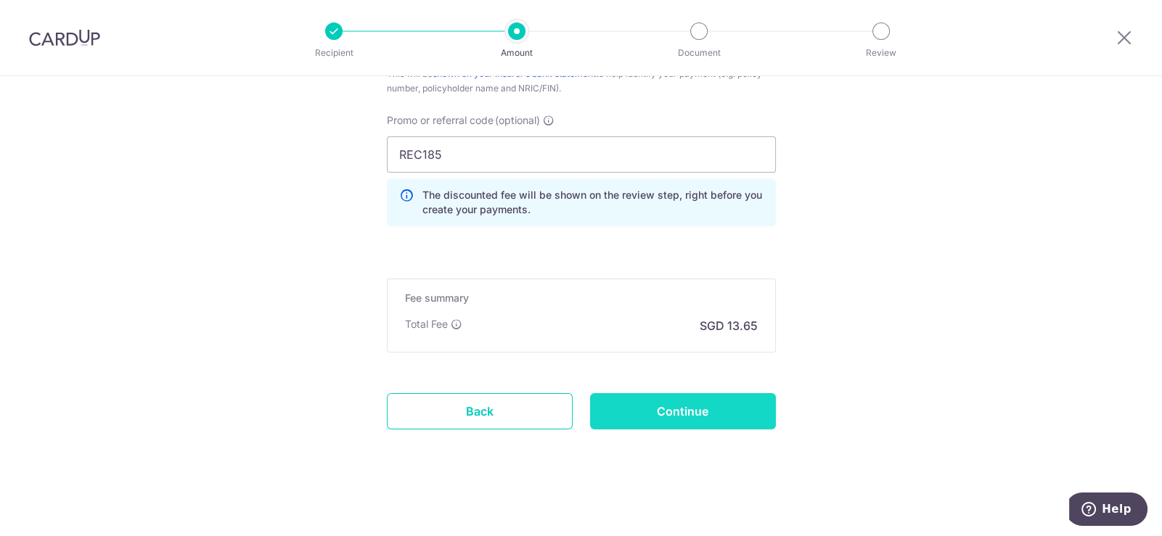
click at [700, 408] on input "Continue" at bounding box center [683, 411] width 186 height 36
type input "Create Schedule"
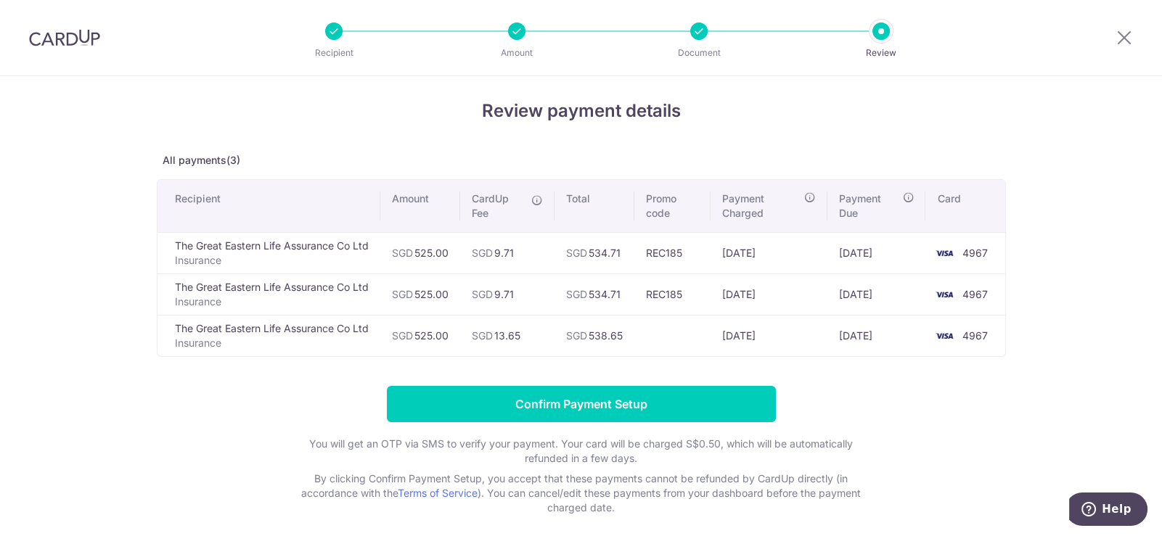
scroll to position [70, 0]
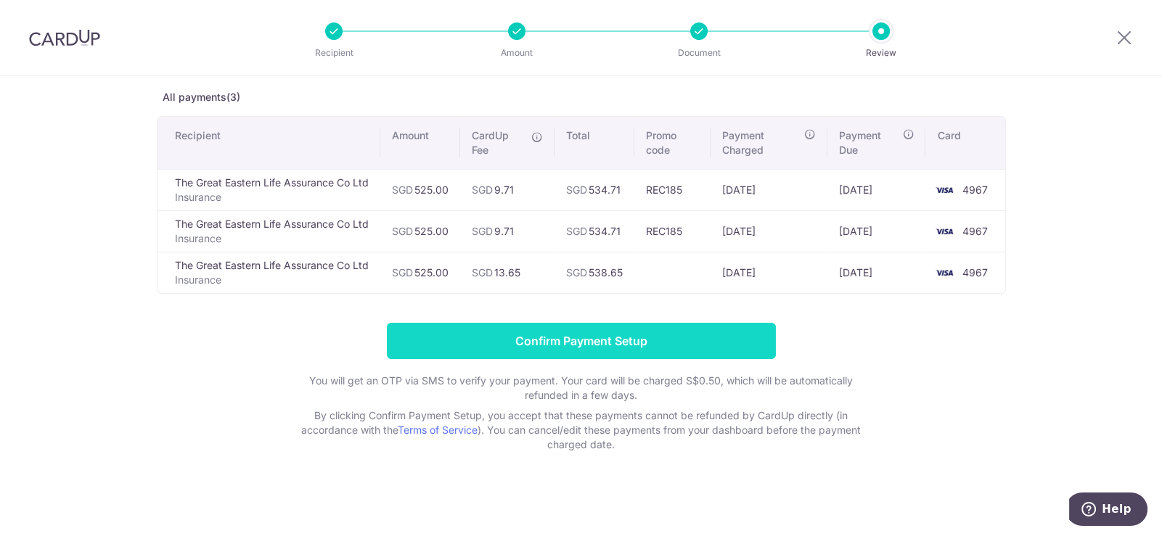
click at [606, 335] on input "Confirm Payment Setup" at bounding box center [581, 341] width 389 height 36
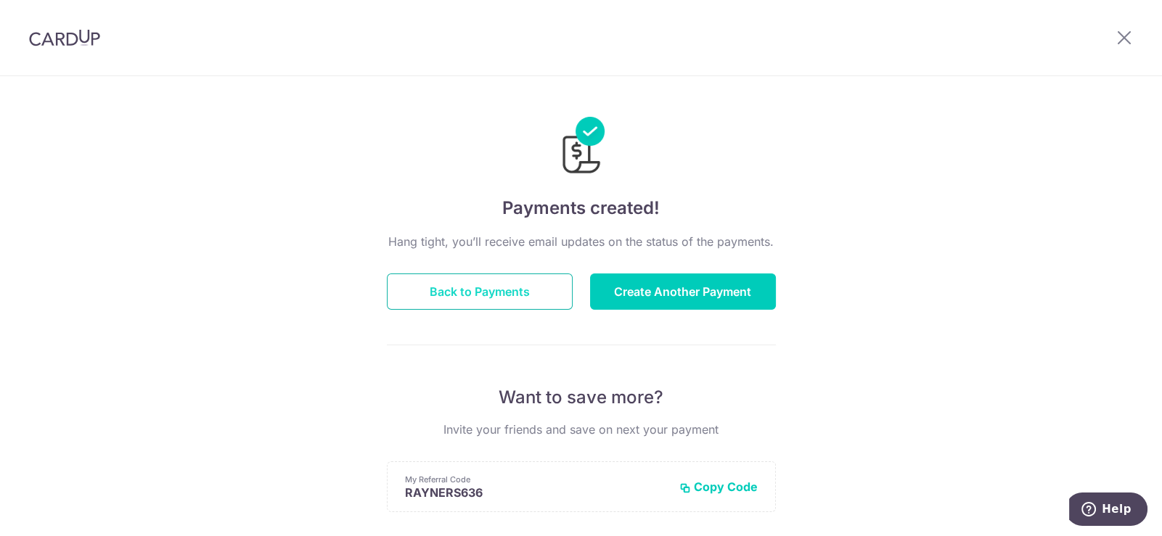
click at [500, 301] on button "Back to Payments" at bounding box center [480, 292] width 186 height 36
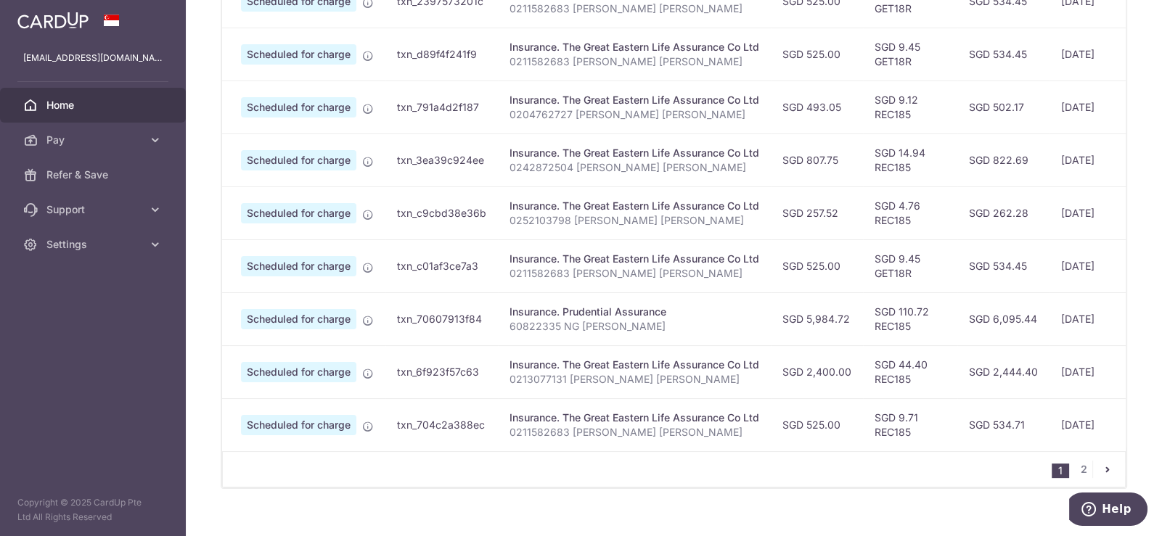
scroll to position [589, 0]
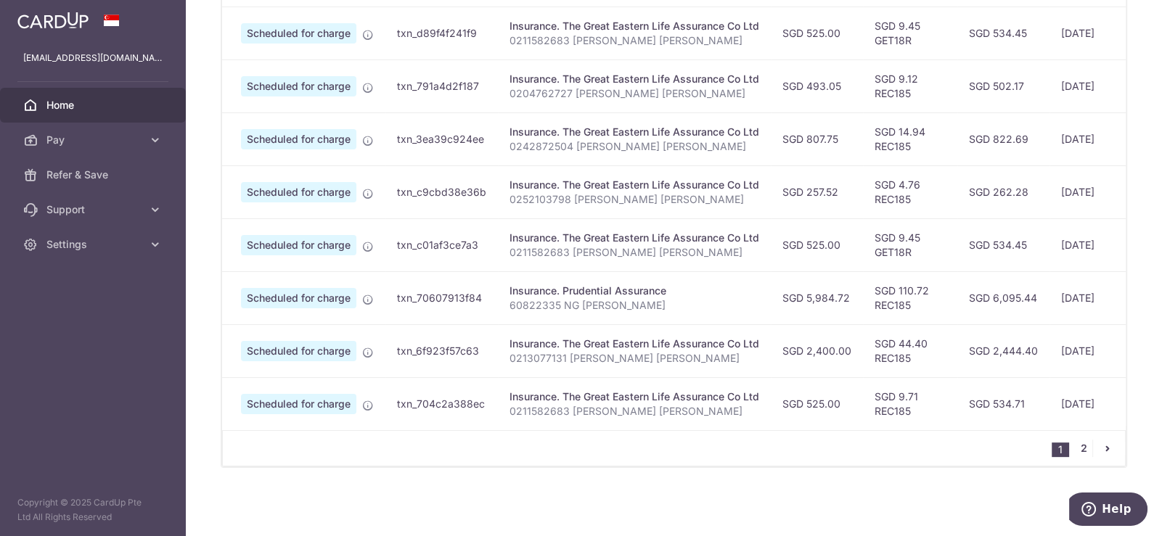
click at [1079, 455] on link "2" at bounding box center [1083, 448] width 17 height 17
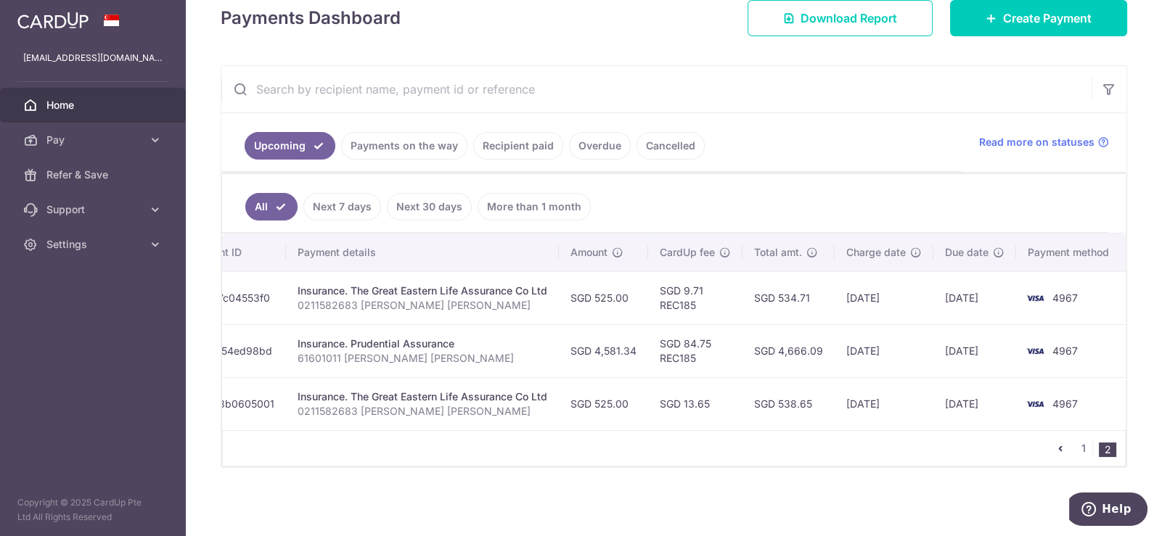
scroll to position [0, 0]
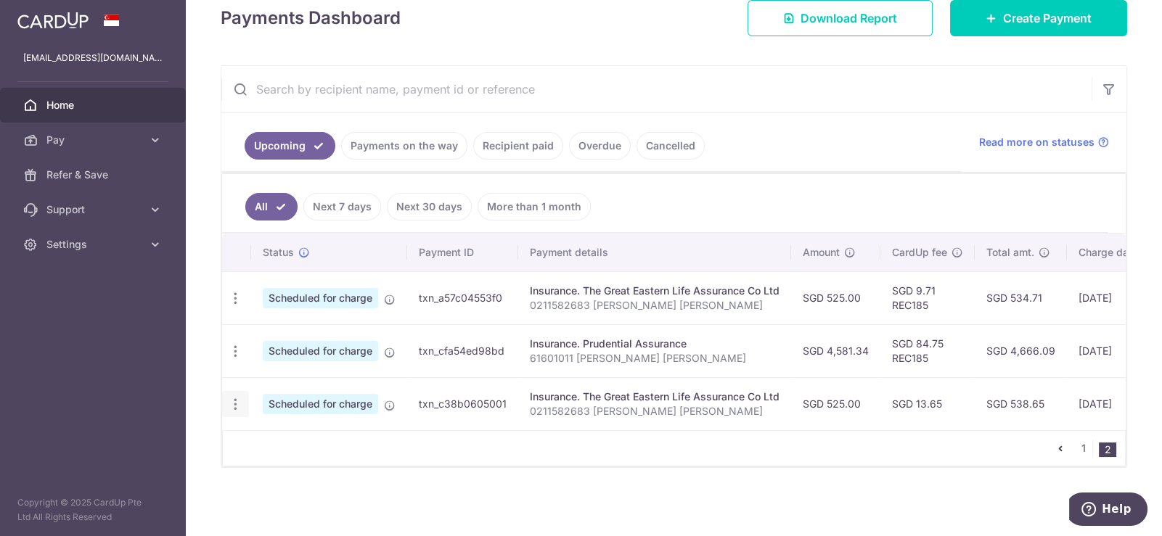
click at [234, 397] on icon "button" at bounding box center [235, 404] width 15 height 15
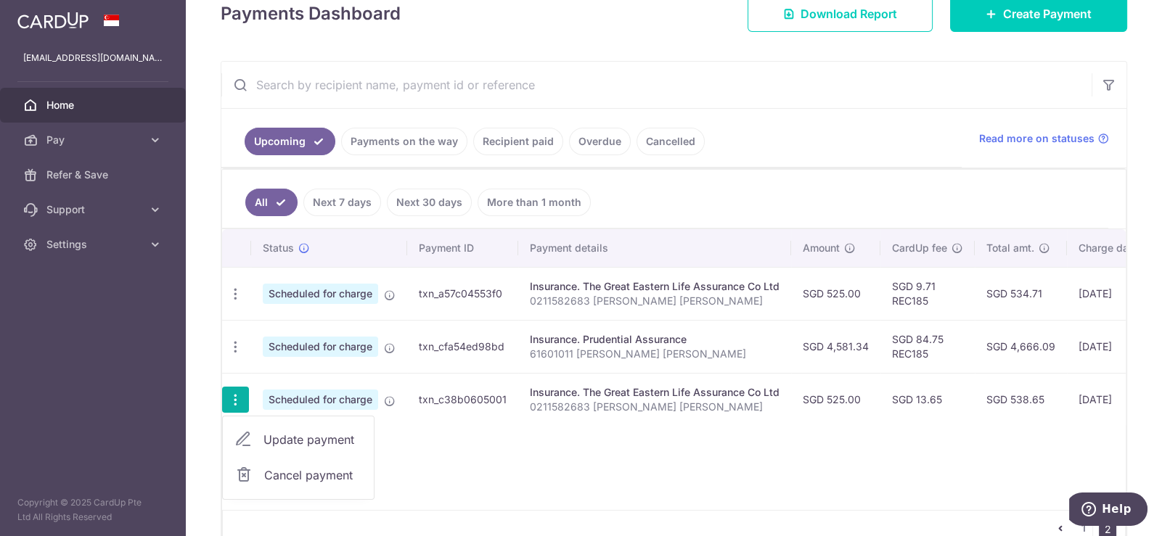
click at [323, 432] on span "Update payment" at bounding box center [313, 439] width 99 height 17
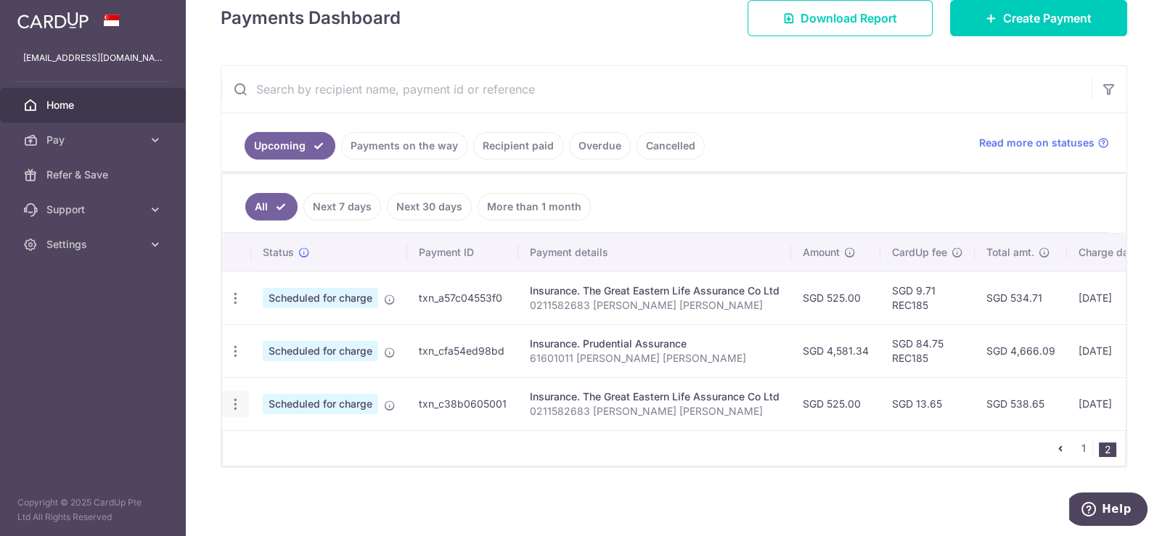
radio input "true"
type input "525.00"
type input "24/02/2026"
type input "0211582683 [PERSON_NAME] [PERSON_NAME]"
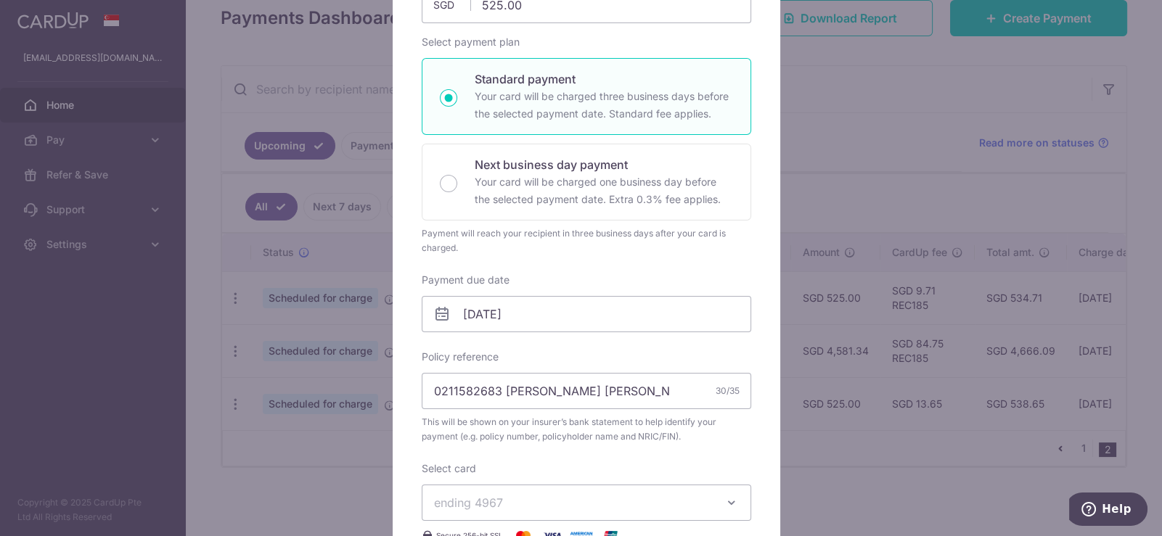
scroll to position [218, 0]
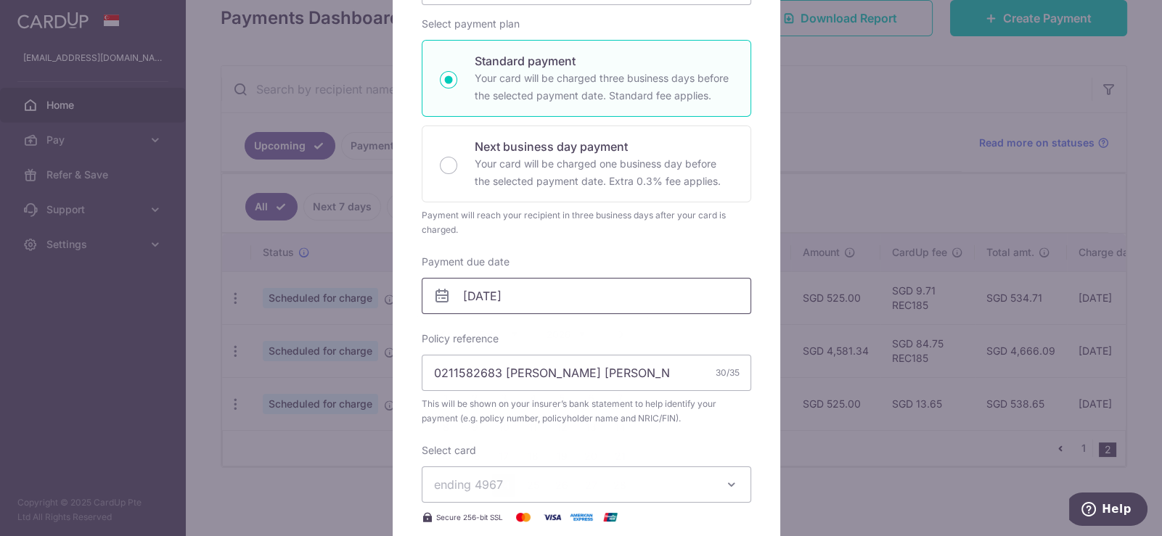
click at [563, 301] on input "24/02/2026" at bounding box center [587, 296] width 330 height 36
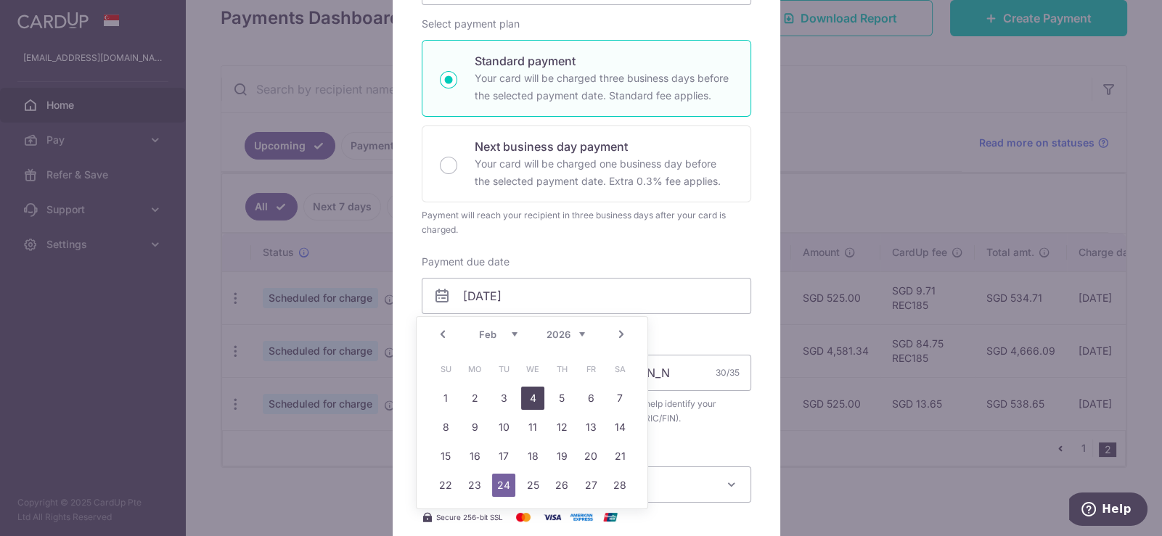
click at [533, 399] on link "4" at bounding box center [532, 398] width 23 height 23
type input "[DATE]"
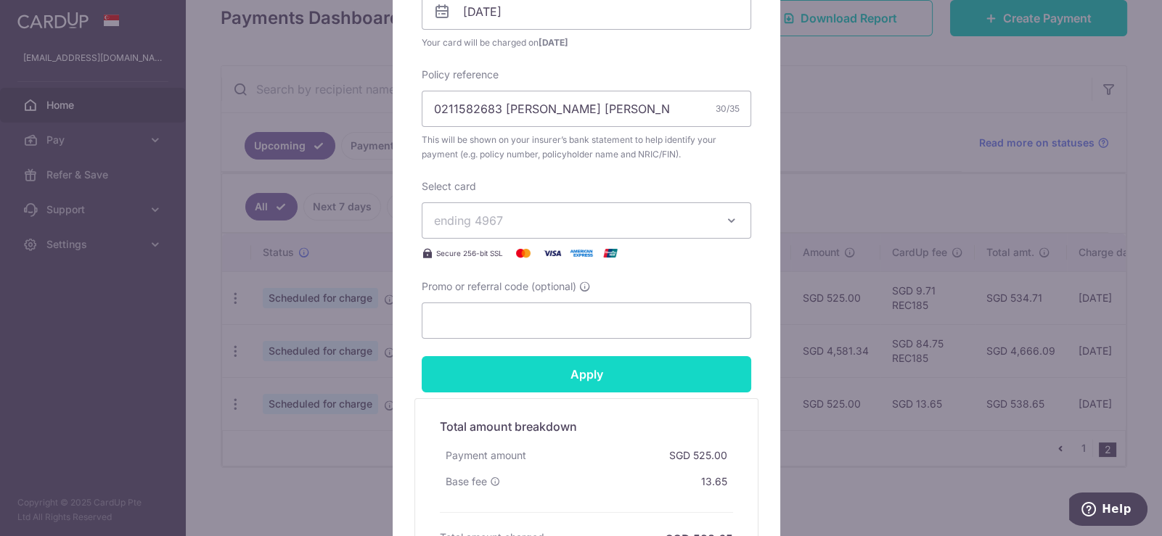
scroll to position [508, 0]
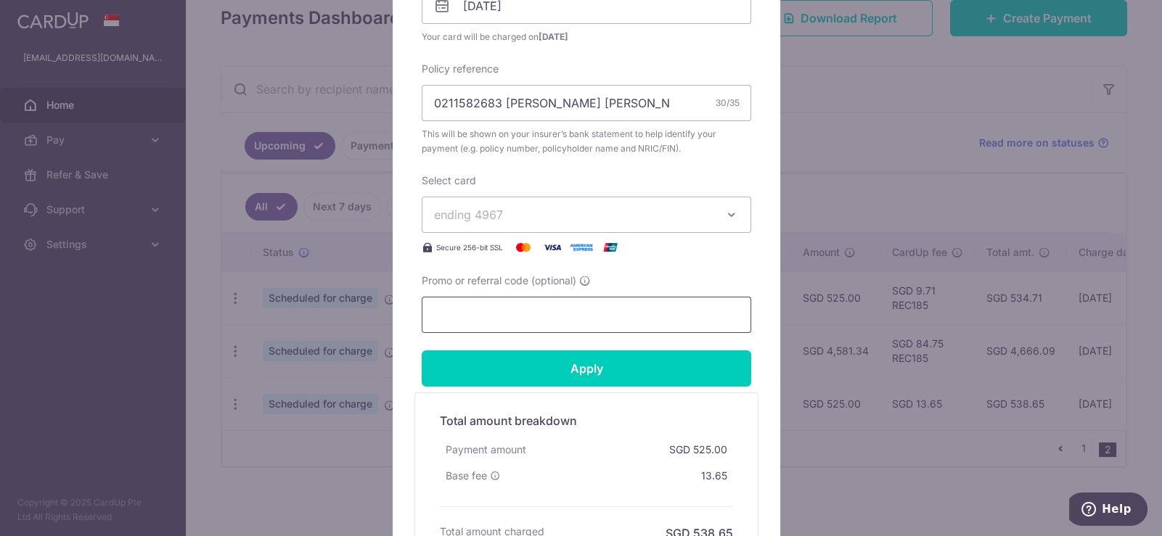
click at [489, 320] on input "Promo or referral code (optional)" at bounding box center [587, 315] width 330 height 36
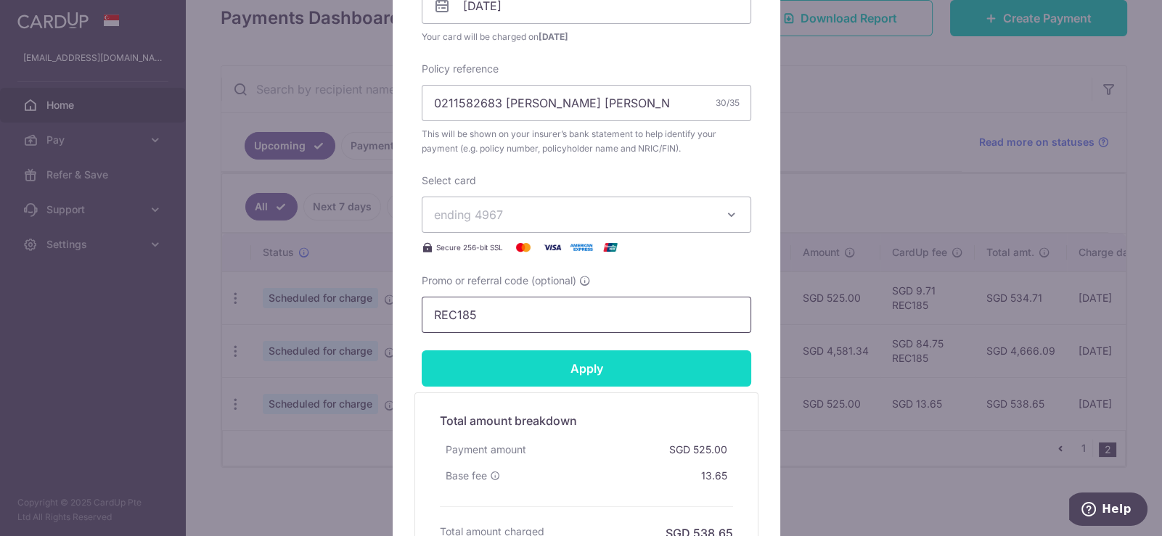
type input "REC185"
click at [653, 367] on input "Apply" at bounding box center [587, 369] width 330 height 36
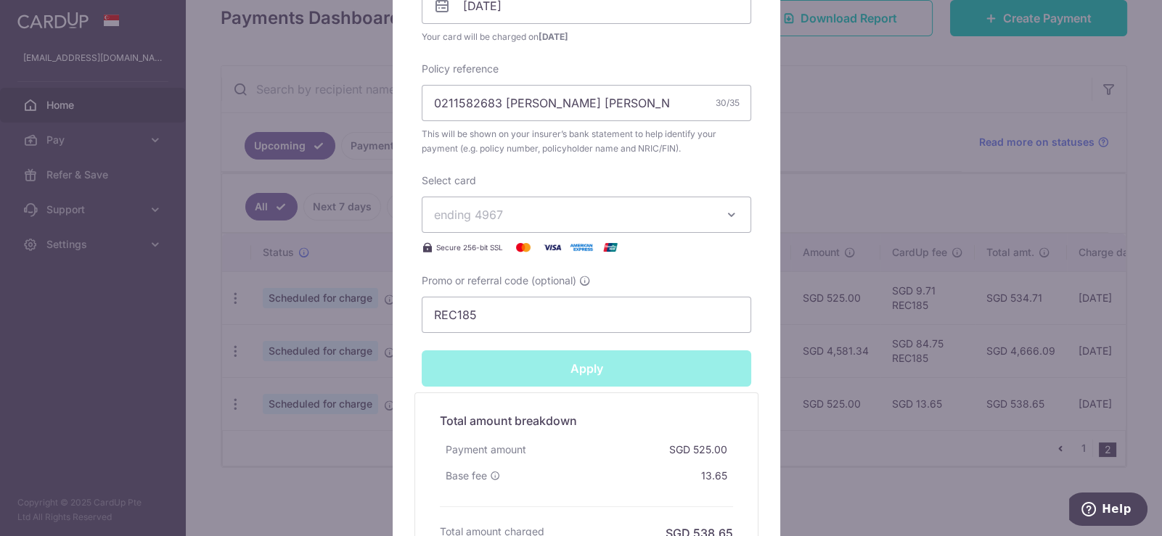
type input "Successfully Applied"
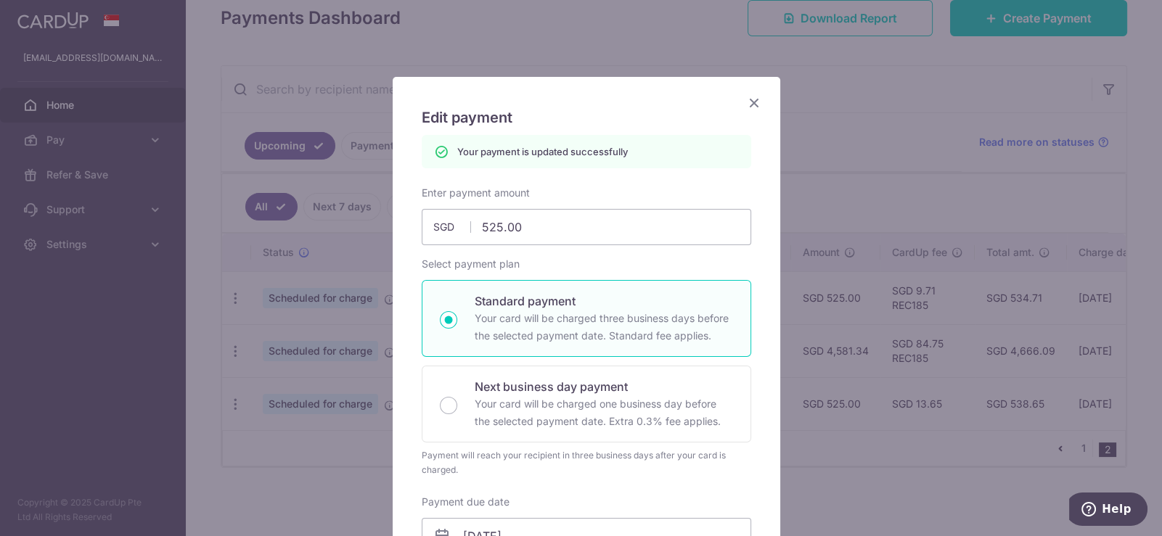
scroll to position [0, 0]
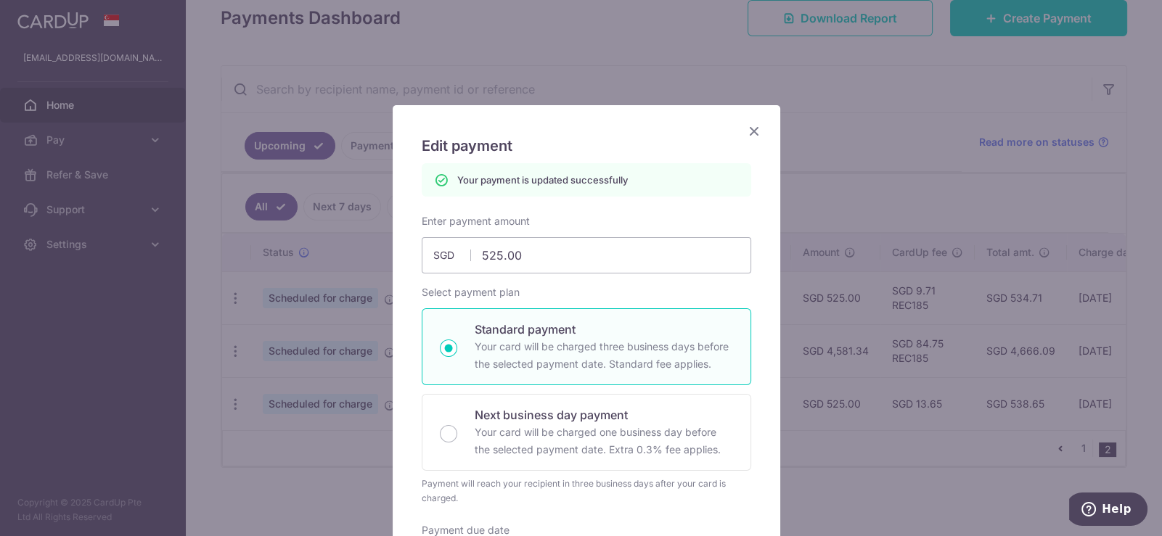
click at [749, 126] on icon "Close" at bounding box center [754, 131] width 17 height 18
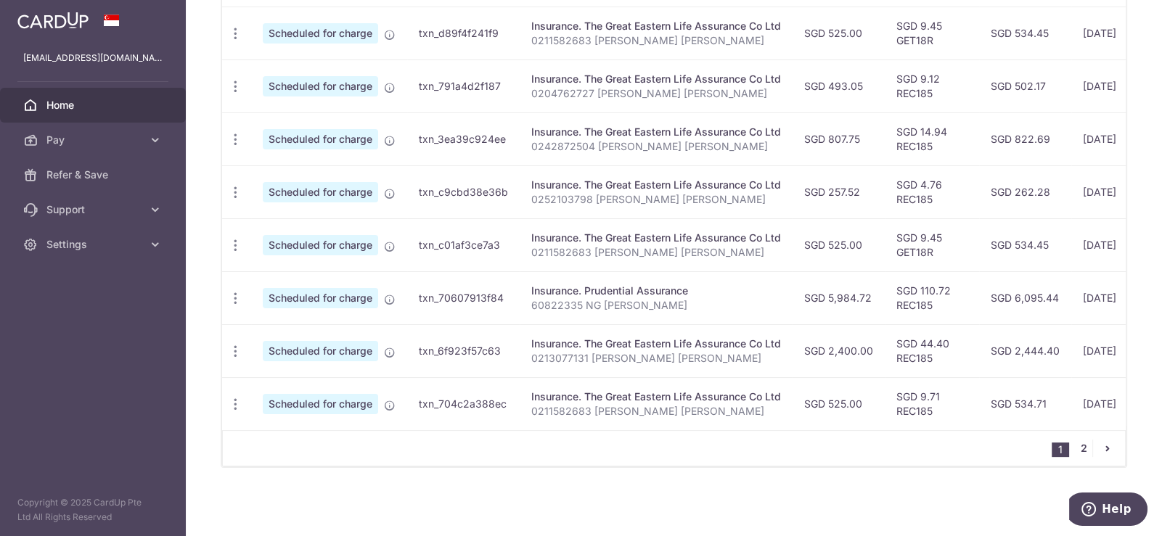
click at [1082, 449] on link "2" at bounding box center [1083, 448] width 17 height 17
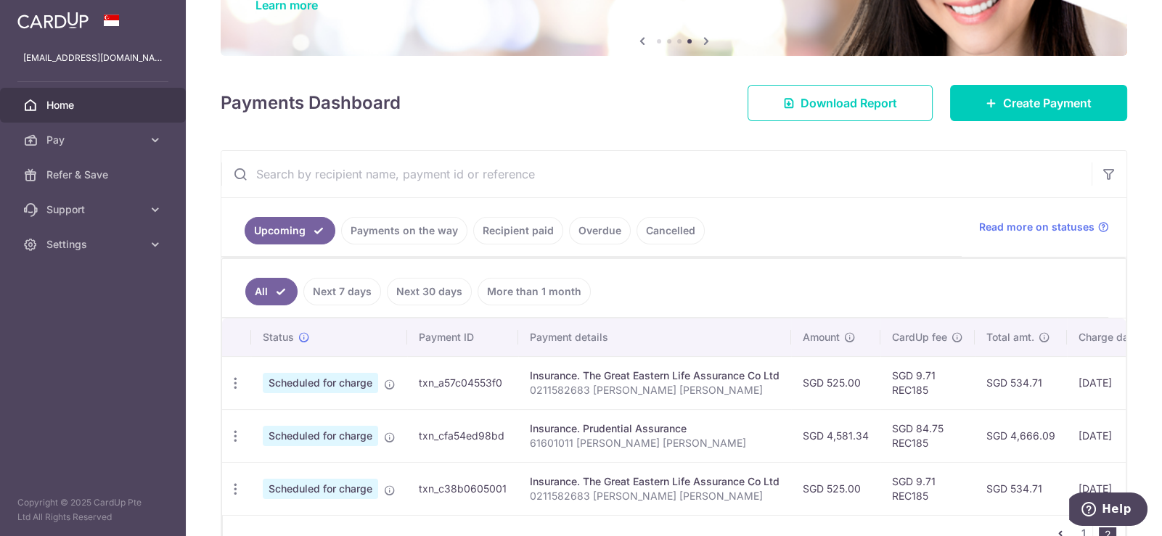
scroll to position [198, 0]
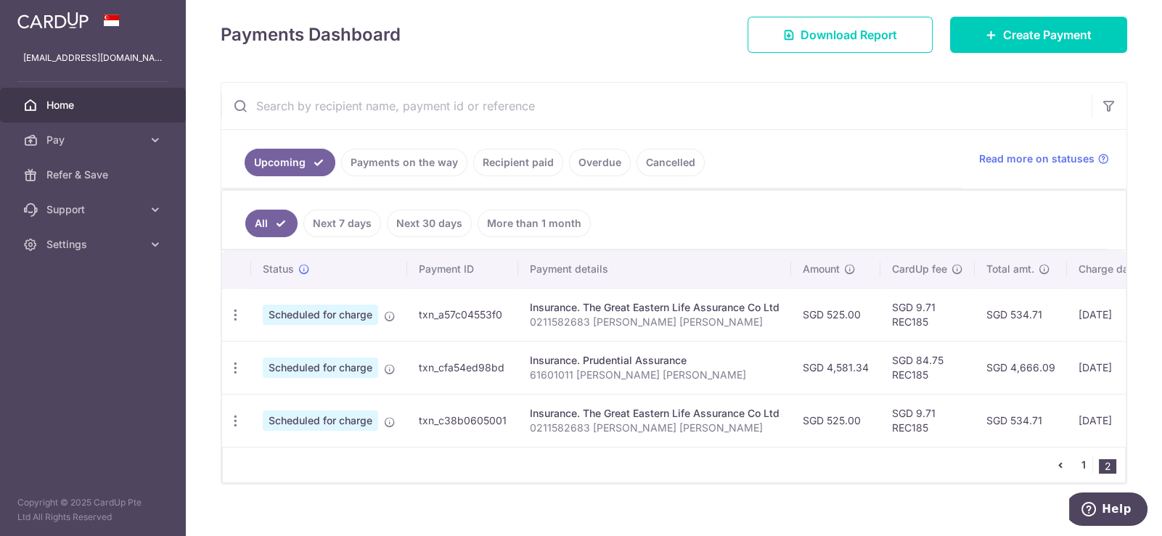
click at [1077, 463] on link "1" at bounding box center [1083, 465] width 17 height 17
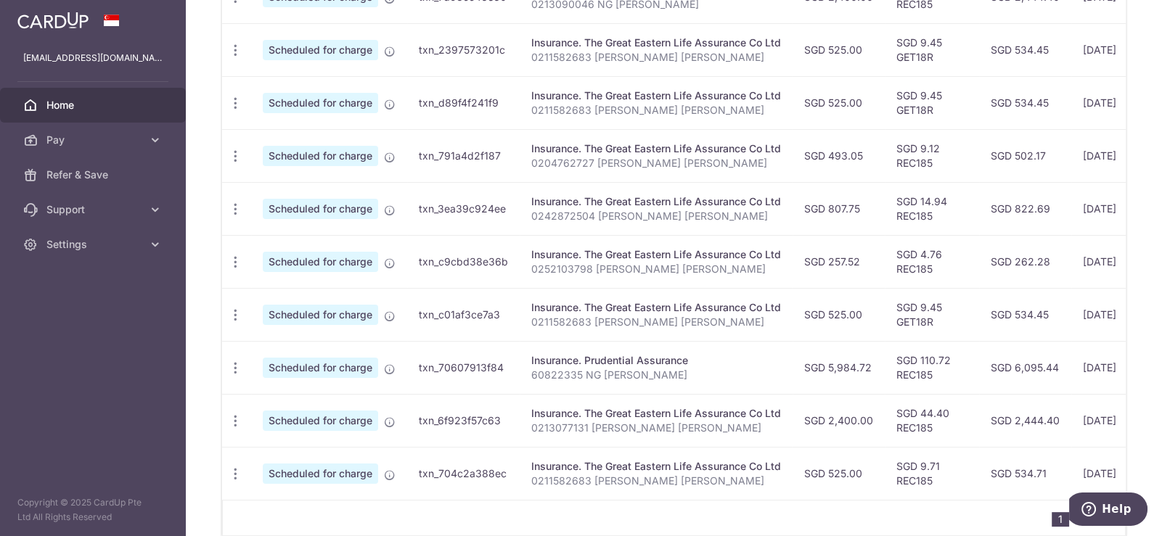
scroll to position [589, 0]
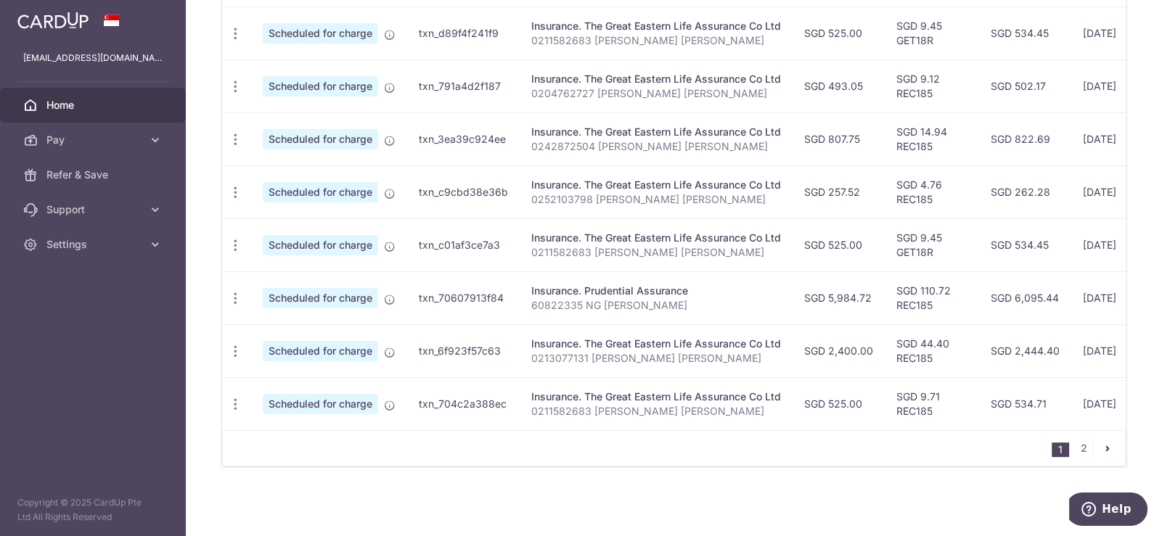
drag, startPoint x: 1017, startPoint y: 284, endPoint x: 1045, endPoint y: 287, distance: 28.5
click at [1045, 287] on td "SGD 6,095.44" at bounding box center [1025, 297] width 92 height 53
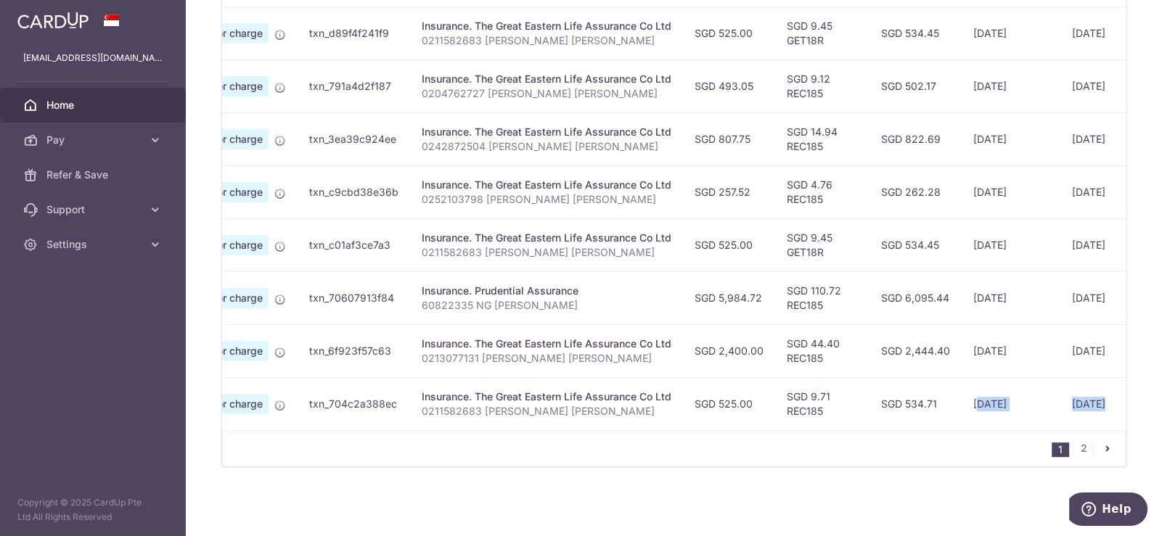
drag, startPoint x: 1083, startPoint y: 401, endPoint x: 1114, endPoint y: 399, distance: 31.3
click at [1114, 399] on tr "Update payment Cancel payment Scheduled for charge txn_704c2a388ec Insurance. T…" at bounding box center [683, 403] width 1141 height 53
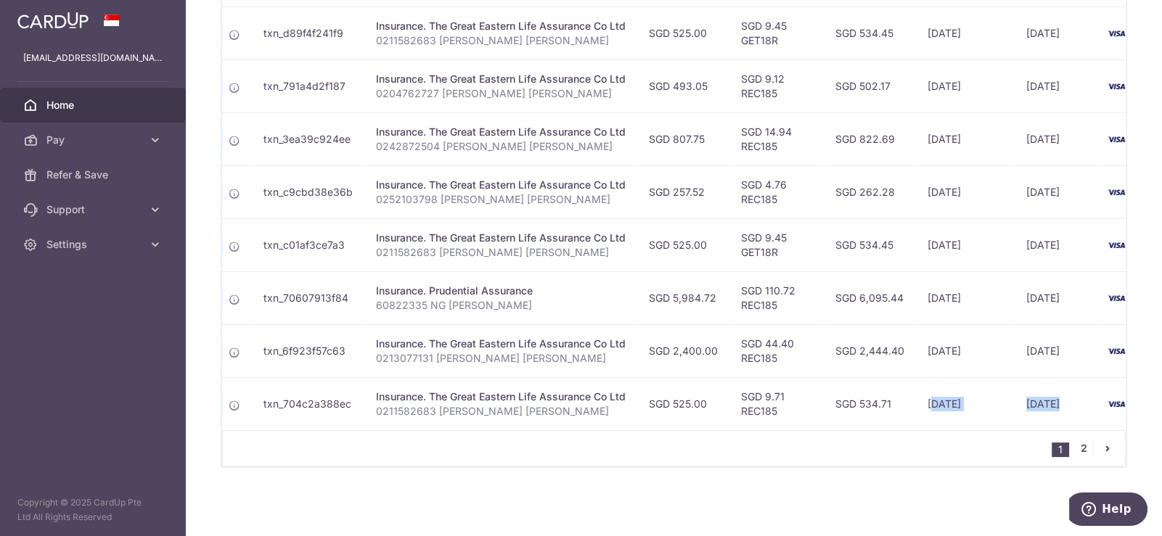
click at [1079, 454] on link "2" at bounding box center [1083, 448] width 17 height 17
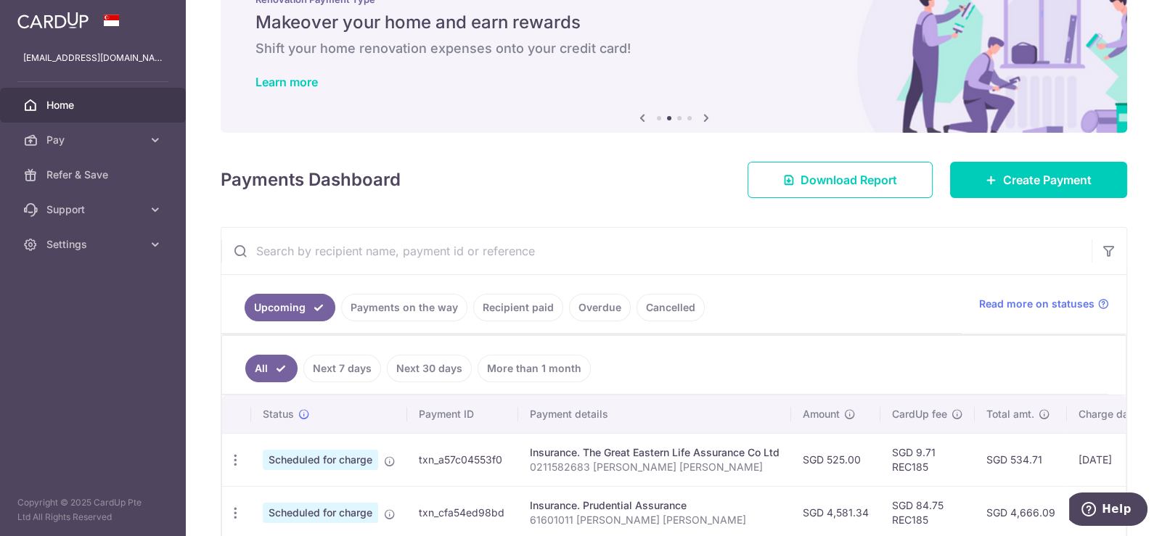
scroll to position [198, 0]
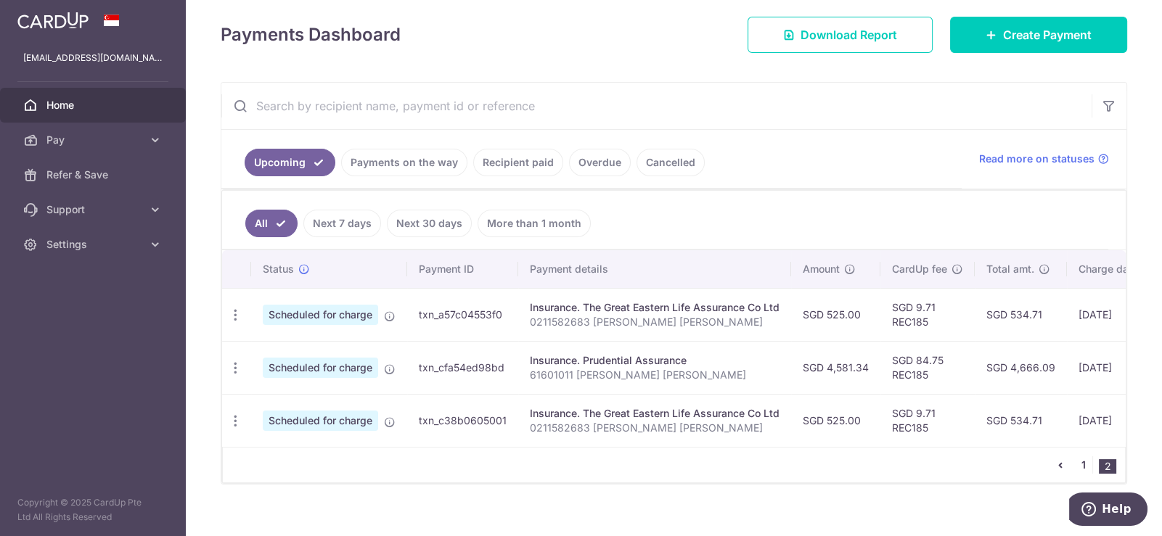
click at [1075, 473] on link "1" at bounding box center [1083, 465] width 17 height 17
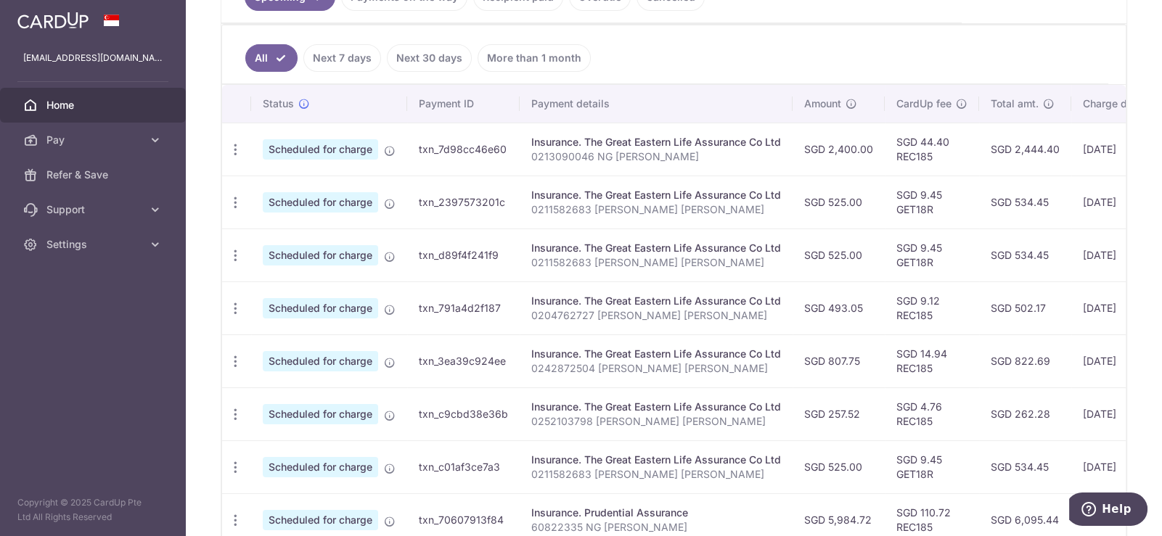
scroll to position [362, 0]
drag, startPoint x: 992, startPoint y: 248, endPoint x: 1104, endPoint y: 259, distance: 112.3
click at [1104, 259] on tr "Update payment Cancel payment Scheduled for charge txn_d89f4f241f9 Insurance. T…" at bounding box center [792, 256] width 1141 height 53
click at [1005, 247] on td "SGD 534.45" at bounding box center [1025, 256] width 92 height 53
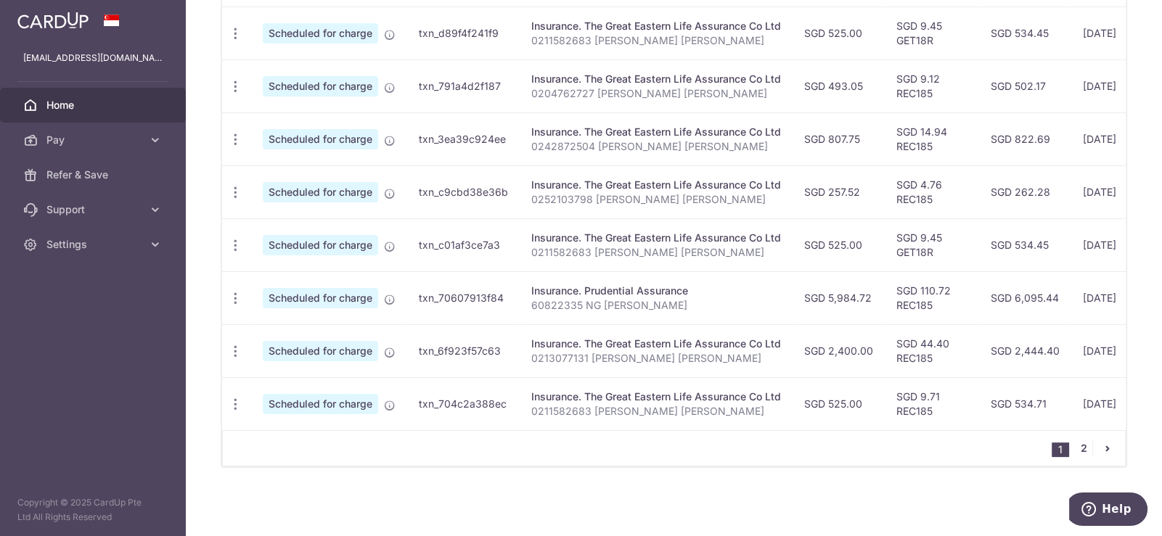
click at [1080, 452] on link "2" at bounding box center [1083, 448] width 17 height 17
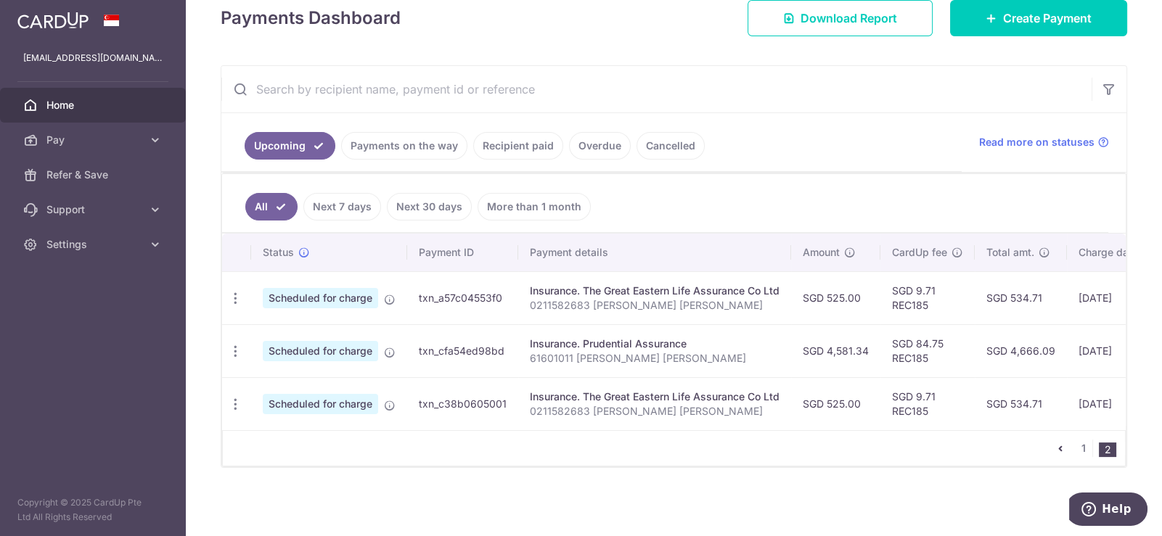
scroll to position [219, 0]
click at [1079, 441] on link "1" at bounding box center [1083, 448] width 17 height 17
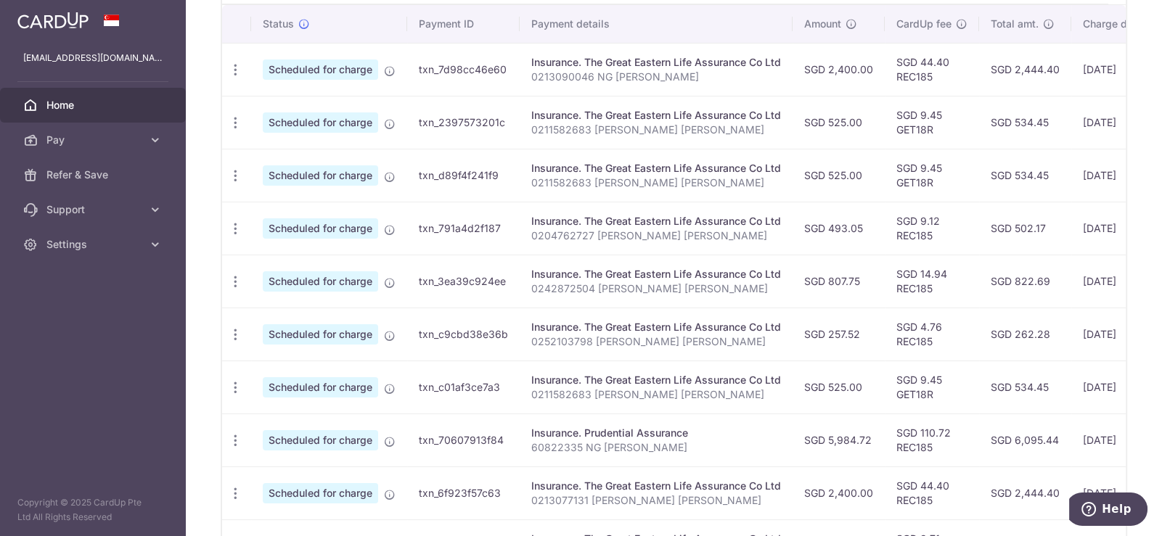
scroll to position [589, 0]
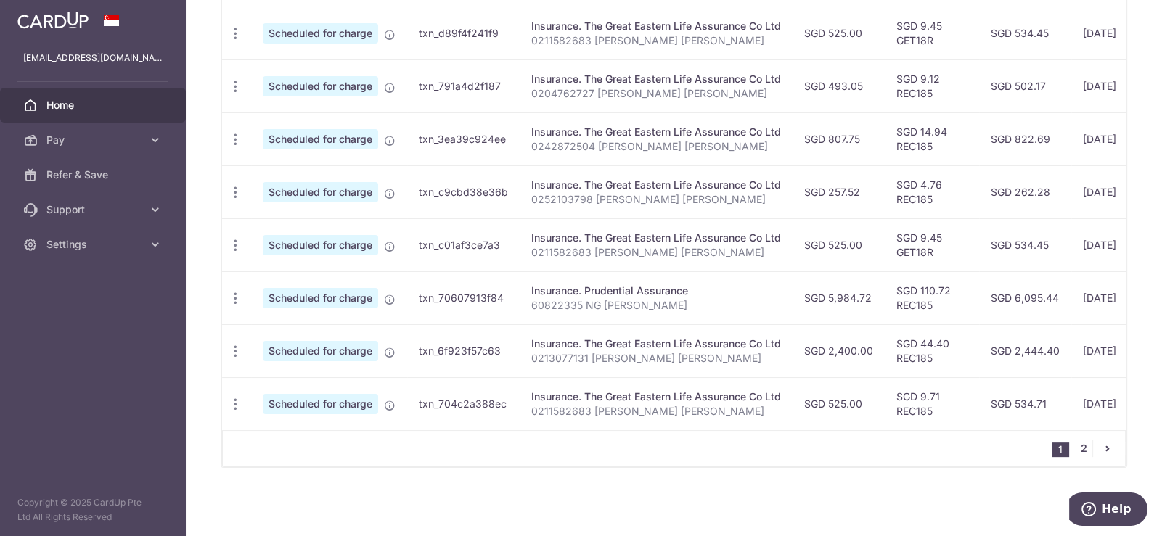
click at [1082, 441] on link "2" at bounding box center [1083, 448] width 17 height 17
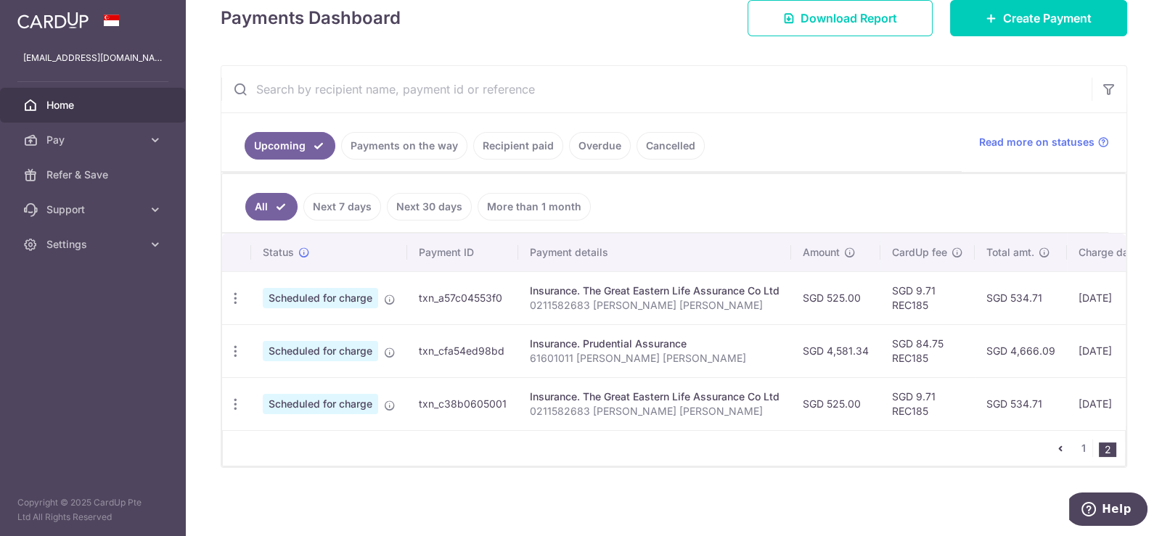
scroll to position [219, 0]
click at [1075, 449] on link "1" at bounding box center [1083, 448] width 17 height 17
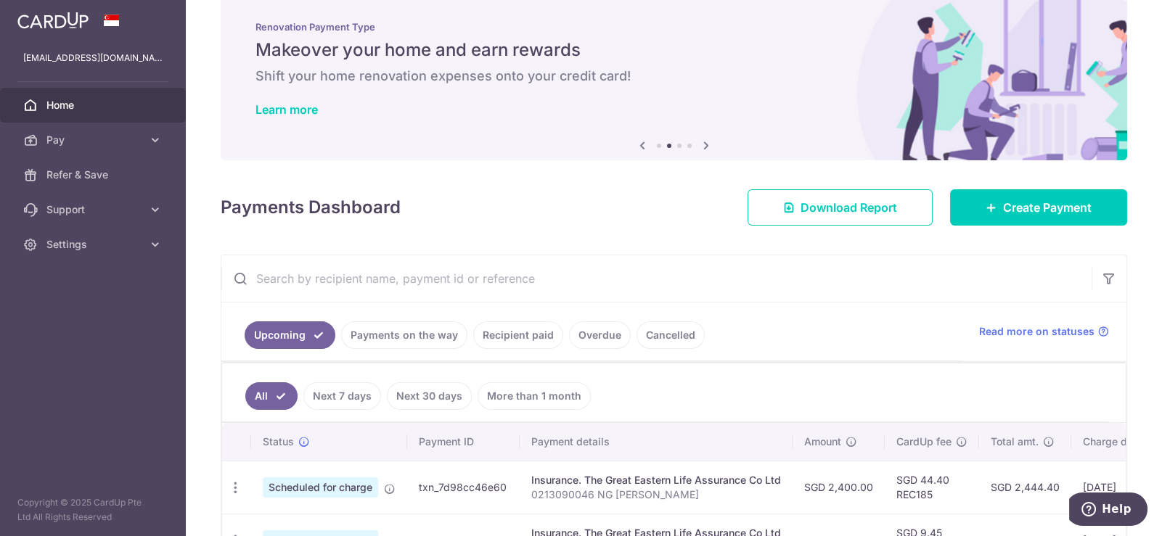
scroll to position [0, 0]
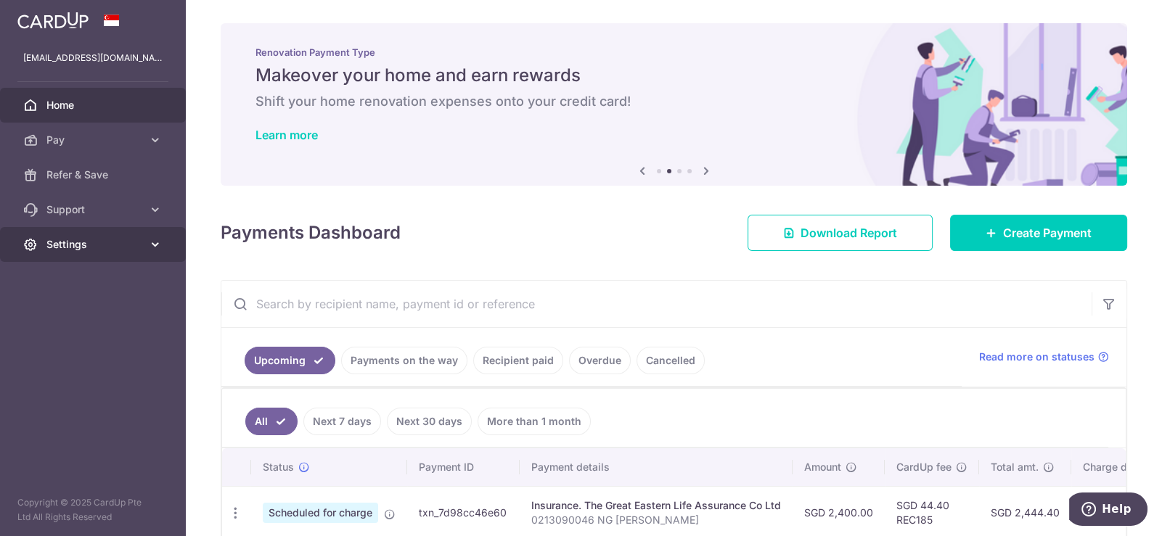
click at [136, 253] on link "Settings" at bounding box center [93, 244] width 186 height 35
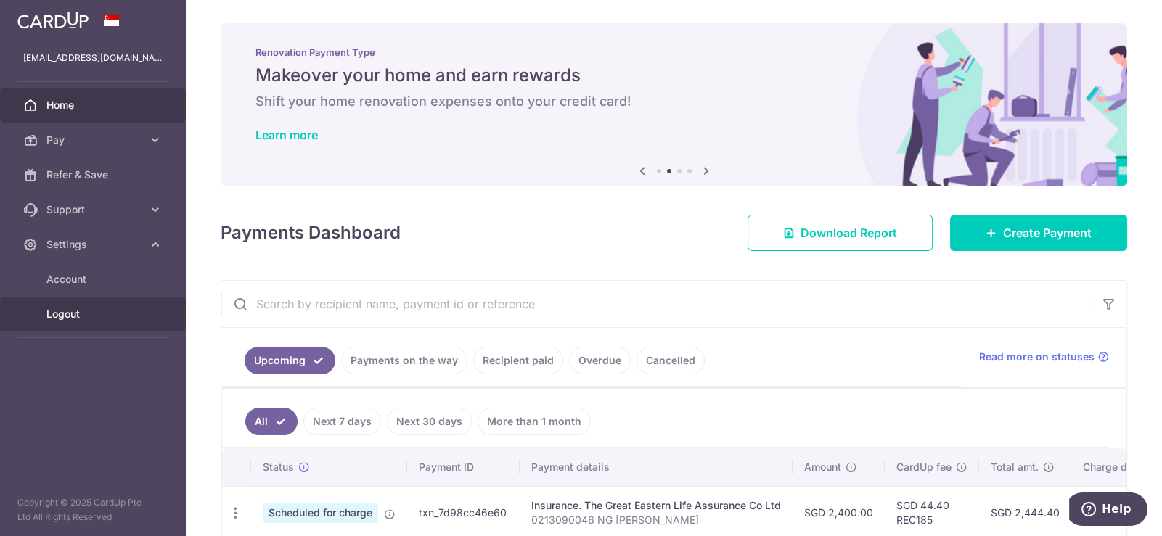
click at [73, 319] on span "Logout" at bounding box center [94, 314] width 96 height 15
